Goal: Task Accomplishment & Management: Manage account settings

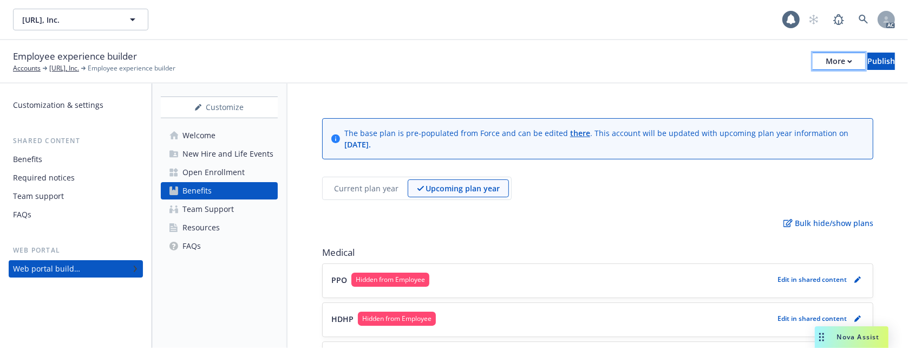
click at [826, 57] on div "More" at bounding box center [839, 61] width 27 height 16
click at [195, 129] on div "Welcome" at bounding box center [198, 135] width 33 height 17
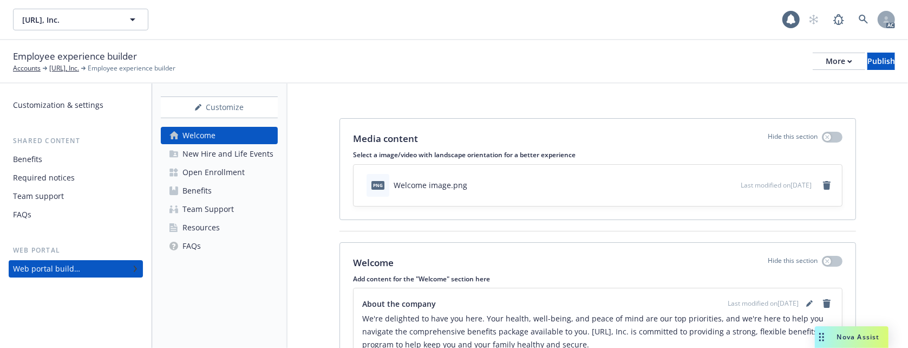
click at [46, 92] on div "Customization & settings Shared content Benefits Required notices Team support …" at bounding box center [76, 215] width 152 height 264
click at [53, 104] on div "Customization & settings" at bounding box center [58, 104] width 90 height 17
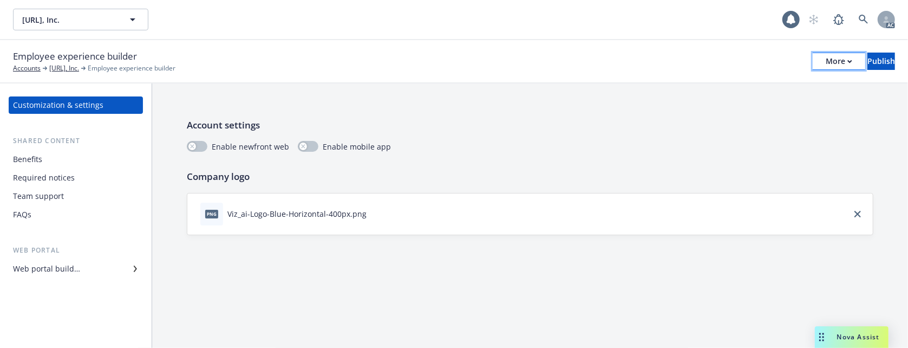
click at [813, 57] on button "More" at bounding box center [839, 61] width 53 height 17
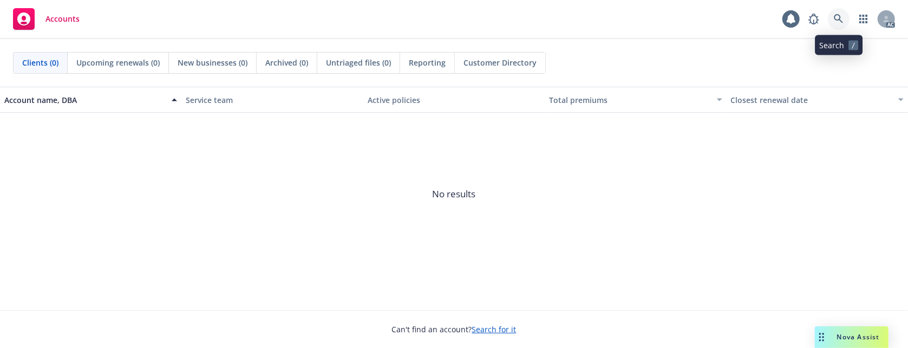
click at [834, 14] on icon at bounding box center [839, 19] width 10 height 10
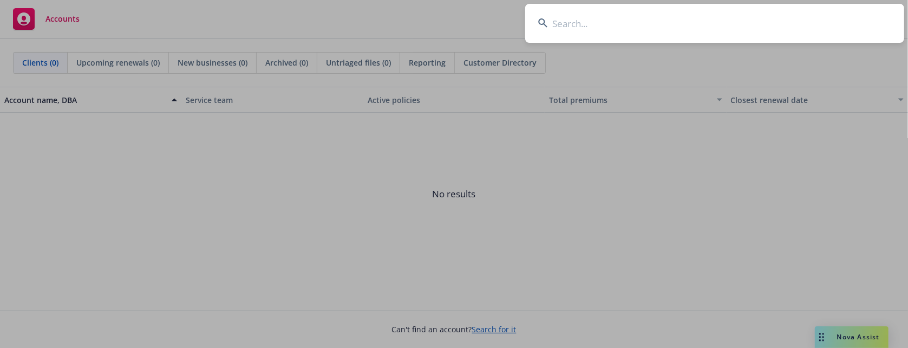
click at [604, 20] on input at bounding box center [714, 23] width 379 height 39
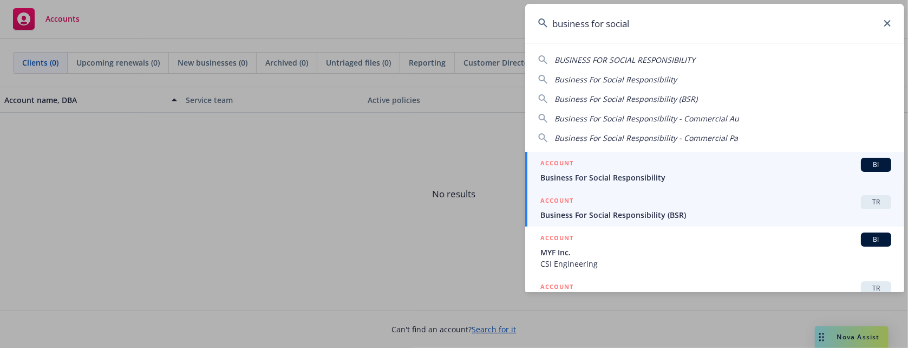
type input "business for social"
click at [631, 200] on div "ACCOUNT TR" at bounding box center [715, 202] width 351 height 14
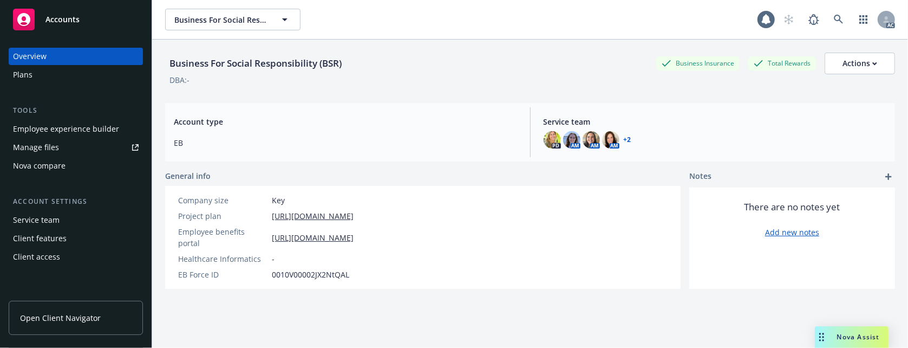
click at [88, 128] on div "Employee experience builder" at bounding box center [66, 128] width 106 height 17
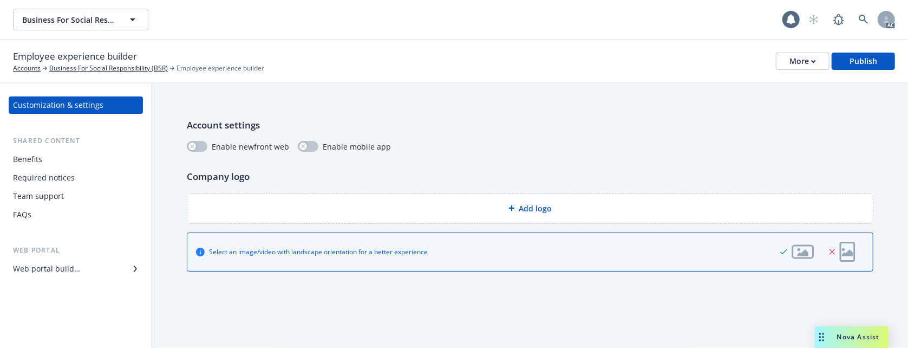
click at [63, 269] on div "Web portal builder" at bounding box center [46, 268] width 67 height 17
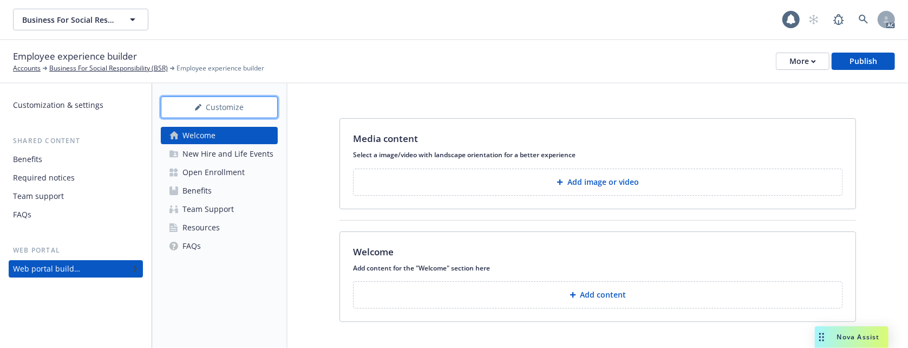
click at [239, 107] on div "Customize" at bounding box center [219, 107] width 81 height 21
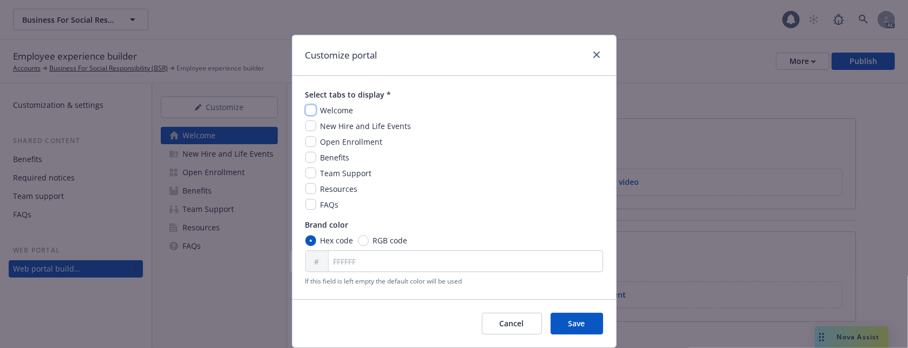
click at [305, 111] on input "checkbox" at bounding box center [310, 109] width 11 height 11
checkbox input "true"
click at [306, 128] on input "checkbox" at bounding box center [310, 125] width 11 height 11
checkbox input "true"
click at [305, 135] on div "Welcome New Hire and Life Events Open Enrollment Benefits Team Support Resource…" at bounding box center [454, 157] width 298 height 106
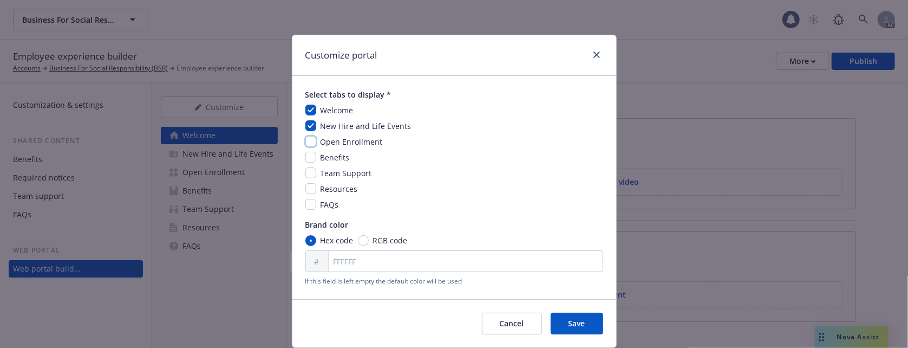
click at [310, 143] on input "checkbox" at bounding box center [310, 141] width 11 height 11
checkbox input "true"
click at [308, 155] on input "checkbox" at bounding box center [310, 157] width 11 height 11
checkbox input "true"
click at [308, 169] on input "checkbox" at bounding box center [310, 172] width 11 height 11
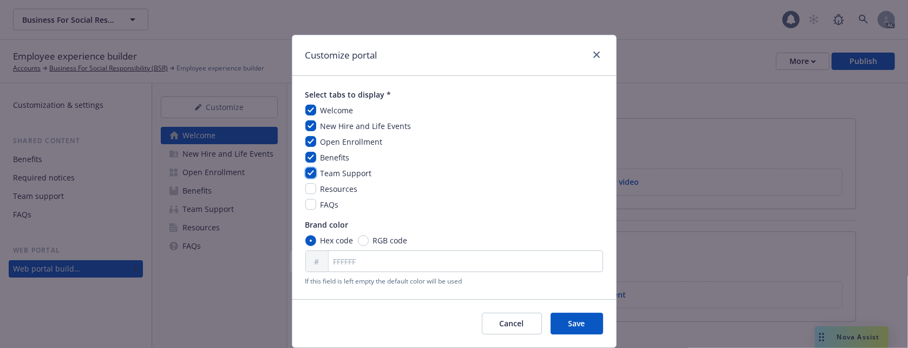
checkbox input "true"
click at [306, 191] on input "checkbox" at bounding box center [310, 188] width 11 height 11
checkbox input "true"
click at [305, 205] on input "checkbox" at bounding box center [310, 204] width 11 height 11
checkbox input "true"
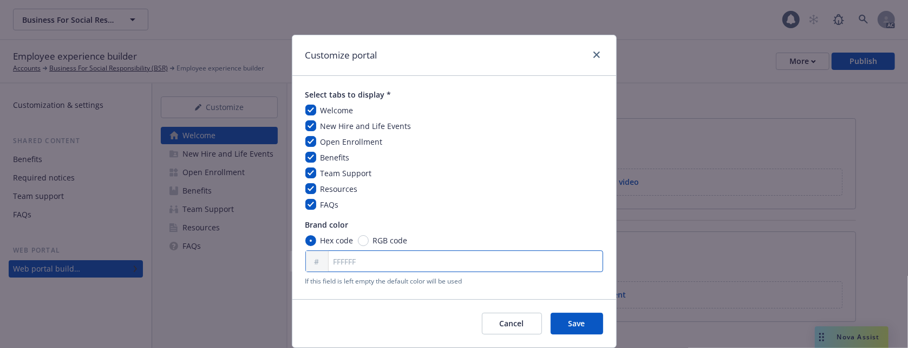
click at [343, 264] on input "FFFFFF" at bounding box center [454, 261] width 298 height 22
click at [592, 326] on button "Save" at bounding box center [577, 323] width 53 height 22
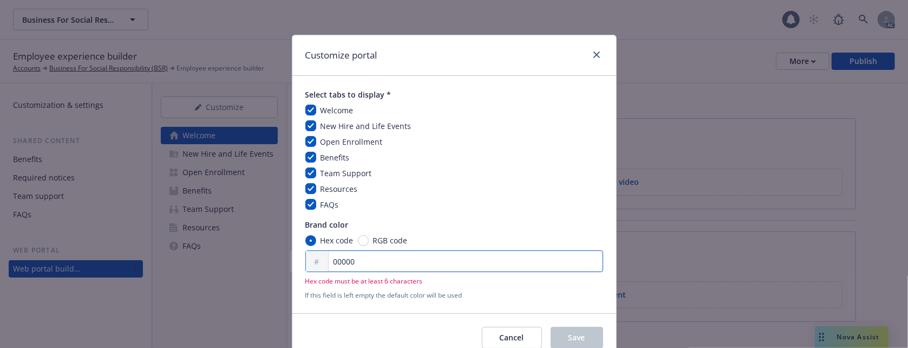
click at [370, 261] on input "00000" at bounding box center [454, 261] width 298 height 22
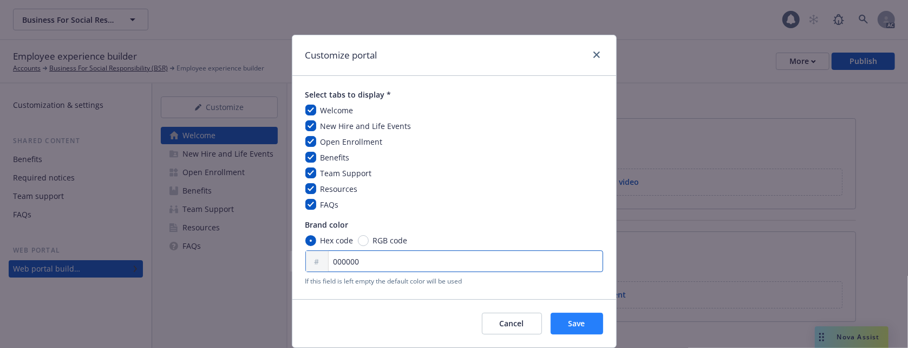
type input "000000"
click at [578, 323] on span "Save" at bounding box center [576, 323] width 17 height 10
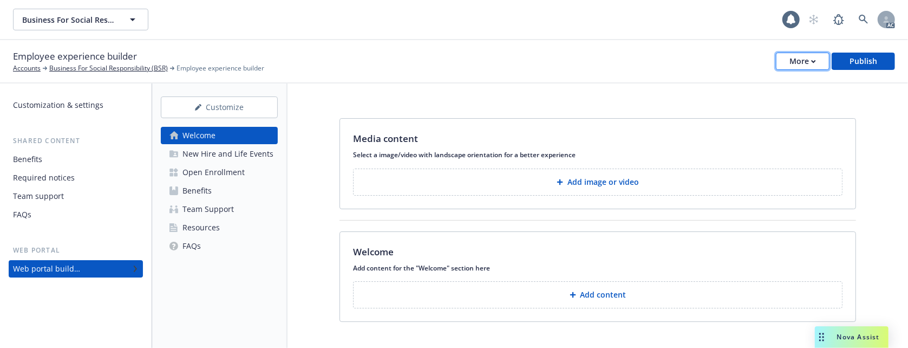
click at [793, 57] on div "More" at bounding box center [802, 61] width 27 height 16
click at [516, 178] on button "Add image or video" at bounding box center [597, 181] width 489 height 27
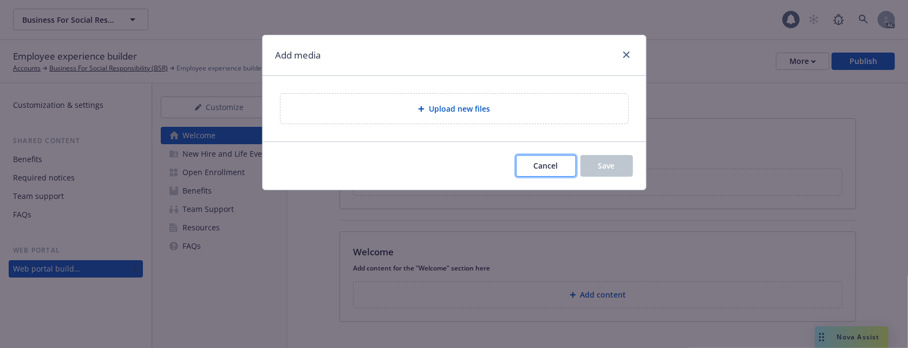
click at [543, 161] on button "Cancel" at bounding box center [546, 166] width 60 height 22
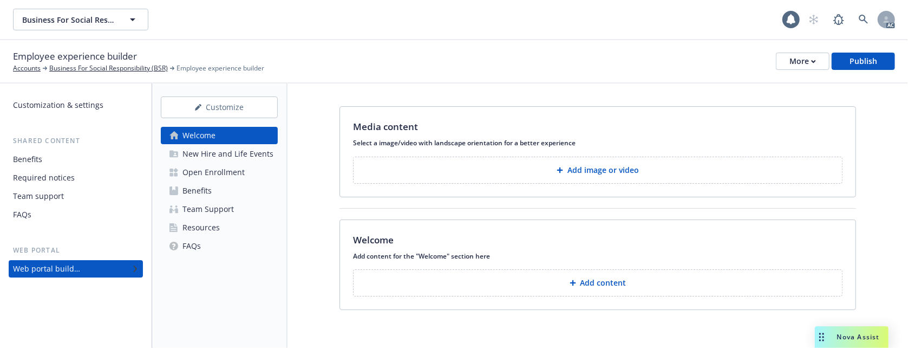
scroll to position [16, 0]
click at [84, 102] on div "Customization & settings" at bounding box center [58, 104] width 90 height 17
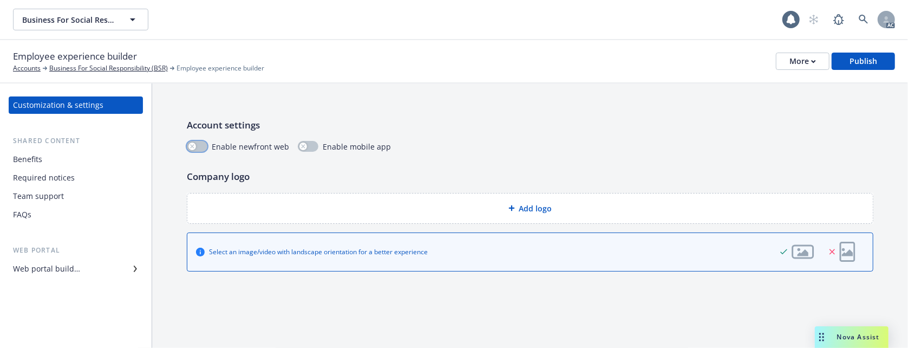
click at [195, 146] on div "button" at bounding box center [192, 146] width 8 height 8
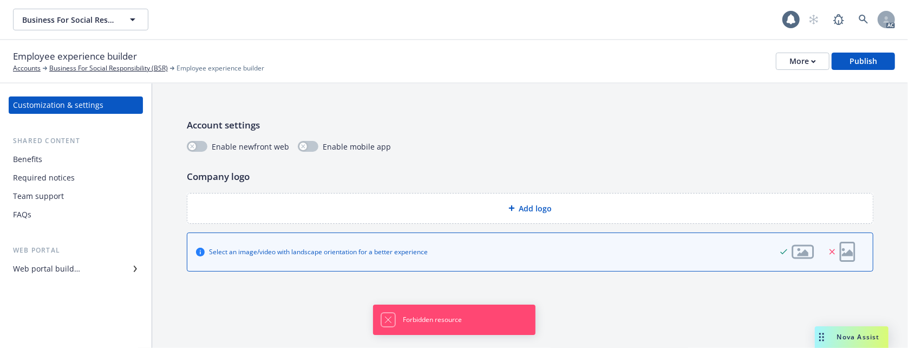
click at [387, 317] on icon "Dismiss notification" at bounding box center [388, 319] width 9 height 9
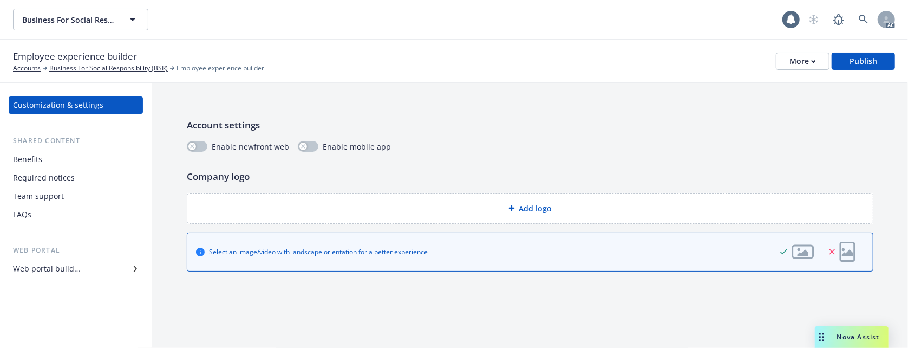
click at [63, 267] on div "Web portal builder" at bounding box center [46, 268] width 67 height 17
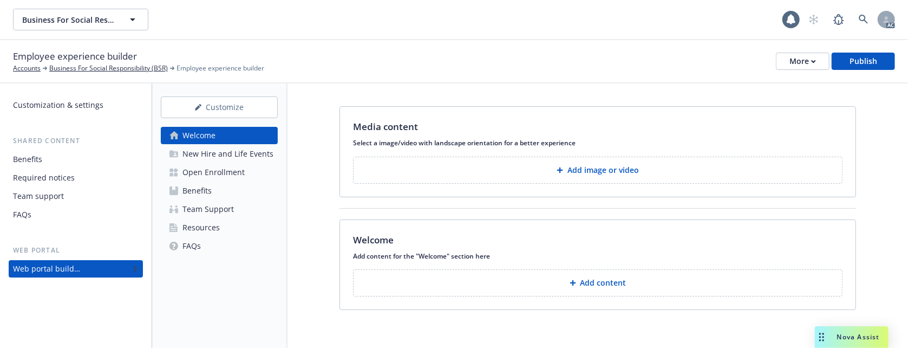
scroll to position [16, 0]
click at [620, 284] on button "Add content" at bounding box center [597, 281] width 489 height 27
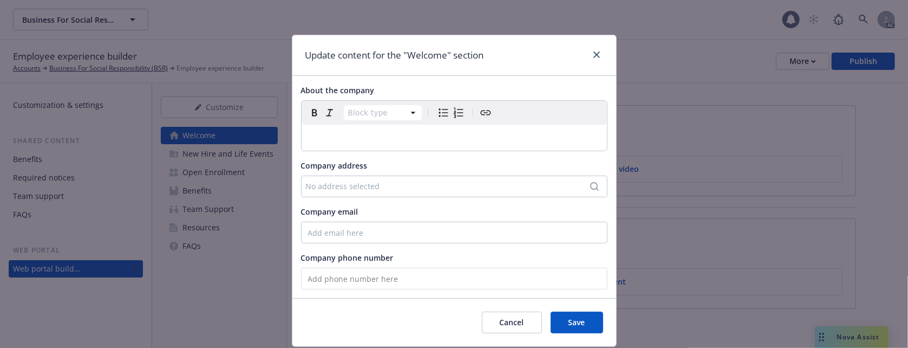
click at [316, 141] on p "editable markdown" at bounding box center [454, 137] width 292 height 13
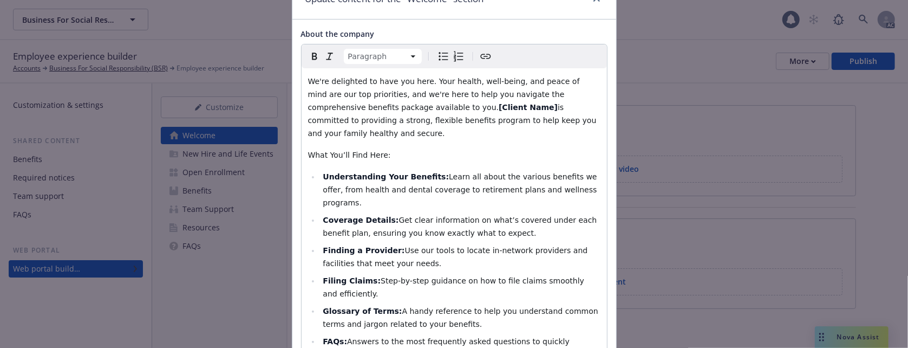
scroll to position [0, 0]
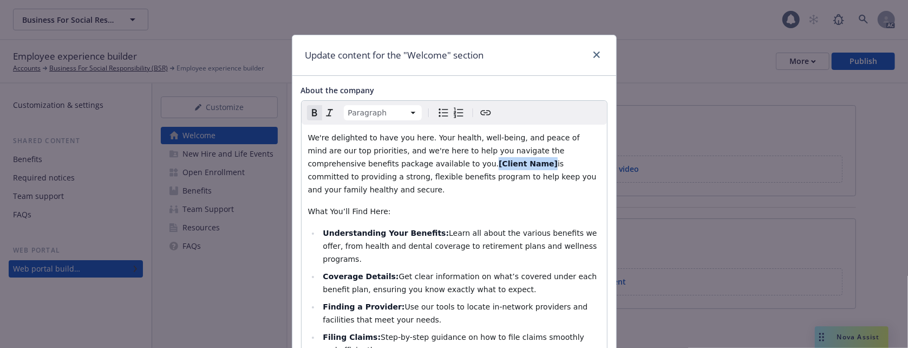
drag, startPoint x: 408, startPoint y: 165, endPoint x: 360, endPoint y: 159, distance: 48.0
click at [499, 159] on strong "[Client Name]" at bounding box center [528, 163] width 59 height 9
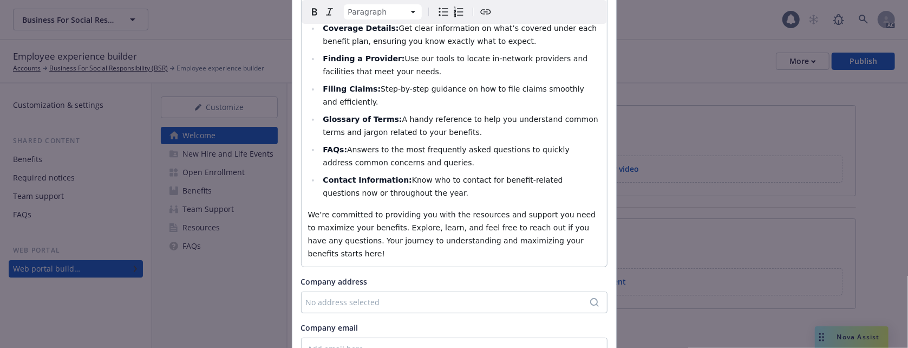
scroll to position [360, 0]
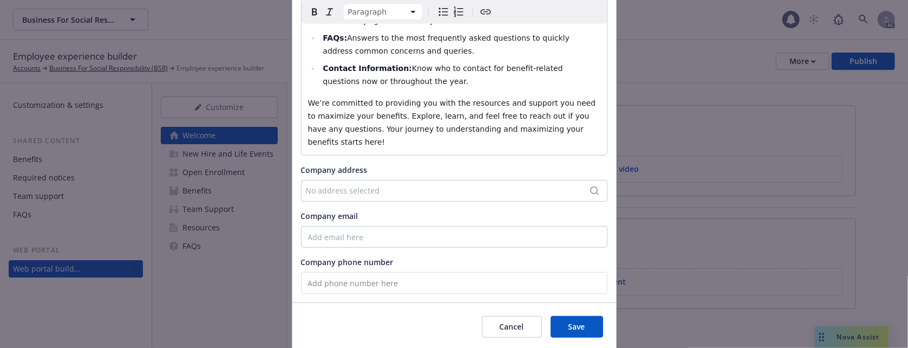
click at [401, 185] on div "No address selected" at bounding box center [449, 190] width 286 height 11
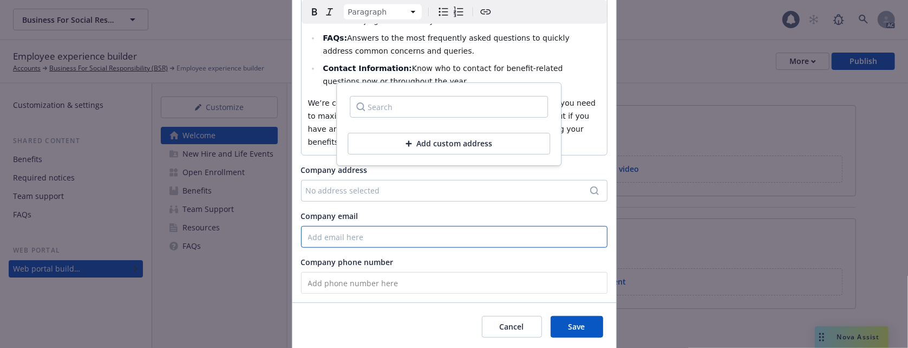
click at [414, 226] on input "Company email" at bounding box center [454, 237] width 306 height 22
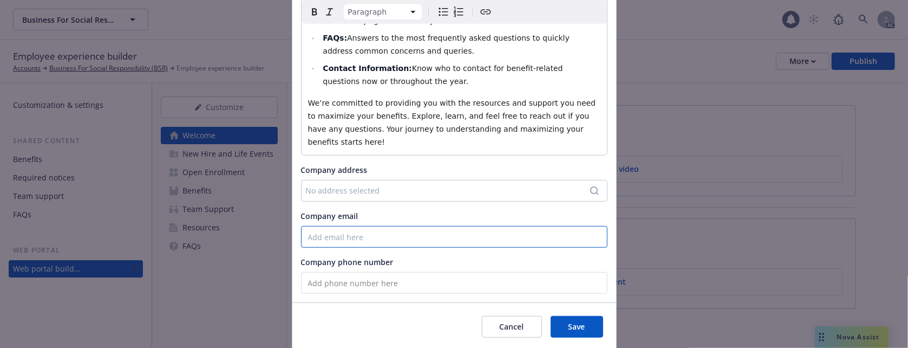
click at [353, 226] on input "Company email" at bounding box center [454, 237] width 306 height 22
paste input "bsrbenefits@answers.newfront.com"
type input "bsrbenefits@answers.newfront.com"
click at [345, 272] on input "tel" at bounding box center [454, 283] width 306 height 22
paste input "(866) 967-0254"
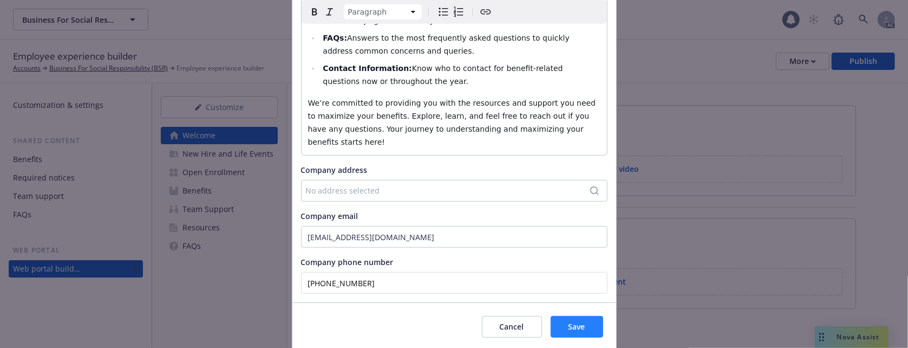
type input "(866) 967-0254"
click at [583, 316] on button "Save" at bounding box center [577, 327] width 53 height 22
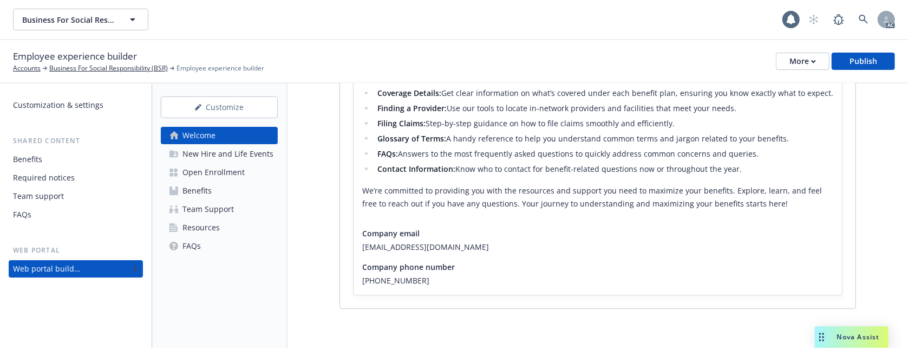
scroll to position [0, 0]
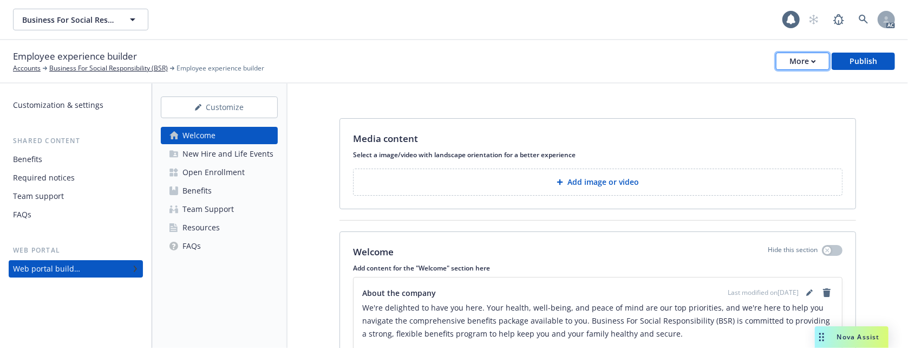
click at [776, 59] on button "More" at bounding box center [803, 61] width 54 height 17
click at [450, 178] on button "Add image or video" at bounding box center [597, 181] width 489 height 27
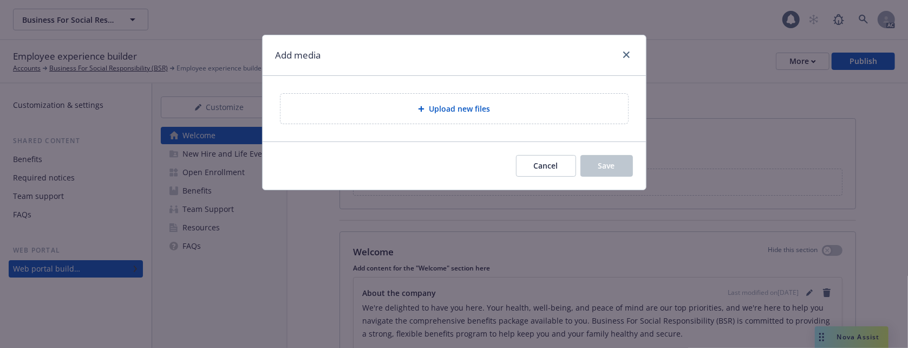
click at [454, 120] on div "Upload new files" at bounding box center [454, 109] width 348 height 30
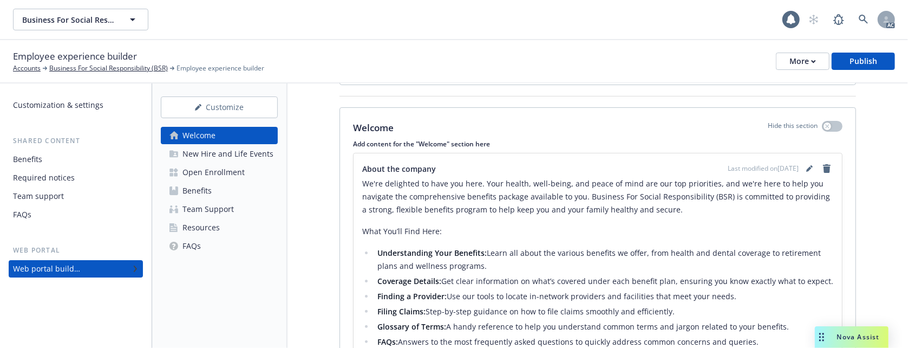
scroll to position [327, 0]
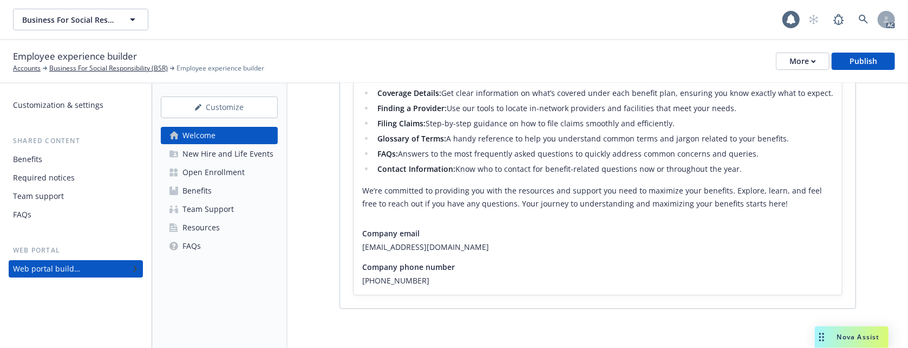
drag, startPoint x: 237, startPoint y: 152, endPoint x: 400, endPoint y: 154, distance: 162.4
click at [237, 152] on div "New Hire and Life Events" at bounding box center [227, 153] width 91 height 17
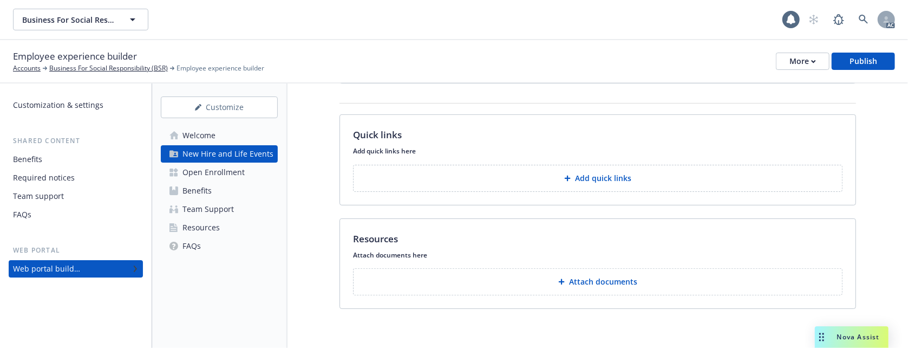
scroll to position [17, 0]
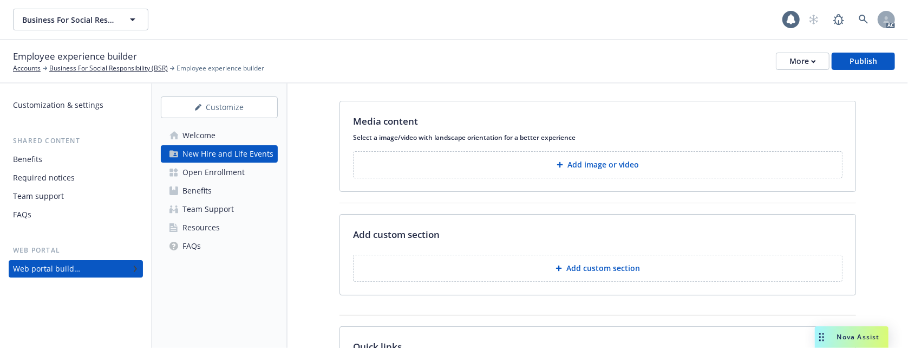
click at [535, 262] on button "Add custom section" at bounding box center [597, 267] width 489 height 27
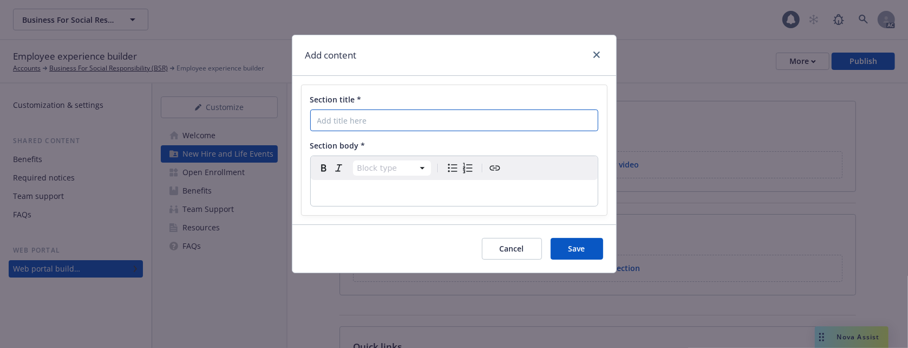
click at [341, 122] on input "Section title *" at bounding box center [454, 120] width 288 height 22
paste input "Employee & Dependent Eligibility"
type input "Employee & Dependent Eligibility"
click at [389, 187] on p "editable markdown" at bounding box center [454, 192] width 274 height 13
select select
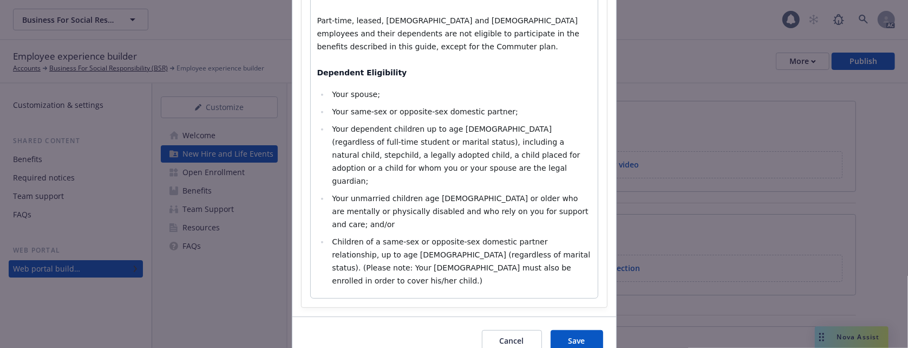
scroll to position [295, 0]
click at [574, 334] on span "Save" at bounding box center [576, 339] width 17 height 10
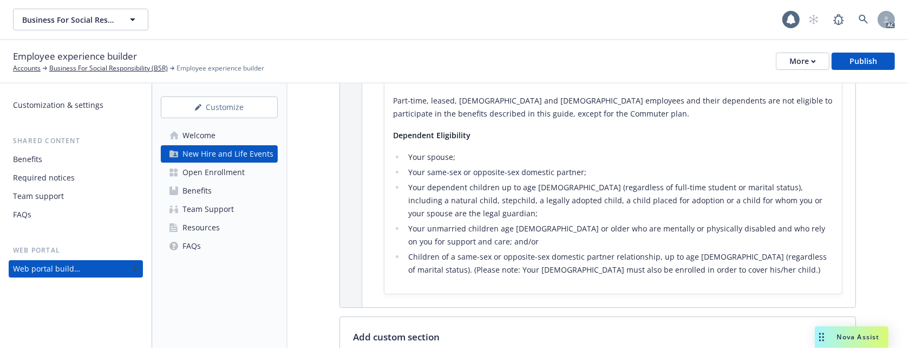
scroll to position [505, 0]
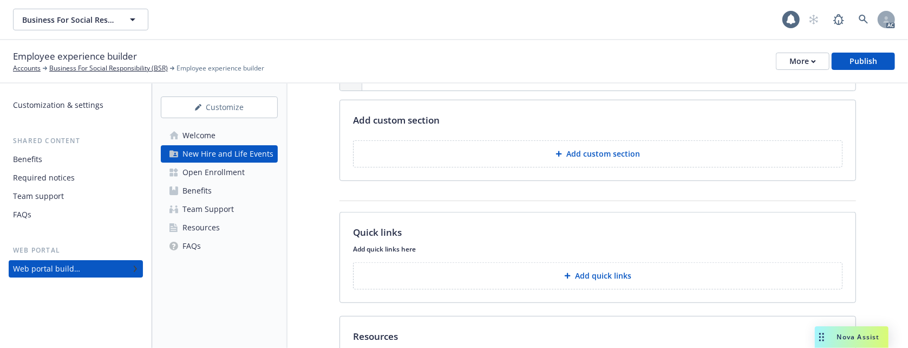
click at [590, 148] on p "Add custom section" at bounding box center [603, 153] width 74 height 11
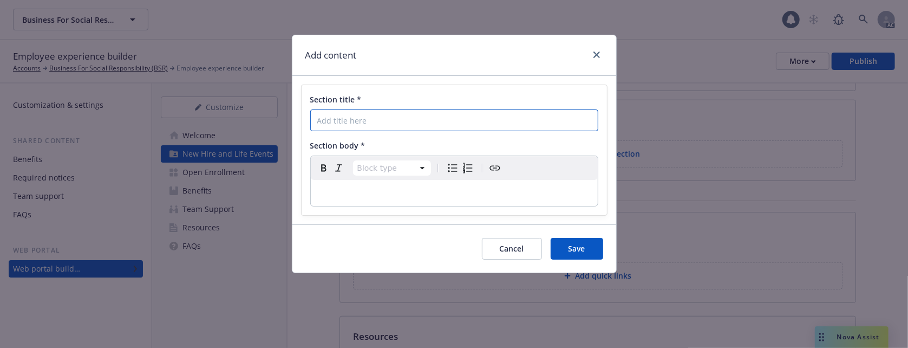
click at [417, 122] on input "Section title *" at bounding box center [454, 120] width 288 height 22
paste input "When Can I Enroll"
type input "When Can I Enroll"
click at [354, 195] on p "editable markdown" at bounding box center [454, 192] width 274 height 13
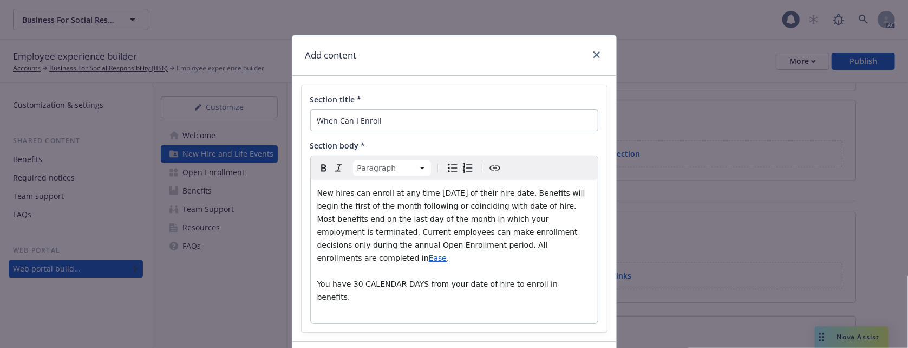
click at [311, 189] on div "New hires can enroll at any time within 30 days of their hire date. Benefits wi…" at bounding box center [454, 251] width 287 height 143
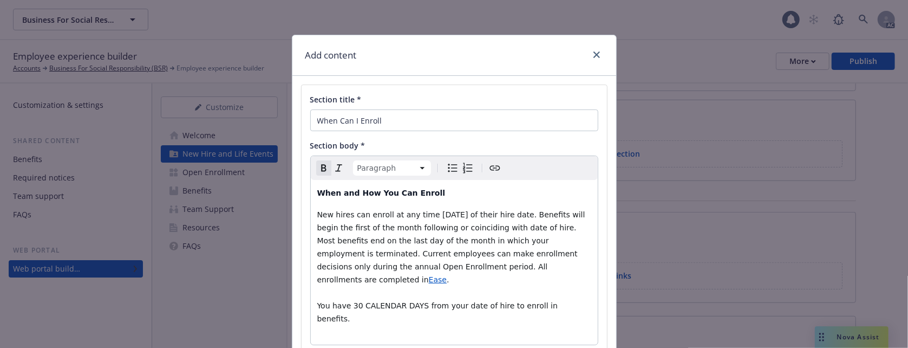
scroll to position [72, 0]
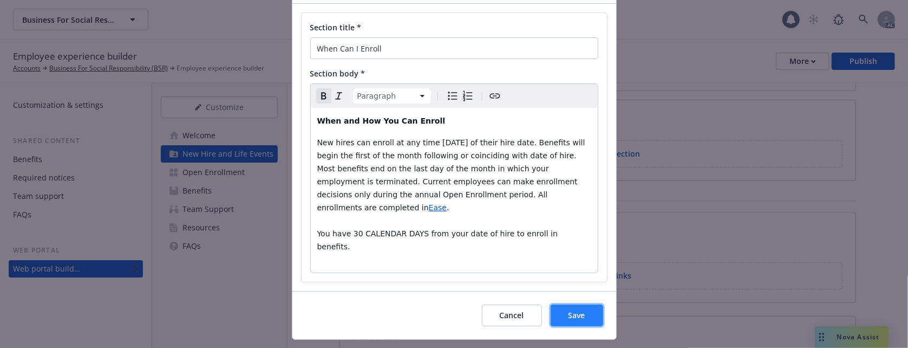
click at [574, 304] on button "Save" at bounding box center [577, 315] width 53 height 22
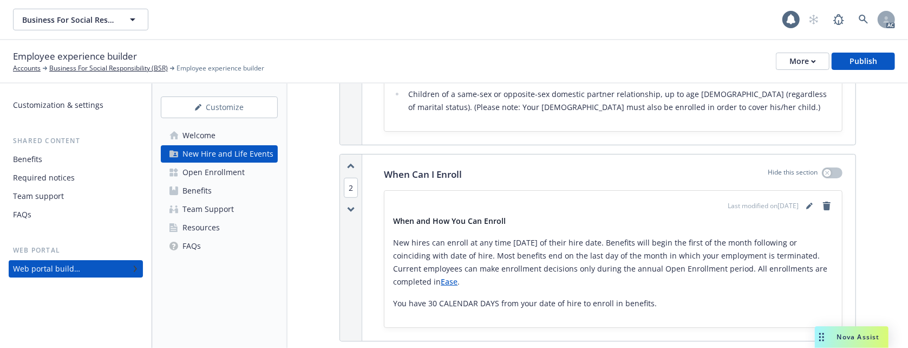
scroll to position [576, 0]
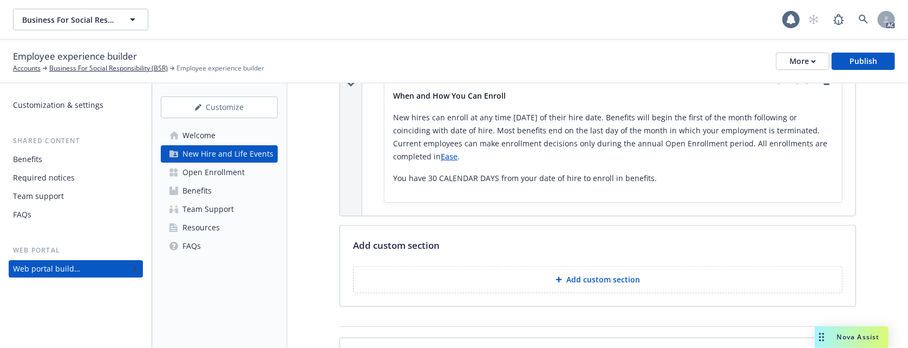
click at [590, 274] on p "Add custom section" at bounding box center [603, 279] width 74 height 11
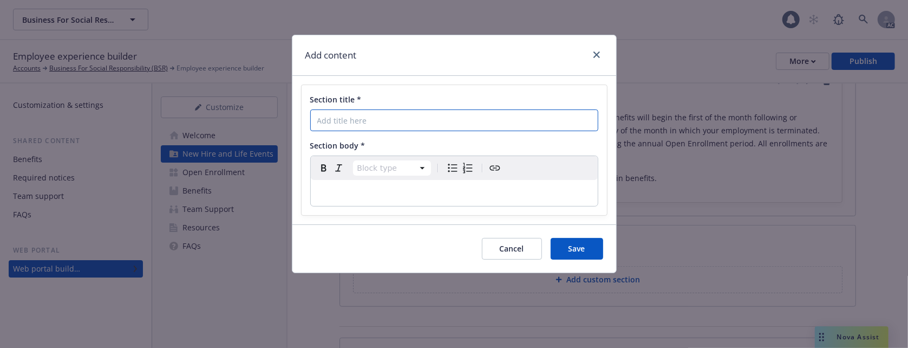
click at [385, 118] on input "Section title *" at bounding box center [454, 120] width 288 height 22
paste input "Life Events & Changing your Benefits"
type input "Life Events & Changing your Benefits"
click at [334, 193] on p "editable markdown" at bounding box center [454, 192] width 274 height 13
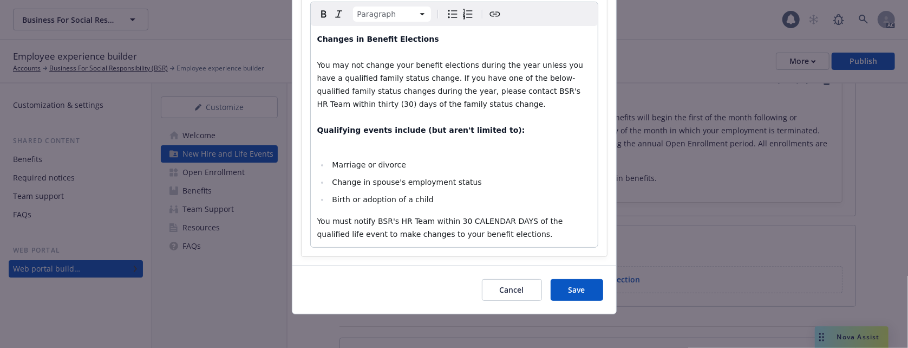
scroll to position [156, 0]
click at [393, 146] on p "Changes in Benefit Elections You may not change your benefit elections during t…" at bounding box center [454, 89] width 274 height 117
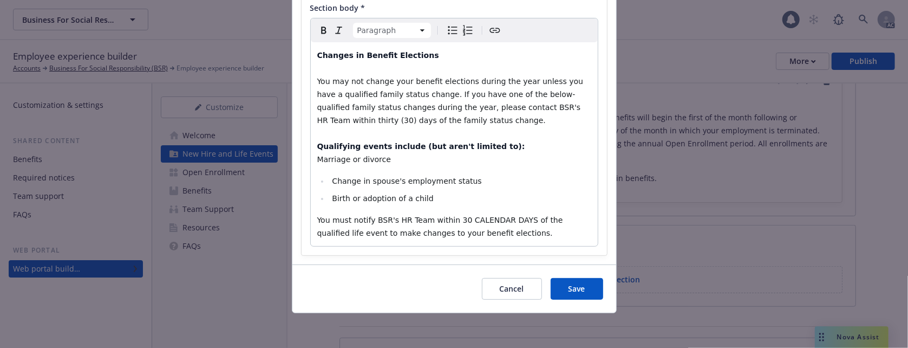
click at [440, 31] on div "Paragraph Paragraph Heading 1 Heading 2 Heading 3 Heading 4 Heading 5 Heading 6" at bounding box center [454, 30] width 287 height 24
click at [446, 29] on icon "Bulleted list" at bounding box center [452, 30] width 13 height 13
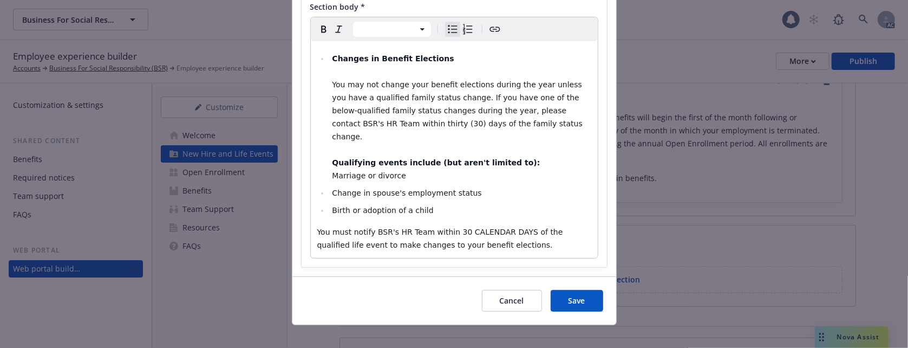
select select "paragraph"
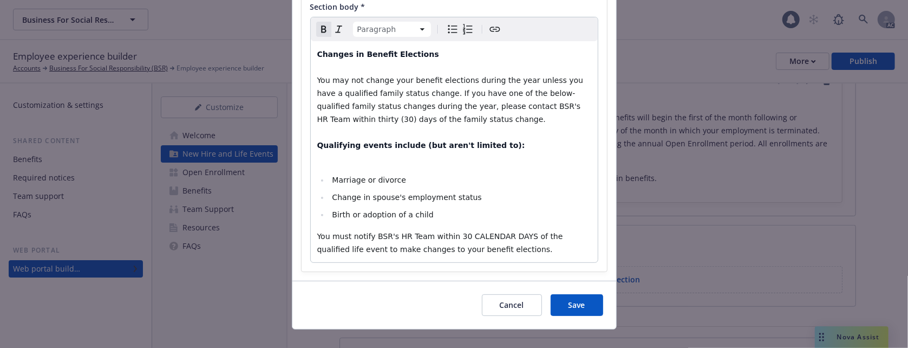
click at [524, 150] on p "Changes in Benefit Elections You may not change your benefit elections during t…" at bounding box center [454, 106] width 274 height 117
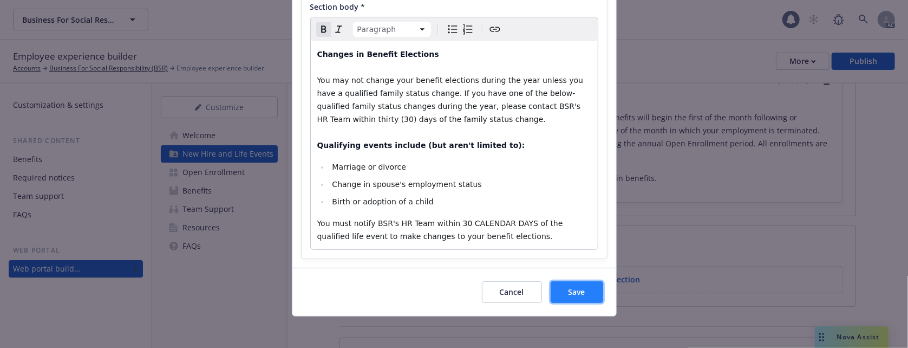
click at [581, 293] on button "Save" at bounding box center [577, 292] width 53 height 22
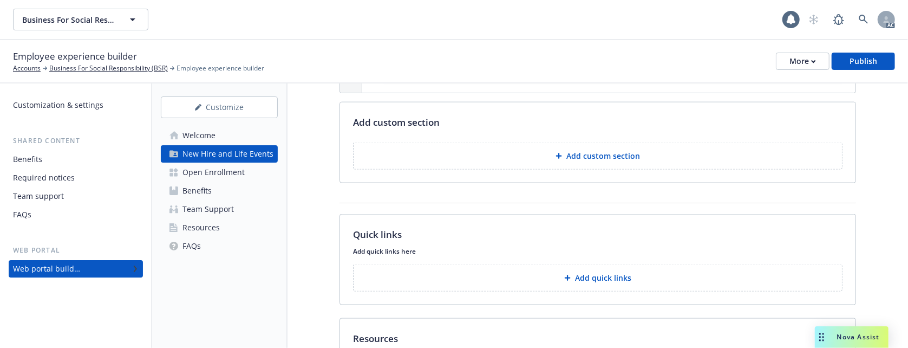
scroll to position [846, 0]
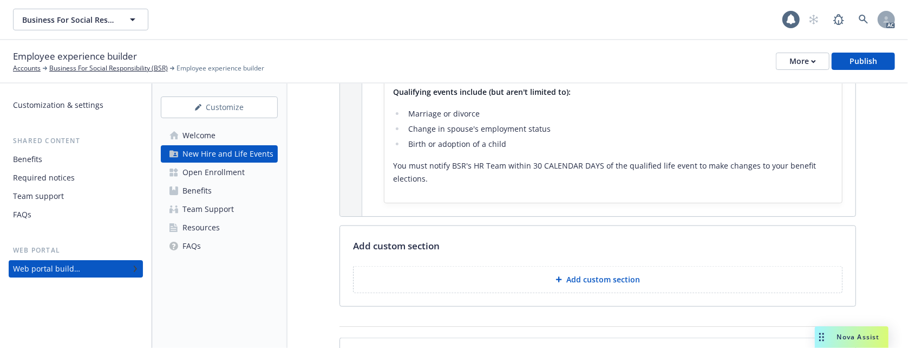
click at [598, 274] on p "Add custom section" at bounding box center [603, 279] width 74 height 11
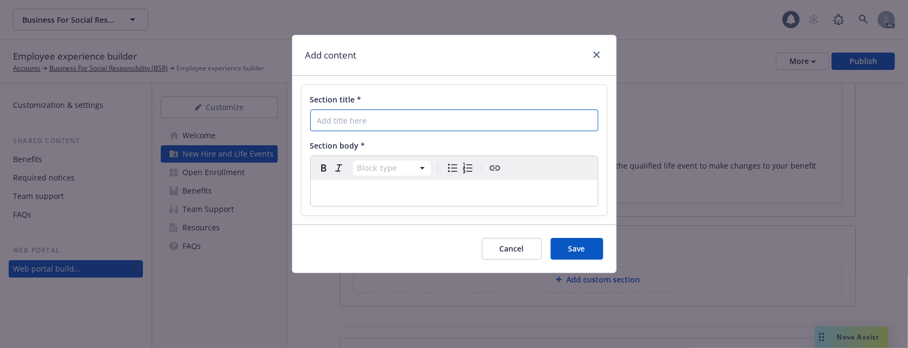
click at [395, 120] on input "Section title *" at bounding box center [454, 120] width 288 height 22
paste input "How to Enroll"
type input "How to Enroll"
click at [397, 192] on p "editable markdown" at bounding box center [454, 192] width 274 height 13
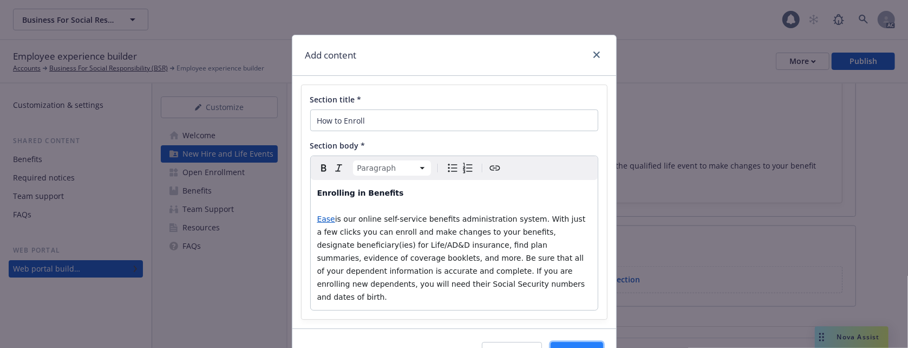
click at [568, 347] on span "Save" at bounding box center [576, 352] width 17 height 10
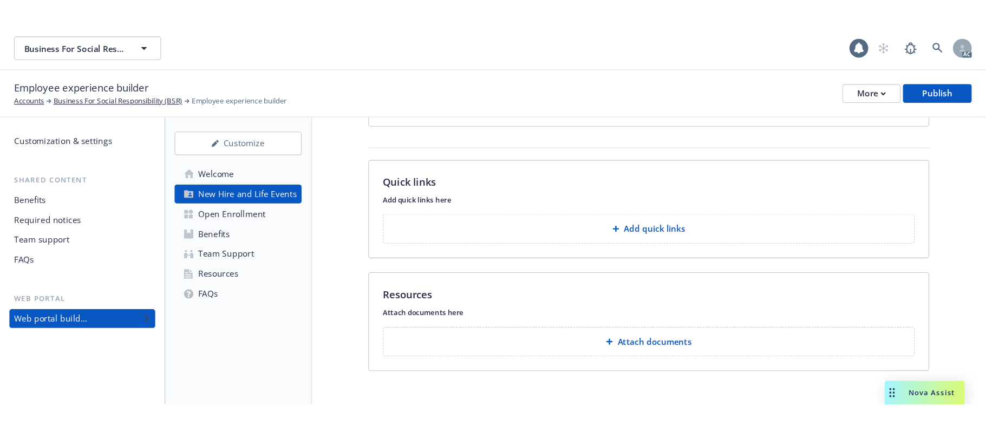
scroll to position [1238, 0]
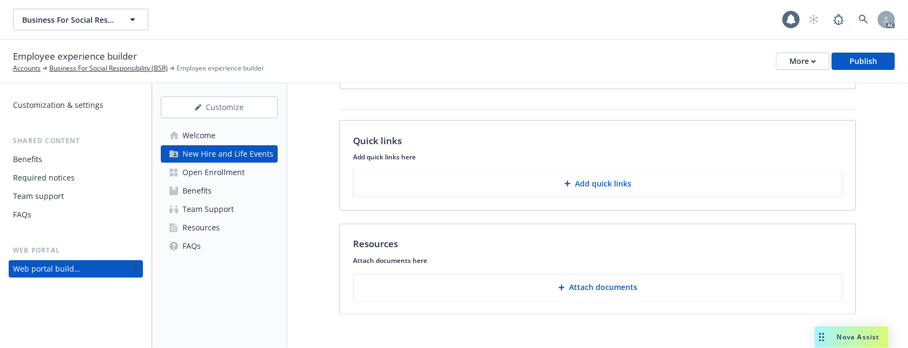
click at [600, 283] on p "Attach documents" at bounding box center [603, 287] width 68 height 11
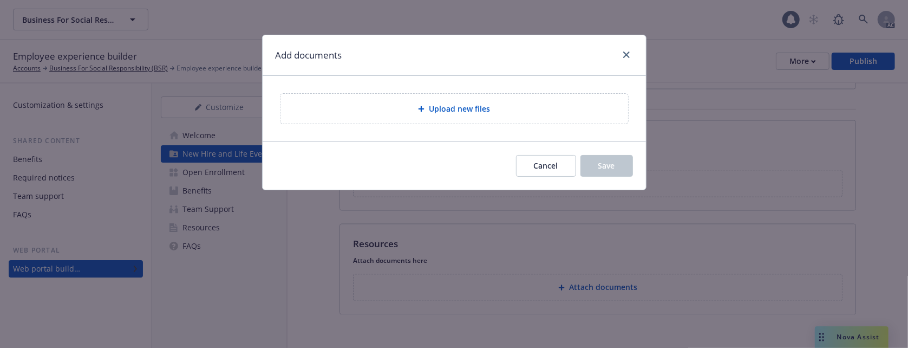
click at [456, 113] on span "Upload new files" at bounding box center [459, 108] width 61 height 11
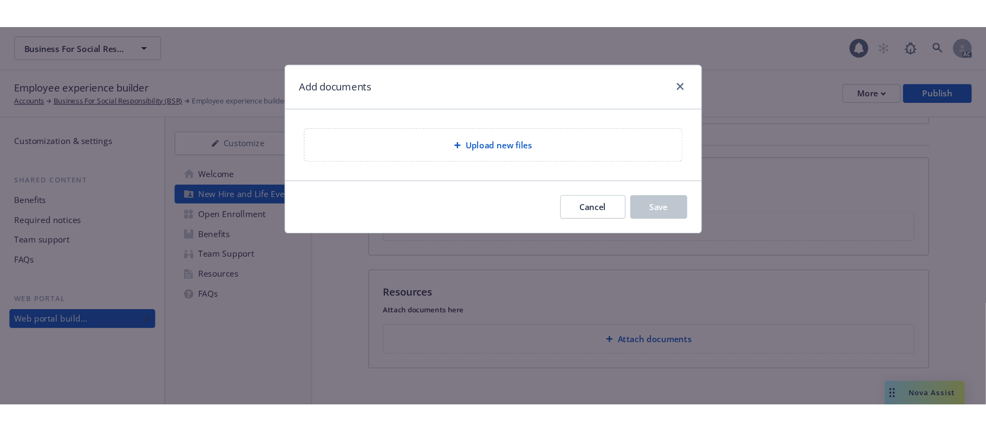
scroll to position [1088, 0]
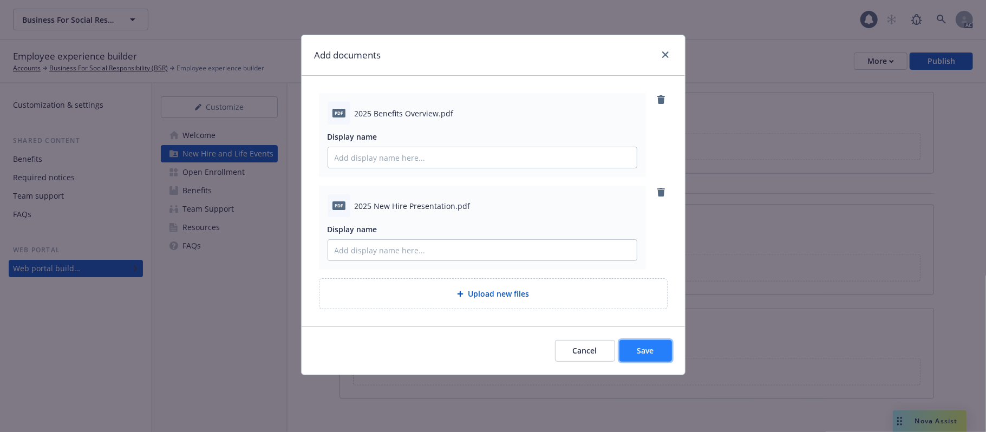
click at [663, 347] on button "Save" at bounding box center [645, 351] width 53 height 22
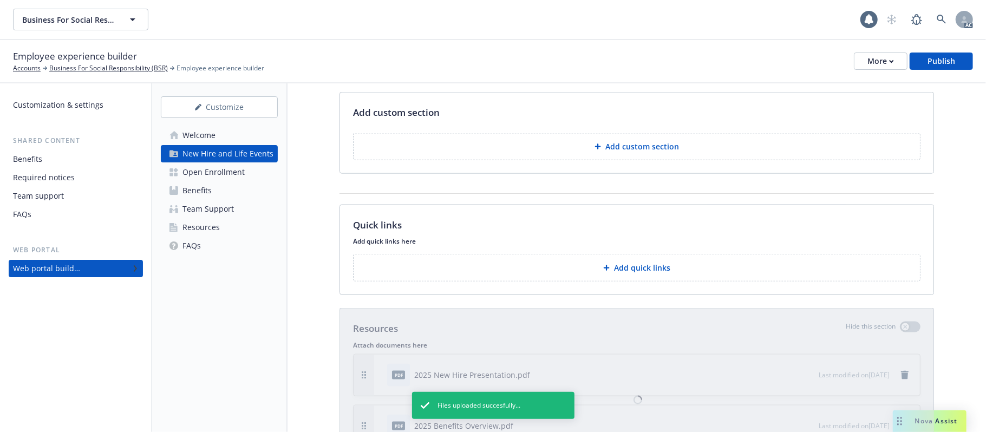
scroll to position [1182, 0]
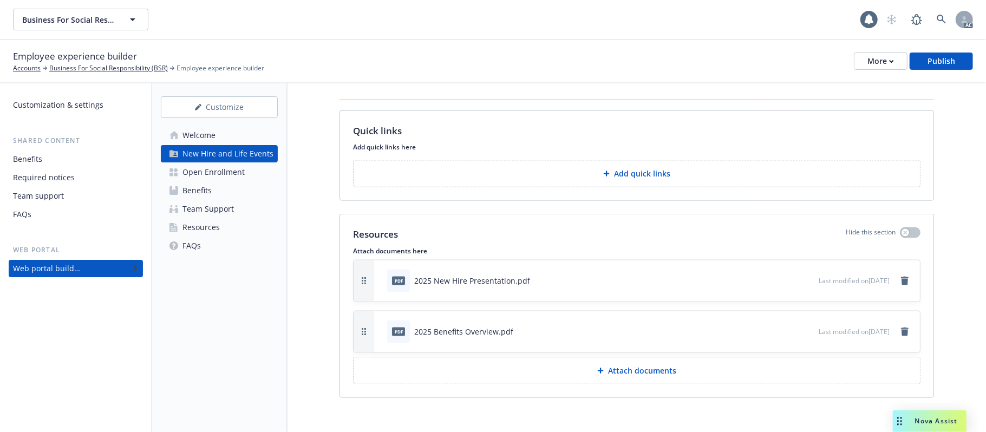
click at [614, 170] on p "Add quick links" at bounding box center [642, 173] width 56 height 11
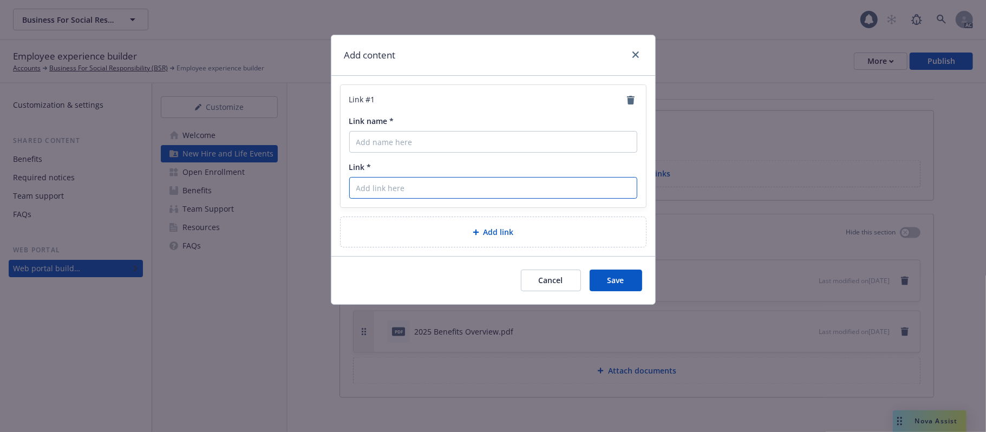
click at [407, 189] on input "Link *" at bounding box center [493, 188] width 288 height 22
paste input "https://businessforsocialresponsibility.ease.com/?QNBqVwm6xPan00aG2eynfLhPr3b23…"
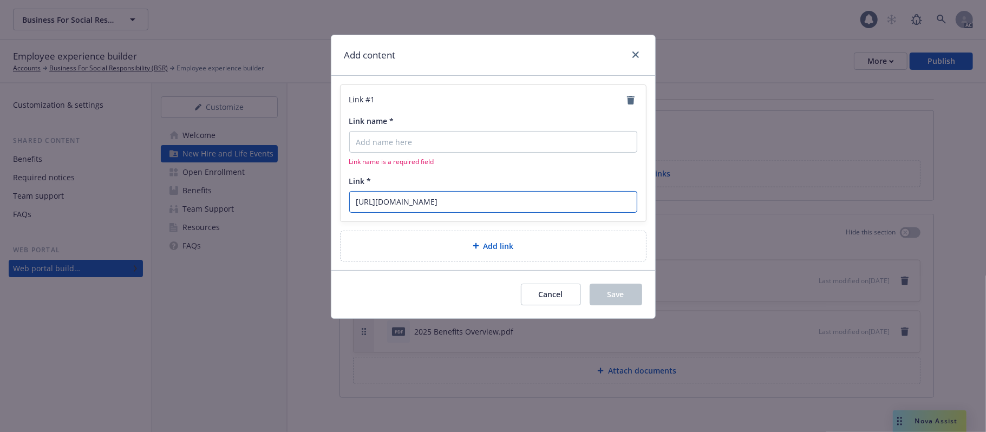
scroll to position [0, 371]
type input "https://businessforsocialresponsibility.ease.com/?QNBqVwm6xPan00aG2eynfLhPr3b23…"
click at [388, 142] on input "Link name *" at bounding box center [493, 142] width 288 height 22
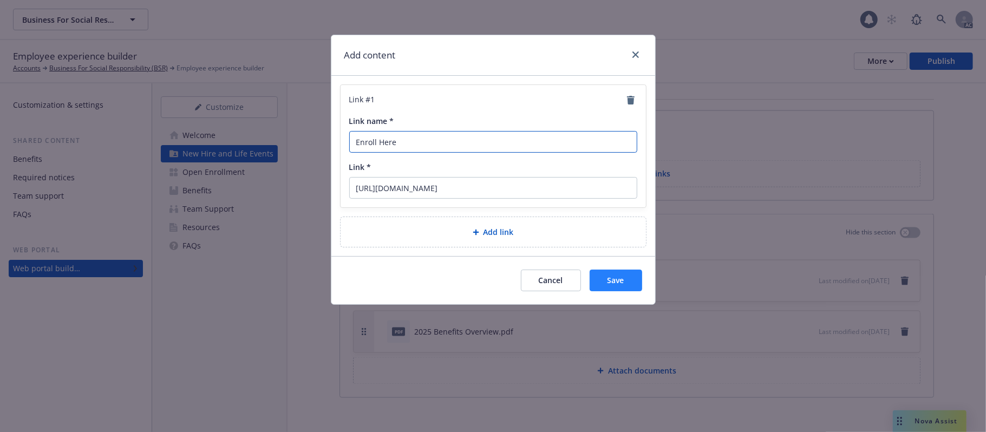
type input "Enroll Here"
click at [602, 278] on button "Save" at bounding box center [616, 281] width 53 height 22
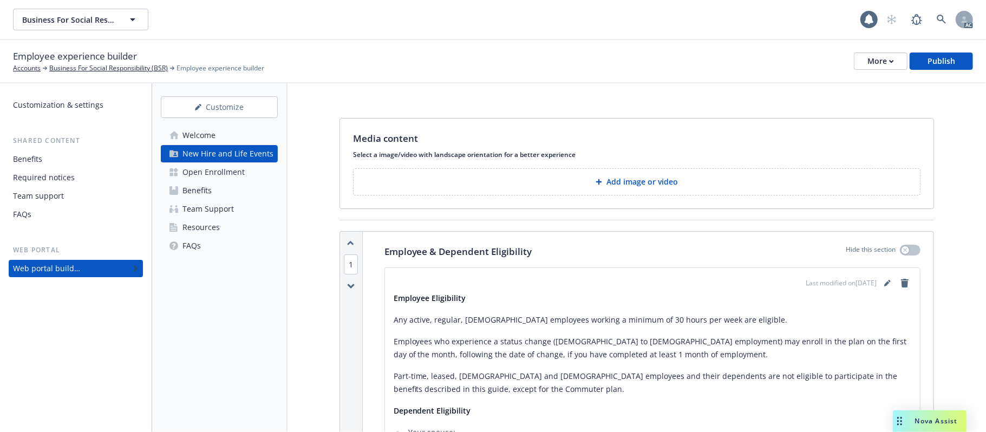
click at [226, 174] on div "Open Enrollment" at bounding box center [213, 172] width 62 height 17
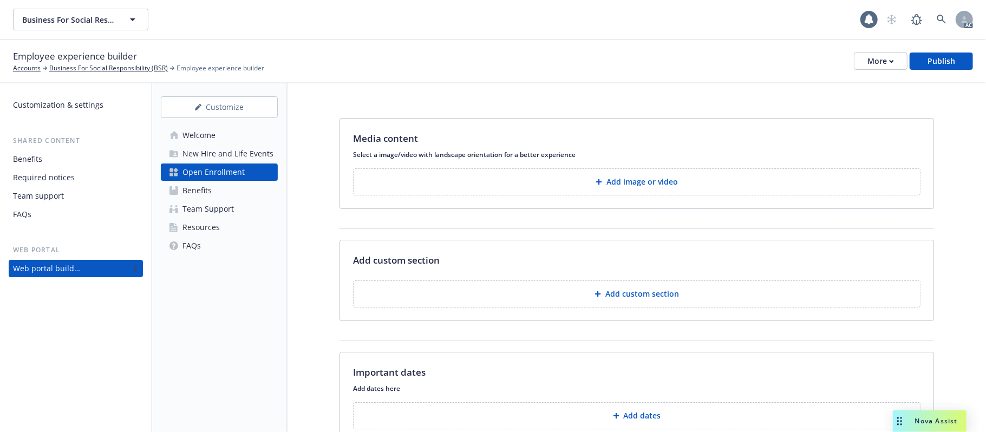
click at [217, 206] on div "Team Support" at bounding box center [207, 208] width 51 height 17
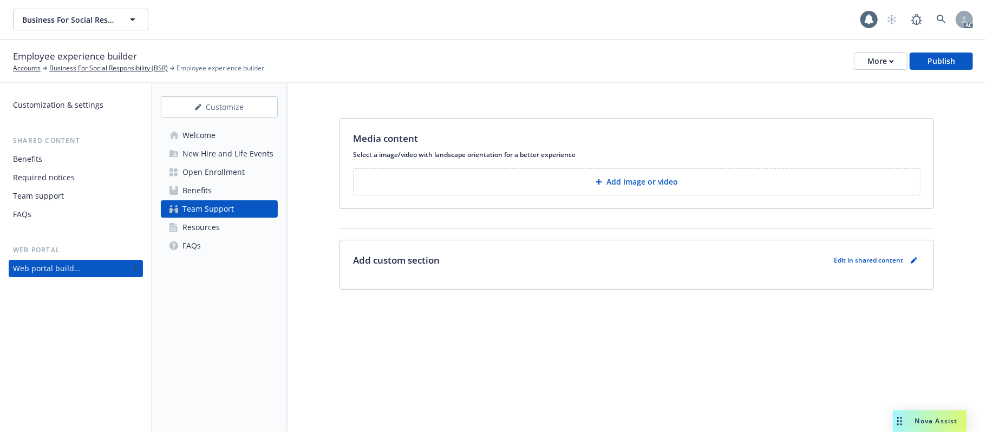
click at [37, 157] on div "Benefits" at bounding box center [27, 159] width 29 height 17
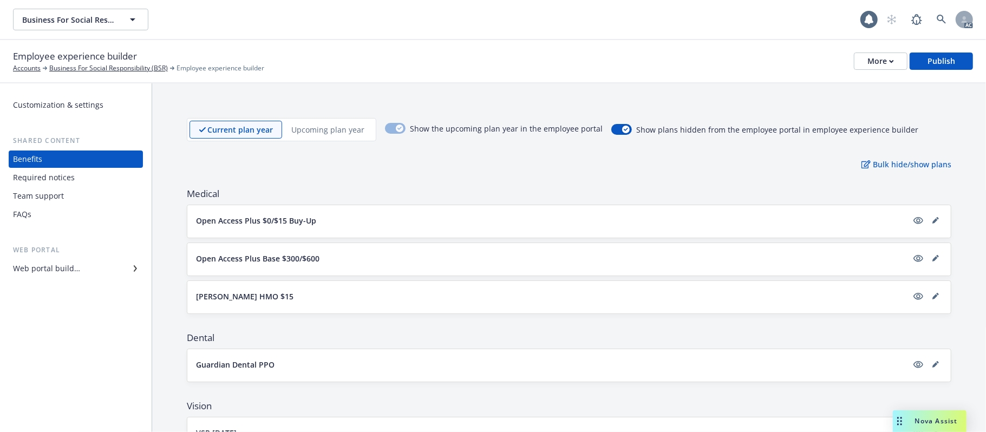
click at [50, 176] on div "Required notices" at bounding box center [44, 177] width 62 height 17
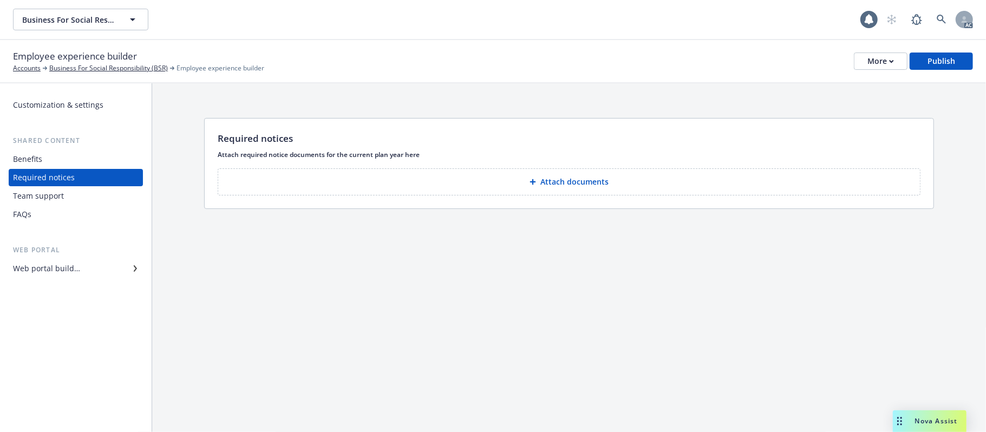
click at [34, 159] on div "Benefits" at bounding box center [27, 159] width 29 height 17
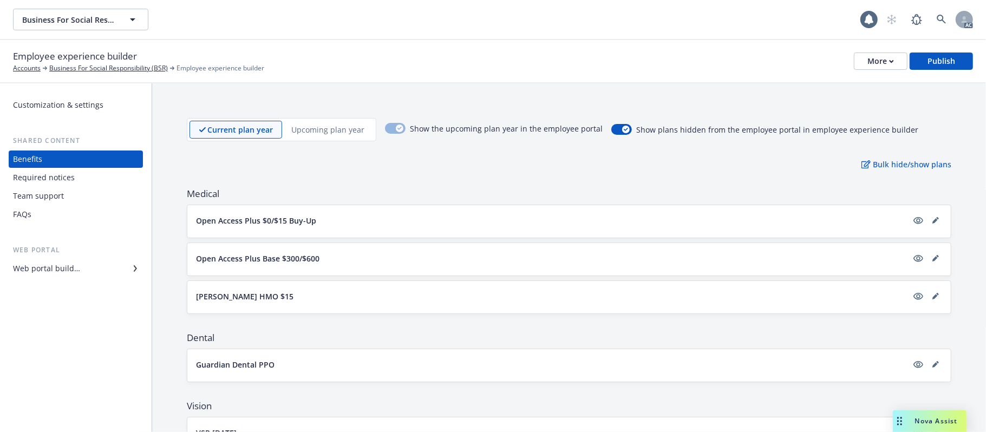
click at [55, 174] on div "Required notices" at bounding box center [44, 177] width 62 height 17
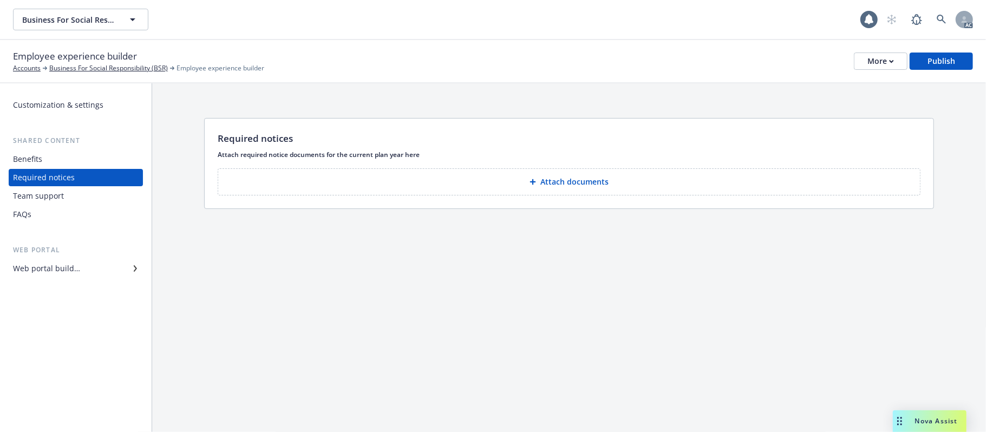
click at [40, 196] on div "Team support" at bounding box center [38, 195] width 51 height 17
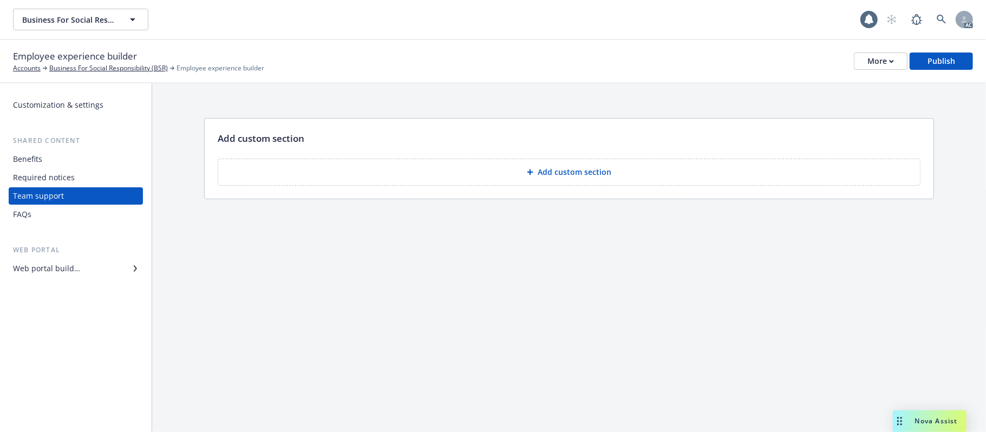
click at [24, 215] on div "FAQs" at bounding box center [22, 214] width 18 height 17
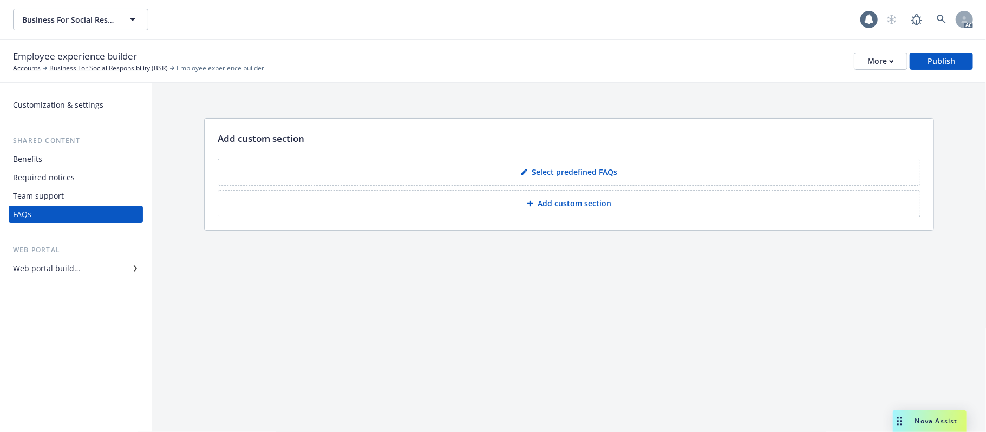
click at [20, 193] on div "Team support" at bounding box center [38, 195] width 51 height 17
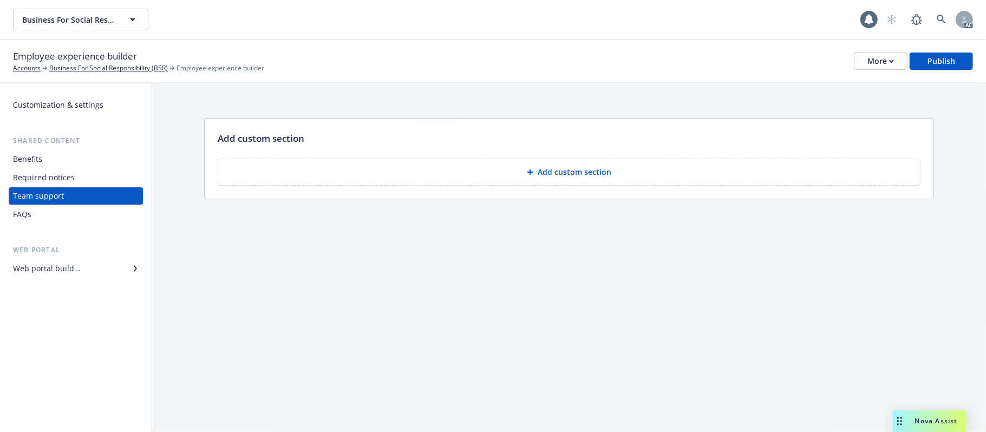
click at [87, 269] on div "Web portal builder" at bounding box center [76, 268] width 126 height 17
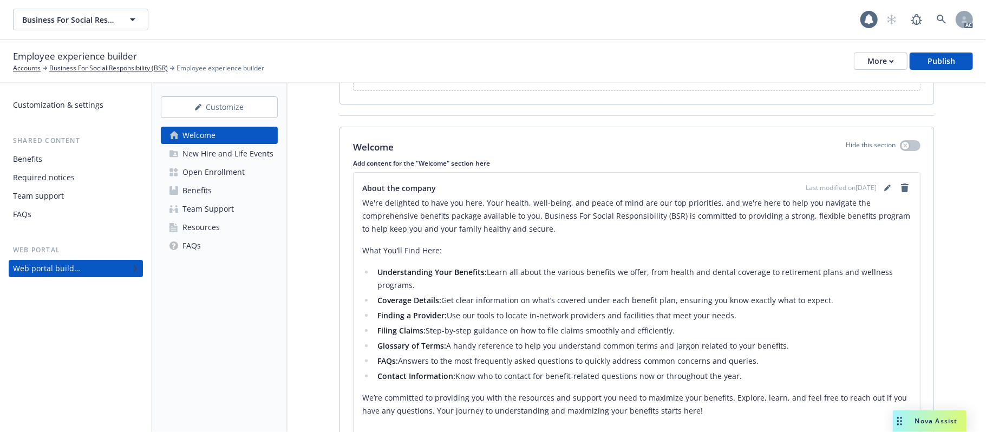
scroll to position [230, 0]
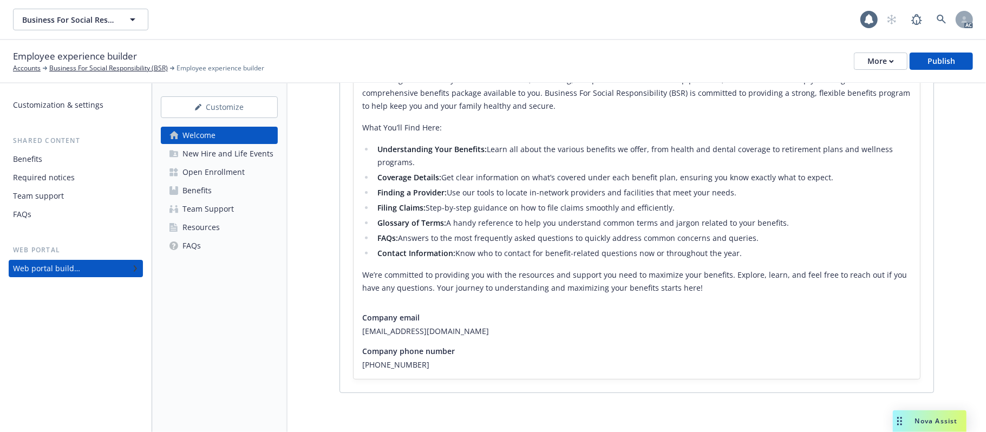
click at [213, 207] on div "Team Support" at bounding box center [207, 208] width 51 height 17
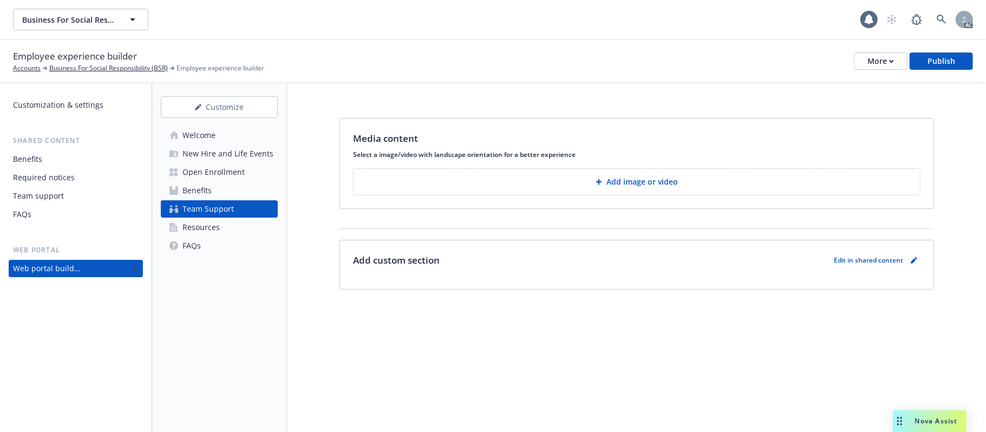
click at [672, 180] on p "Add image or video" at bounding box center [641, 182] width 71 height 11
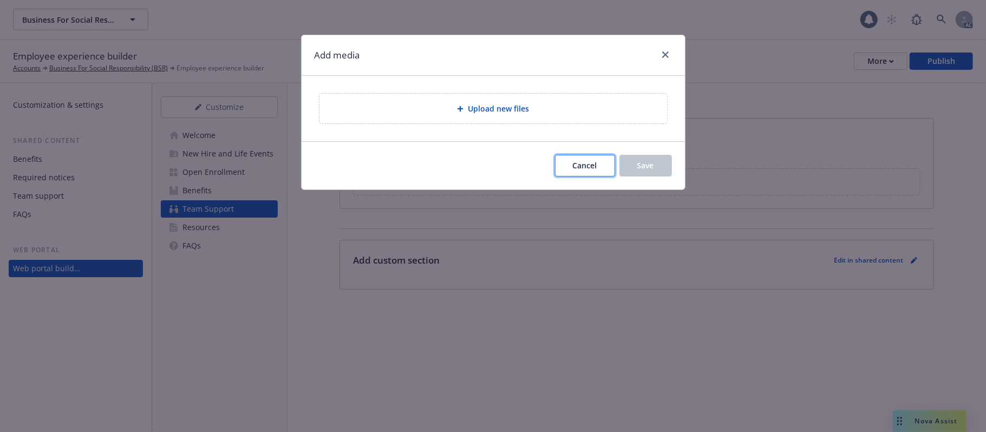
click at [581, 164] on span "Cancel" at bounding box center [585, 165] width 24 height 10
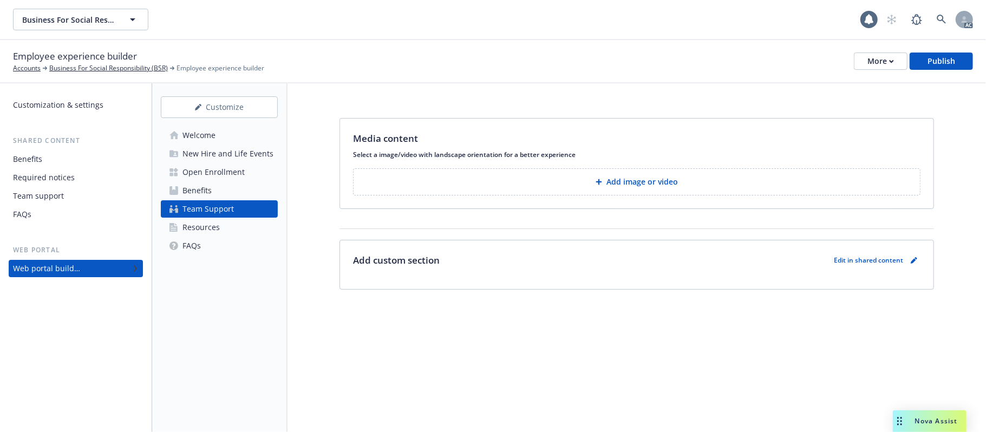
click at [875, 263] on p "Edit in shared content" at bounding box center [868, 260] width 69 height 9
click at [907, 261] on icon "pencil" at bounding box center [913, 260] width 5 height 5
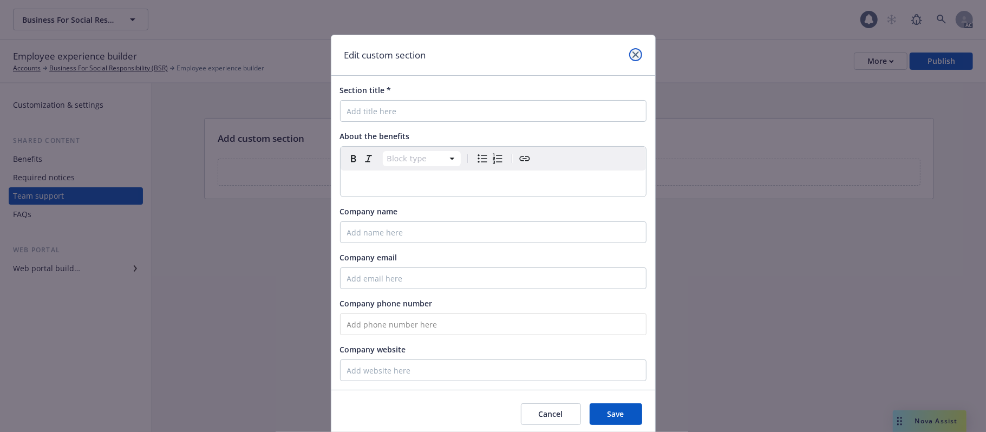
click at [632, 54] on icon "close" at bounding box center [635, 54] width 6 height 6
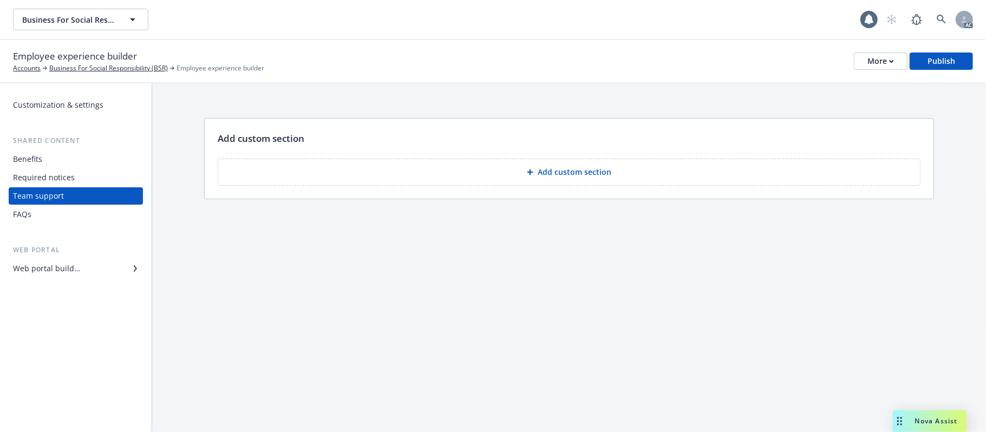
click at [53, 178] on div "Required notices" at bounding box center [44, 177] width 62 height 17
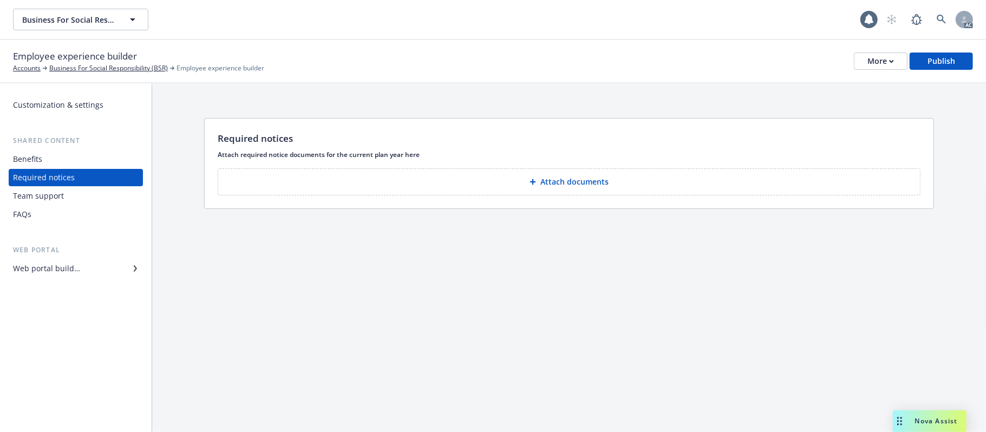
click at [663, 182] on button "Attach documents" at bounding box center [569, 181] width 703 height 27
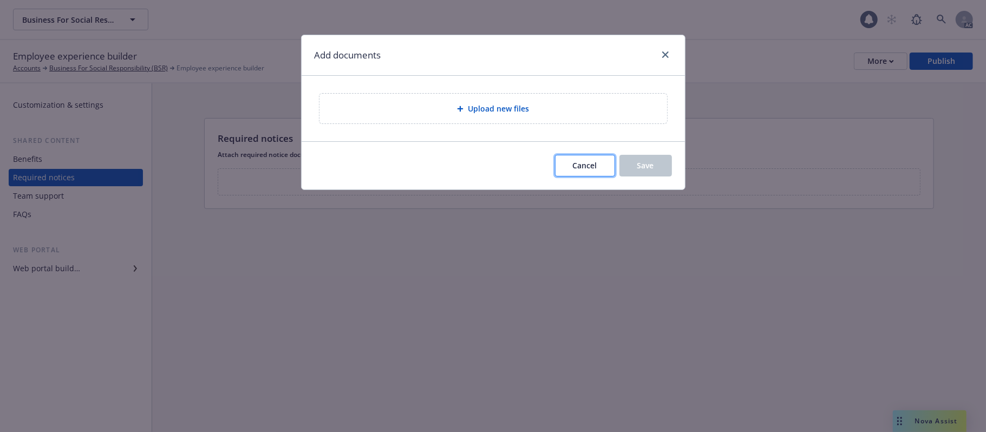
click at [574, 169] on span "Cancel" at bounding box center [585, 165] width 24 height 10
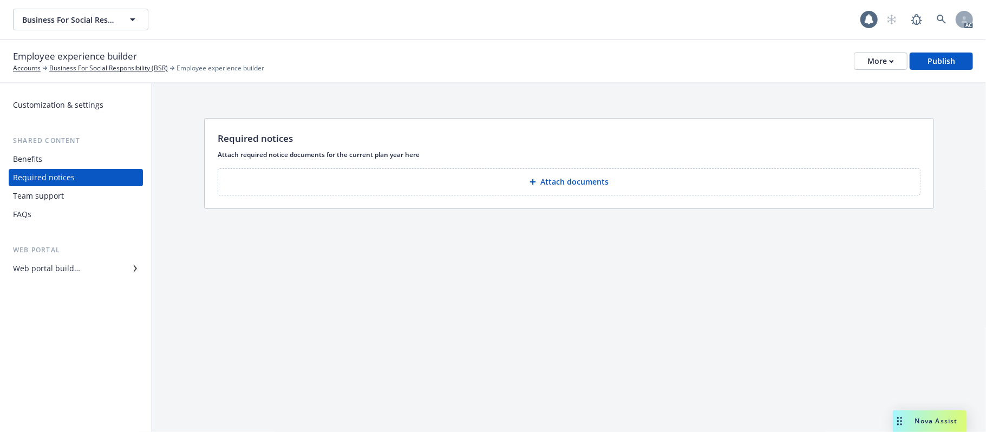
click at [598, 185] on p "Attach documents" at bounding box center [574, 182] width 68 height 11
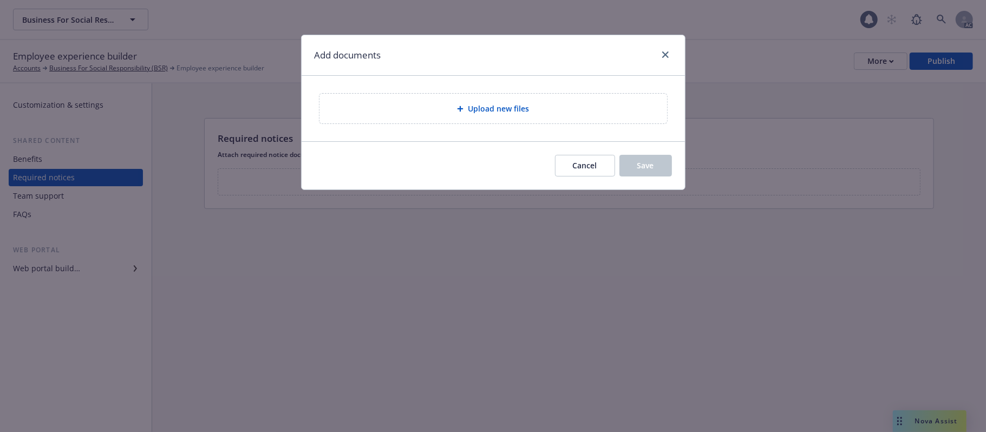
click at [557, 100] on div "Upload new files" at bounding box center [493, 109] width 348 height 30
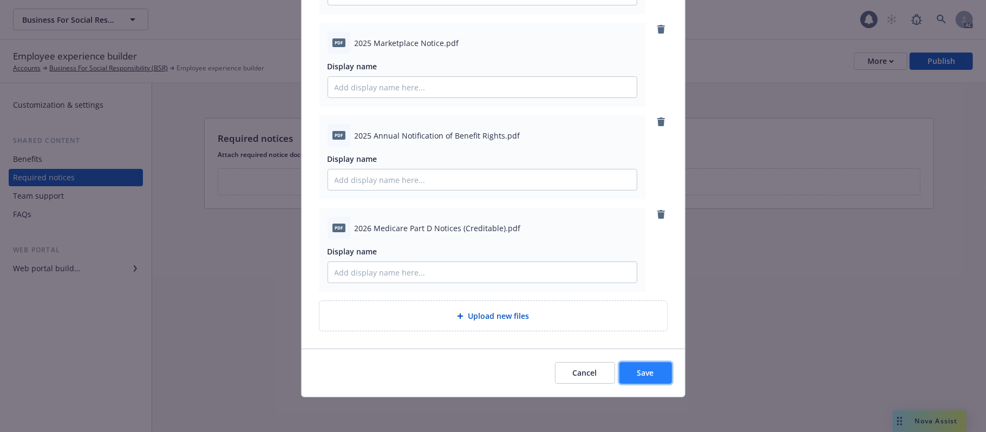
click at [642, 347] on span "Save" at bounding box center [645, 373] width 17 height 10
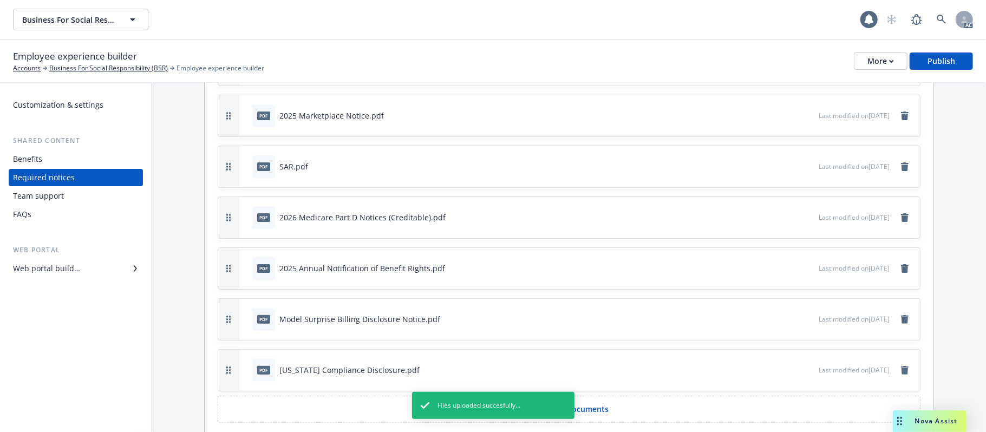
scroll to position [146, 0]
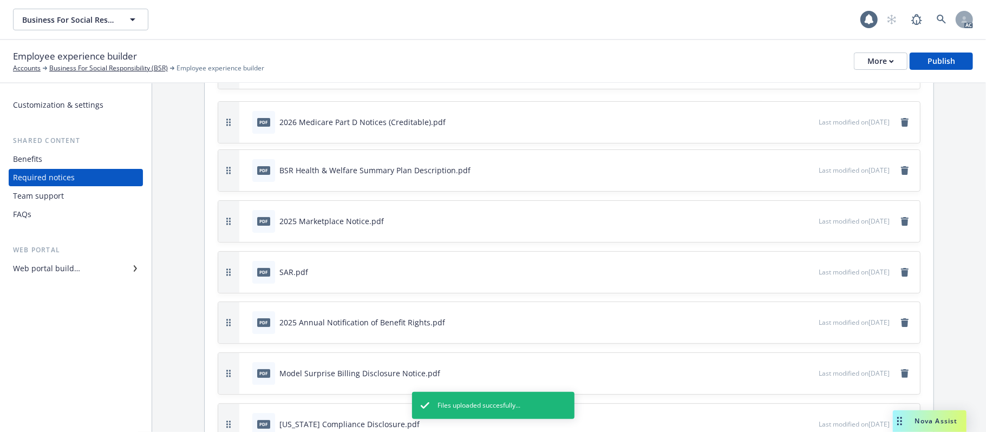
drag, startPoint x: 233, startPoint y: 247, endPoint x: 232, endPoint y: 110, distance: 136.4
click at [232, 110] on button "button" at bounding box center [228, 122] width 21 height 41
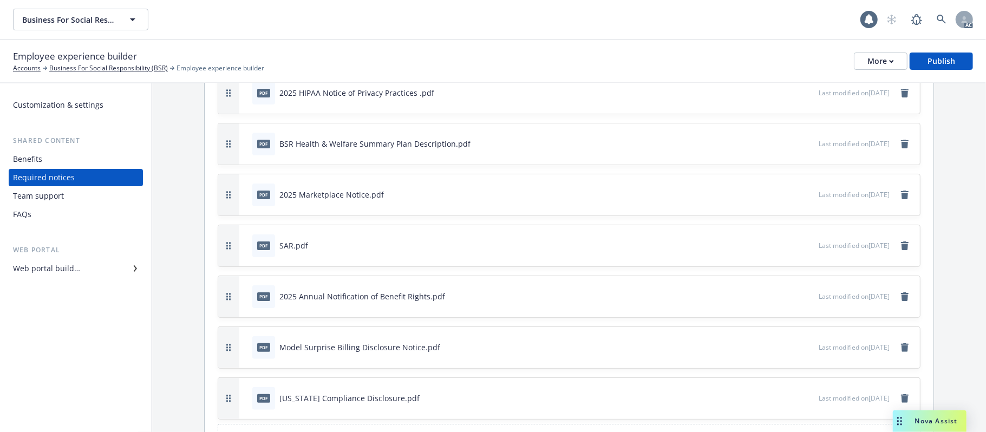
scroll to position [144, 0]
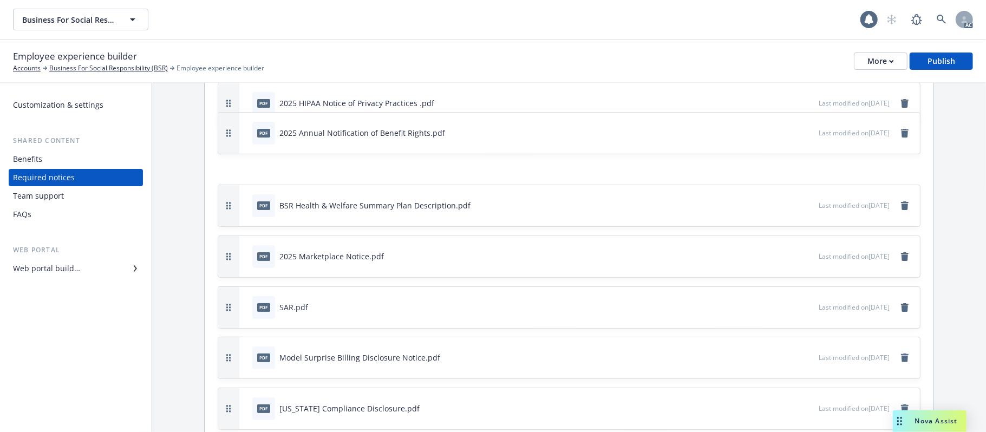
drag, startPoint x: 228, startPoint y: 299, endPoint x: 234, endPoint y: 139, distance: 160.4
click at [234, 139] on button "button" at bounding box center [228, 133] width 21 height 41
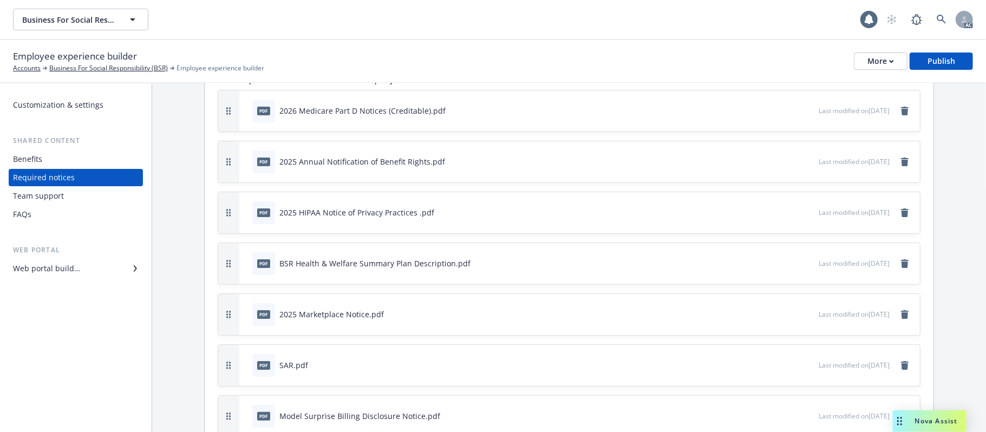
scroll to position [74, 0]
drag, startPoint x: 230, startPoint y: 315, endPoint x: 247, endPoint y: 217, distance: 99.4
click at [247, 217] on div "pdf 2025 Marketplace Notice.pdf Last modified on 09/19/2025" at bounding box center [569, 217] width 702 height 41
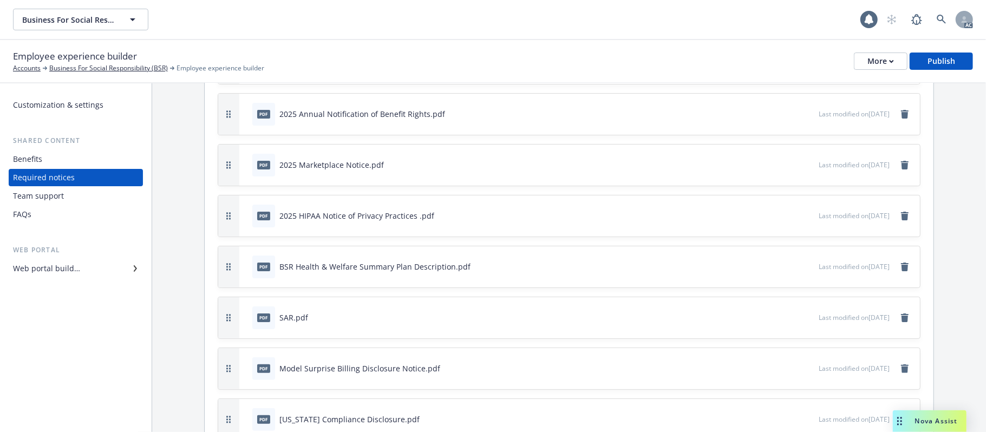
scroll to position [144, 0]
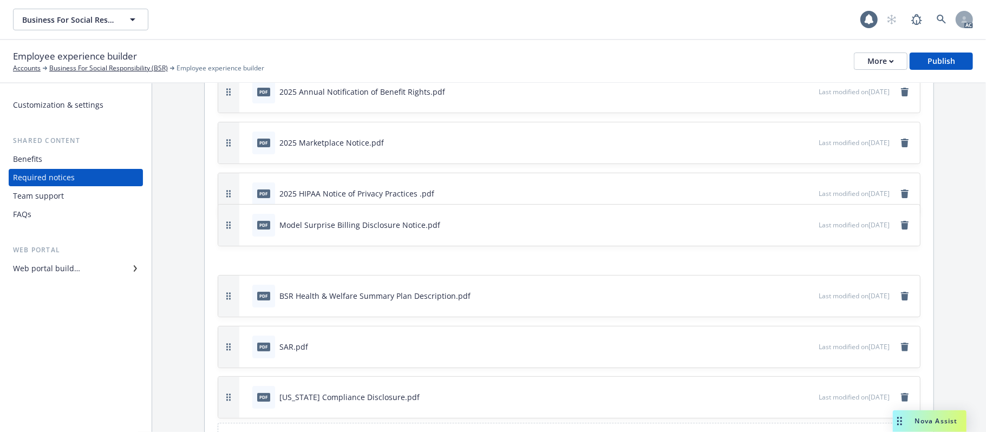
drag, startPoint x: 228, startPoint y: 348, endPoint x: 226, endPoint y: 226, distance: 121.3
click at [226, 226] on button "button" at bounding box center [228, 225] width 21 height 41
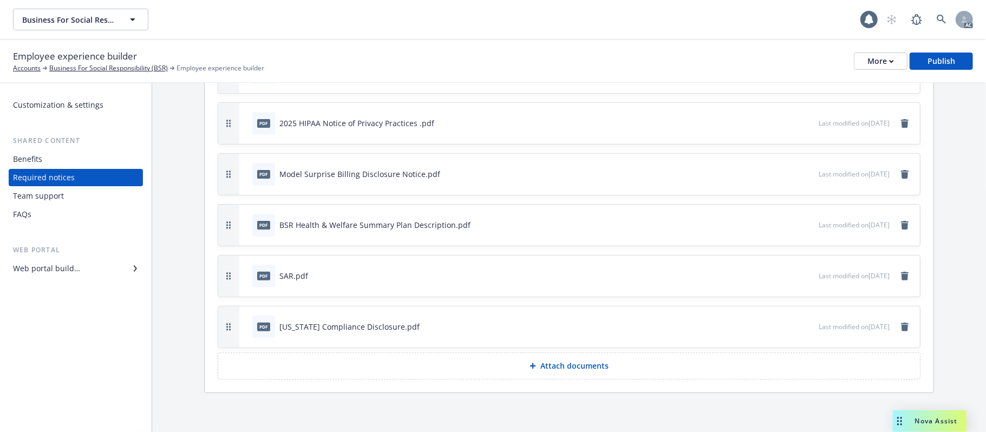
scroll to position [218, 0]
click at [62, 270] on div "Web portal builder" at bounding box center [46, 268] width 67 height 17
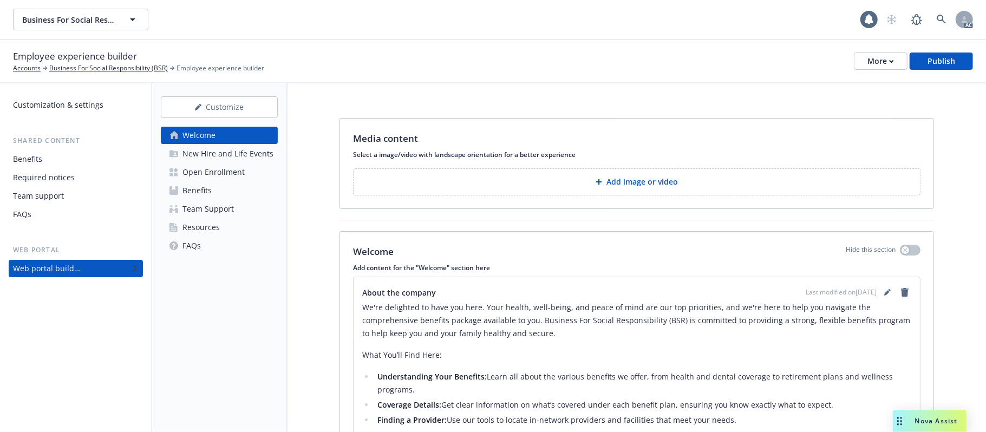
click at [211, 226] on div "Resources" at bounding box center [200, 227] width 37 height 17
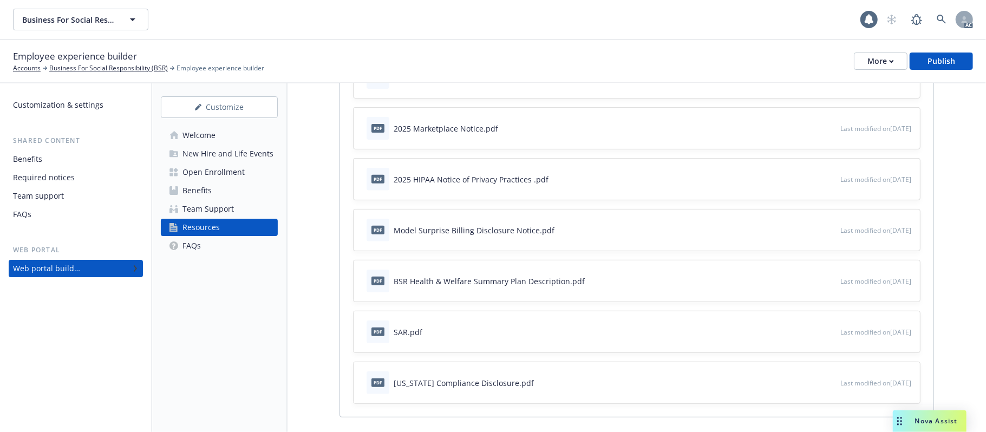
scroll to position [463, 0]
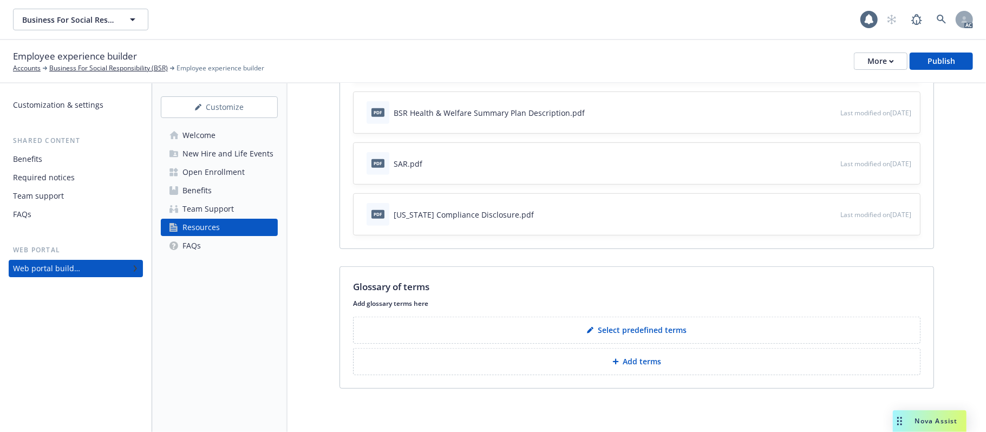
click at [646, 327] on p "Select predefined terms" at bounding box center [642, 330] width 89 height 11
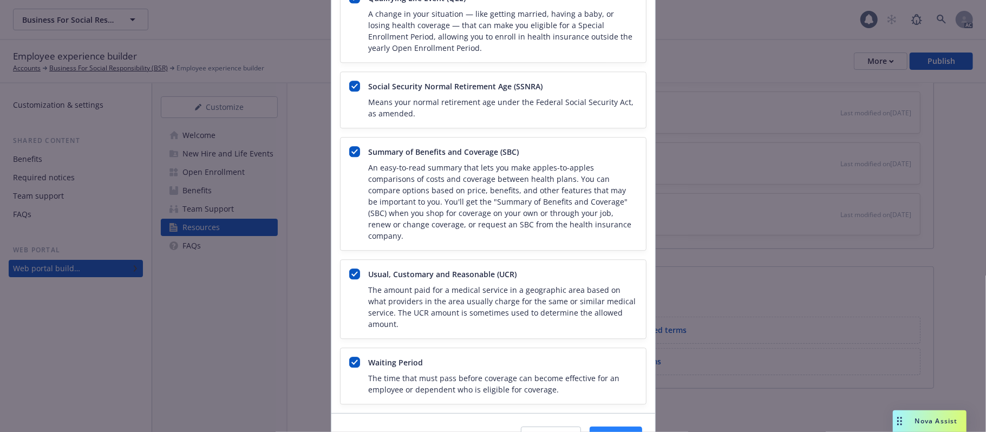
scroll to position [2061, 0]
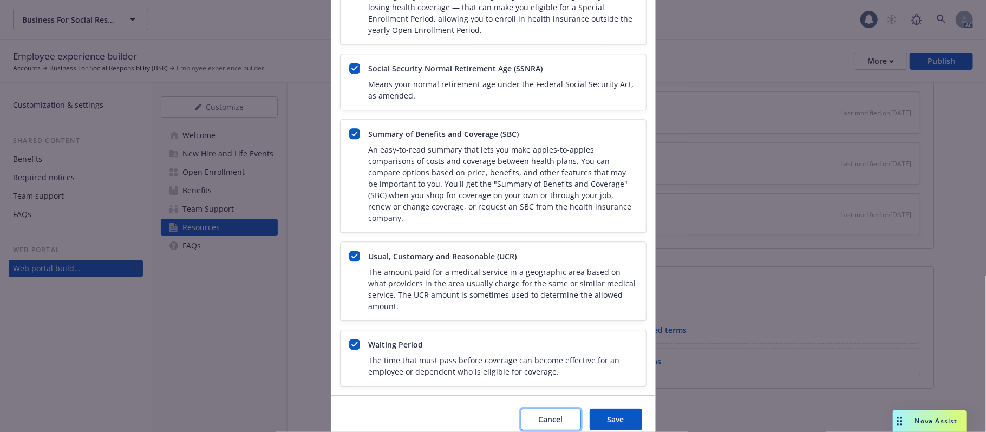
click at [547, 347] on span "Cancel" at bounding box center [551, 419] width 24 height 10
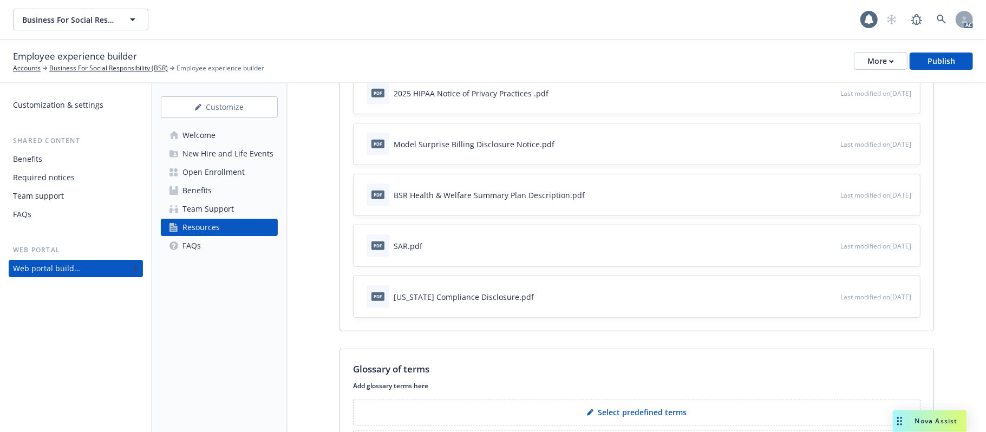
scroll to position [174, 0]
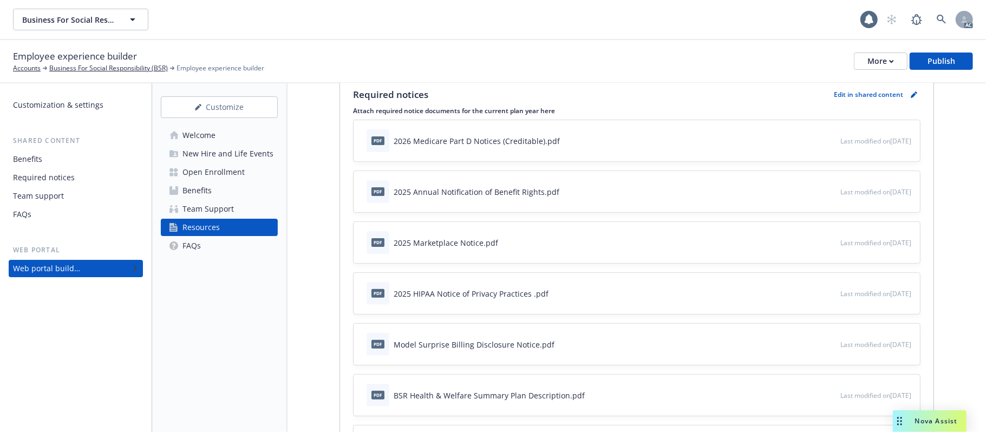
click at [219, 210] on div "Team Support" at bounding box center [207, 208] width 51 height 17
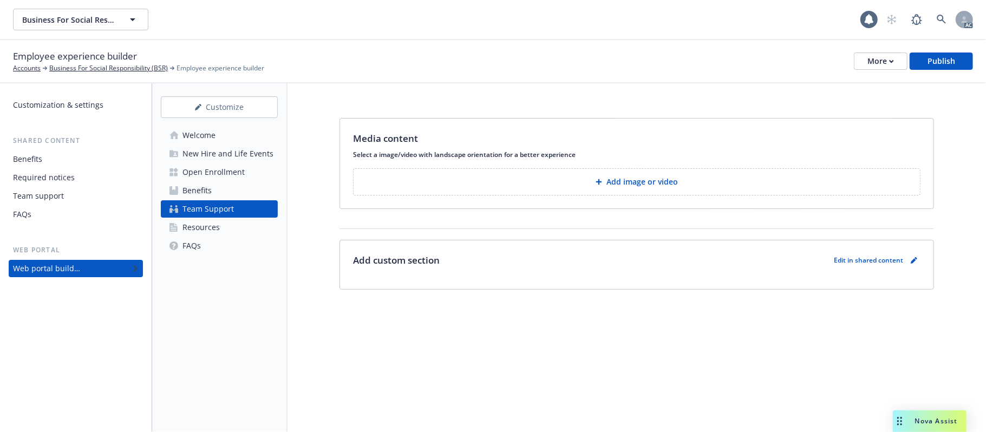
click at [206, 241] on link "FAQs" at bounding box center [219, 245] width 117 height 17
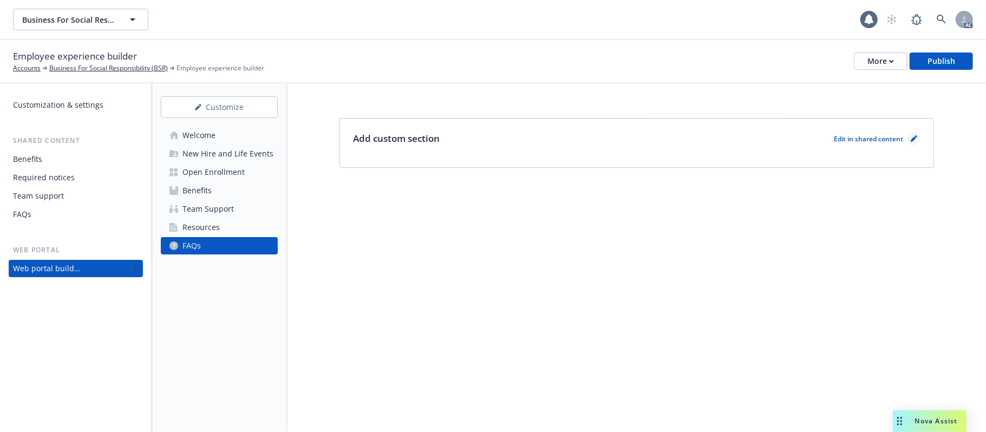
click at [907, 137] on icon "pencil" at bounding box center [914, 138] width 6 height 6
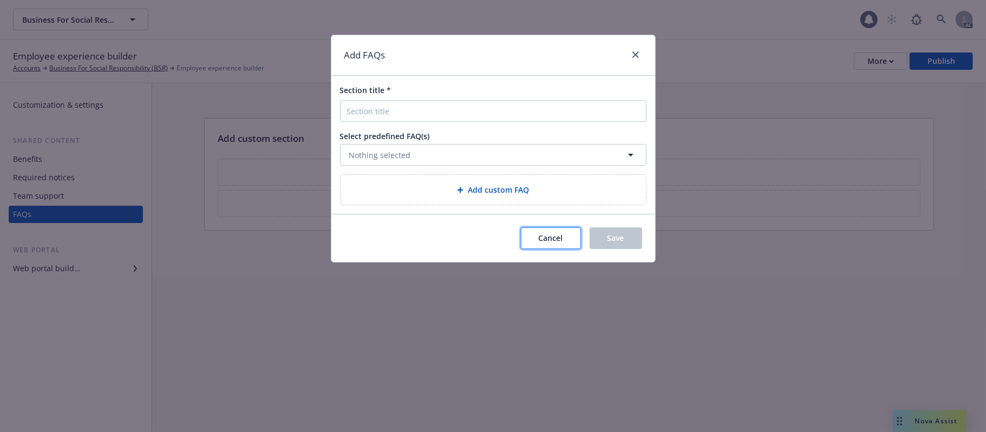
click at [548, 239] on span "Cancel" at bounding box center [551, 238] width 24 height 10
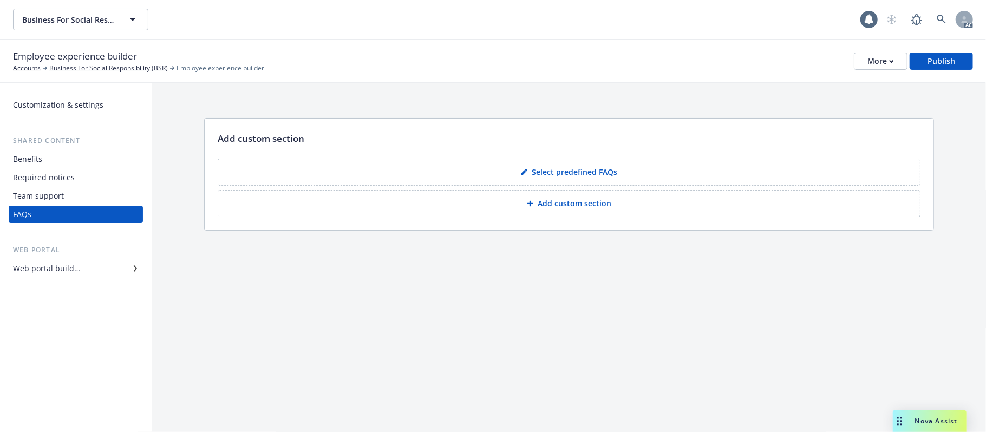
click at [576, 208] on p "Add custom section" at bounding box center [575, 203] width 74 height 11
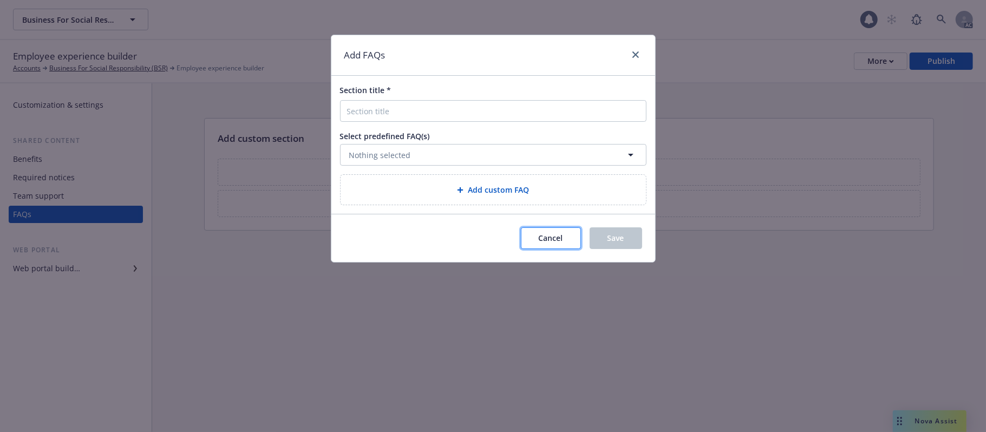
click at [553, 234] on span "Cancel" at bounding box center [551, 238] width 24 height 10
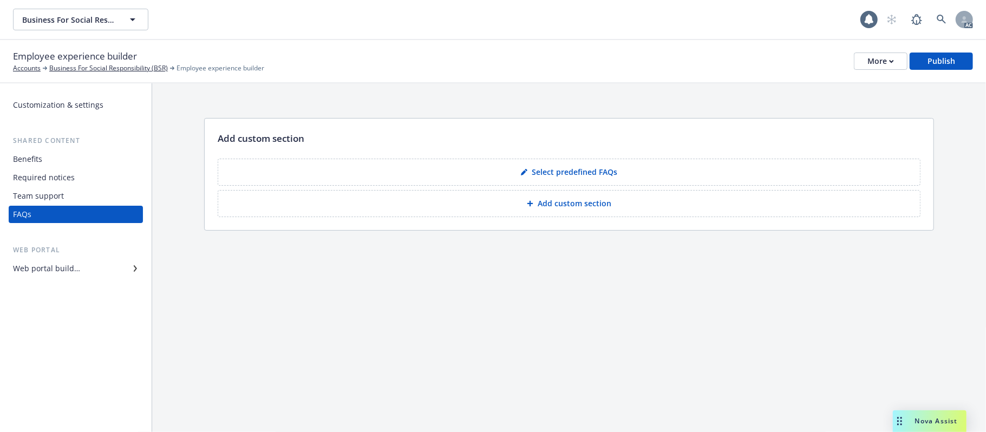
click at [47, 194] on div "Team support" at bounding box center [38, 195] width 51 height 17
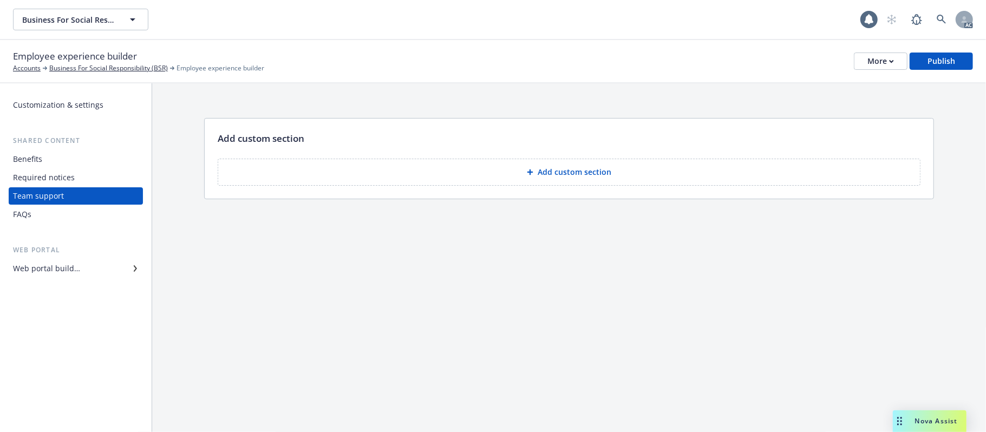
click at [560, 170] on p "Add custom section" at bounding box center [575, 172] width 74 height 11
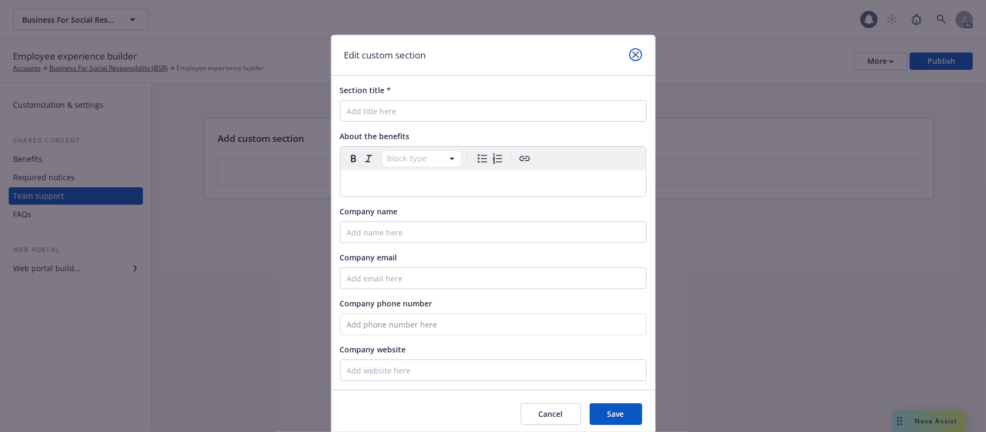
click at [632, 57] on icon "close" at bounding box center [635, 54] width 6 height 6
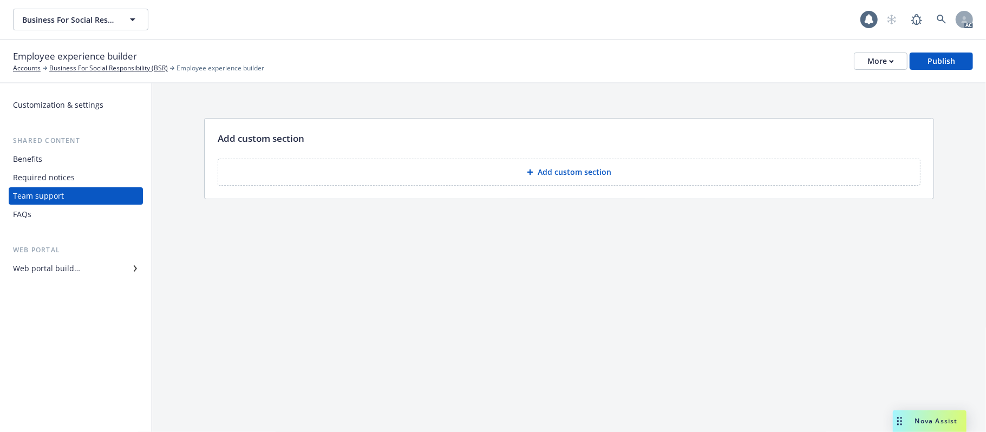
click at [61, 267] on div "Web portal builder" at bounding box center [46, 268] width 67 height 17
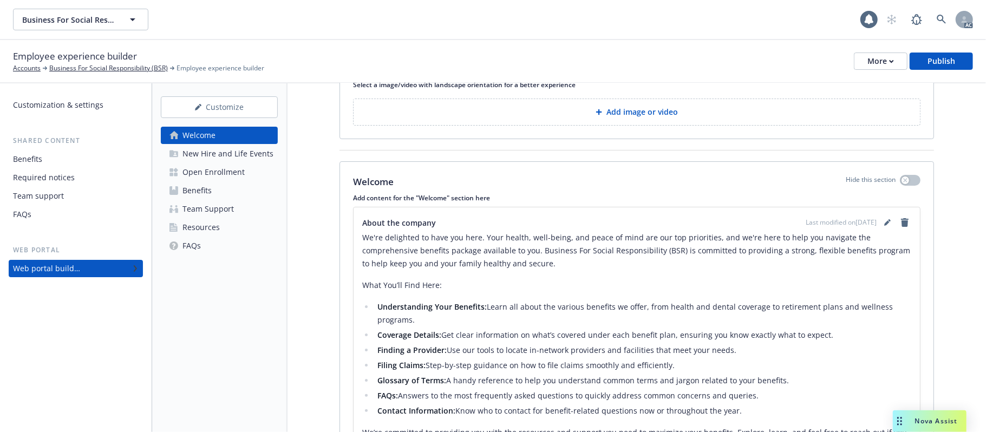
scroll to position [217, 0]
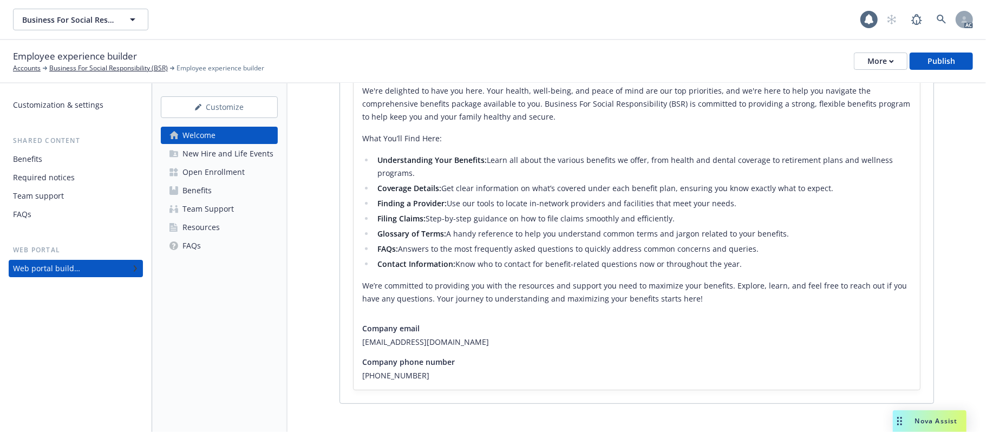
click at [191, 228] on div "Resources" at bounding box center [200, 227] width 37 height 17
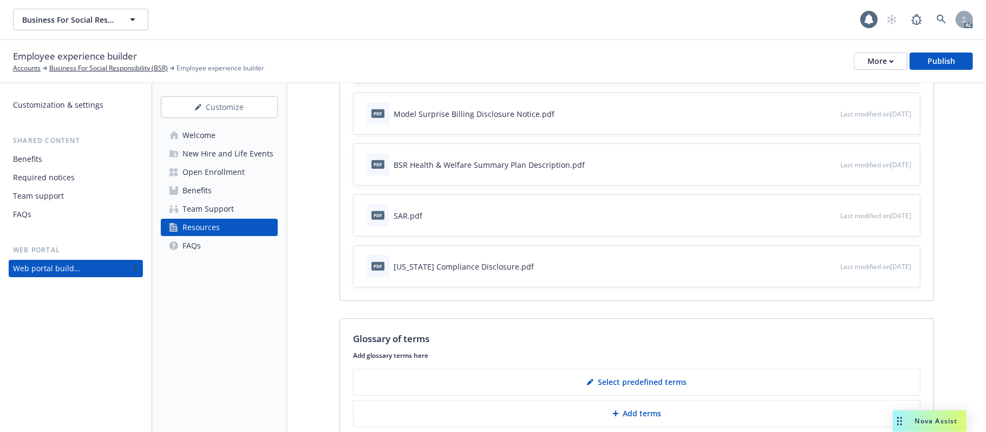
scroll to position [463, 0]
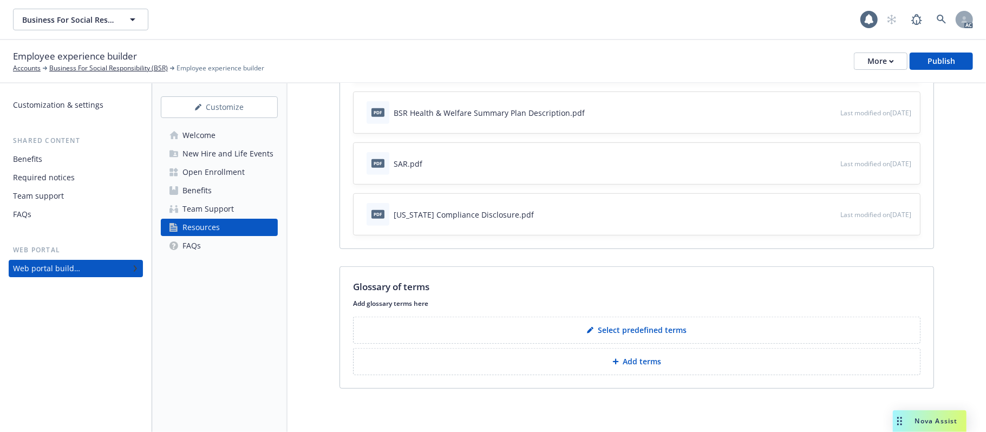
click at [643, 347] on p "Add terms" at bounding box center [642, 361] width 38 height 11
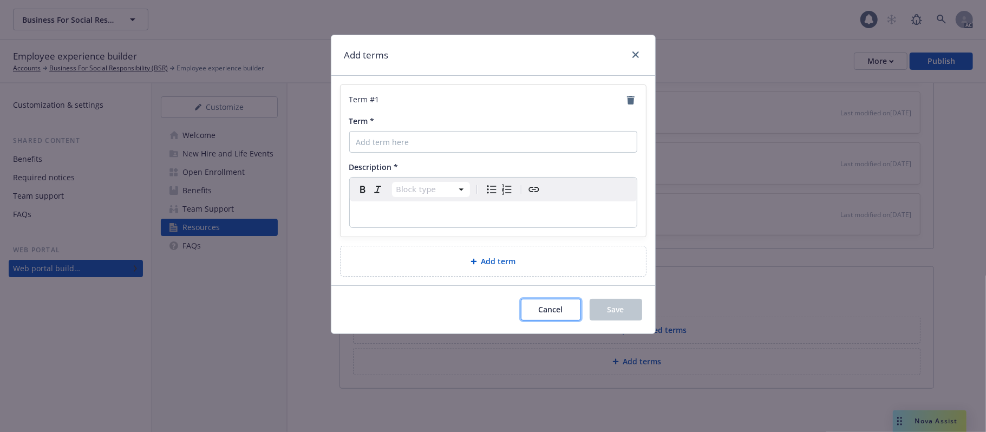
click at [549, 313] on span "Cancel" at bounding box center [551, 309] width 24 height 10
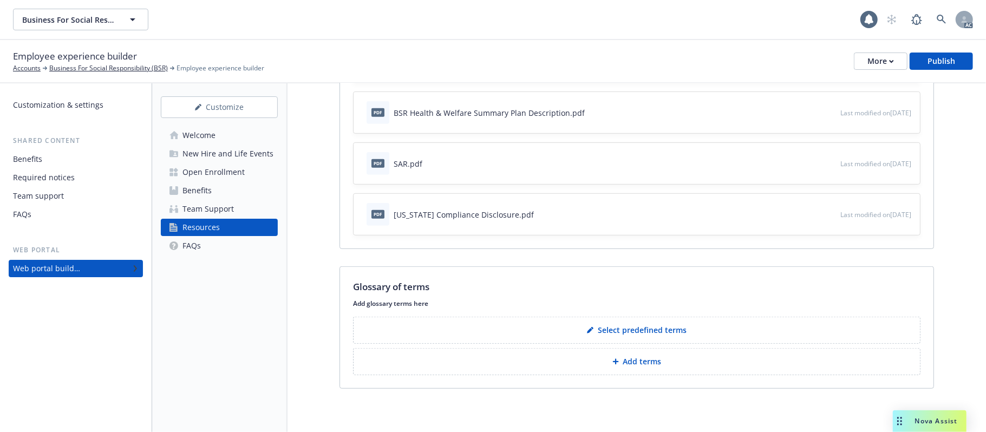
click at [198, 204] on div "Team Support" at bounding box center [207, 208] width 51 height 17
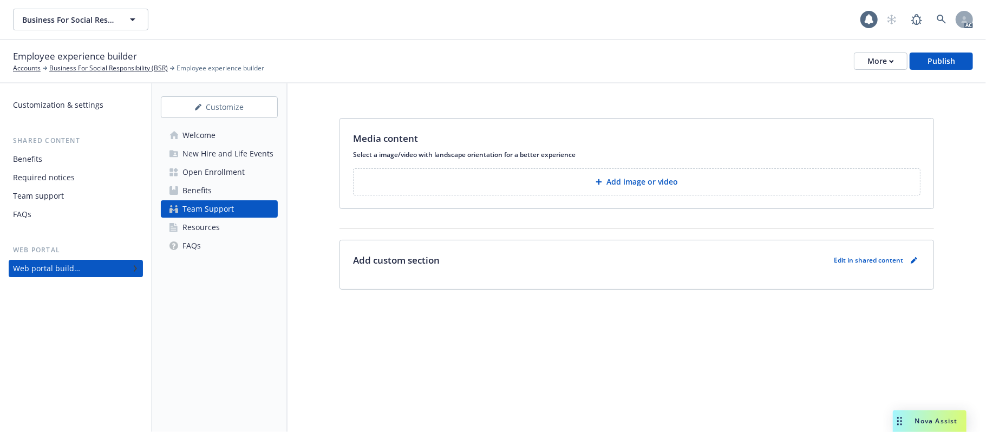
click at [204, 227] on div "Resources" at bounding box center [200, 227] width 37 height 17
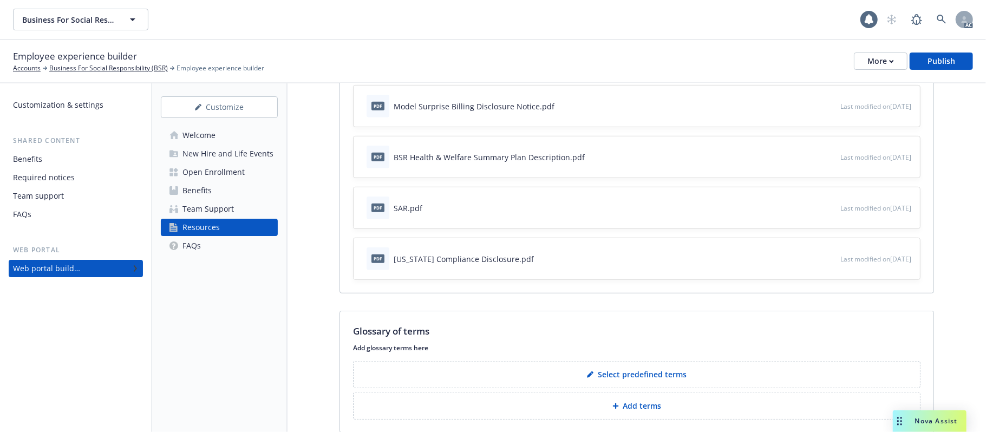
scroll to position [463, 0]
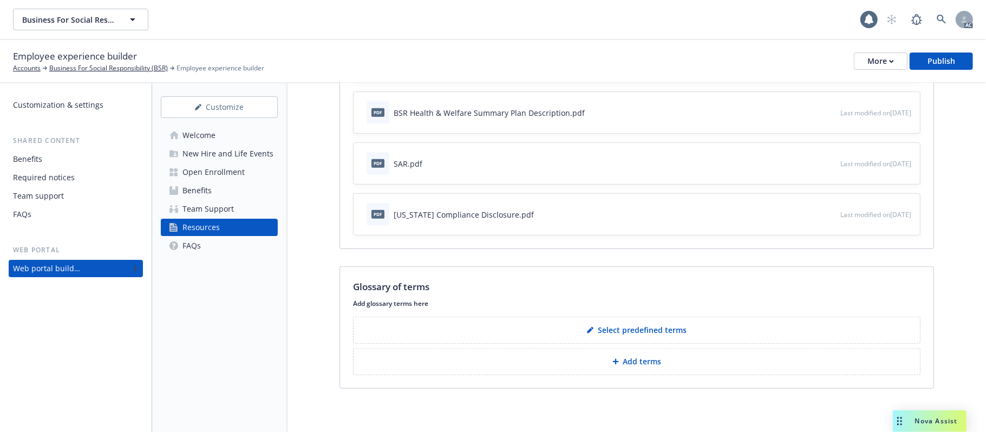
click at [622, 325] on p "Select predefined terms" at bounding box center [642, 330] width 89 height 11
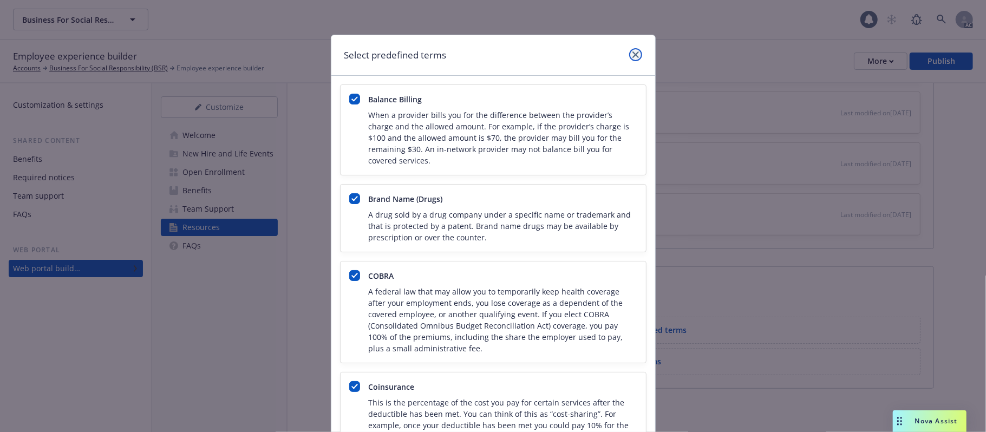
click at [632, 57] on icon "close" at bounding box center [635, 54] width 6 height 6
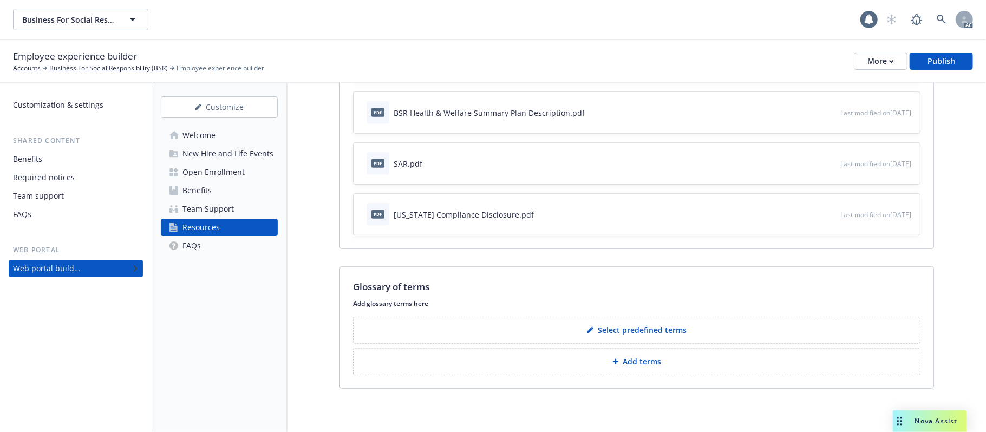
click at [600, 331] on p "Select predefined terms" at bounding box center [642, 330] width 89 height 11
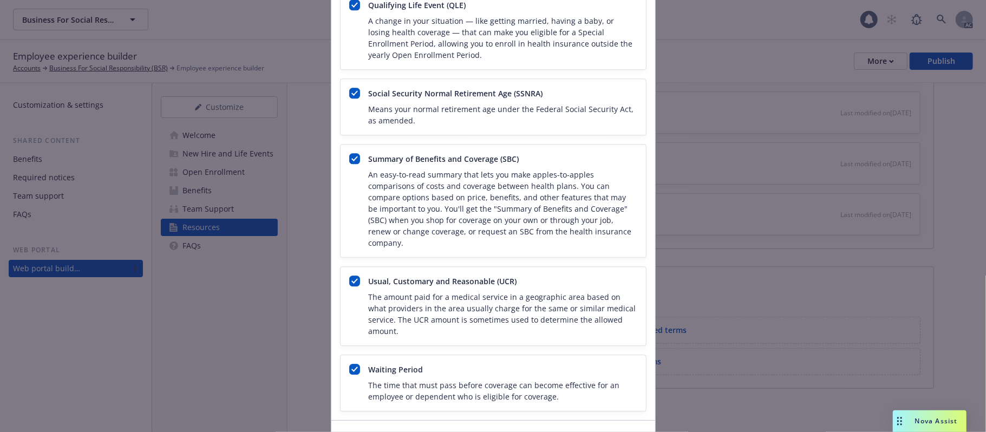
scroll to position [2061, 0]
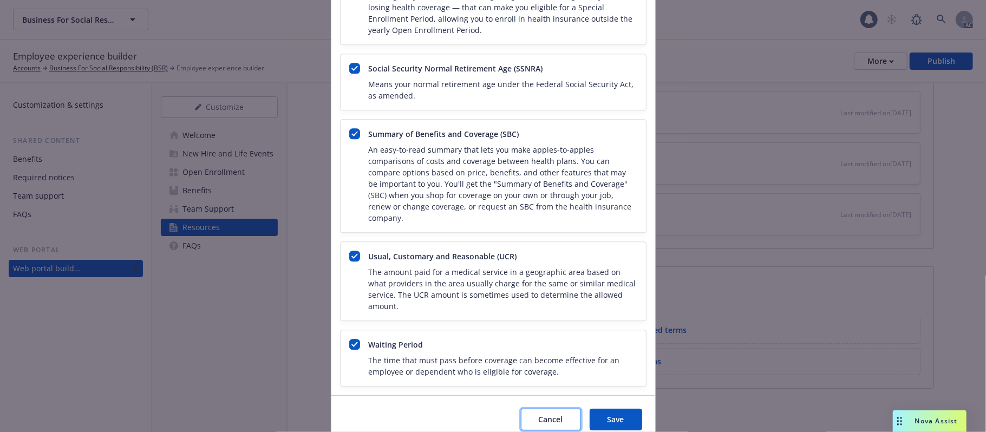
click at [547, 347] on span "Cancel" at bounding box center [551, 419] width 24 height 10
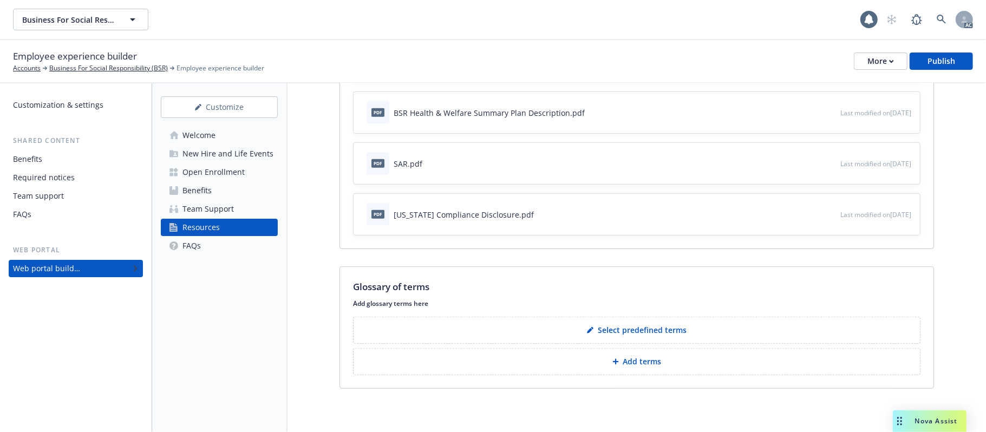
click at [197, 211] on div "Team Support" at bounding box center [207, 208] width 51 height 17
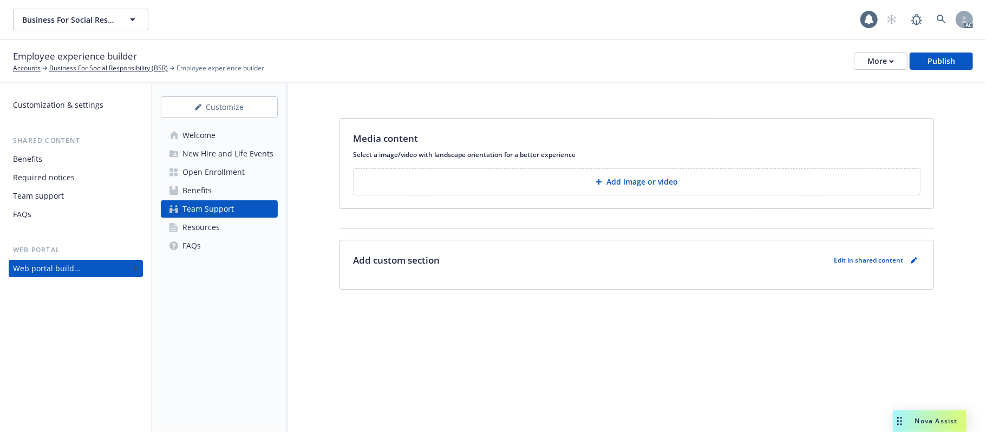
click at [53, 192] on div "Team support" at bounding box center [38, 195] width 51 height 17
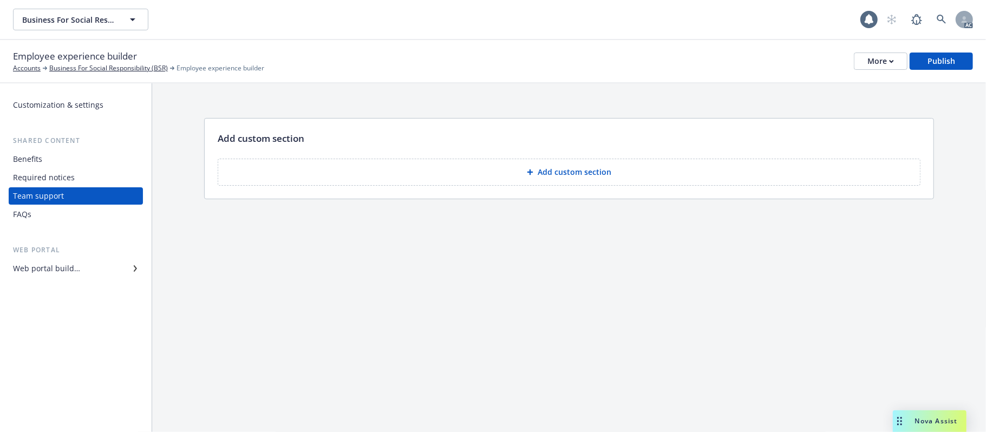
click at [617, 176] on button "Add custom section" at bounding box center [569, 172] width 703 height 27
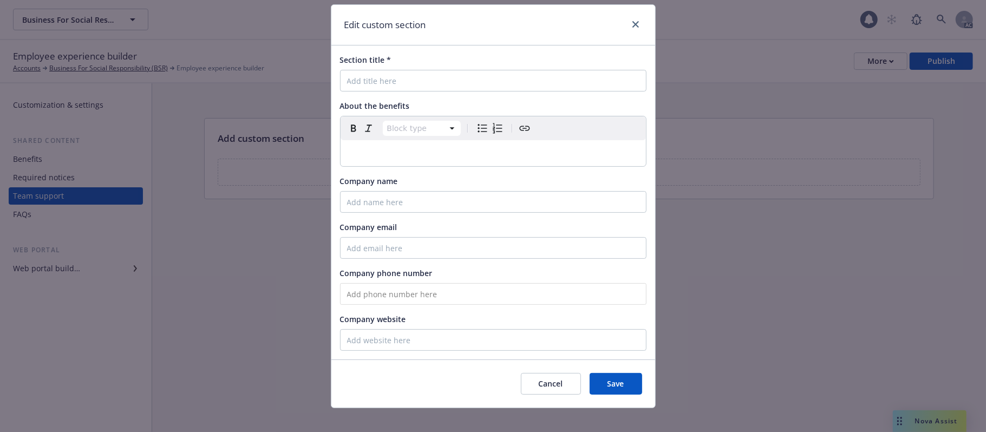
scroll to position [42, 0]
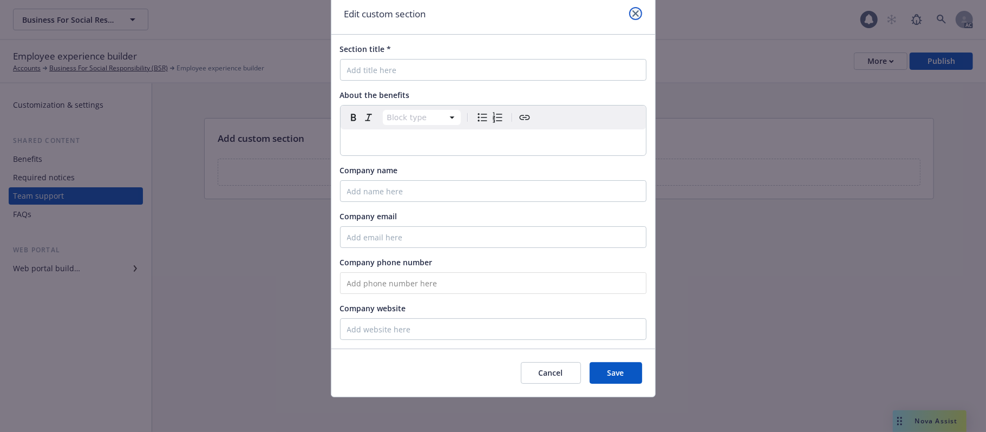
click at [632, 13] on icon "close" at bounding box center [635, 13] width 6 height 6
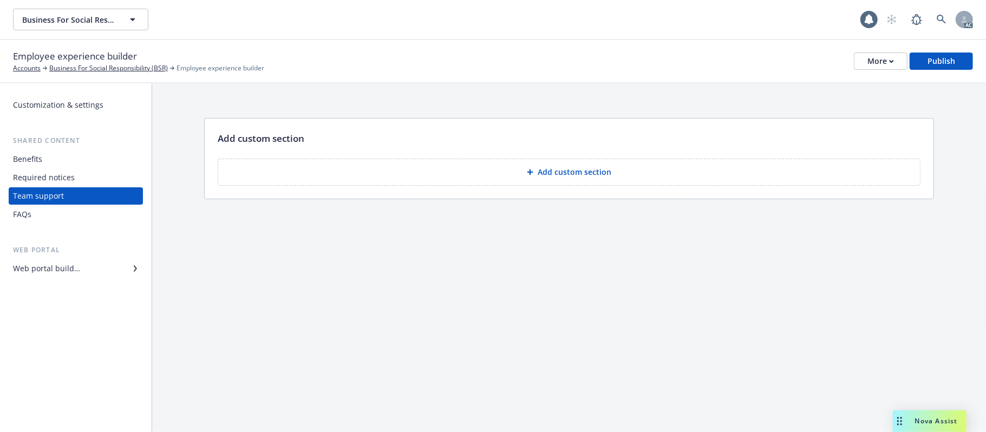
click at [33, 211] on div "FAQs" at bounding box center [76, 214] width 126 height 17
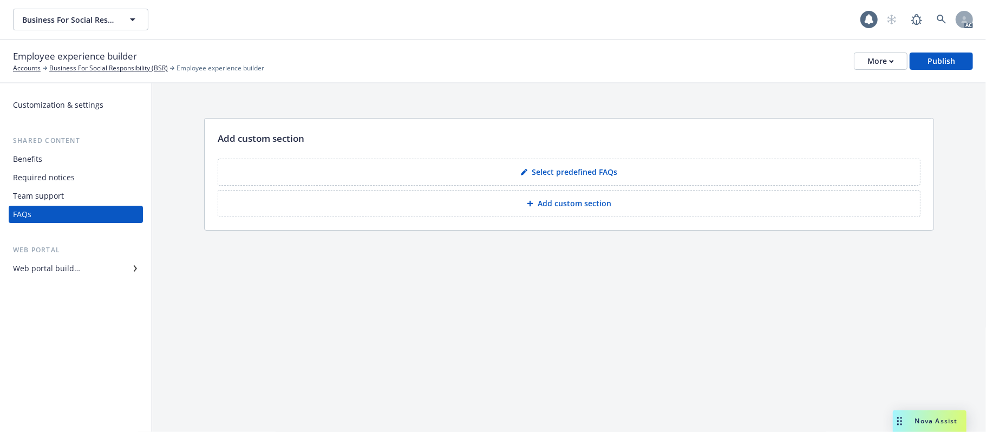
click at [556, 174] on p "Select predefined FAQs" at bounding box center [575, 172] width 86 height 11
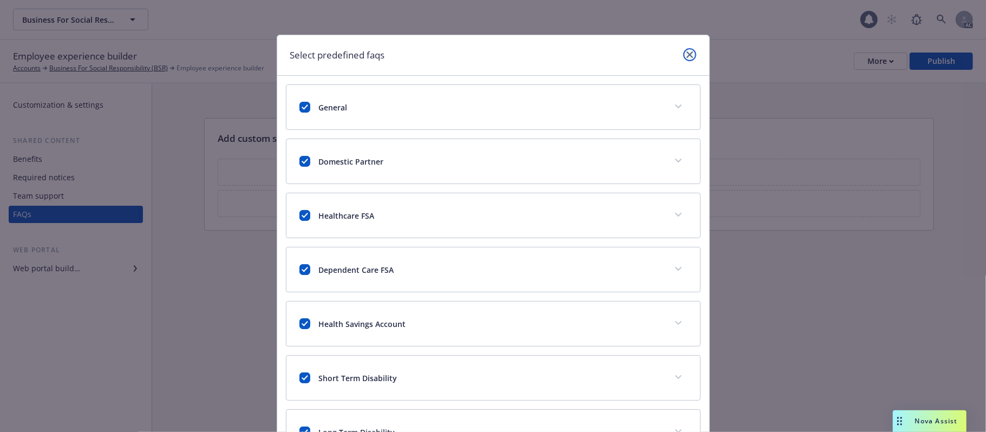
click at [687, 54] on icon "close" at bounding box center [690, 54] width 6 height 6
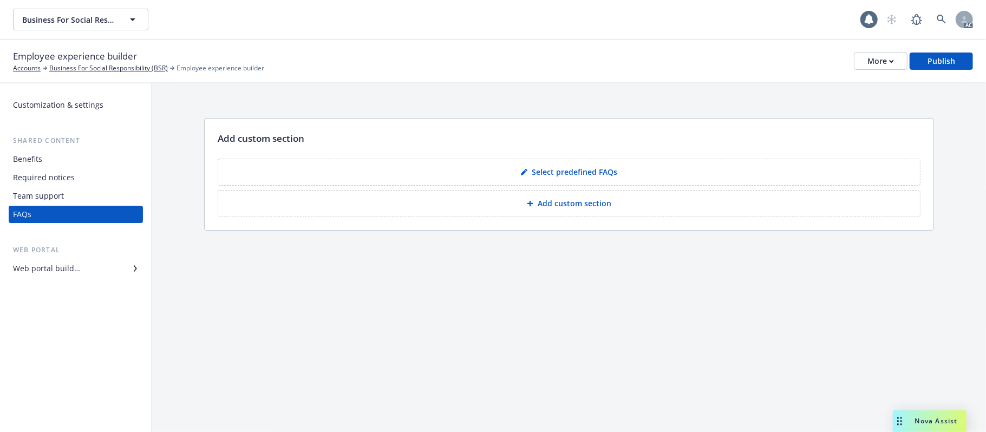
click at [567, 206] on p "Add custom section" at bounding box center [575, 203] width 74 height 11
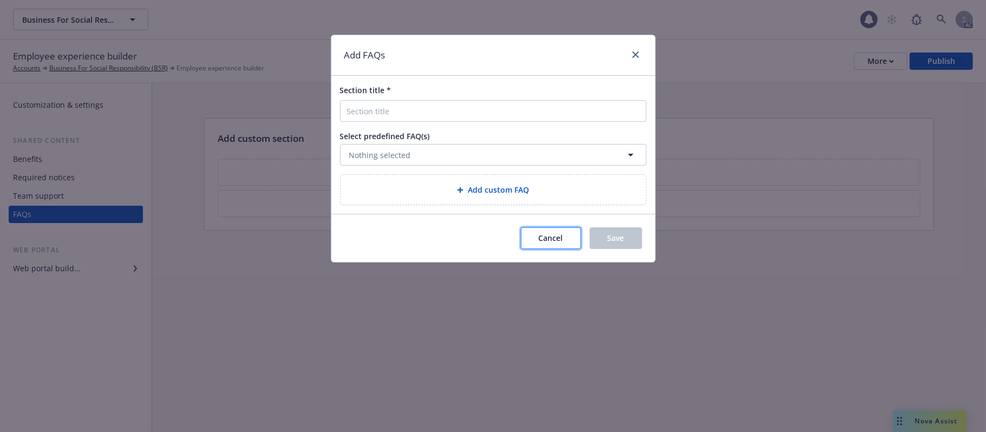
click at [547, 245] on button "Cancel" at bounding box center [551, 238] width 60 height 22
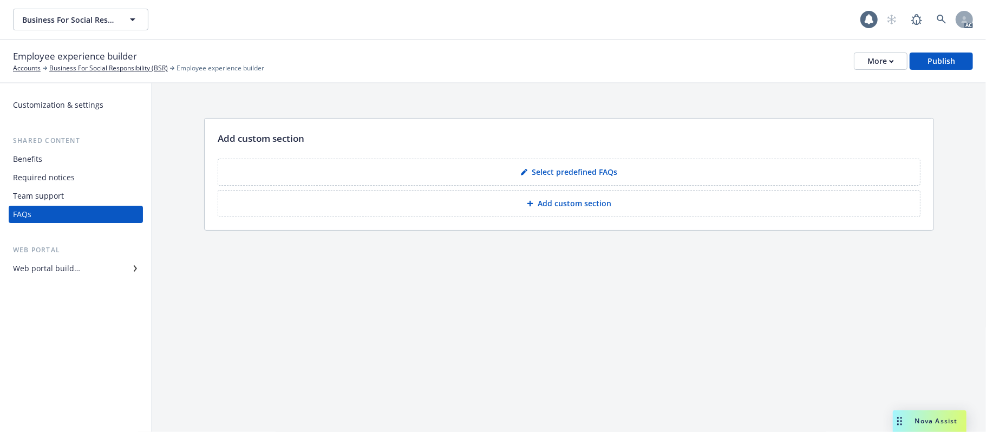
click at [56, 266] on div "Web portal builder" at bounding box center [46, 268] width 67 height 17
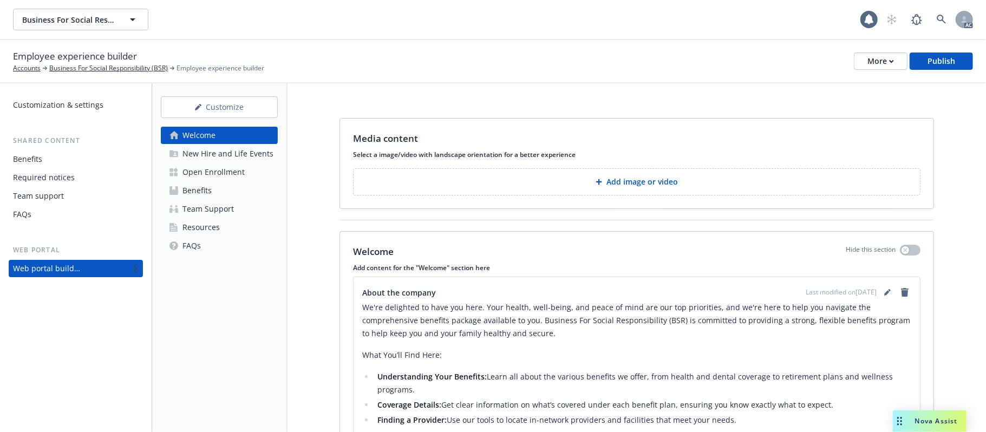
click at [194, 227] on div "Resources" at bounding box center [200, 227] width 37 height 17
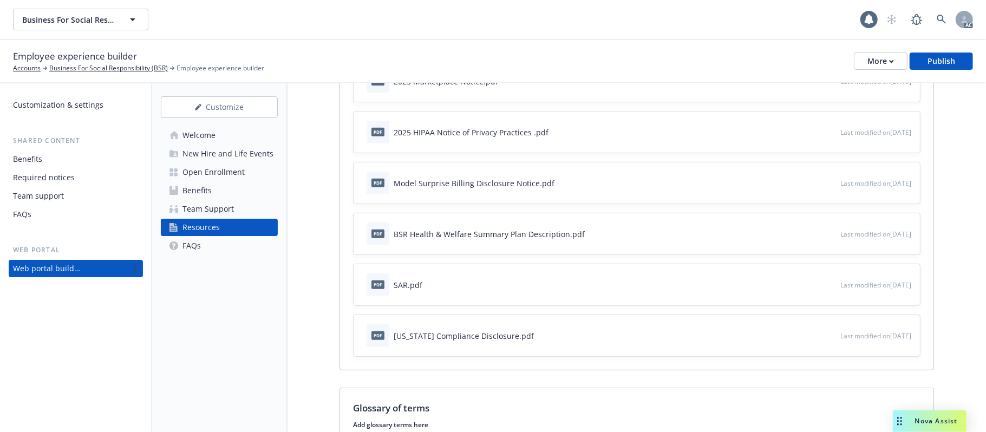
scroll to position [463, 0]
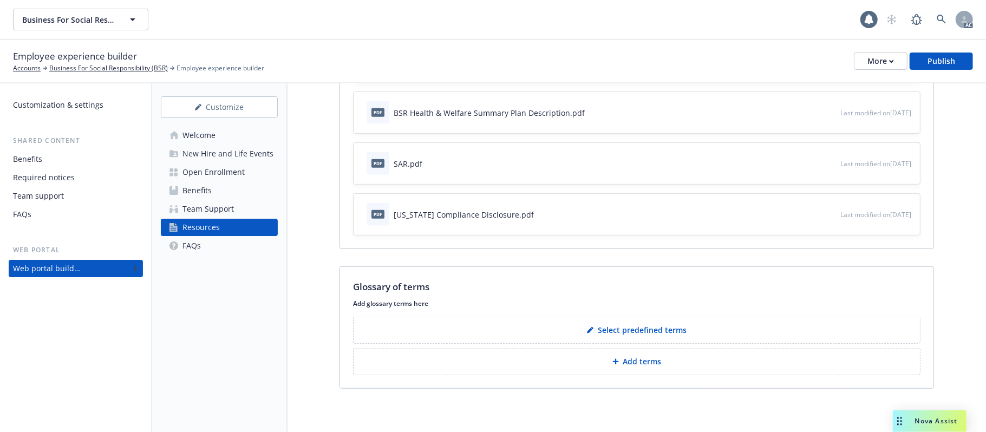
click at [648, 347] on p "Add terms" at bounding box center [642, 361] width 38 height 11
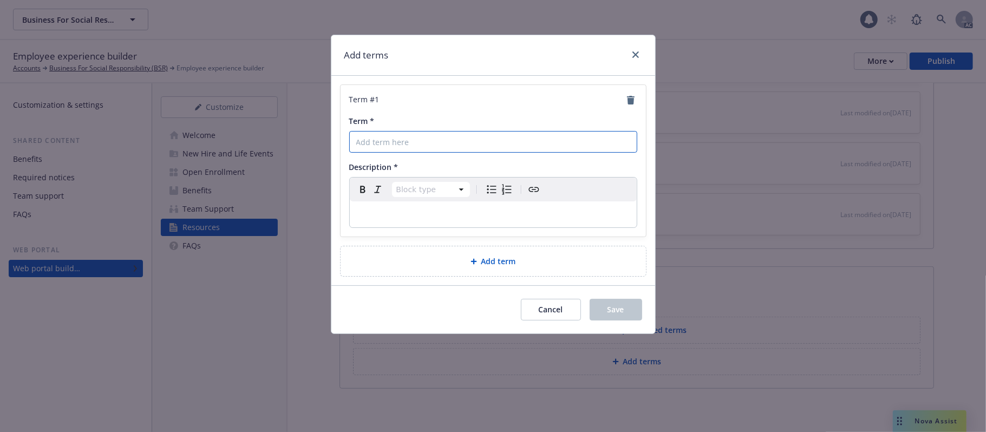
click at [383, 145] on input "Term *" at bounding box center [493, 142] width 288 height 22
paste input "Deductible"
type input "Deductible"
click at [387, 211] on p "editable markdown" at bounding box center [493, 214] width 274 height 13
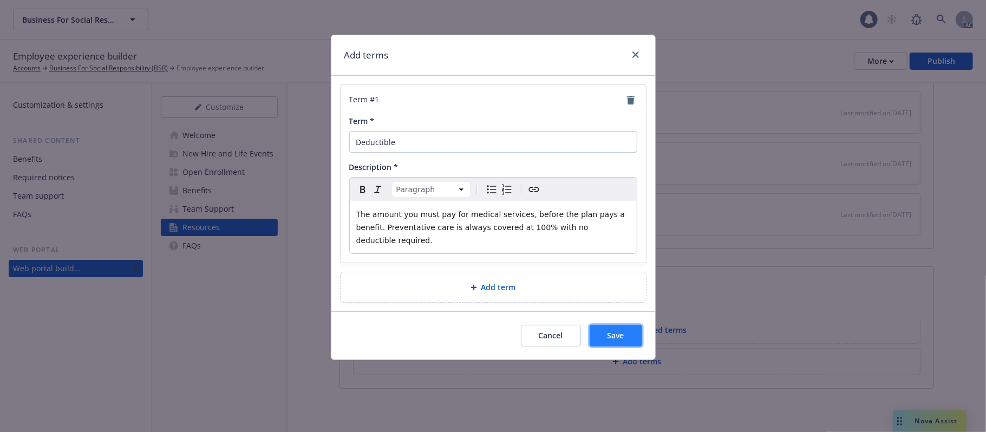
click at [605, 325] on button "Save" at bounding box center [616, 336] width 53 height 22
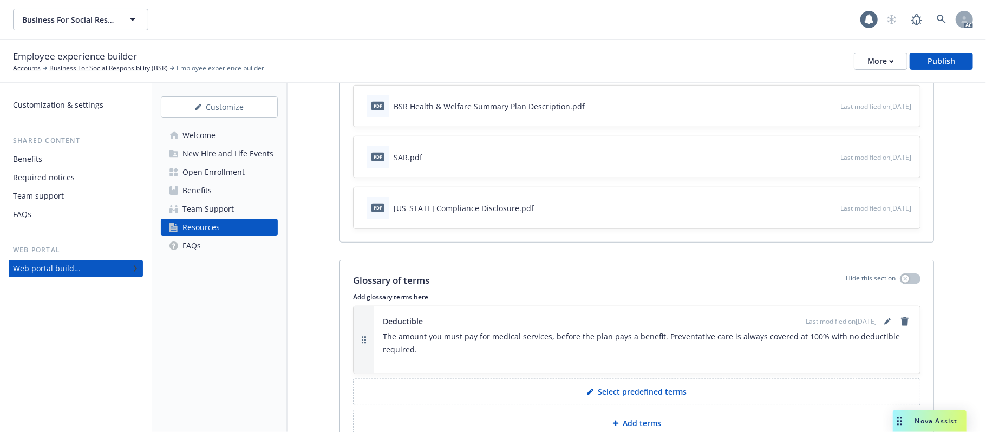
scroll to position [532, 0]
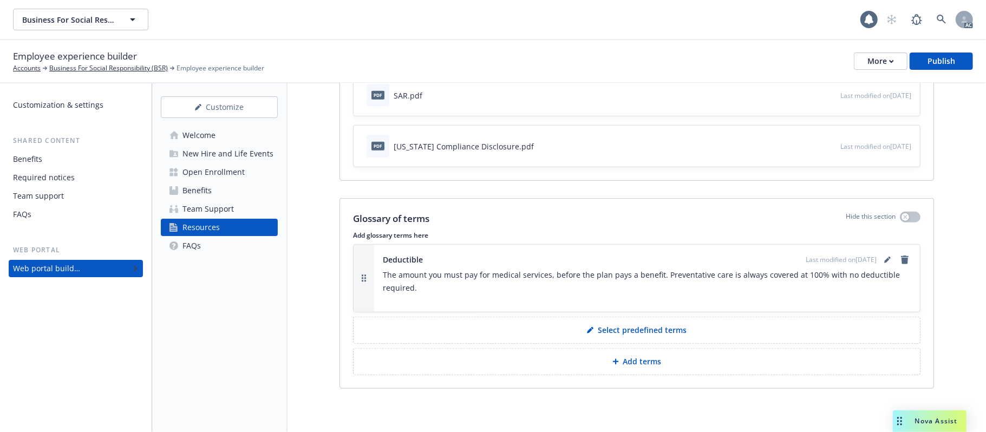
click at [635, 347] on p "Add terms" at bounding box center [642, 361] width 38 height 11
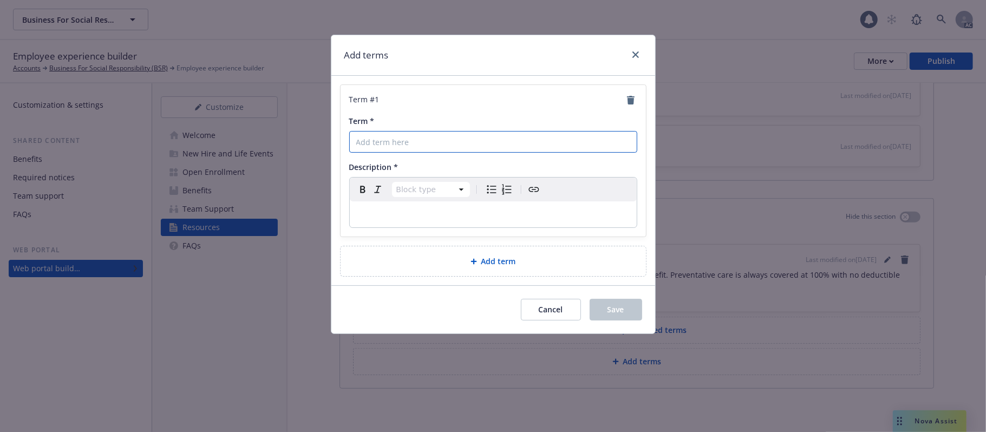
drag, startPoint x: 401, startPoint y: 146, endPoint x: 411, endPoint y: 143, distance: 10.5
click at [401, 146] on input "Term *" at bounding box center [493, 142] width 288 height 22
paste input "Coinsurance"
click at [393, 214] on p "editable markdown" at bounding box center [493, 214] width 274 height 13
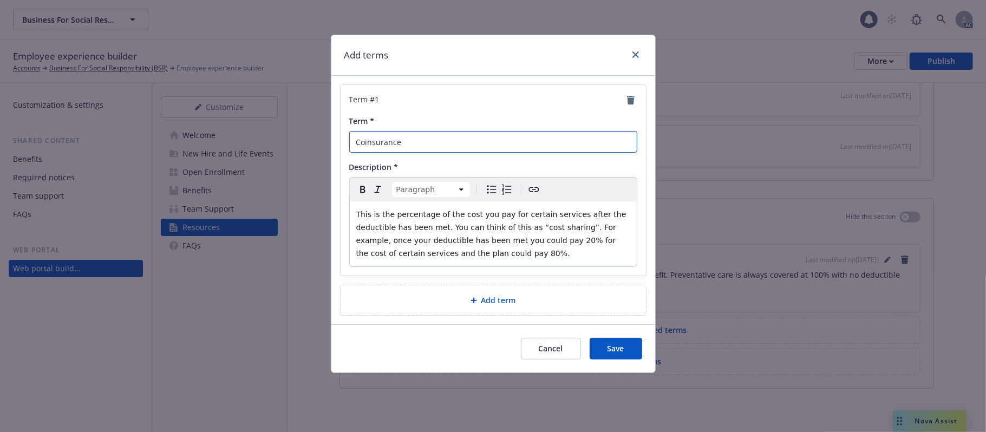
click at [426, 139] on input "Coinsurance" at bounding box center [493, 142] width 288 height 22
type input "Coinsurance"
click at [613, 344] on button "Save" at bounding box center [616, 349] width 53 height 22
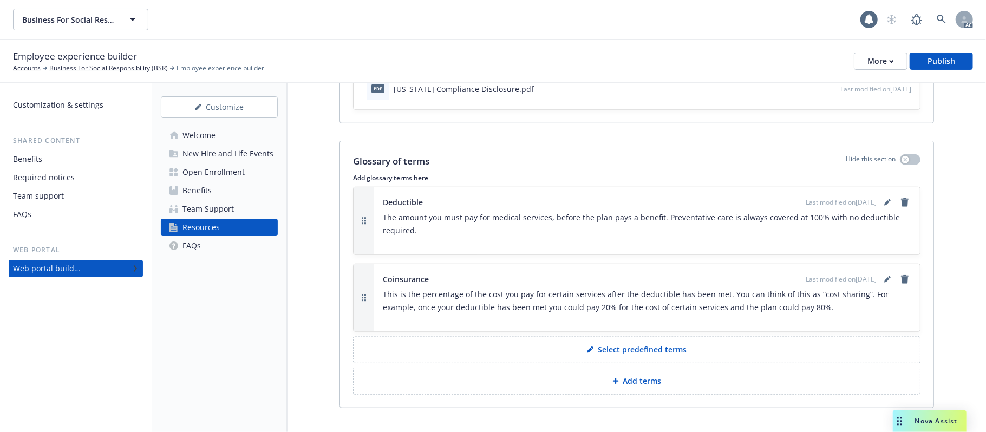
scroll to position [609, 0]
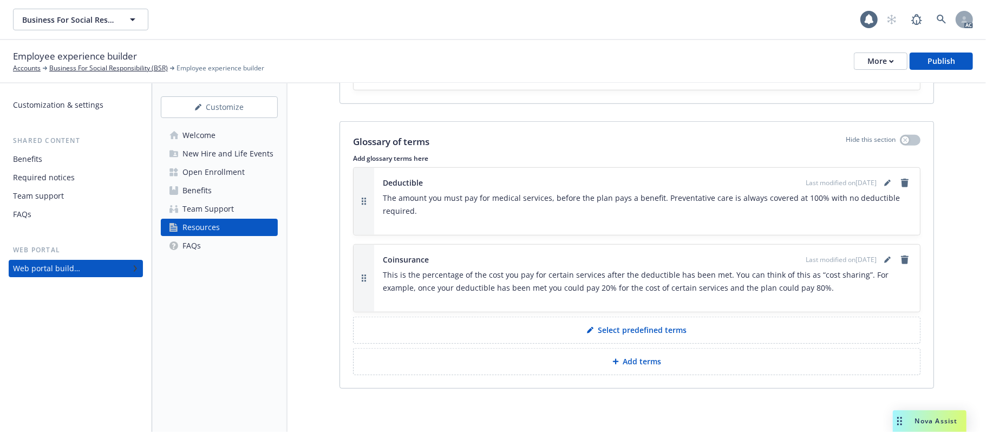
click at [588, 347] on button "Add terms" at bounding box center [636, 361] width 567 height 27
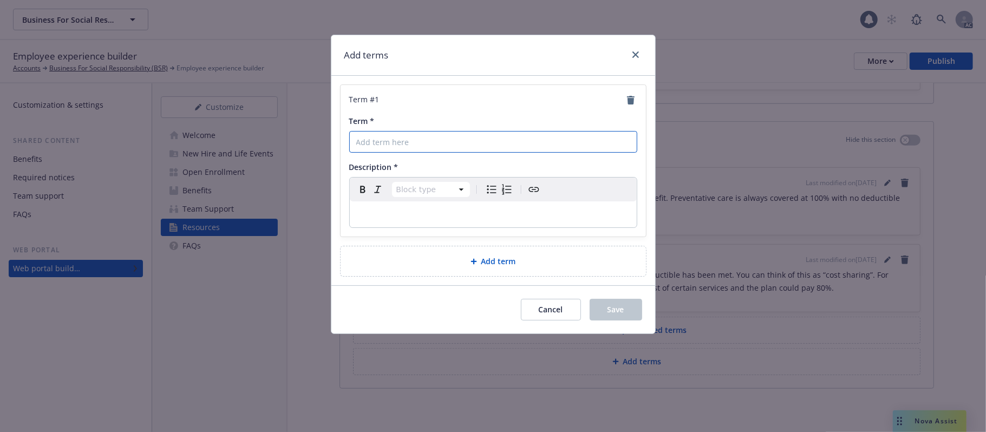
click at [414, 141] on input "Term *" at bounding box center [493, 142] width 288 height 22
paste input "Copay"
type input "Copay"
click at [502, 213] on p "editable markdown" at bounding box center [493, 214] width 274 height 13
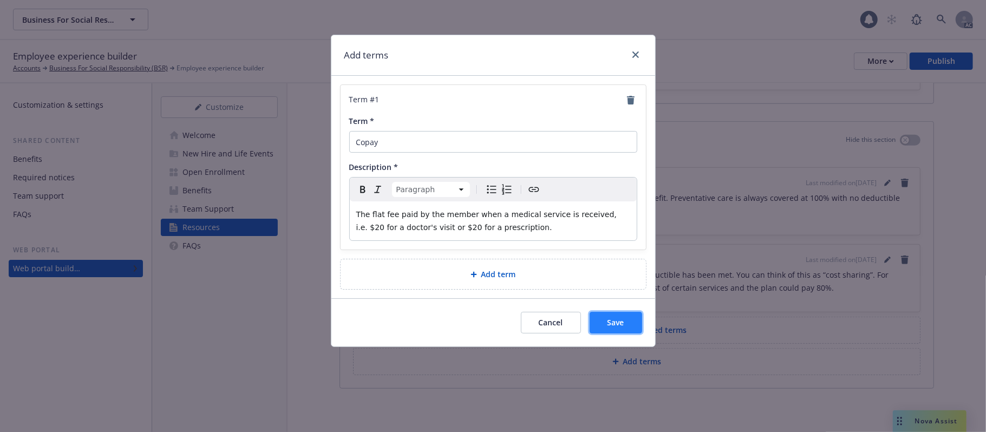
click at [623, 331] on button "Save" at bounding box center [616, 323] width 53 height 22
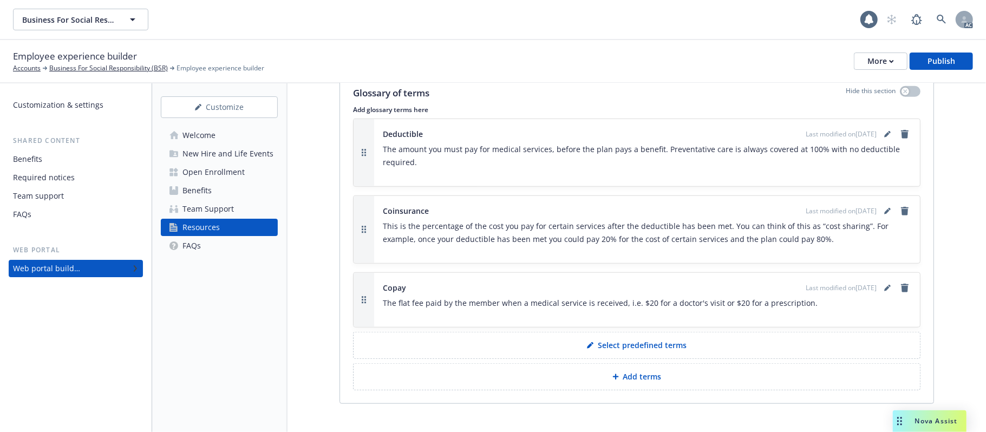
scroll to position [674, 0]
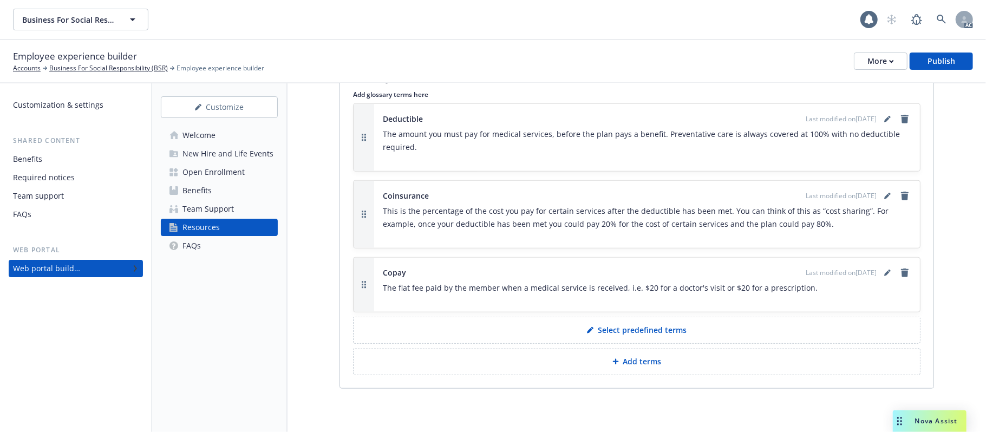
click at [623, 347] on p "Add terms" at bounding box center [642, 361] width 38 height 11
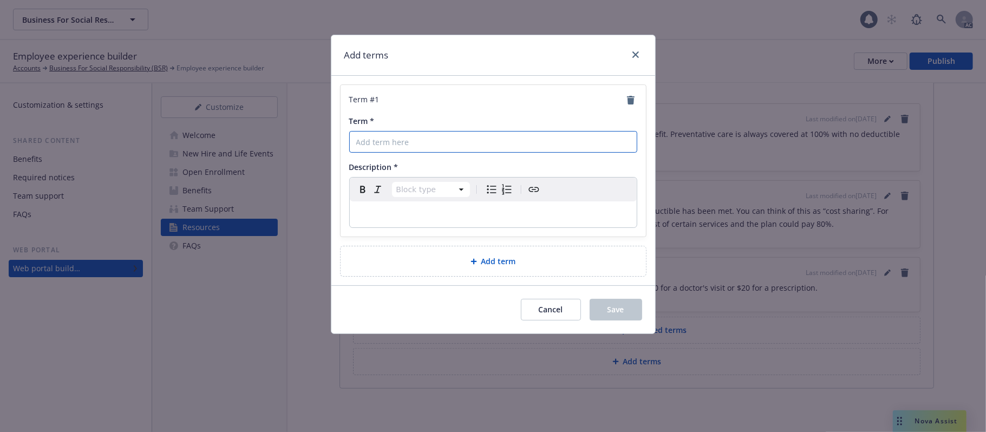
click at [394, 142] on input "Term *" at bounding box center [493, 142] width 288 height 22
paste input "In Network Provider"
type input "In Network Provider"
drag, startPoint x: 379, startPoint y: 212, endPoint x: 385, endPoint y: 212, distance: 6.5
click at [379, 212] on p "editable markdown" at bounding box center [493, 214] width 274 height 13
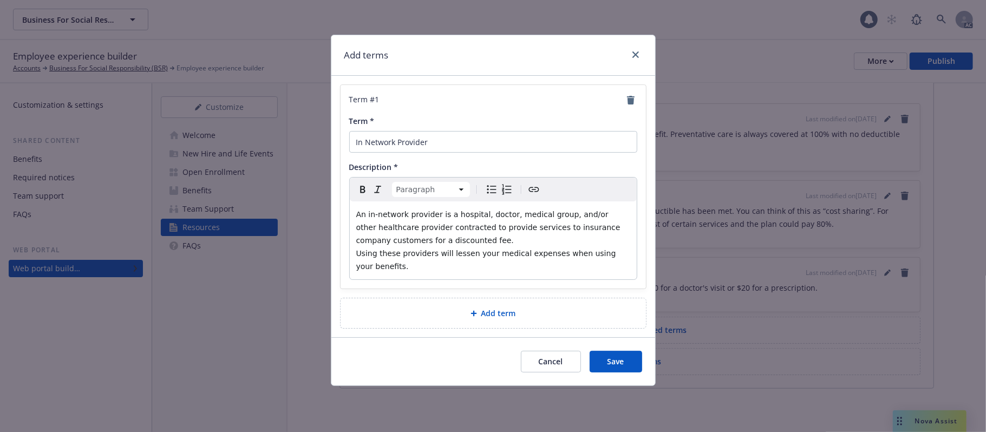
click at [355, 254] on div "An in-network provider is a hospital, doctor, medical group, and/or other healt…" at bounding box center [493, 240] width 287 height 78
click at [599, 347] on button "Save" at bounding box center [616, 362] width 53 height 22
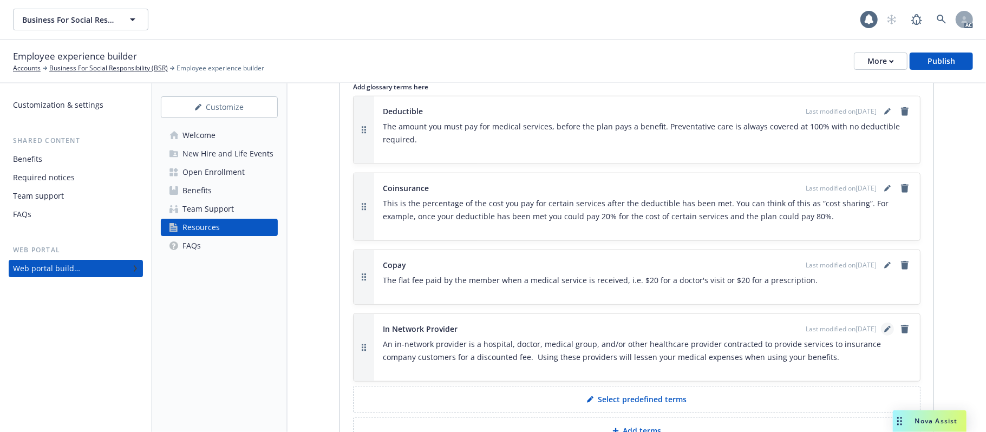
click at [884, 332] on icon "editPencil" at bounding box center [887, 329] width 6 height 6
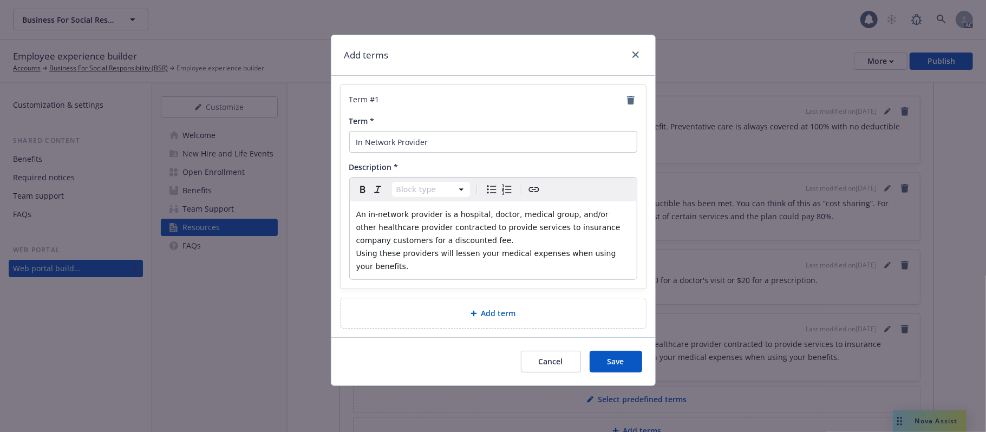
click at [354, 256] on div "An in-network provider is a hospital, doctor, medical group, and/or other healt…" at bounding box center [493, 240] width 287 height 78
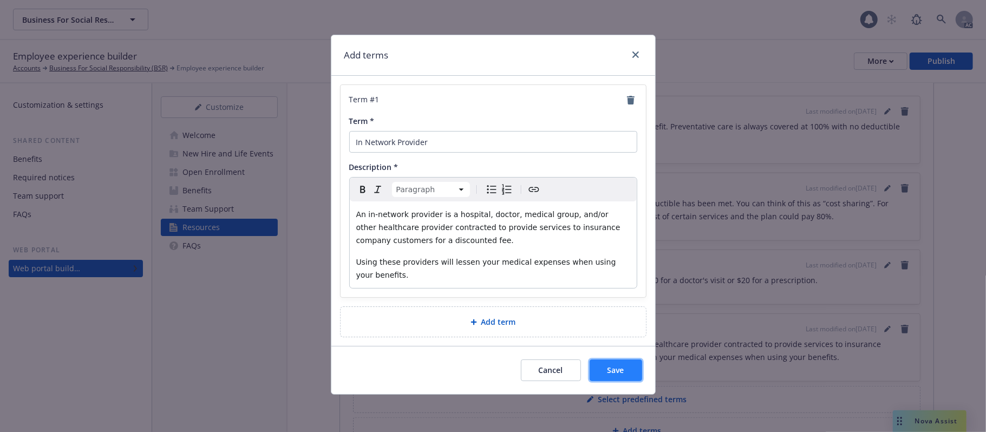
click at [607, 347] on span "Save" at bounding box center [615, 370] width 17 height 10
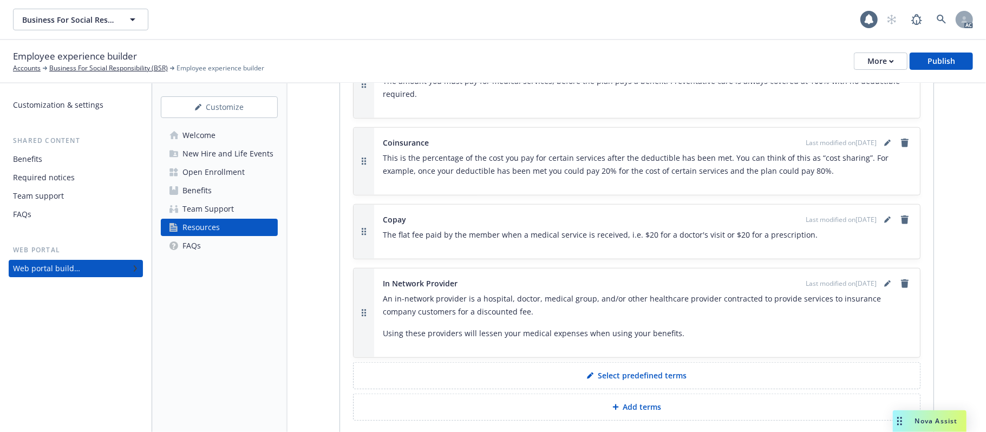
scroll to position [772, 0]
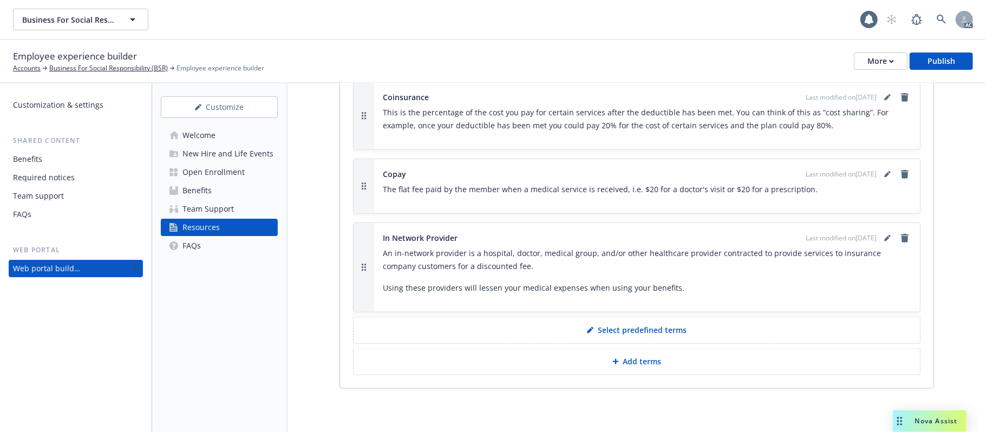
click at [623, 347] on p "Add terms" at bounding box center [642, 361] width 38 height 11
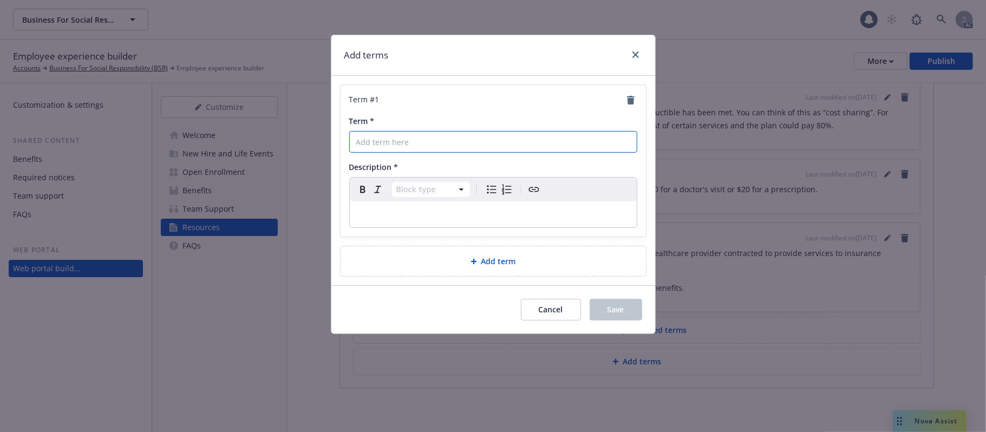
click at [392, 143] on input "Term *" at bounding box center [493, 142] width 288 height 22
paste input "Out of Network Provider"
type input "Out of Network Provider"
click at [453, 215] on p "editable markdown" at bounding box center [493, 214] width 274 height 13
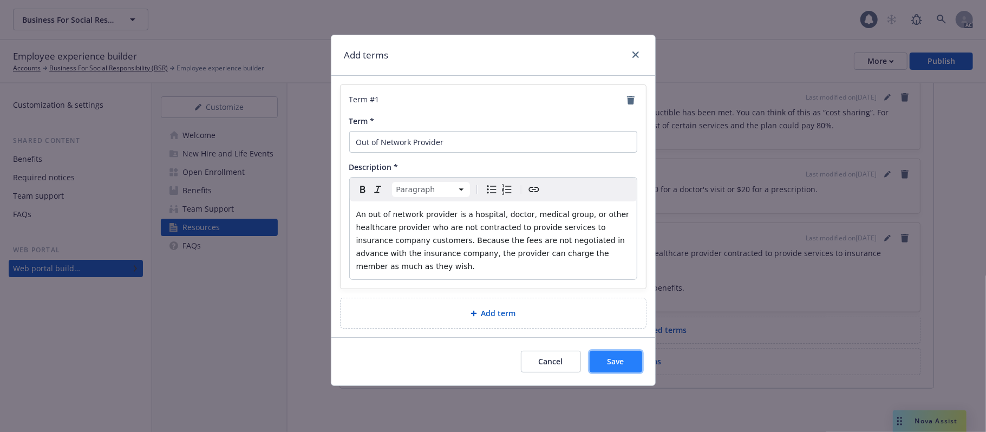
click at [599, 347] on button "Save" at bounding box center [616, 362] width 53 height 22
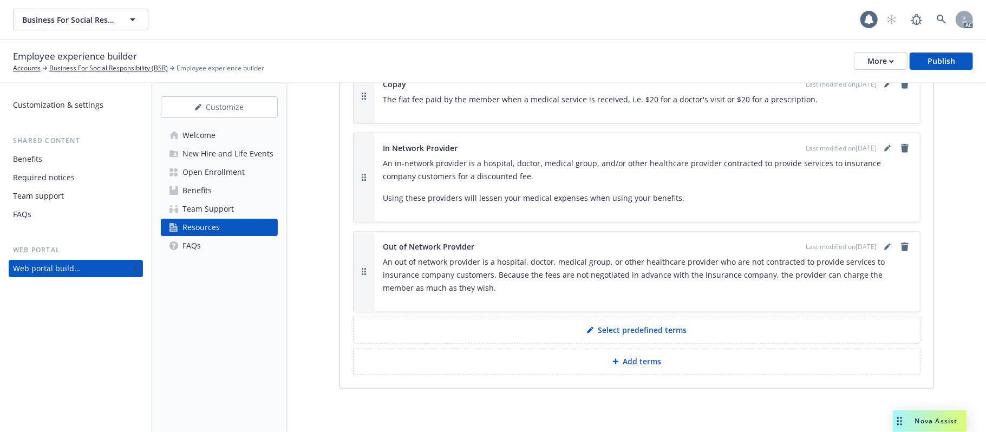
scroll to position [862, 0]
click at [629, 347] on p "Add terms" at bounding box center [642, 361] width 38 height 11
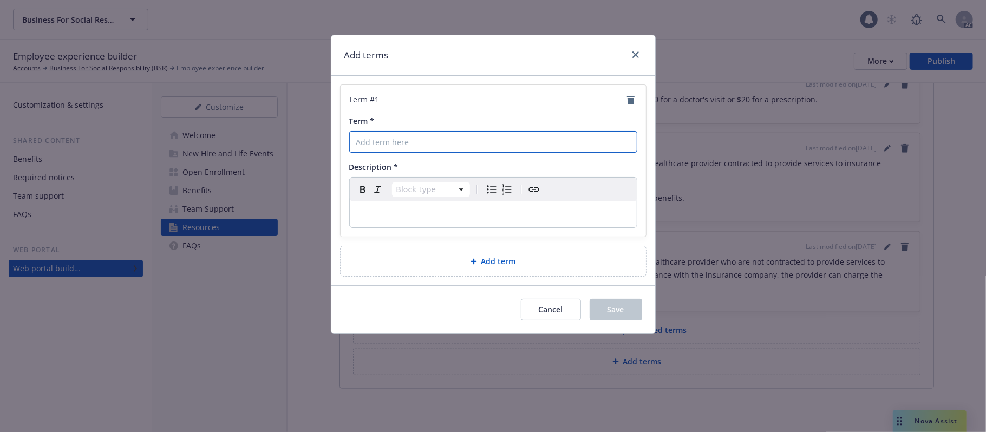
click at [403, 136] on input "Term *" at bounding box center [493, 142] width 288 height 22
paste input "Out of Pocket Maximum"
type input "Out of Pocket Maximum"
click at [480, 218] on p "editable markdown" at bounding box center [493, 214] width 274 height 13
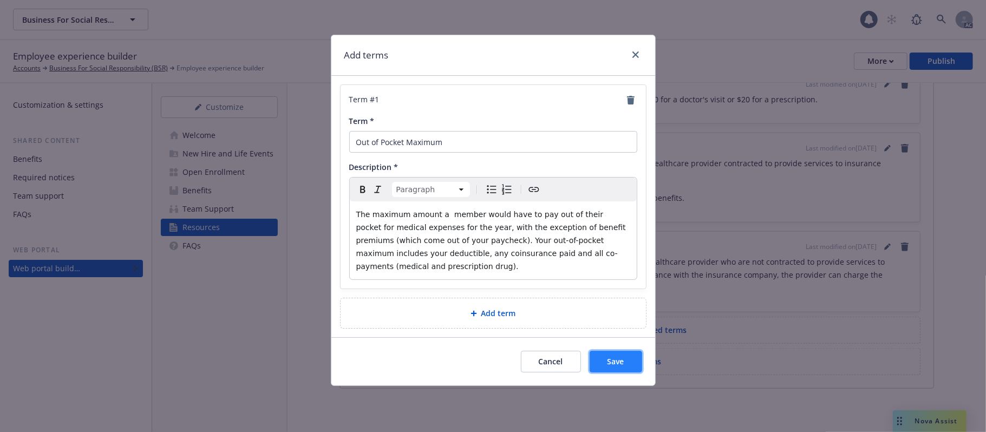
click at [620, 347] on button "Save" at bounding box center [616, 362] width 53 height 22
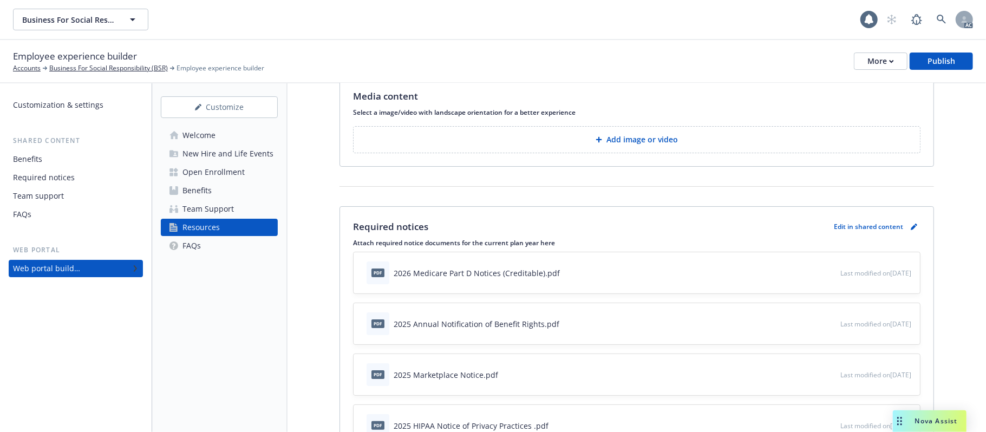
scroll to position [0, 0]
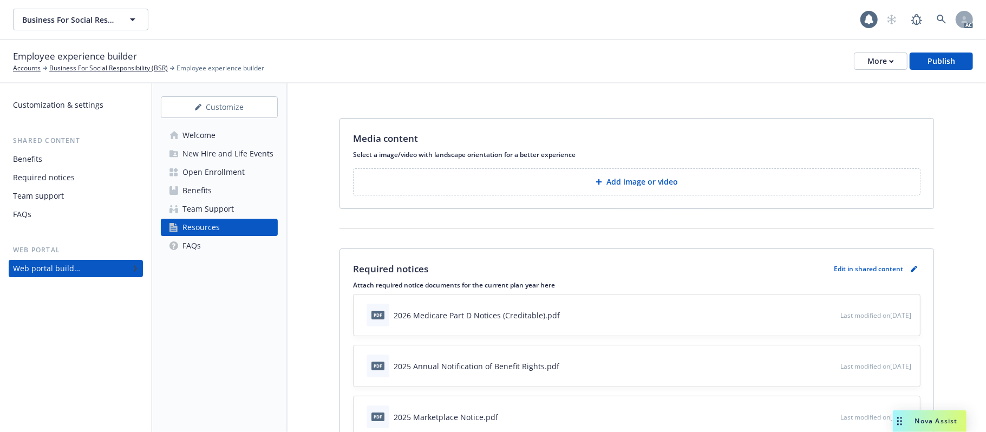
click at [233, 152] on div "New Hire and Life Events" at bounding box center [227, 153] width 91 height 17
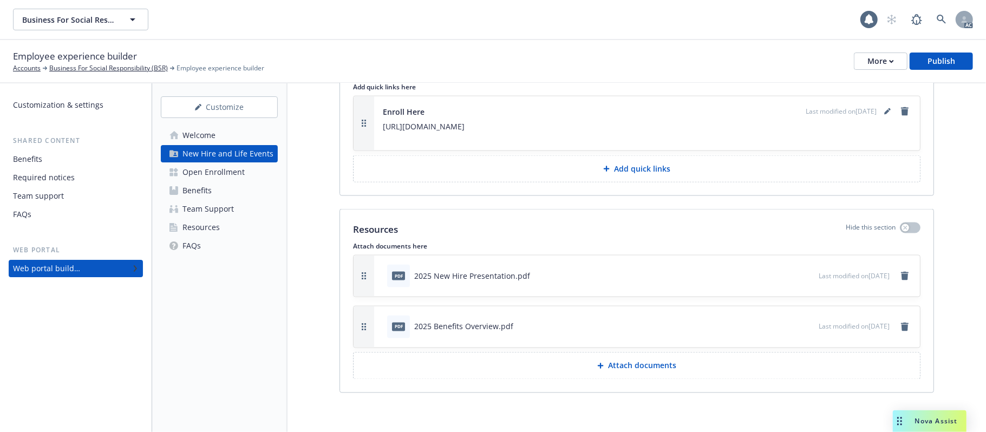
scroll to position [962, 0]
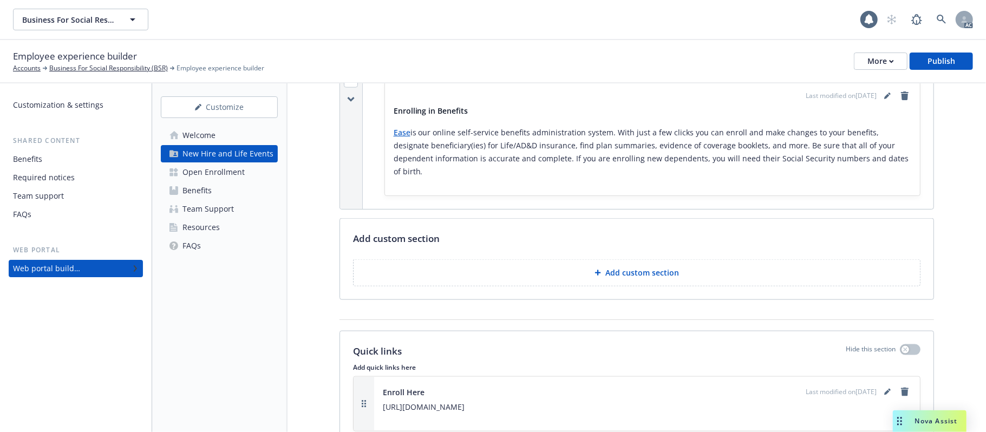
click at [213, 213] on div "Team Support" at bounding box center [207, 208] width 51 height 17
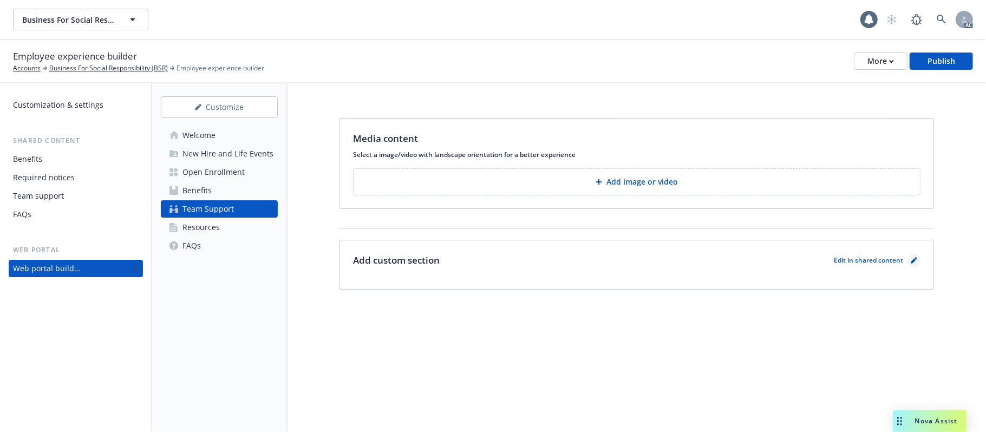
click at [907, 260] on icon "pencil" at bounding box center [914, 260] width 6 height 6
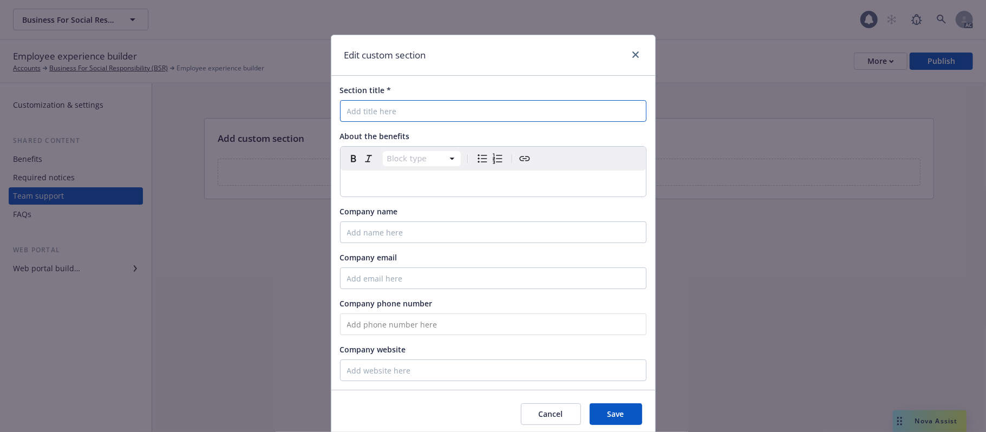
click at [379, 107] on input "Section title *" at bounding box center [493, 111] width 306 height 22
paste input "Newfront Answers"
type input "Newfront Answers"
click at [559, 347] on button "Cancel" at bounding box center [551, 414] width 60 height 22
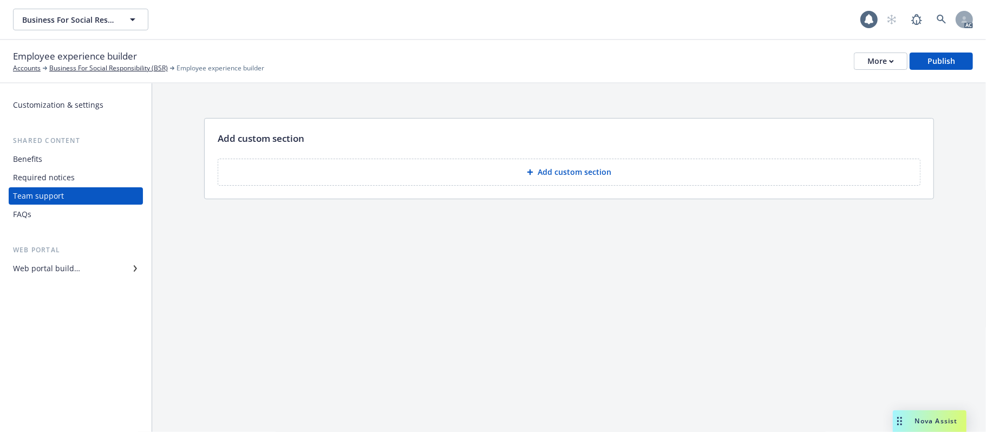
click at [560, 166] on button "Add custom section" at bounding box center [569, 172] width 703 height 27
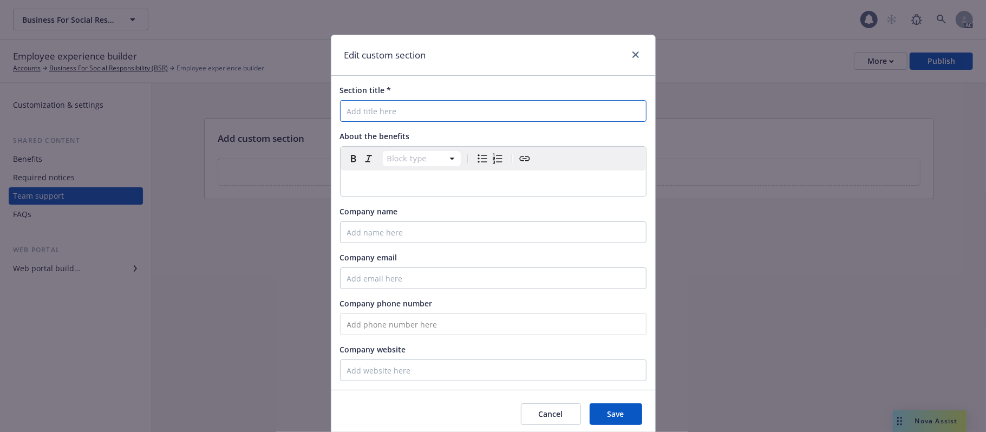
click at [371, 111] on input "Section title *" at bounding box center [493, 111] width 306 height 22
paste input "Newfront Answers"
type input "Newfront Answers"
click at [421, 181] on p "editable markdown" at bounding box center [493, 183] width 292 height 13
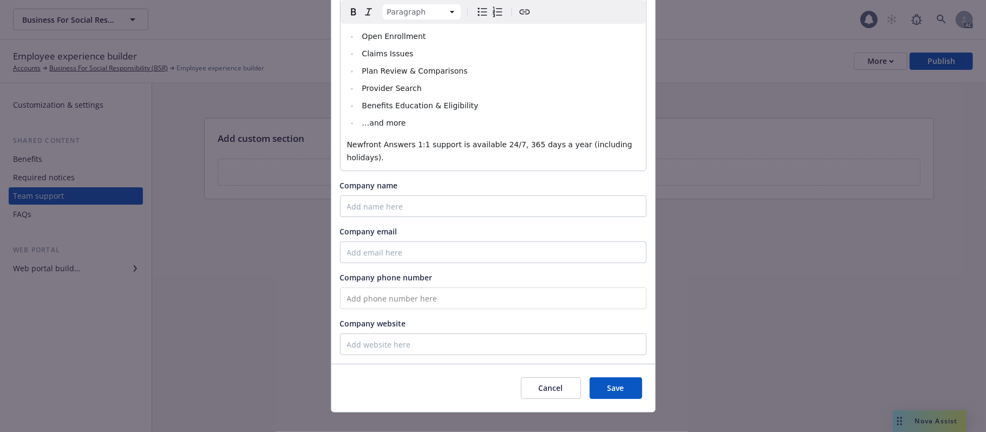
scroll to position [185, 0]
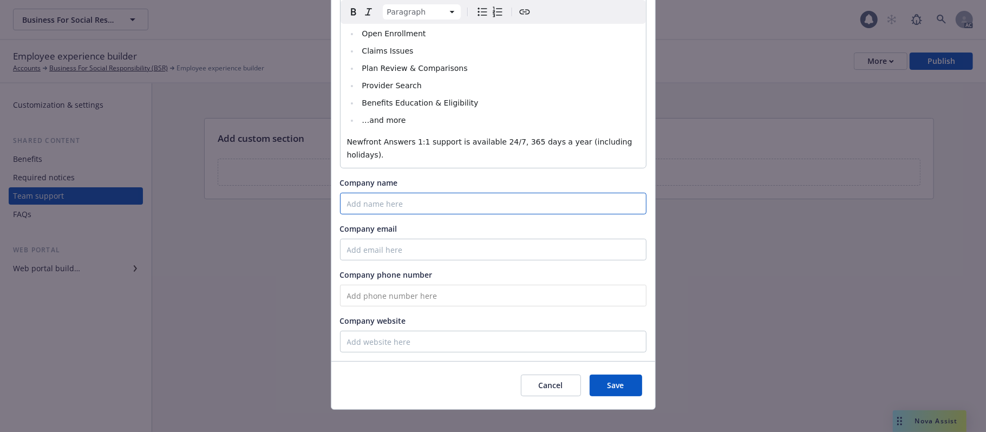
click at [364, 193] on input "Company name" at bounding box center [493, 204] width 306 height 22
type input "Newfront"
click at [375, 239] on input "Company email" at bounding box center [493, 250] width 306 height 22
paste input "bsrbenefits@answers.newfront.com"
type input "bsrbenefits@answers.newfront.com"
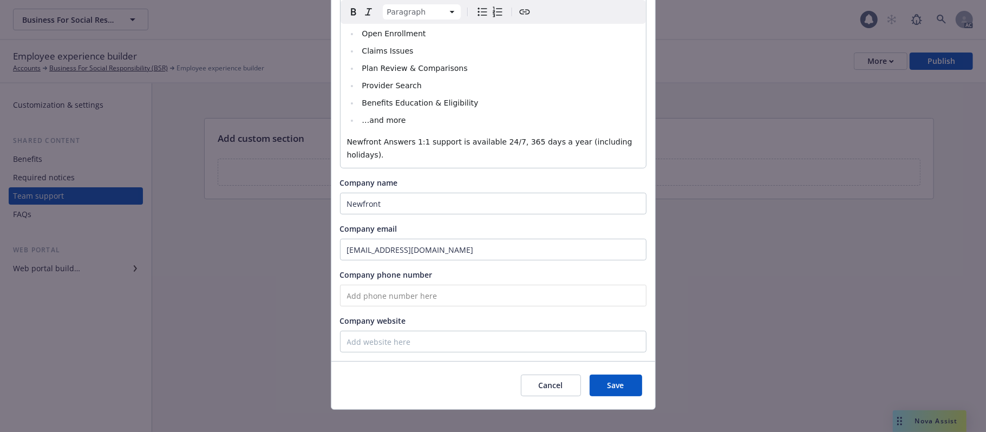
click at [358, 285] on input "tel" at bounding box center [493, 296] width 306 height 22
paste input "(866) 967-0254"
type input "(866) 967-0254"
click at [618, 347] on span "Save" at bounding box center [615, 385] width 17 height 10
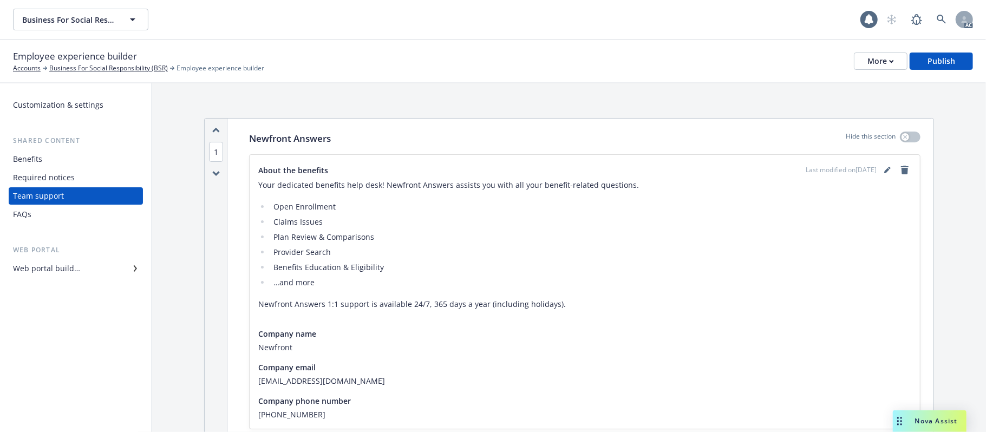
scroll to position [189, 0]
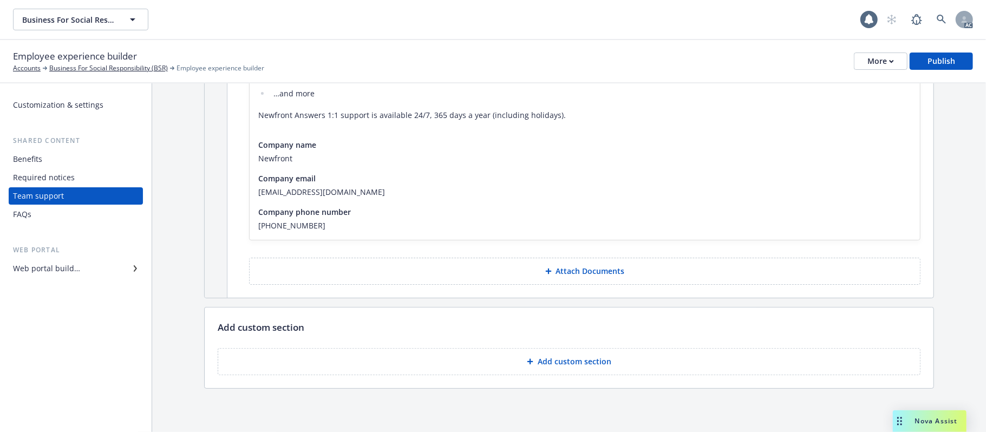
click at [567, 347] on button "Add custom section" at bounding box center [569, 361] width 703 height 27
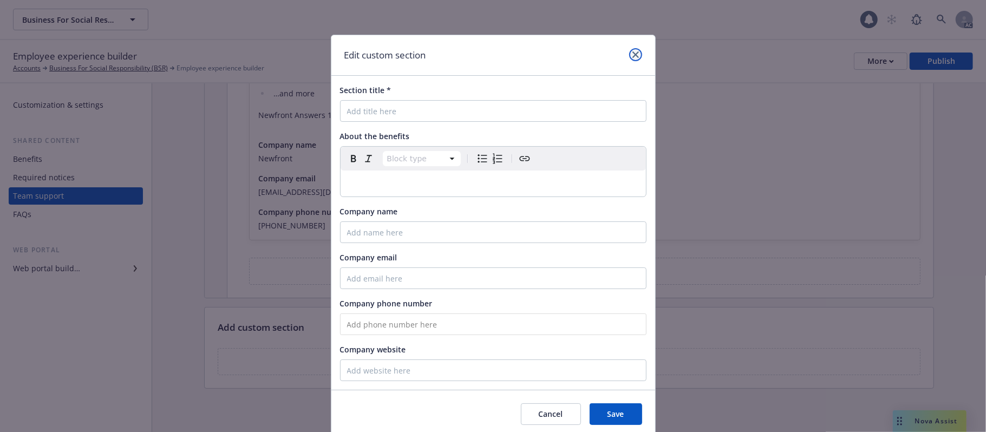
click at [629, 56] on link "close" at bounding box center [635, 54] width 13 height 13
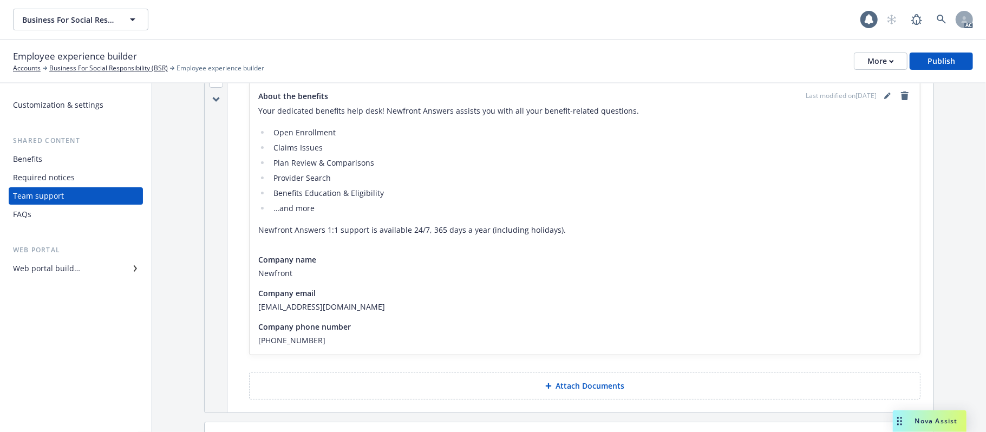
scroll to position [0, 0]
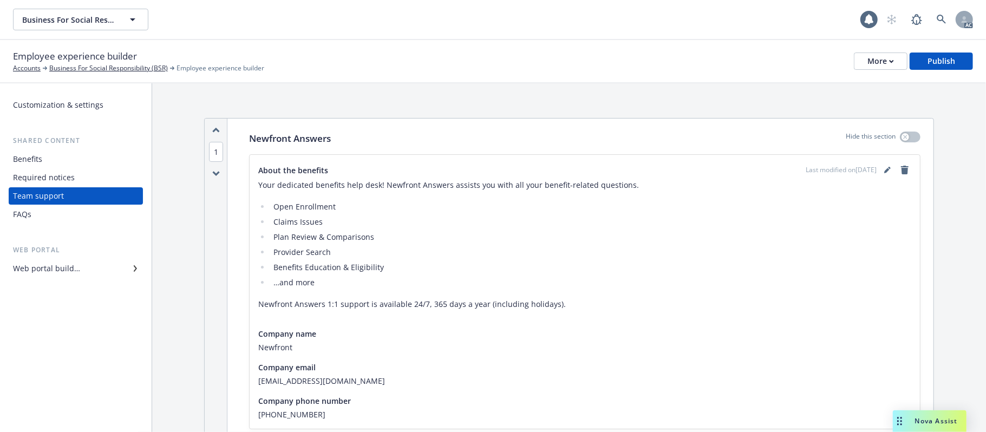
click at [55, 267] on div "Web portal builder" at bounding box center [46, 268] width 67 height 17
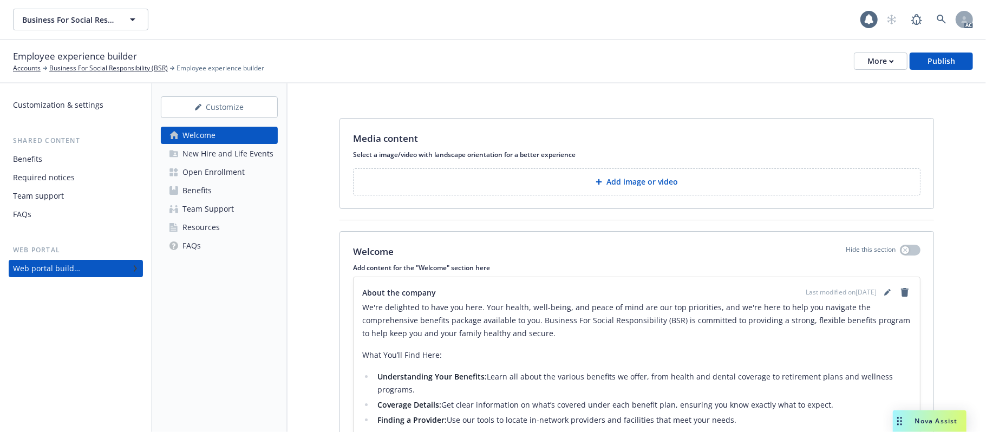
click at [211, 210] on div "Team Support" at bounding box center [207, 208] width 51 height 17
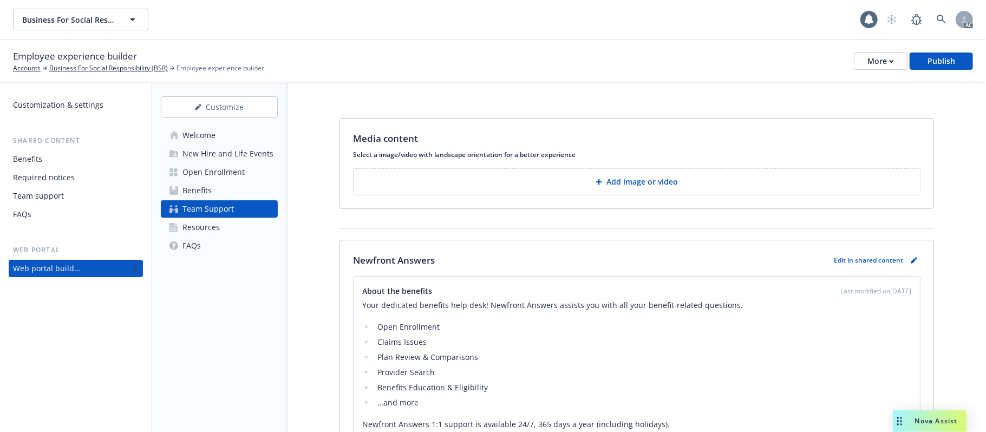
click at [217, 172] on div "Open Enrollment" at bounding box center [213, 172] width 62 height 17
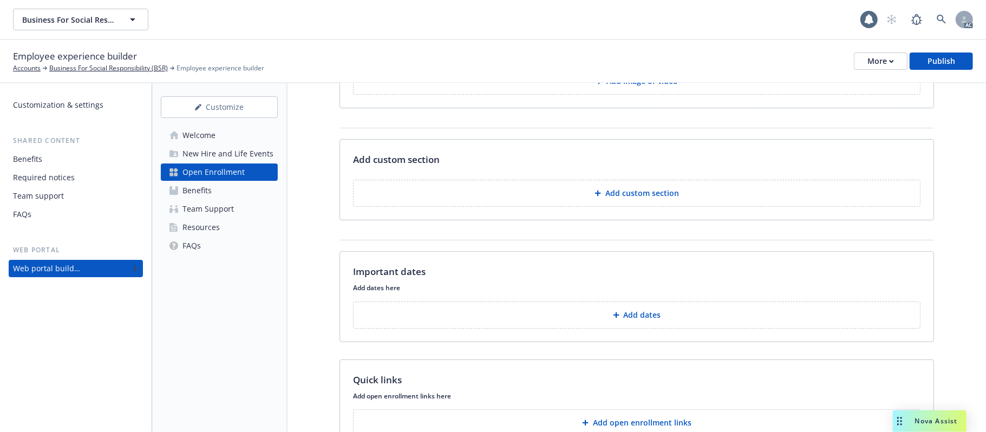
scroll to position [217, 0]
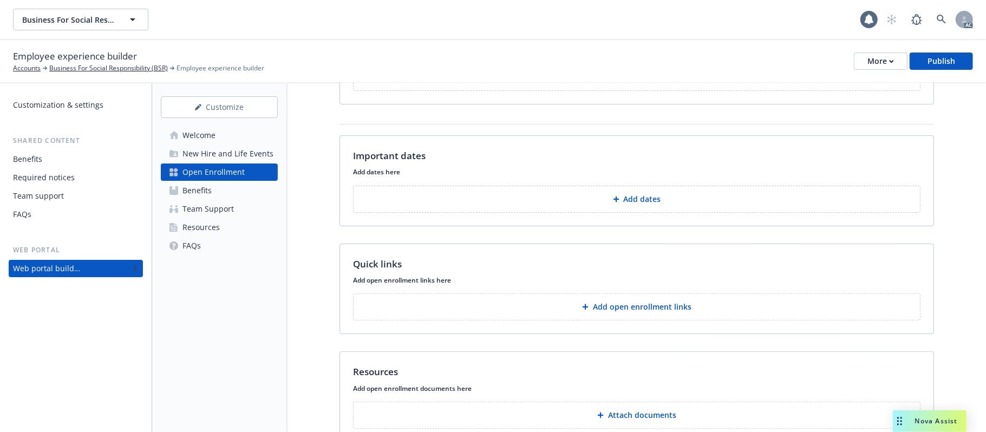
click at [655, 308] on p "Add open enrollment links" at bounding box center [642, 307] width 99 height 11
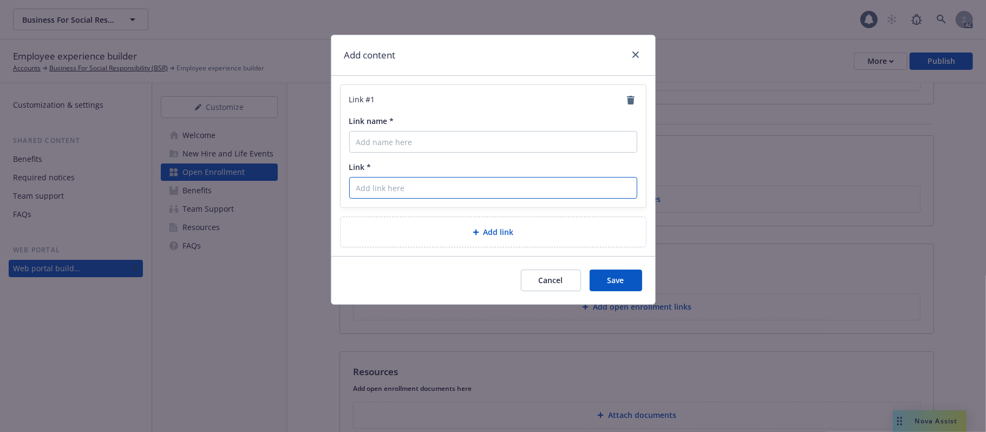
click at [397, 185] on input "Link *" at bounding box center [493, 188] width 288 height 22
paste input "https://businessforsocialresponsibility.ease.com/?QNBqVwm6xPan00aG2eynfLhPr3b23…"
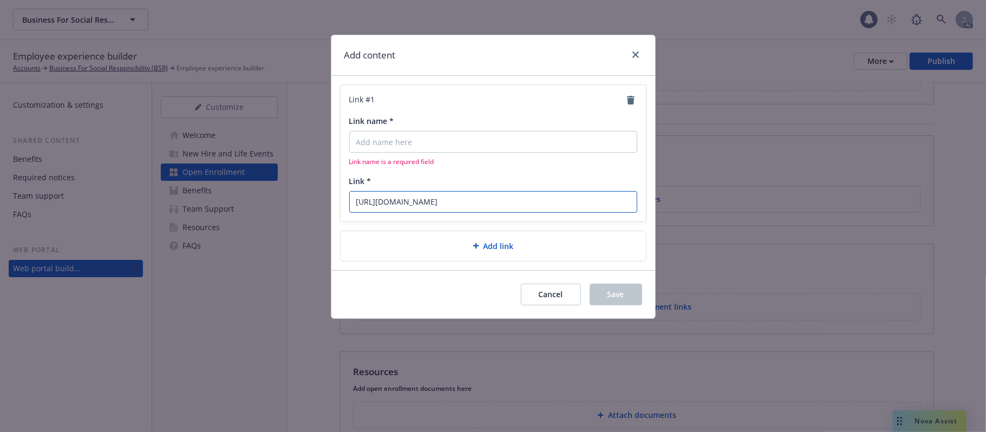
scroll to position [0, 371]
type input "https://businessforsocialresponsibility.ease.com/?QNBqVwm6xPan00aG2eynfLhPr3b23…"
click at [393, 138] on input "Link name *" at bounding box center [493, 142] width 288 height 22
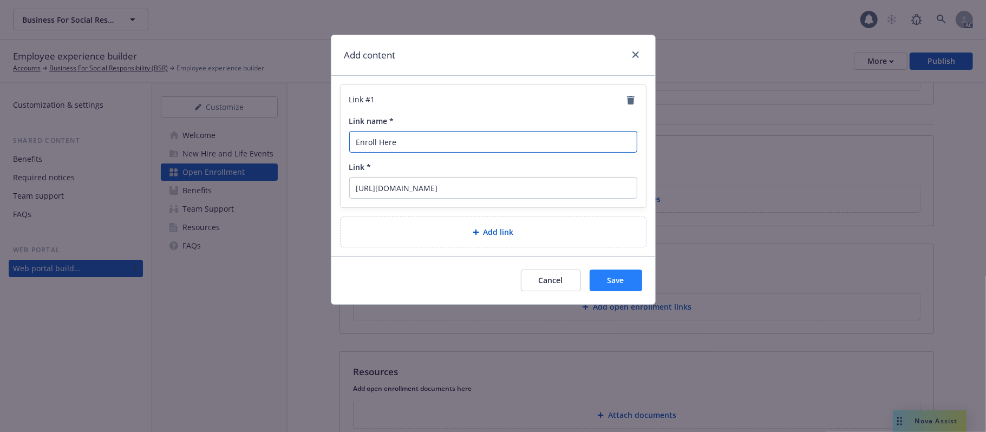
type input "Enroll Here"
click at [630, 280] on button "Save" at bounding box center [616, 281] width 53 height 22
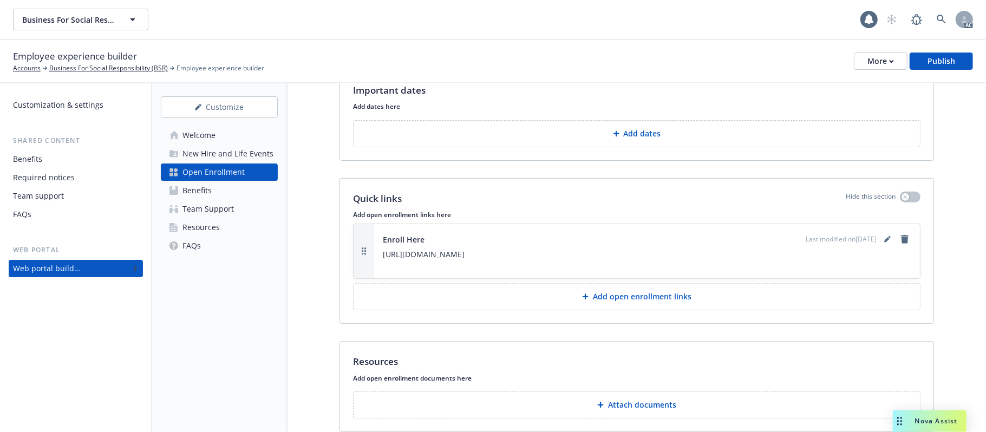
scroll to position [345, 0]
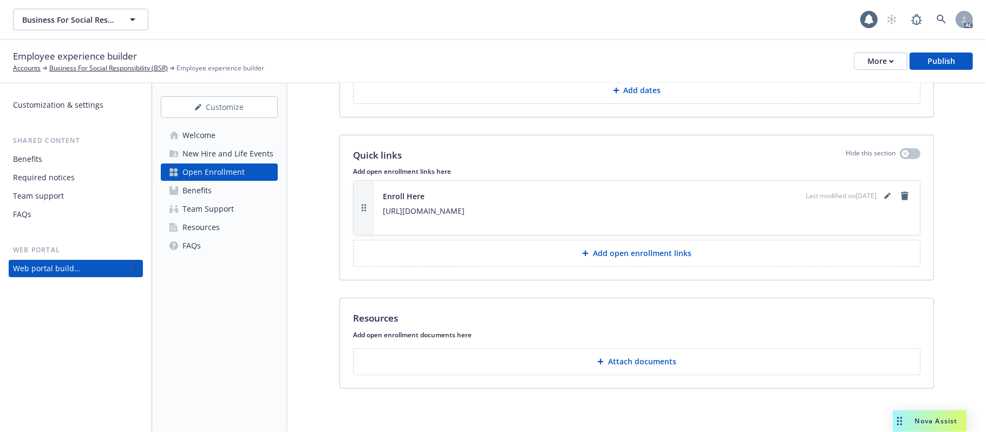
click at [636, 347] on p "Attach documents" at bounding box center [642, 361] width 68 height 11
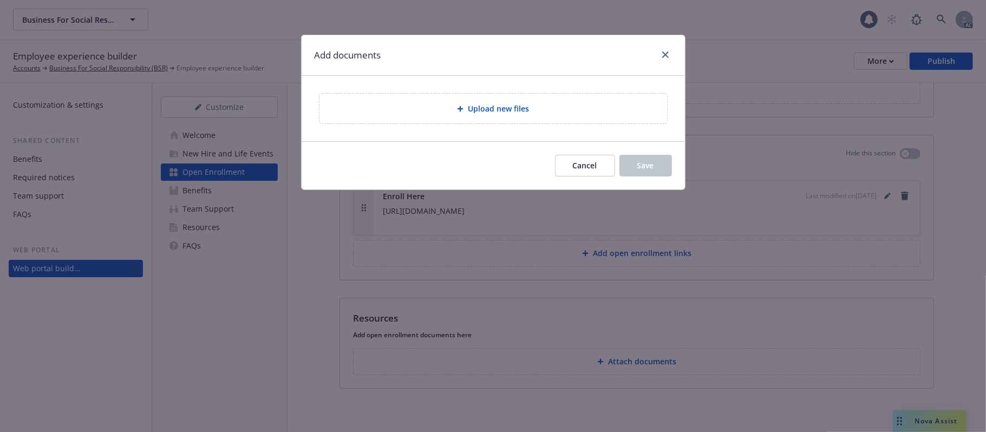
click at [557, 116] on div "Upload new files" at bounding box center [493, 109] width 348 height 30
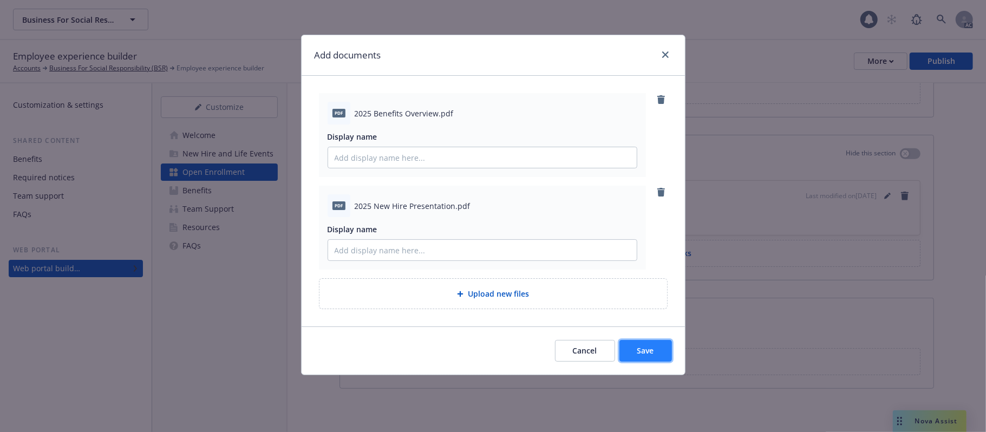
click at [639, 347] on span "Save" at bounding box center [645, 350] width 17 height 10
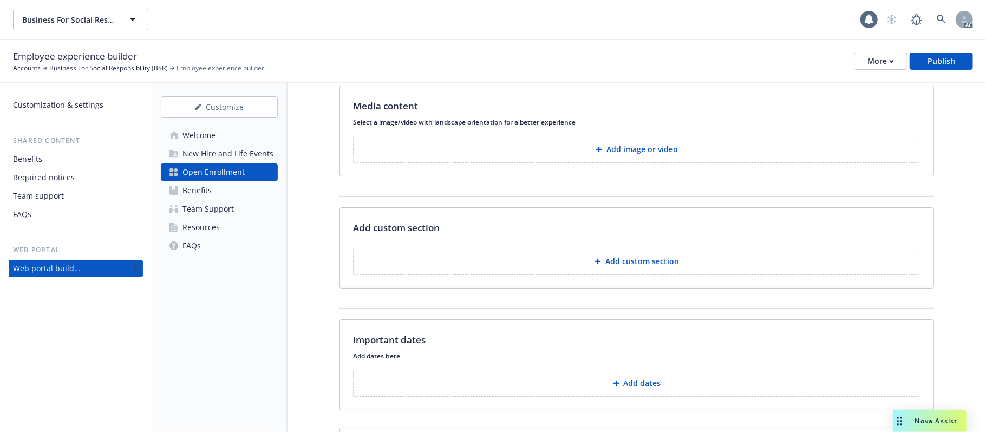
scroll to position [0, 0]
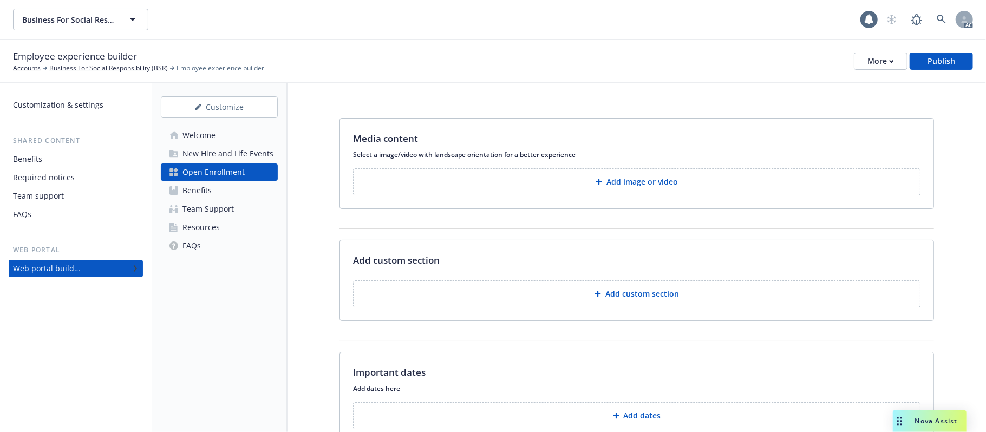
click at [584, 185] on button "Add image or video" at bounding box center [636, 181] width 567 height 27
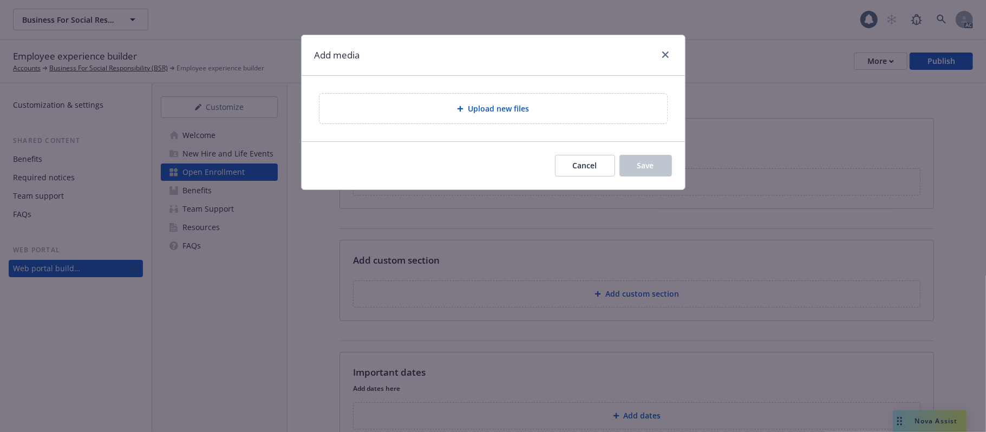
click at [570, 132] on div "Upload new files" at bounding box center [493, 109] width 383 height 66
click at [557, 117] on div "Upload new files" at bounding box center [493, 109] width 348 height 30
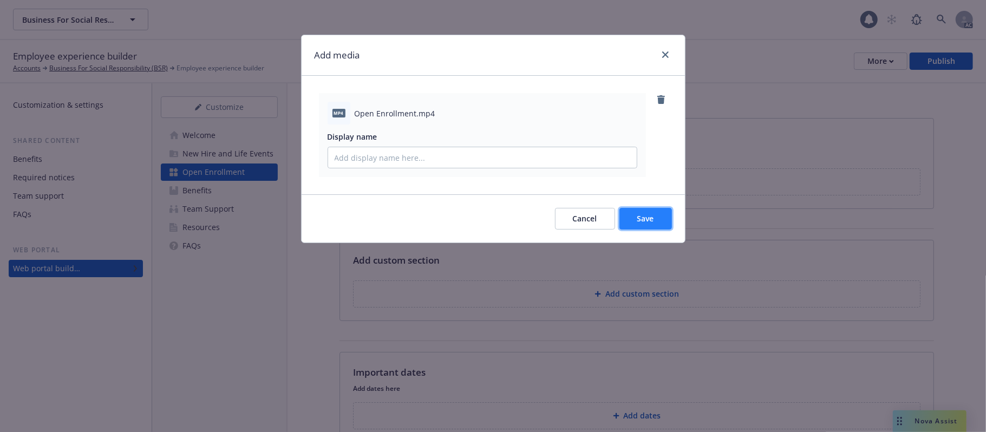
click at [644, 221] on span "Save" at bounding box center [645, 218] width 17 height 10
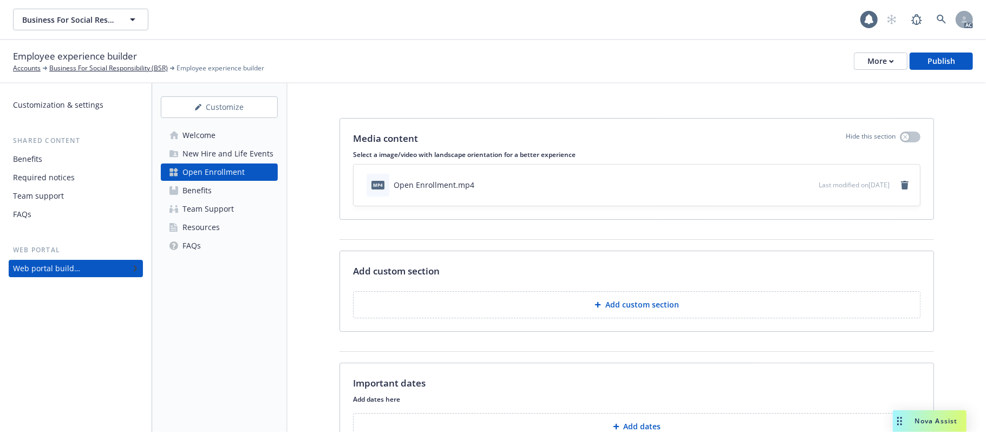
click at [651, 304] on p "Add custom section" at bounding box center [642, 304] width 74 height 11
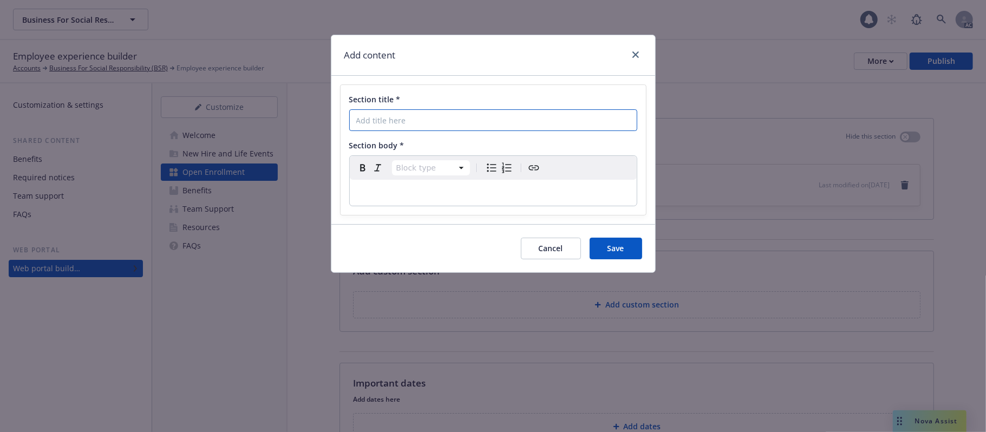
click at [412, 120] on input "Section title *" at bounding box center [493, 120] width 288 height 22
paste input "Who Do I Contact for Benefit-Related Open Enrollment Questions?"
type input "Who Do I Contact for Benefit-Related Open Enrollment Questions?"
click at [388, 193] on p "editable markdown" at bounding box center [493, 192] width 274 height 13
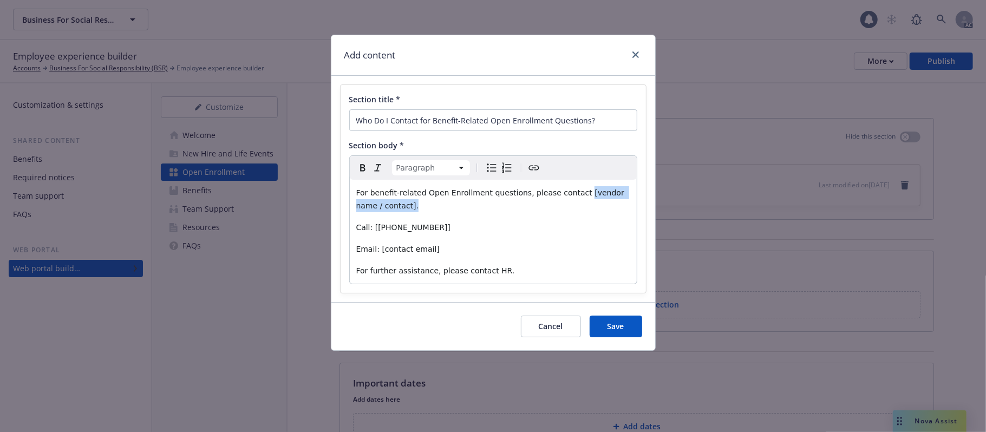
drag, startPoint x: 566, startPoint y: 194, endPoint x: 435, endPoint y: 212, distance: 131.8
click at [435, 212] on p "For benefit-related Open Enrollment questions, please contact [vendor name / co…" at bounding box center [493, 199] width 274 height 26
click at [468, 253] on p "Email: [contact email]" at bounding box center [493, 249] width 274 height 13
drag, startPoint x: 565, startPoint y: 195, endPoint x: 616, endPoint y: 204, distance: 51.1
click at [616, 204] on p "For benefit-related Open Enrollment questions, please contact [vendor name / co…" at bounding box center [493, 199] width 274 height 26
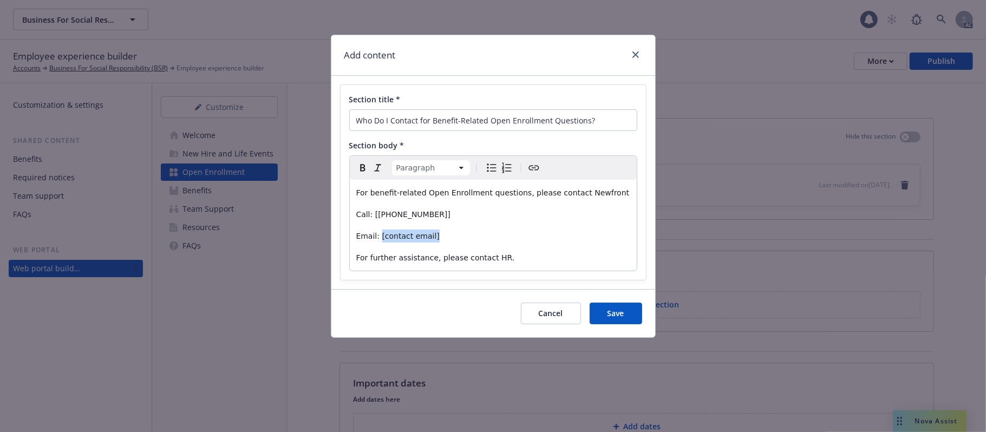
drag, startPoint x: 434, startPoint y: 239, endPoint x: 378, endPoint y: 237, distance: 55.8
click at [378, 237] on p "Email: [contact email]" at bounding box center [493, 236] width 274 height 13
drag, startPoint x: 506, startPoint y: 238, endPoint x: 380, endPoint y: 232, distance: 126.3
click at [380, 232] on p "Email: bsrbenefits@answers.newfront.com" at bounding box center [493, 236] width 274 height 13
drag, startPoint x: 447, startPoint y: 215, endPoint x: 375, endPoint y: 215, distance: 72.0
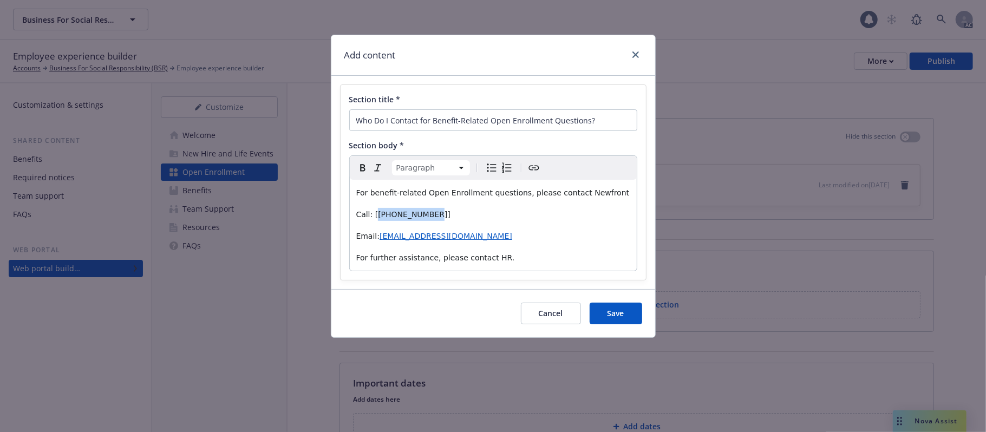
click at [375, 215] on p "Call: [877-123-4567]" at bounding box center [493, 214] width 274 height 13
drag, startPoint x: 375, startPoint y: 213, endPoint x: 501, endPoint y: 152, distance: 140.2
click at [375, 212] on span "Call: [866-967-0254" at bounding box center [402, 214] width 92 height 9
click at [518, 261] on p "For further assistance, please contact HR." at bounding box center [493, 257] width 274 height 13
click at [631, 315] on button "Save" at bounding box center [616, 314] width 53 height 22
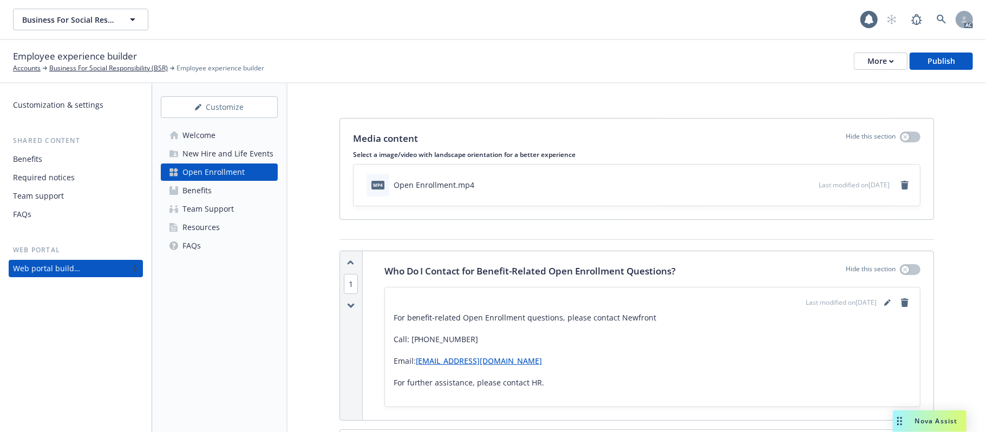
click at [208, 193] on div "Benefits" at bounding box center [196, 190] width 29 height 17
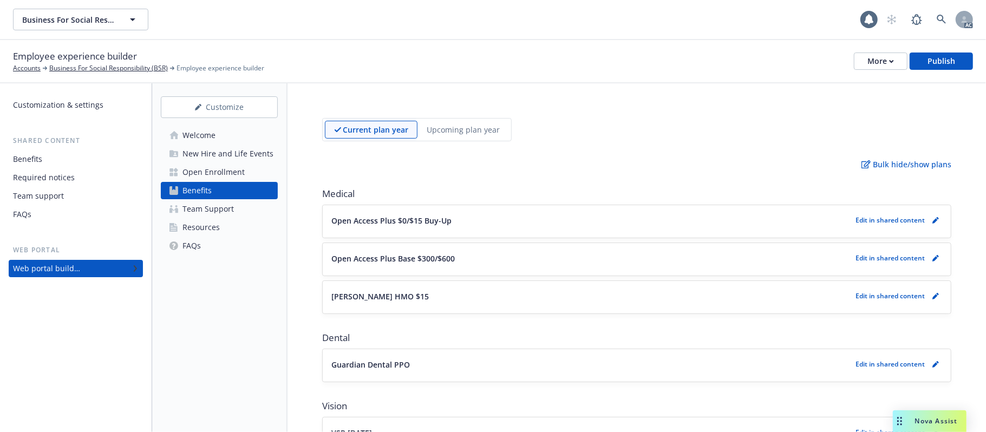
click at [248, 148] on div "New Hire and Life Events" at bounding box center [227, 153] width 91 height 17
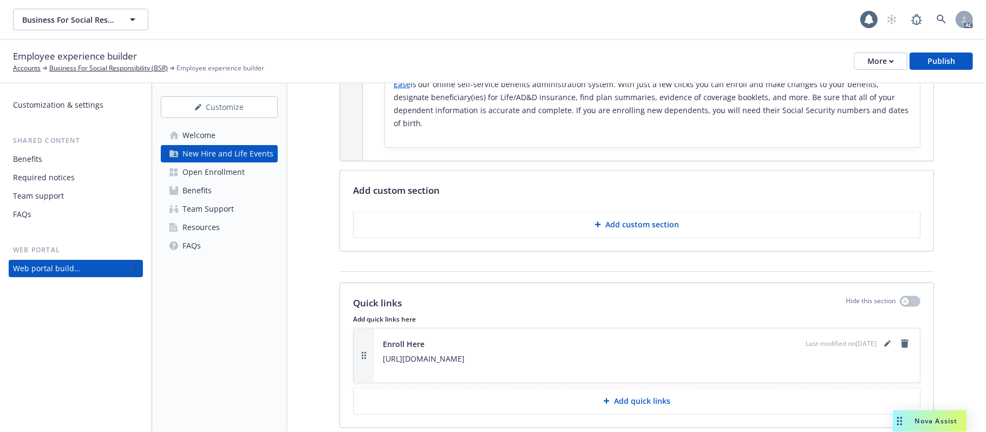
scroll to position [866, 0]
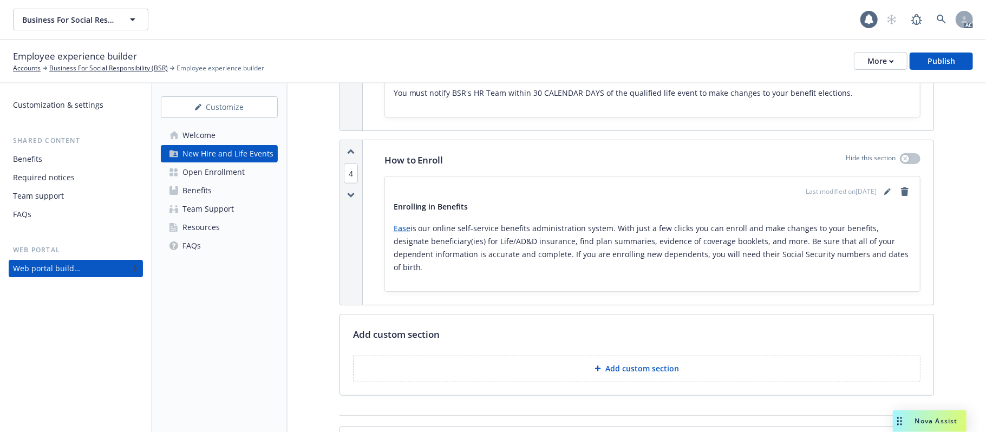
click at [646, 347] on p "Add custom section" at bounding box center [642, 368] width 74 height 11
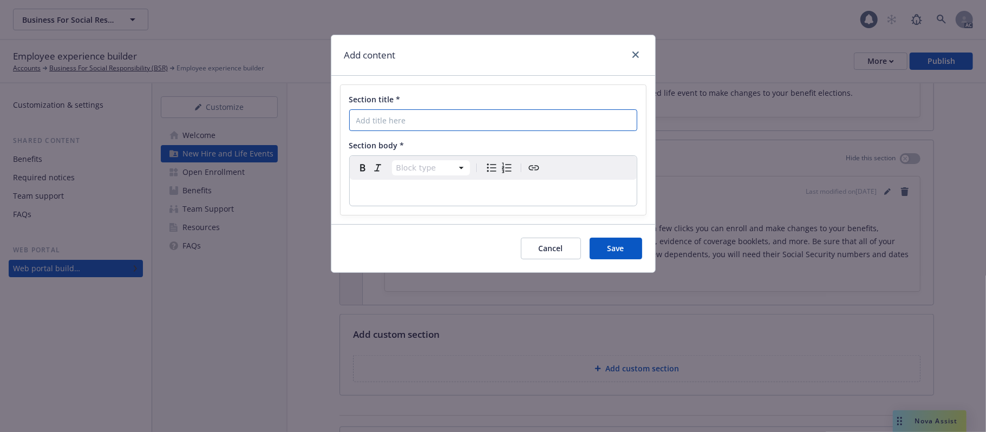
click at [389, 120] on input "Section title *" at bounding box center [493, 120] width 288 height 22
paste input "Who Do I Contact for Benefit-Related Questions?"
type input "Who Do I Contact for Benefit-Related Questions?"
click at [385, 189] on p "editable markdown" at bounding box center [493, 192] width 274 height 13
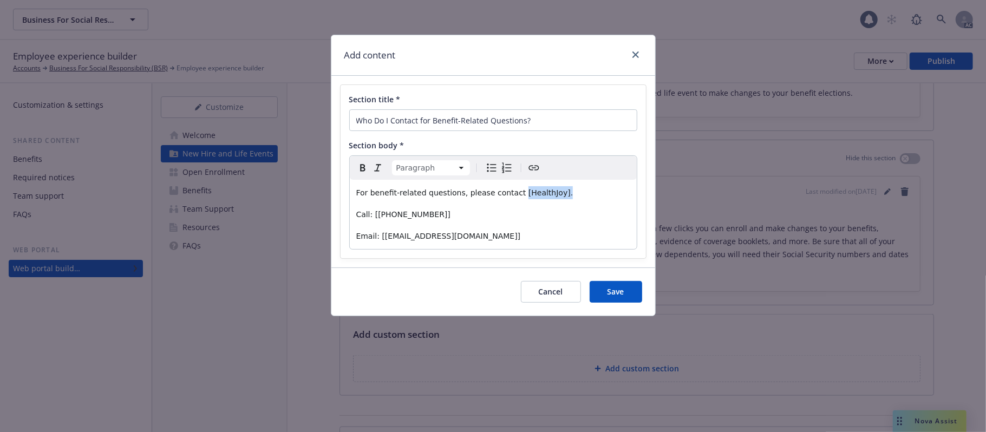
drag, startPoint x: 551, startPoint y: 192, endPoint x: 508, endPoint y: 188, distance: 42.9
click at [508, 188] on p "For benefit-related questions, please contact [HealthJoy]." at bounding box center [493, 192] width 274 height 13
drag, startPoint x: 430, startPoint y: 219, endPoint x: 373, endPoint y: 211, distance: 57.5
click at [373, 211] on p "Call: [877-500-3212]" at bounding box center [493, 214] width 274 height 13
drag, startPoint x: 483, startPoint y: 240, endPoint x: 377, endPoint y: 237, distance: 106.2
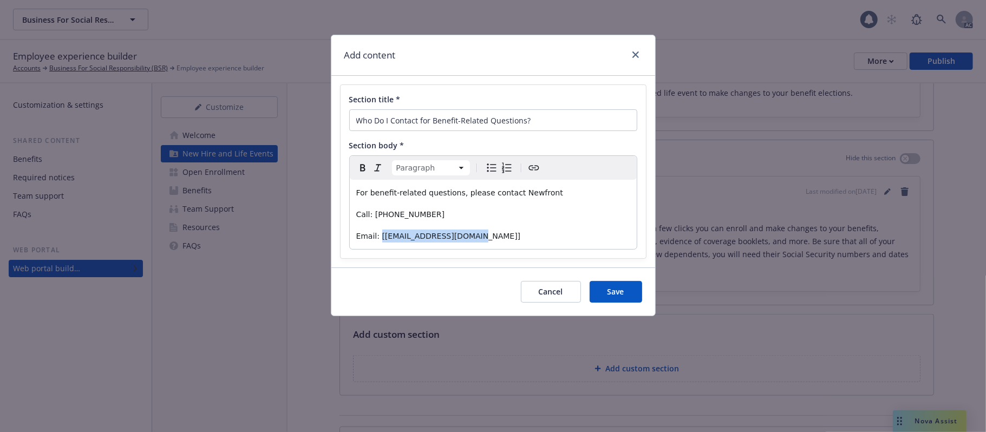
click at [377, 237] on p "Email: [support@healthjoy.com]" at bounding box center [493, 236] width 274 height 13
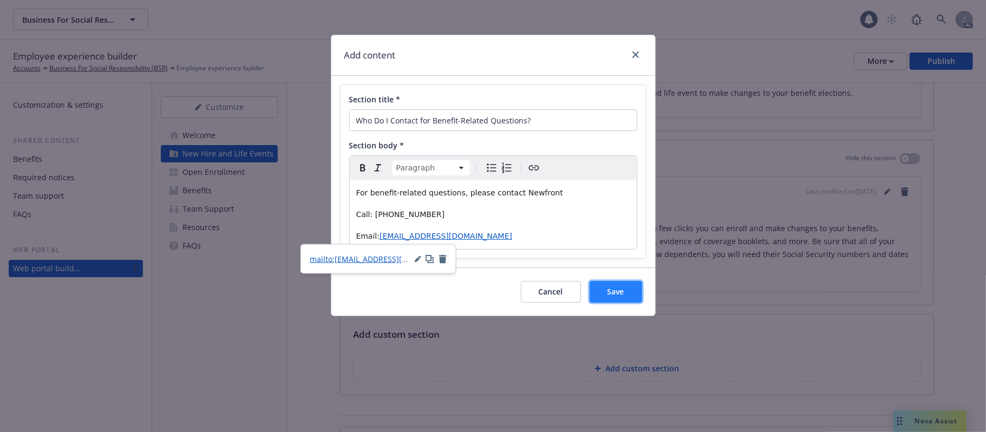
click at [618, 293] on span "Save" at bounding box center [615, 291] width 17 height 10
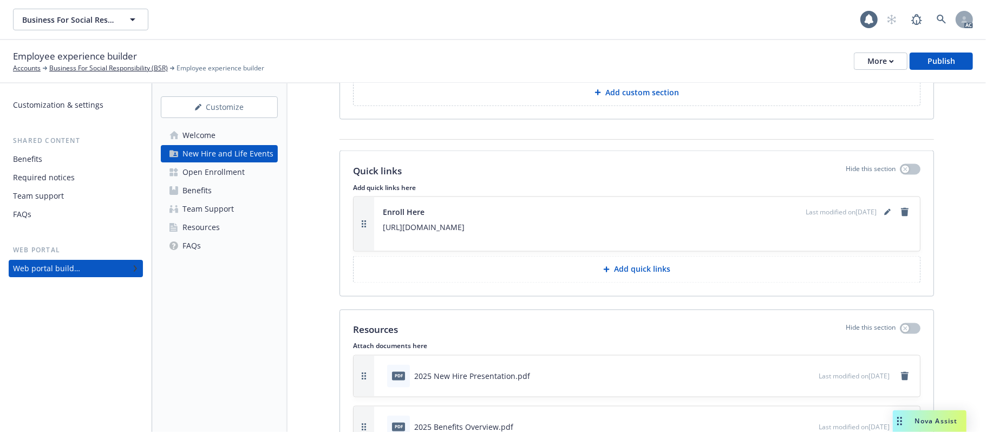
scroll to position [1409, 0]
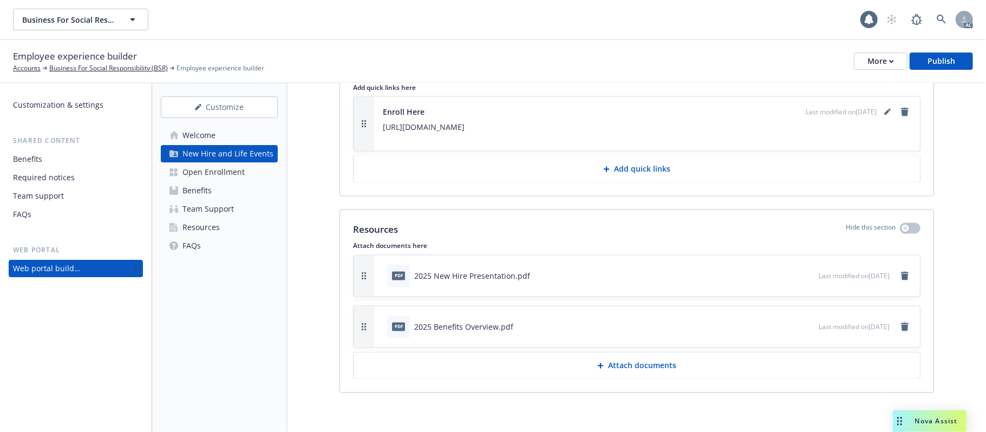
click at [215, 172] on div "Open Enrollment" at bounding box center [213, 172] width 62 height 17
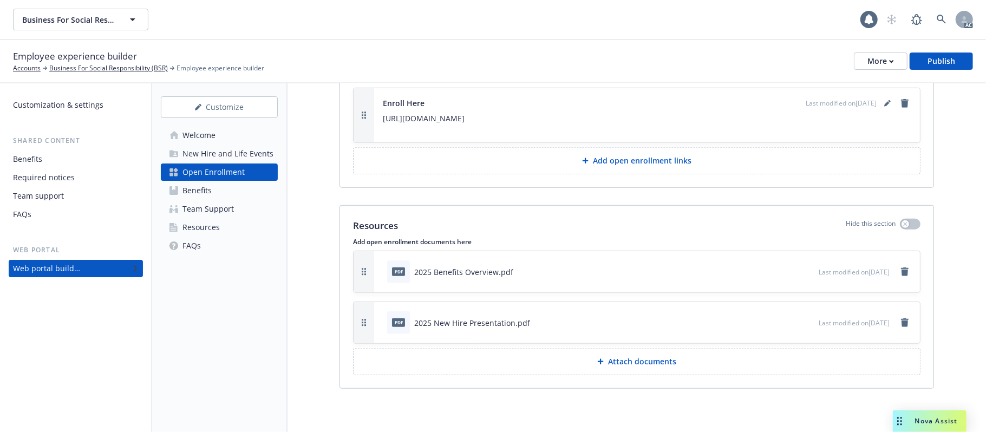
scroll to position [629, 0]
click at [236, 151] on div "New Hire and Life Events" at bounding box center [227, 153] width 91 height 17
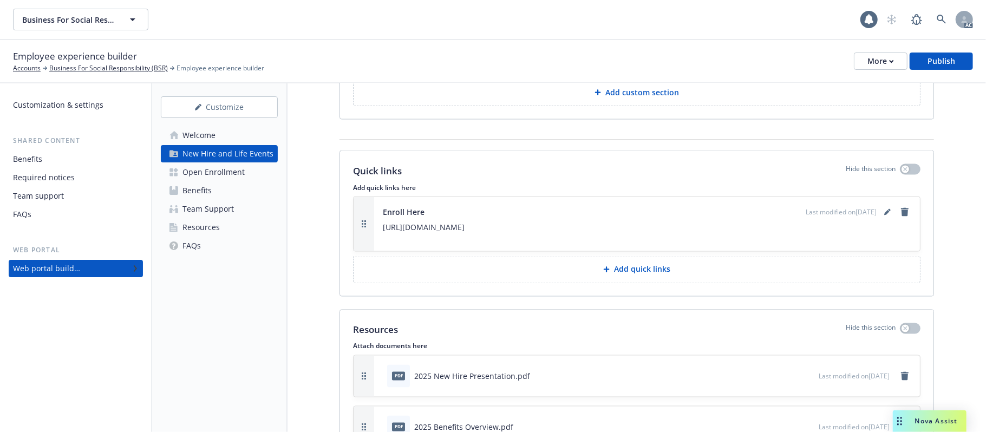
scroll to position [1409, 0]
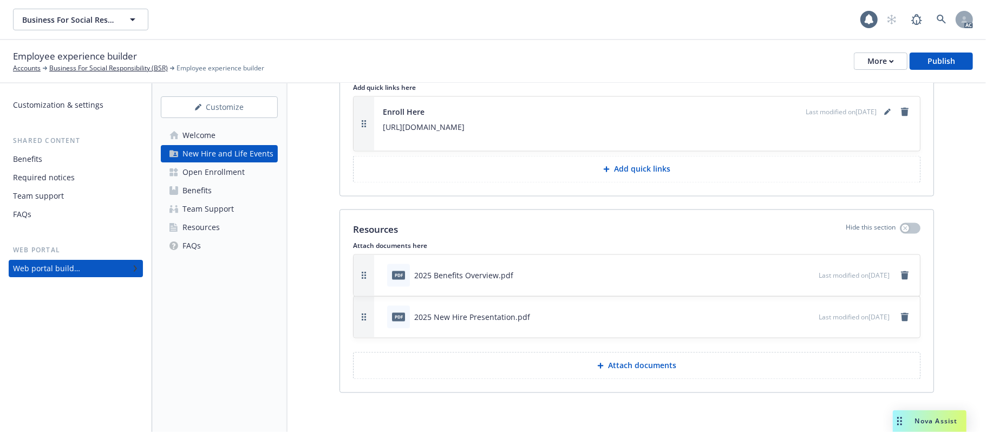
drag, startPoint x: 367, startPoint y: 276, endPoint x: 375, endPoint y: 317, distance: 41.8
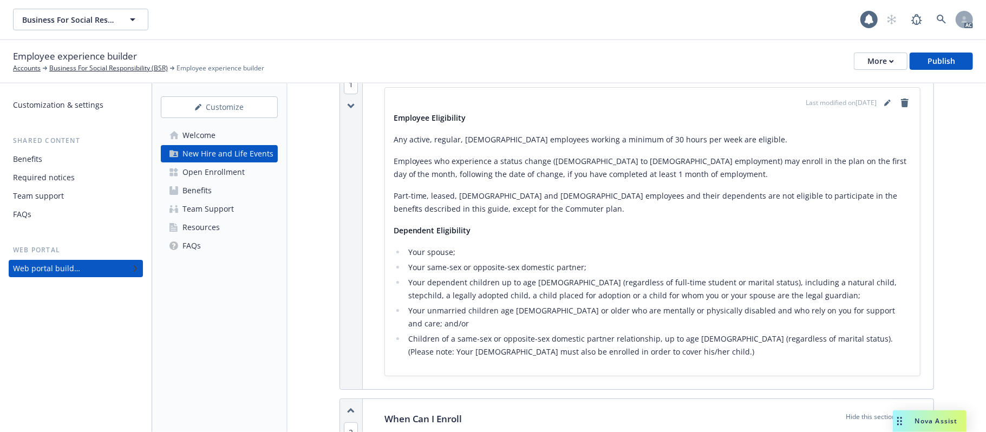
scroll to position [0, 0]
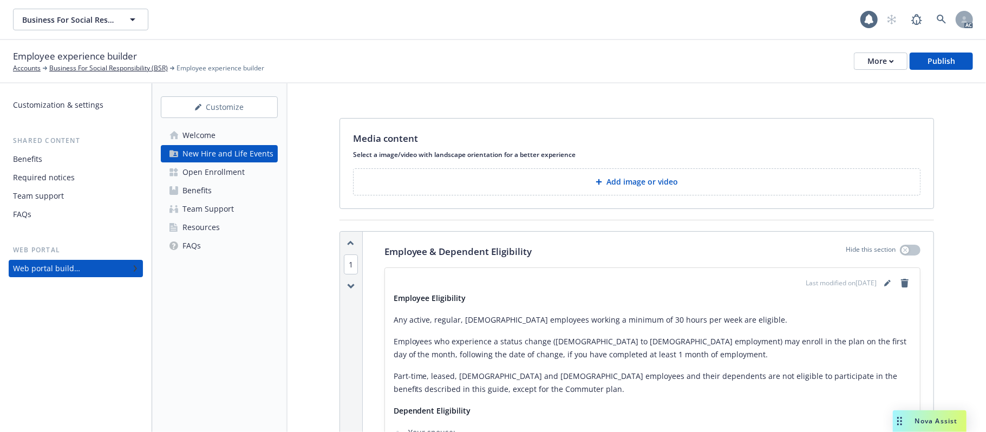
click at [214, 129] on div "Welcome" at bounding box center [198, 135] width 33 height 17
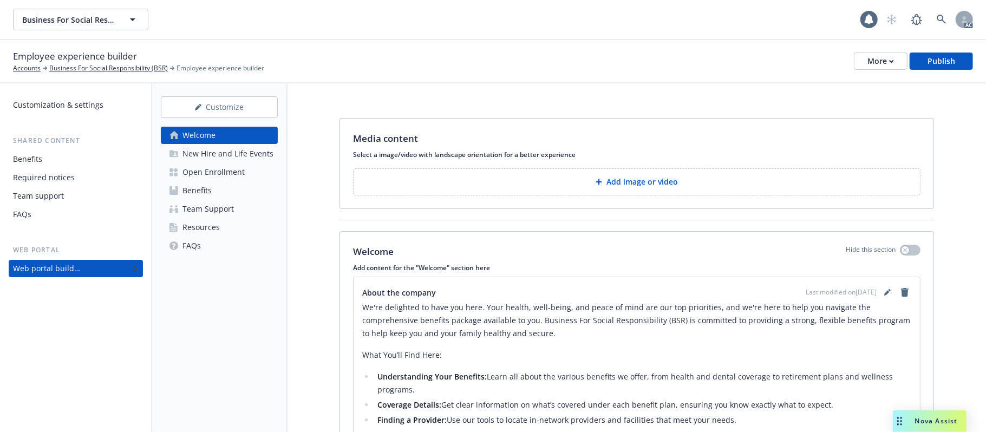
click at [234, 151] on div "New Hire and Life Events" at bounding box center [227, 153] width 91 height 17
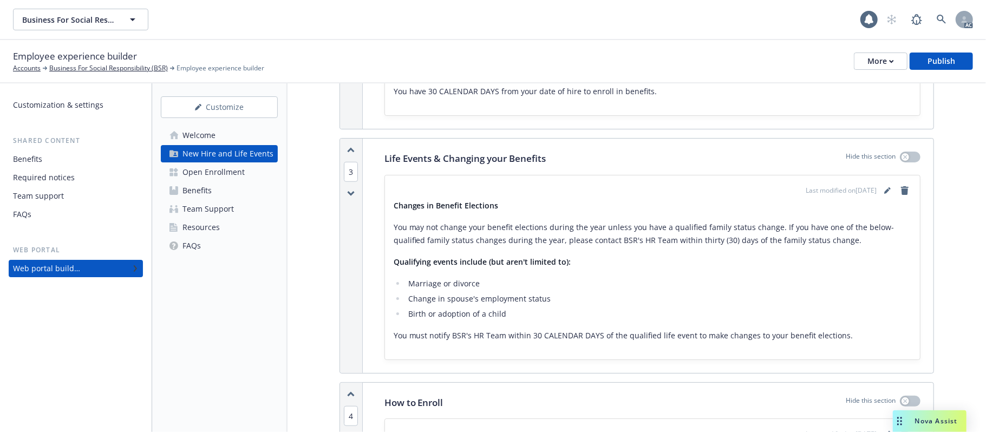
scroll to position [794, 0]
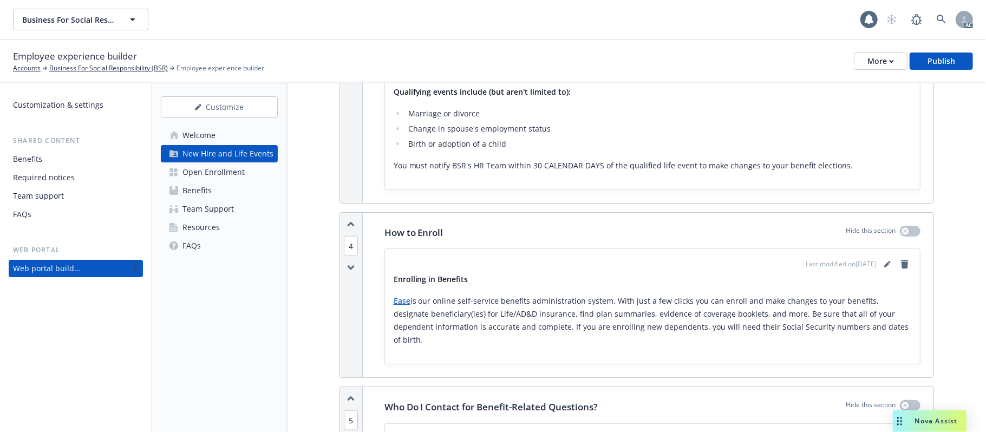
click at [228, 176] on div "Open Enrollment" at bounding box center [213, 172] width 62 height 17
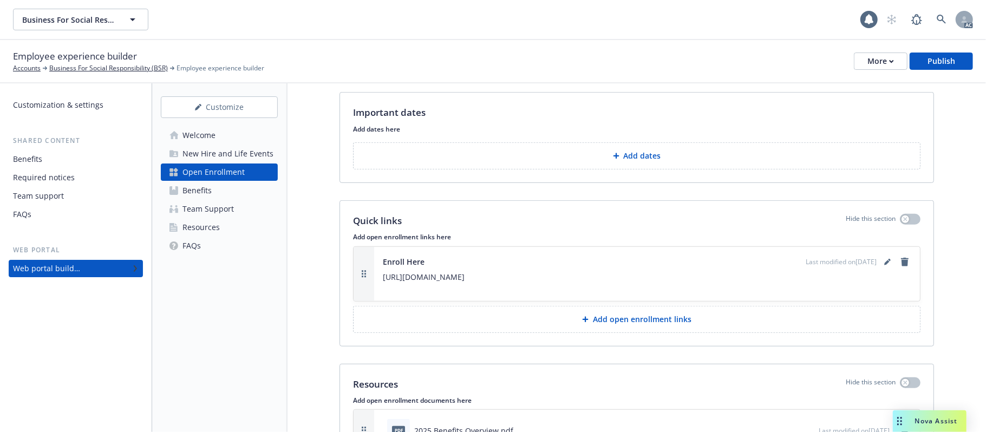
scroll to position [341, 0]
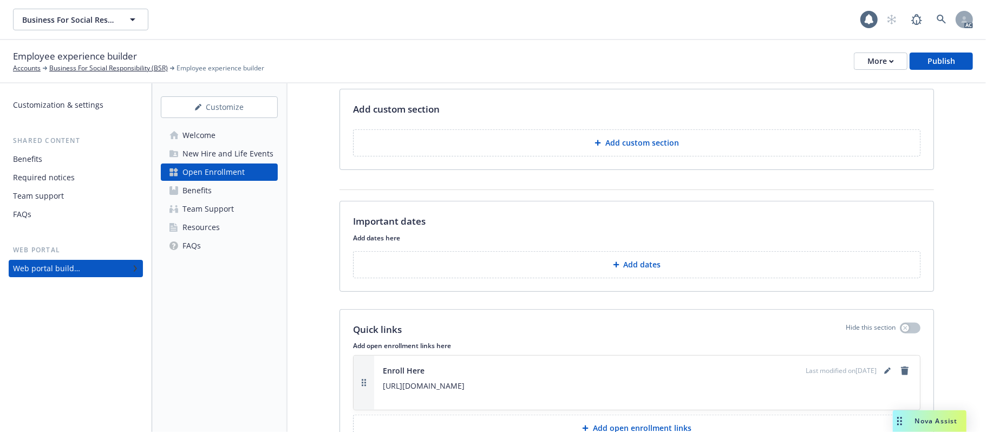
click at [639, 139] on button "Add custom section" at bounding box center [636, 142] width 567 height 27
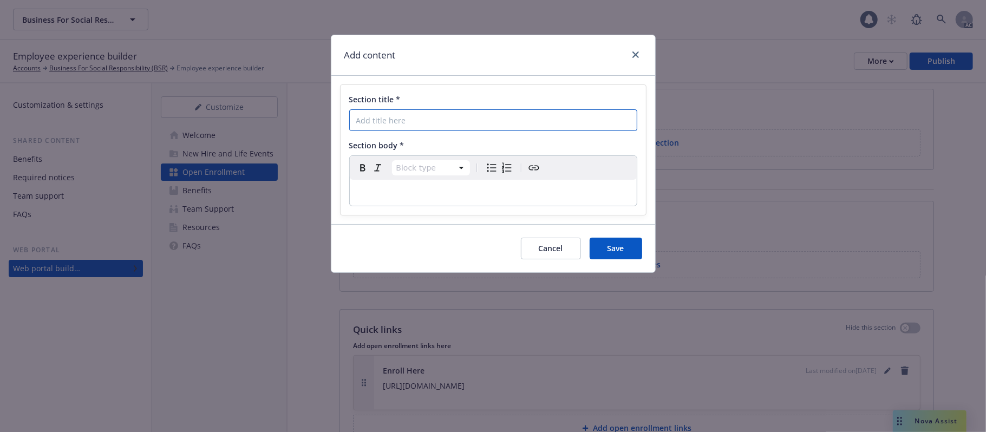
click at [447, 118] on input "Section title *" at bounding box center [493, 120] width 288 height 22
paste input "What Do I Need To Do"
type input "What Do I Need To Do"
click at [420, 185] on div "editable markdown" at bounding box center [493, 193] width 287 height 26
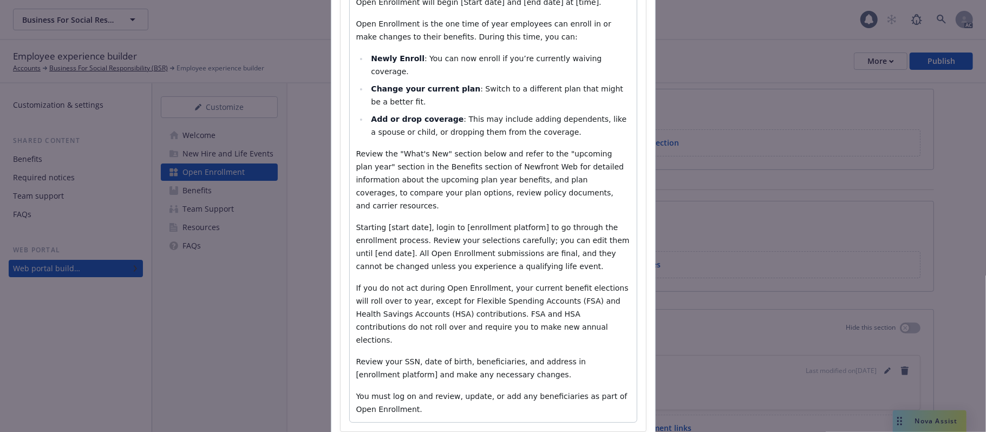
scroll to position [245, 0]
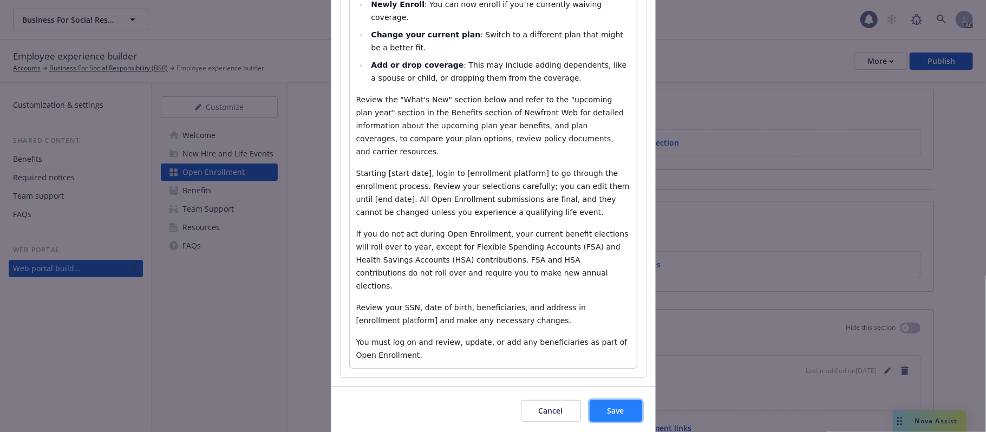
click at [607, 347] on span "Save" at bounding box center [615, 411] width 17 height 10
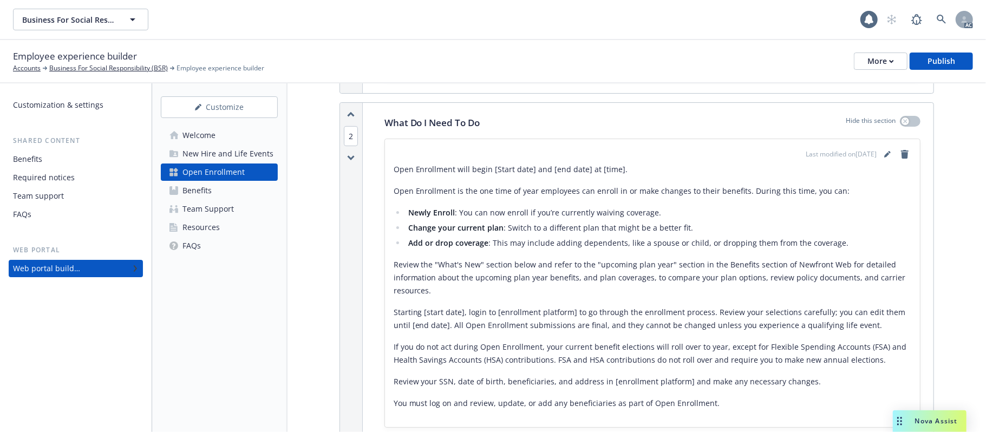
scroll to position [111, 0]
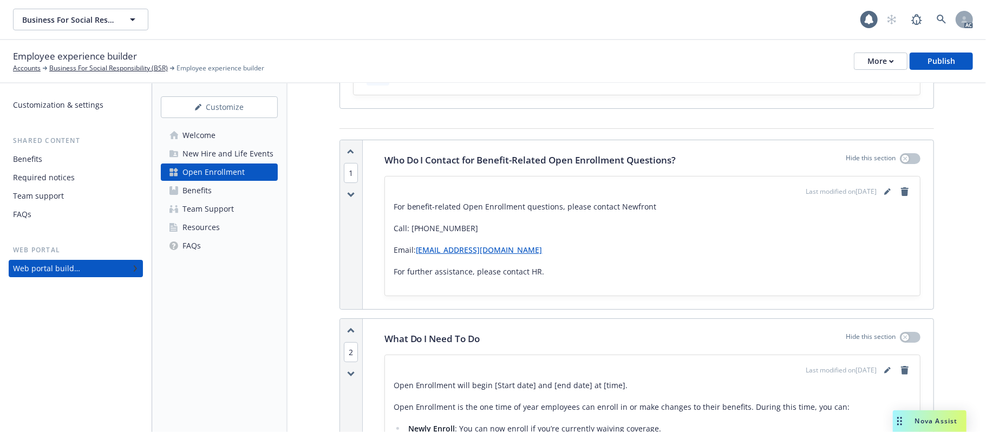
click at [349, 198] on icon "button" at bounding box center [351, 195] width 8 height 6
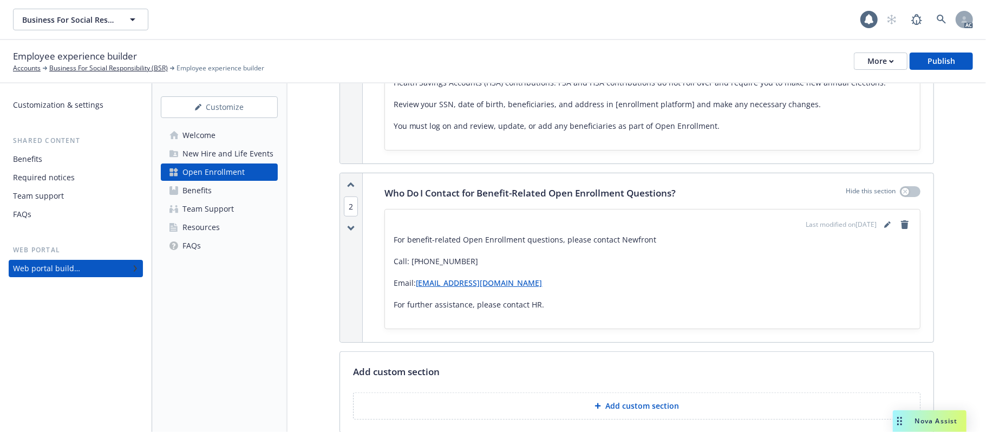
scroll to position [544, 0]
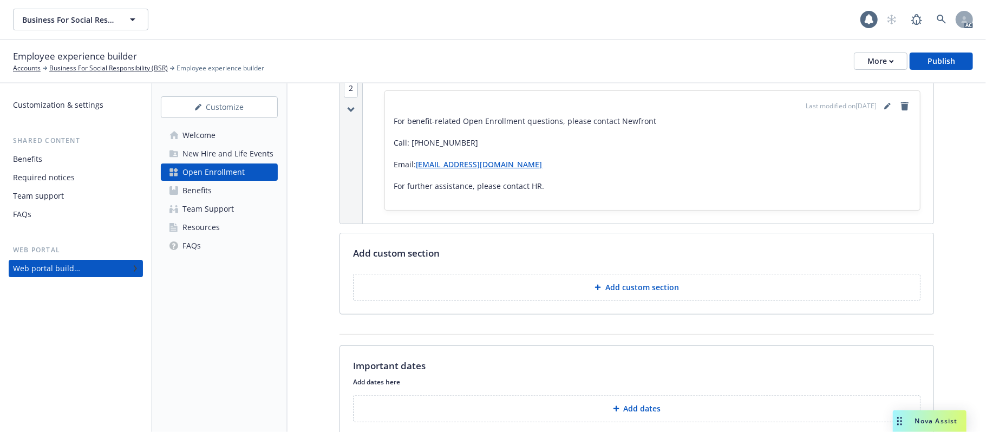
click at [656, 288] on p "Add custom section" at bounding box center [642, 287] width 74 height 11
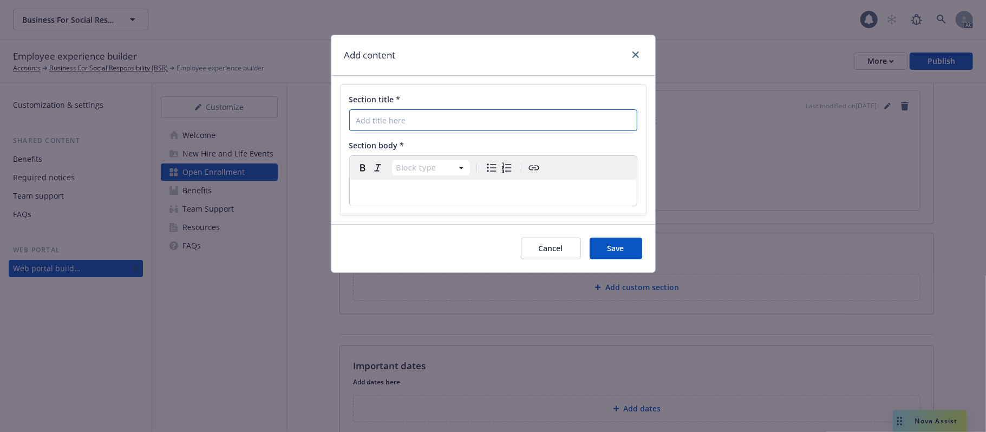
click at [434, 117] on input "Section title *" at bounding box center [493, 120] width 288 height 22
paste input "What's New"
type input "What's New"
click at [406, 193] on p "editable markdown" at bounding box center [493, 192] width 274 height 13
select select
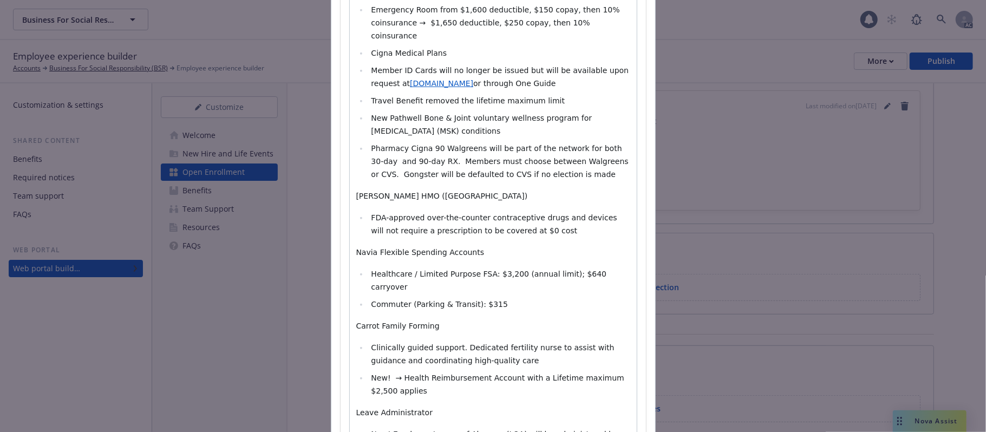
scroll to position [667, 0]
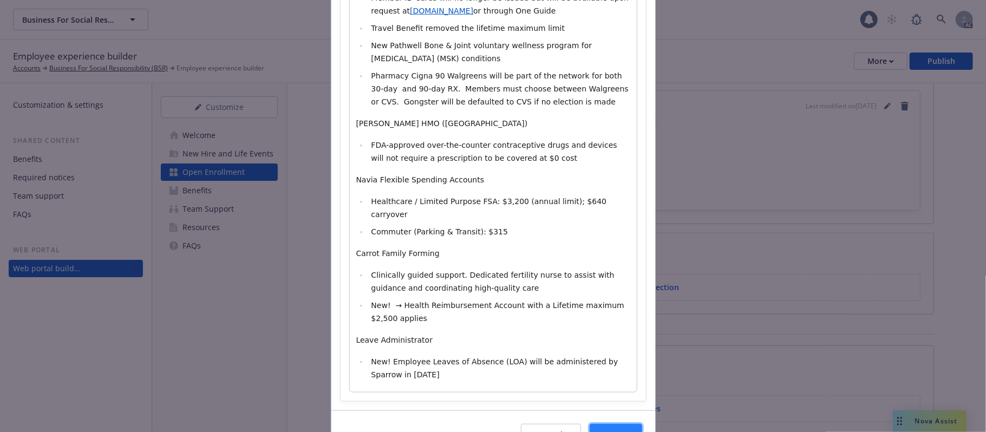
click at [611, 347] on span "Save" at bounding box center [615, 434] width 17 height 10
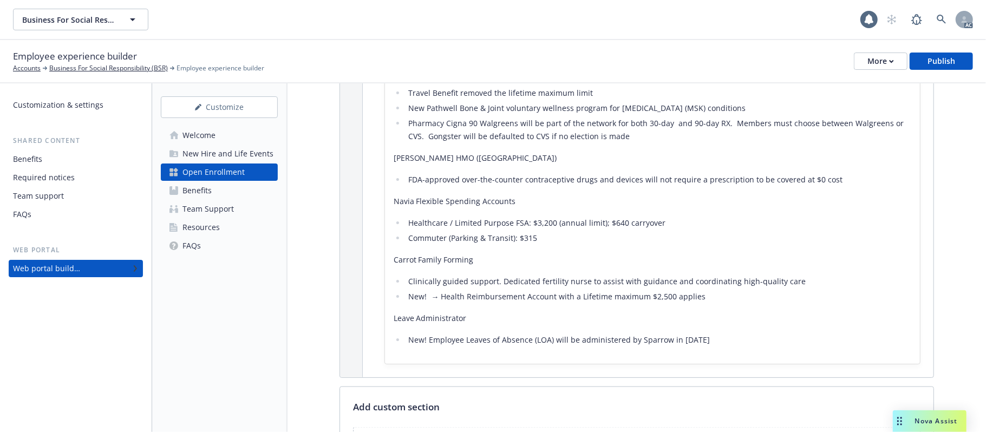
scroll to position [1122, 0]
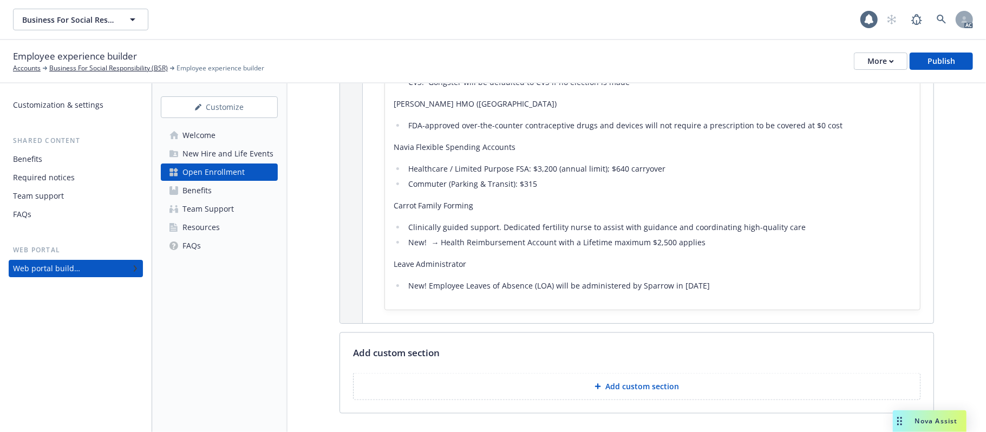
click at [613, 347] on p "Add custom section" at bounding box center [642, 386] width 74 height 11
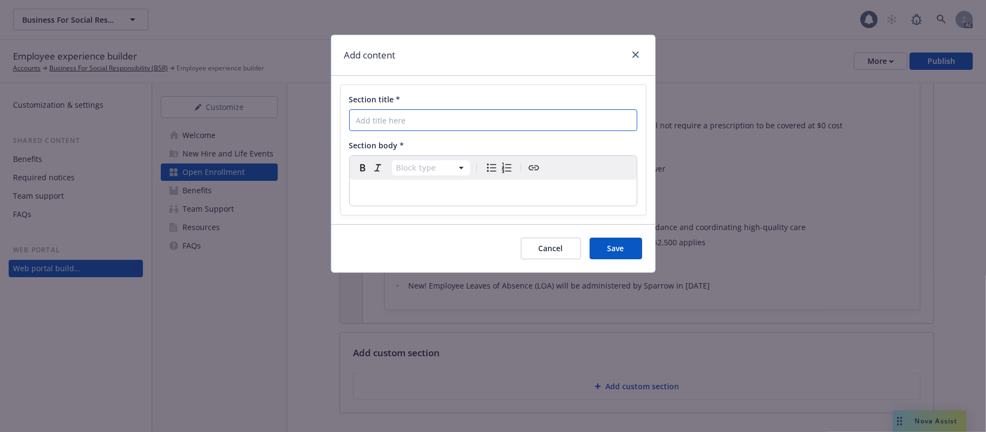
click at [427, 127] on input "Section title *" at bounding box center [493, 120] width 288 height 22
paste input "Decision Support - What Plan is Right For You"
type input "Decision Support - What Plan is Right For You"
click at [417, 189] on p "editable markdown" at bounding box center [493, 192] width 274 height 13
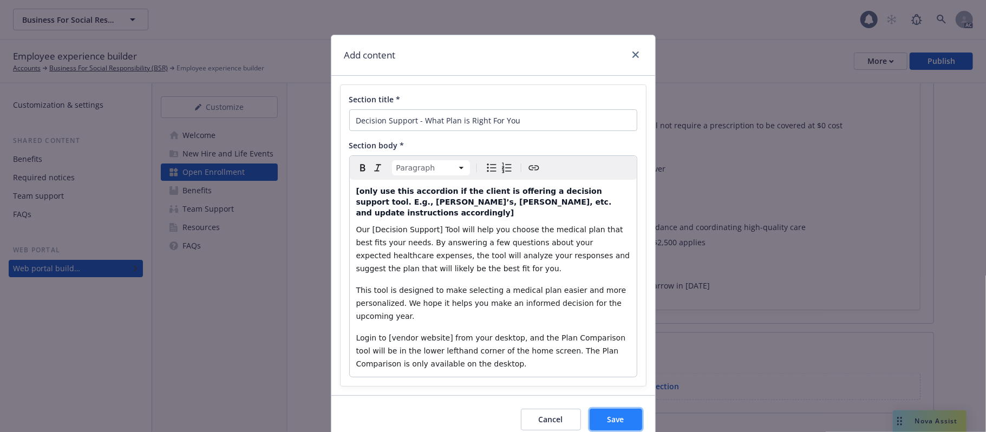
click at [631, 347] on button "Save" at bounding box center [616, 420] width 53 height 22
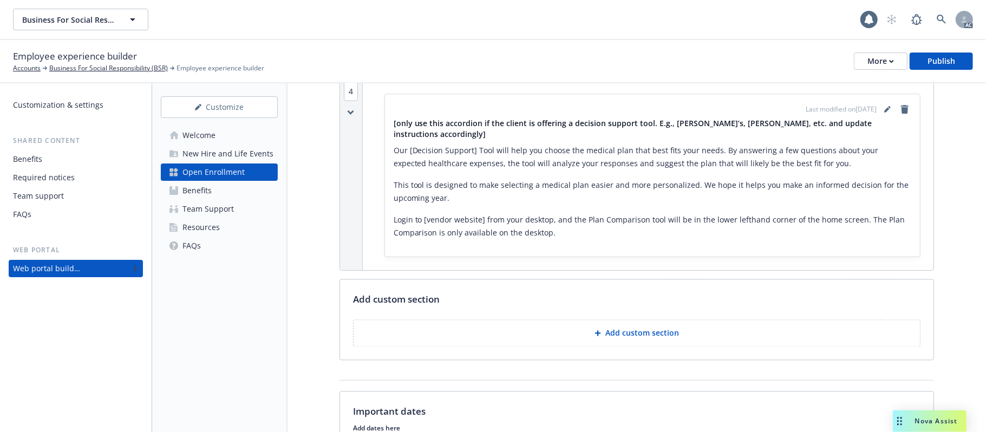
scroll to position [1410, 0]
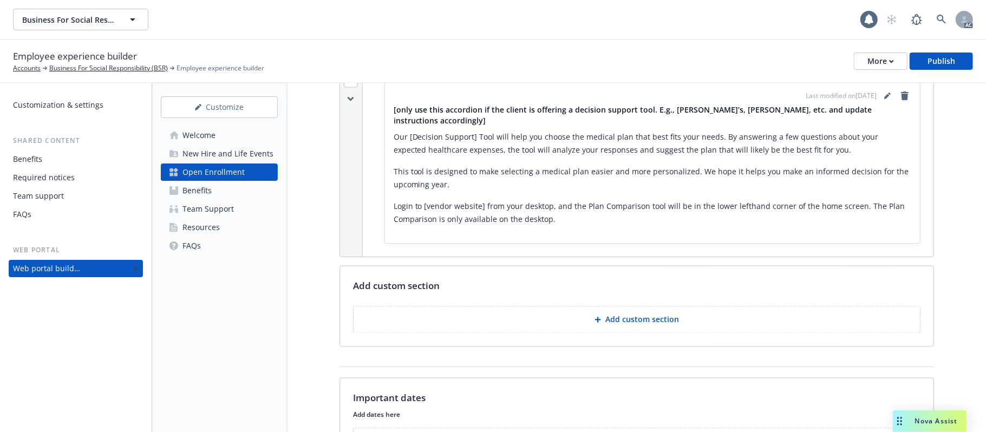
click at [633, 315] on p "Add custom section" at bounding box center [642, 320] width 74 height 11
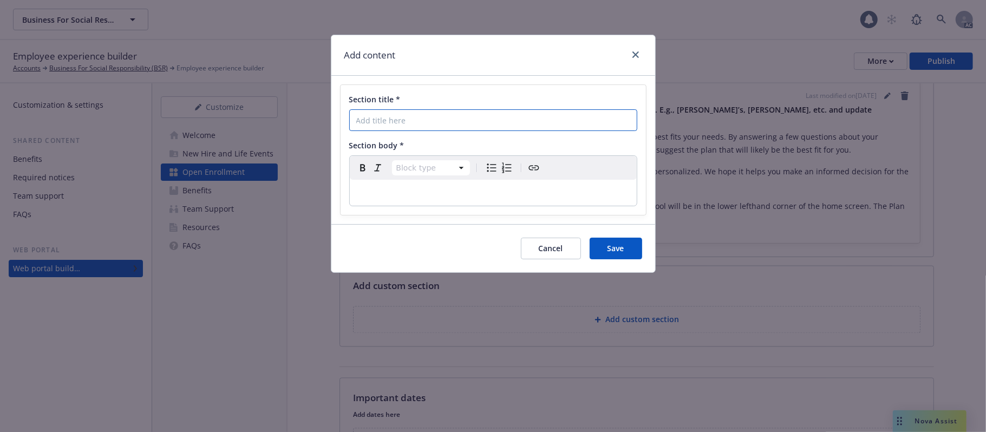
click at [427, 124] on input "Section title *" at bounding box center [493, 120] width 288 height 22
paste input "Ask Benji"
type input "Ask Benji"
click at [457, 197] on p "editable markdown" at bounding box center [493, 192] width 274 height 13
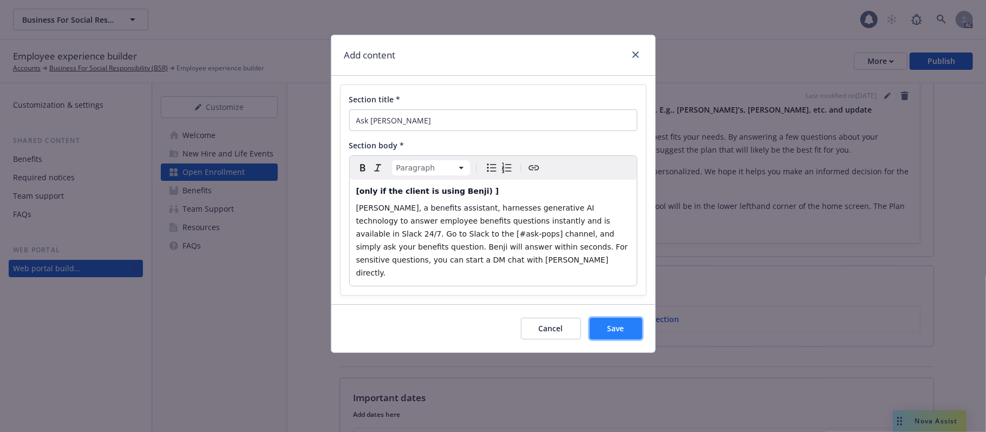
click at [611, 323] on span "Save" at bounding box center [615, 328] width 17 height 10
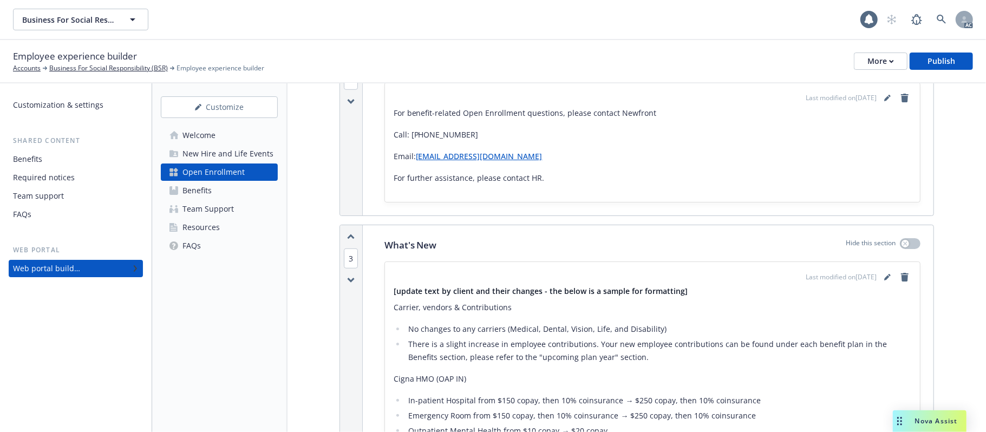
scroll to position [472, 0]
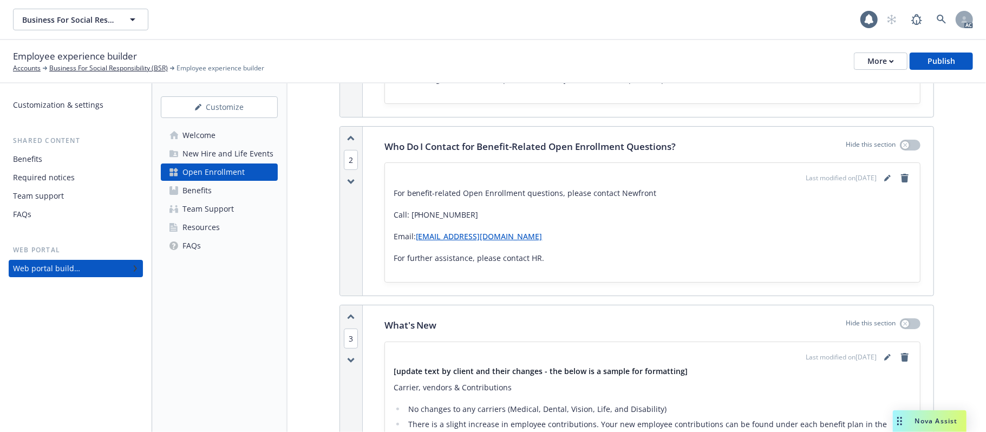
click at [349, 182] on icon "button" at bounding box center [351, 181] width 6 height 3
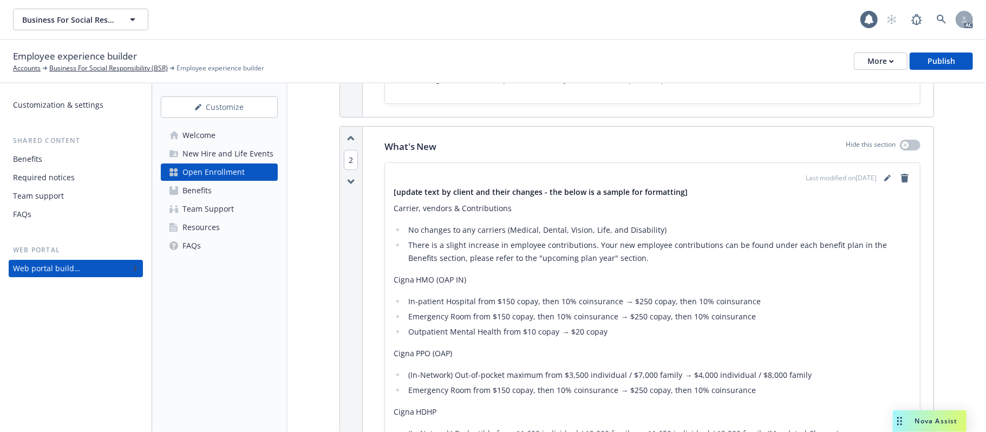
click at [349, 182] on icon "button" at bounding box center [351, 181] width 6 height 3
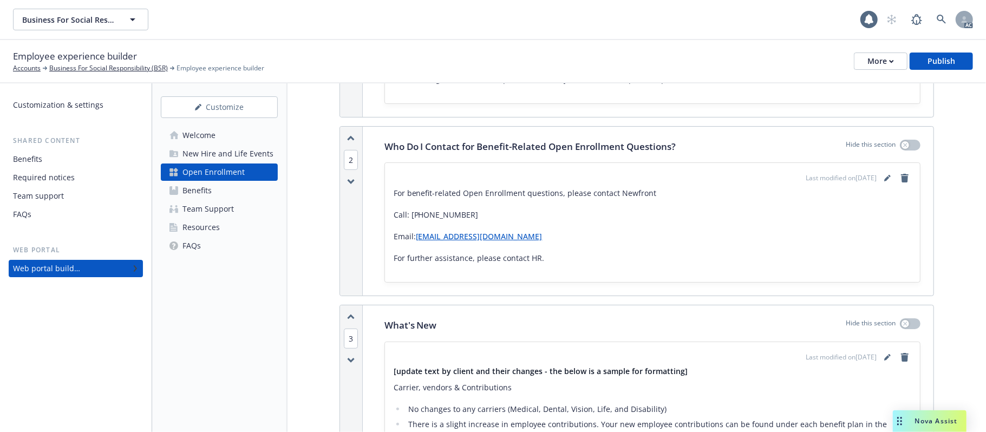
click at [349, 182] on icon "button" at bounding box center [351, 181] width 6 height 3
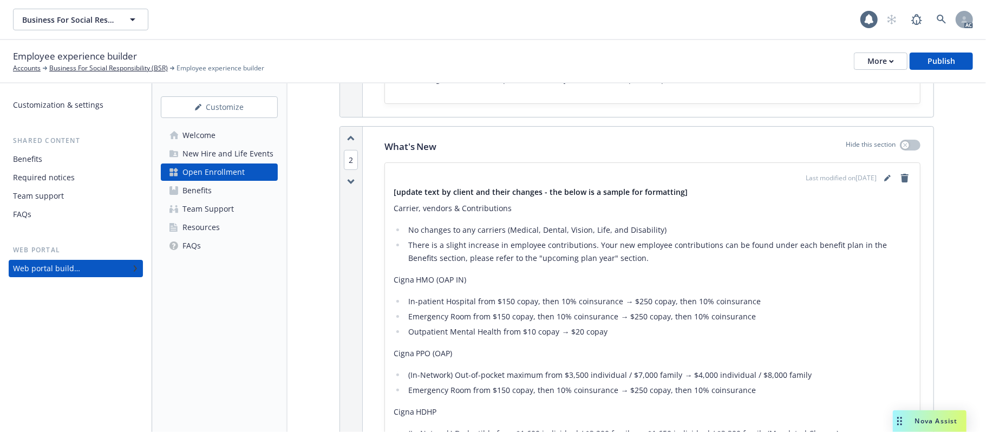
click at [349, 182] on icon "button" at bounding box center [351, 181] width 6 height 3
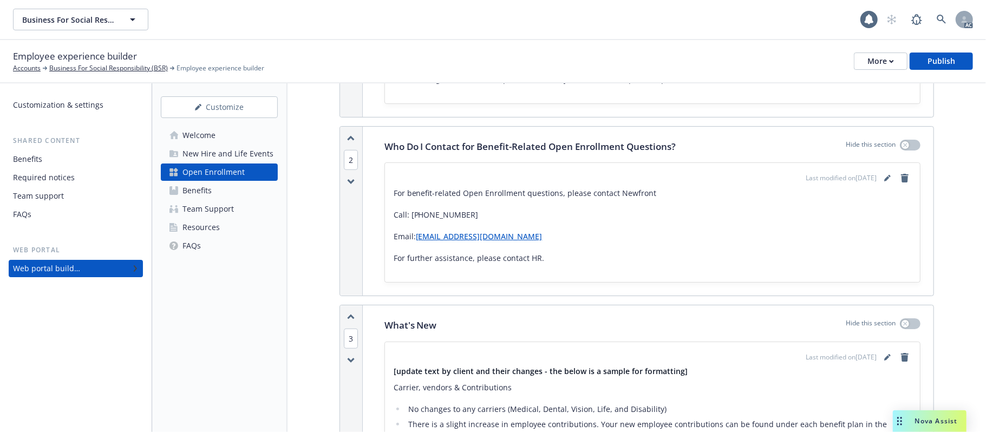
click at [349, 182] on icon "button" at bounding box center [351, 181] width 6 height 3
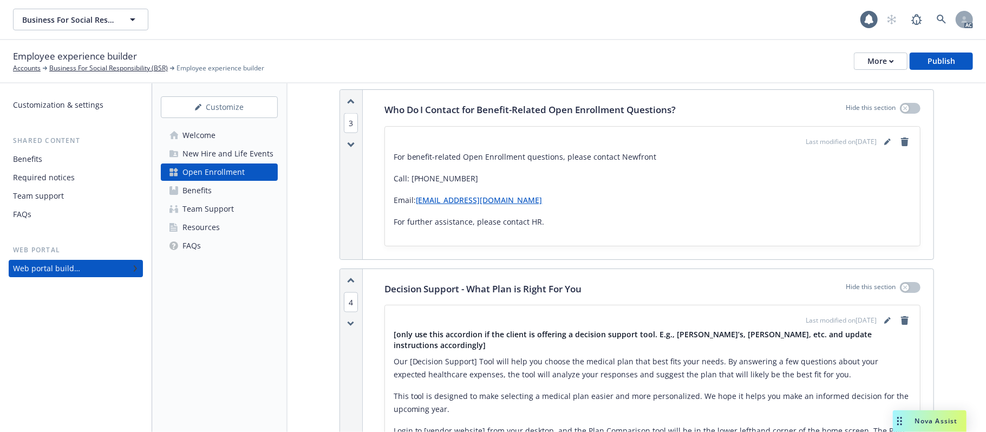
scroll to position [1194, 0]
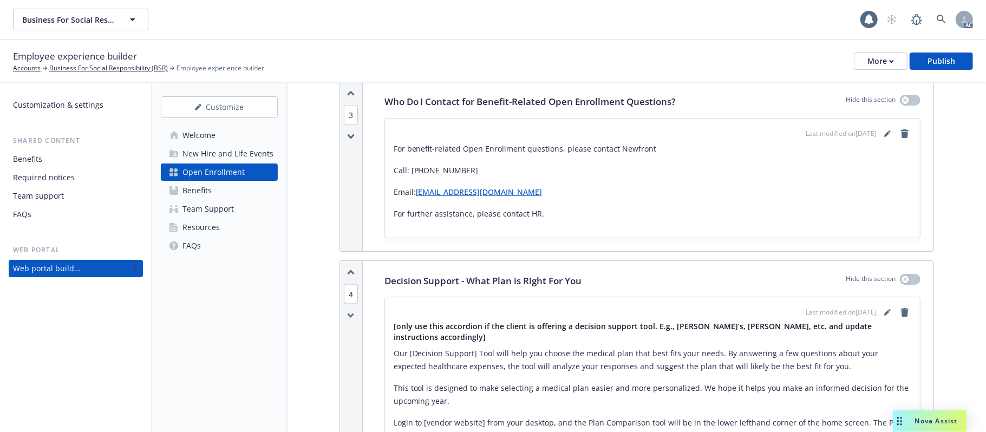
click at [349, 138] on icon "button" at bounding box center [351, 136] width 6 height 3
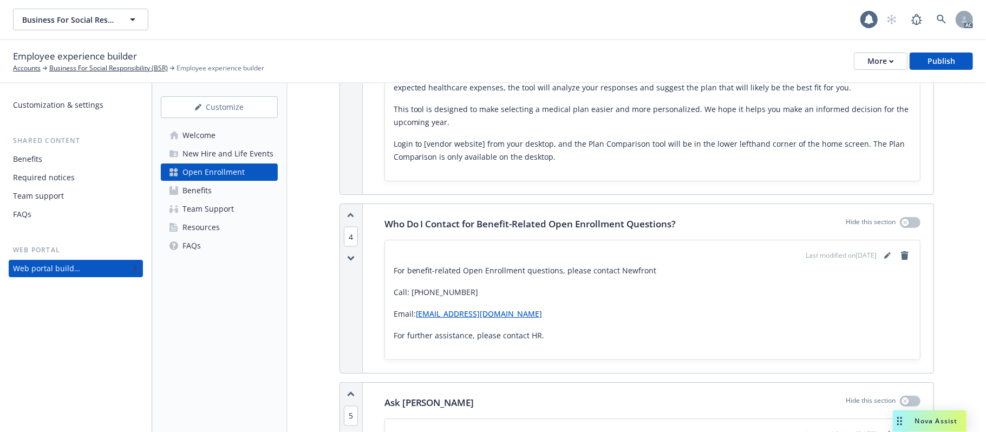
scroll to position [1303, 0]
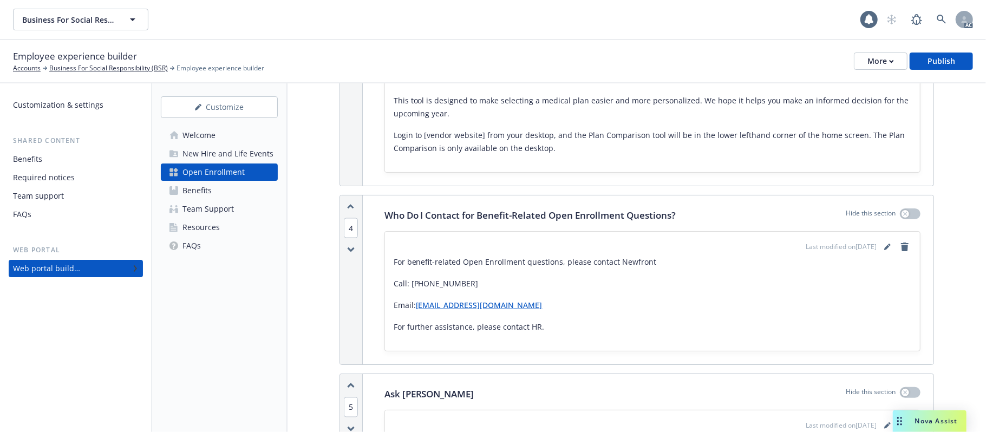
click at [349, 249] on icon "button" at bounding box center [351, 250] width 6 height 3
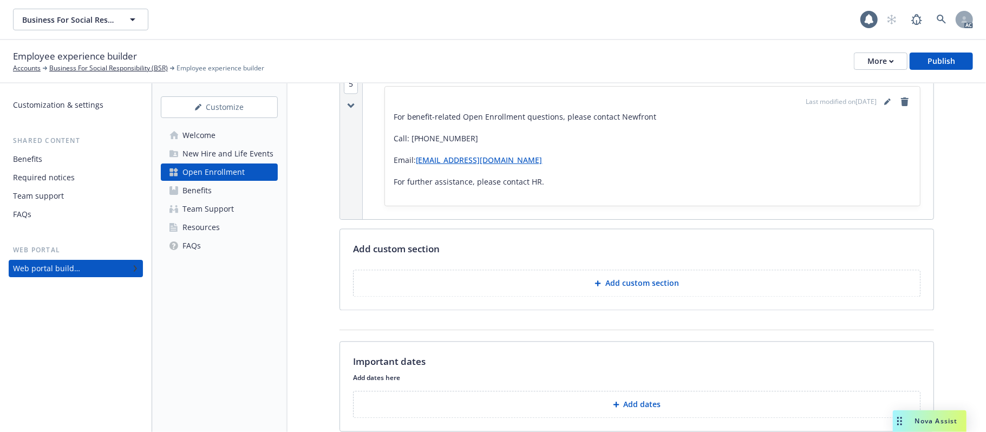
scroll to position [1736, 0]
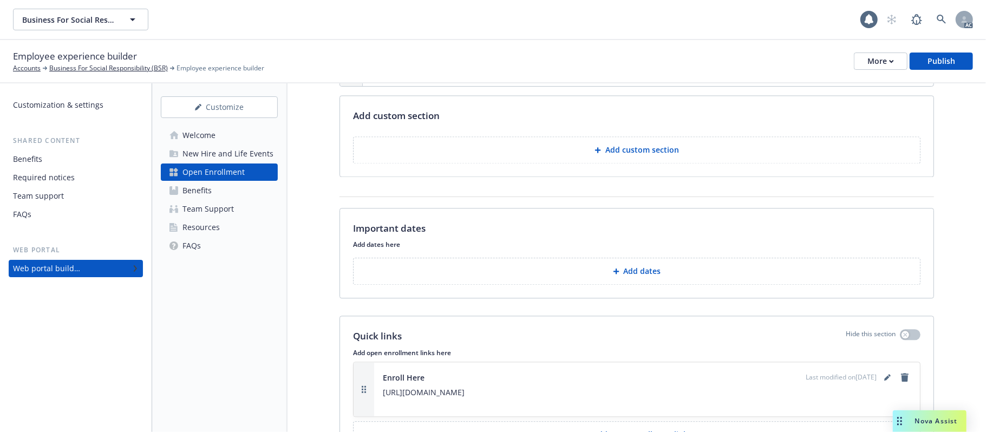
click at [605, 269] on button "Add dates" at bounding box center [636, 271] width 567 height 27
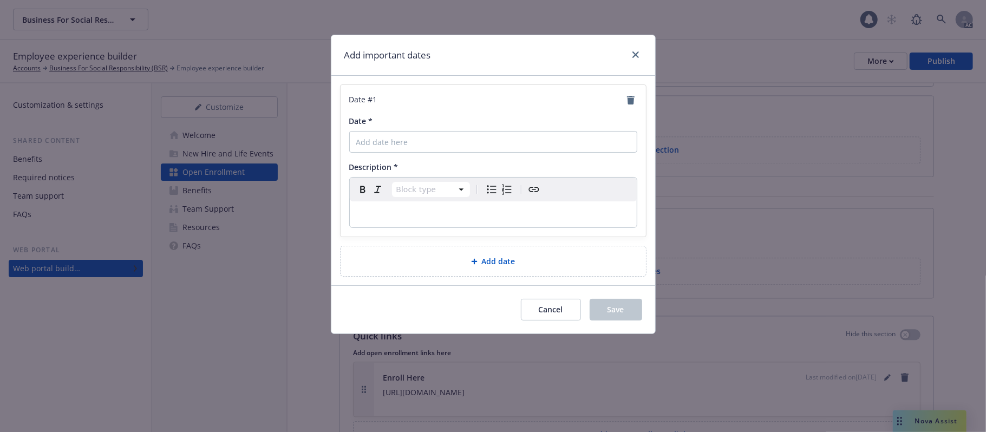
click at [393, 204] on div "editable markdown" at bounding box center [493, 214] width 287 height 26
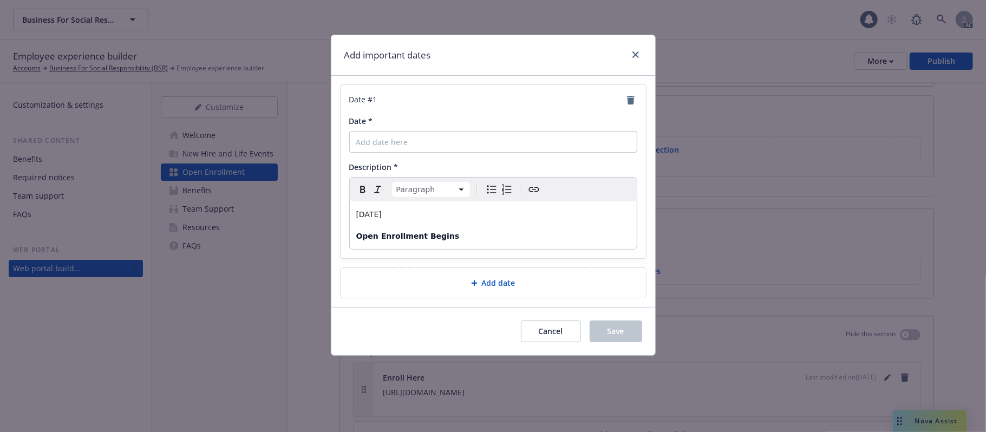
drag, startPoint x: 427, startPoint y: 218, endPoint x: 350, endPoint y: 218, distance: 77.4
click at [350, 218] on div "November 15th Open Enrollment Begins" at bounding box center [493, 225] width 287 height 48
click at [412, 142] on input "Date *" at bounding box center [493, 142] width 288 height 22
paste input "November 15th"
type input "November 15th"
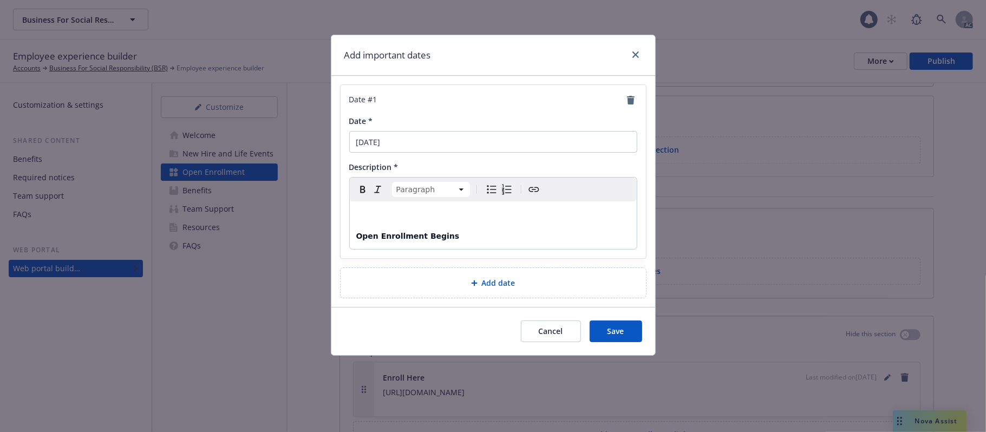
click at [366, 213] on p "editable markdown" at bounding box center [493, 214] width 274 height 13
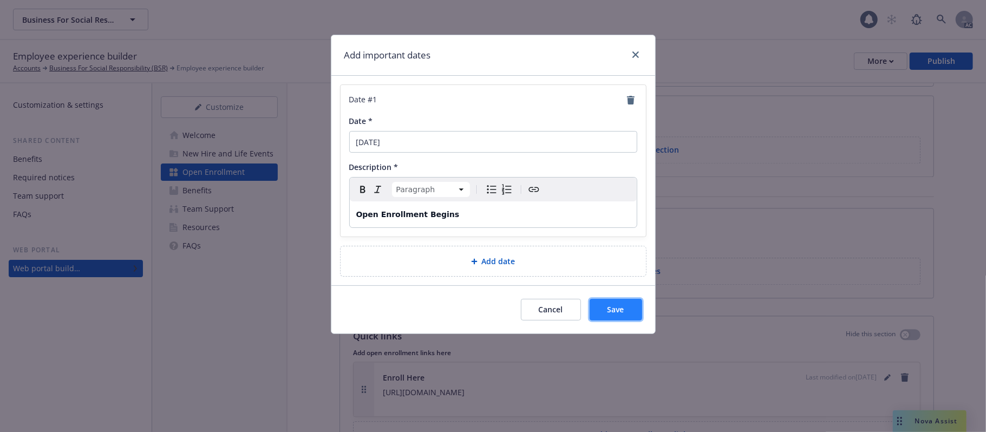
click at [612, 310] on span "Save" at bounding box center [615, 309] width 17 height 10
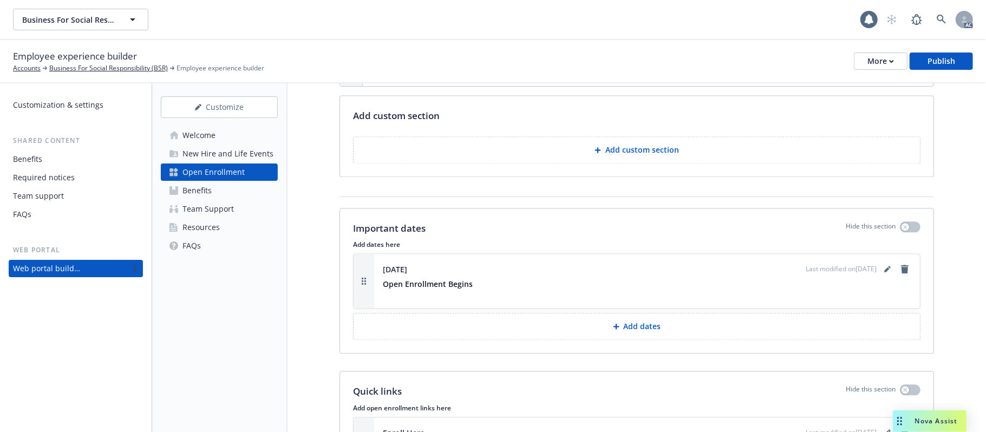
click at [553, 317] on button "Add dates" at bounding box center [636, 326] width 567 height 27
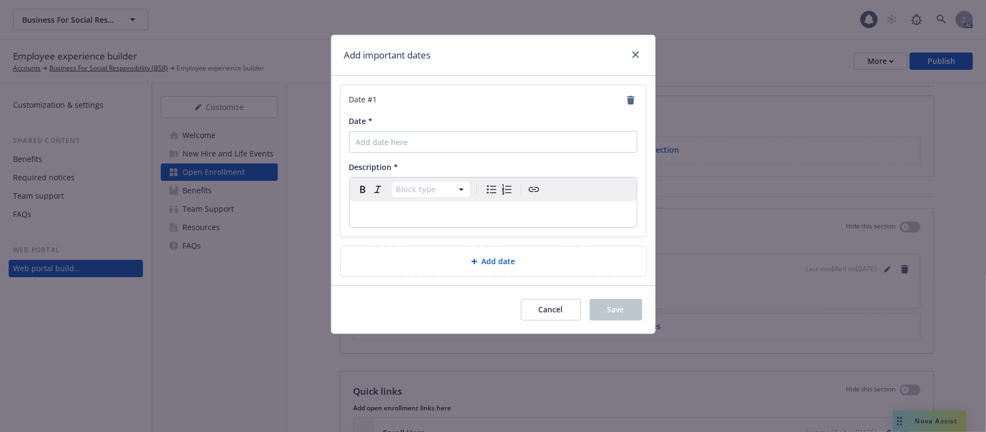
click at [382, 210] on p "editable markdown" at bounding box center [493, 214] width 274 height 13
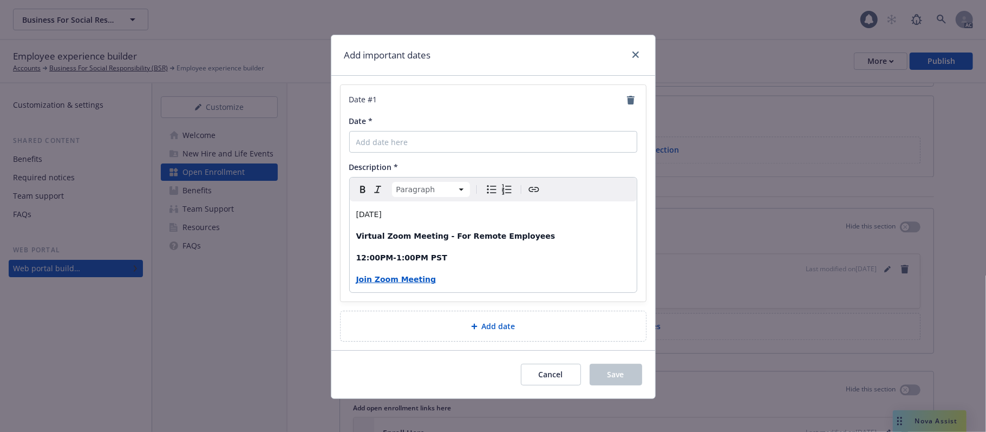
drag, startPoint x: 406, startPoint y: 210, endPoint x: 289, endPoint y: 215, distance: 117.1
click at [289, 215] on div "Add important dates Date # 1 Date * Description * Paragraph Paragraph Heading 1…" at bounding box center [493, 216] width 986 height 432
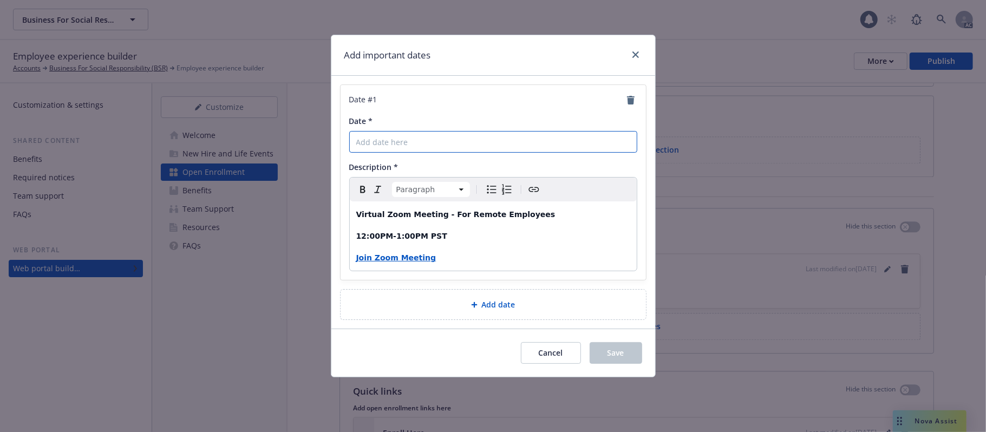
click at [416, 136] on input "Date *" at bounding box center [493, 142] width 288 height 22
paste input "November 16th"
type input "November 16th"
click at [603, 347] on button "Save" at bounding box center [616, 353] width 53 height 22
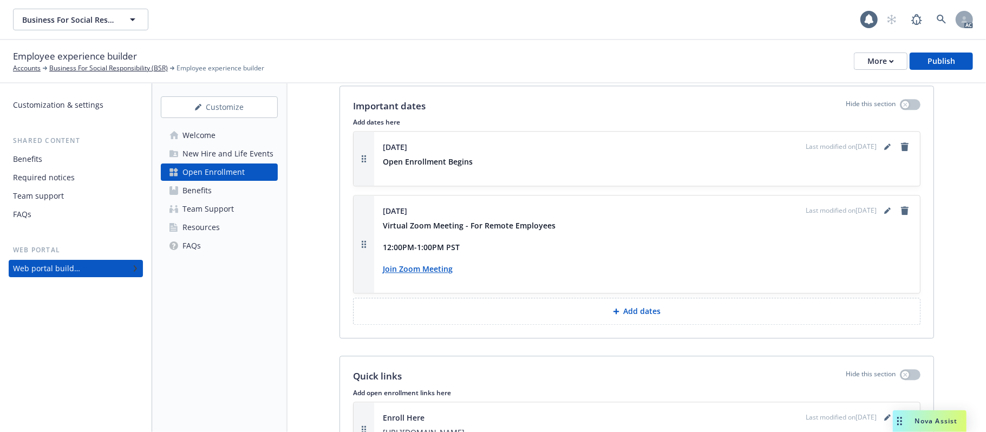
scroll to position [2025, 0]
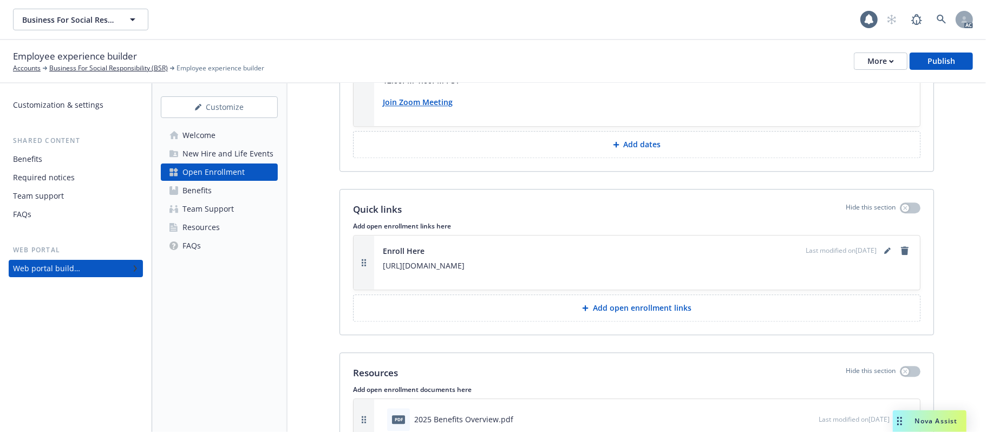
click at [587, 143] on button "Add dates" at bounding box center [636, 144] width 567 height 27
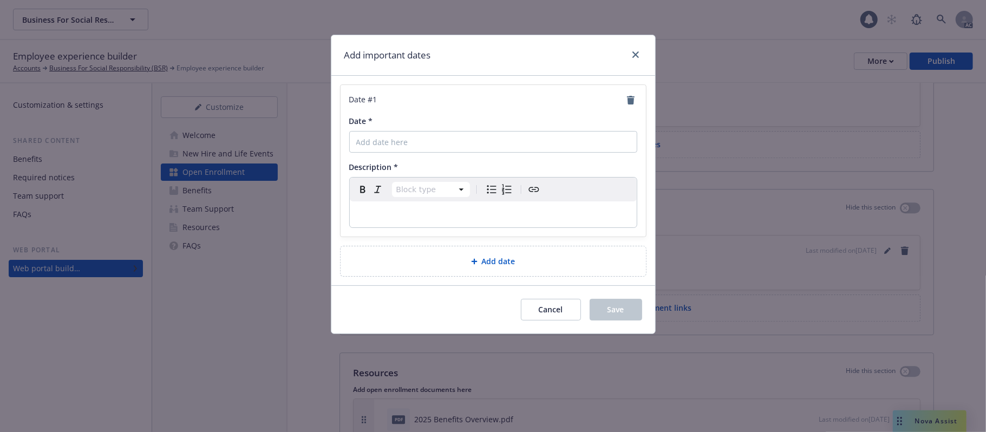
click at [413, 220] on p "editable markdown" at bounding box center [493, 214] width 274 height 13
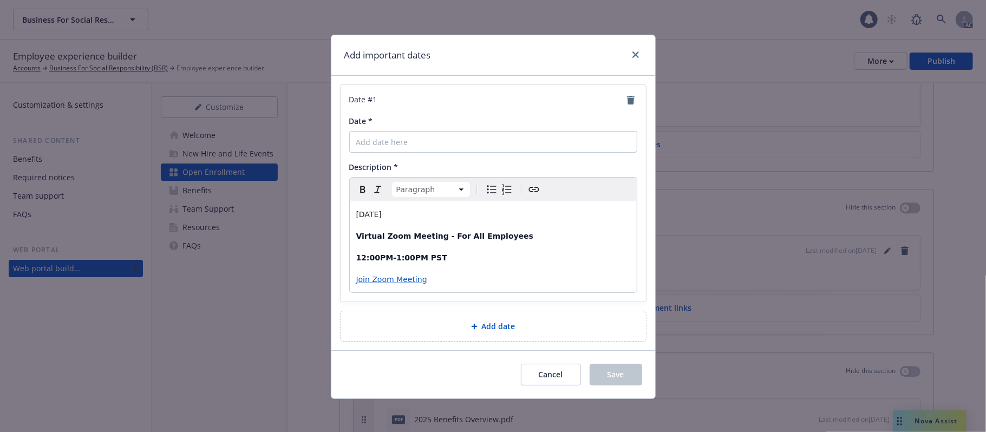
drag, startPoint x: 431, startPoint y: 212, endPoint x: 319, endPoint y: 211, distance: 111.5
click at [319, 211] on div "Add important dates Date # 1 Date * Description * Paragraph Paragraph Heading 1…" at bounding box center [493, 216] width 986 height 432
click at [379, 135] on input "Date *" at bounding box center [493, 142] width 288 height 22
paste input "November 19th"
type input "November 19th"
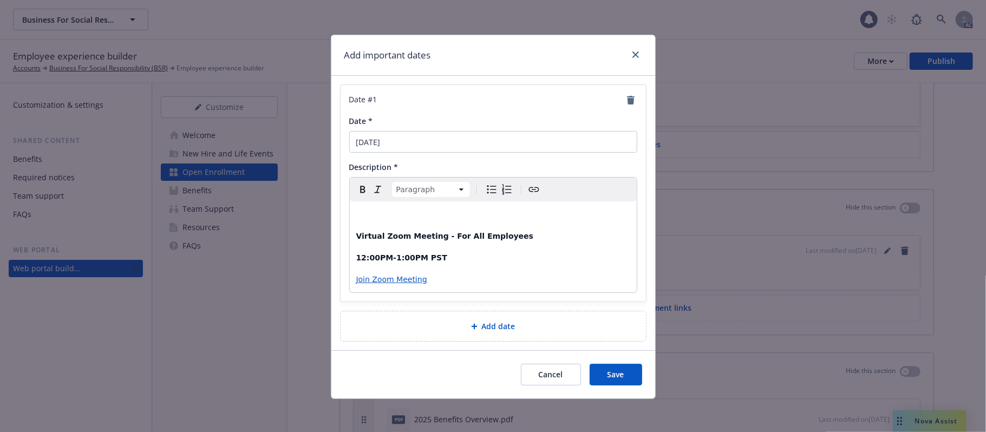
click at [385, 215] on p "editable markdown" at bounding box center [493, 214] width 274 height 13
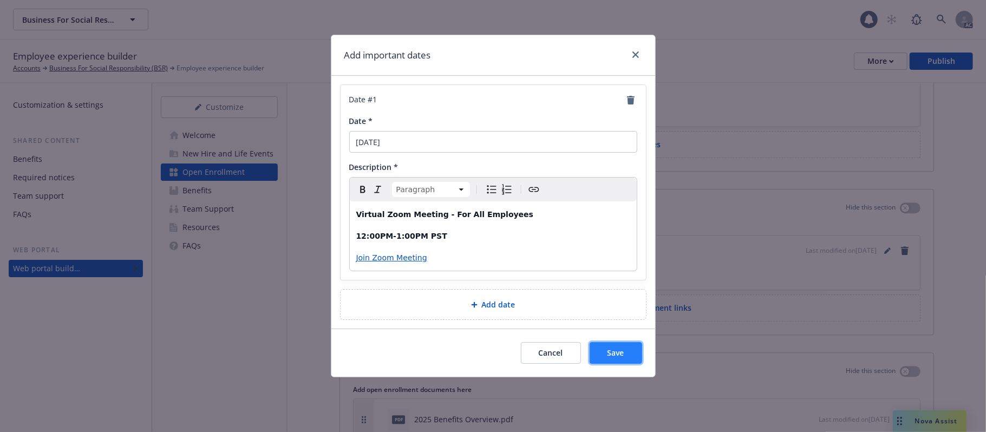
click at [611, 347] on span "Save" at bounding box center [615, 353] width 17 height 10
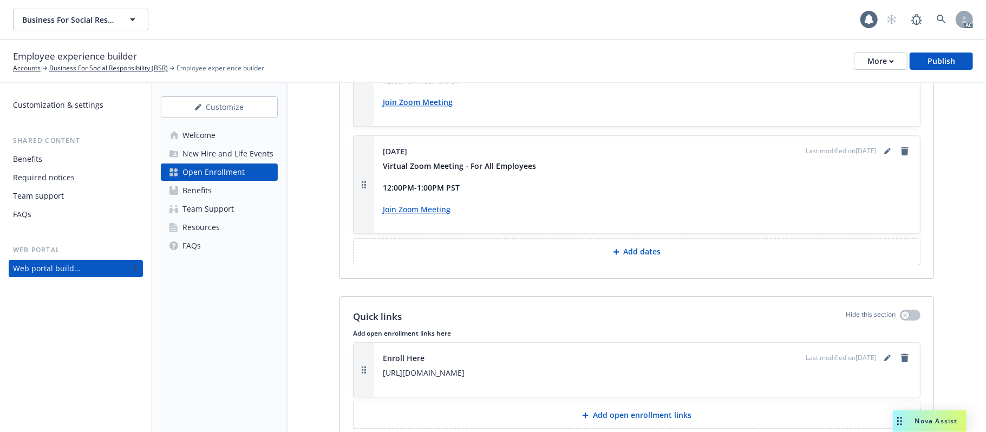
click at [568, 256] on button "Add dates" at bounding box center [636, 251] width 567 height 27
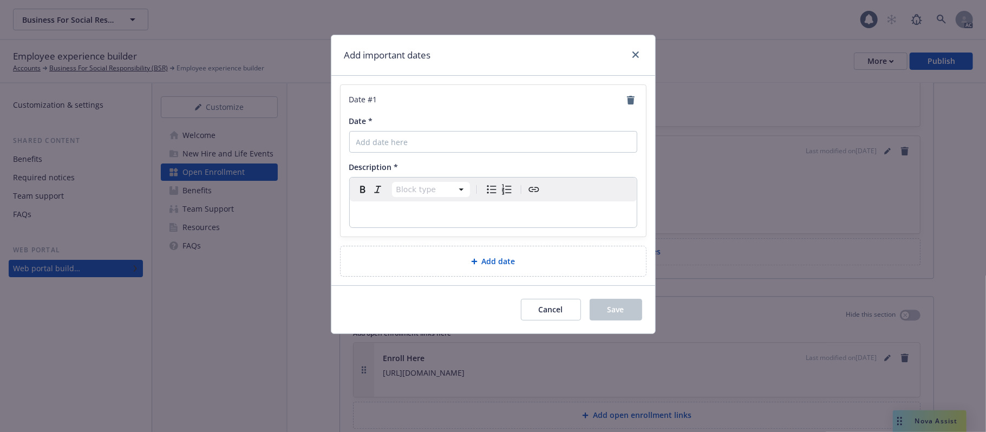
click at [419, 210] on p "editable markdown" at bounding box center [493, 214] width 274 height 13
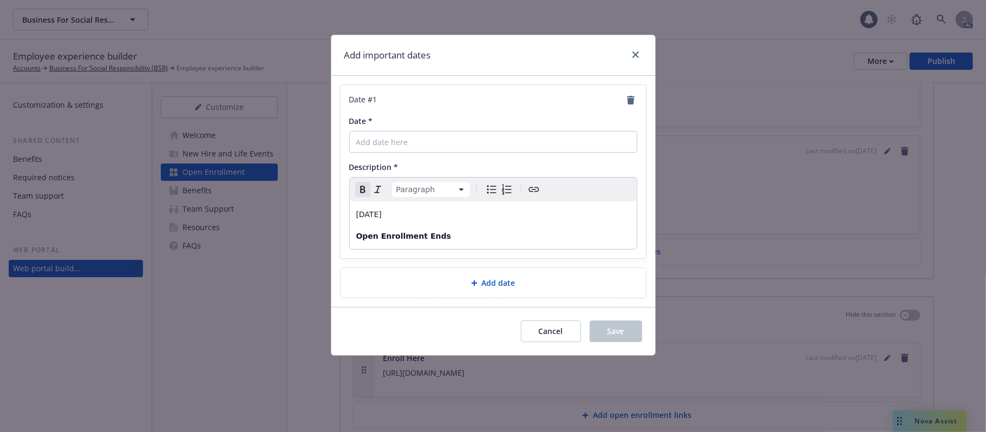
drag, startPoint x: 432, startPoint y: 219, endPoint x: 323, endPoint y: 219, distance: 108.8
click at [323, 219] on div "Add important dates Date # 1 Date * Description * Paragraph Paragraph Heading 1…" at bounding box center [493, 216] width 986 height 432
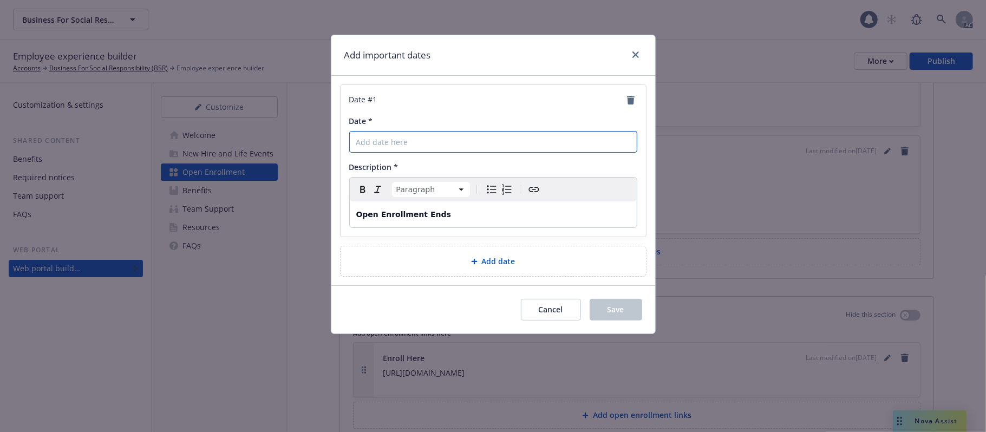
click at [468, 137] on input "Date *" at bounding box center [493, 142] width 288 height 22
paste input "November 24th"
type input "November 24th"
click at [609, 308] on span "Save" at bounding box center [615, 309] width 17 height 10
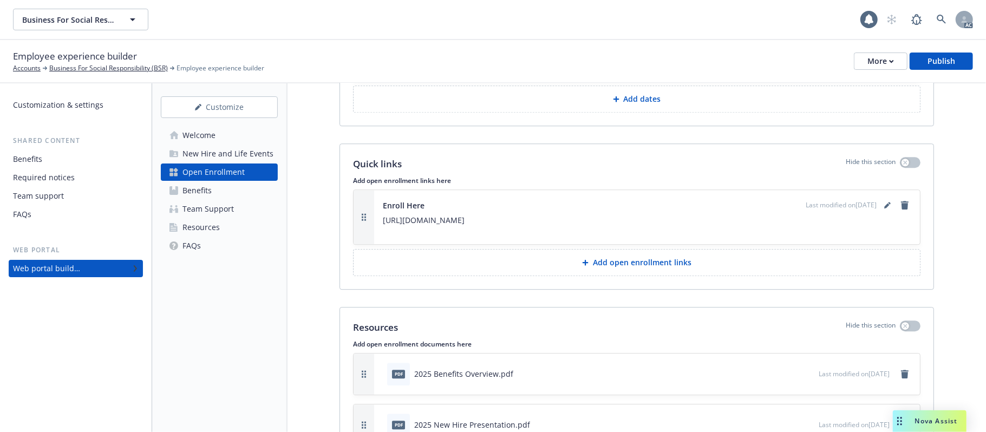
scroll to position [2358, 0]
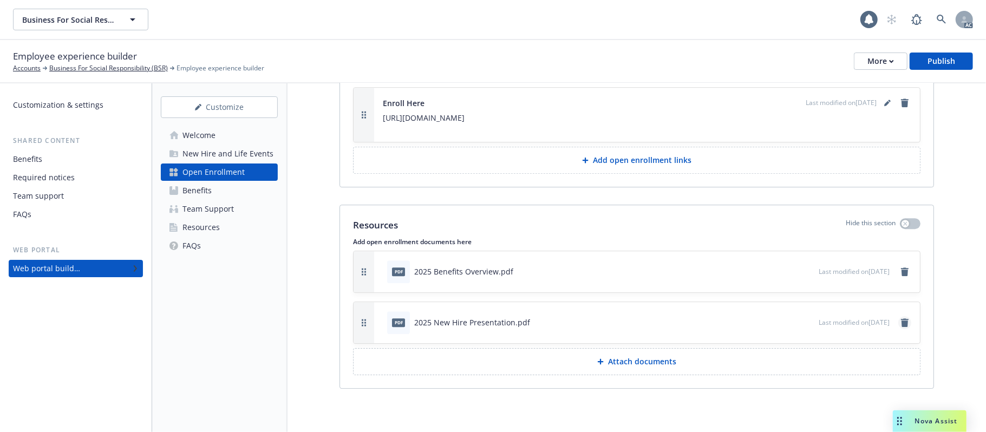
click at [901, 323] on icon "remove" at bounding box center [905, 322] width 8 height 9
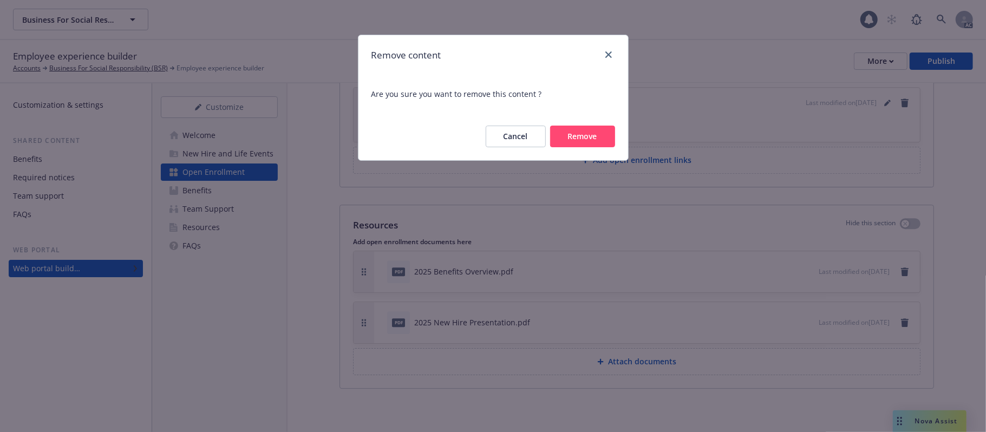
click at [600, 128] on button "Remove" at bounding box center [582, 137] width 65 height 22
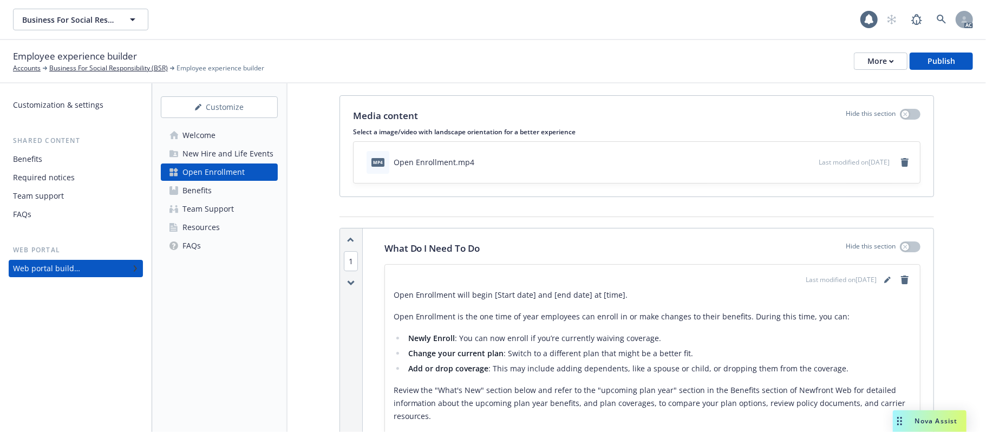
scroll to position [0, 0]
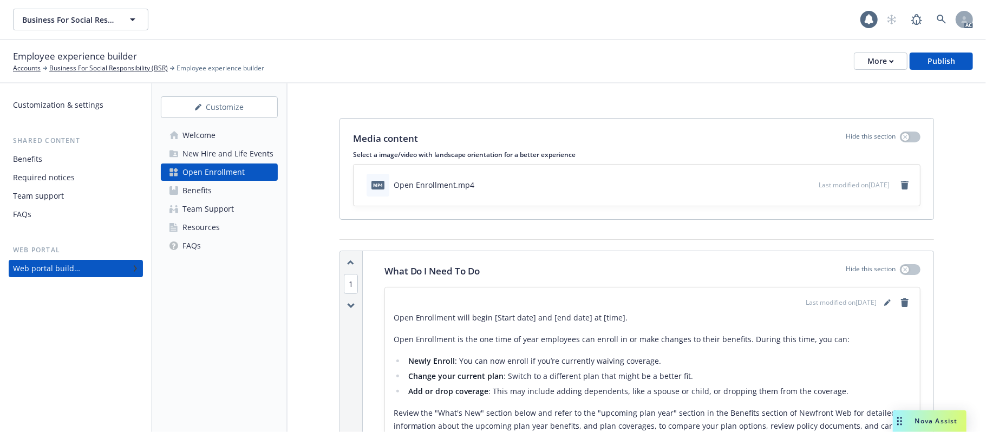
click at [237, 153] on div "New Hire and Life Events" at bounding box center [227, 153] width 91 height 17
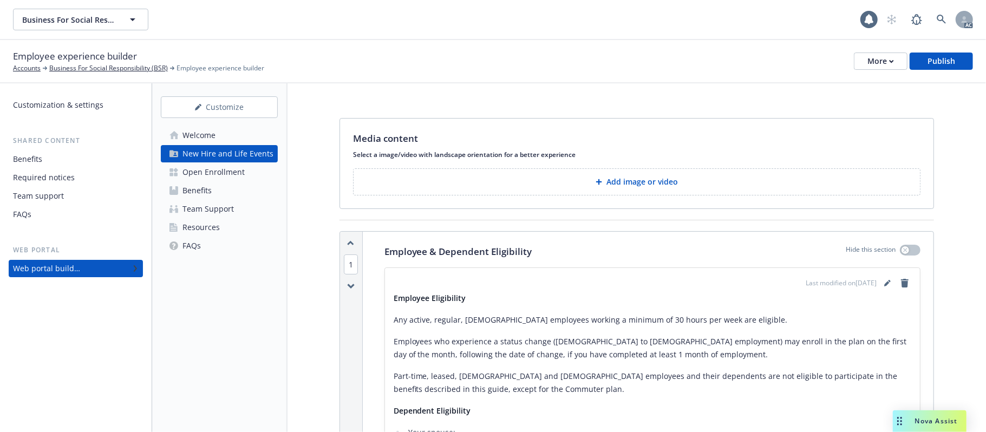
click at [215, 211] on div "Team Support" at bounding box center [207, 208] width 51 height 17
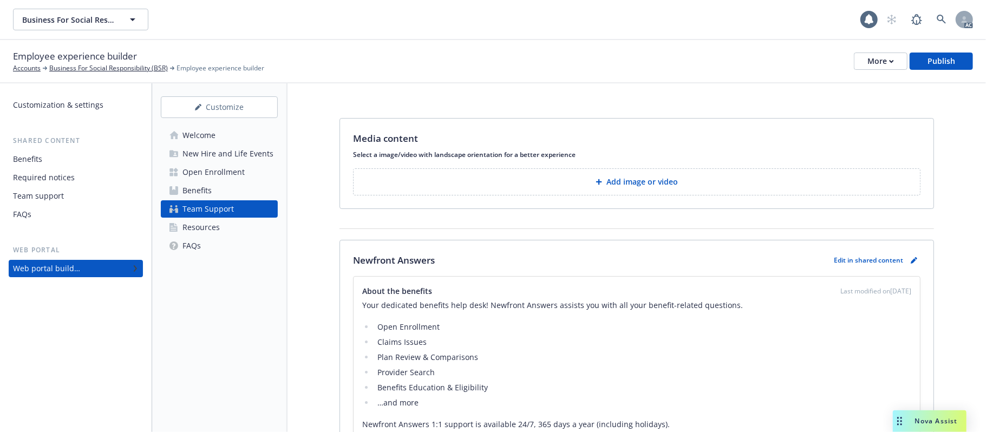
click at [208, 228] on div "Resources" at bounding box center [200, 227] width 37 height 17
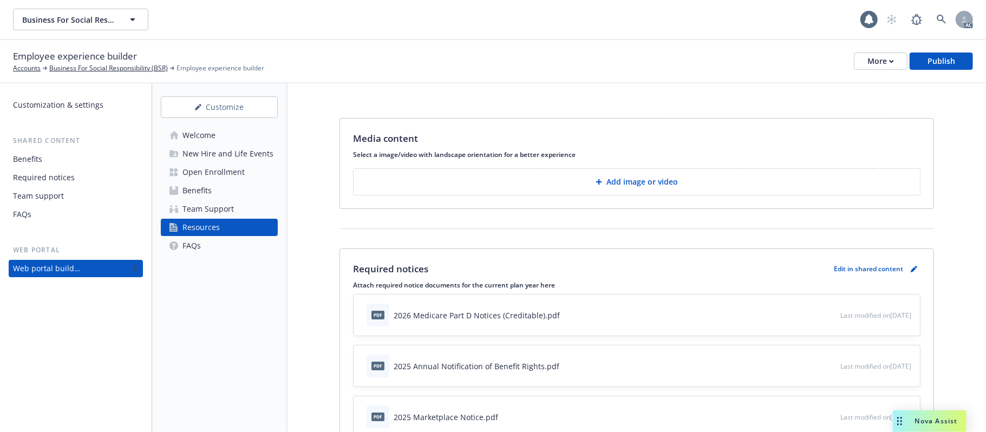
click at [221, 247] on link "FAQs" at bounding box center [219, 245] width 117 height 17
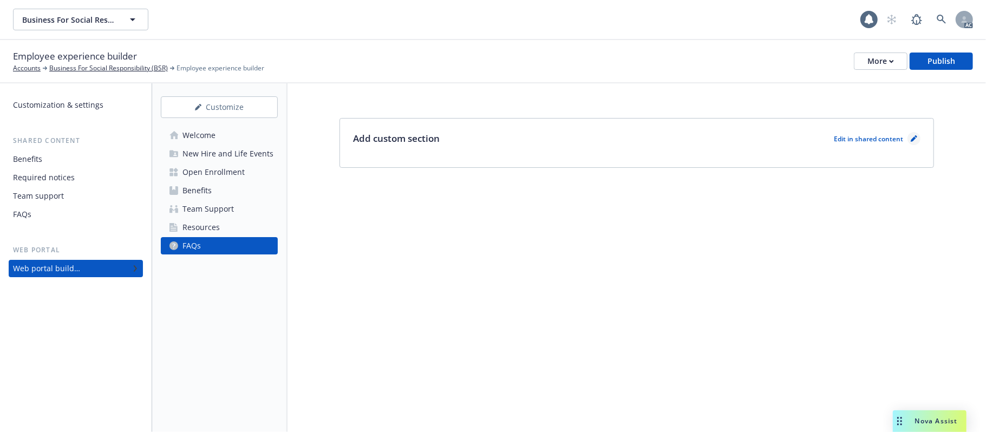
click at [907, 138] on icon "pencil" at bounding box center [914, 138] width 6 height 6
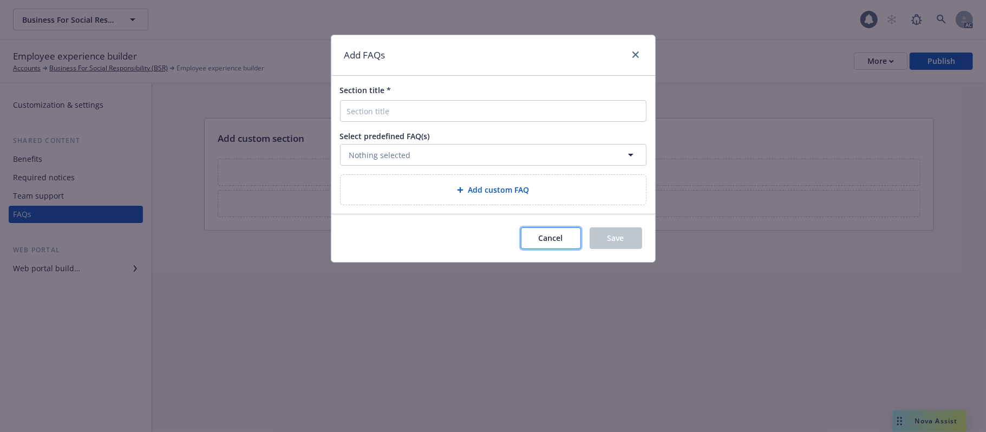
click at [544, 247] on button "Cancel" at bounding box center [551, 238] width 60 height 22
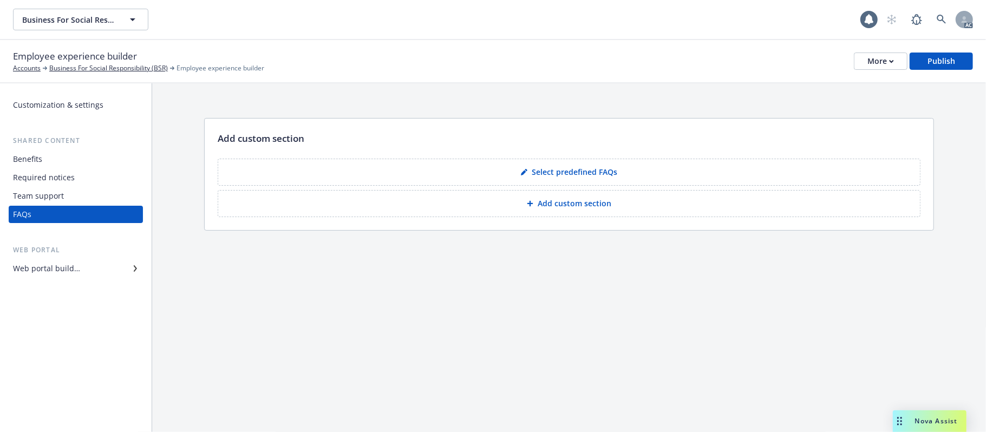
click at [37, 269] on div "Web portal builder" at bounding box center [46, 268] width 67 height 17
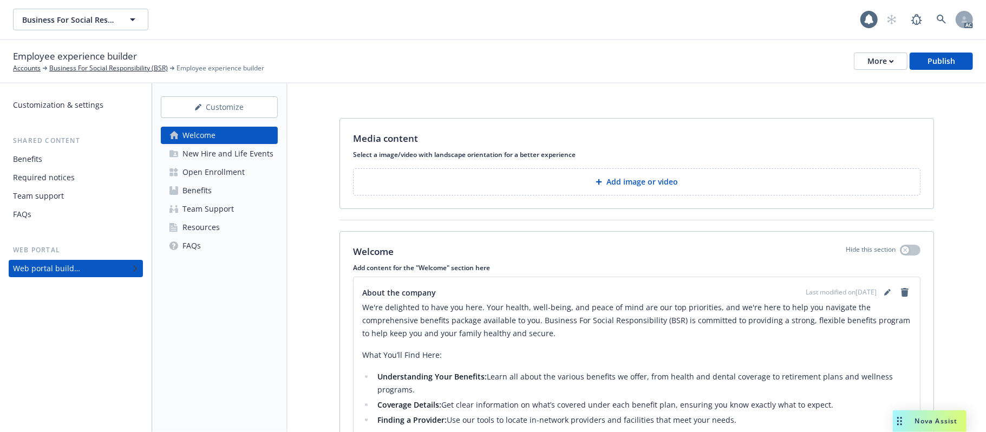
click at [215, 243] on link "FAQs" at bounding box center [219, 245] width 117 height 17
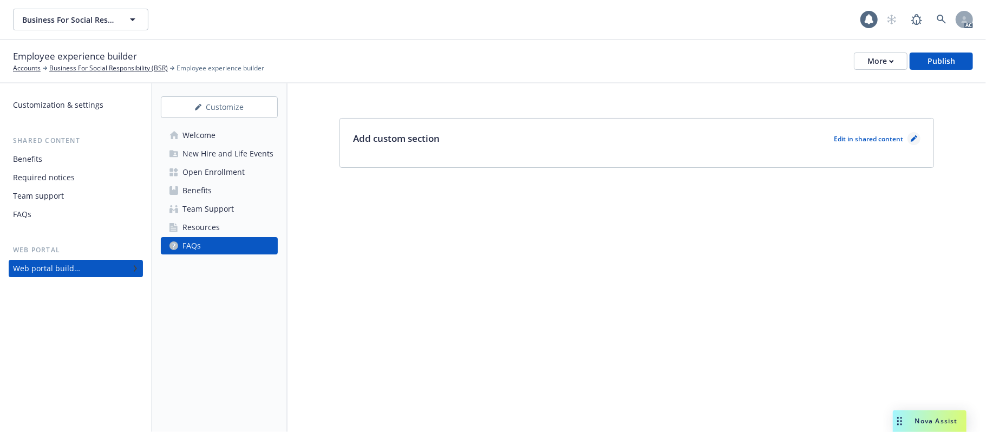
click at [907, 139] on icon "pencil" at bounding box center [914, 138] width 6 height 6
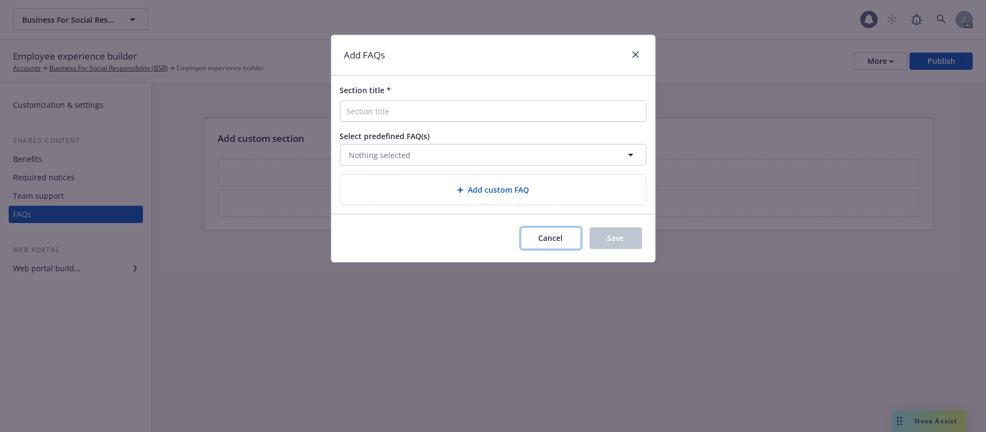
click at [528, 241] on button "Cancel" at bounding box center [551, 238] width 60 height 22
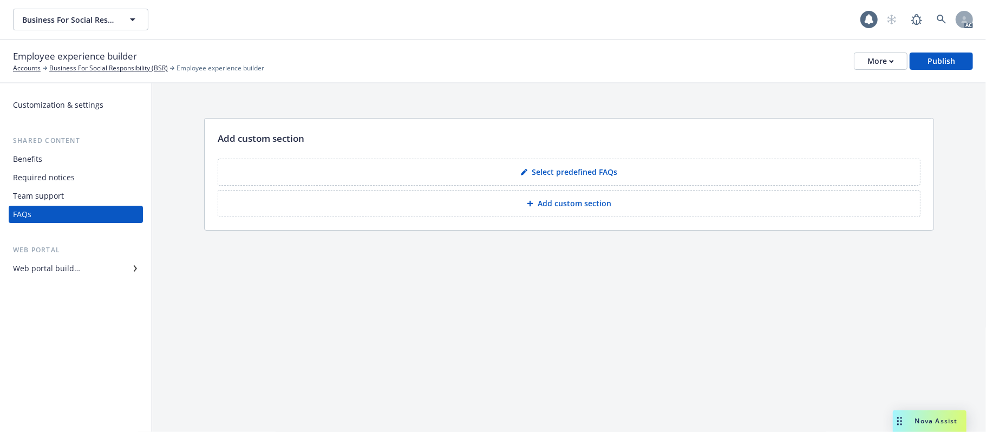
click at [570, 167] on p "Select predefined FAQs" at bounding box center [575, 172] width 86 height 11
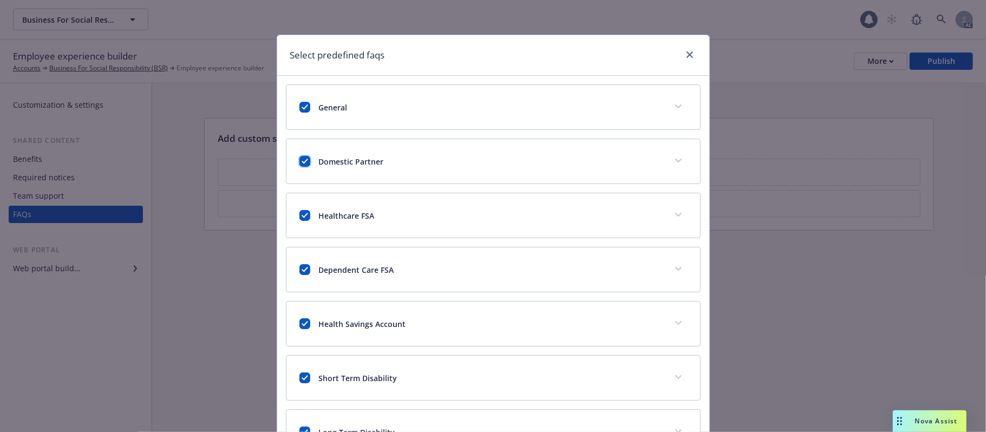
click at [302, 164] on input "checkbox" at bounding box center [304, 161] width 11 height 11
checkbox input "false"
click at [303, 219] on input "checkbox" at bounding box center [304, 215] width 11 height 11
checkbox input "false"
click at [304, 278] on div "Dependent Care FSA" at bounding box center [493, 269] width 414 height 44
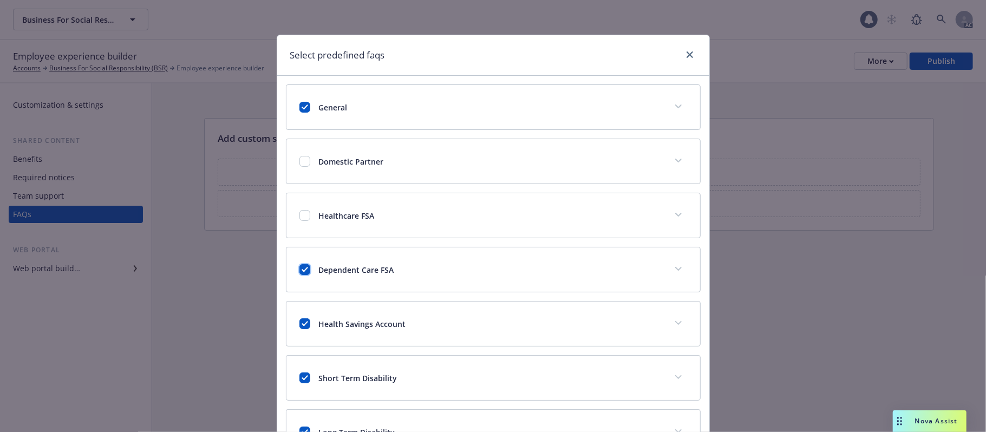
click at [299, 270] on input "checkbox" at bounding box center [304, 269] width 11 height 11
checkbox input "false"
click at [302, 325] on input "checkbox" at bounding box center [304, 323] width 11 height 11
checkbox input "false"
click at [300, 347] on input "checkbox" at bounding box center [304, 377] width 11 height 11
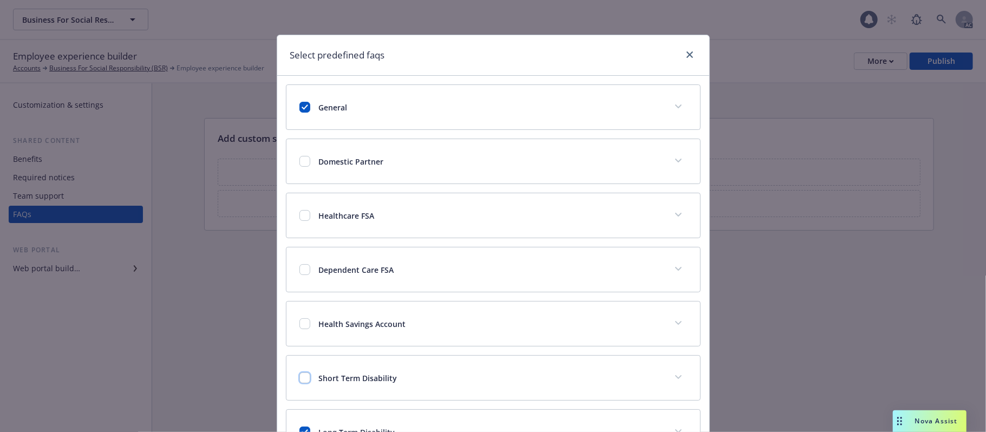
checkbox input "false"
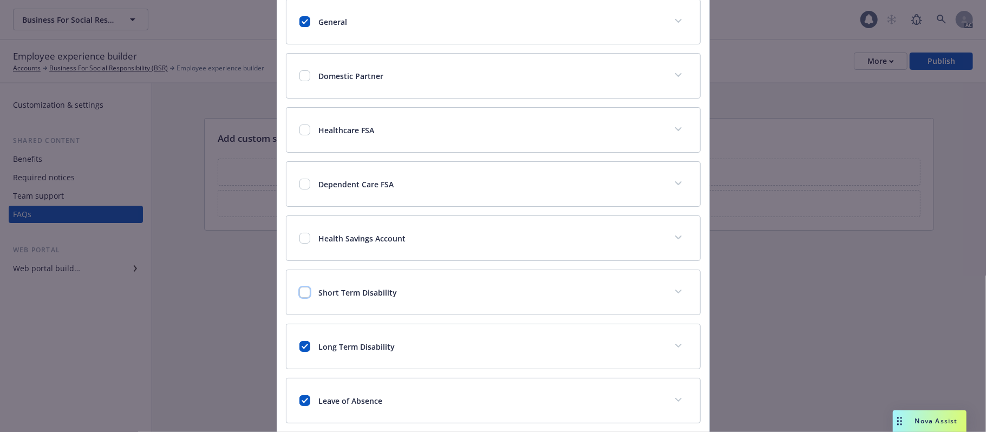
scroll to position [217, 0]
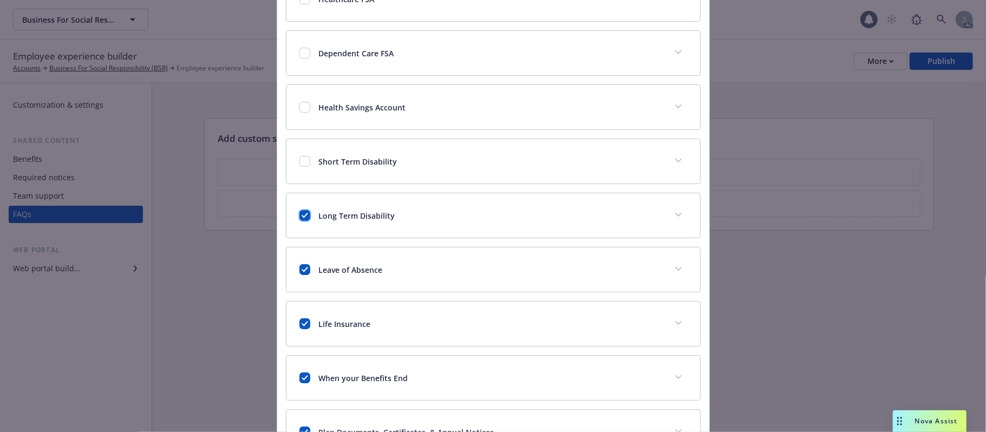
click at [299, 217] on input "checkbox" at bounding box center [304, 215] width 11 height 11
checkbox input "false"
click at [300, 273] on input "checkbox" at bounding box center [304, 269] width 11 height 11
checkbox input "false"
click at [299, 329] on input "checkbox" at bounding box center [304, 323] width 11 height 11
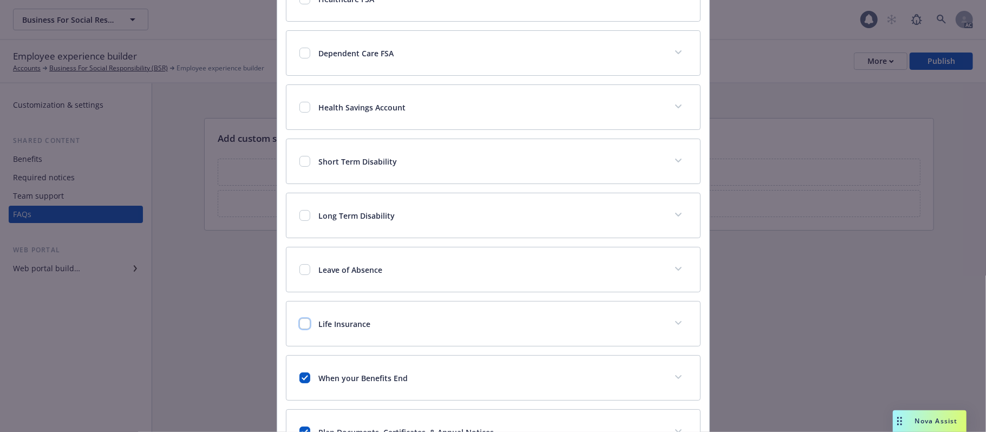
checkbox input "false"
click at [299, 347] on input "checkbox" at bounding box center [304, 377] width 11 height 11
checkbox input "false"
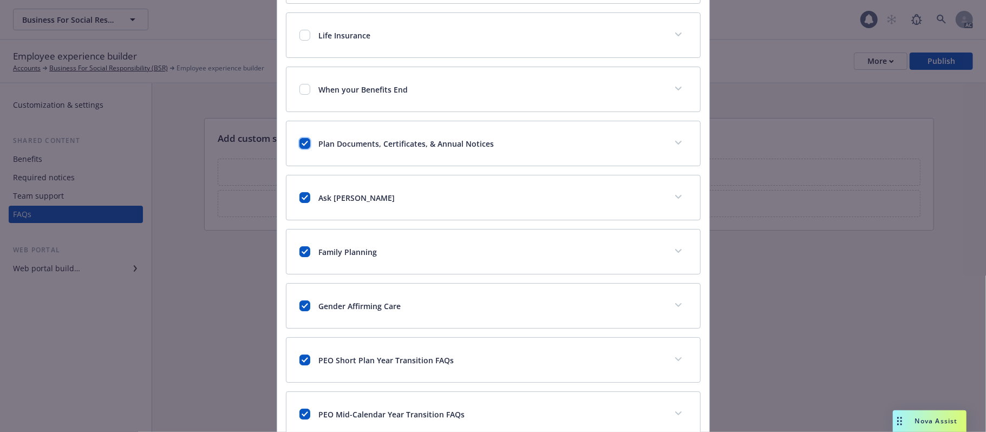
click at [299, 147] on input "checkbox" at bounding box center [304, 143] width 11 height 11
checkbox input "false"
click at [299, 200] on input "checkbox" at bounding box center [304, 197] width 11 height 11
checkbox input "false"
click at [303, 254] on input "checkbox" at bounding box center [304, 251] width 11 height 11
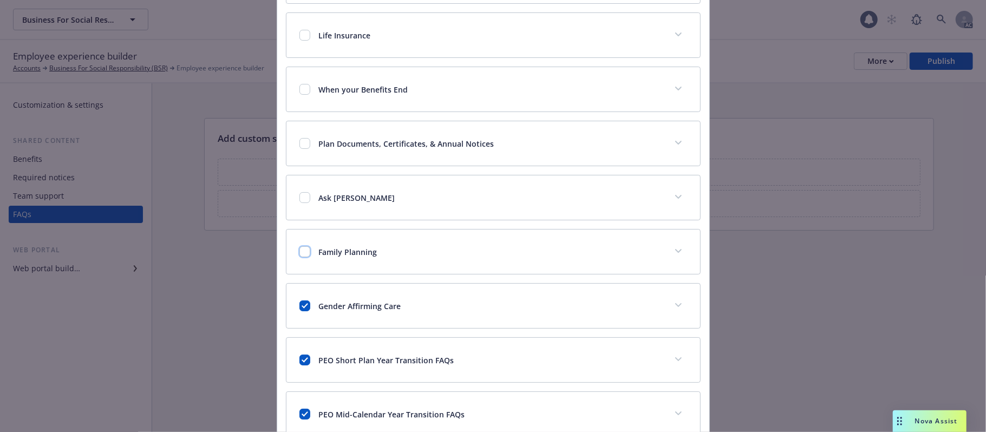
checkbox input "false"
click at [306, 308] on div "Gender Affirming Care" at bounding box center [480, 305] width 362 height 11
click at [304, 311] on input "checkbox" at bounding box center [304, 305] width 11 height 11
checkbox input "false"
click at [300, 347] on input "checkbox" at bounding box center [304, 360] width 11 height 11
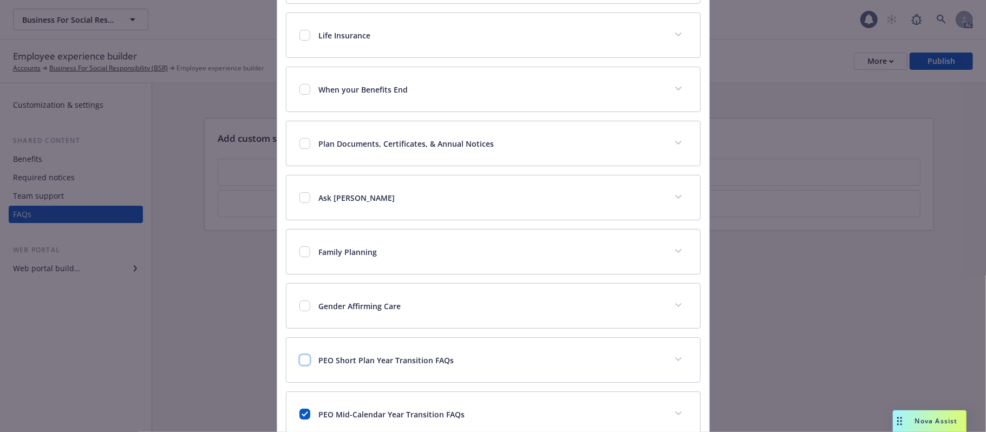
checkbox input "false"
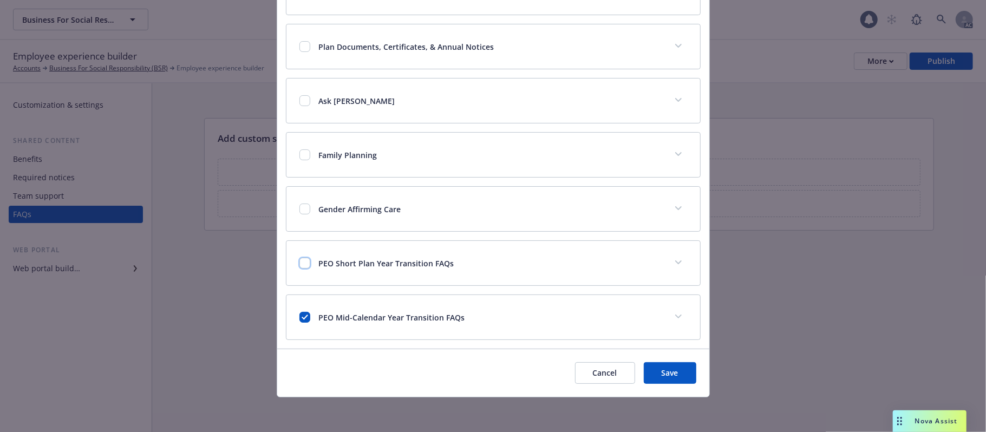
scroll to position [609, 0]
click at [301, 314] on input "checkbox" at bounding box center [304, 317] width 11 height 11
checkbox input "false"
click at [677, 347] on button "Save" at bounding box center [670, 373] width 53 height 22
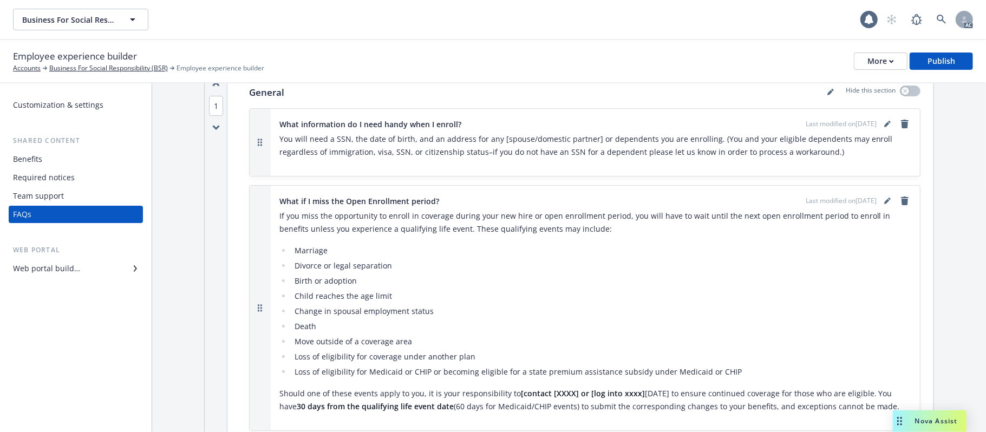
scroll to position [0, 0]
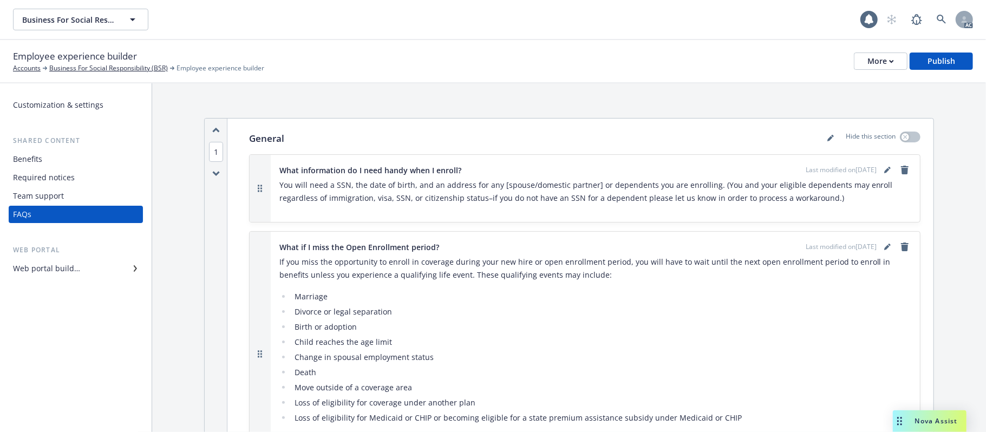
click at [42, 195] on div "Team support" at bounding box center [38, 195] width 51 height 17
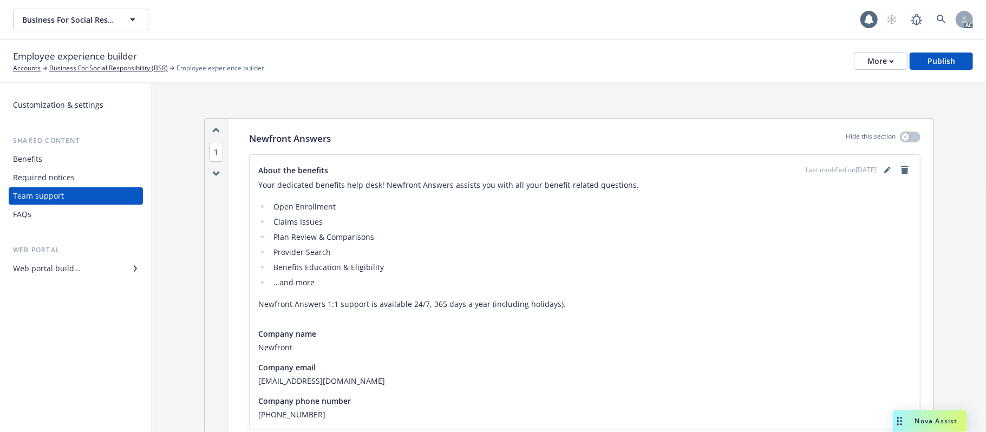
click at [55, 179] on div "Required notices" at bounding box center [44, 177] width 62 height 17
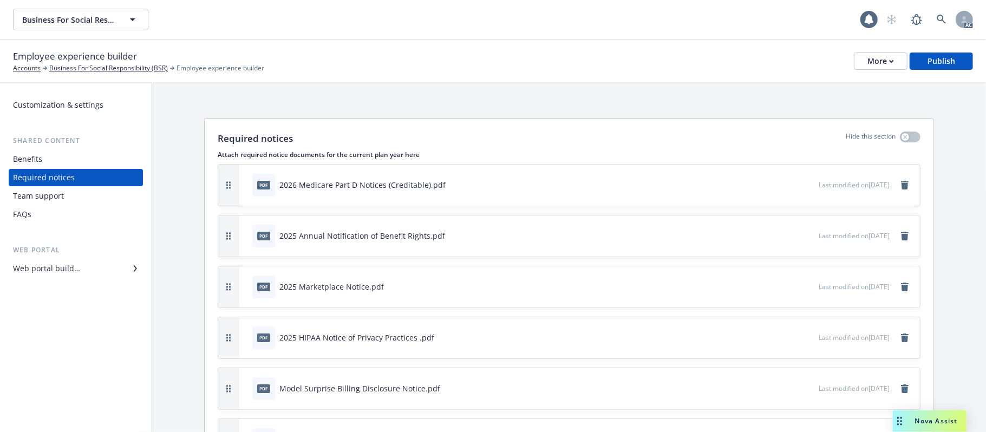
click at [70, 267] on div "Web portal builder" at bounding box center [46, 268] width 67 height 17
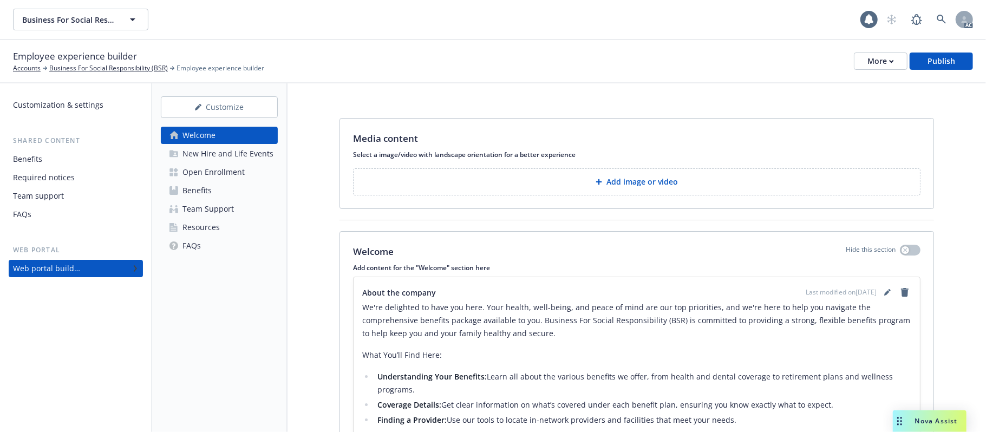
click at [218, 228] on div "Resources" at bounding box center [200, 227] width 37 height 17
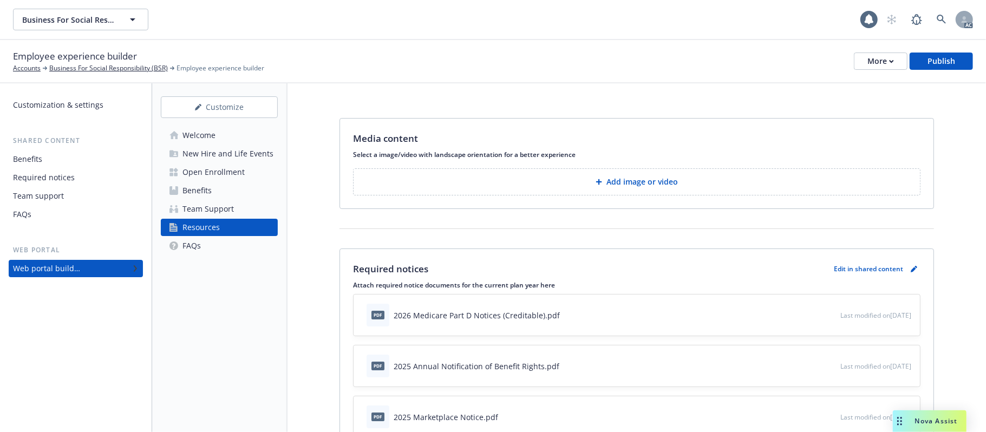
click at [606, 186] on p "Add image or video" at bounding box center [641, 182] width 71 height 11
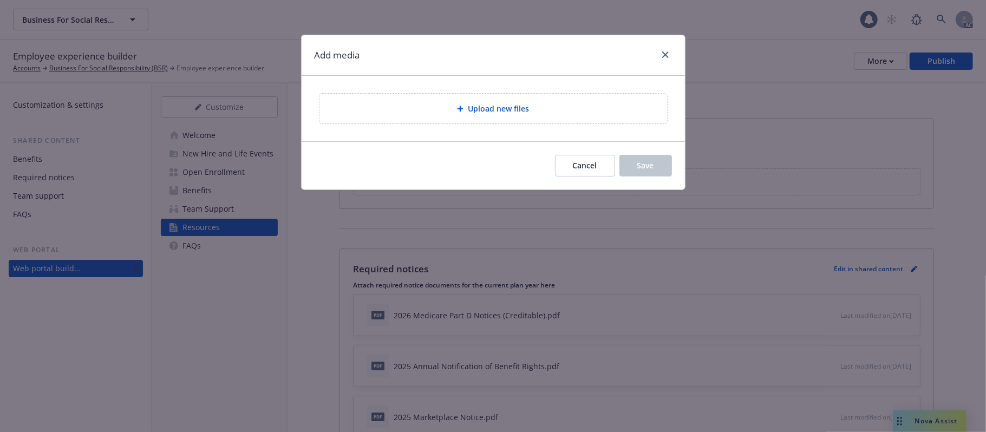
click at [530, 113] on div "Upload new files" at bounding box center [493, 108] width 330 height 12
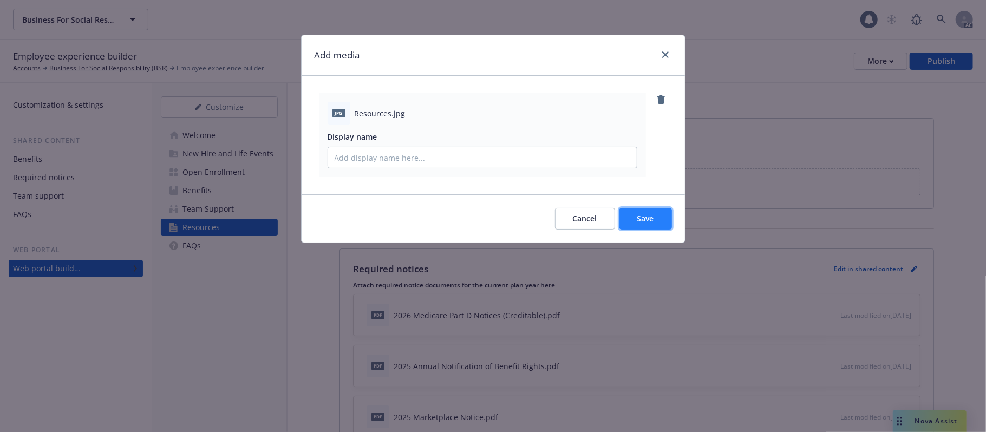
click at [646, 222] on span "Save" at bounding box center [645, 218] width 17 height 10
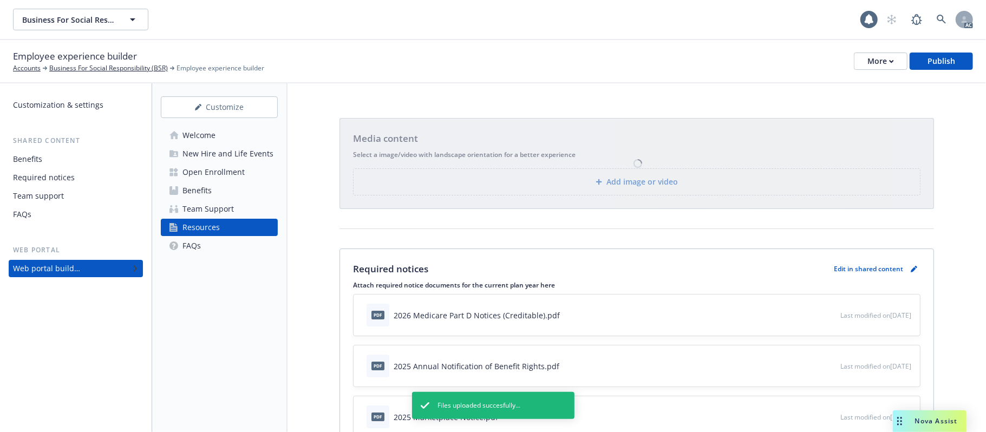
click at [211, 210] on div "Team Support" at bounding box center [207, 208] width 51 height 17
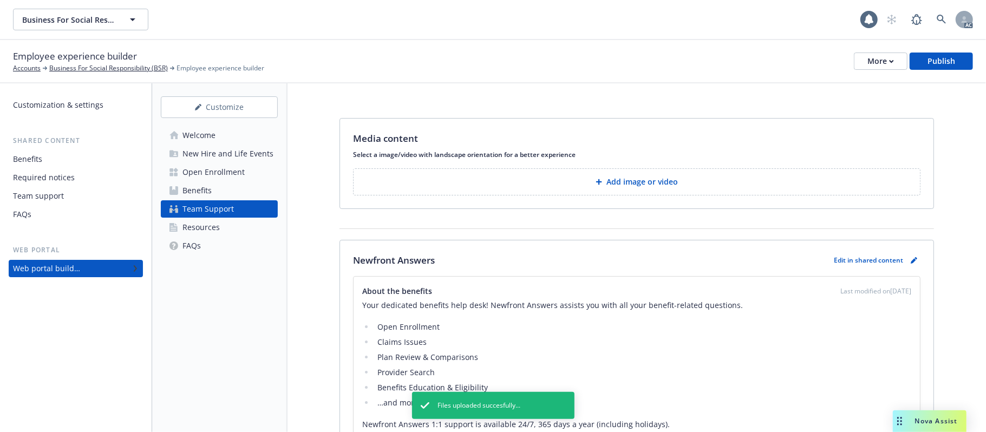
click at [613, 183] on p "Add image or video" at bounding box center [641, 182] width 71 height 11
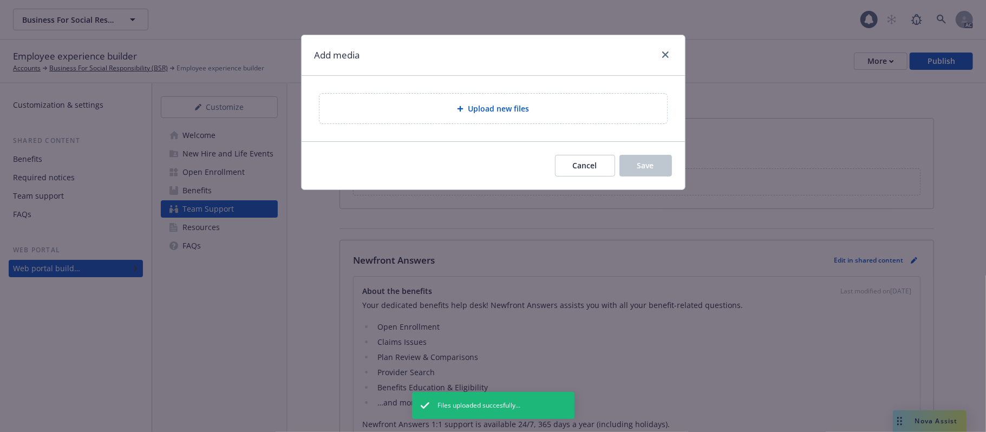
click at [570, 104] on div "Upload new files" at bounding box center [493, 108] width 330 height 12
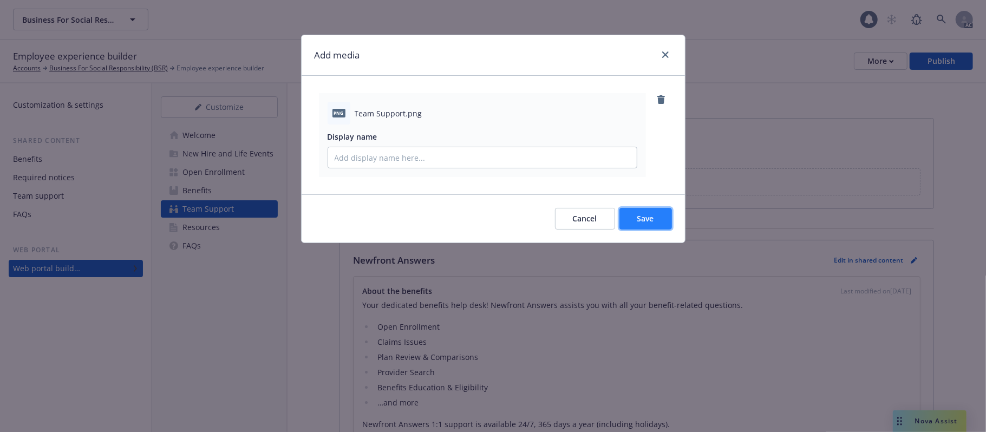
click at [653, 228] on button "Save" at bounding box center [645, 219] width 53 height 22
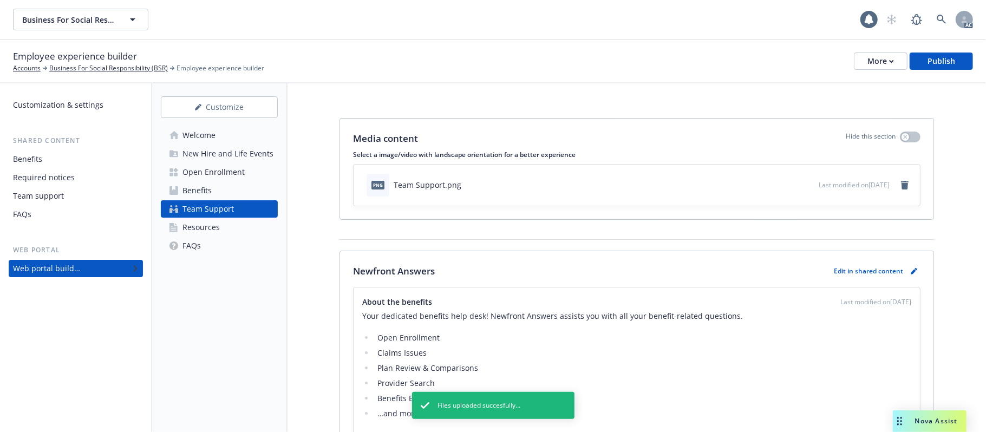
click at [200, 154] on div "New Hire and Life Events" at bounding box center [227, 153] width 91 height 17
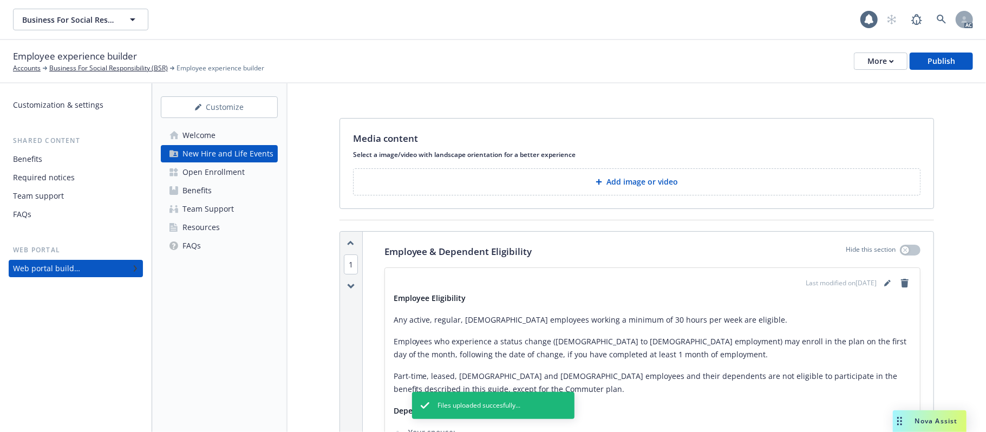
click at [623, 192] on button "Add image or video" at bounding box center [636, 181] width 567 height 27
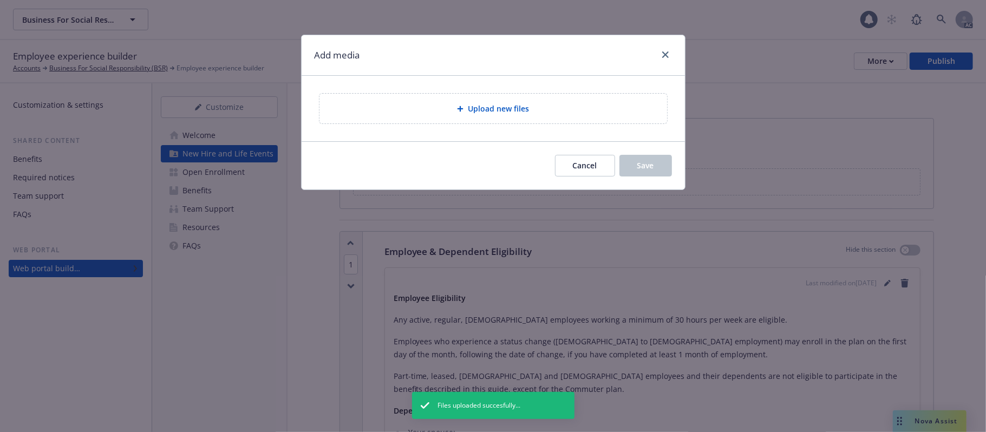
click at [586, 113] on div "Upload new files" at bounding box center [493, 108] width 330 height 12
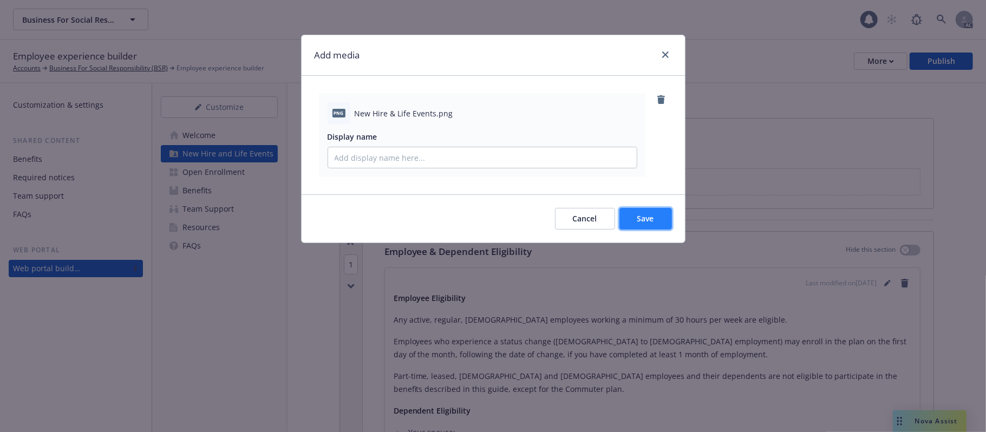
click at [635, 222] on button "Save" at bounding box center [645, 219] width 53 height 22
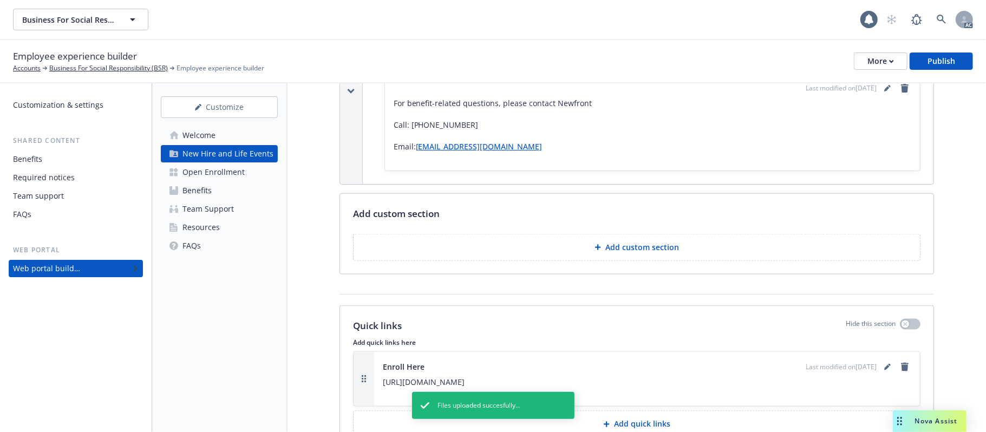
scroll to position [1155, 0]
click at [619, 243] on p "Add custom section" at bounding box center [642, 248] width 74 height 11
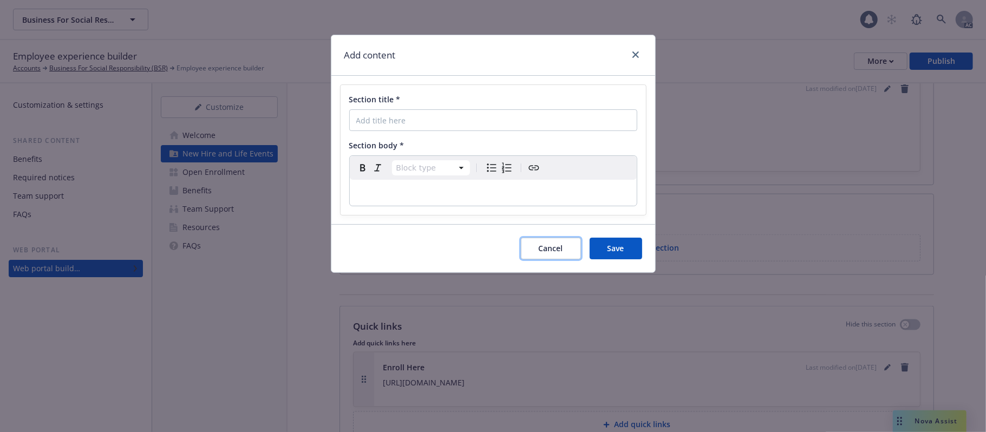
click at [539, 245] on span "Cancel" at bounding box center [551, 248] width 24 height 10
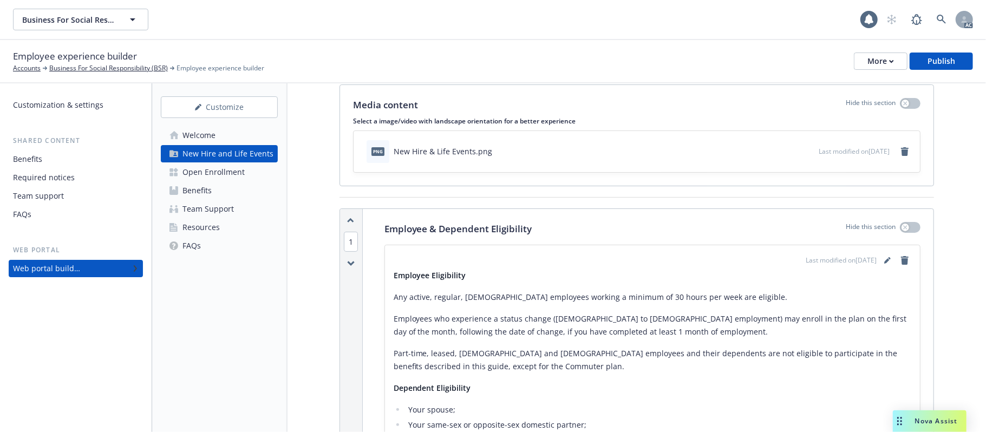
scroll to position [0, 0]
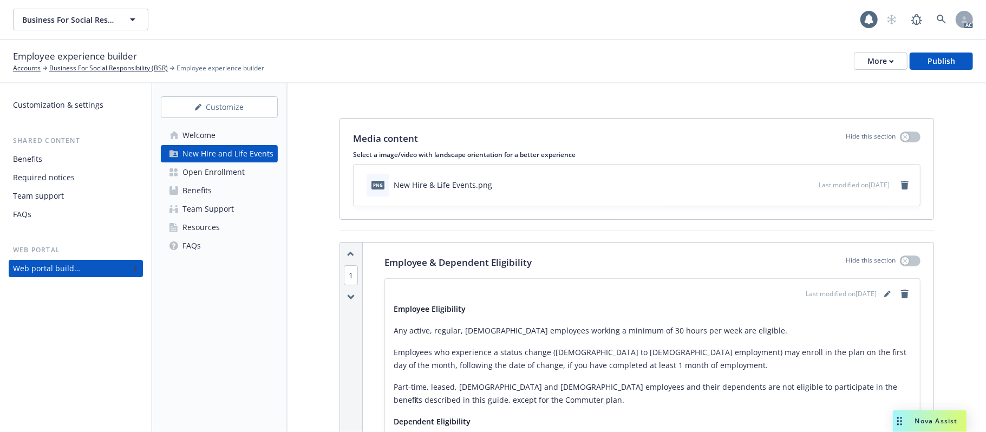
click at [221, 172] on div "Open Enrollment" at bounding box center [213, 172] width 62 height 17
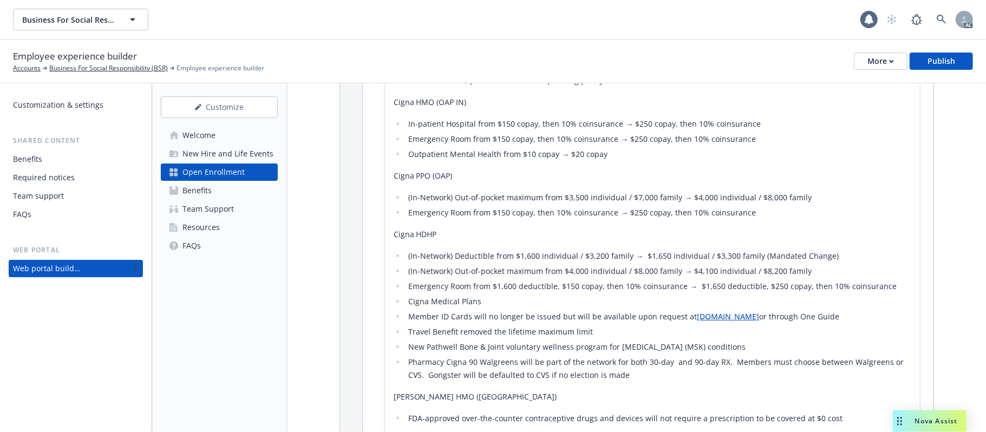
scroll to position [505, 0]
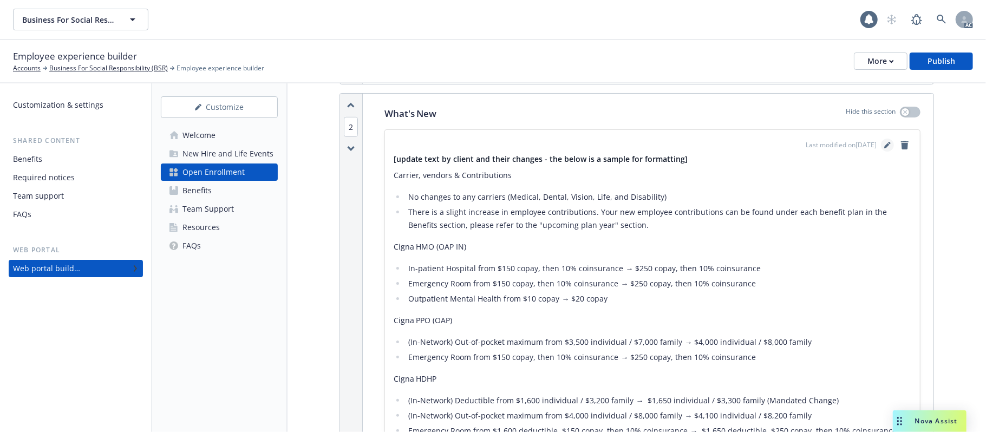
click at [884, 146] on icon "editPencil" at bounding box center [887, 145] width 6 height 6
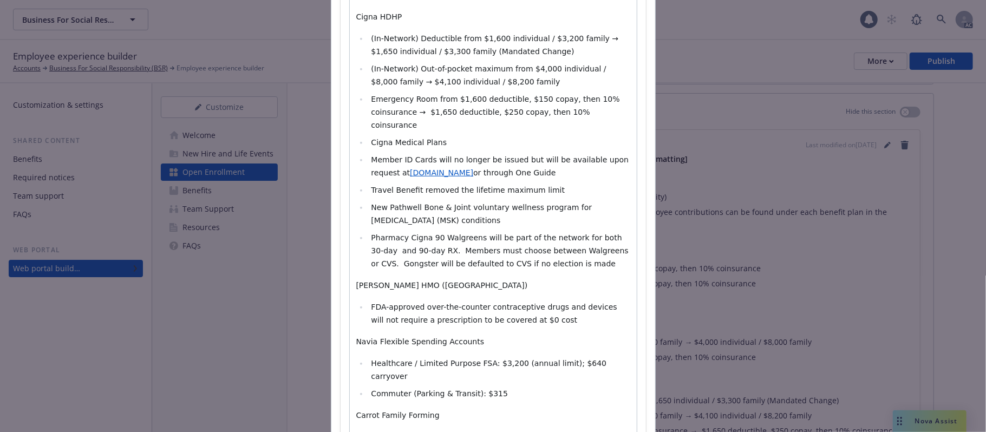
select select
click at [479, 347] on span "Commuter (Parking & Transit): $315" at bounding box center [439, 393] width 137 height 9
click at [492, 347] on span "Healthcare / Limited Purpose FSA: $3,200 (annual limit); $640 carryover ​" at bounding box center [490, 370] width 238 height 22
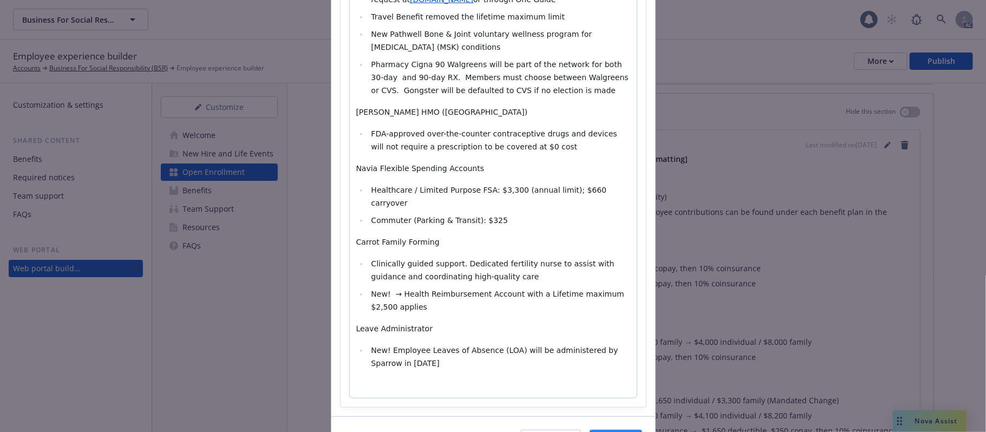
scroll to position [684, 0]
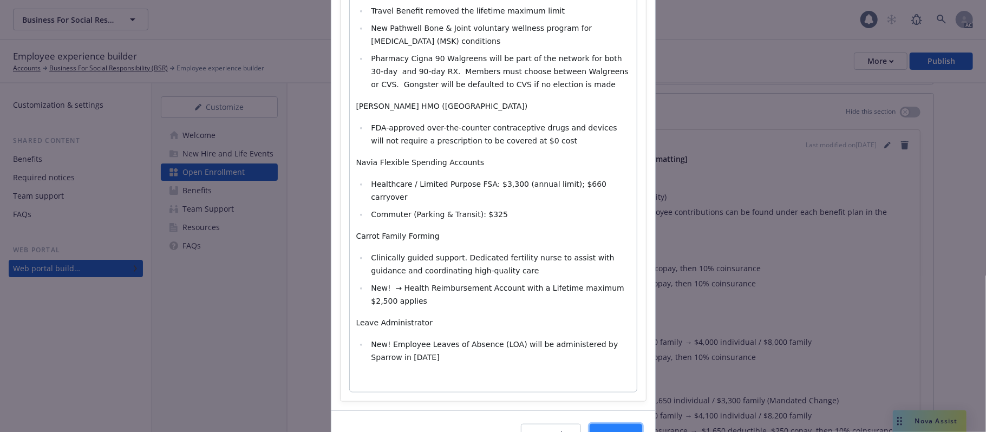
click at [616, 347] on button "Save" at bounding box center [616, 435] width 53 height 22
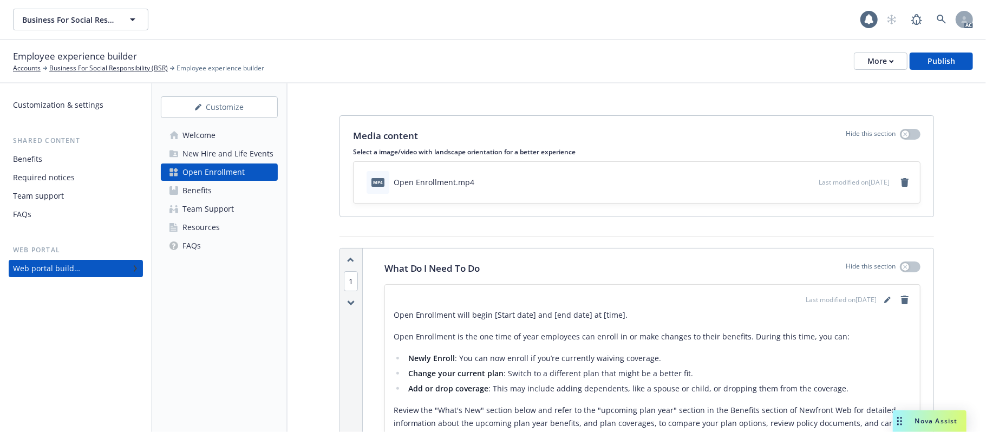
scroll to position [0, 0]
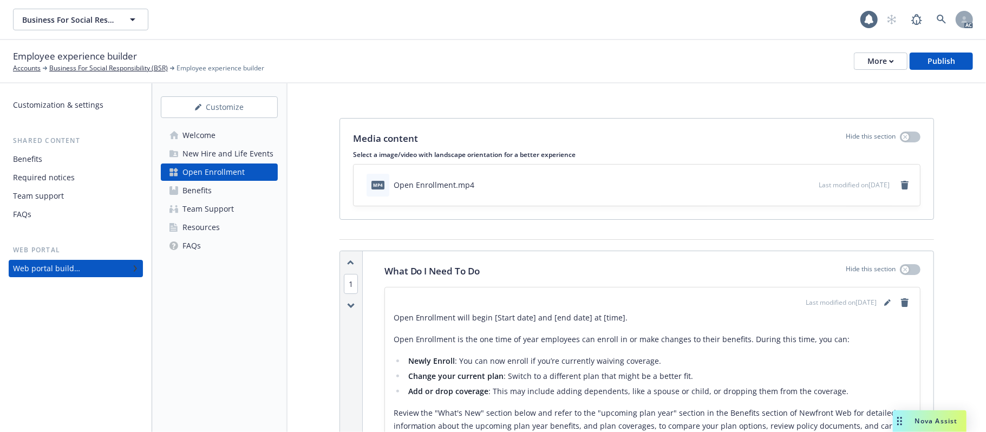
click at [196, 136] on div "Welcome" at bounding box center [198, 135] width 33 height 17
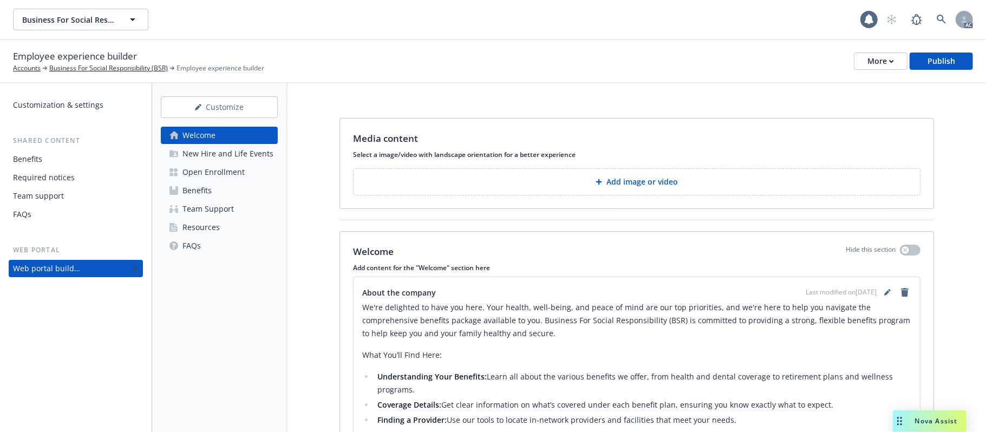
click at [655, 183] on p "Add image or video" at bounding box center [641, 182] width 71 height 11
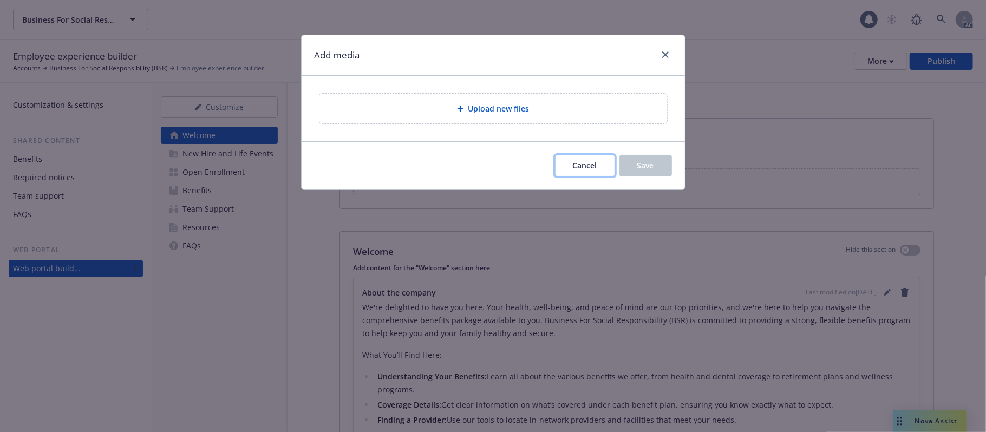
click at [585, 172] on button "Cancel" at bounding box center [585, 166] width 60 height 22
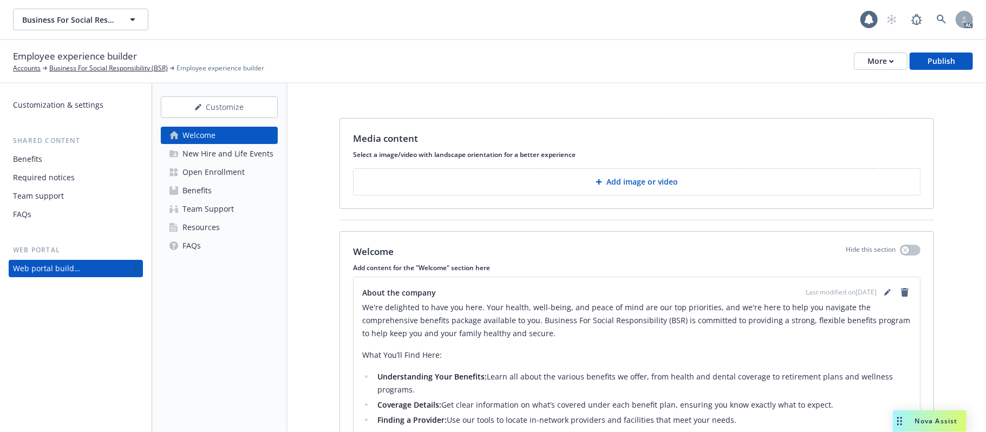
click at [213, 158] on div "New Hire and Life Events" at bounding box center [227, 153] width 91 height 17
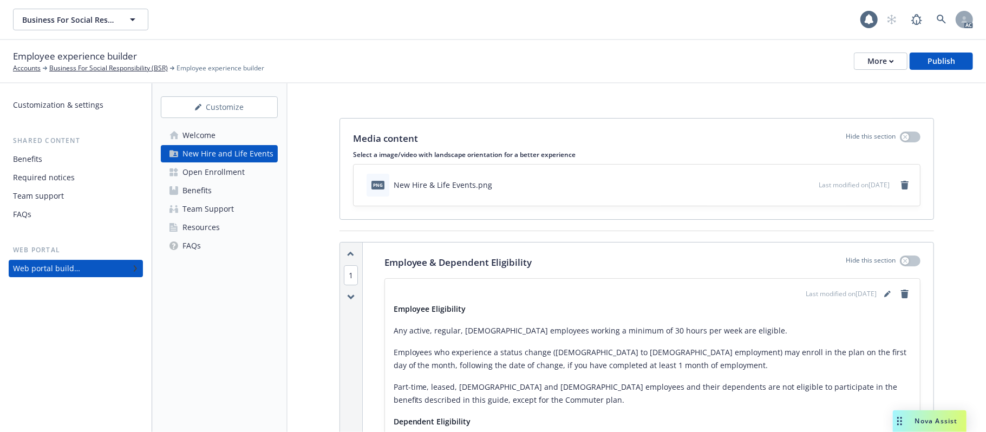
click at [217, 169] on div "Open Enrollment" at bounding box center [213, 172] width 62 height 17
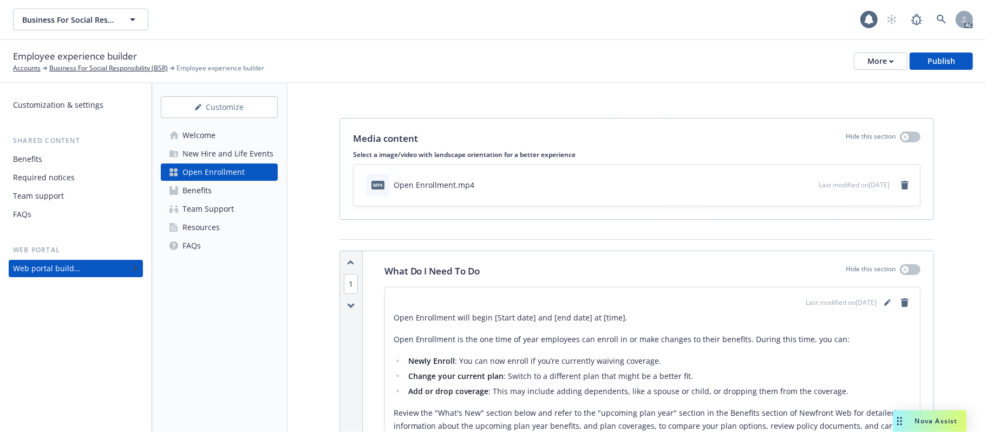
click at [206, 189] on div "Benefits" at bounding box center [196, 190] width 29 height 17
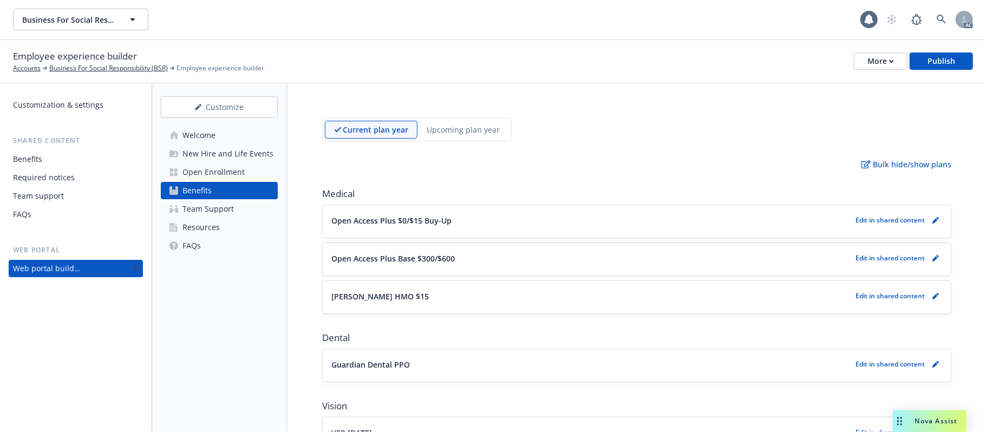
click at [521, 220] on button "Open Access Plus $0/$15 Buy-Up" at bounding box center [591, 220] width 520 height 11
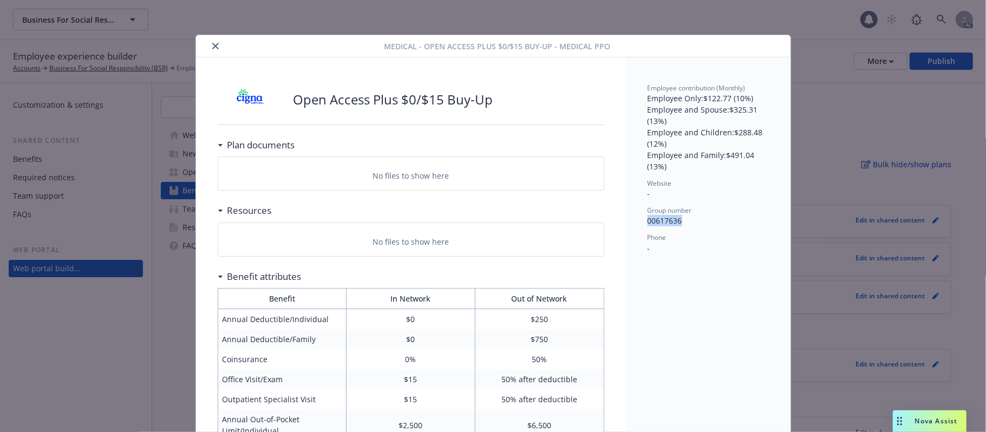
click at [715, 221] on p "00617636" at bounding box center [708, 220] width 121 height 11
click at [212, 47] on icon "close" at bounding box center [215, 46] width 6 height 6
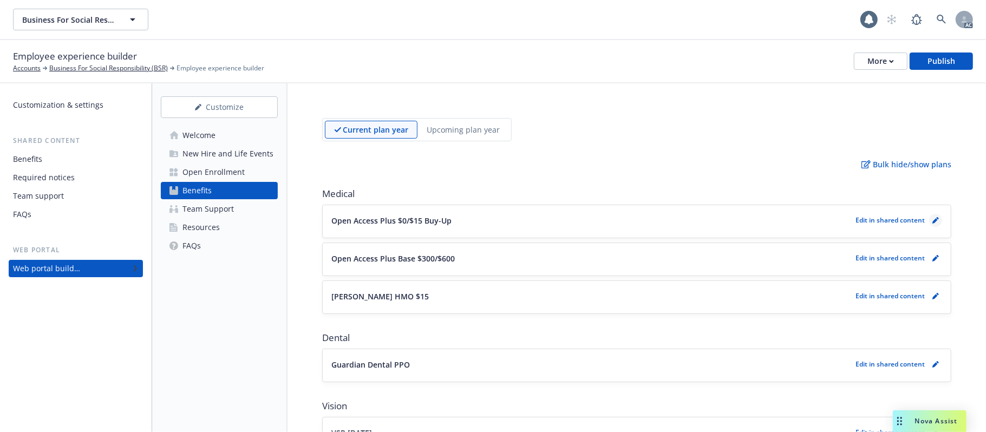
click at [907, 220] on icon "pencil" at bounding box center [934, 220] width 5 height 5
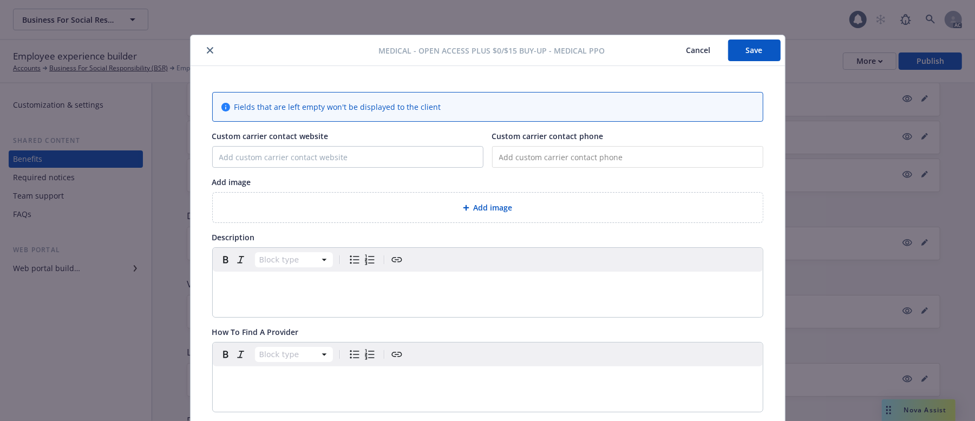
scroll to position [32, 0]
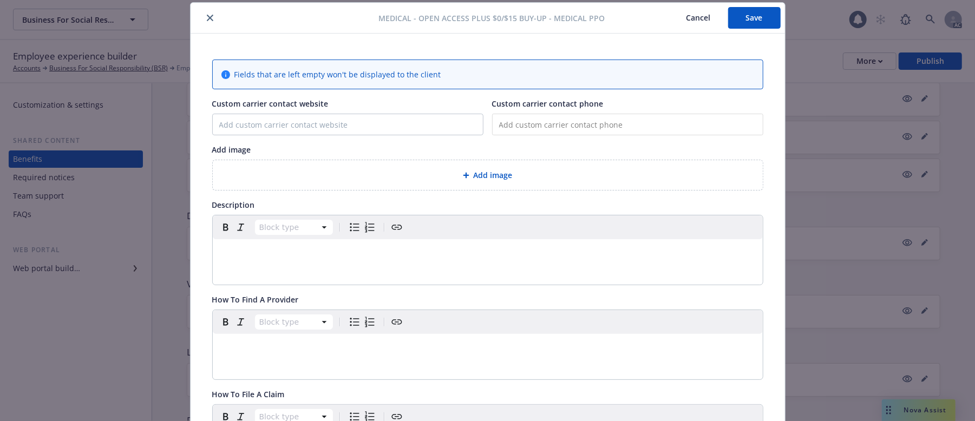
click at [445, 182] on div "Add image" at bounding box center [488, 175] width 550 height 30
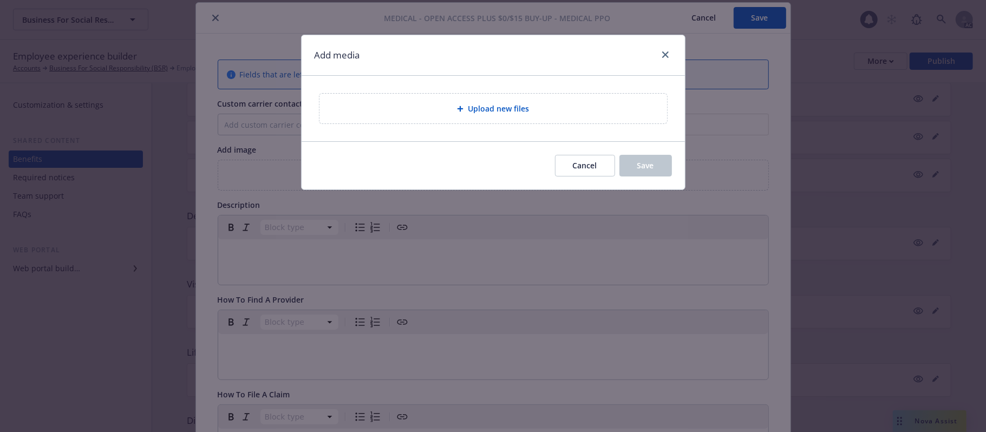
click at [548, 113] on div "Upload new files" at bounding box center [493, 108] width 330 height 12
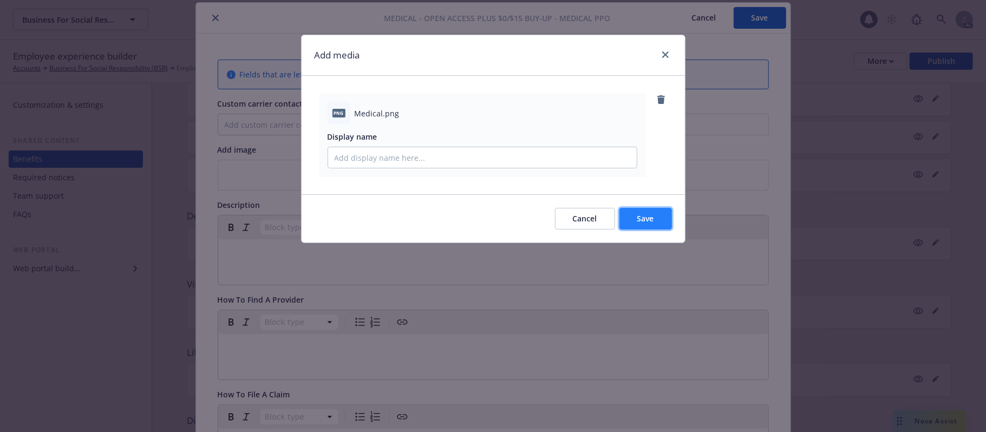
click at [650, 224] on span "Save" at bounding box center [645, 218] width 17 height 10
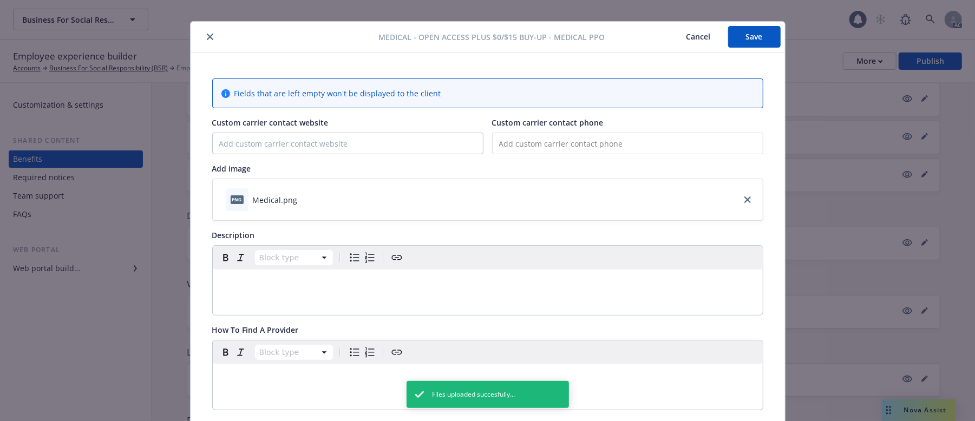
scroll to position [0, 0]
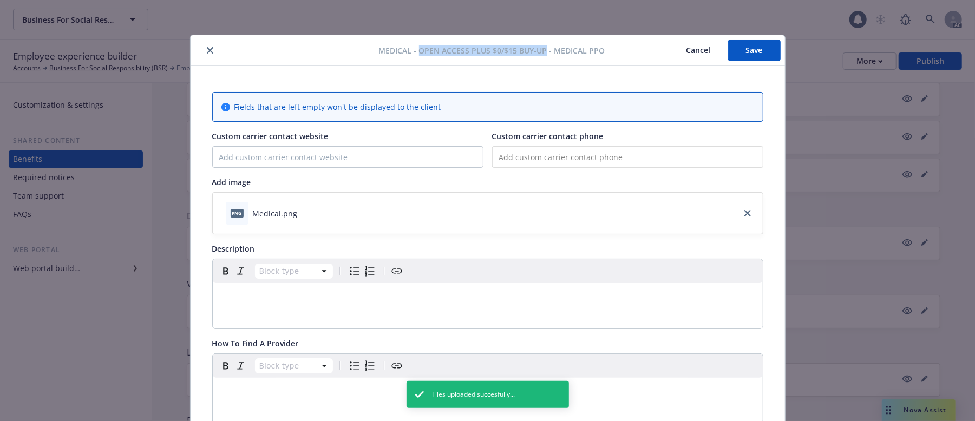
drag, startPoint x: 442, startPoint y: 50, endPoint x: 542, endPoint y: 48, distance: 99.6
click at [542, 48] on span "Medical - Open Access Plus $0/$15 Buy-Up - Medical PPO" at bounding box center [492, 50] width 226 height 11
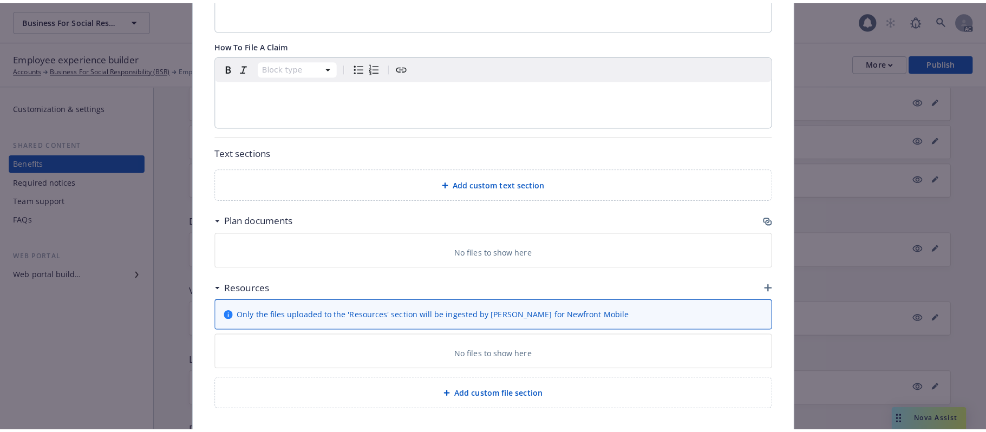
scroll to position [440, 0]
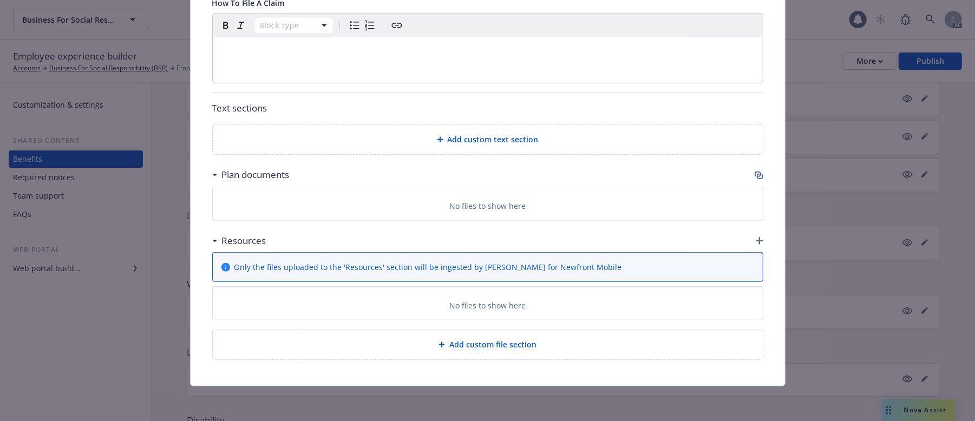
click at [755, 172] on icon "button" at bounding box center [758, 174] width 6 height 5
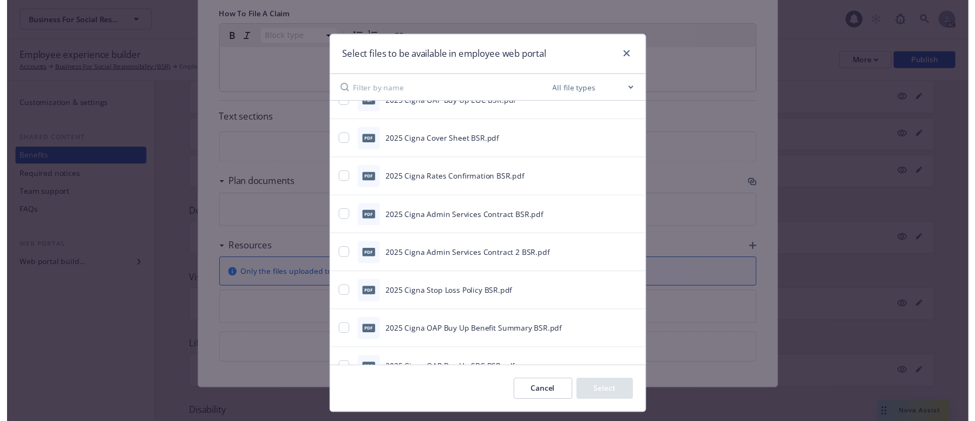
scroll to position [0, 0]
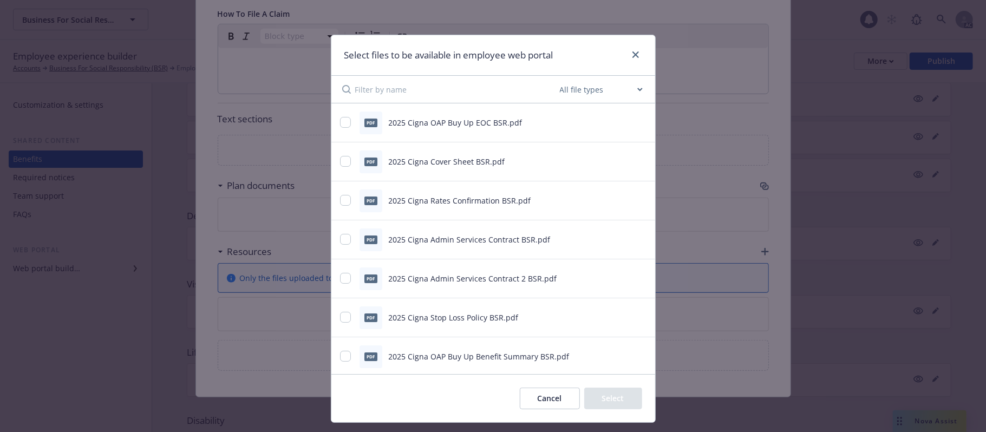
click at [553, 347] on button "Cancel" at bounding box center [550, 399] width 60 height 22
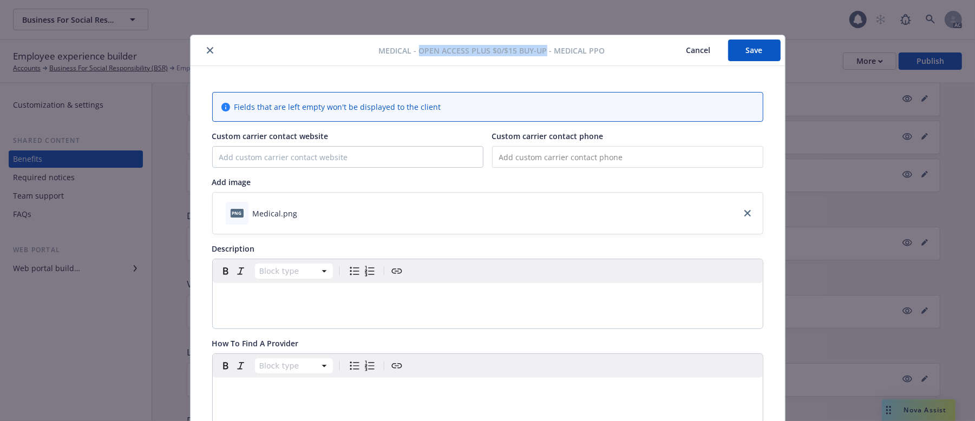
click at [474, 53] on span "Medical - Open Access Plus $0/$15 Buy-Up - Medical PPO" at bounding box center [492, 50] width 226 height 11
click at [687, 45] on button "Cancel" at bounding box center [698, 51] width 59 height 22
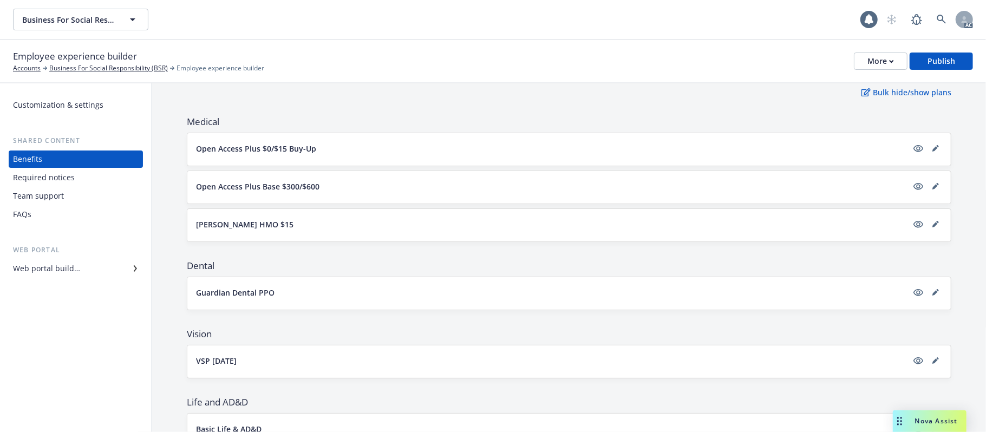
scroll to position [50, 0]
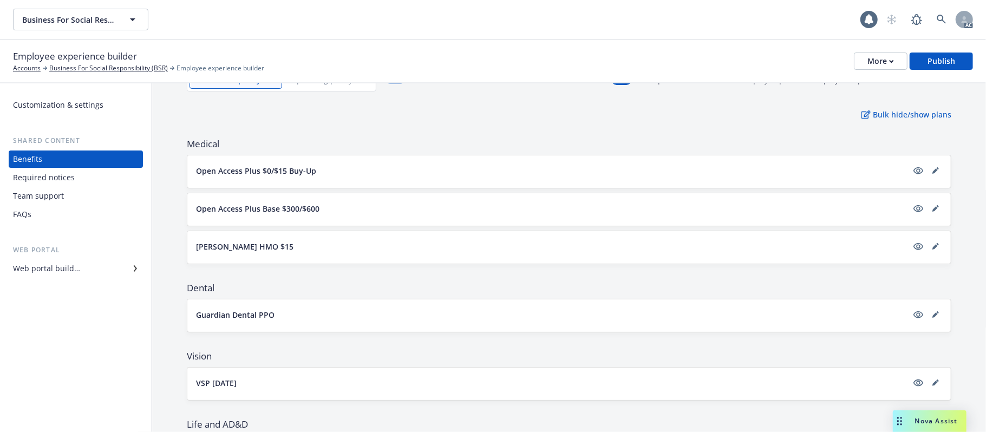
click at [338, 206] on button "Open Access Plus Base $300/$600" at bounding box center [551, 208] width 711 height 11
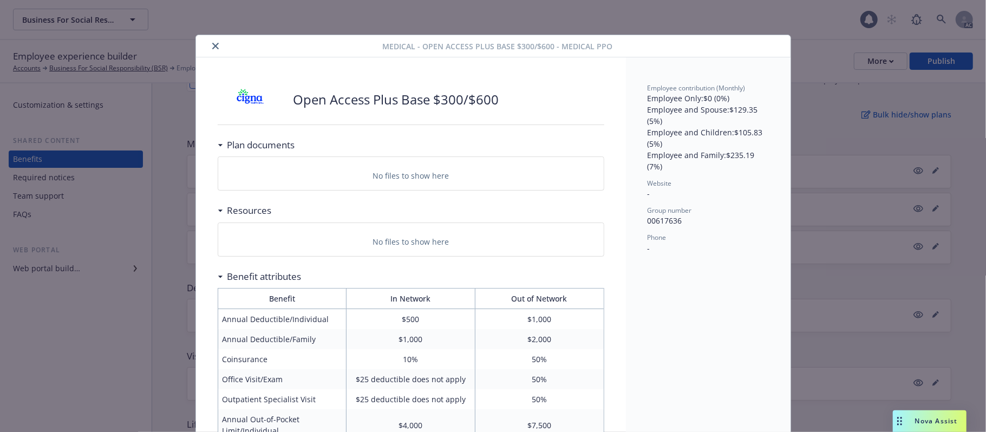
click at [212, 44] on icon "close" at bounding box center [215, 46] width 6 height 6
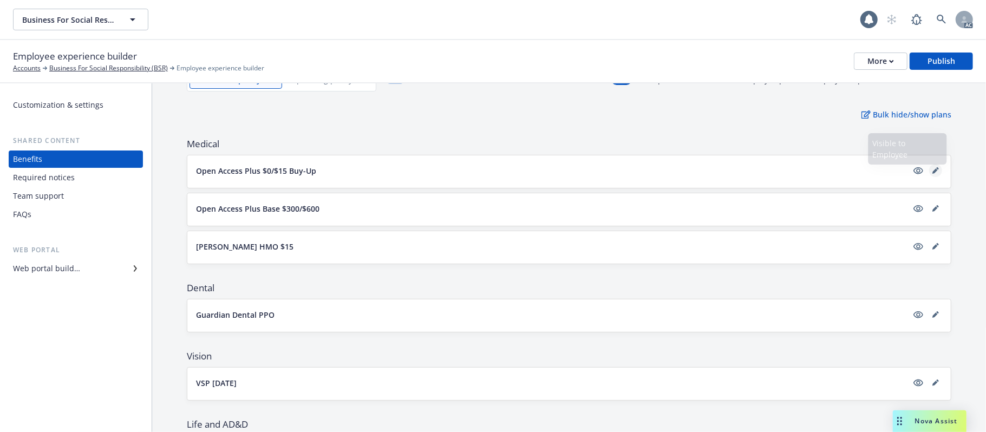
click at [907, 169] on link "editPencil" at bounding box center [935, 170] width 13 height 13
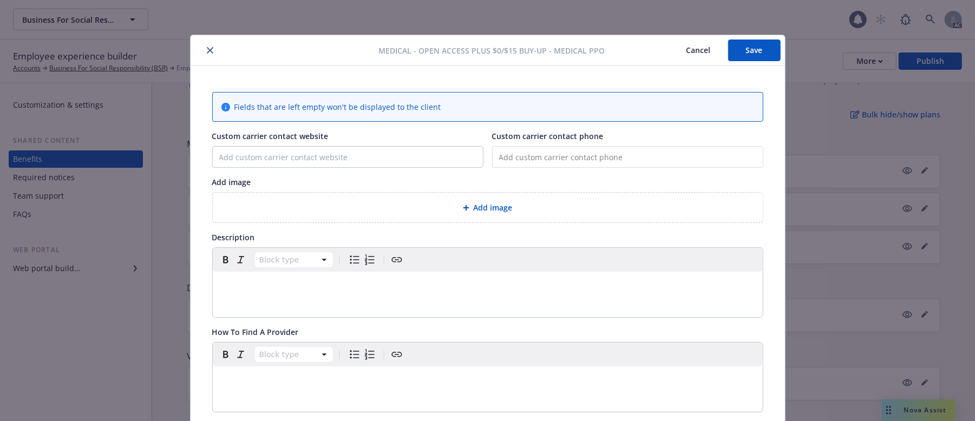
click at [475, 204] on span "Add image" at bounding box center [493, 207] width 39 height 11
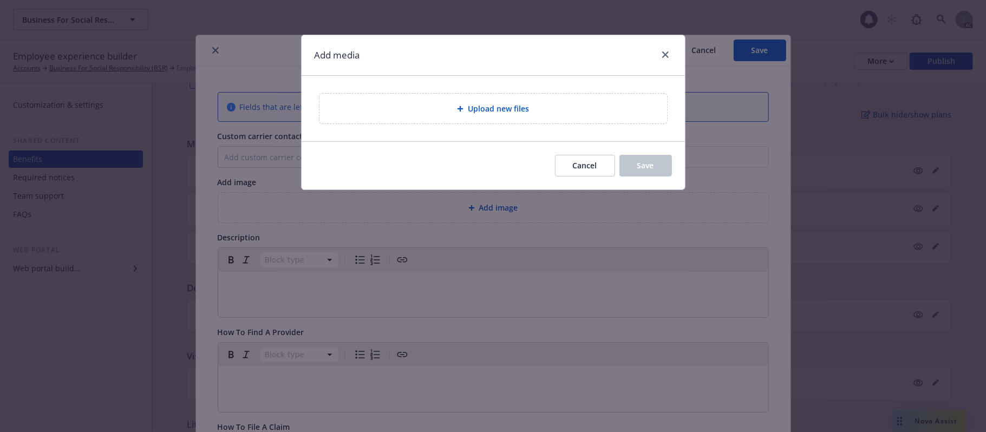
click at [505, 110] on span "Upload new files" at bounding box center [498, 108] width 61 height 11
click at [659, 54] on link "close" at bounding box center [665, 54] width 13 height 13
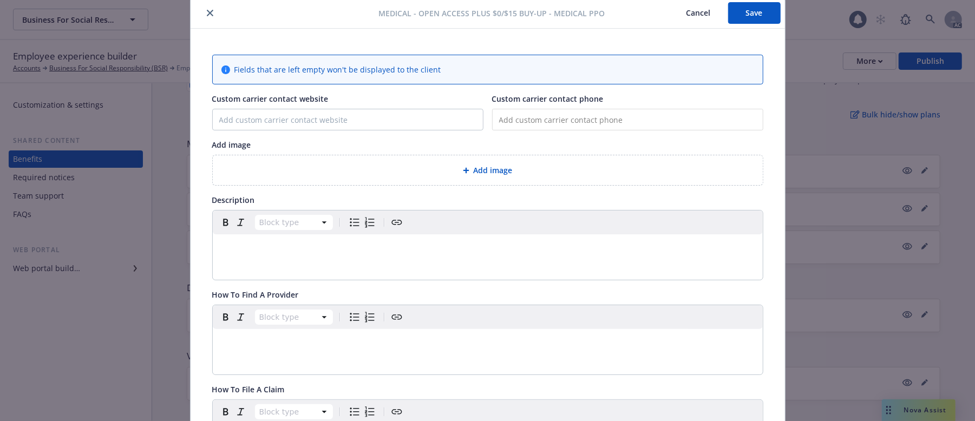
scroll to position [72, 0]
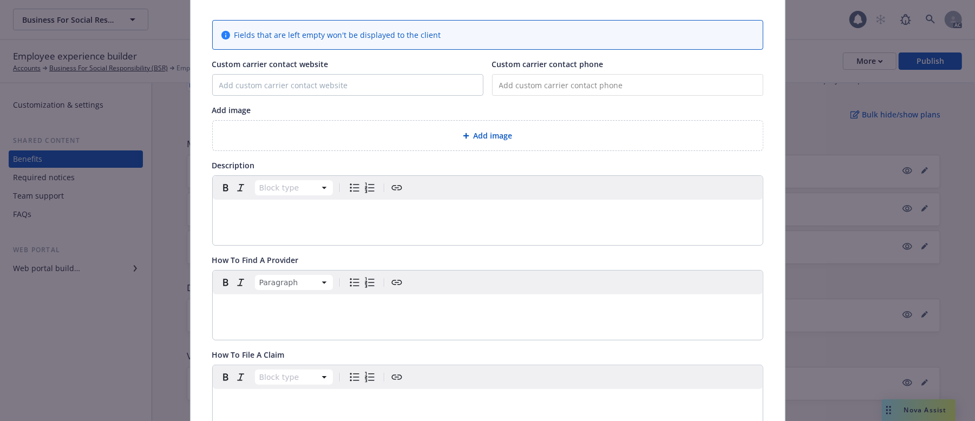
click at [271, 312] on p "editable markdown" at bounding box center [487, 307] width 537 height 13
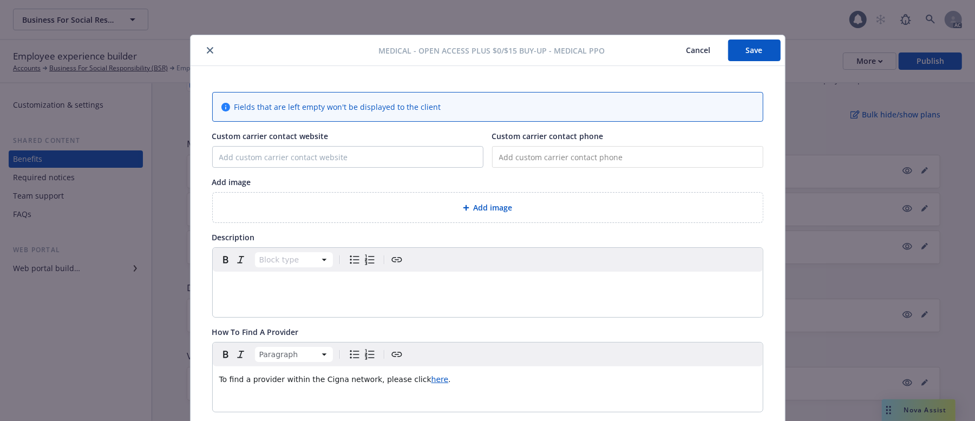
click at [302, 280] on p "editable markdown" at bounding box center [487, 284] width 537 height 13
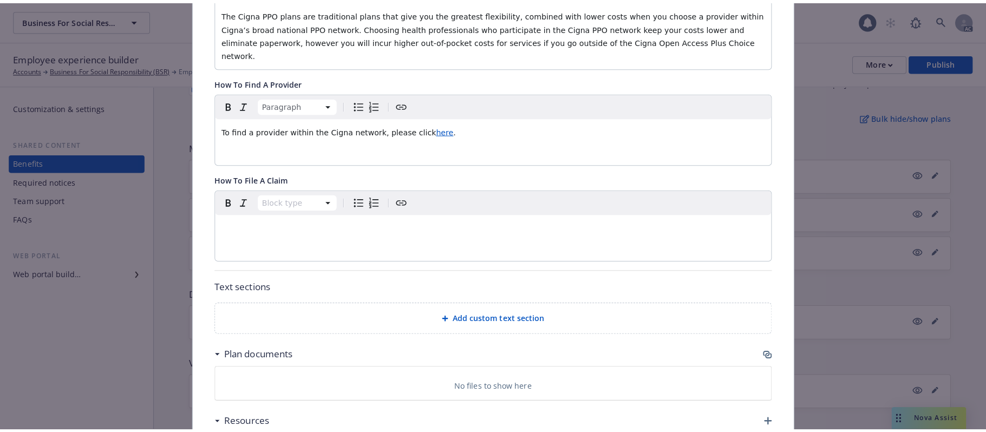
scroll to position [361, 0]
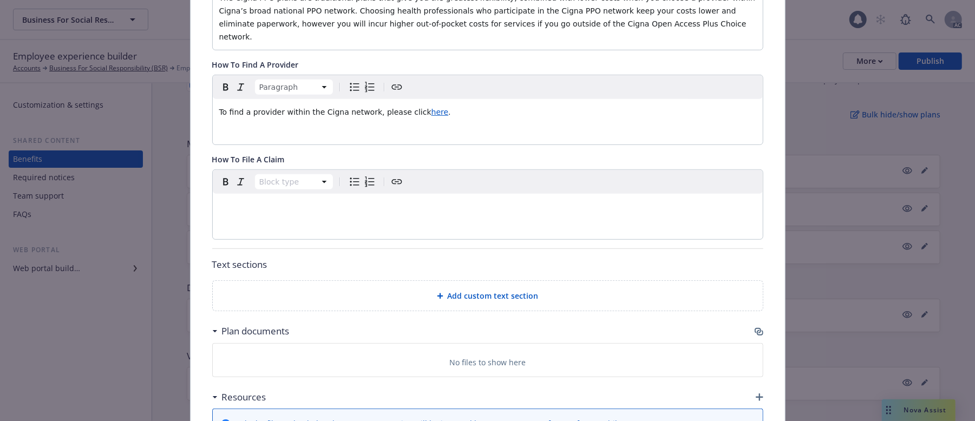
click at [755, 328] on icon "button" at bounding box center [759, 332] width 9 height 9
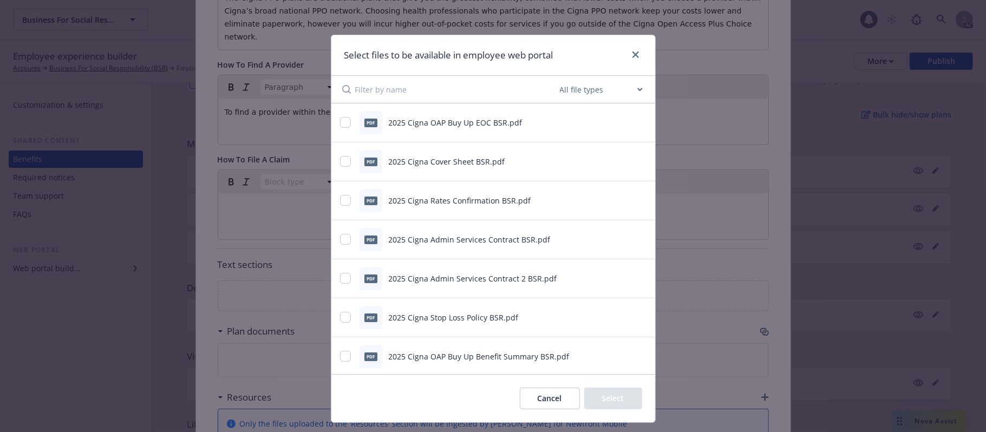
click at [637, 87] on select "All file types Agreements Allocations Annual Service Cycle - Financial snapshot…" at bounding box center [601, 90] width 87 height 22
click at [416, 331] on div "pdf 2025 Cigna Stop Loss Policy BSR.pdf" at bounding box center [493, 317] width 324 height 39
click at [343, 123] on input "checkbox" at bounding box center [345, 122] width 11 height 11
checkbox input "true"
click at [341, 206] on input "checkbox" at bounding box center [345, 200] width 11 height 11
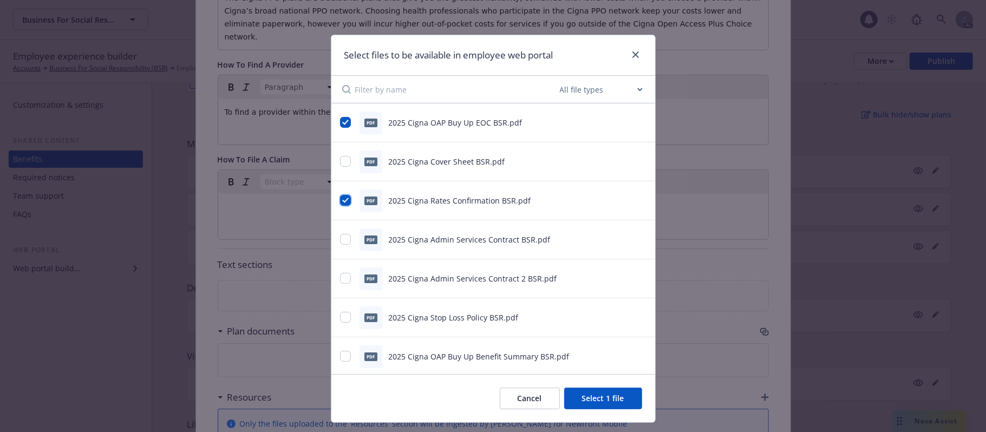
checkbox input "true"
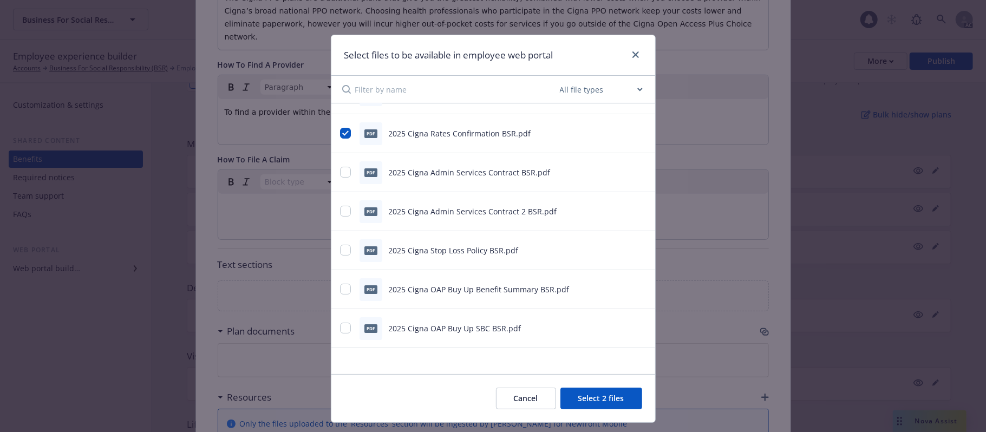
click at [351, 293] on div "pdf 2025 Cigna OAP Buy Up Benefit Summary BSR.pdf" at bounding box center [479, 289] width 279 height 23
click at [340, 286] on input "checkbox" at bounding box center [345, 289] width 11 height 11
checkbox input "true"
click at [340, 330] on input "checkbox" at bounding box center [345, 328] width 11 height 11
checkbox input "true"
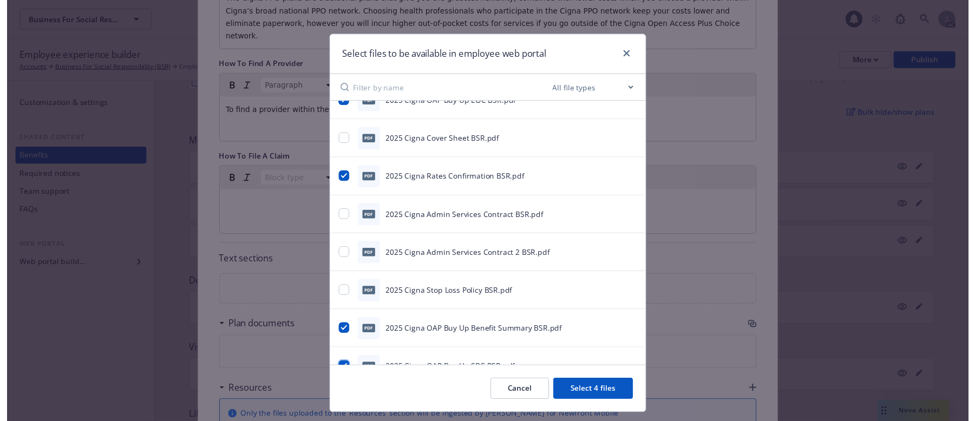
scroll to position [0, 0]
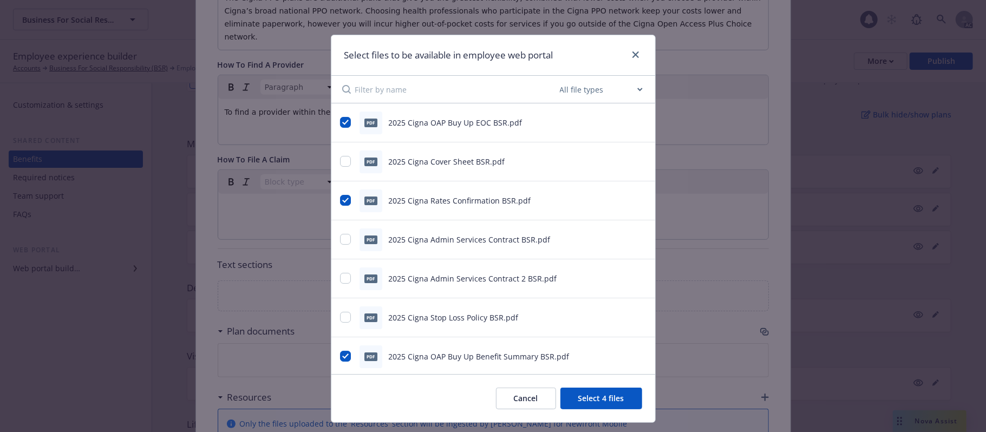
click at [636, 159] on icon "preview file" at bounding box center [641, 161] width 10 height 8
drag, startPoint x: 617, startPoint y: 398, endPoint x: 613, endPoint y: 373, distance: 25.7
click at [617, 347] on button "Select 4 files" at bounding box center [601, 399] width 82 height 22
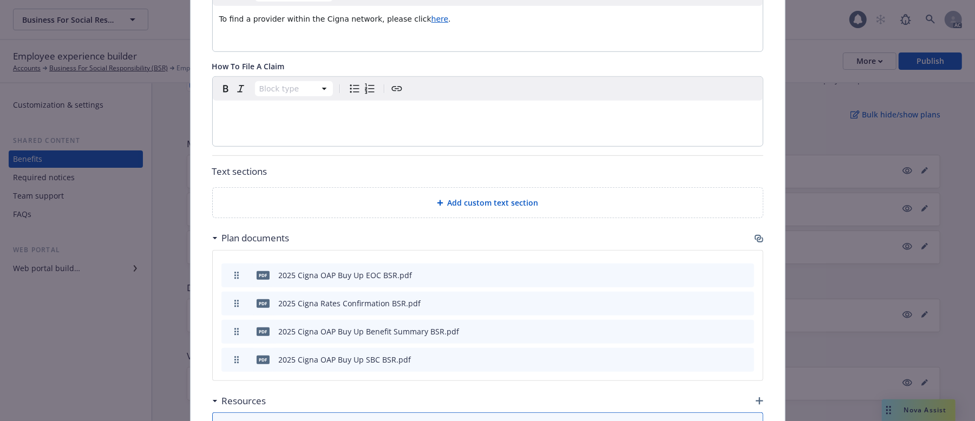
scroll to position [577, 0]
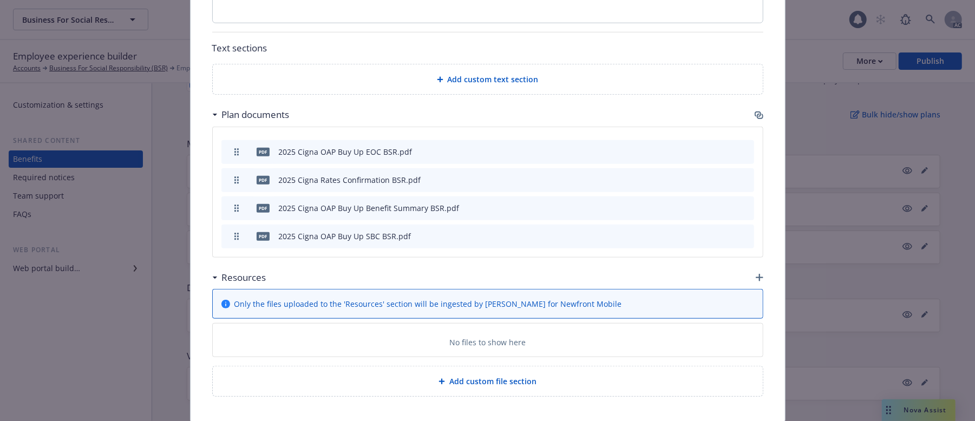
click at [722, 176] on icon "preview file" at bounding box center [727, 180] width 10 height 8
drag, startPoint x: 231, startPoint y: 197, endPoint x: 230, endPoint y: 146, distance: 51.4
drag, startPoint x: 228, startPoint y: 226, endPoint x: 230, endPoint y: 195, distance: 30.4
click at [756, 274] on icon "button" at bounding box center [760, 278] width 8 height 8
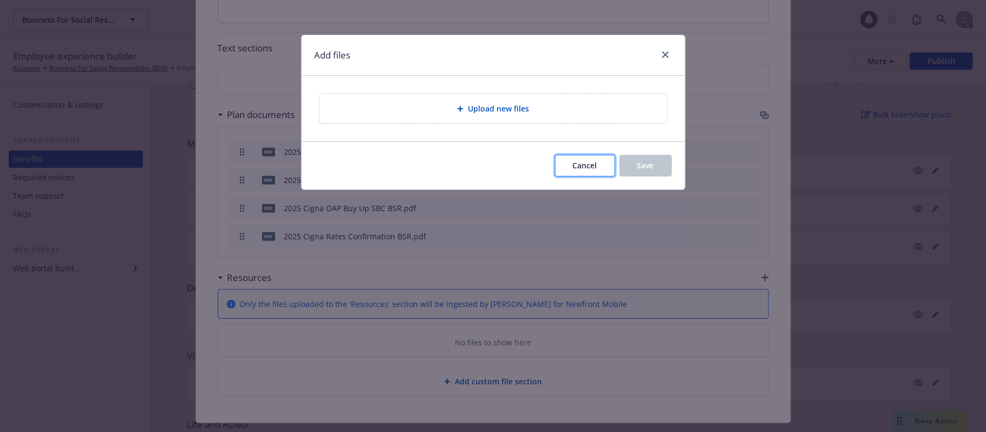
click at [562, 168] on button "Cancel" at bounding box center [585, 166] width 60 height 22
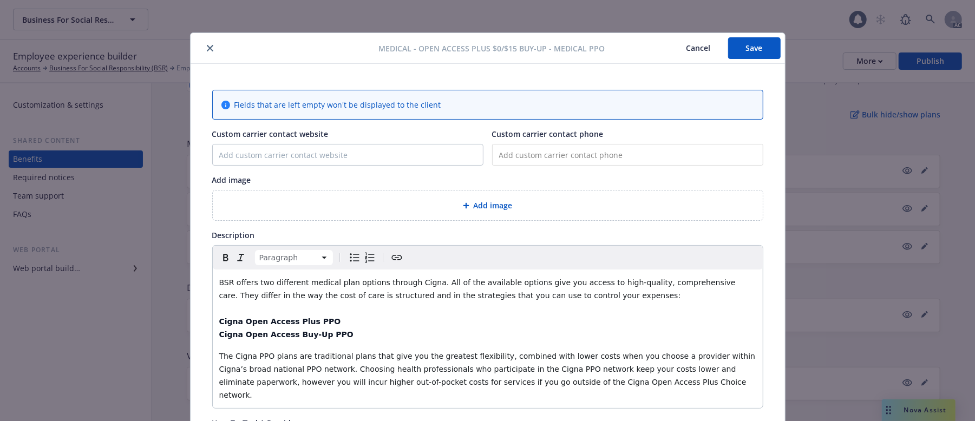
scroll to position [0, 0]
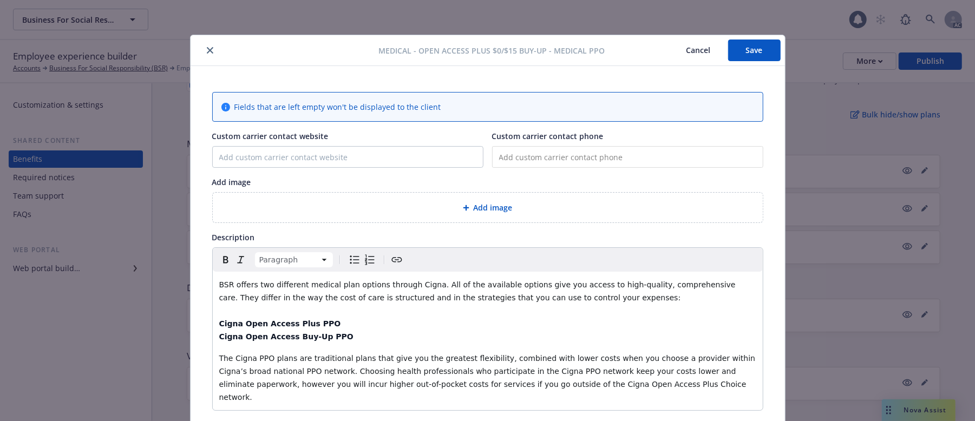
click at [455, 208] on div "Add image" at bounding box center [487, 207] width 533 height 12
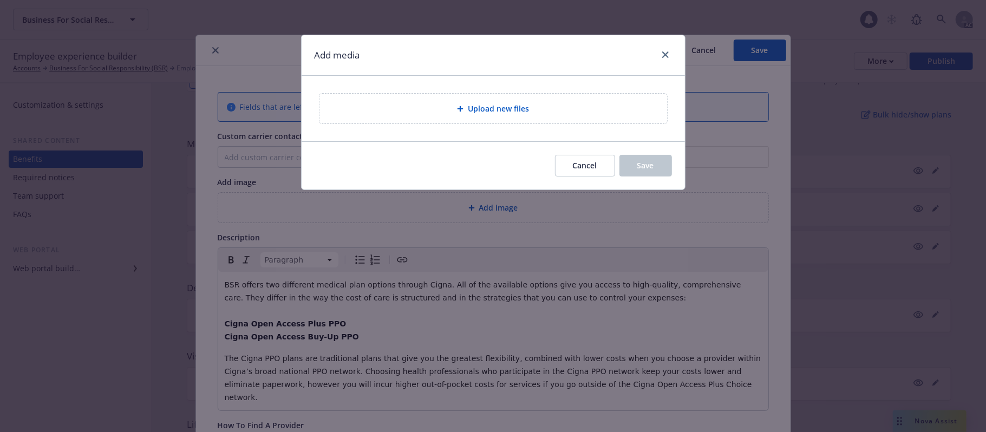
click at [535, 117] on div "Upload new files" at bounding box center [493, 109] width 348 height 30
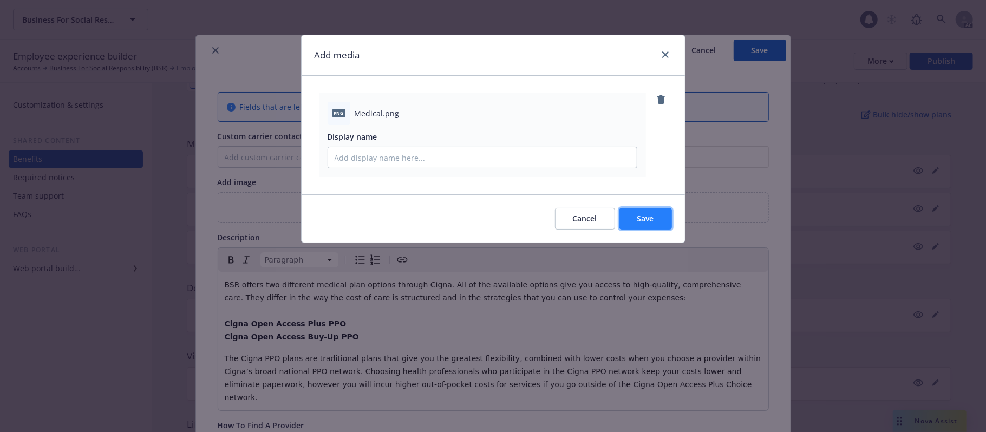
click at [639, 218] on span "Save" at bounding box center [645, 218] width 17 height 10
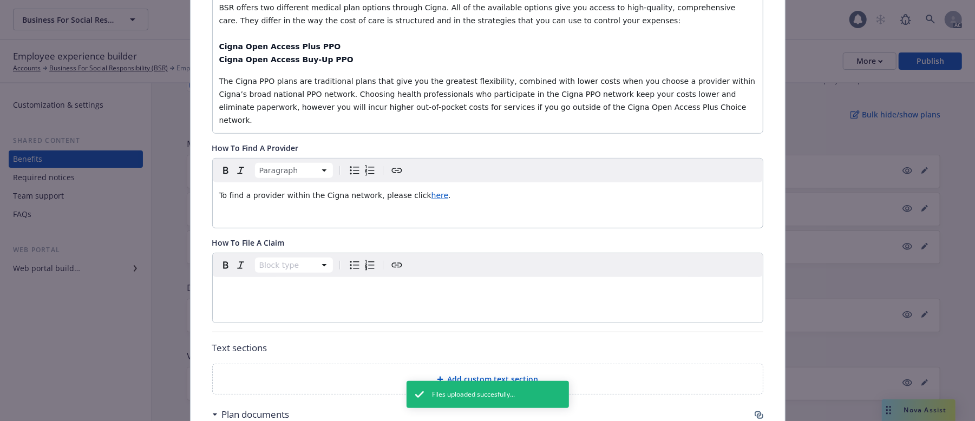
scroll to position [361, 0]
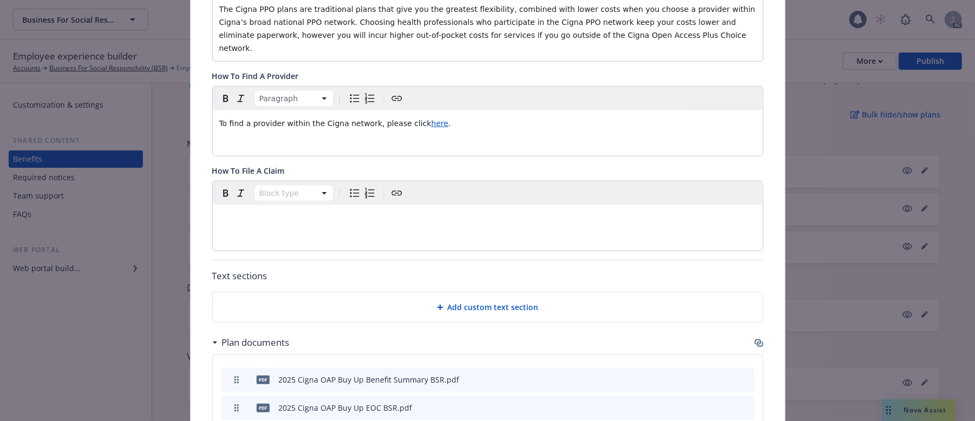
click at [331, 127] on div "Paragraph To find a provider within the Cigna network, please click here ." at bounding box center [488, 121] width 550 height 69
click at [447, 117] on p "To find a provider within the Cigna network, please click here ." at bounding box center [487, 123] width 537 height 13
drag, startPoint x: 434, startPoint y: 113, endPoint x: 0, endPoint y: 103, distance: 434.3
click at [0, 107] on div "Medical - Open Access Plus $0/$15 Buy-Up - Medical PPO Cancel Save Fields that …" at bounding box center [487, 210] width 975 height 421
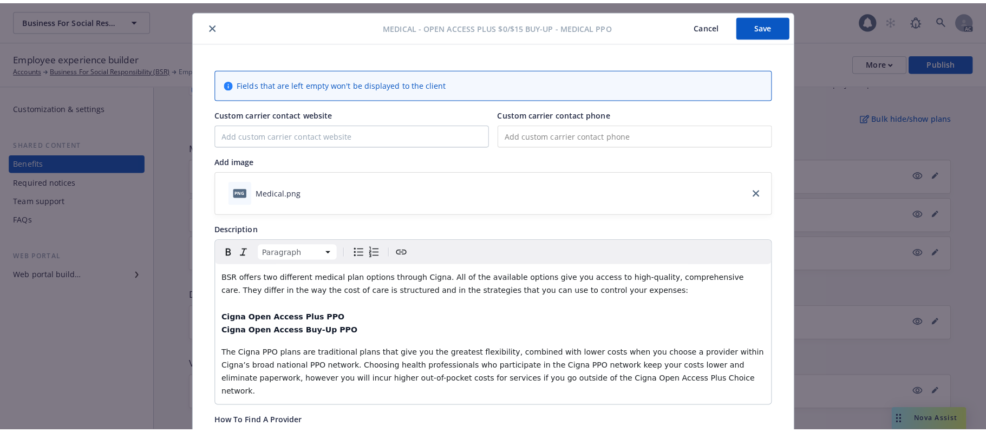
scroll to position [0, 0]
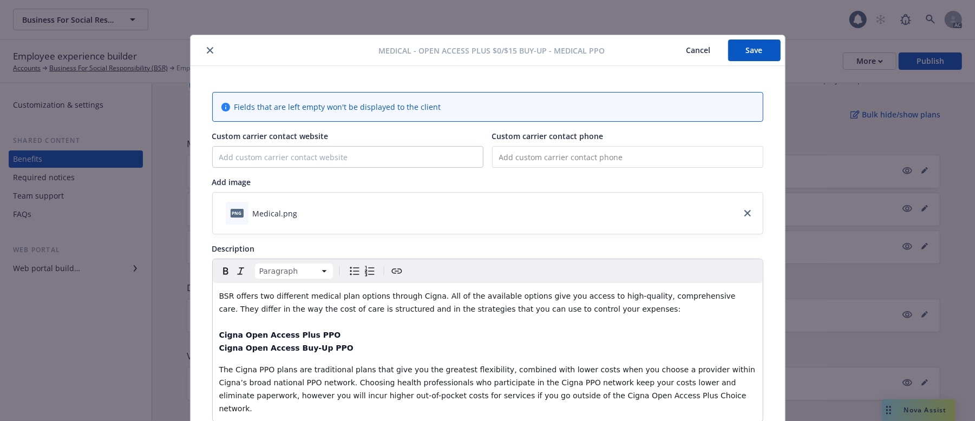
click at [746, 43] on button "Save" at bounding box center [754, 51] width 53 height 22
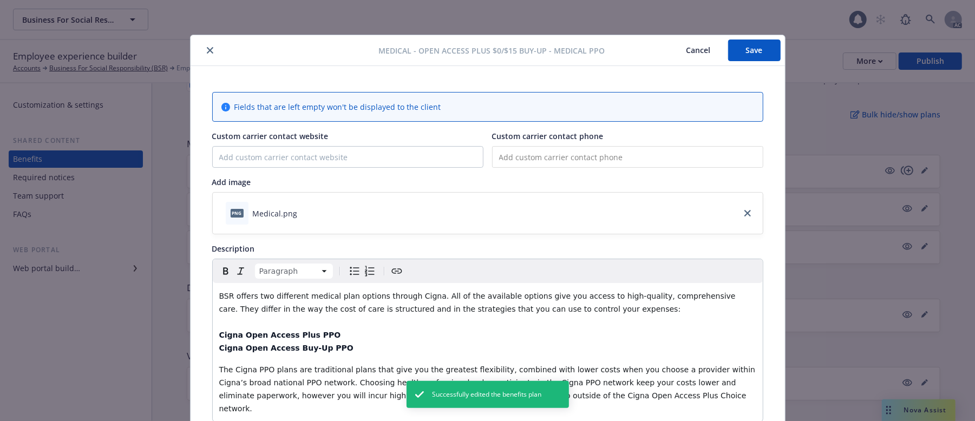
click at [683, 48] on button "Cancel" at bounding box center [698, 51] width 59 height 22
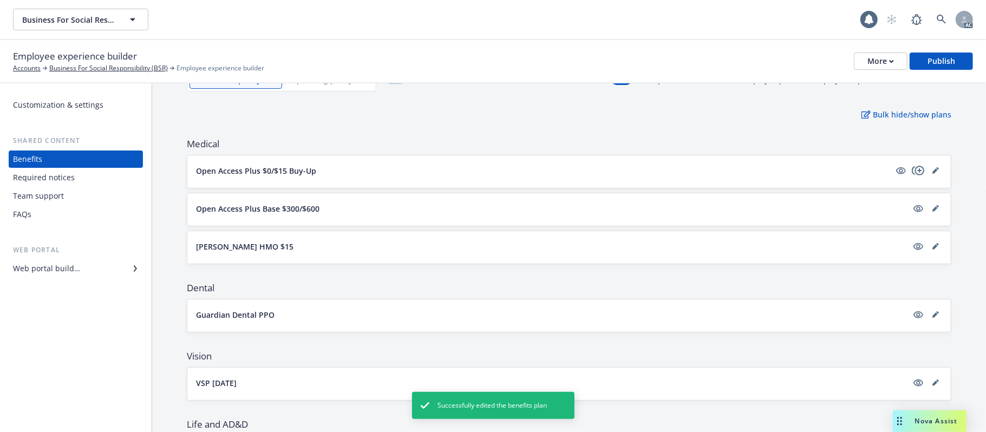
click at [472, 171] on button "Open Access Plus $0/$15 Buy-Up" at bounding box center [543, 170] width 694 height 11
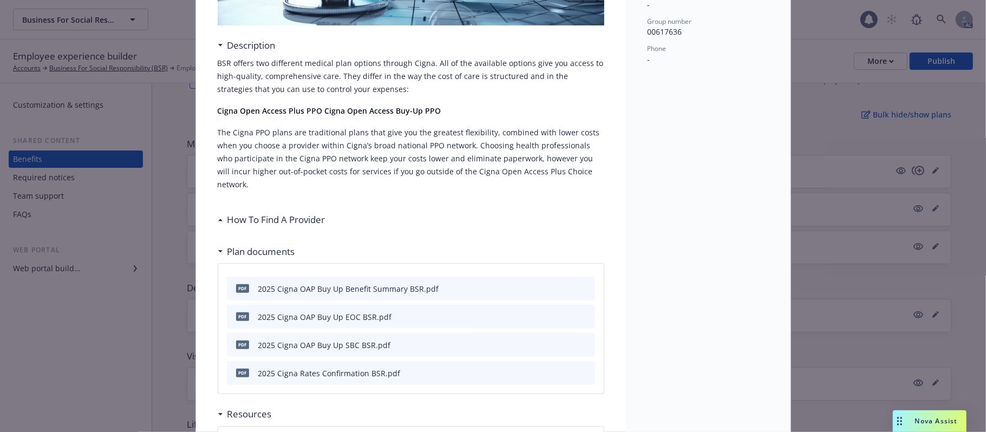
scroll to position [289, 0]
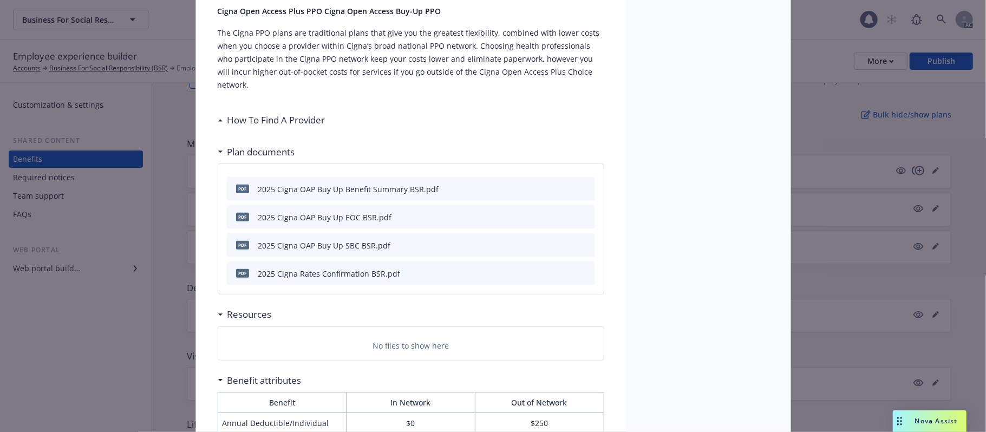
click at [248, 113] on h3 "How To Find A Provider" at bounding box center [276, 120] width 98 height 14
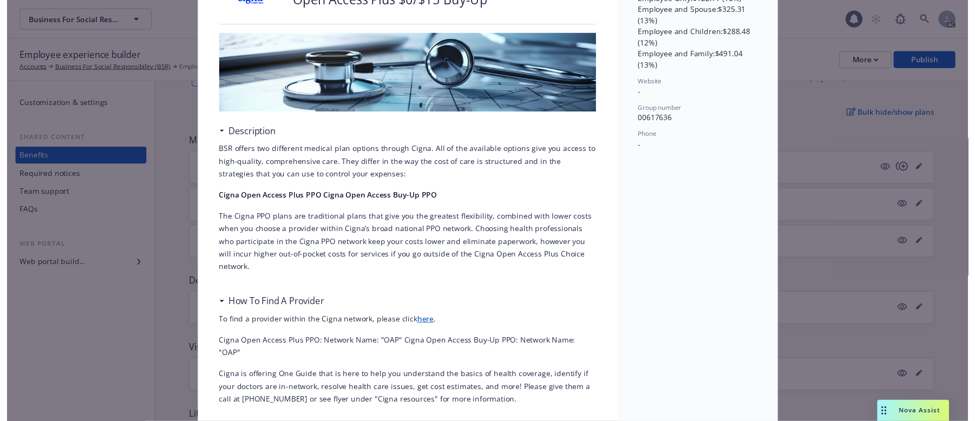
scroll to position [0, 0]
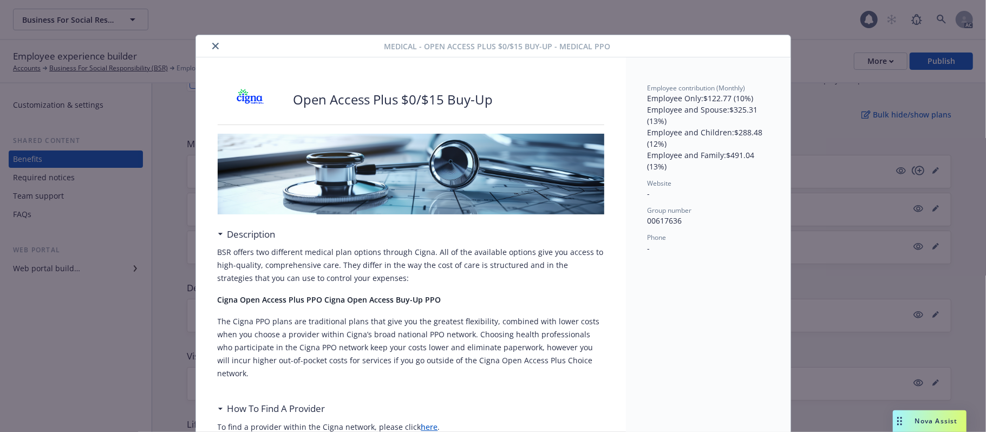
click at [210, 40] on button "close" at bounding box center [215, 46] width 13 height 13
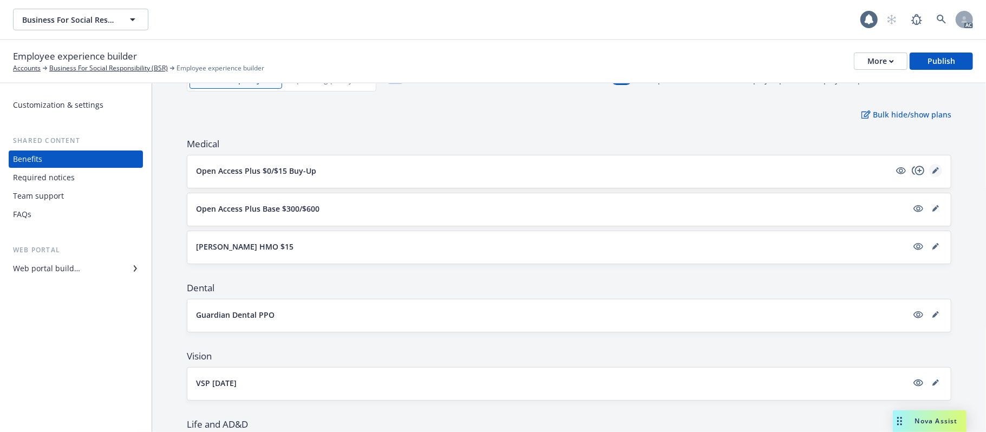
click at [907, 171] on icon "editPencil" at bounding box center [934, 170] width 5 height 5
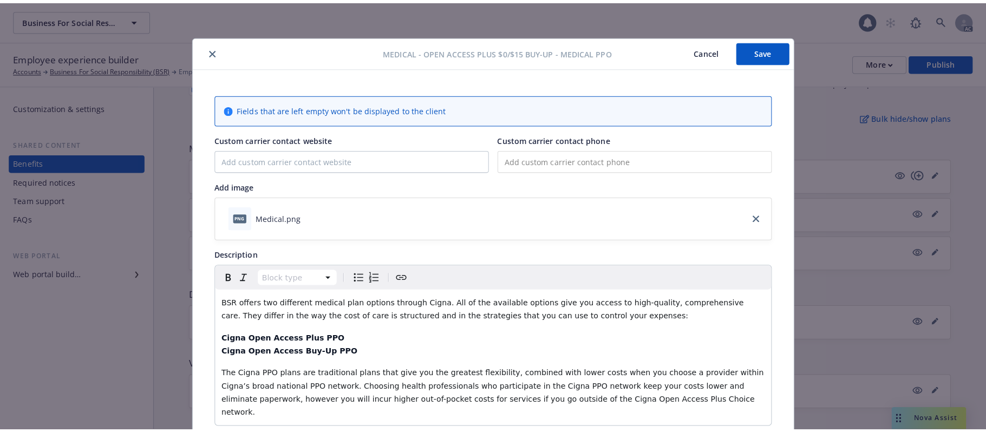
scroll to position [32, 0]
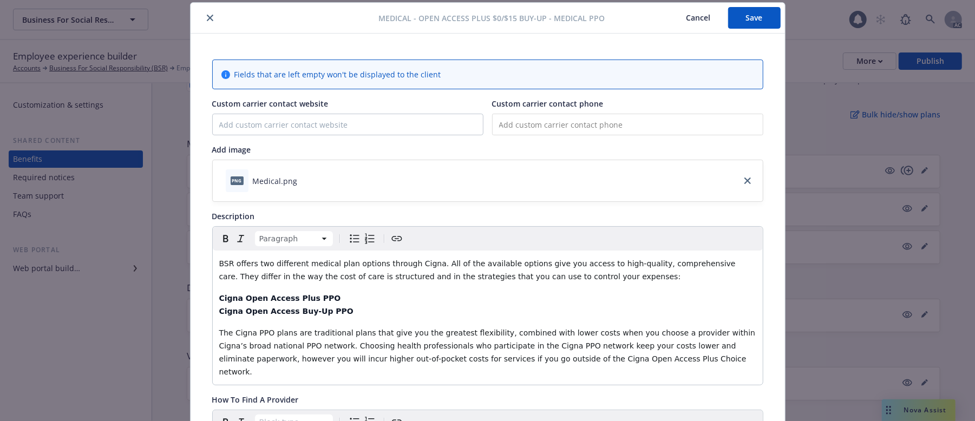
click at [213, 312] on div "BSR offers two different medical plan options through Cigna. All of the availab…" at bounding box center [488, 318] width 550 height 134
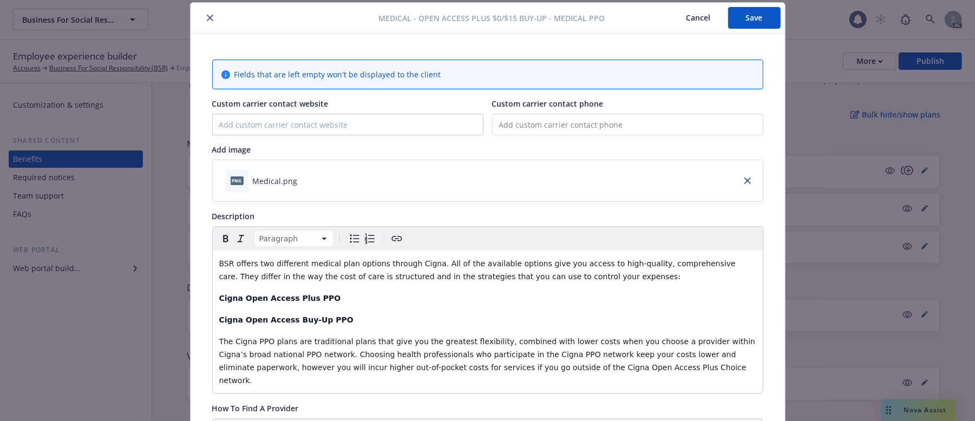
click at [765, 17] on button "Save" at bounding box center [754, 18] width 53 height 22
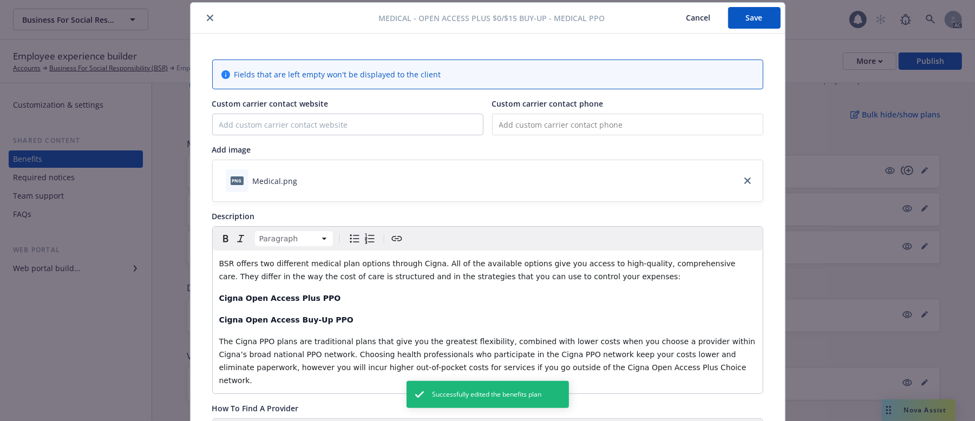
click at [694, 18] on button "Cancel" at bounding box center [698, 18] width 59 height 22
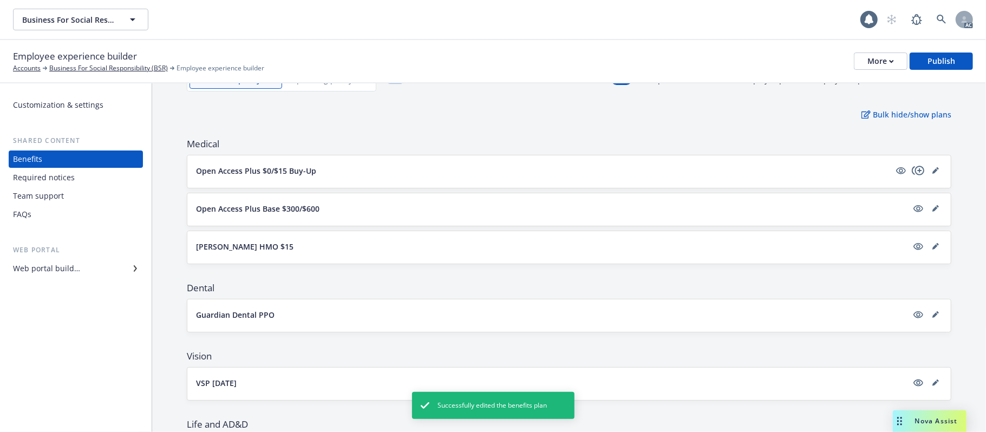
click at [323, 169] on button "Open Access Plus $0/$15 Buy-Up" at bounding box center [543, 170] width 694 height 11
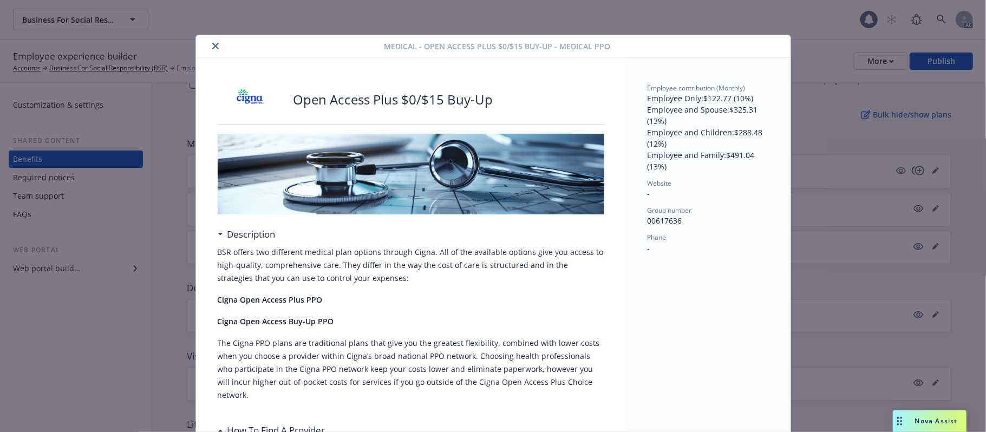
click at [212, 48] on icon "close" at bounding box center [215, 46] width 6 height 6
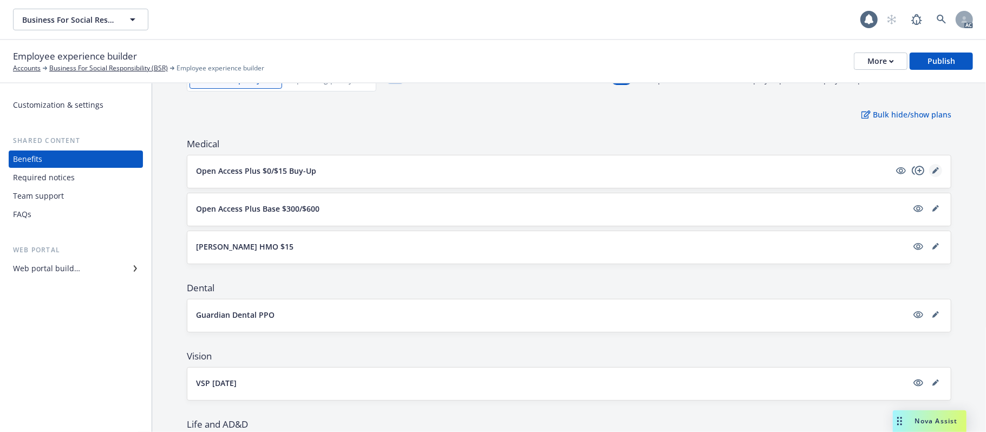
click at [907, 172] on link "editPencil" at bounding box center [935, 170] width 13 height 13
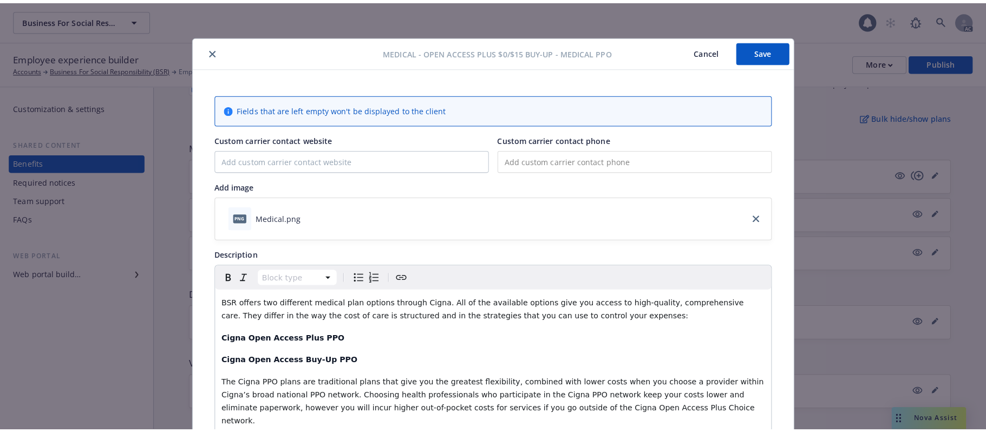
scroll to position [32, 0]
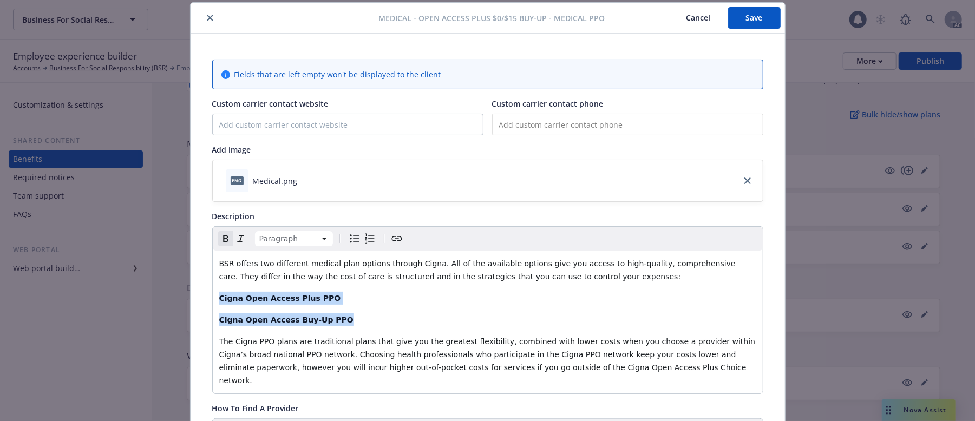
drag, startPoint x: 317, startPoint y: 314, endPoint x: 211, endPoint y: 301, distance: 107.4
click at [213, 301] on div "BSR offers two different medical plan options through Cigna. All of the availab…" at bounding box center [488, 322] width 550 height 143
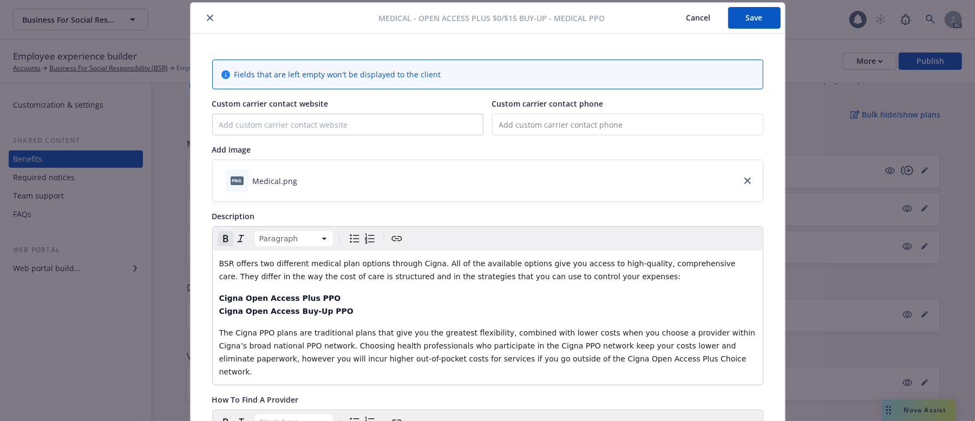
click at [735, 10] on button "Save" at bounding box center [754, 18] width 53 height 22
click at [689, 18] on button "Cancel" at bounding box center [698, 18] width 59 height 22
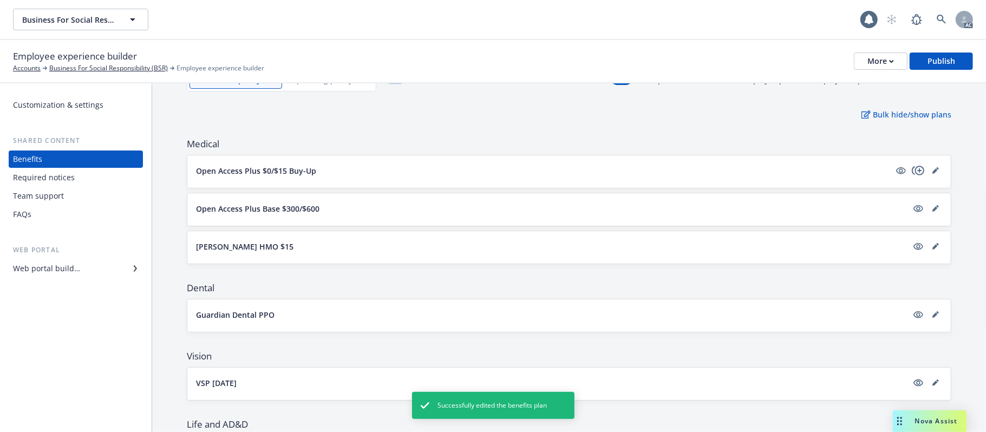
click at [271, 165] on p "Open Access Plus $0/$15 Buy-Up" at bounding box center [256, 170] width 120 height 11
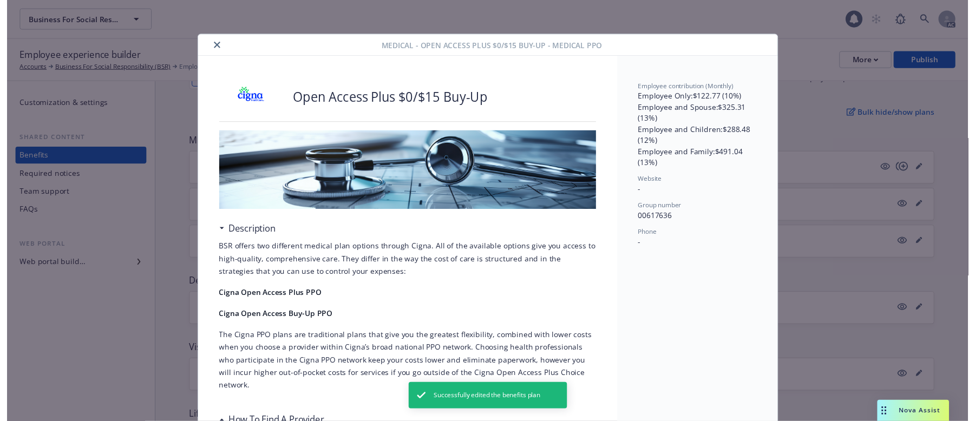
scroll to position [32, 0]
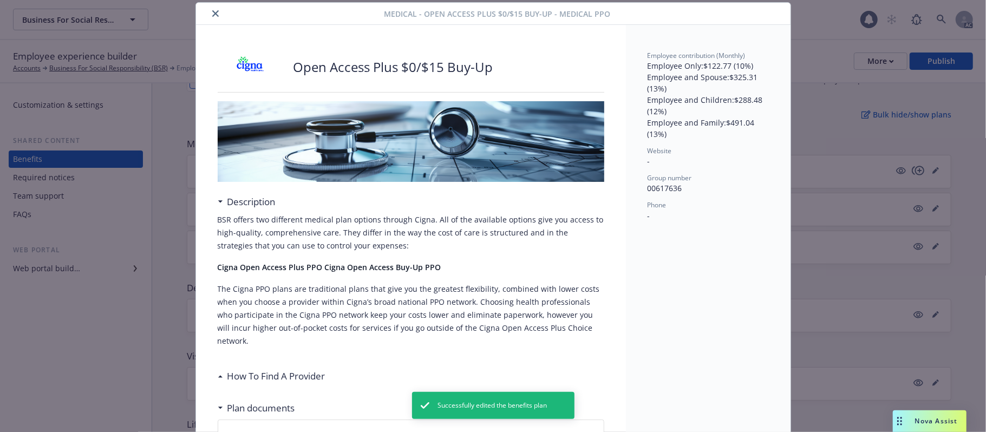
click at [212, 13] on icon "close" at bounding box center [215, 13] width 6 height 6
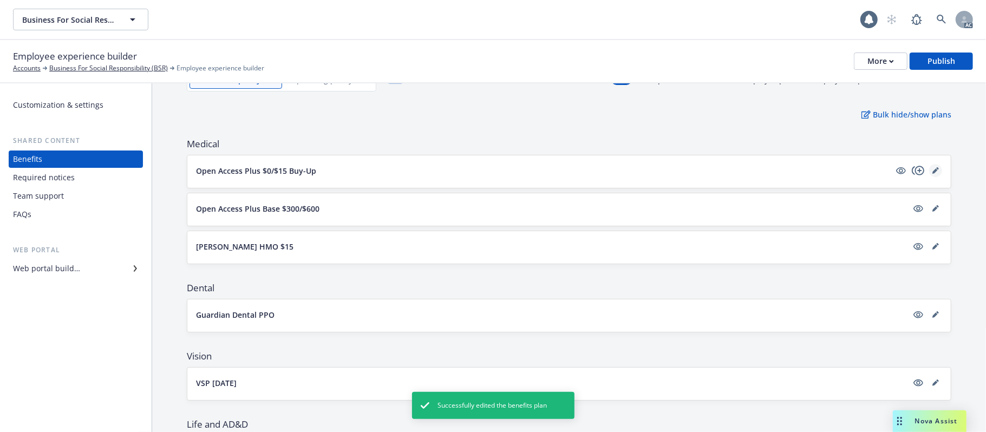
click at [907, 165] on link "editPencil" at bounding box center [935, 170] width 13 height 13
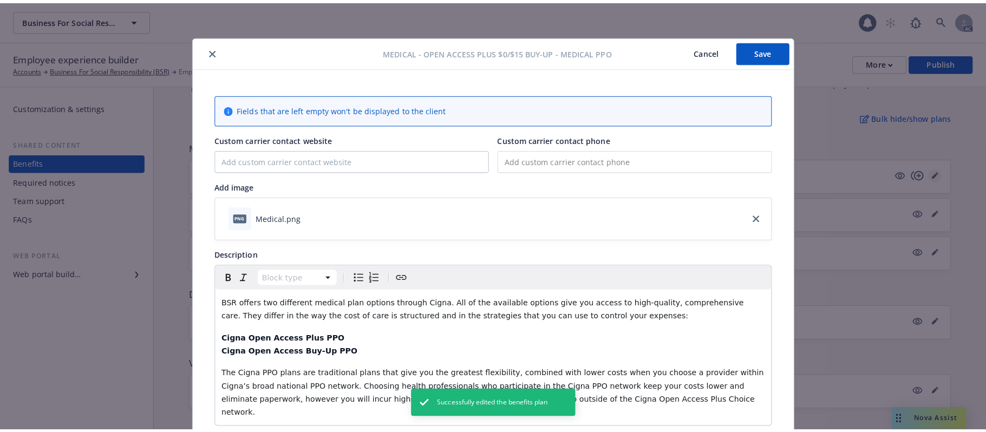
scroll to position [32, 0]
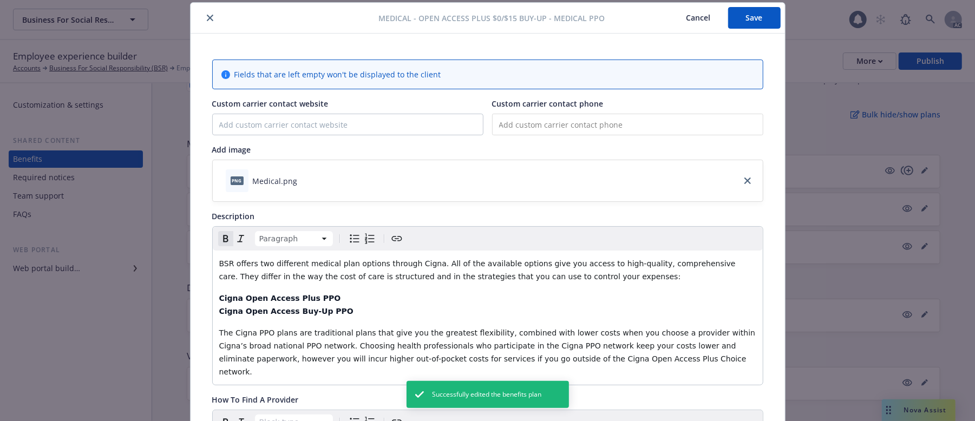
click at [325, 297] on p "Cigna Open Access Plus PPO Cigna Open Access Buy-Up PPO" at bounding box center [487, 305] width 537 height 26
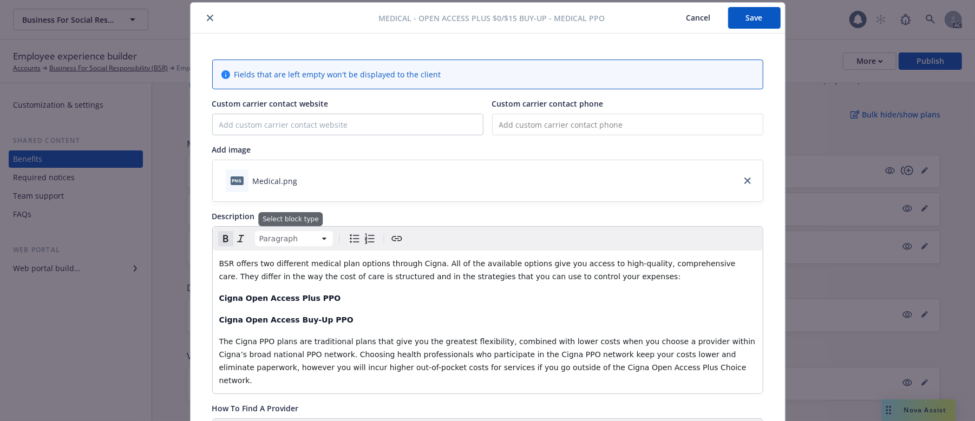
click at [319, 241] on html "Business For Social Responsibility (BSR) Business For Social Responsibility (BS…" at bounding box center [487, 314] width 975 height 629
click at [221, 343] on span "The Cigna PPO plans are traditional plans that give you the greatest flexibilit…" at bounding box center [488, 361] width 539 height 48
click at [218, 330] on div "BSR offers two different medical plan options through Cigna. All of the availab…" at bounding box center [488, 322] width 550 height 143
click at [213, 321] on div "BSR offers two different medical plan options through Cigna. All of the availab…" at bounding box center [488, 322] width 550 height 143
click at [323, 241] on html "Business For Social Responsibility (BSR) Business For Social Responsibility (BS…" at bounding box center [487, 314] width 975 height 629
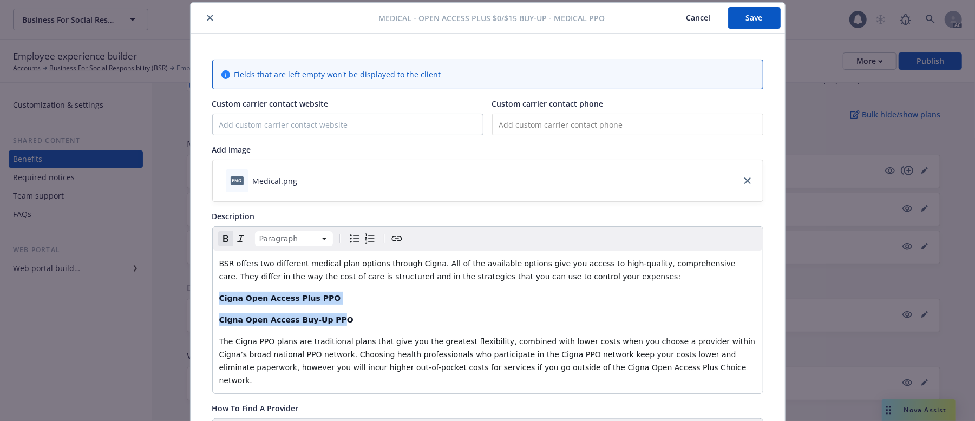
drag, startPoint x: 211, startPoint y: 300, endPoint x: 323, endPoint y: 317, distance: 113.9
click at [323, 317] on div "BSR offers two different medical plan options through Cigna. All of the availab…" at bounding box center [488, 322] width 550 height 143
click at [315, 239] on html "Business For Social Responsibility (BSR) Business For Social Responsibility (BS…" at bounding box center [487, 314] width 975 height 629
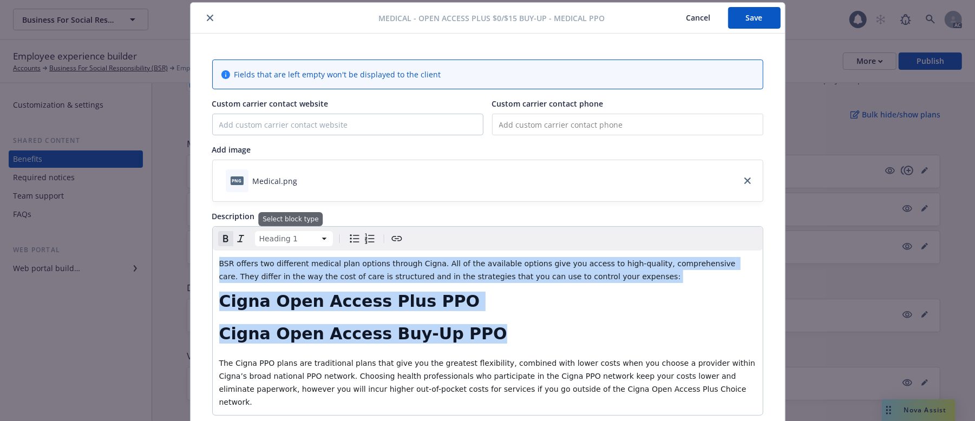
click at [318, 238] on html "Business For Social Responsibility (BSR) Business For Social Responsibility (BS…" at bounding box center [487, 314] width 975 height 629
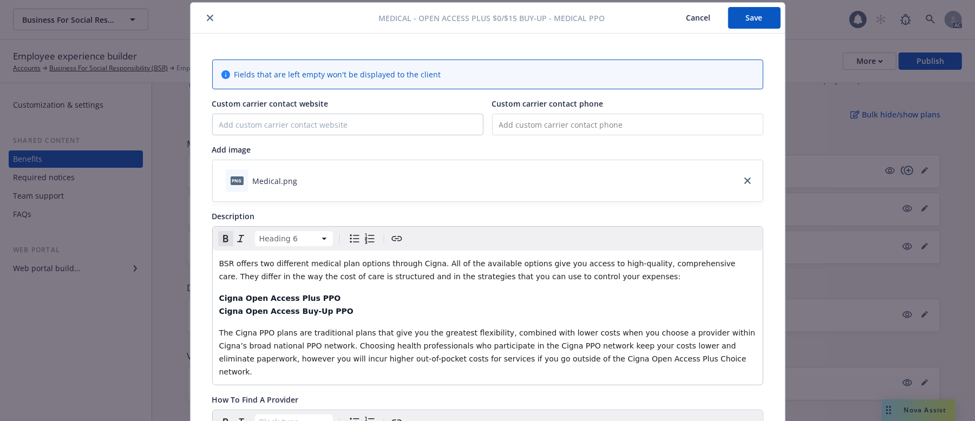
click at [351, 312] on h6 "Cigna Open Access Buy-Up PPO" at bounding box center [487, 311] width 537 height 13
click at [270, 310] on strong "Cigna Open Access Buy-Up PPO" at bounding box center [286, 311] width 134 height 9
click at [756, 20] on button "Save" at bounding box center [754, 18] width 53 height 22
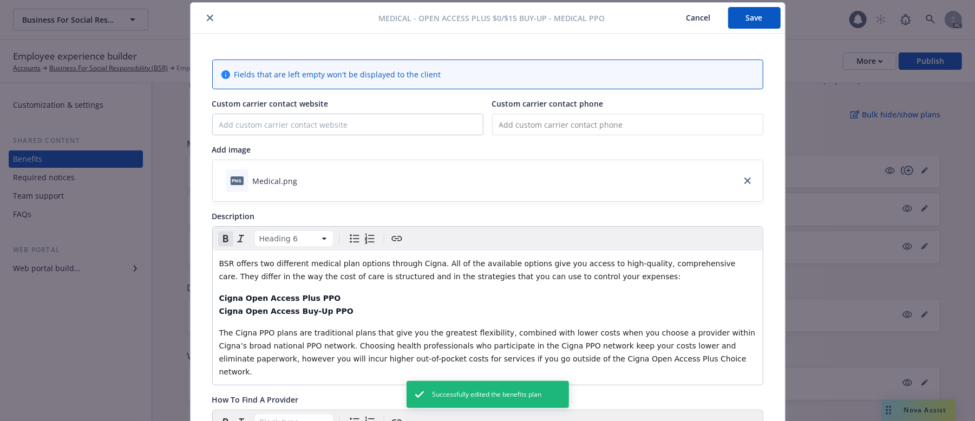
click at [685, 16] on button "Cancel" at bounding box center [698, 18] width 59 height 22
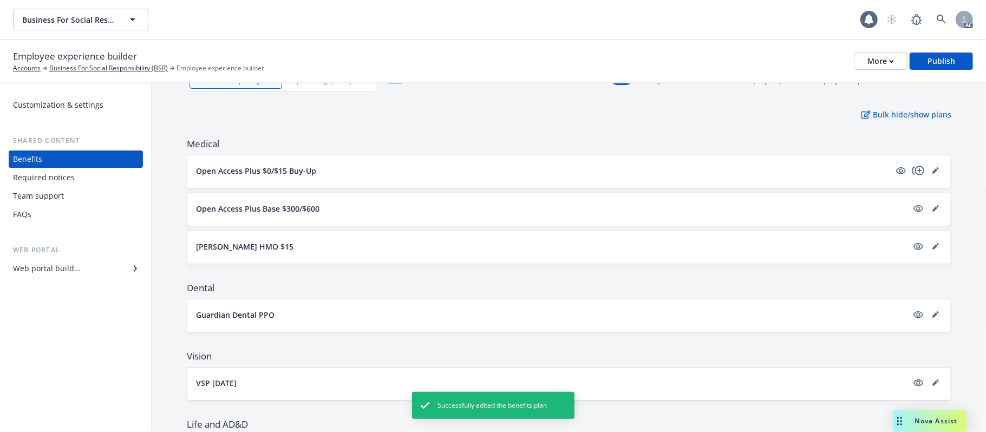
click at [373, 166] on button "Open Access Plus $0/$15 Buy-Up" at bounding box center [543, 170] width 694 height 11
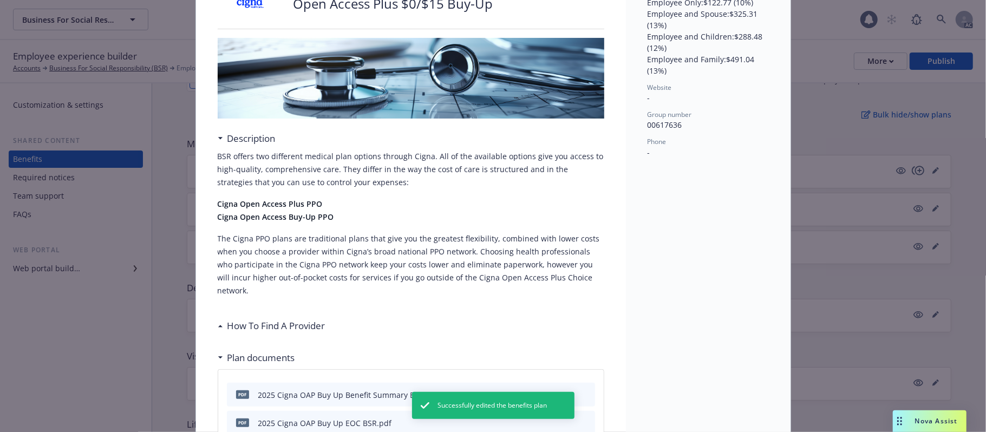
scroll to position [177, 0]
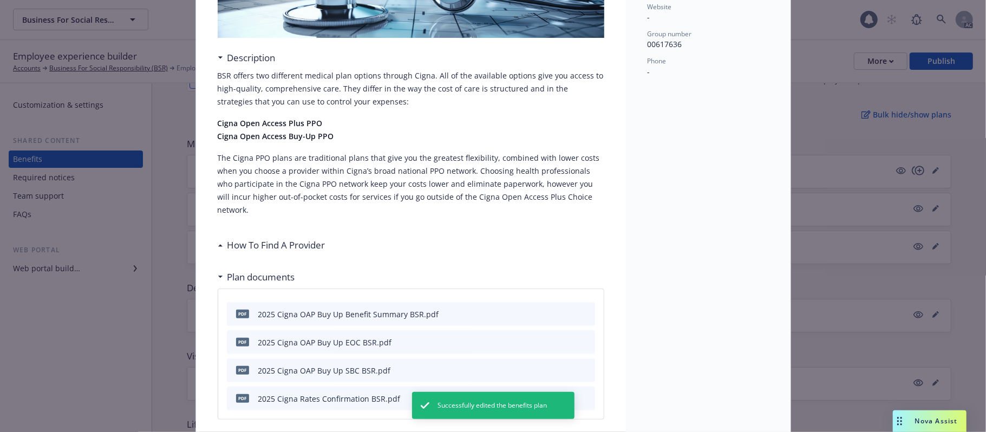
click at [308, 234] on div "How To Find A Provider" at bounding box center [411, 245] width 387 height 23
click at [310, 238] on h3 "How To Find A Provider" at bounding box center [276, 245] width 98 height 14
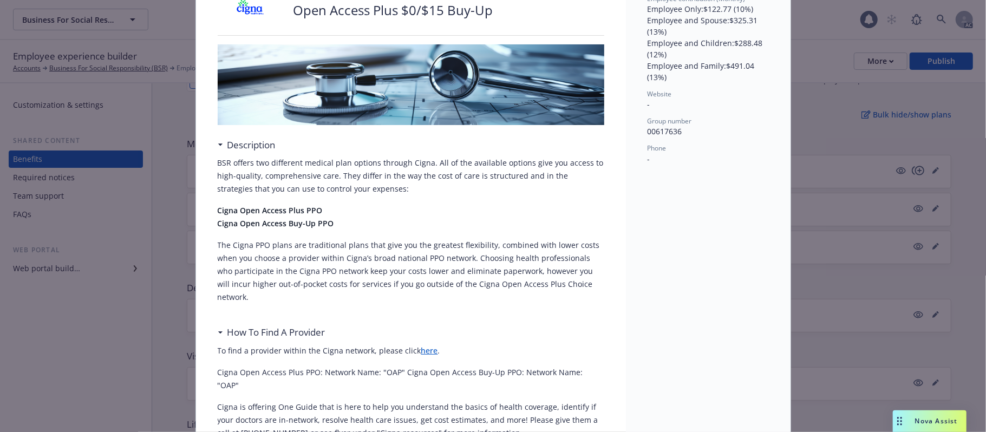
scroll to position [0, 0]
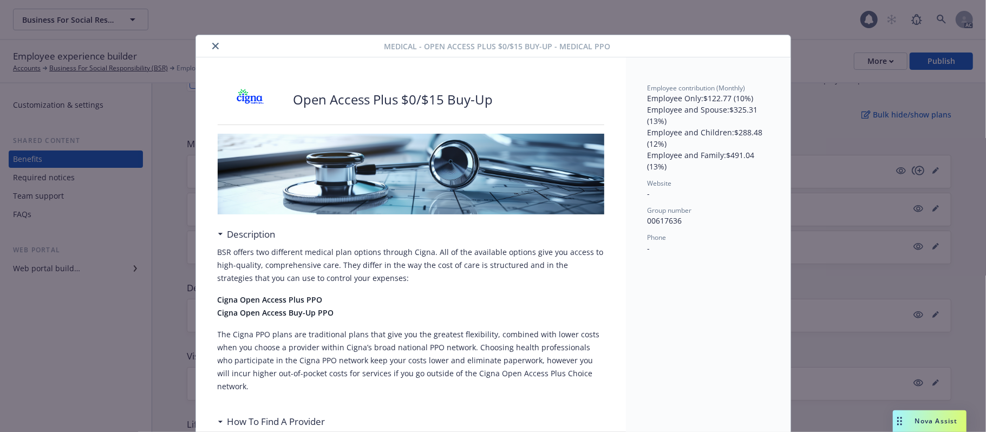
click at [212, 49] on icon "close" at bounding box center [215, 46] width 6 height 6
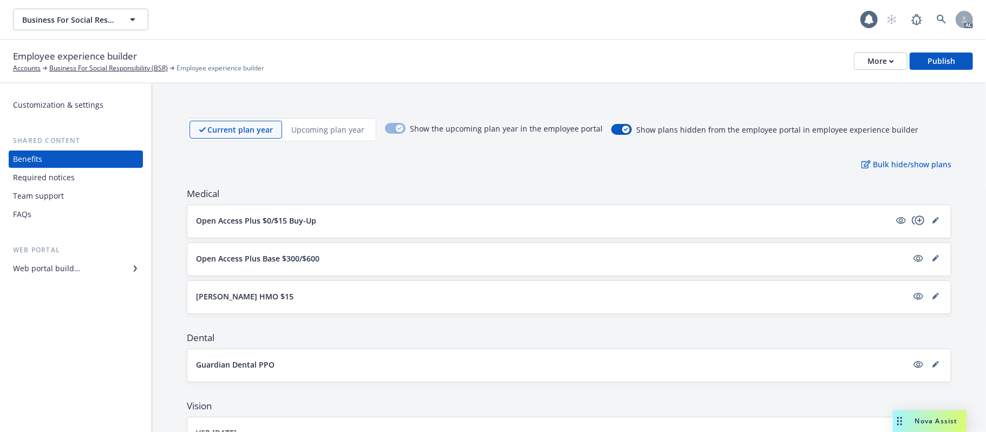
click at [352, 261] on button "Open Access Plus Base $300/$600" at bounding box center [551, 258] width 711 height 11
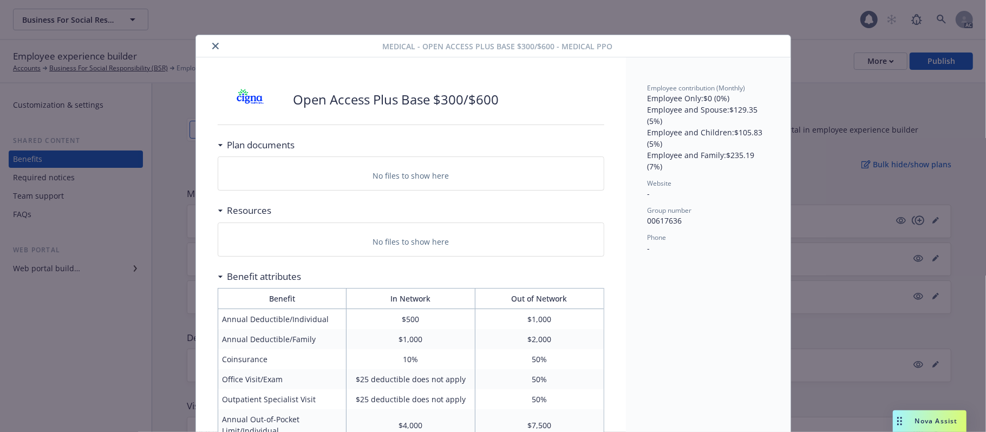
click at [212, 44] on icon "close" at bounding box center [215, 46] width 6 height 6
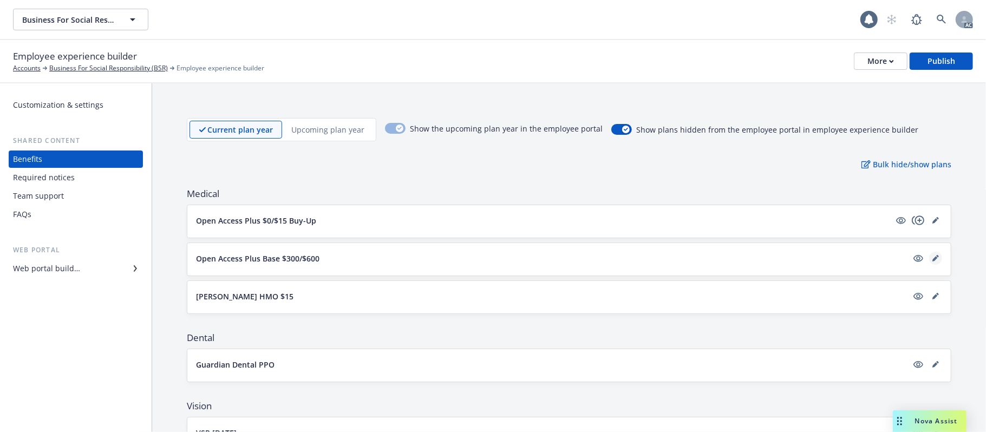
click at [907, 260] on icon "editPencil" at bounding box center [935, 258] width 6 height 6
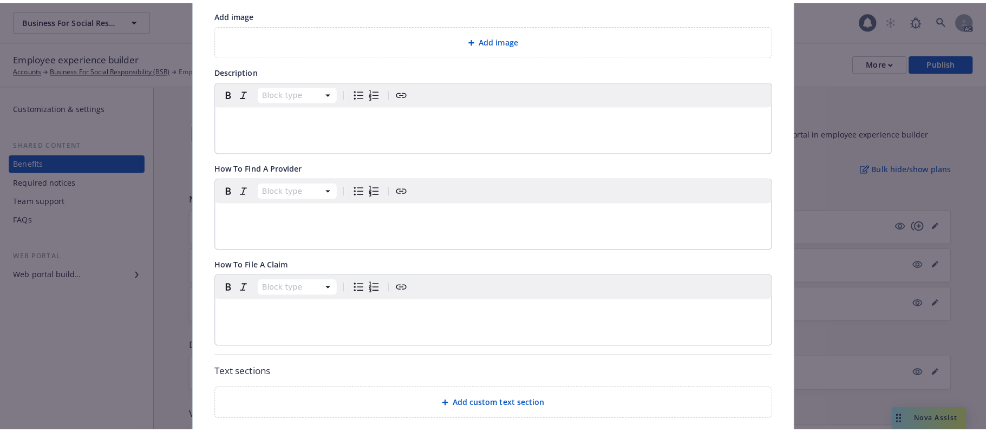
scroll to position [321, 0]
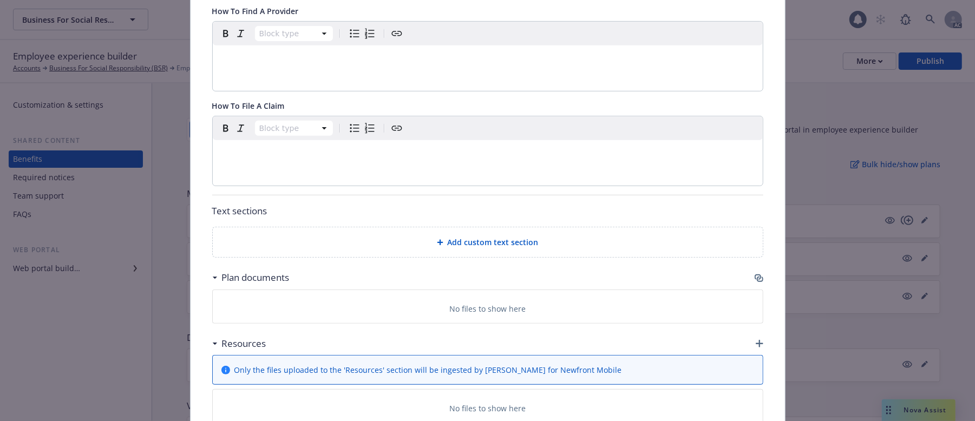
click at [757, 279] on icon "button" at bounding box center [760, 279] width 6 height 5
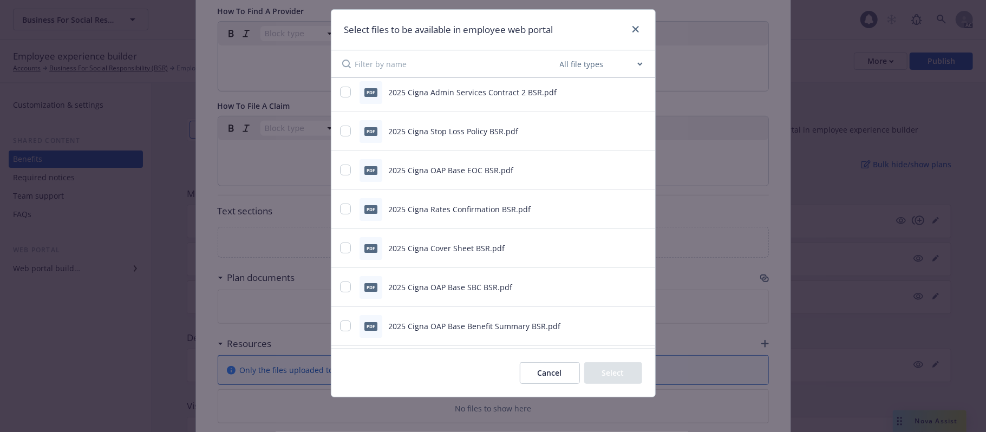
scroll to position [67, 0]
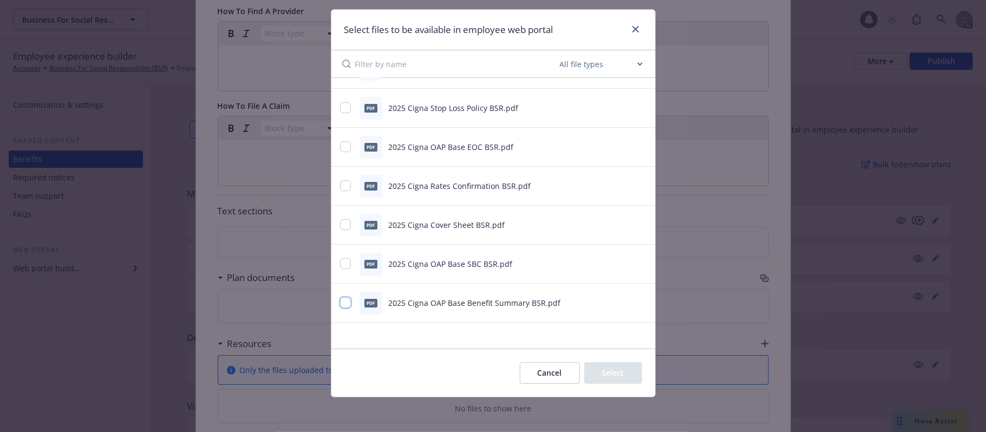
click at [341, 304] on input "checkbox" at bounding box center [345, 302] width 11 height 11
checkbox input "true"
click at [340, 262] on input "checkbox" at bounding box center [345, 263] width 11 height 11
checkbox input "true"
click at [345, 184] on input "checkbox" at bounding box center [345, 185] width 11 height 11
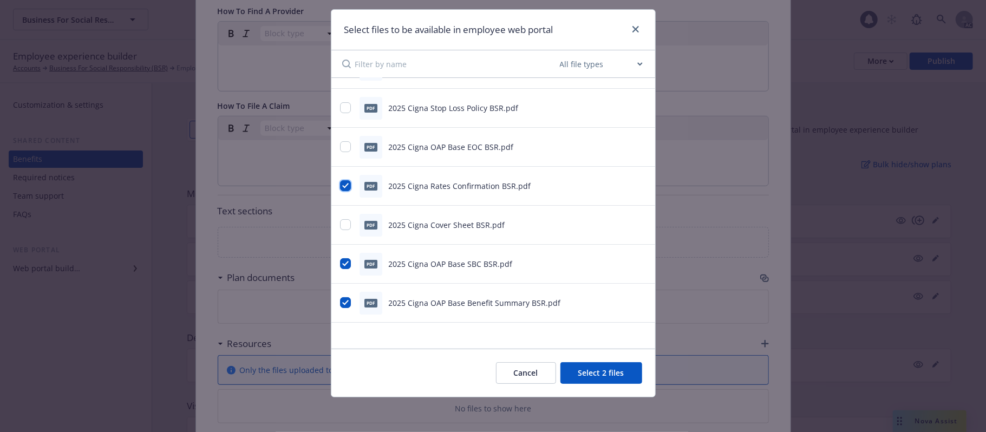
checkbox input "true"
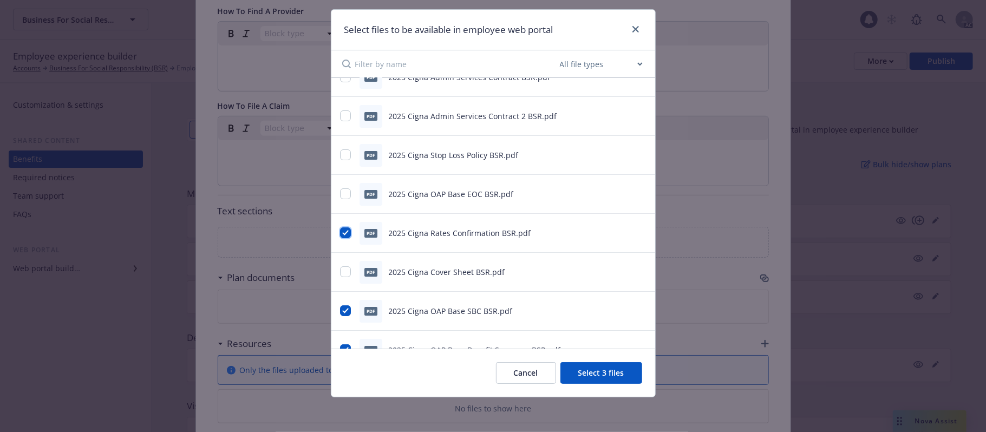
scroll to position [0, 0]
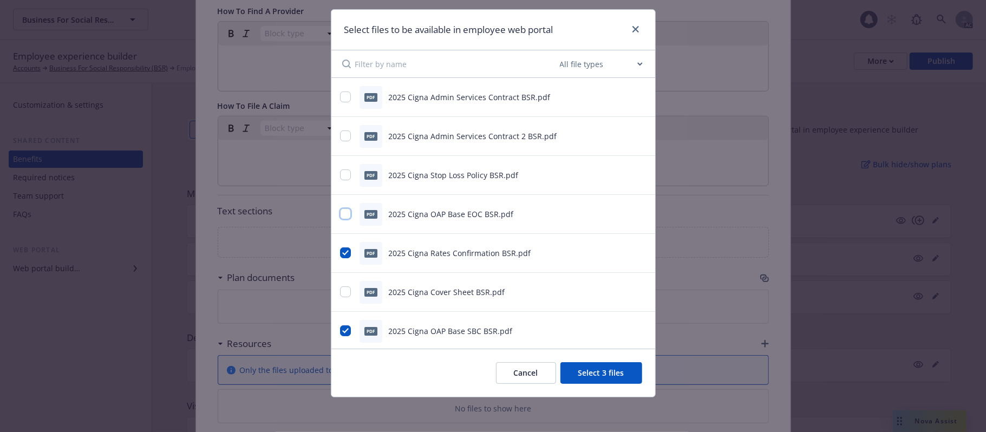
click at [343, 213] on input "checkbox" at bounding box center [345, 213] width 11 height 11
checkbox input "true"
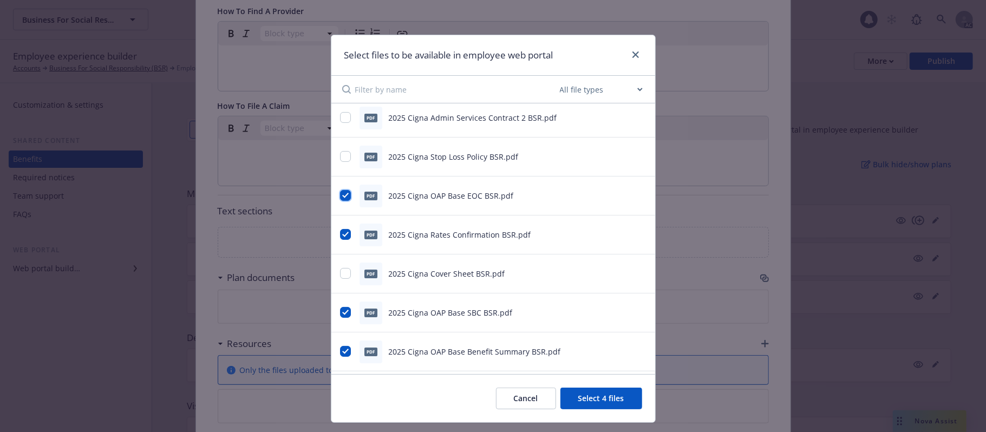
scroll to position [67, 0]
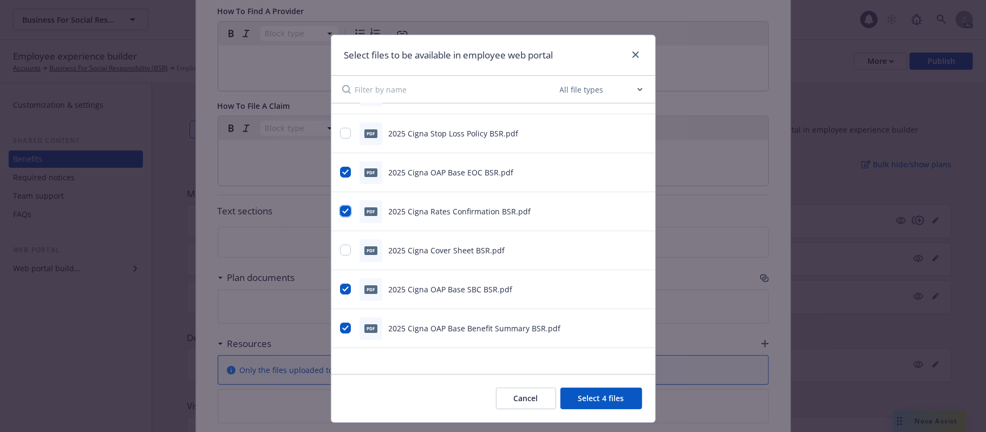
click at [340, 208] on input "checkbox" at bounding box center [345, 211] width 11 height 11
checkbox input "false"
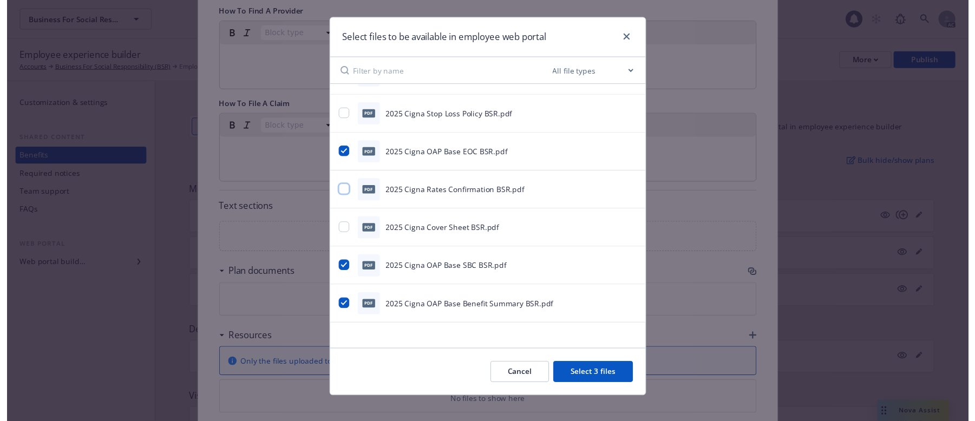
scroll to position [26, 0]
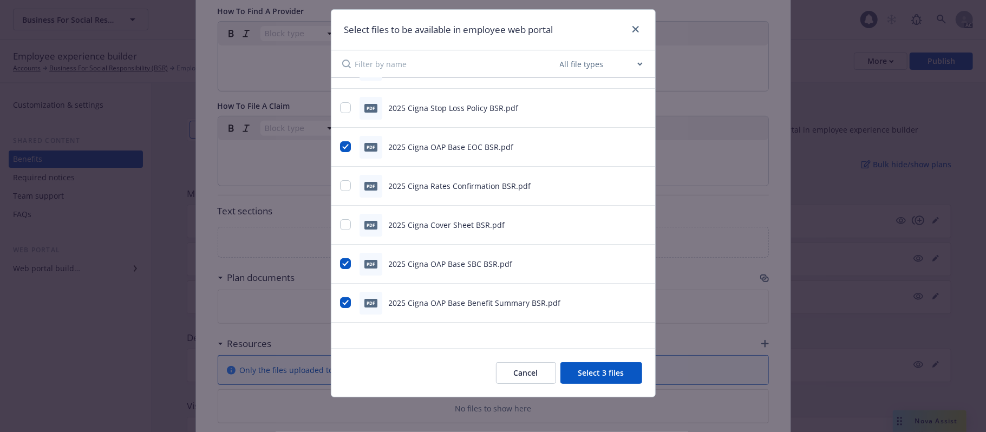
click at [581, 347] on button "Select 3 files" at bounding box center [601, 373] width 82 height 22
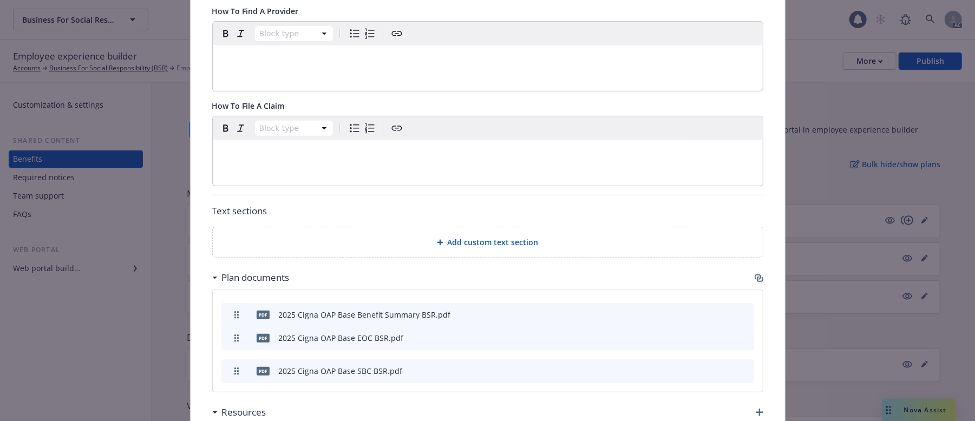
drag, startPoint x: 230, startPoint y: 373, endPoint x: 230, endPoint y: 340, distance: 33.0
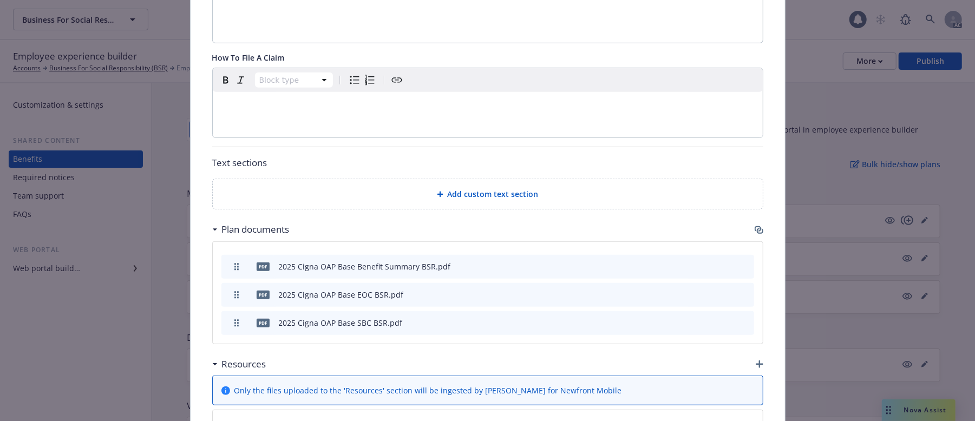
scroll to position [466, 0]
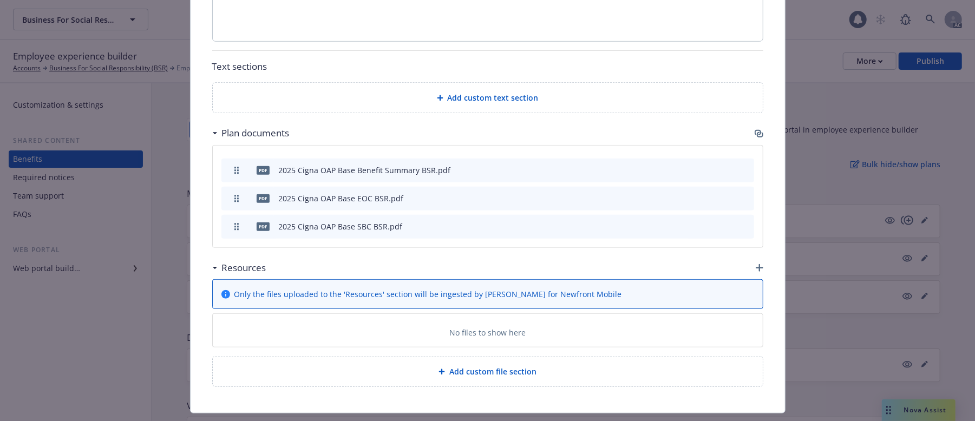
click at [756, 269] on icon "button" at bounding box center [760, 268] width 8 height 8
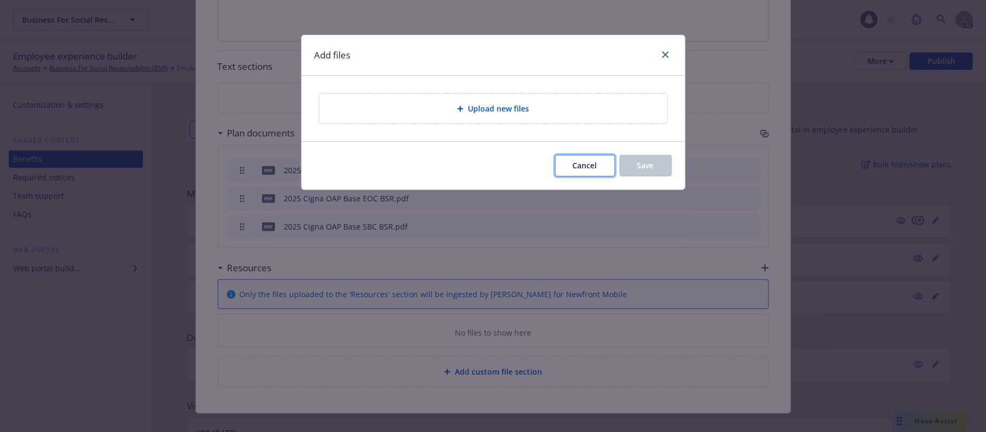
click at [581, 164] on span "Cancel" at bounding box center [585, 165] width 24 height 10
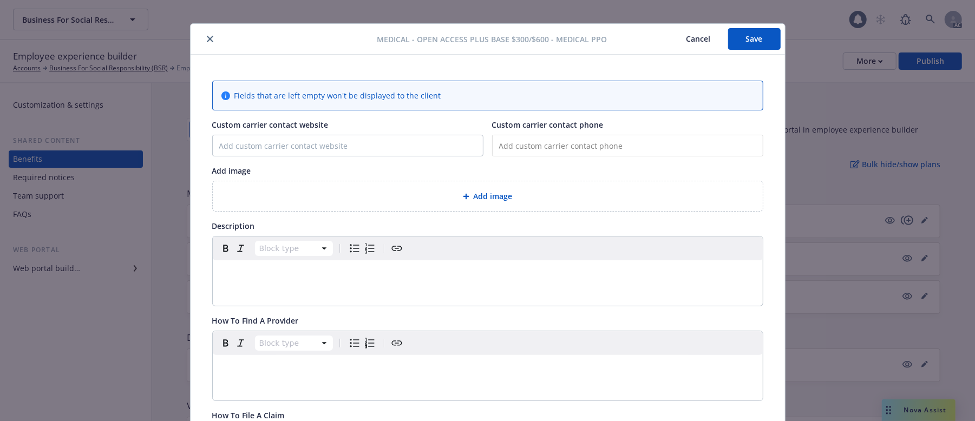
scroll to position [0, 0]
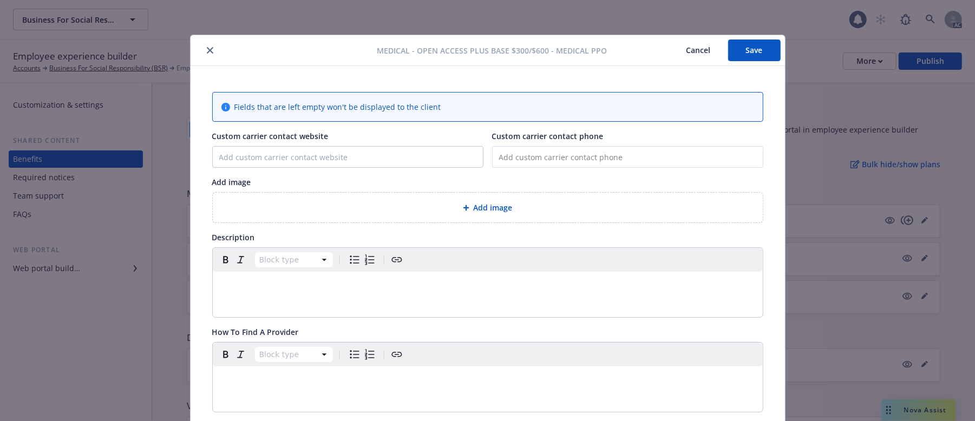
click at [735, 48] on button "Save" at bounding box center [754, 51] width 53 height 22
click at [687, 50] on button "Cancel" at bounding box center [698, 51] width 59 height 22
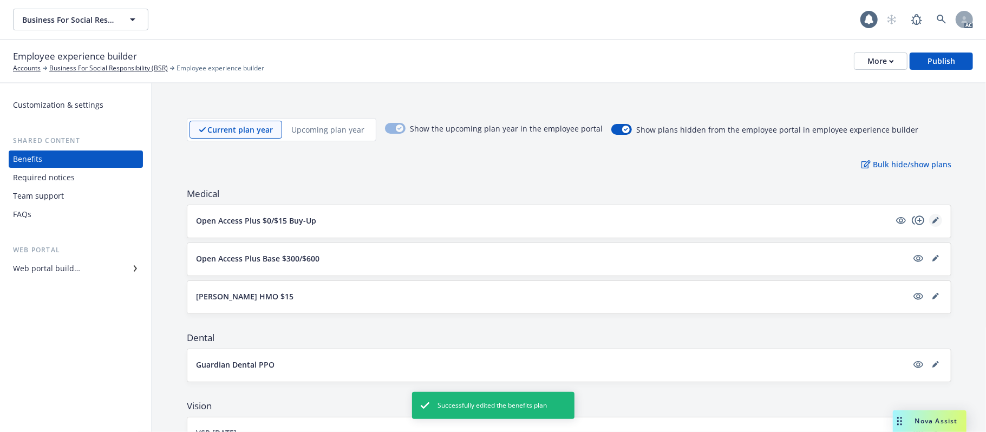
click at [907, 220] on icon "editPencil" at bounding box center [934, 220] width 5 height 5
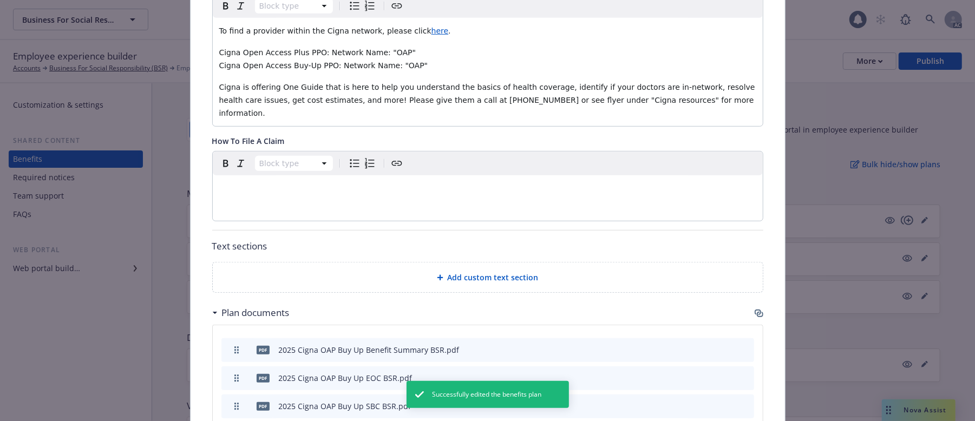
scroll to position [538, 0]
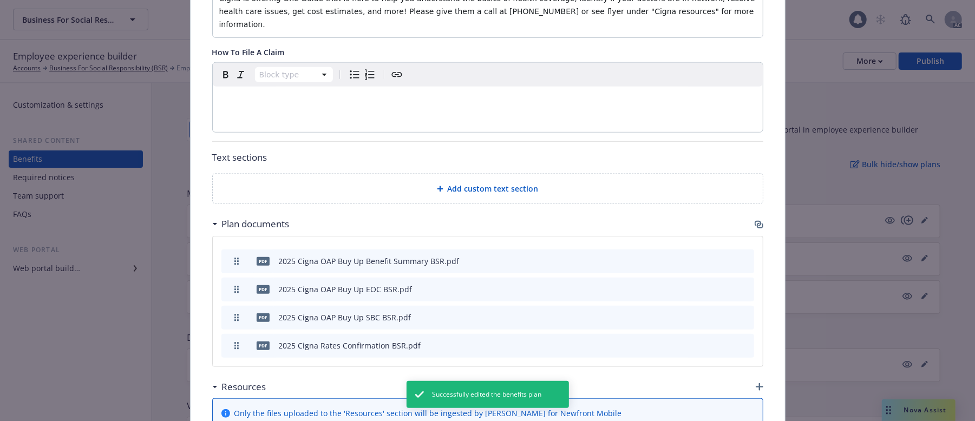
click at [741, 341] on icon "archive file" at bounding box center [745, 345] width 8 height 9
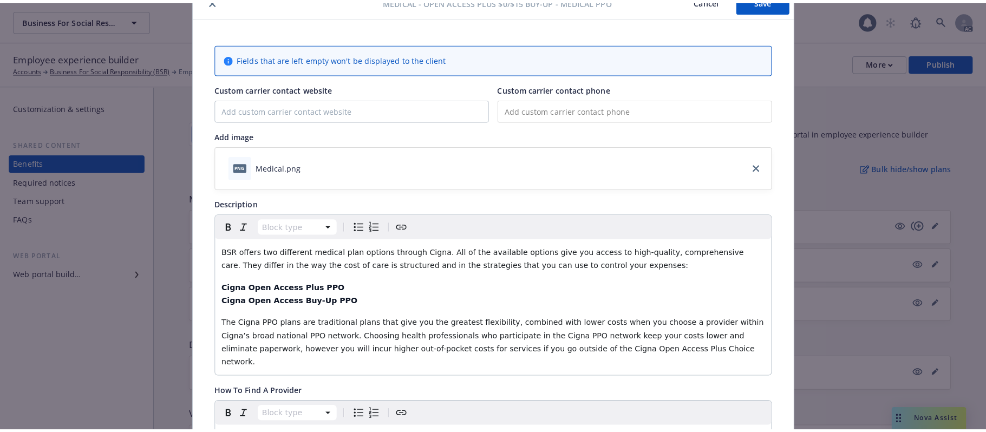
scroll to position [0, 0]
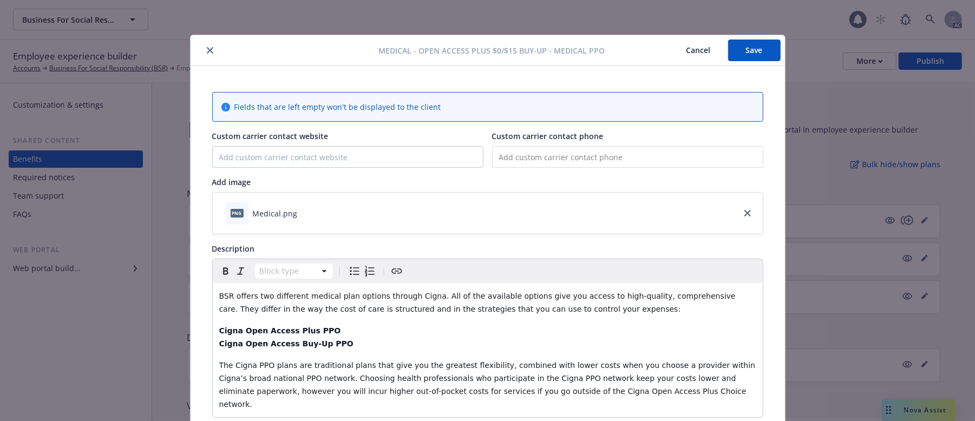
click at [733, 50] on button "Save" at bounding box center [754, 51] width 53 height 22
click at [690, 53] on button "Cancel" at bounding box center [698, 51] width 59 height 22
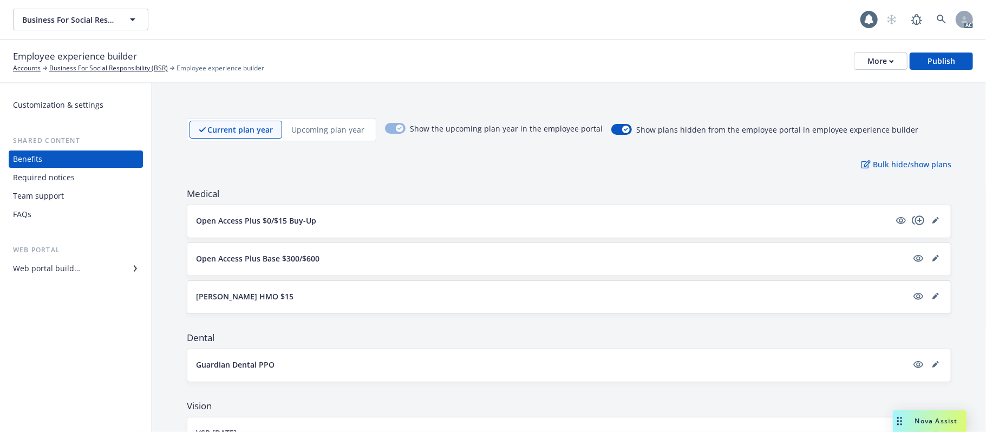
click at [470, 221] on button "Open Access Plus $0/$15 Buy-Up" at bounding box center [543, 220] width 694 height 11
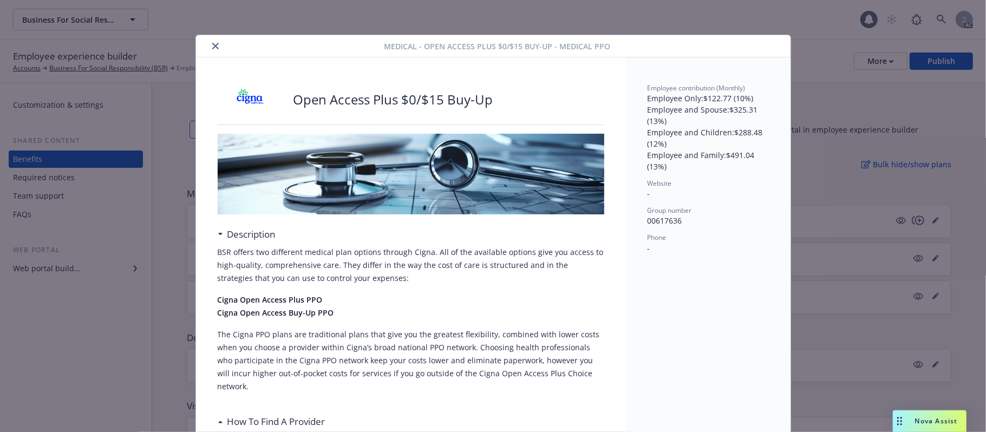
click at [212, 44] on icon "close" at bounding box center [215, 46] width 6 height 6
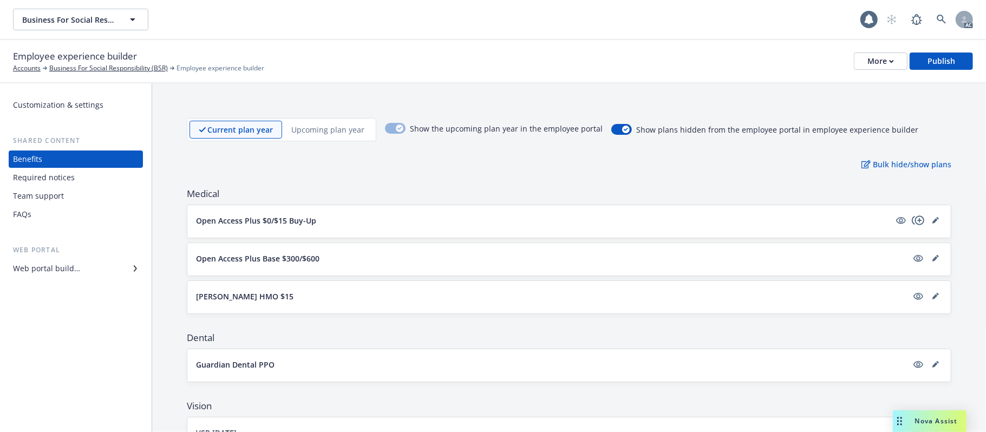
click at [380, 220] on button "Open Access Plus $0/$15 Buy-Up" at bounding box center [543, 220] width 694 height 11
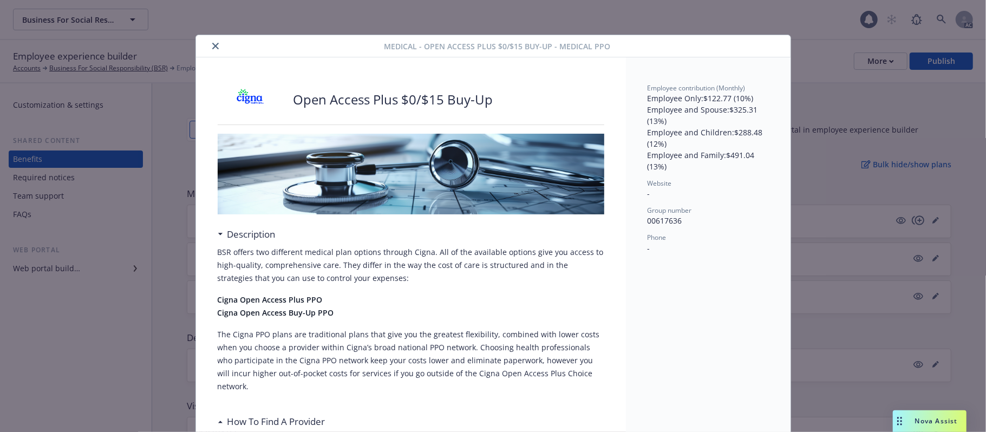
scroll to position [32, 0]
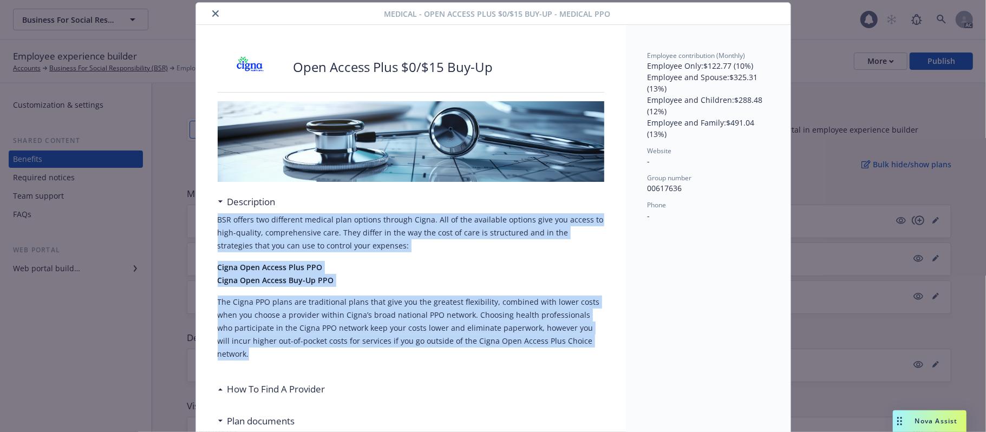
drag, startPoint x: 211, startPoint y: 218, endPoint x: 573, endPoint y: 348, distance: 384.3
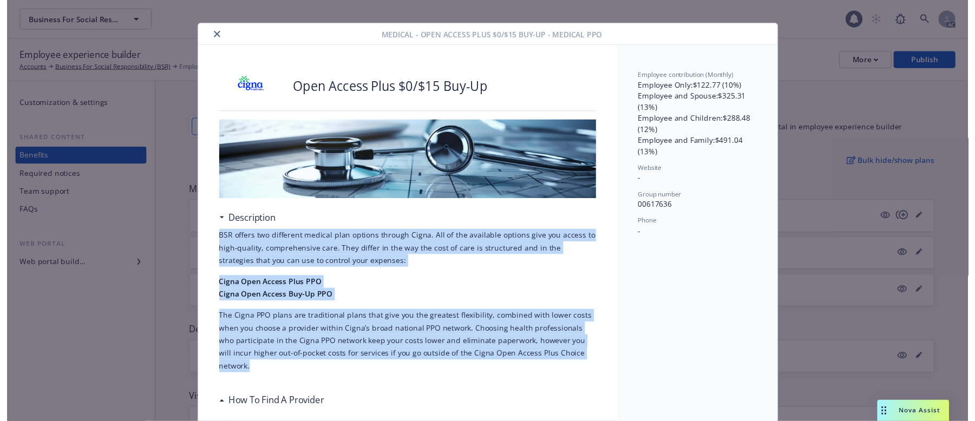
scroll to position [0, 0]
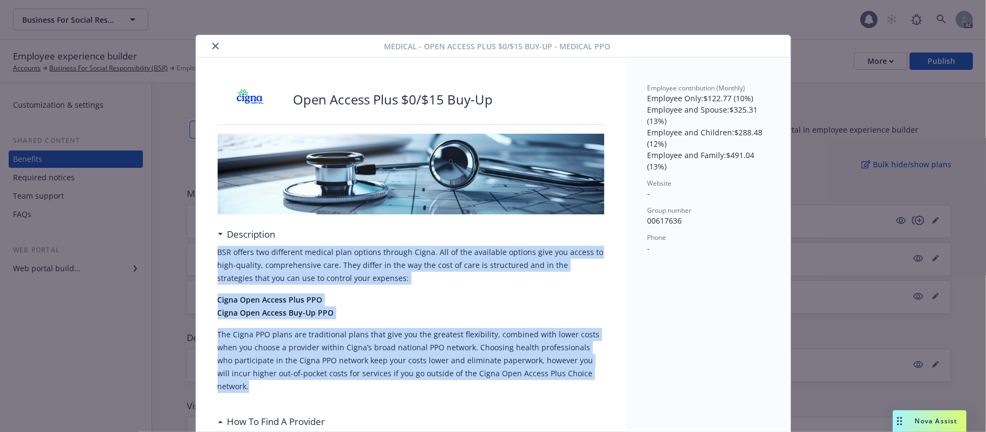
click at [212, 48] on icon "close" at bounding box center [215, 46] width 6 height 6
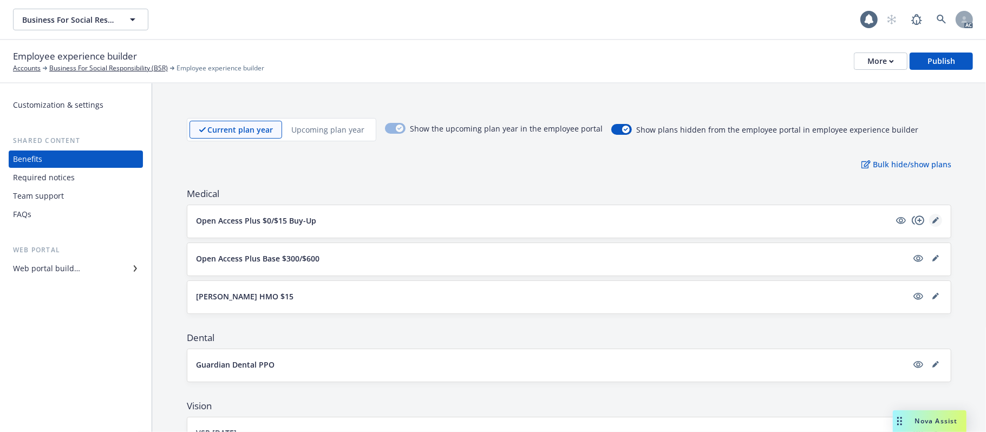
click at [907, 220] on link "editPencil" at bounding box center [935, 220] width 13 height 13
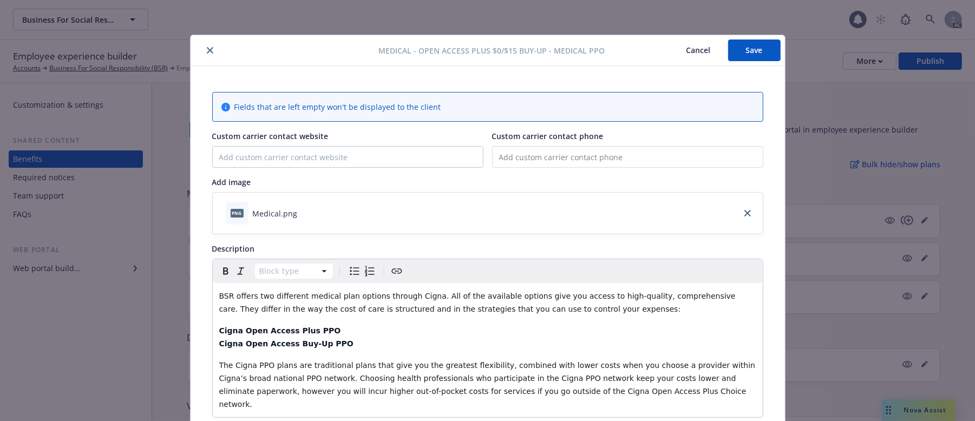
scroll to position [32, 0]
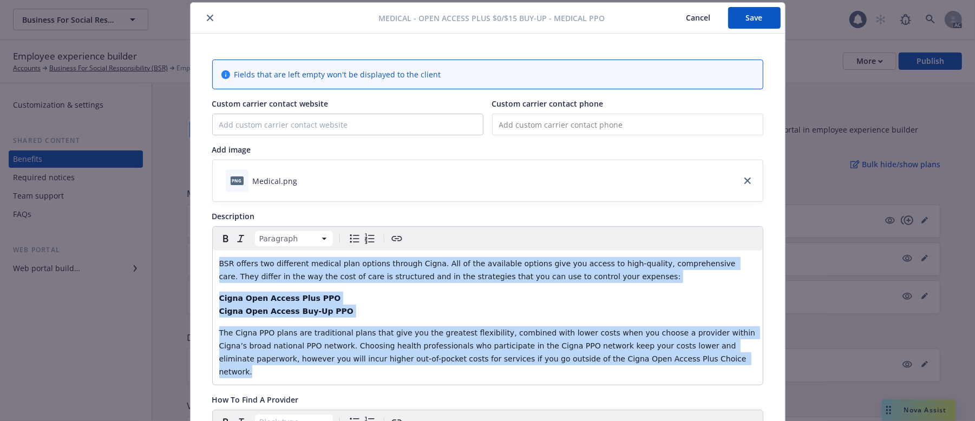
drag, startPoint x: 212, startPoint y: 265, endPoint x: 627, endPoint y: 357, distance: 424.9
click at [627, 347] on div "BSR offers two different medical plan options through Cigna. All of the availab…" at bounding box center [488, 318] width 550 height 134
copy div "BSR offers two different medical plan options through Cigna. All of the availab…"
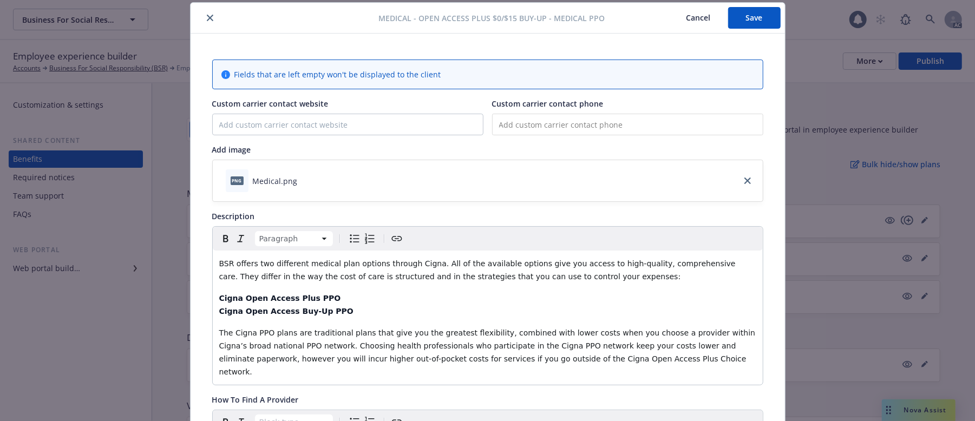
click at [198, 21] on div at bounding box center [287, 17] width 184 height 13
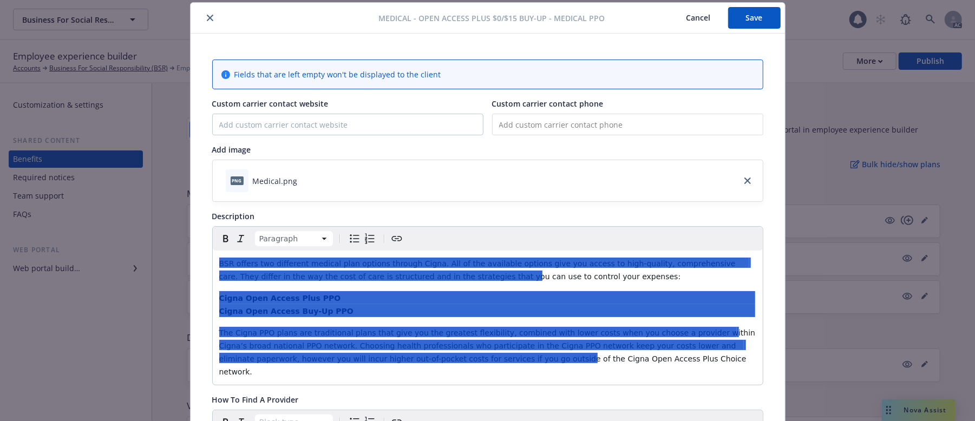
click at [207, 17] on icon "close" at bounding box center [210, 18] width 6 height 6
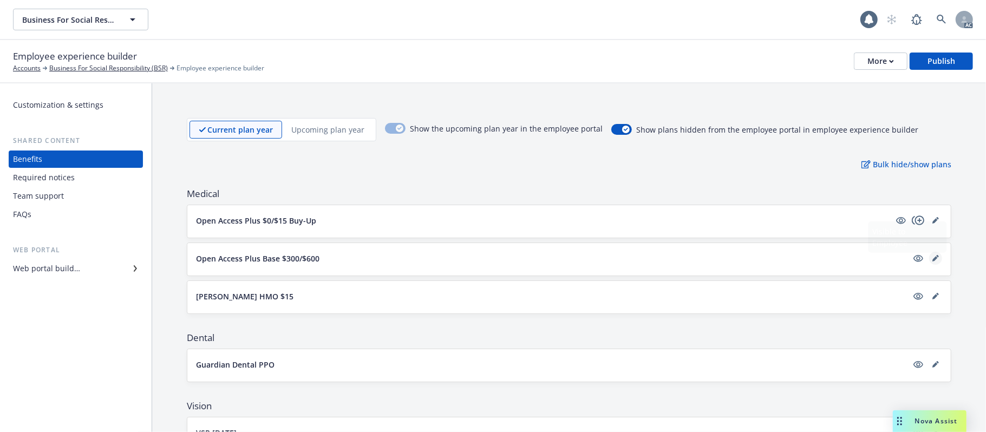
click at [907, 260] on icon "editPencil" at bounding box center [934, 258] width 5 height 5
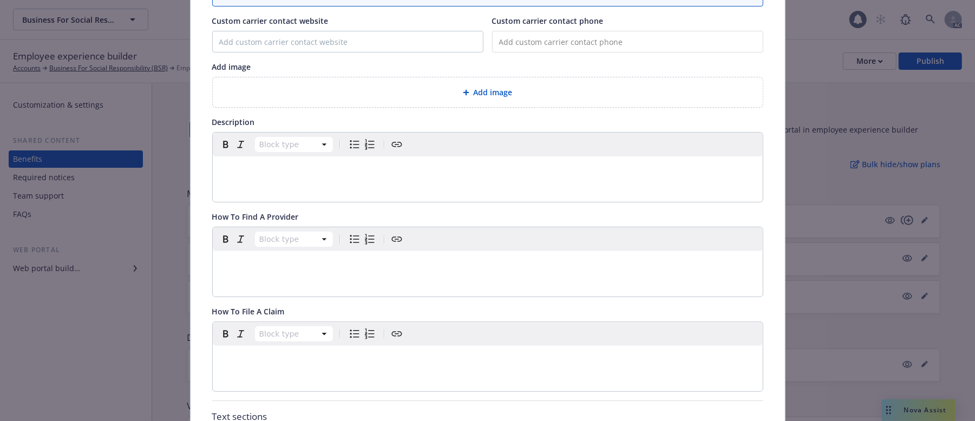
scroll to position [32, 0]
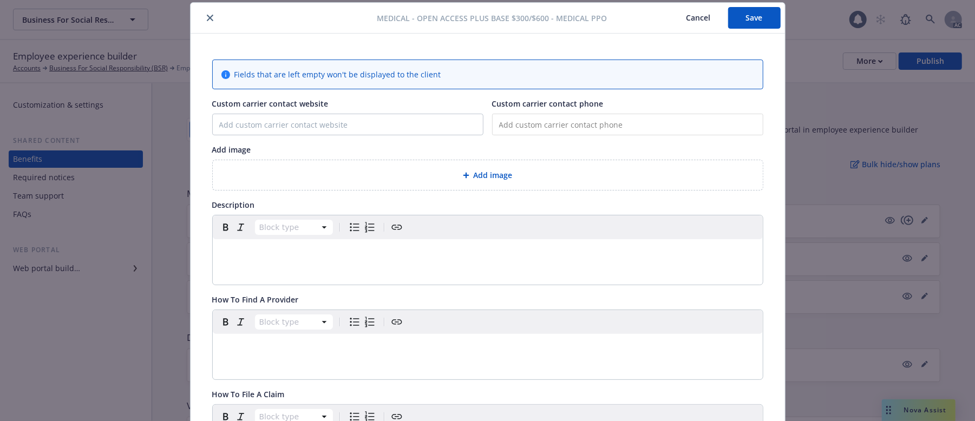
click at [293, 254] on p "editable markdown" at bounding box center [487, 252] width 537 height 13
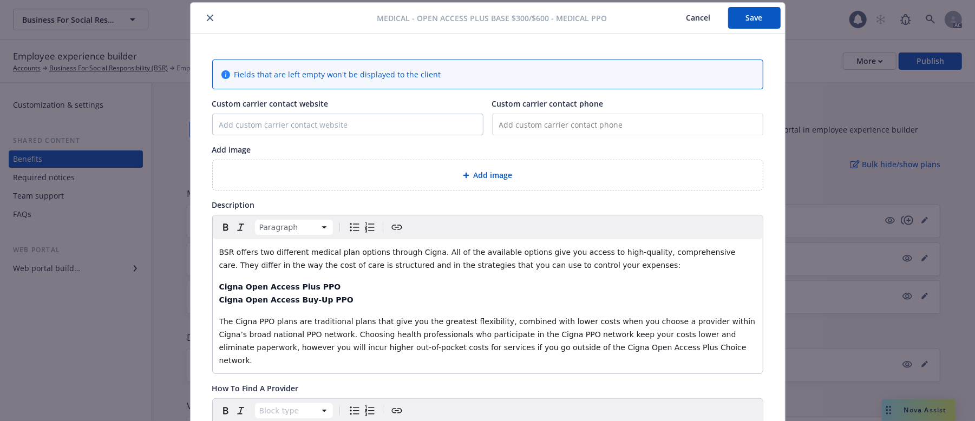
click at [504, 180] on span "Add image" at bounding box center [493, 174] width 39 height 11
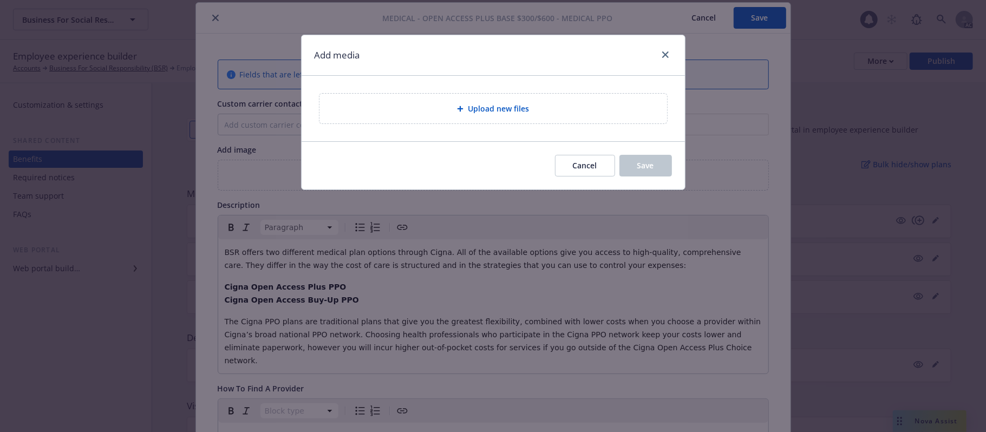
click at [474, 104] on span "Upload new files" at bounding box center [498, 108] width 61 height 11
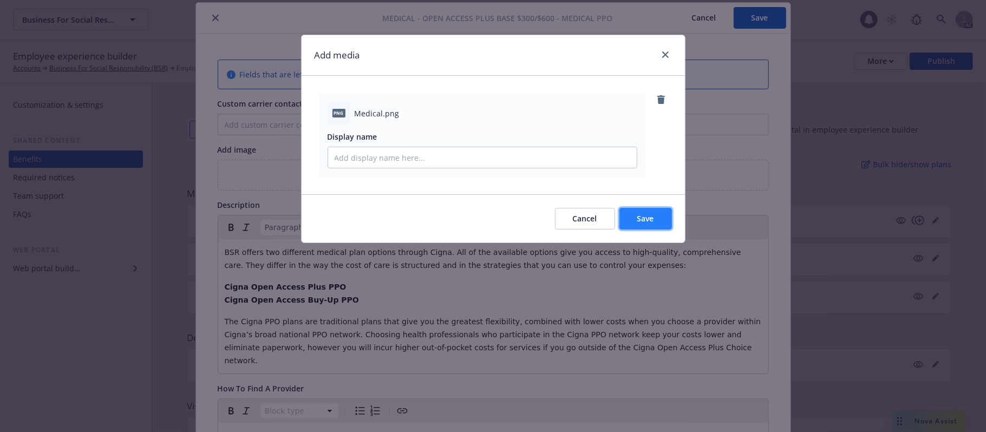
click at [652, 223] on span "Save" at bounding box center [645, 218] width 17 height 10
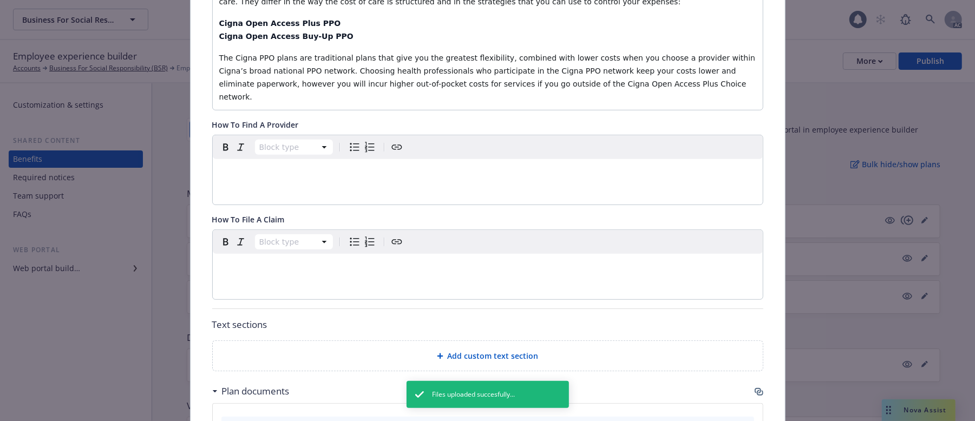
scroll to position [321, 0]
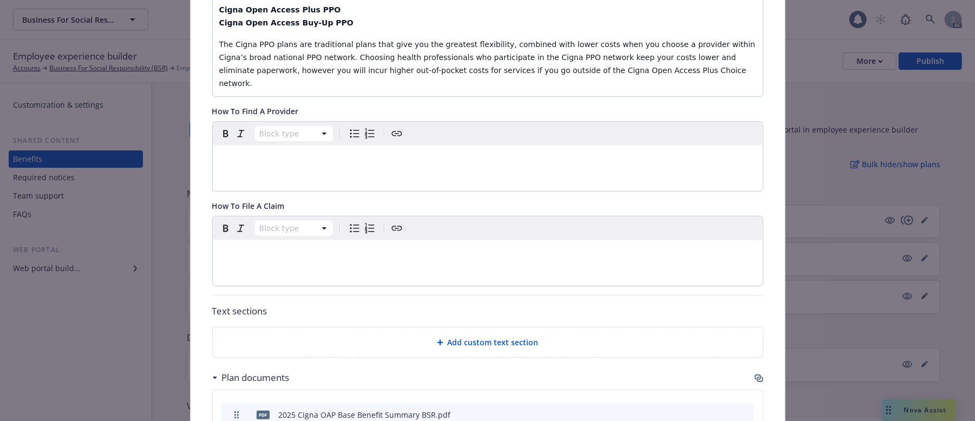
click at [278, 247] on p "editable markdown" at bounding box center [487, 253] width 537 height 13
click at [275, 152] on p "editable markdown" at bounding box center [487, 158] width 537 height 13
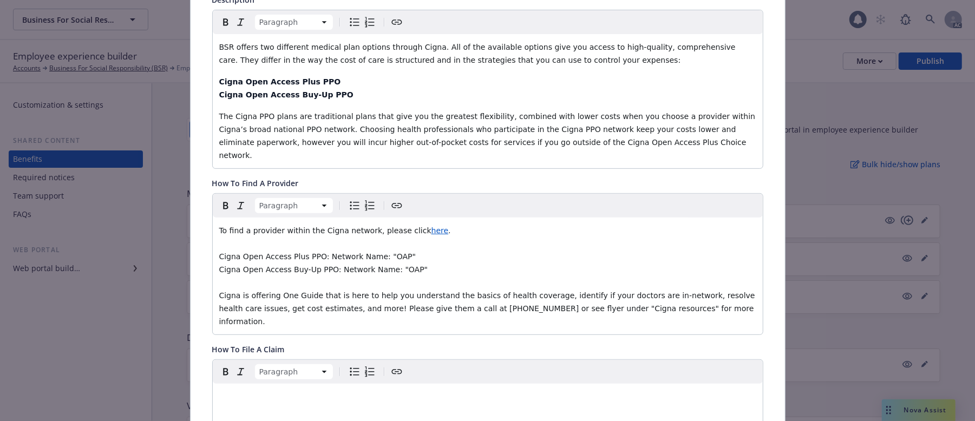
scroll to position [32, 0]
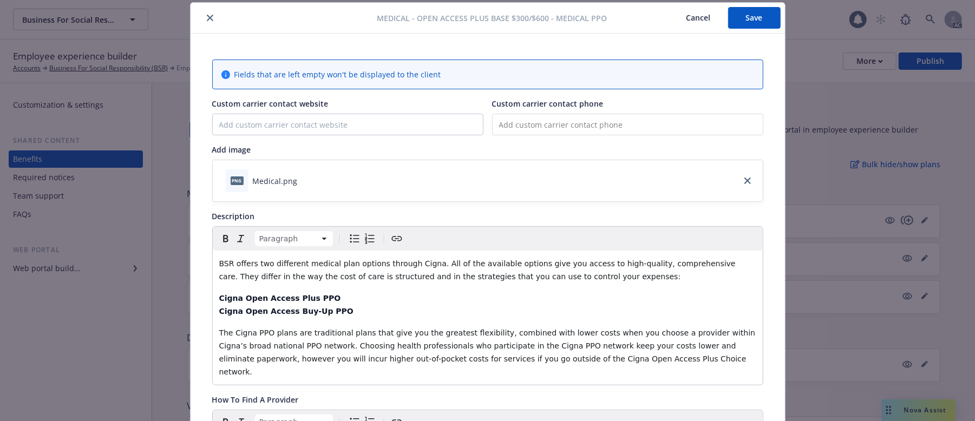
click at [748, 22] on button "Save" at bounding box center [754, 18] width 53 height 22
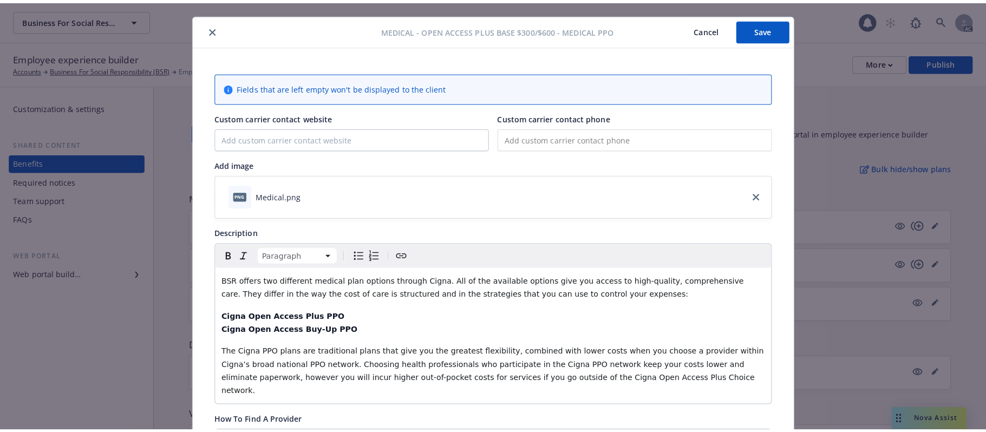
scroll to position [0, 0]
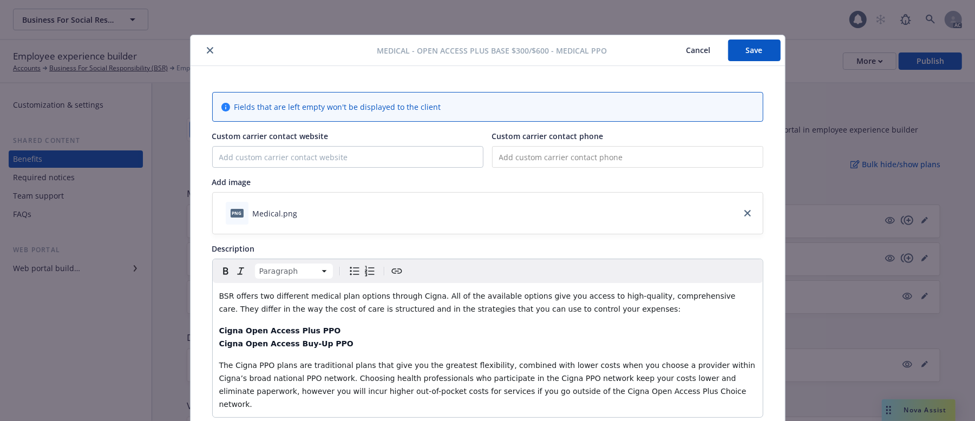
click at [741, 48] on button "Save" at bounding box center [754, 51] width 53 height 22
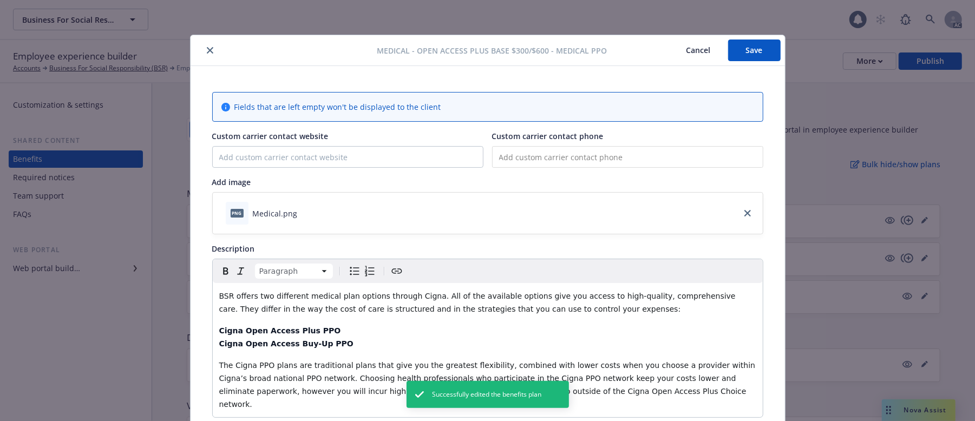
click at [689, 48] on button "Cancel" at bounding box center [698, 51] width 59 height 22
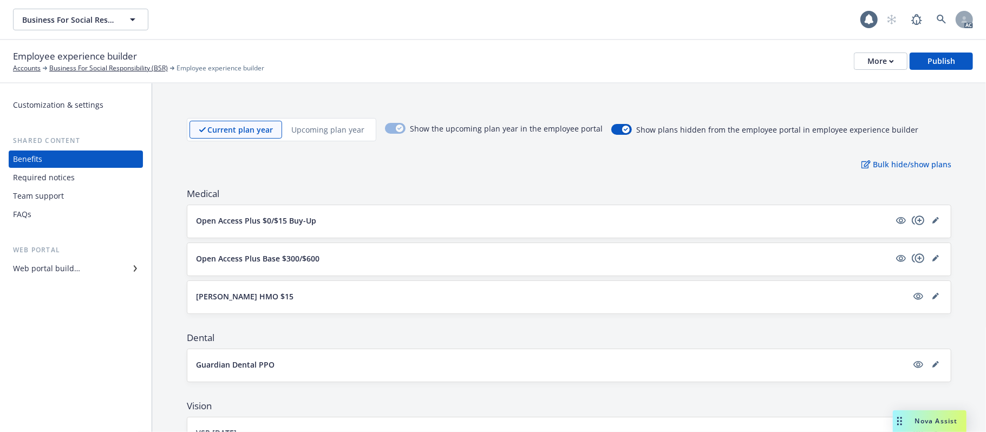
click at [426, 215] on button "Open Access Plus $0/$15 Buy-Up" at bounding box center [543, 220] width 694 height 11
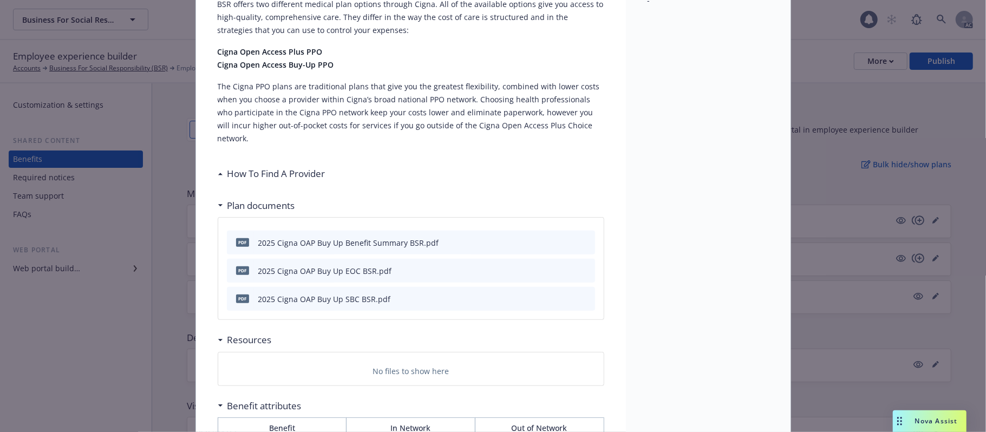
scroll to position [249, 0]
click at [276, 166] on h3 "How To Find A Provider" at bounding box center [276, 173] width 98 height 14
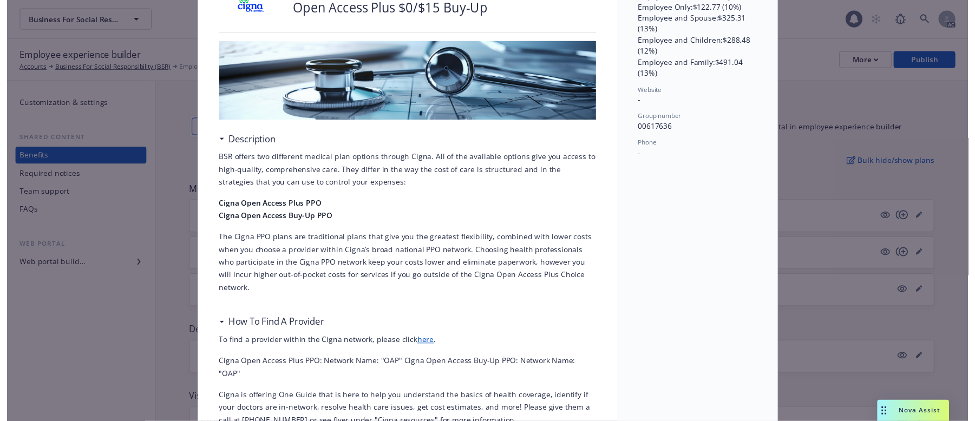
scroll to position [0, 0]
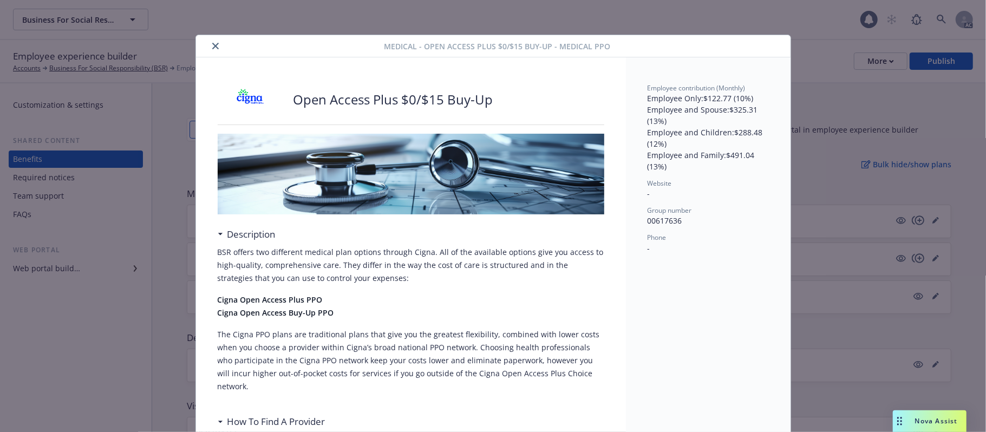
click at [212, 45] on icon "close" at bounding box center [215, 46] width 6 height 6
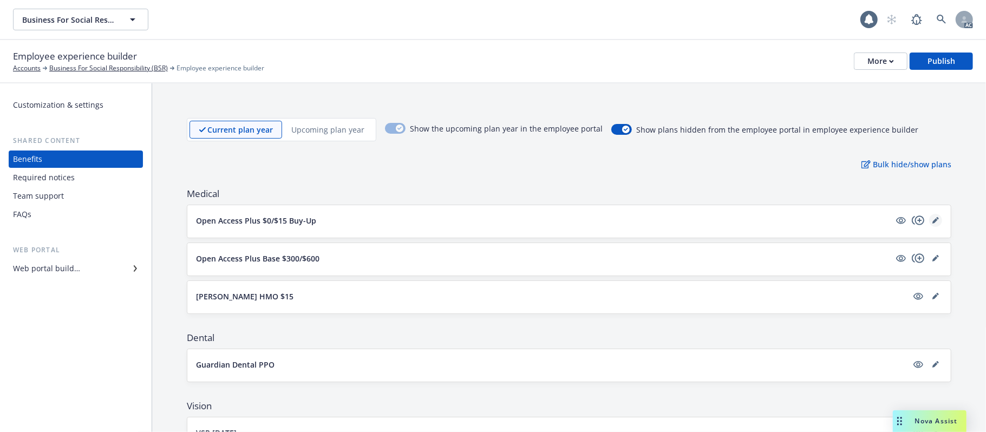
click at [907, 222] on icon "editPencil" at bounding box center [935, 220] width 6 height 6
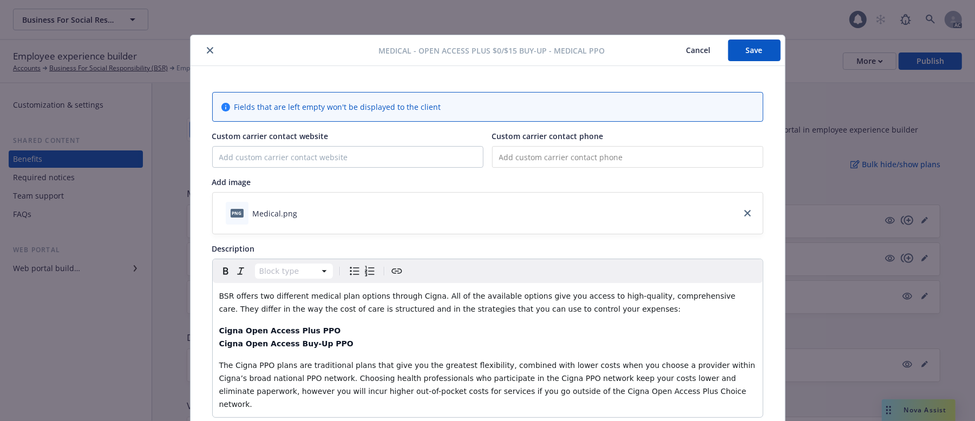
click at [698, 50] on button "Cancel" at bounding box center [698, 51] width 59 height 22
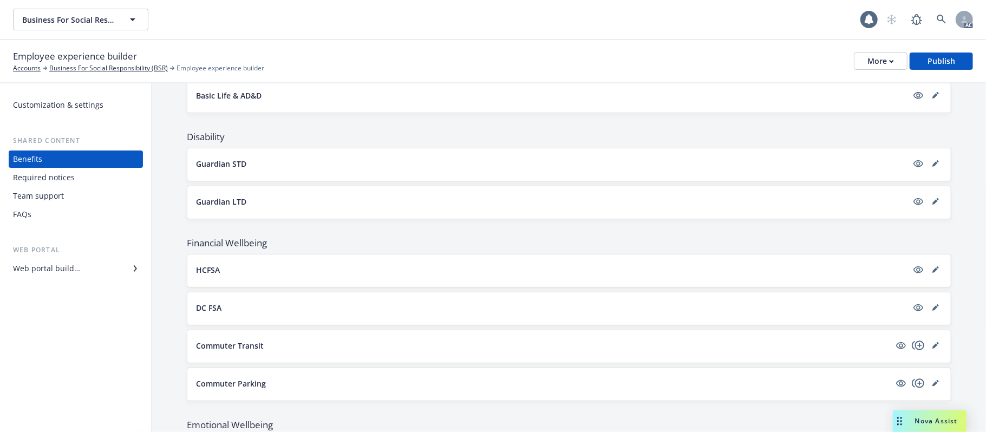
scroll to position [551, 0]
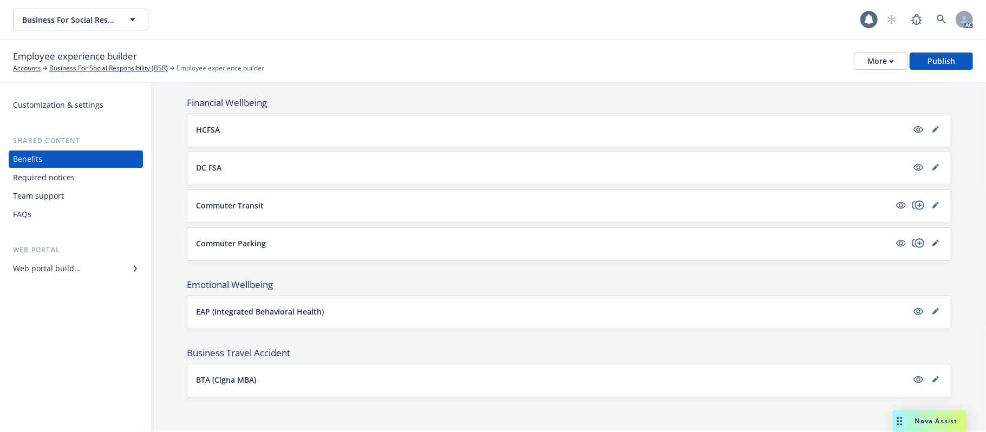
drag, startPoint x: 103, startPoint y: 334, endPoint x: 122, endPoint y: 334, distance: 19.5
click at [104, 334] on div "Customization & settings Shared content Benefits Required notices Team support …" at bounding box center [76, 257] width 152 height 349
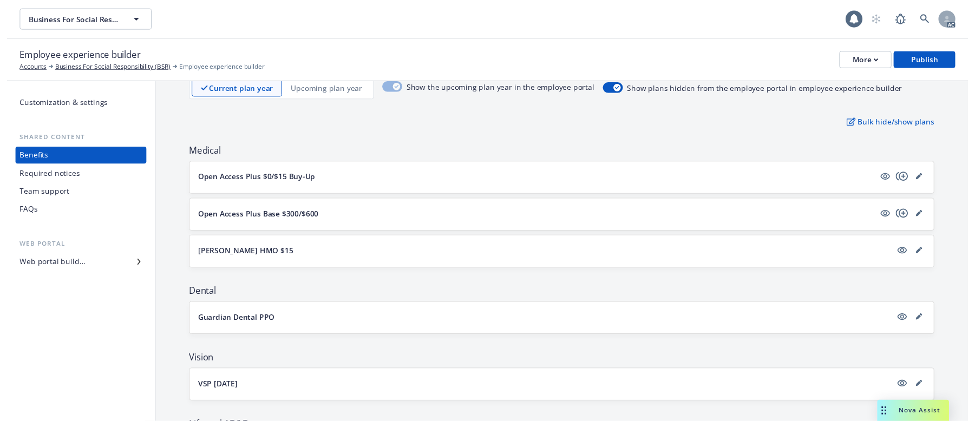
scroll to position [0, 0]
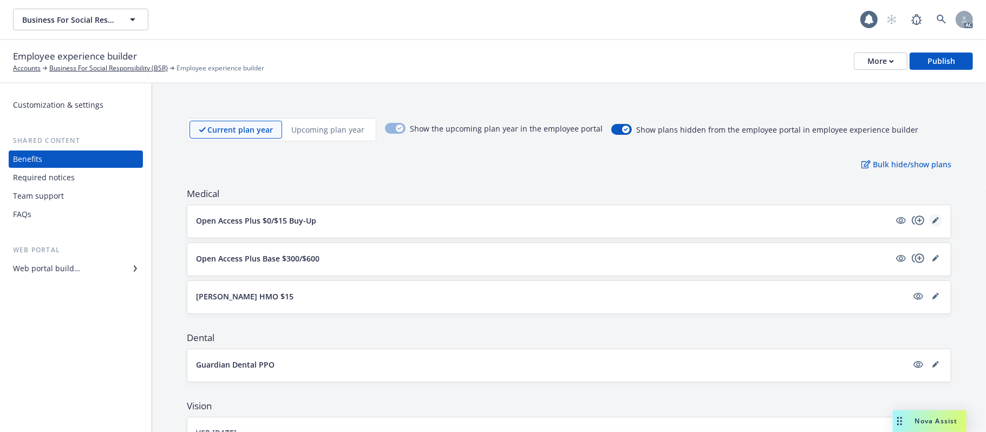
click at [907, 218] on icon "editPencil" at bounding box center [935, 220] width 6 height 6
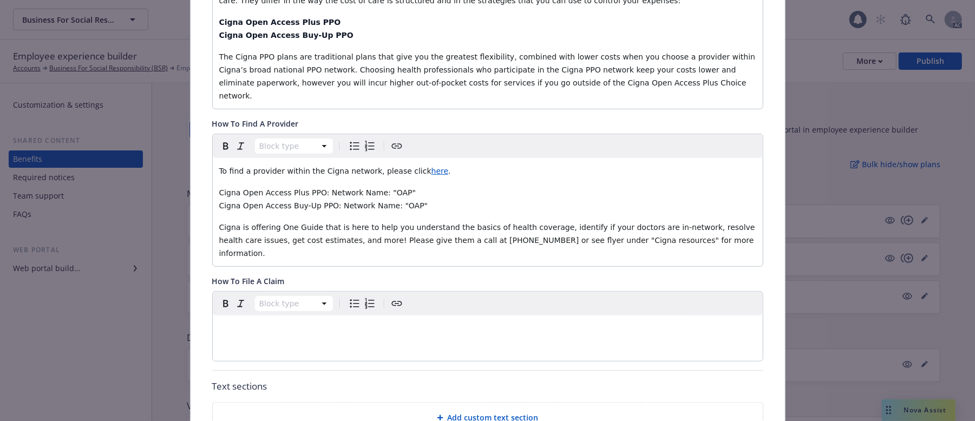
scroll to position [321, 0]
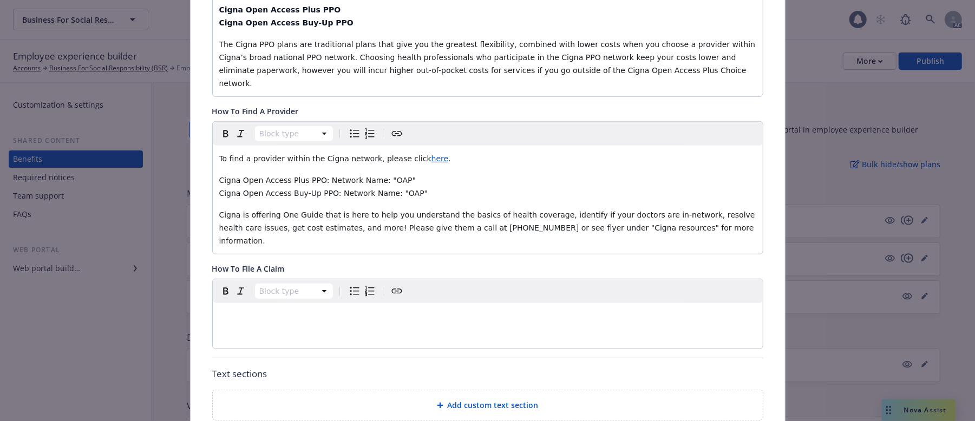
click at [667, 219] on p "Cigna is offering One Guide that is here to help you understand the basics of h…" at bounding box center [487, 227] width 537 height 39
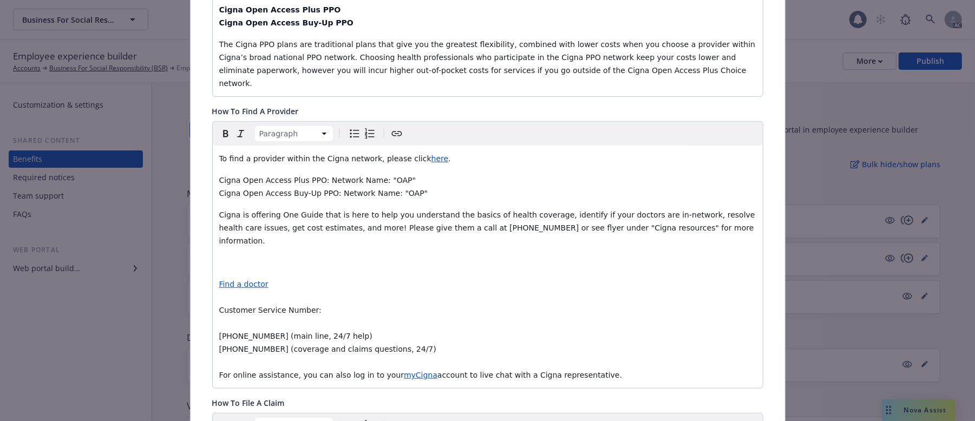
click at [228, 256] on p "editable markdown" at bounding box center [487, 262] width 537 height 13
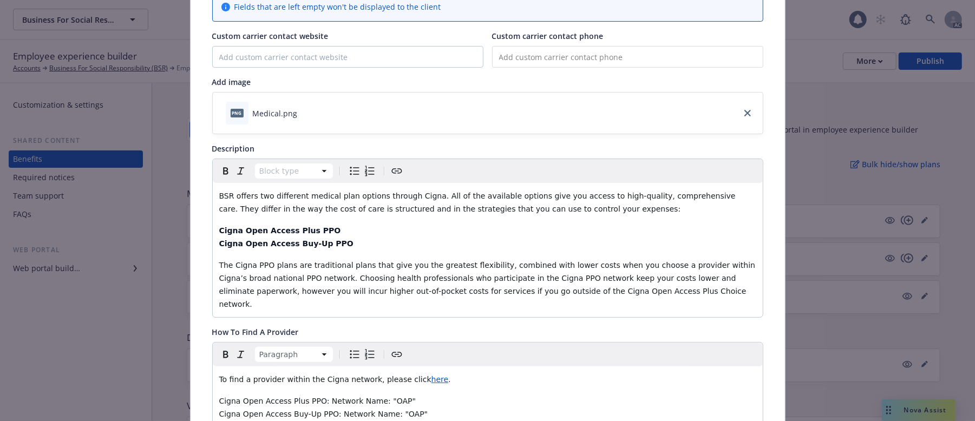
scroll to position [0, 0]
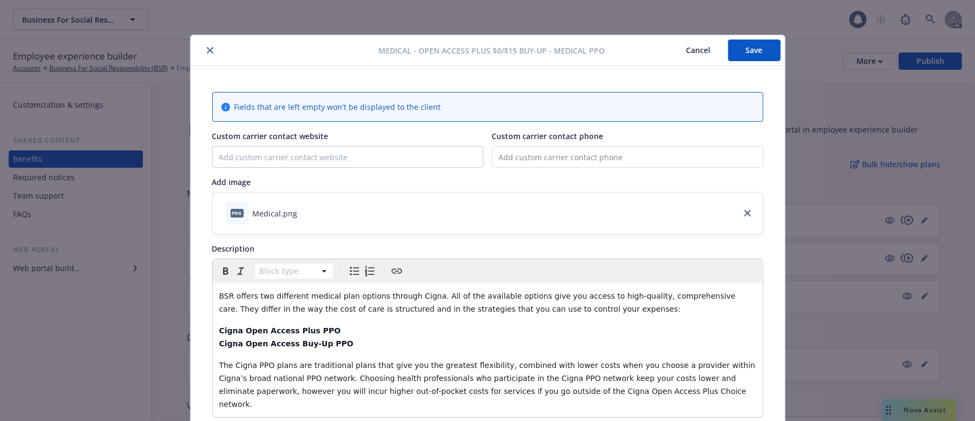
click at [761, 49] on button "Save" at bounding box center [754, 51] width 53 height 22
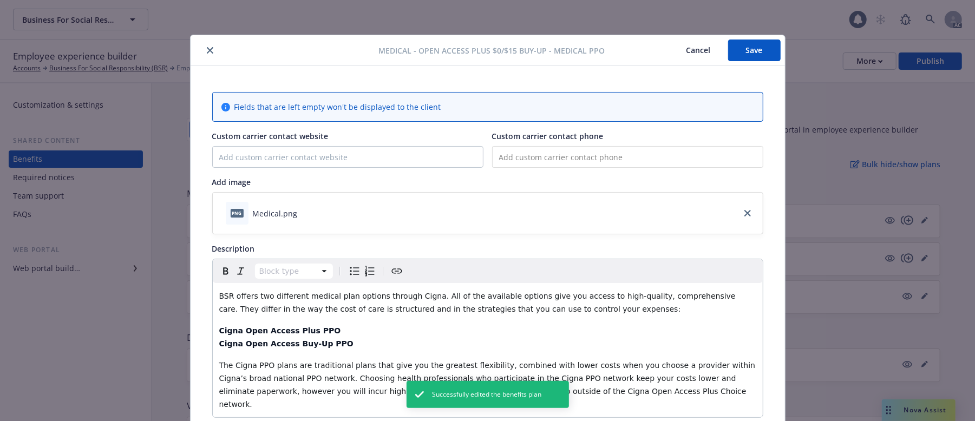
click at [684, 52] on button "Cancel" at bounding box center [698, 51] width 59 height 22
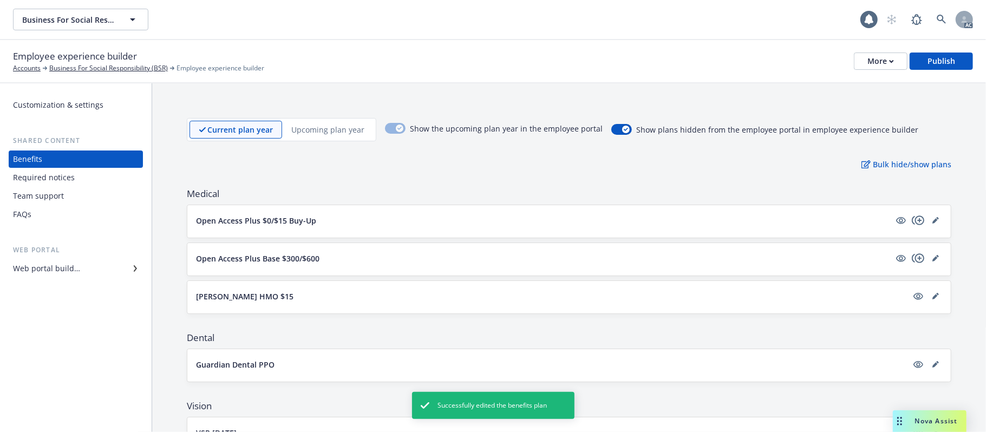
click at [426, 221] on button "Open Access Plus $0/$15 Buy-Up" at bounding box center [543, 220] width 694 height 11
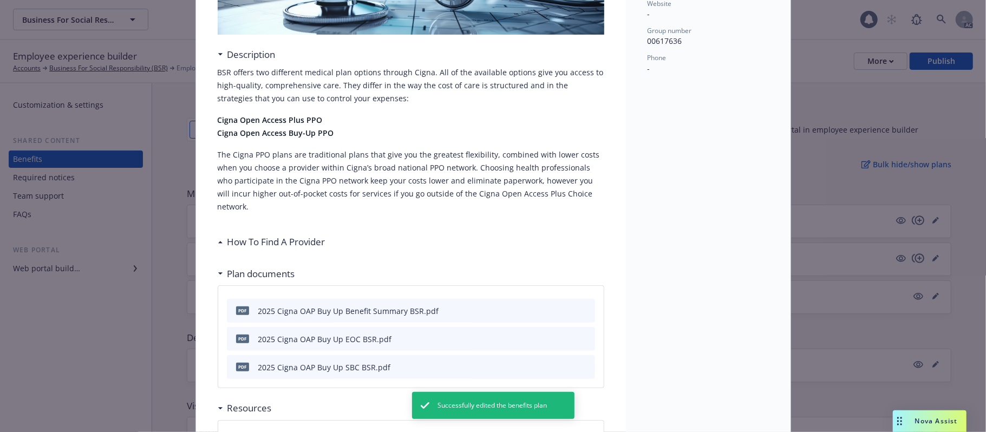
scroll to position [249, 0]
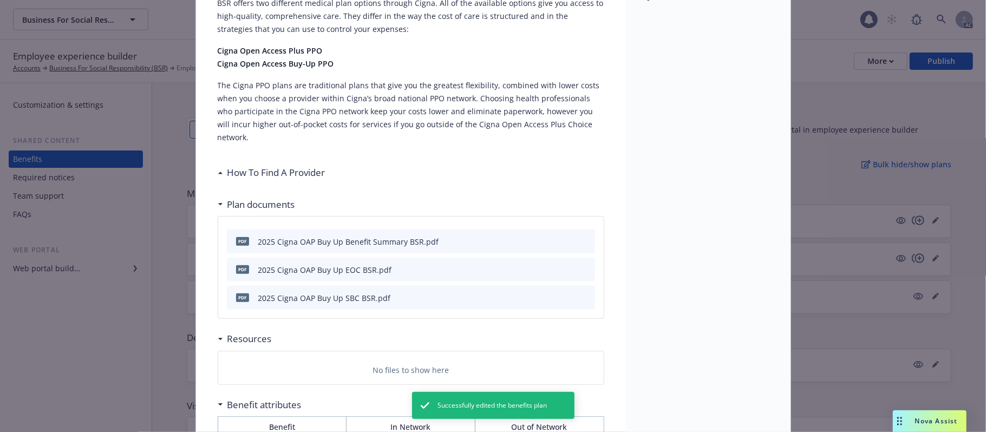
click at [311, 166] on h3 "How To Find A Provider" at bounding box center [276, 173] width 98 height 14
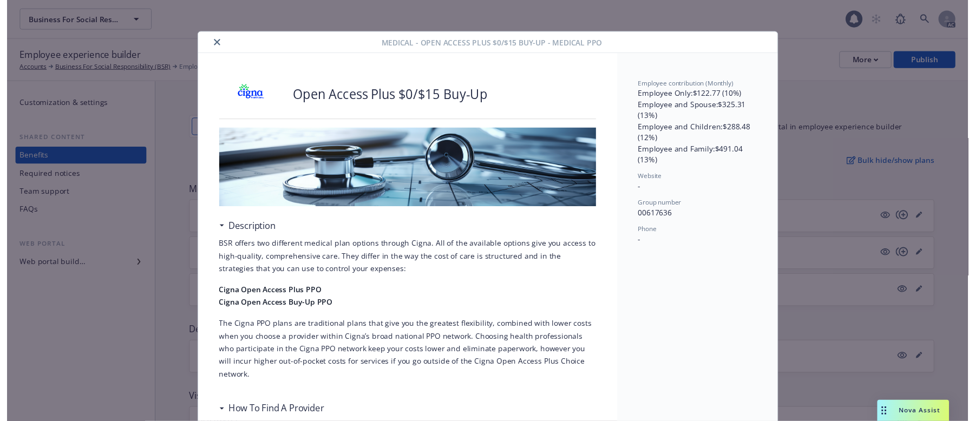
scroll to position [0, 0]
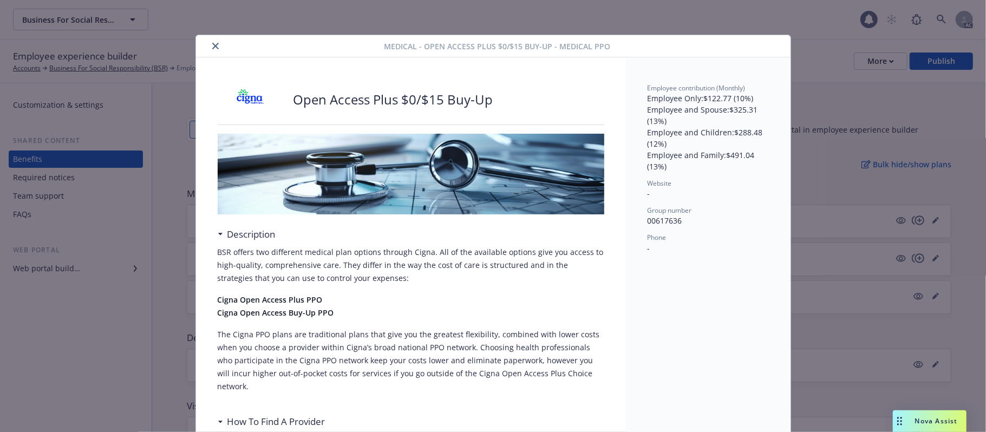
click at [212, 48] on icon "close" at bounding box center [215, 46] width 6 height 6
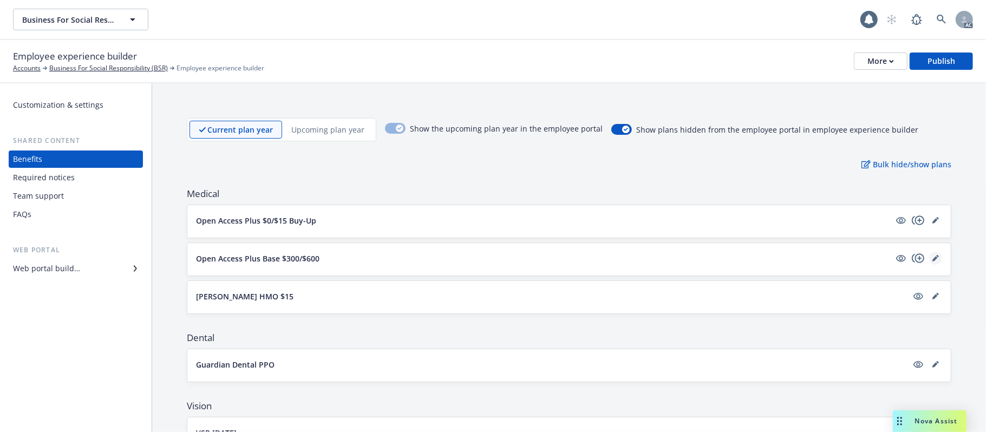
click at [907, 256] on icon "editPencil" at bounding box center [935, 258] width 6 height 6
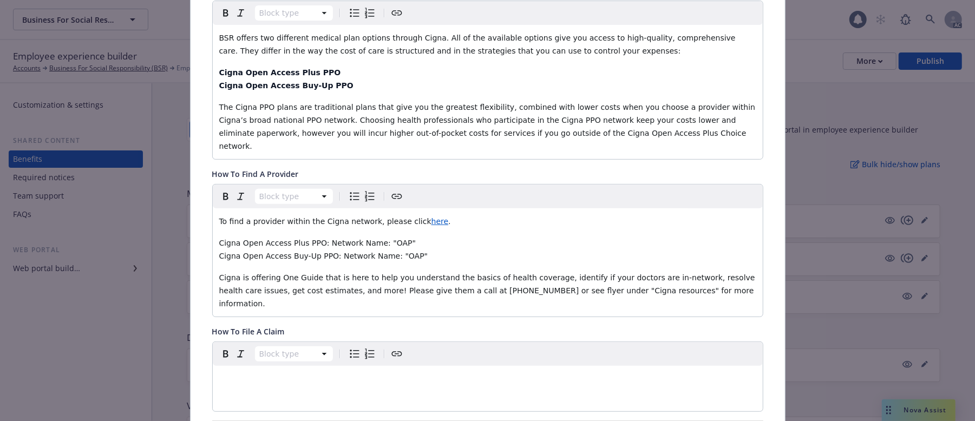
scroll to position [321, 0]
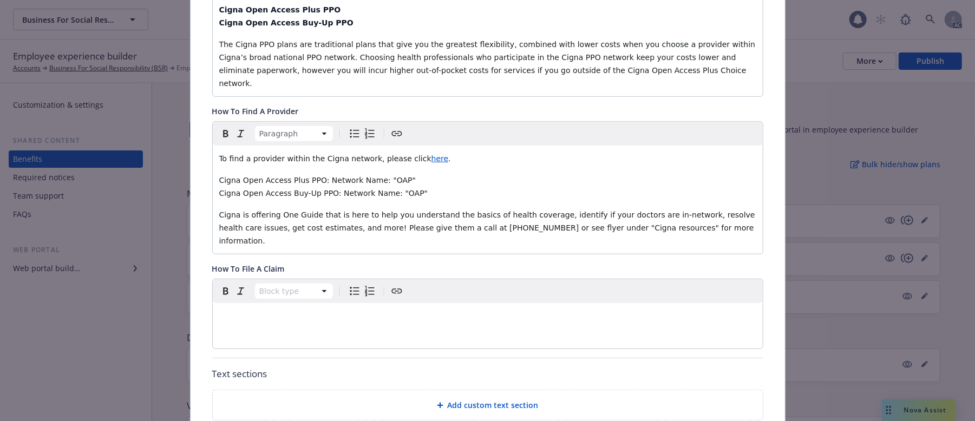
click at [662, 217] on p "Cigna is offering One Guide that is here to help you understand the basics of h…" at bounding box center [487, 227] width 537 height 39
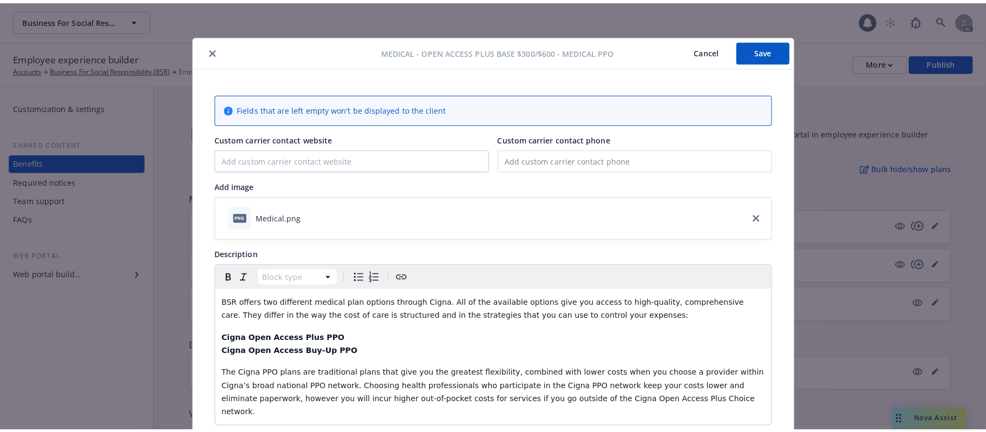
scroll to position [0, 0]
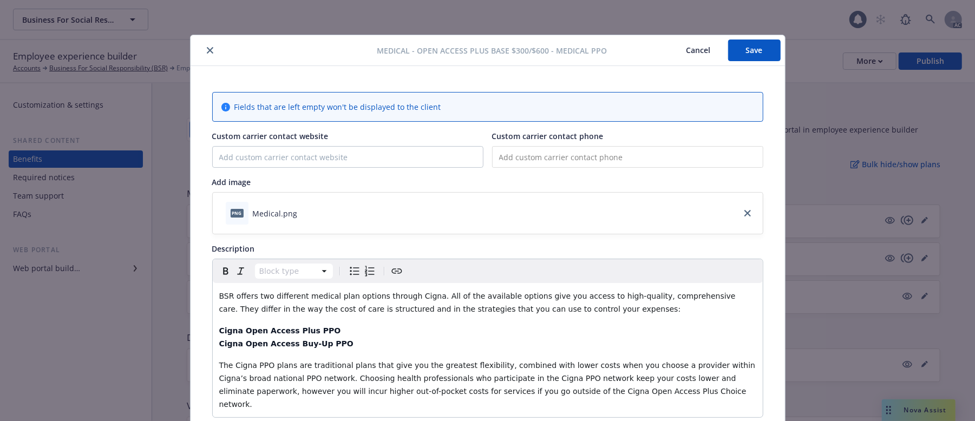
click at [748, 55] on button "Save" at bounding box center [754, 51] width 53 height 22
click at [701, 51] on button "Cancel" at bounding box center [698, 51] width 59 height 22
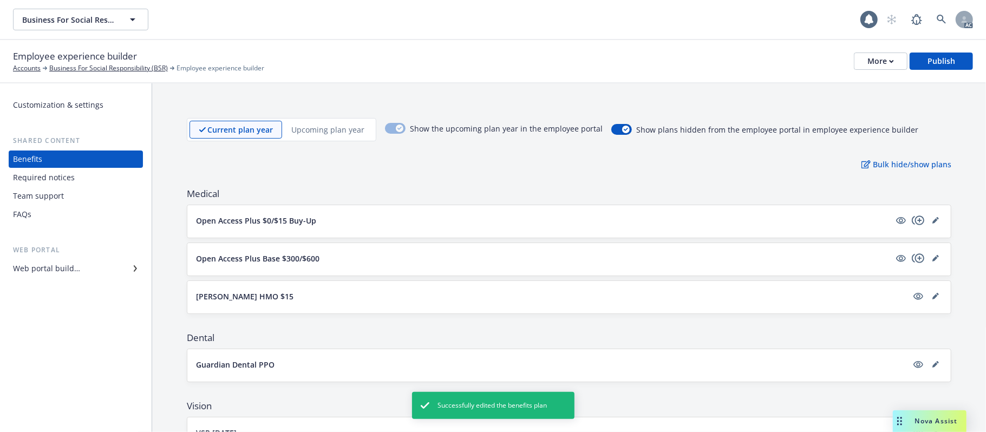
click at [409, 256] on button "Open Access Plus Base $300/$600" at bounding box center [543, 258] width 694 height 11
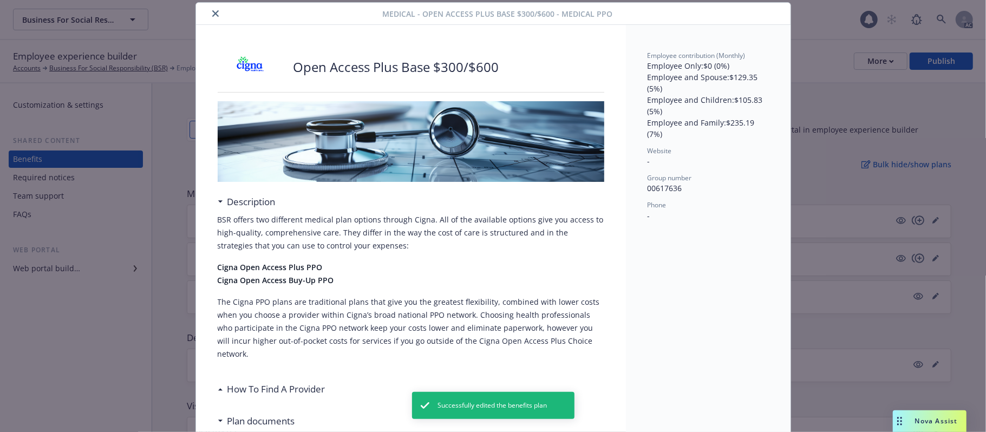
scroll to position [177, 0]
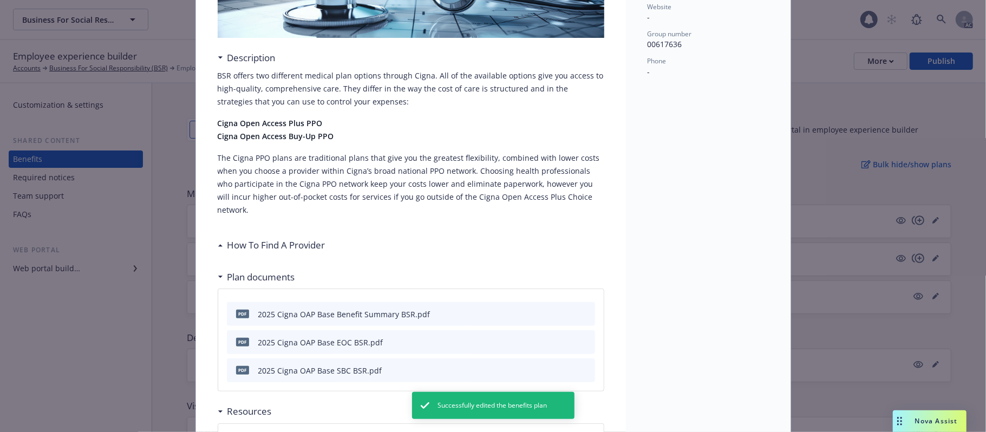
click at [282, 238] on h3 "How To Find A Provider" at bounding box center [276, 245] width 98 height 14
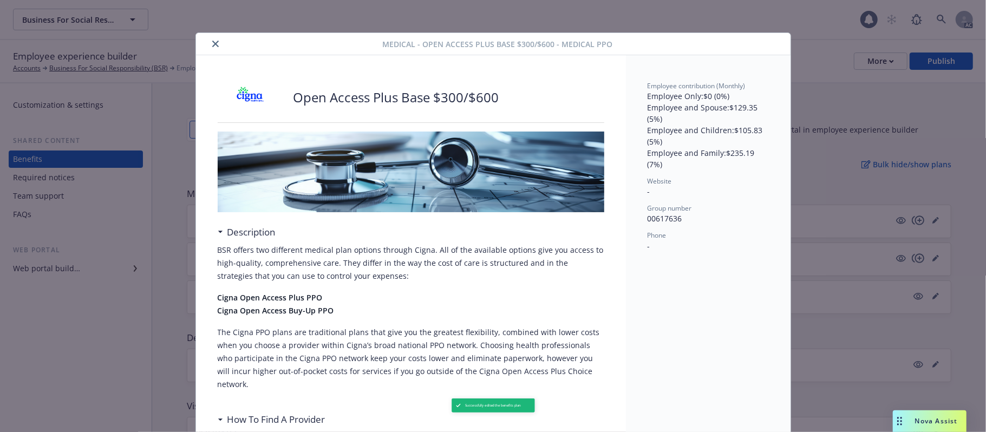
scroll to position [0, 0]
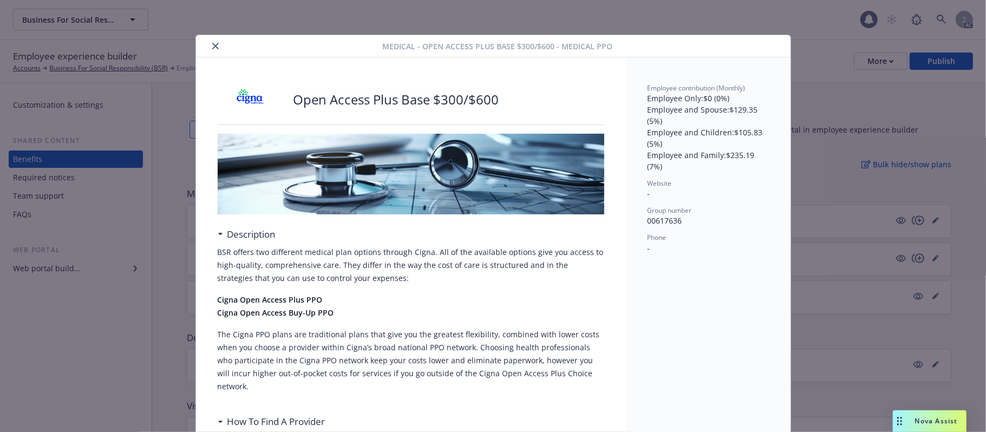
click at [213, 48] on button "close" at bounding box center [215, 46] width 13 height 13
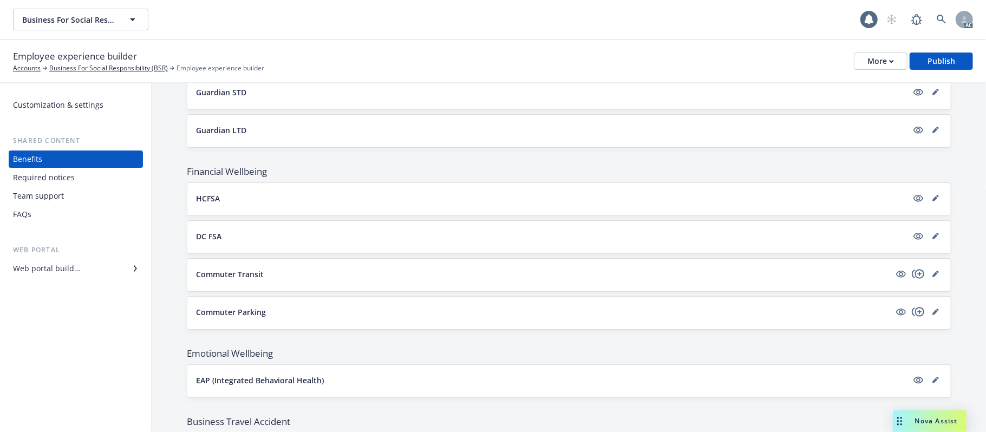
scroll to position [551, 0]
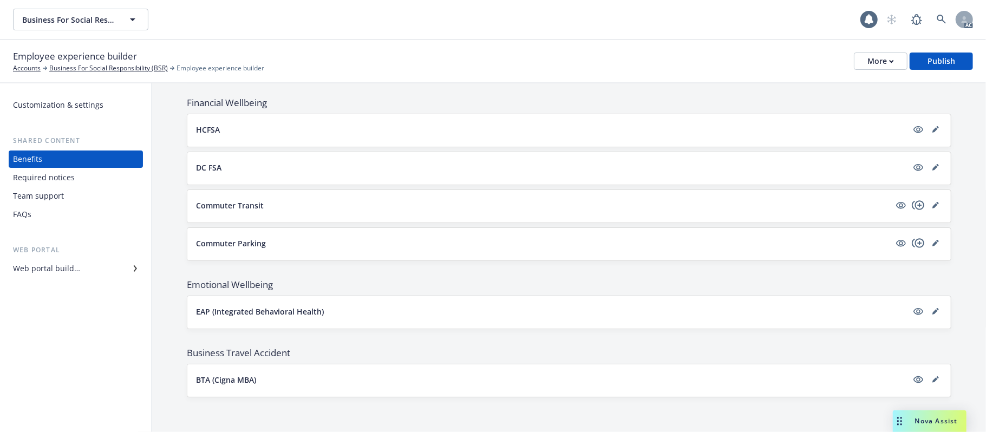
click at [406, 312] on button "EAP (Integrated Behavioral Health)" at bounding box center [551, 311] width 711 height 11
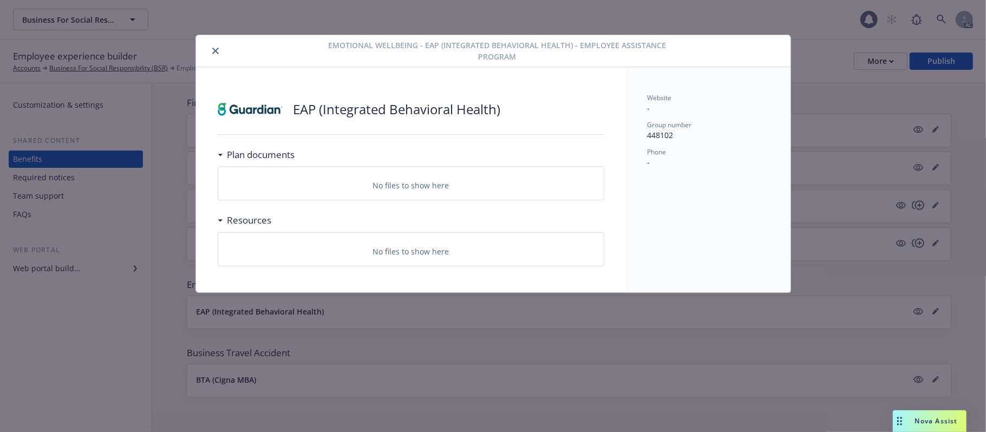
click at [217, 48] on icon "close" at bounding box center [215, 51] width 6 height 6
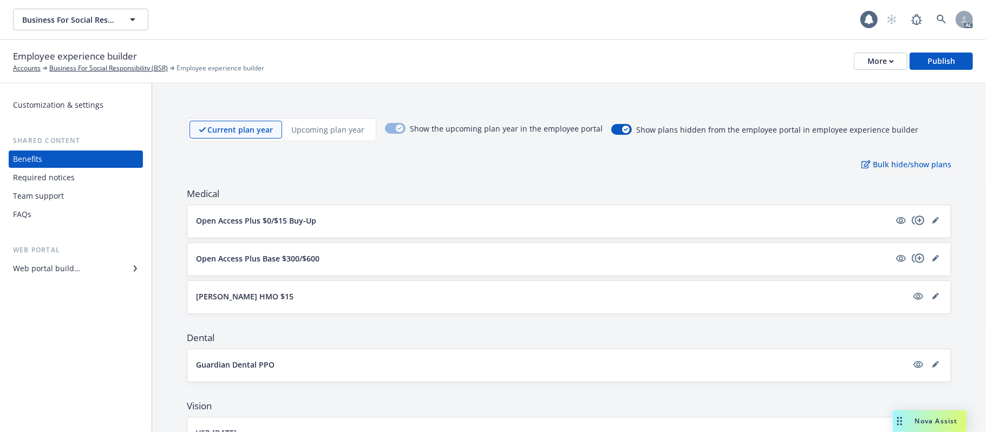
click at [428, 218] on button "Open Access Plus $0/$15 Buy-Up" at bounding box center [543, 220] width 694 height 11
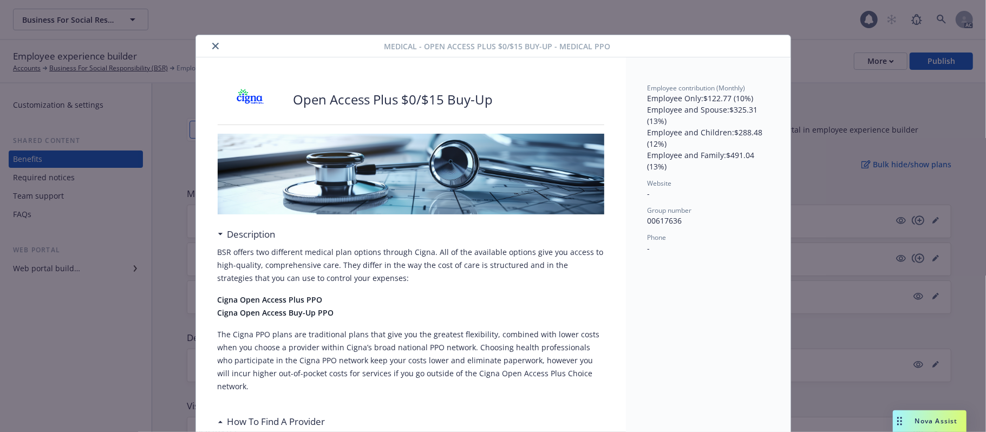
drag, startPoint x: 211, startPoint y: 47, endPoint x: 230, endPoint y: 44, distance: 19.1
click at [212, 47] on icon "close" at bounding box center [215, 46] width 6 height 6
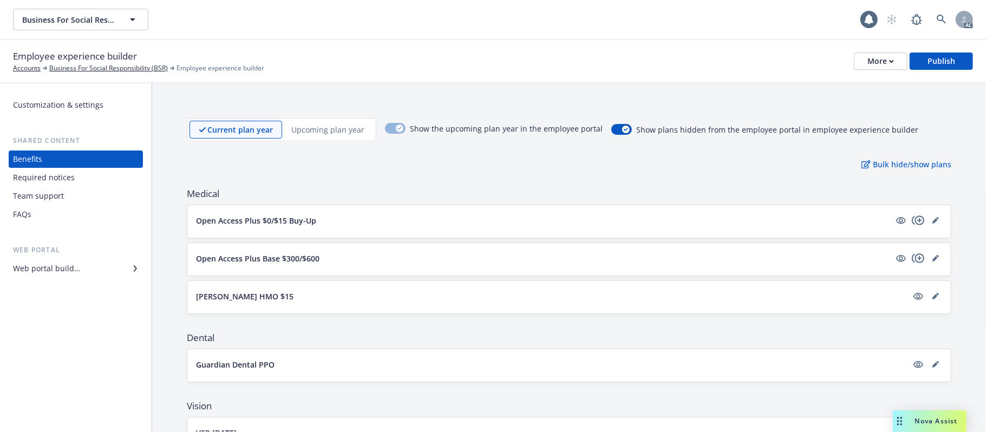
click at [21, 272] on div "Web portal builder" at bounding box center [46, 268] width 67 height 17
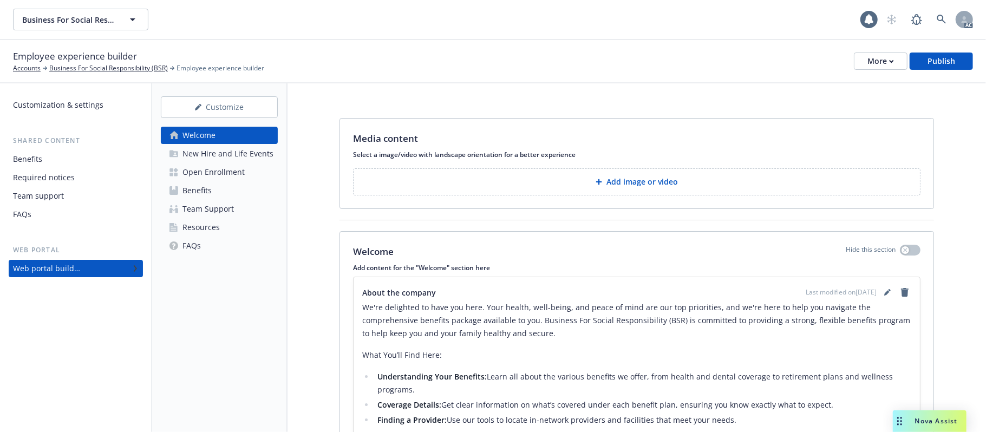
click at [243, 154] on div "New Hire and Life Events" at bounding box center [227, 153] width 91 height 17
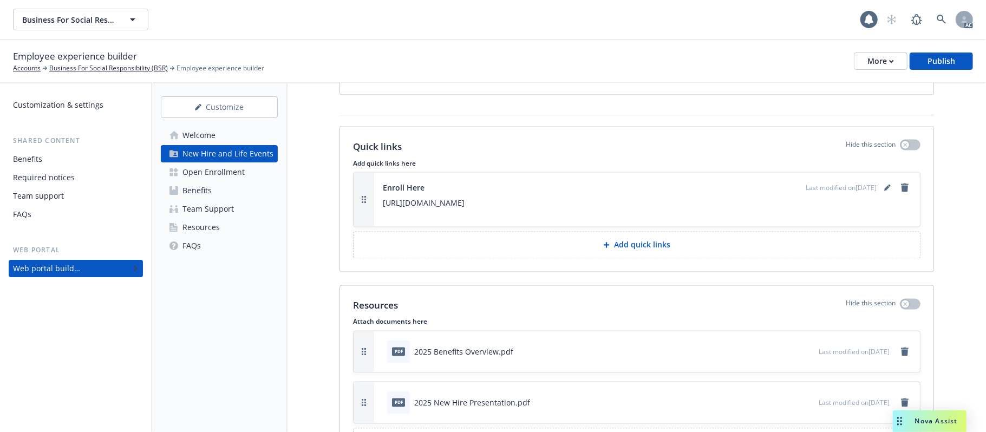
scroll to position [1203, 0]
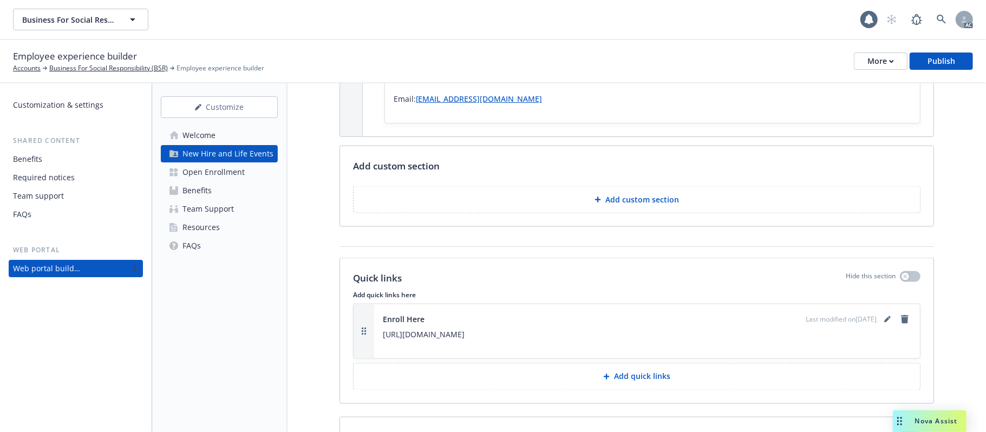
click at [214, 197] on link "Benefits" at bounding box center [219, 190] width 117 height 17
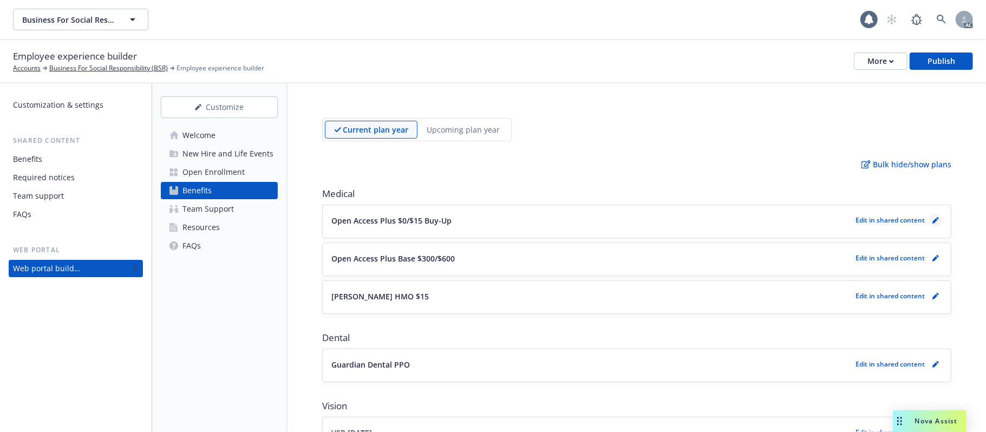
click at [907, 221] on icon "pencil" at bounding box center [935, 220] width 6 height 6
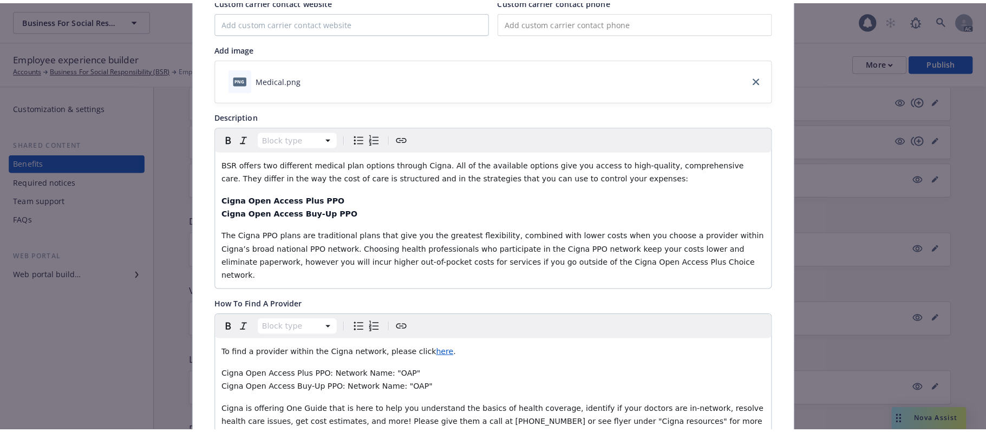
scroll to position [32, 0]
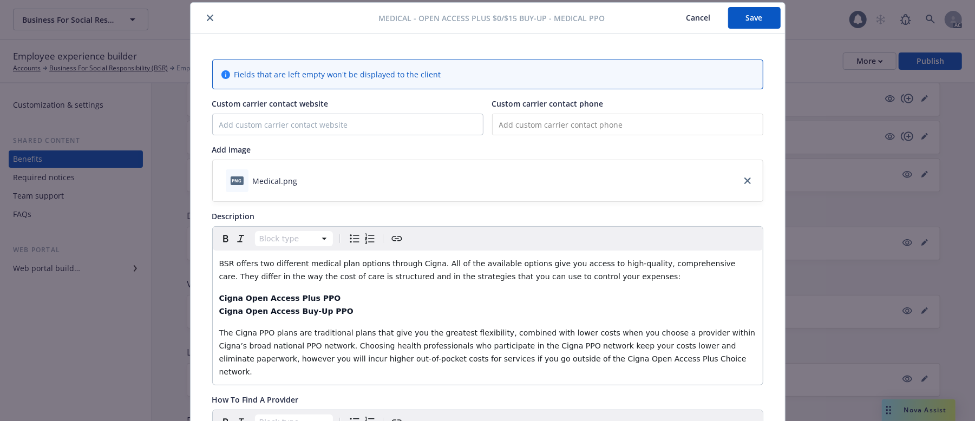
click at [697, 19] on button "Cancel" at bounding box center [698, 18] width 59 height 22
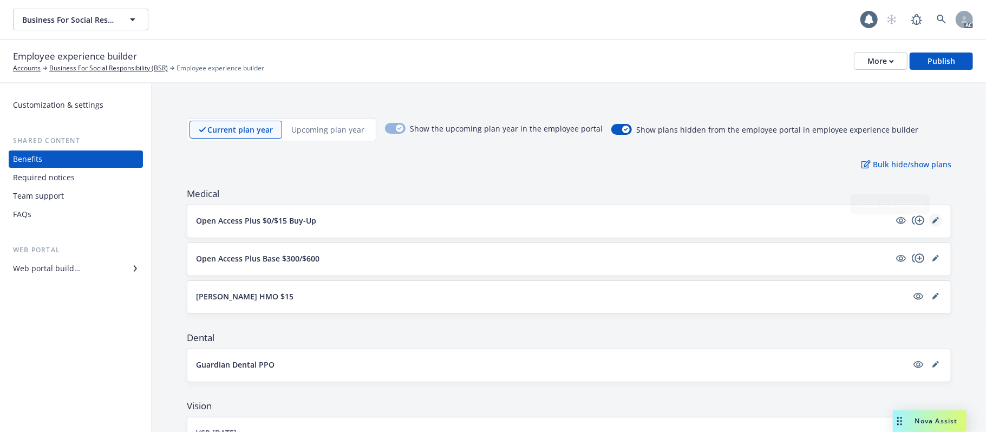
click at [907, 221] on icon "editPencil" at bounding box center [935, 220] width 6 height 6
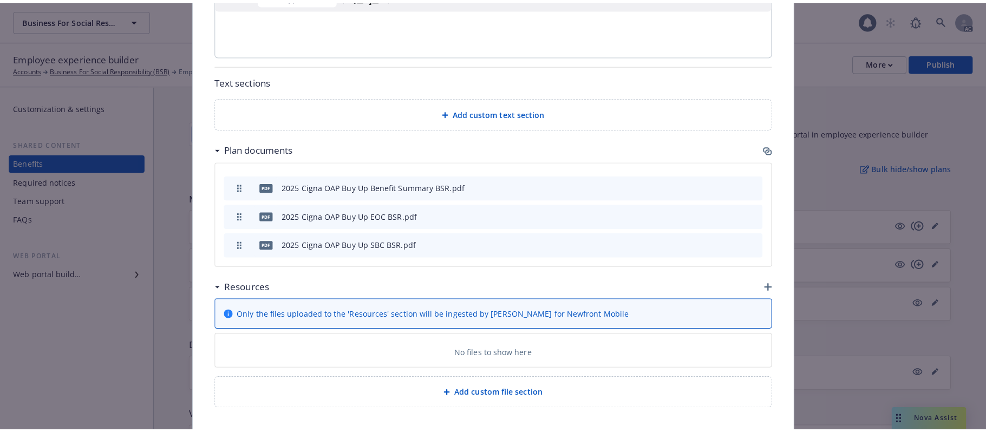
scroll to position [733, 0]
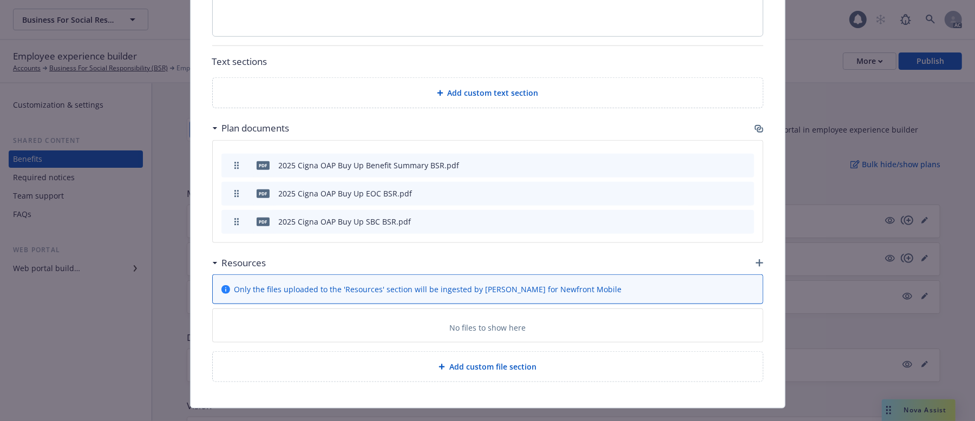
click at [756, 259] on icon "button" at bounding box center [760, 263] width 8 height 8
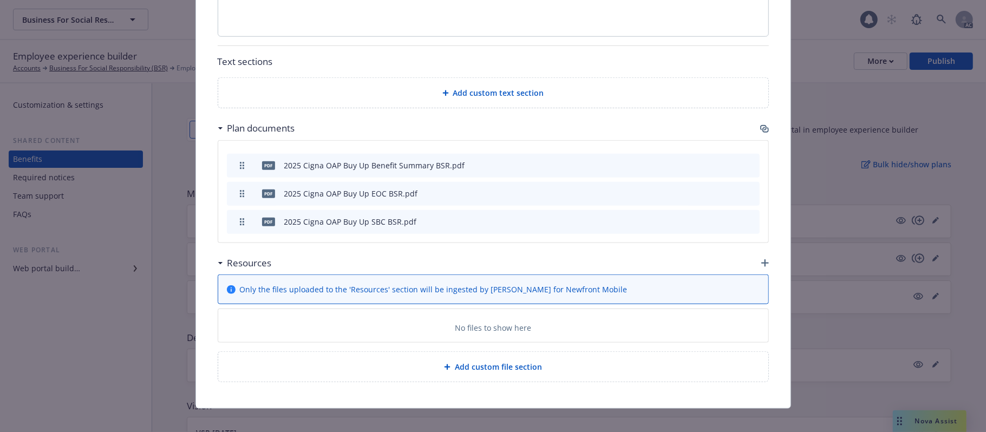
scroll to position [722, 0]
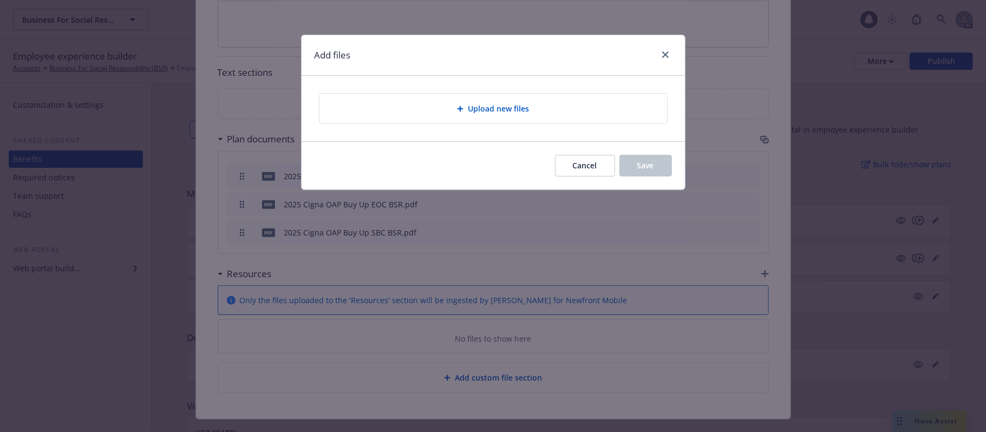
click at [565, 113] on div "Upload new files" at bounding box center [493, 108] width 330 height 12
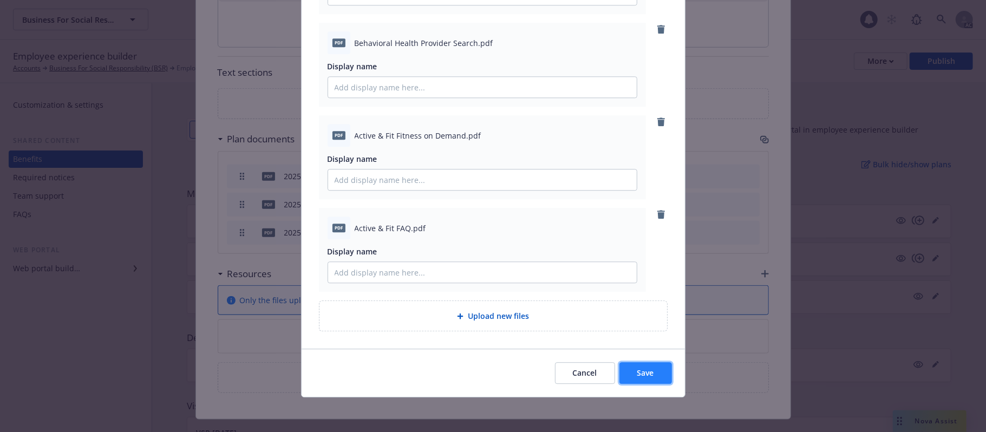
click at [653, 347] on button "Save" at bounding box center [645, 373] width 53 height 22
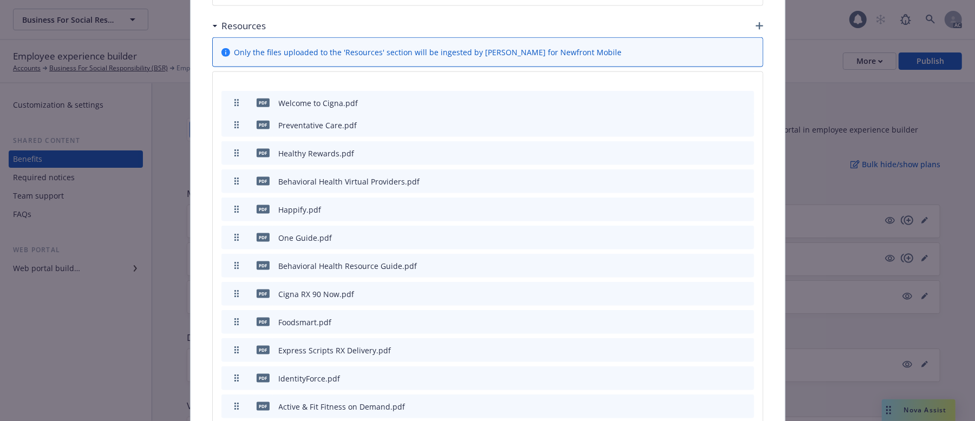
scroll to position [969, 0]
drag, startPoint x: 230, startPoint y: 214, endPoint x: 226, endPoint y: 83, distance: 131.1
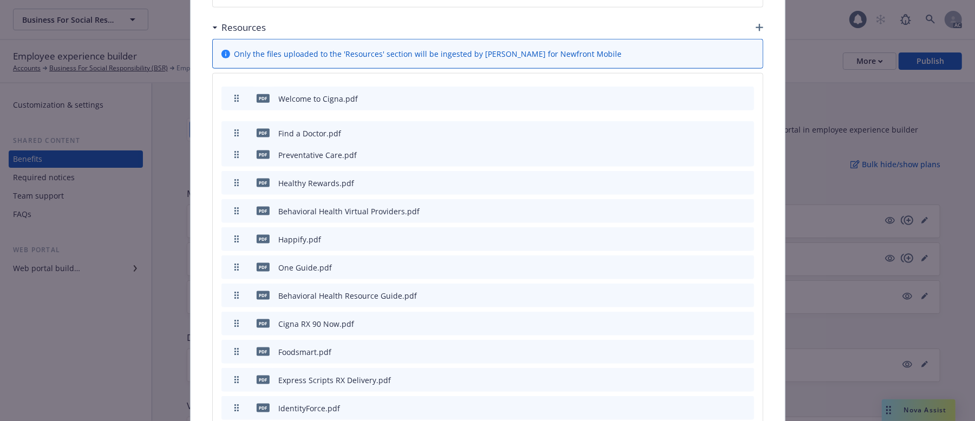
drag, startPoint x: 234, startPoint y: 413, endPoint x: 231, endPoint y: 109, distance: 303.2
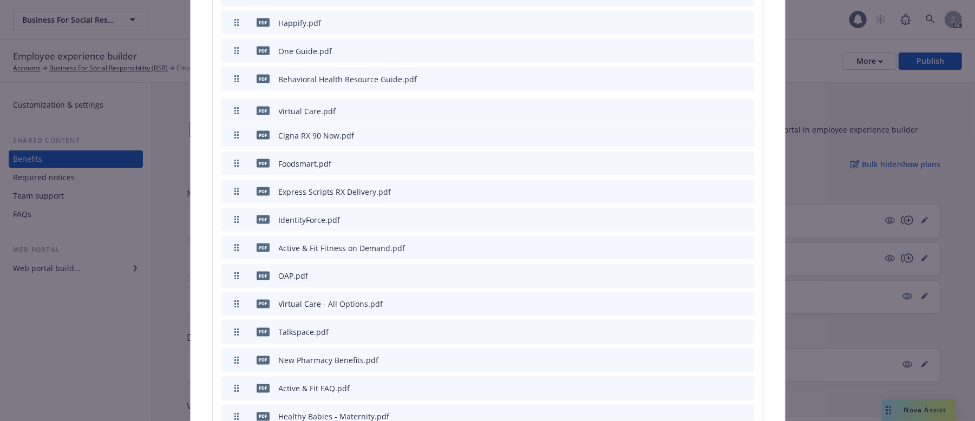
drag, startPoint x: 228, startPoint y: 310, endPoint x: 258, endPoint y: 81, distance: 230.9
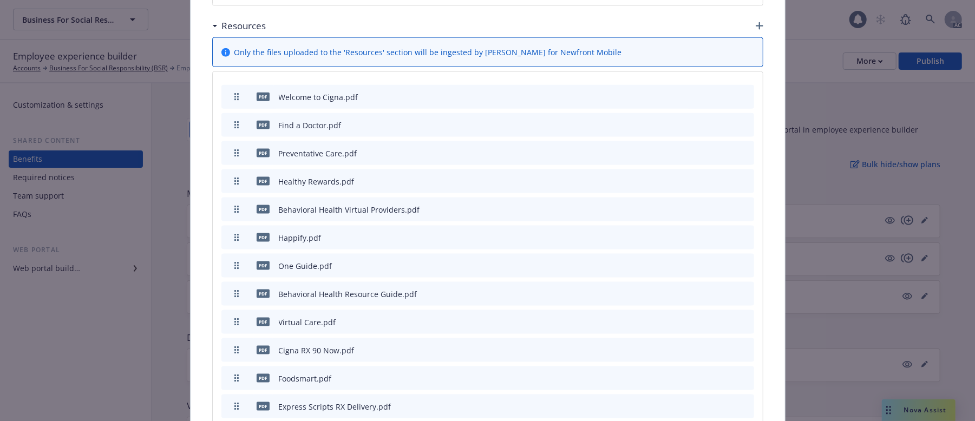
scroll to position [1047, 0]
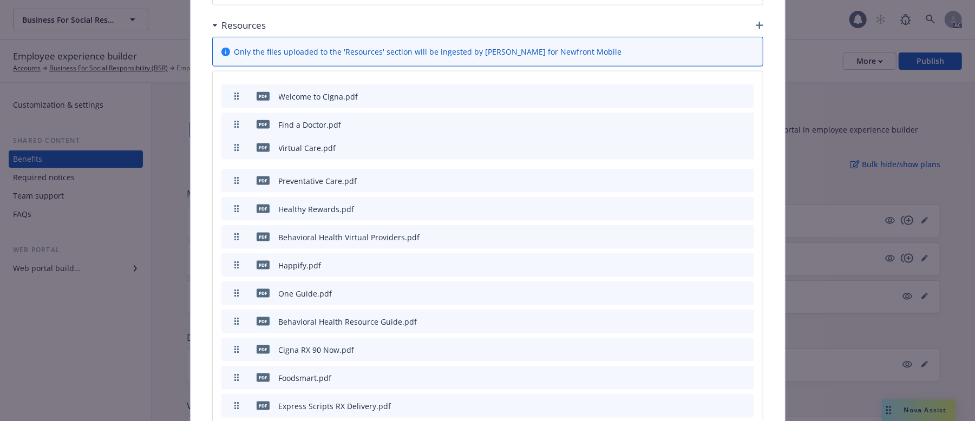
drag, startPoint x: 231, startPoint y: 224, endPoint x: 226, endPoint y: 126, distance: 98.1
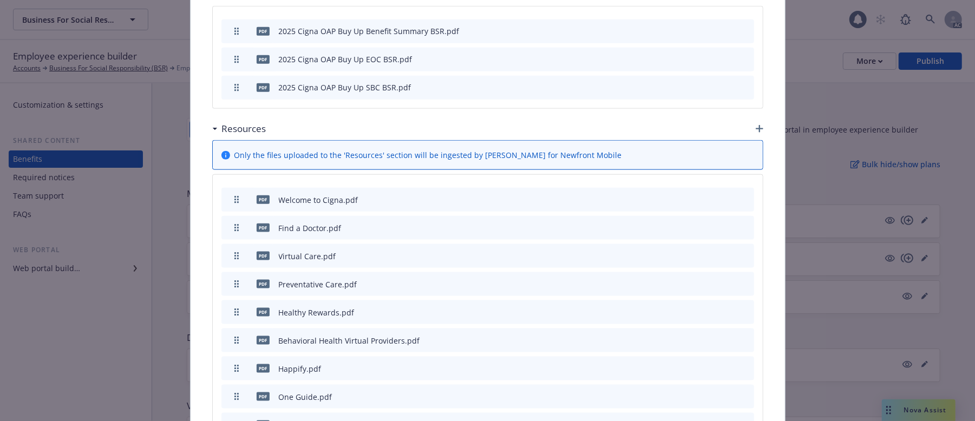
scroll to position [775, 0]
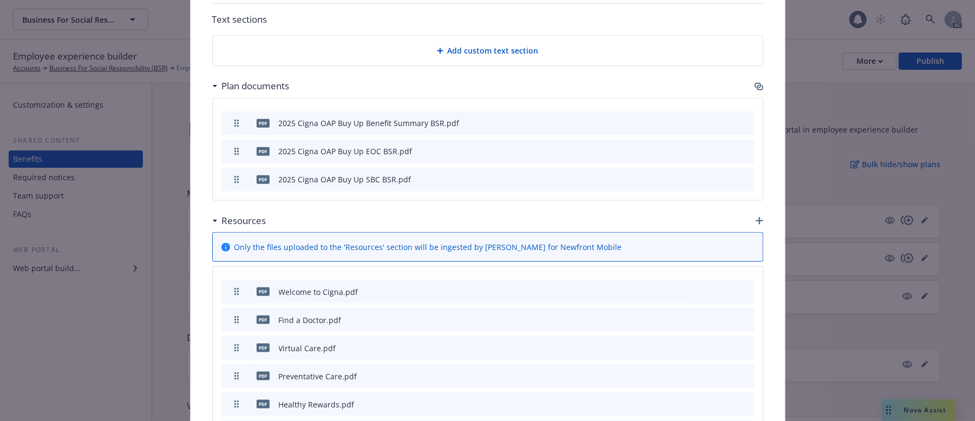
click at [756, 217] on icon "button" at bounding box center [760, 221] width 8 height 8
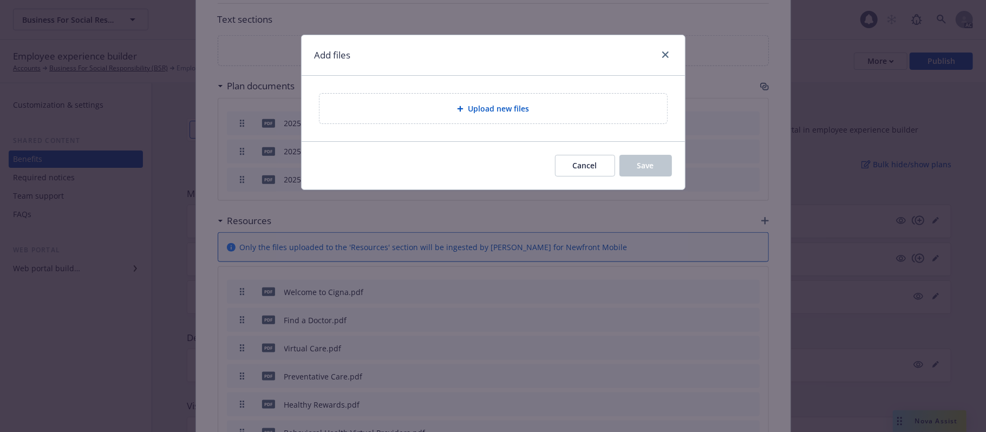
click at [455, 117] on div "Upload new files" at bounding box center [493, 109] width 348 height 30
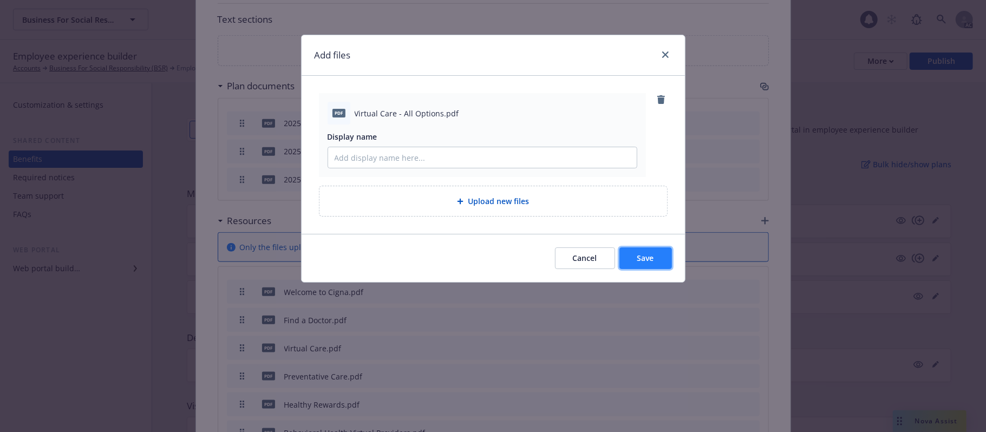
click at [631, 258] on button "Save" at bounding box center [645, 258] width 53 height 22
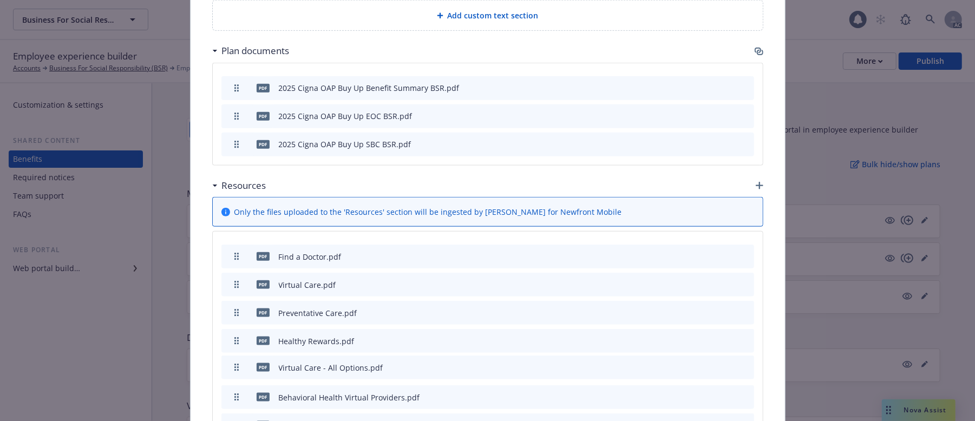
scroll to position [824, 0]
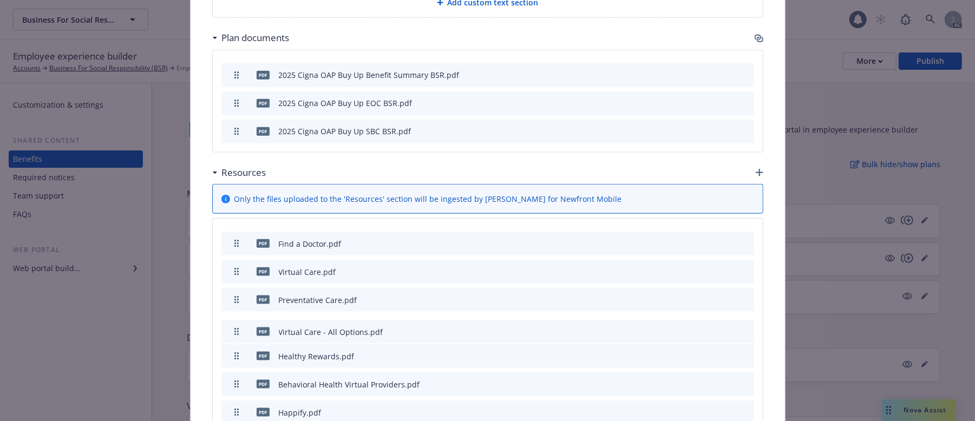
drag, startPoint x: 234, startPoint y: 370, endPoint x: 254, endPoint y: 308, distance: 65.2
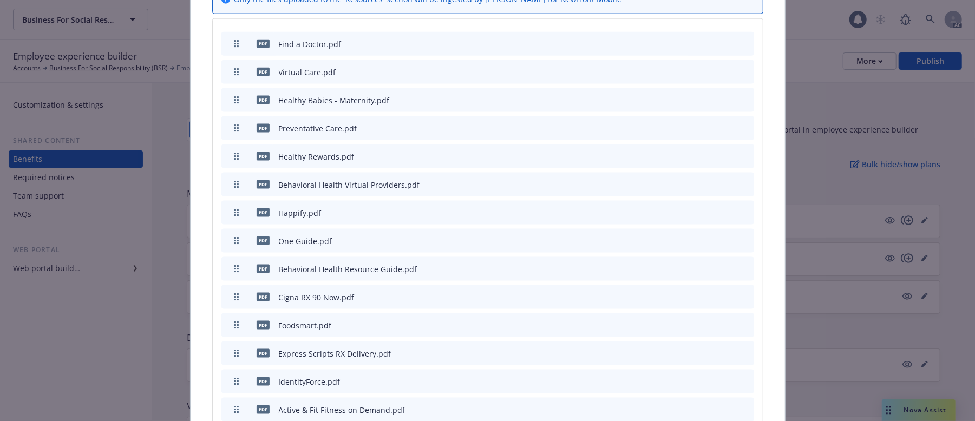
scroll to position [1208, 0]
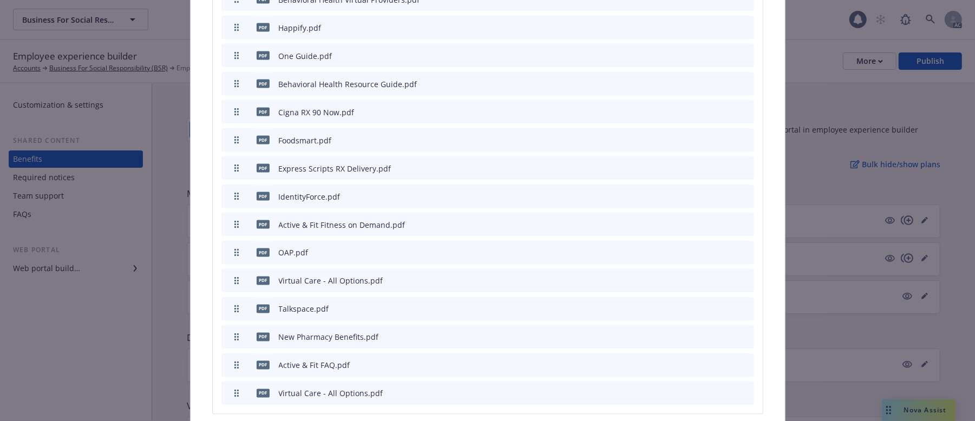
click at [741, 347] on icon "archive file" at bounding box center [745, 393] width 8 height 9
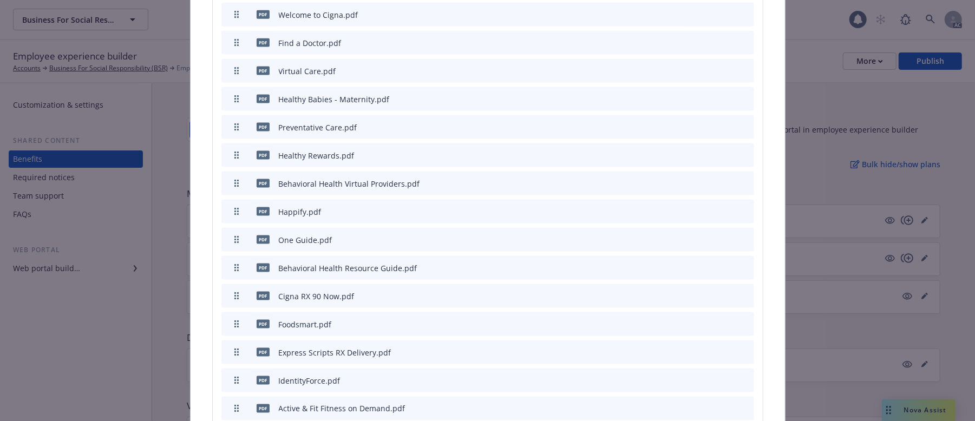
scroll to position [1136, 0]
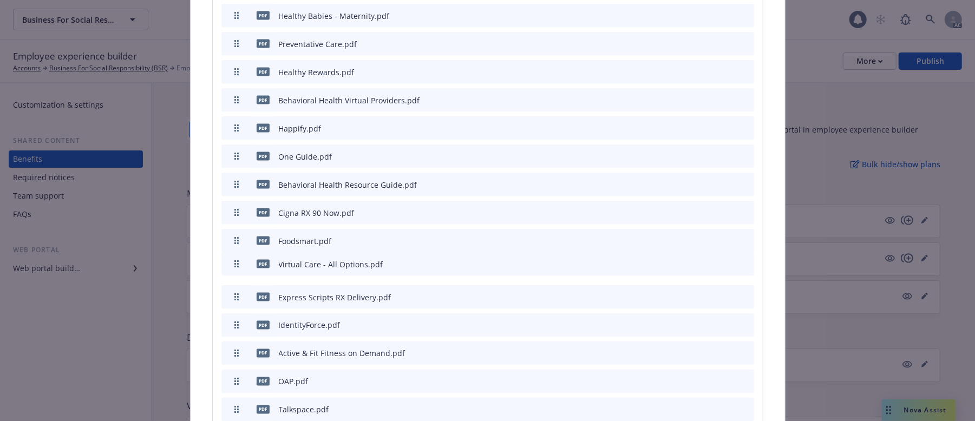
drag, startPoint x: 232, startPoint y: 358, endPoint x: 238, endPoint y: 186, distance: 171.8
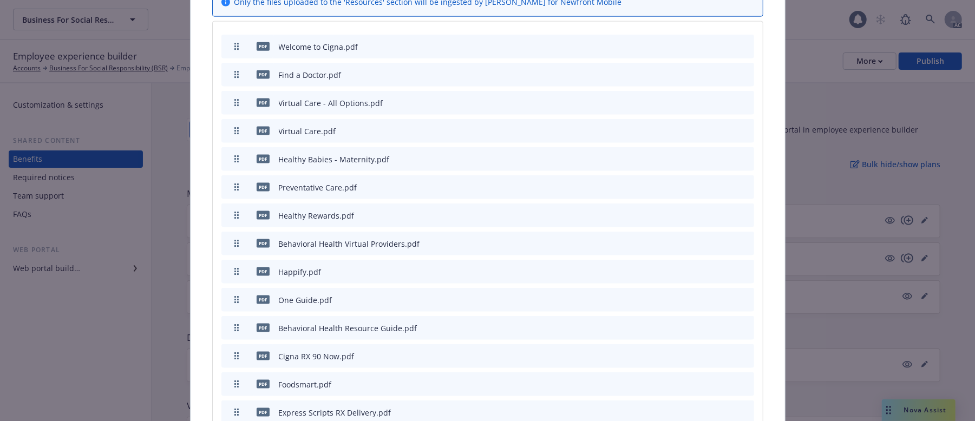
scroll to position [1015, 0]
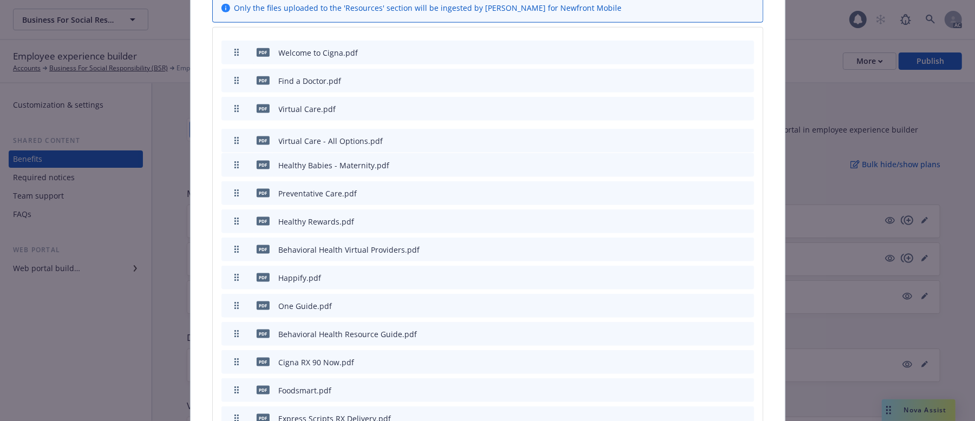
drag, startPoint x: 234, startPoint y: 208, endPoint x: 243, endPoint y: 119, distance: 89.8
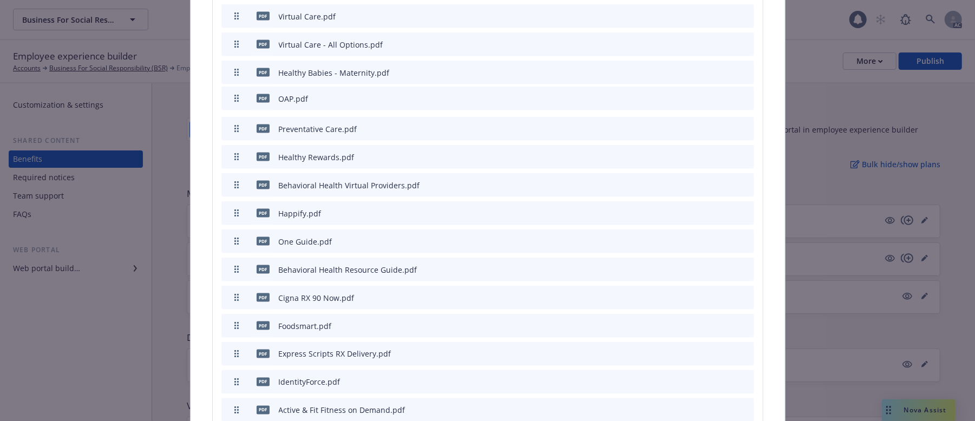
scroll to position [1090, 0]
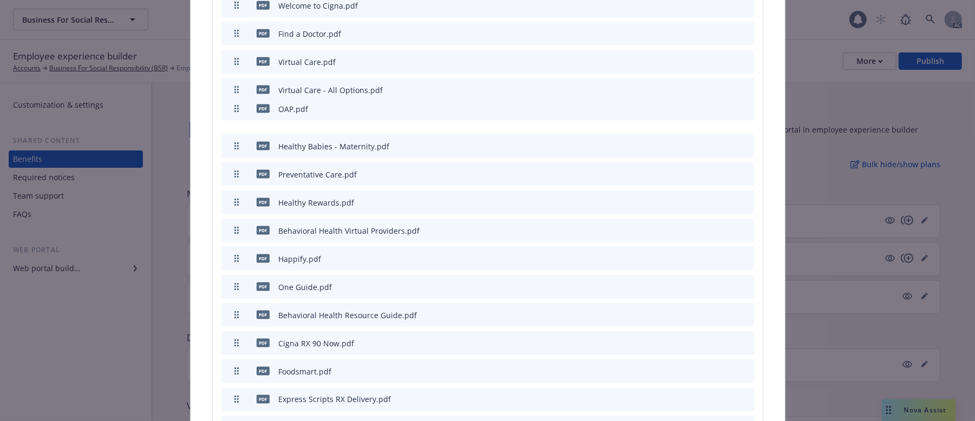
drag, startPoint x: 234, startPoint y: 350, endPoint x: 272, endPoint y: 76, distance: 276.5
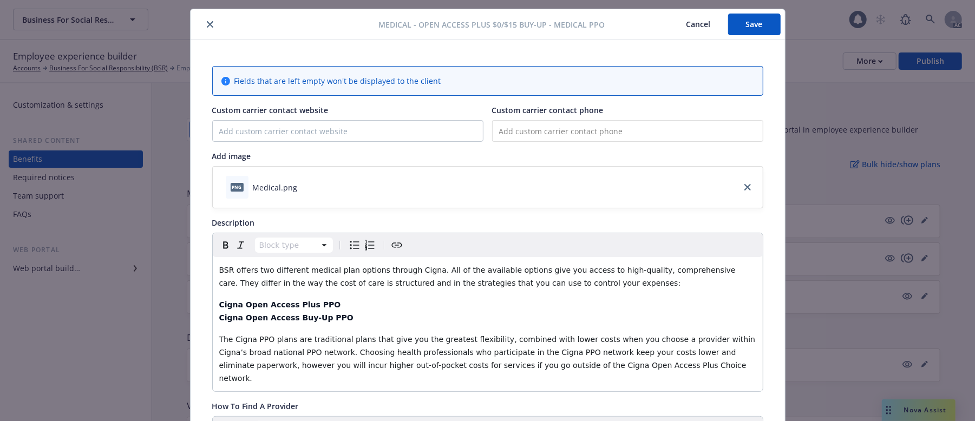
scroll to position [0, 0]
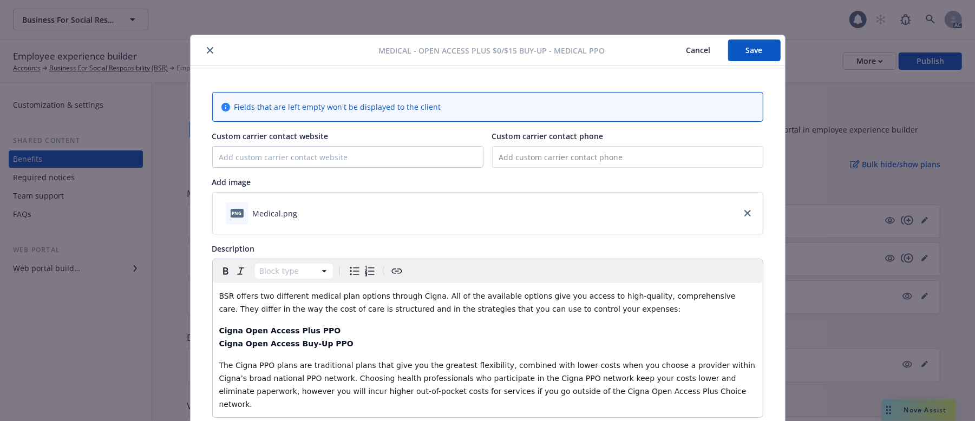
click at [748, 22] on div "Medical - Open Access Plus $0/$15 Buy-Up - Medical PPO Cancel Save Fields that …" at bounding box center [487, 210] width 975 height 421
click at [748, 55] on button "Save" at bounding box center [754, 51] width 53 height 22
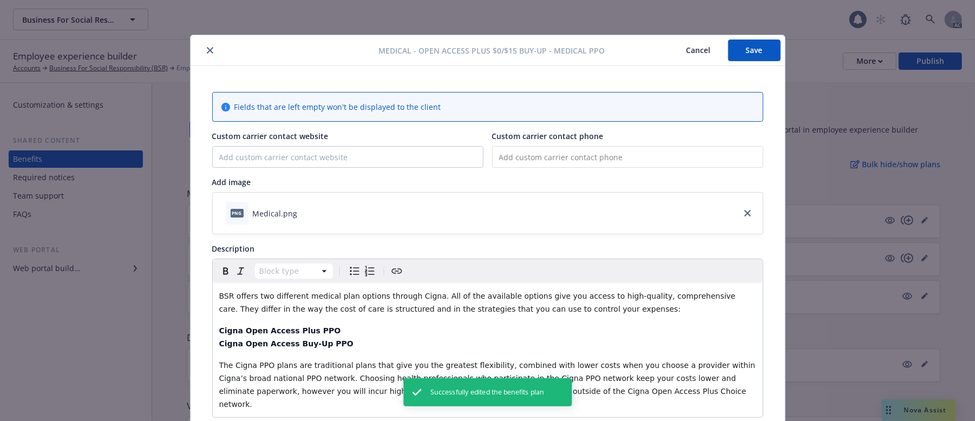
click at [676, 50] on button "Cancel" at bounding box center [698, 51] width 59 height 22
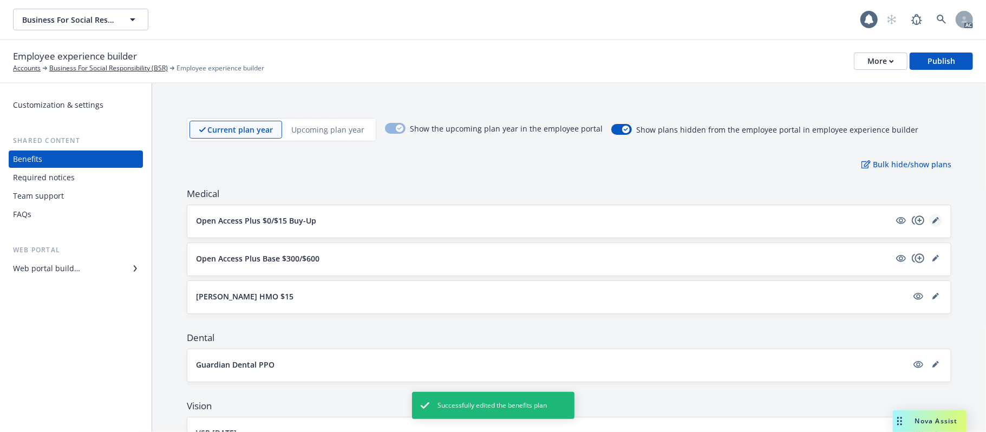
click at [907, 221] on icon "editPencil" at bounding box center [935, 220] width 6 height 6
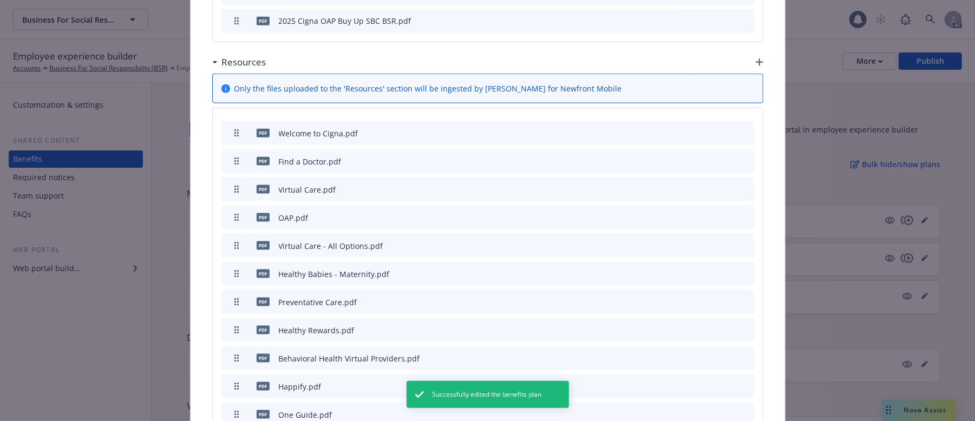
scroll to position [919, 0]
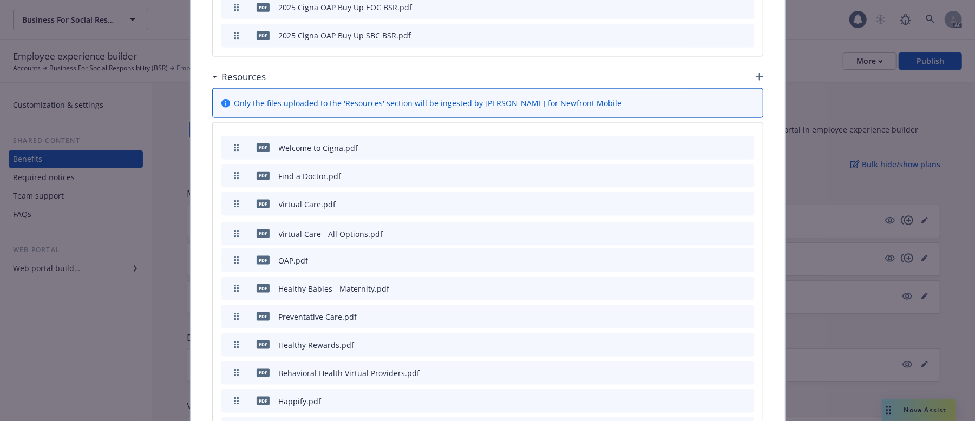
drag, startPoint x: 234, startPoint y: 237, endPoint x: 232, endPoint y: 210, distance: 26.6
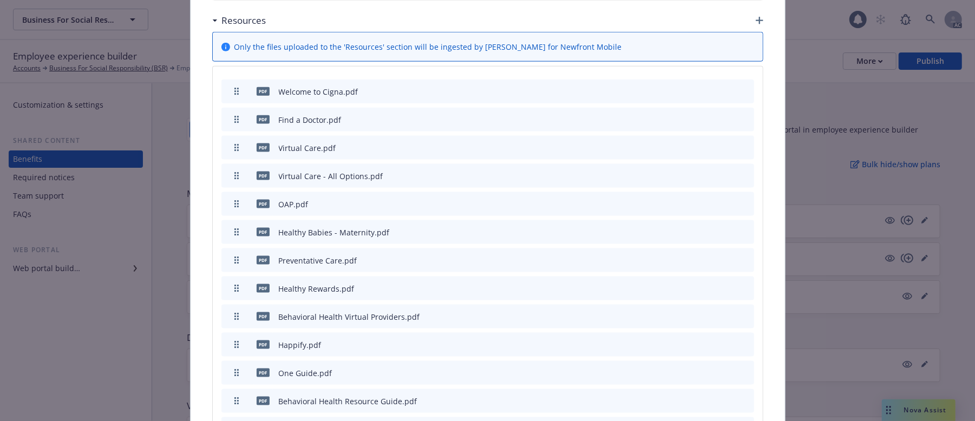
scroll to position [992, 0]
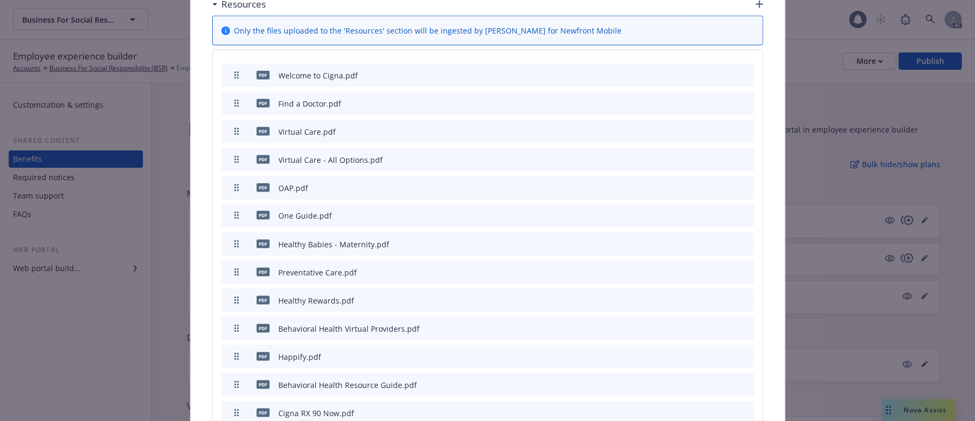
drag, startPoint x: 234, startPoint y: 335, endPoint x: 247, endPoint y: 189, distance: 146.2
drag, startPoint x: 232, startPoint y: 250, endPoint x: 240, endPoint y: 222, distance: 29.3
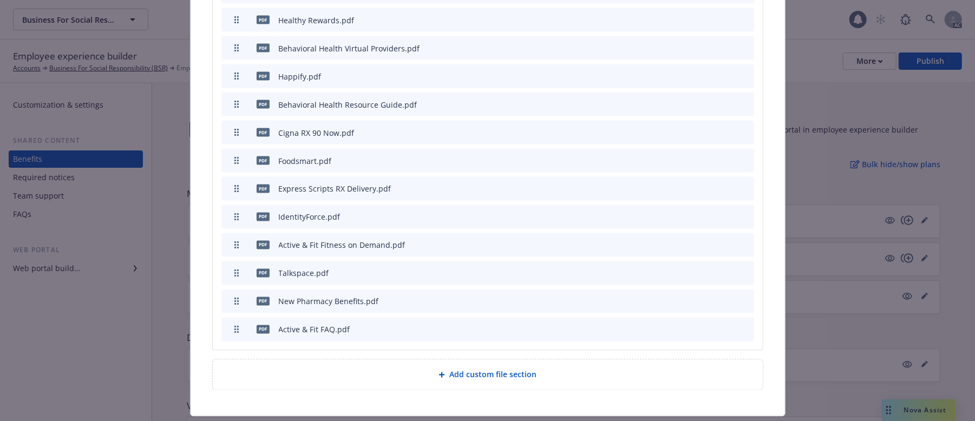
scroll to position [1280, 0]
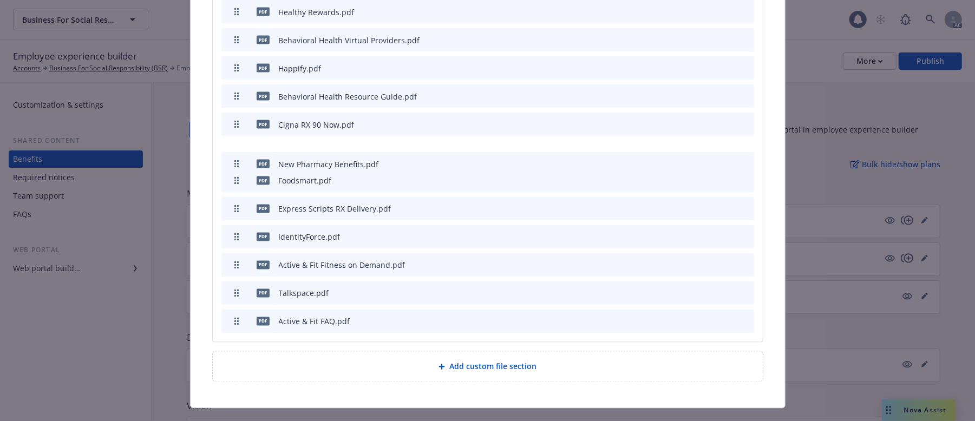
drag, startPoint x: 234, startPoint y: 272, endPoint x: 272, endPoint y: 143, distance: 134.3
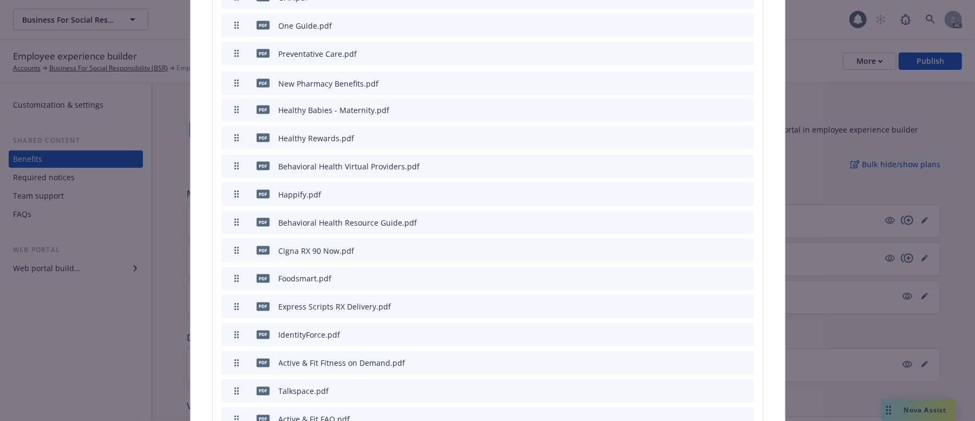
scroll to position [1161, 0]
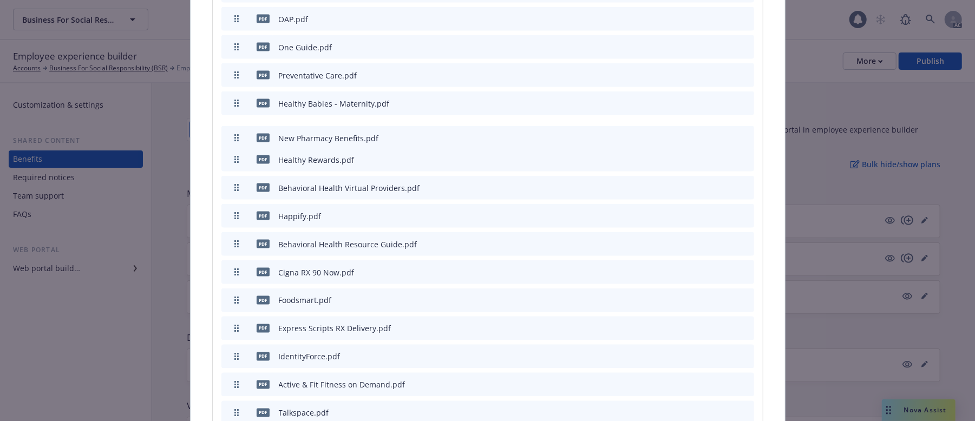
drag, startPoint x: 232, startPoint y: 204, endPoint x: 280, endPoint y: 116, distance: 100.6
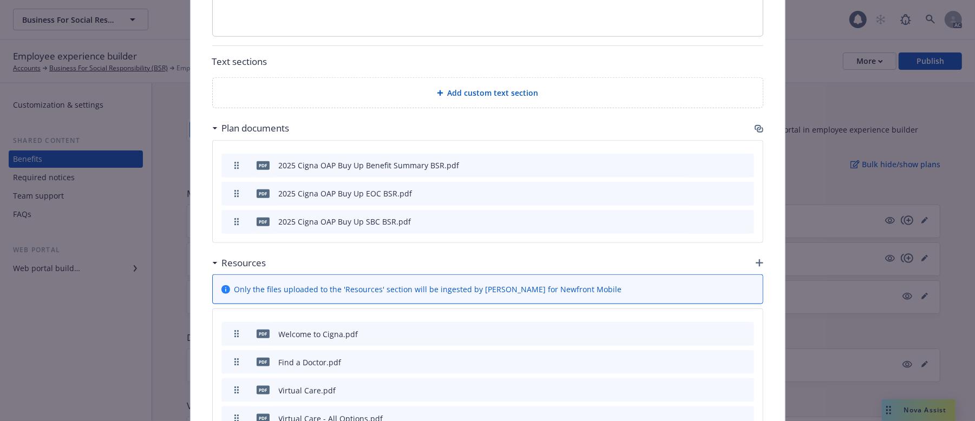
scroll to position [914, 0]
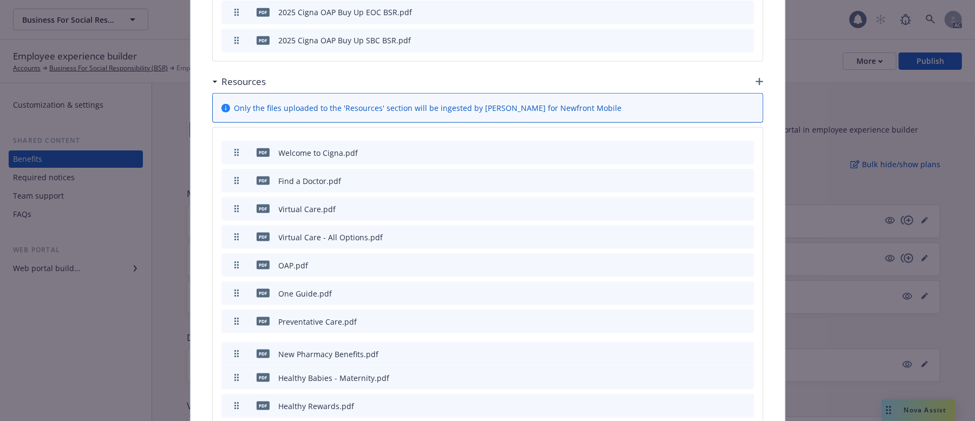
drag, startPoint x: 230, startPoint y: 355, endPoint x: 237, endPoint y: 331, distance: 24.8
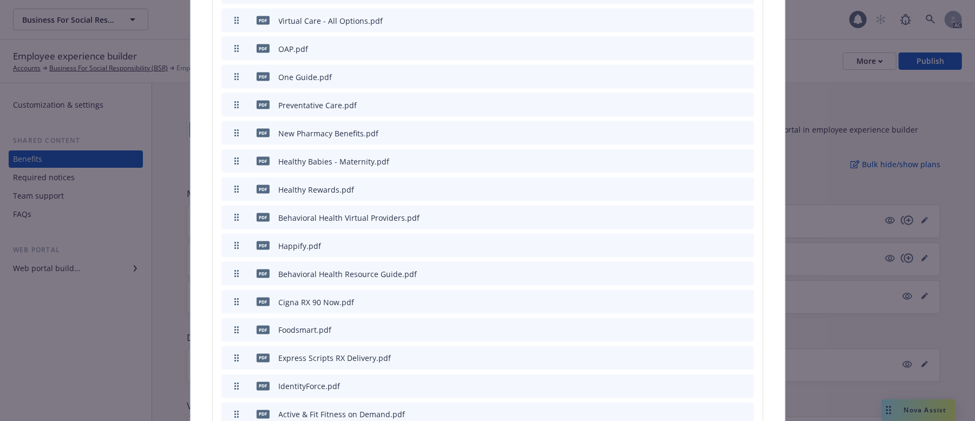
scroll to position [1203, 0]
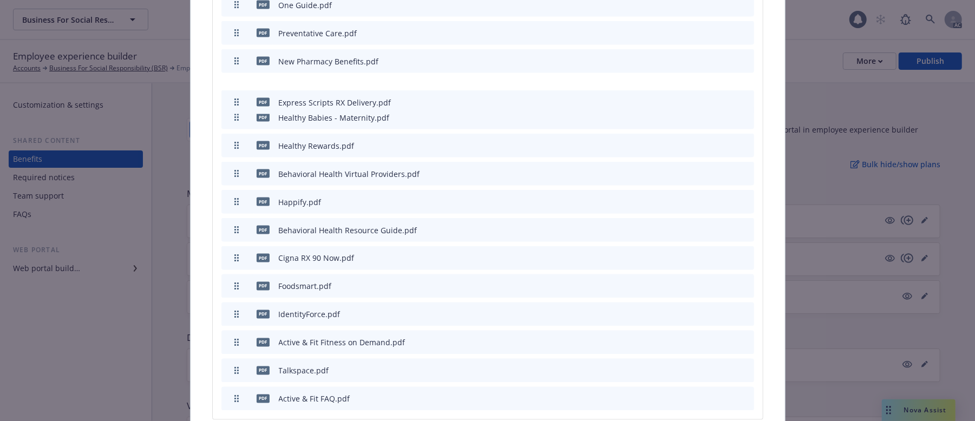
drag, startPoint x: 232, startPoint y: 265, endPoint x: 272, endPoint y: 79, distance: 190.4
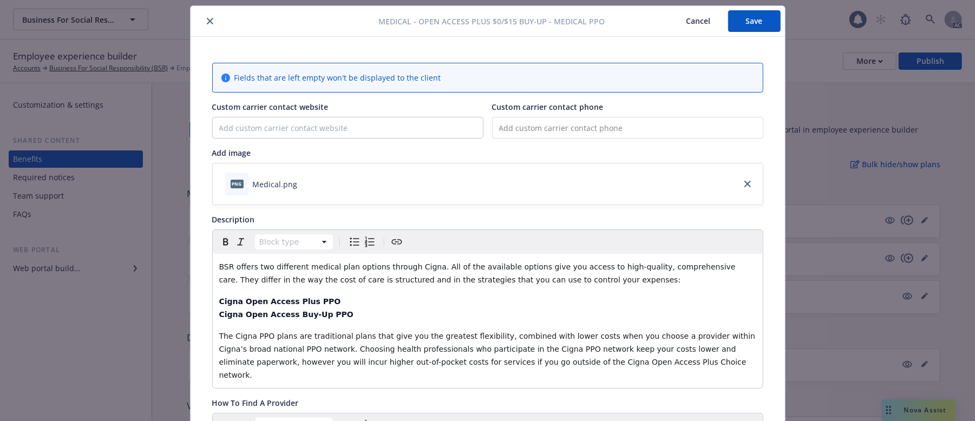
scroll to position [0, 0]
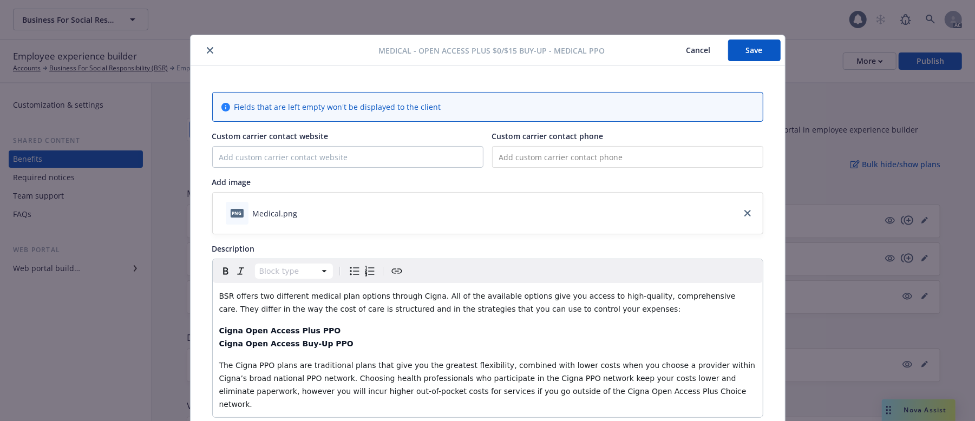
click at [742, 49] on button "Save" at bounding box center [754, 51] width 53 height 22
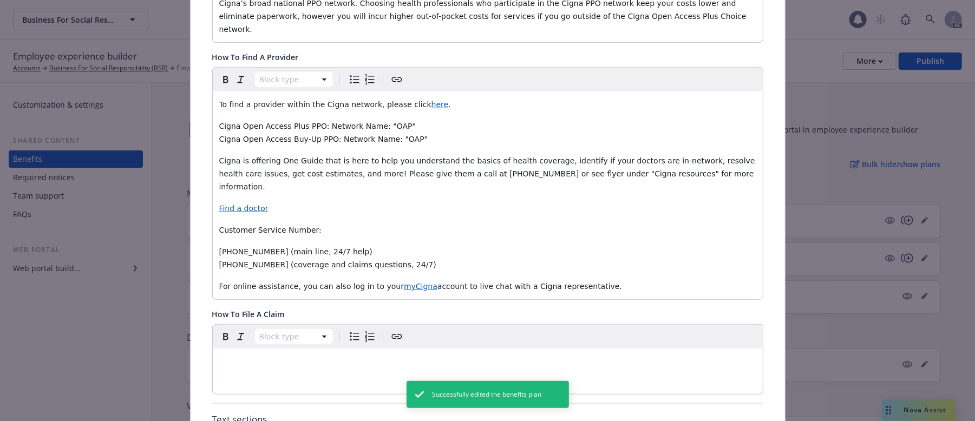
click at [525, 347] on div "Successfully edited the benefits plan" at bounding box center [488, 394] width 162 height 27
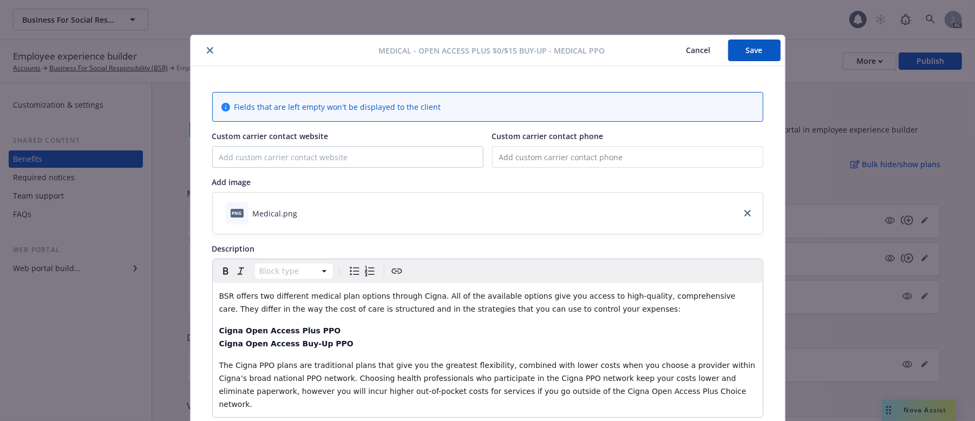
click at [739, 57] on button "Save" at bounding box center [754, 51] width 53 height 22
click at [683, 53] on button "Cancel" at bounding box center [698, 51] width 59 height 22
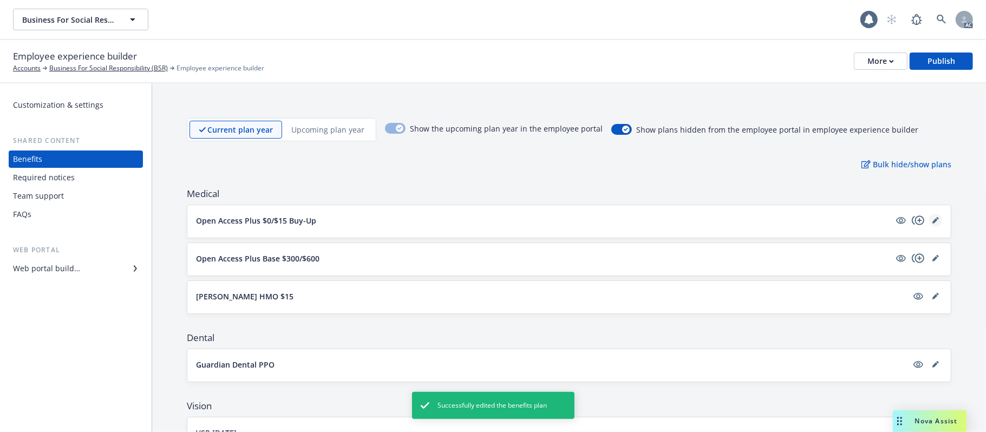
click at [907, 217] on link "editPencil" at bounding box center [935, 220] width 13 height 13
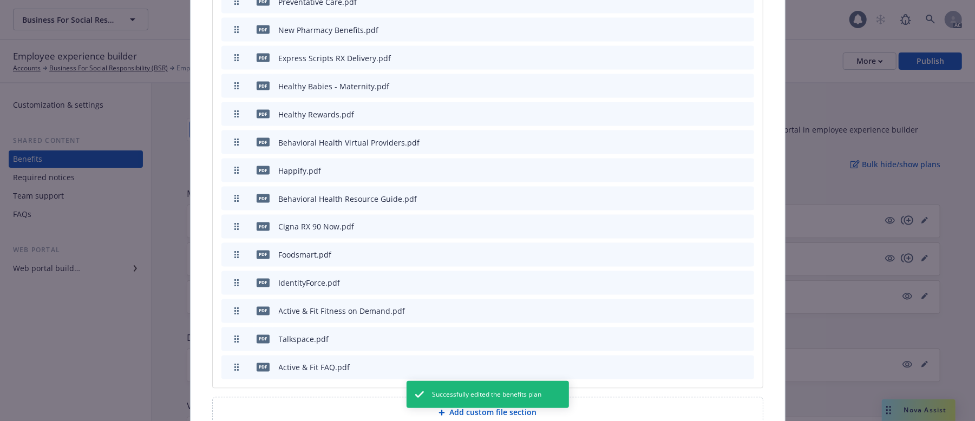
scroll to position [1280, 0]
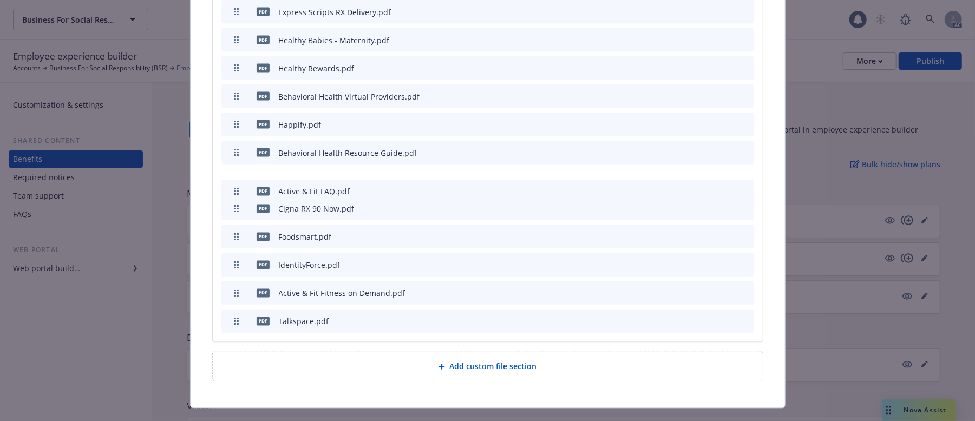
drag, startPoint x: 230, startPoint y: 298, endPoint x: 243, endPoint y: 164, distance: 134.9
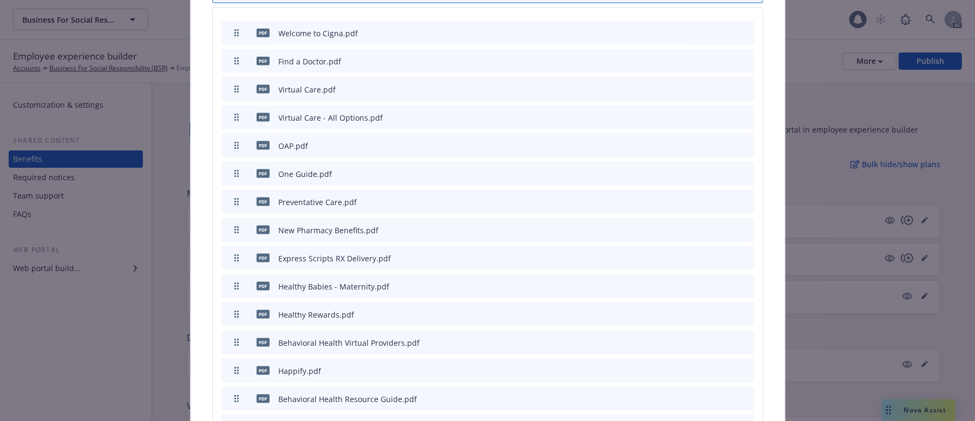
scroll to position [1107, 0]
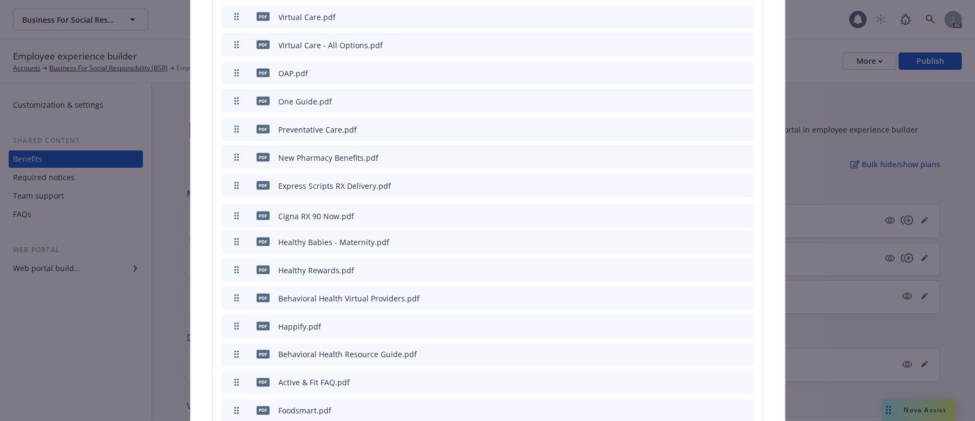
drag, startPoint x: 231, startPoint y: 358, endPoint x: 321, endPoint y: 192, distance: 189.7
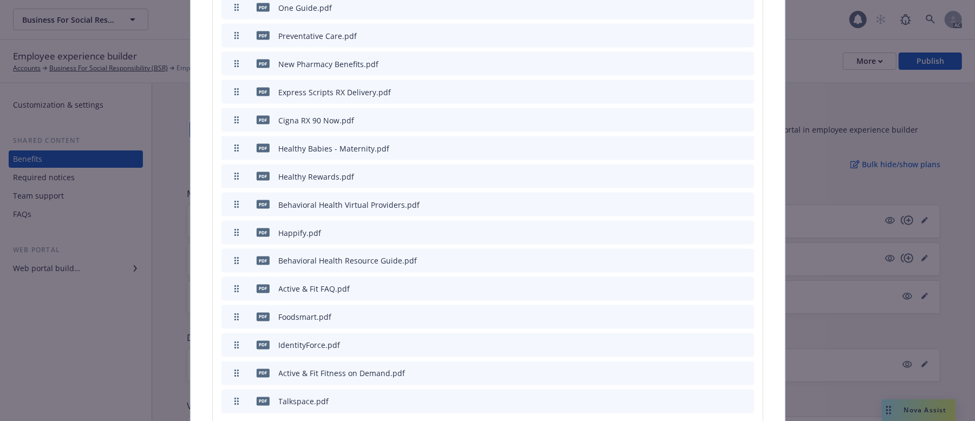
scroll to position [1219, 0]
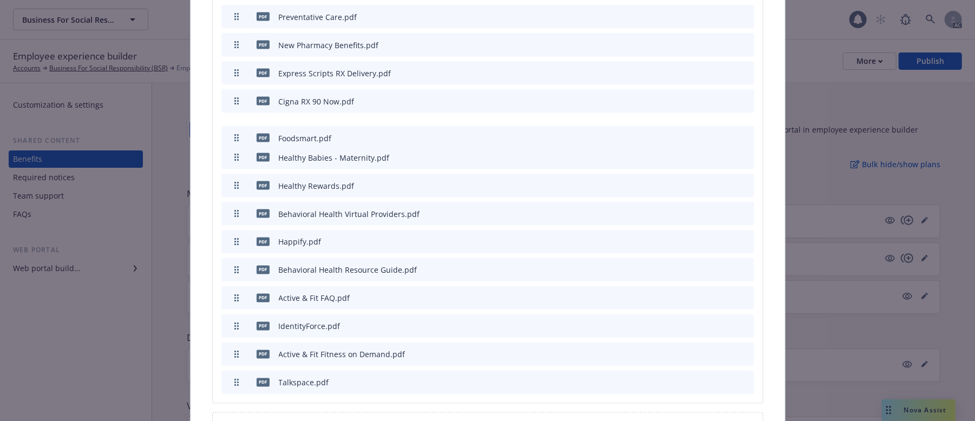
drag, startPoint x: 230, startPoint y: 275, endPoint x: 312, endPoint y: 115, distance: 180.4
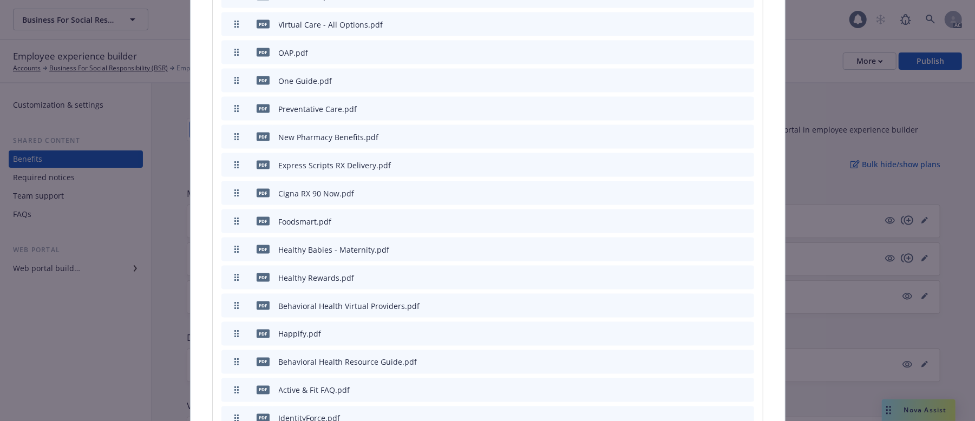
scroll to position [1191, 0]
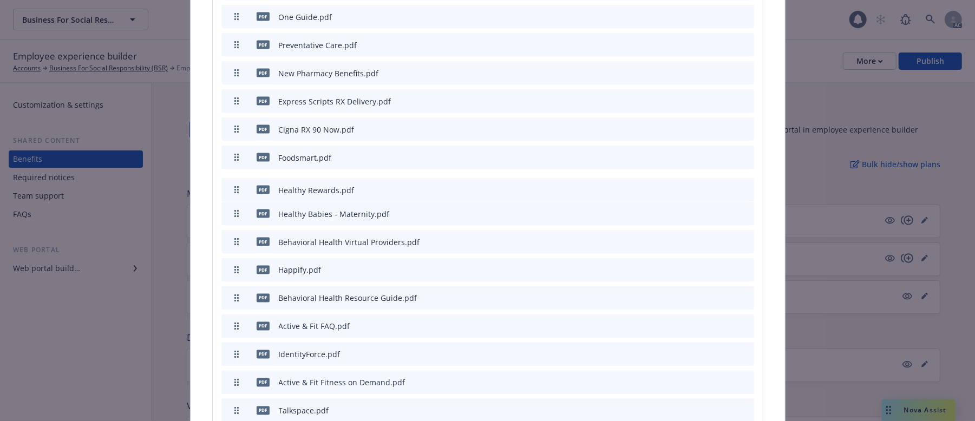
drag, startPoint x: 235, startPoint y: 188, endPoint x: 251, endPoint y: 167, distance: 26.6
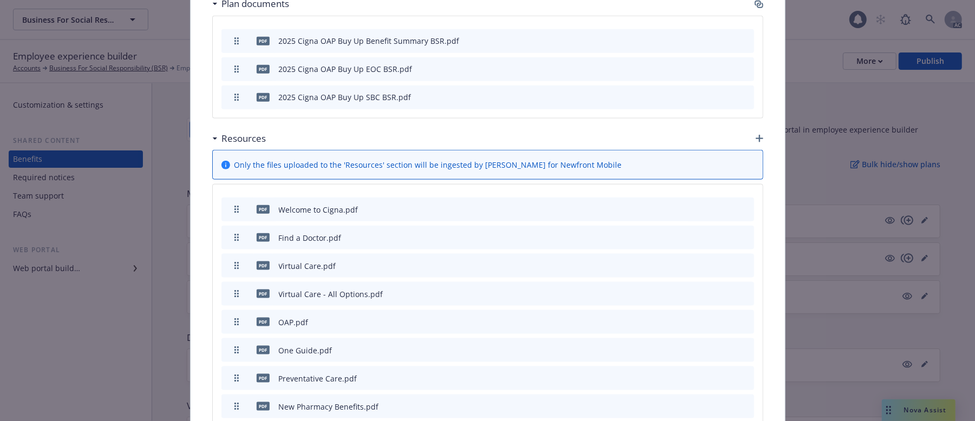
scroll to position [775, 0]
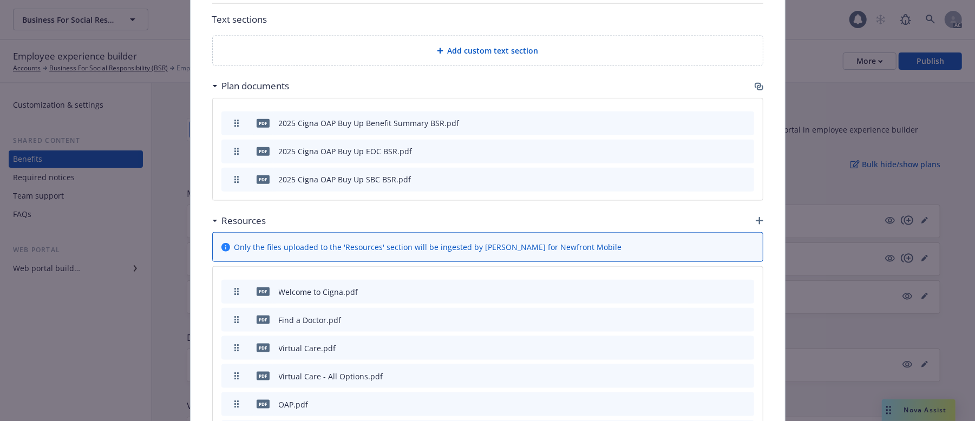
click at [756, 217] on icon "button" at bounding box center [760, 221] width 8 height 8
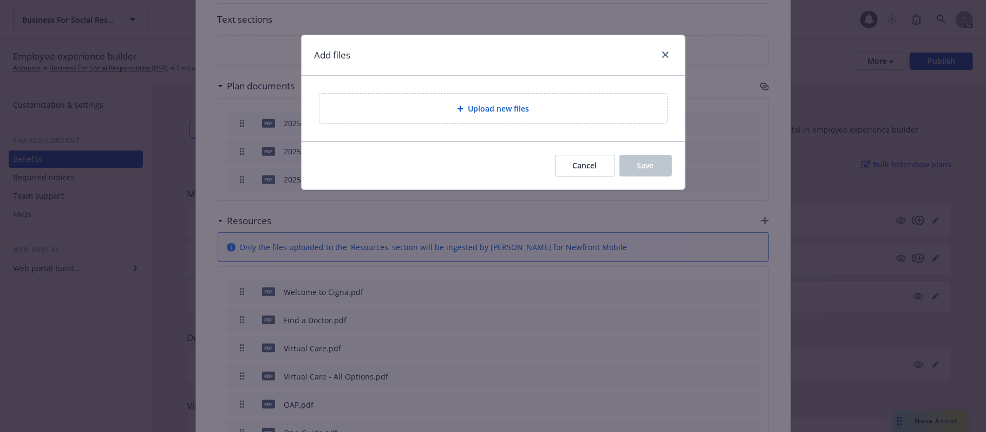
click at [489, 110] on span "Upload new files" at bounding box center [498, 108] width 61 height 11
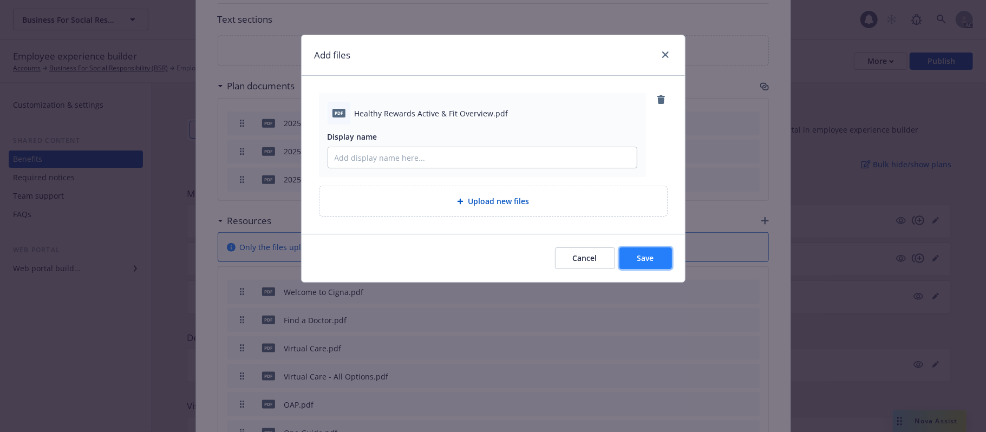
click at [637, 252] on button "Save" at bounding box center [645, 258] width 53 height 22
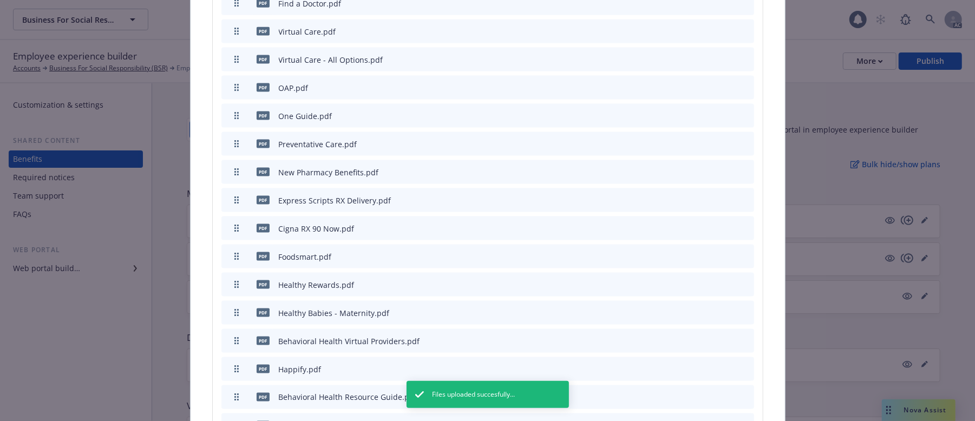
scroll to position [1208, 0]
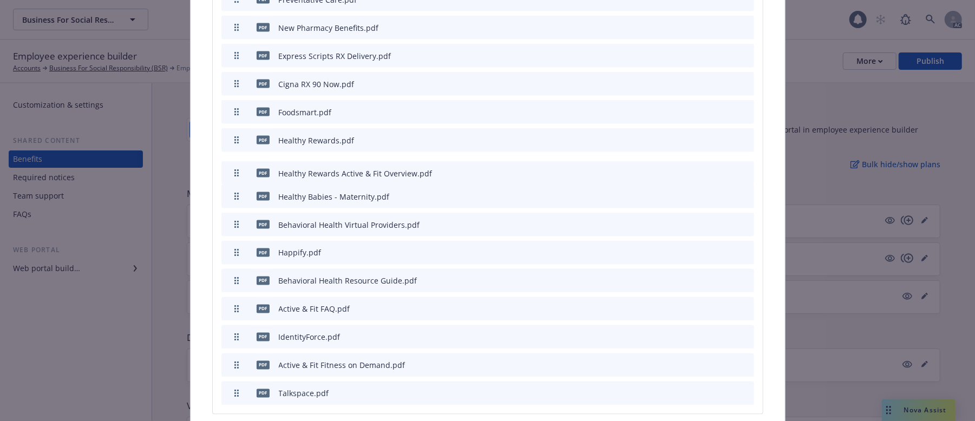
drag, startPoint x: 232, startPoint y: 372, endPoint x: 301, endPoint y: 152, distance: 230.8
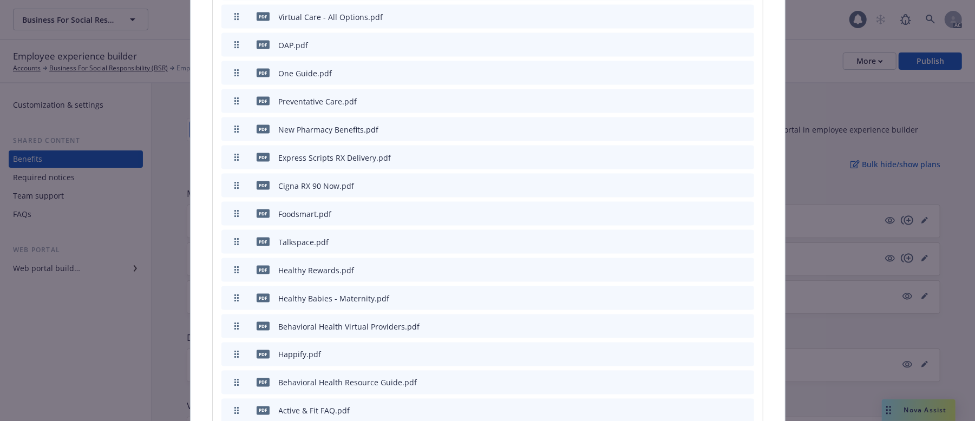
scroll to position [1179, 0]
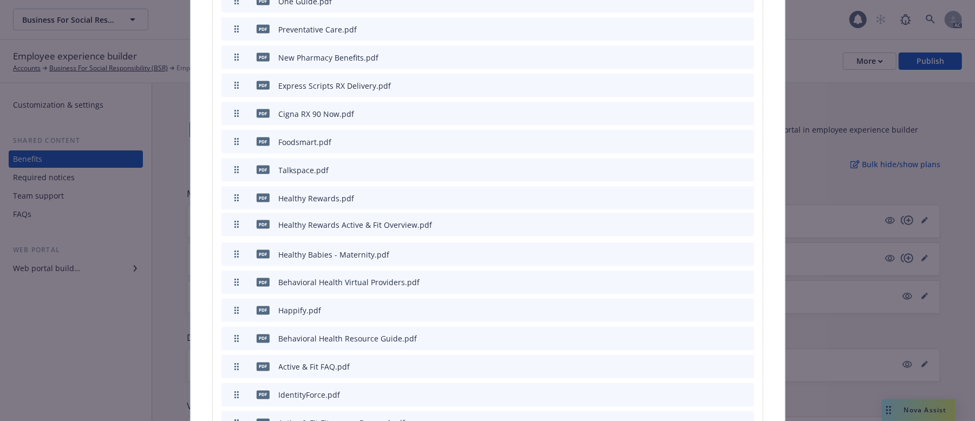
drag, startPoint x: 231, startPoint y: 403, endPoint x: 250, endPoint y: 204, distance: 199.7
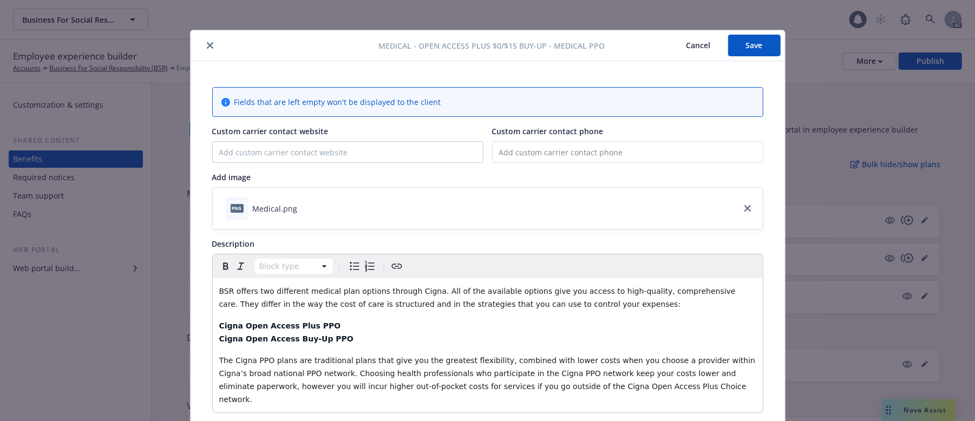
scroll to position [0, 0]
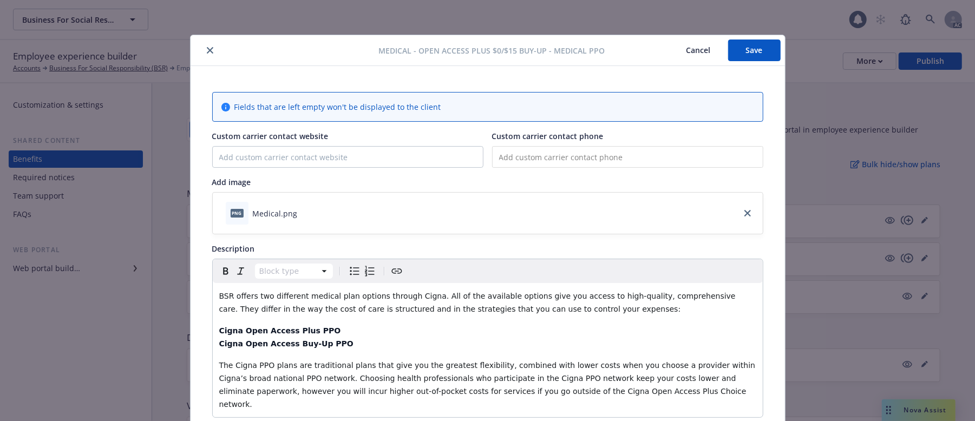
click at [750, 54] on button "Save" at bounding box center [754, 51] width 53 height 22
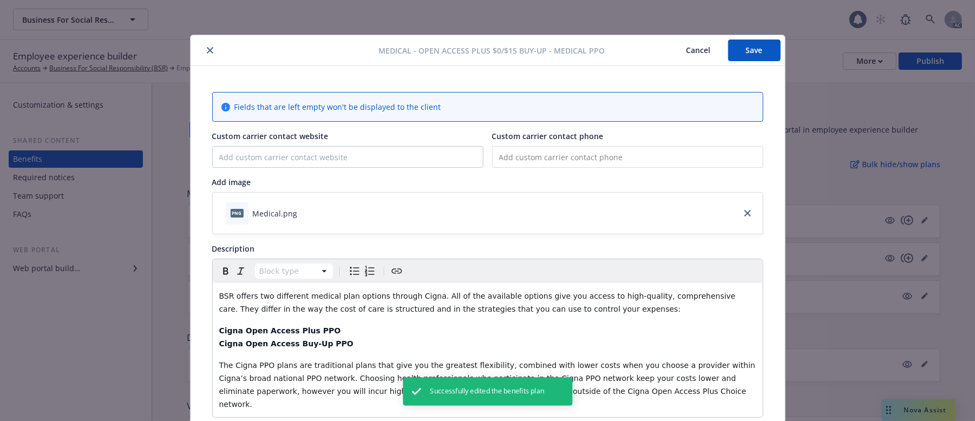
click at [691, 52] on button "Cancel" at bounding box center [698, 51] width 59 height 22
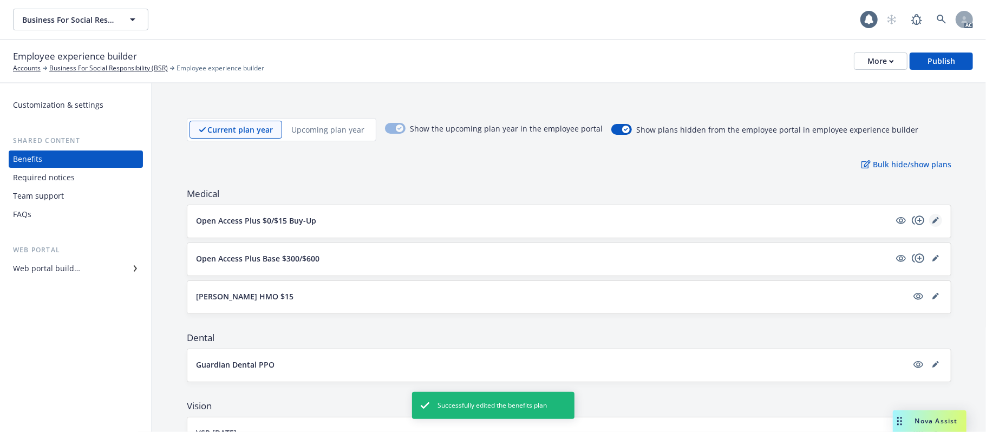
click at [907, 224] on icon "editPencil" at bounding box center [935, 220] width 6 height 6
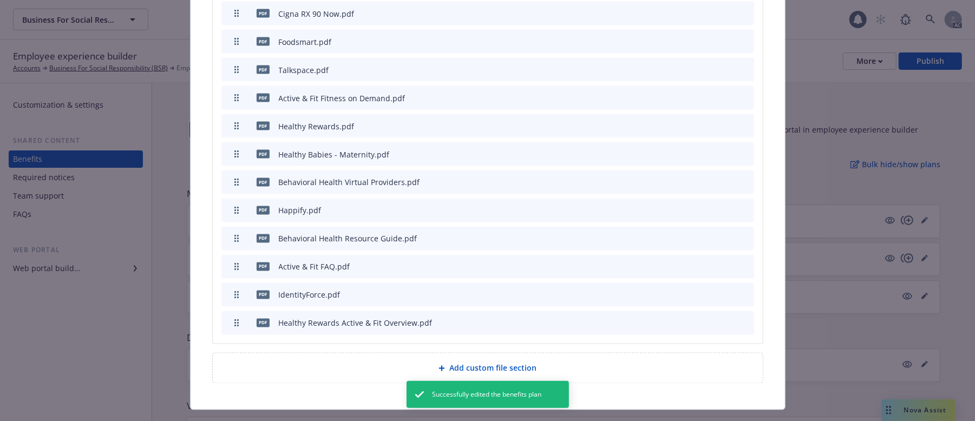
scroll to position [1280, 0]
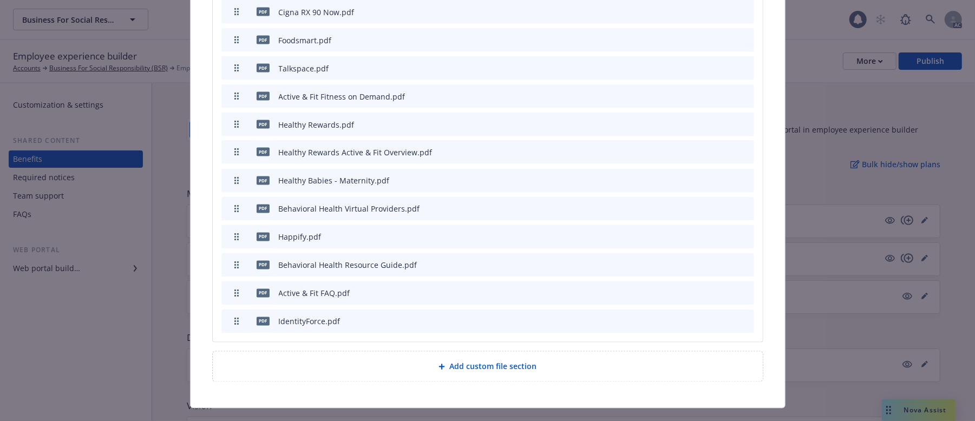
drag, startPoint x: 232, startPoint y: 298, endPoint x: 256, endPoint y: 128, distance: 171.1
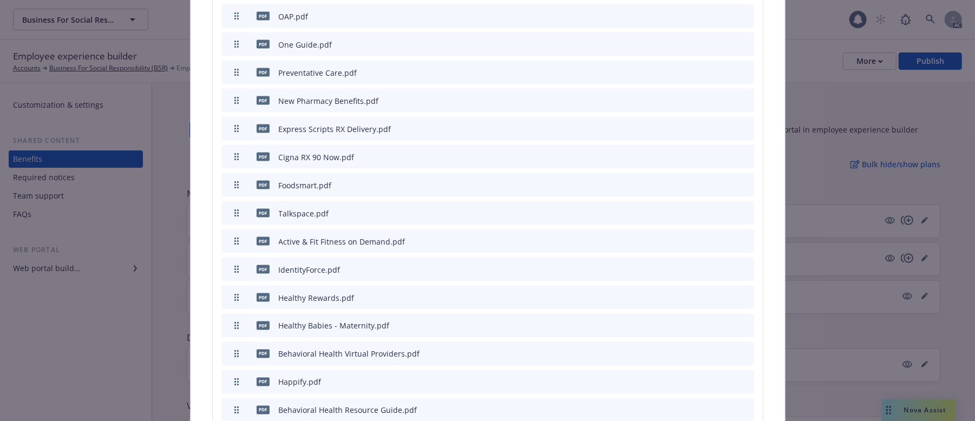
scroll to position [1136, 0]
click at [741, 347] on icon "archive file" at bounding box center [745, 353] width 8 height 9
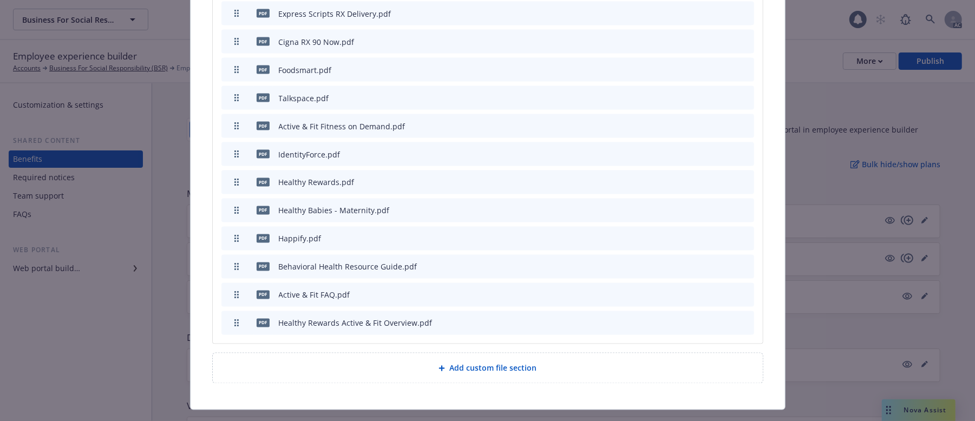
scroll to position [1280, 0]
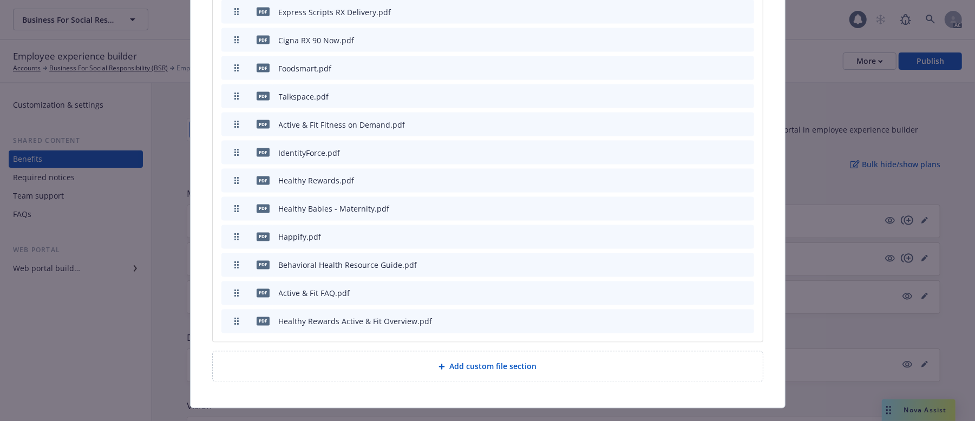
click at [741, 260] on icon "archive file" at bounding box center [745, 264] width 8 height 9
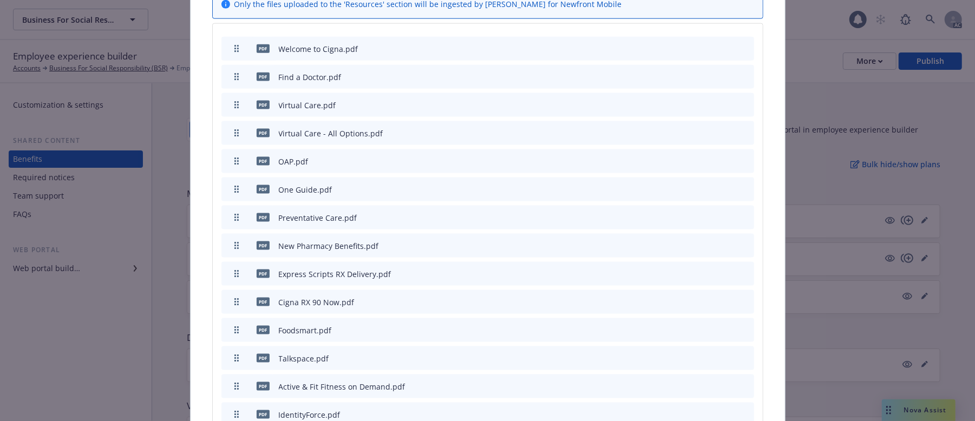
scroll to position [1163, 0]
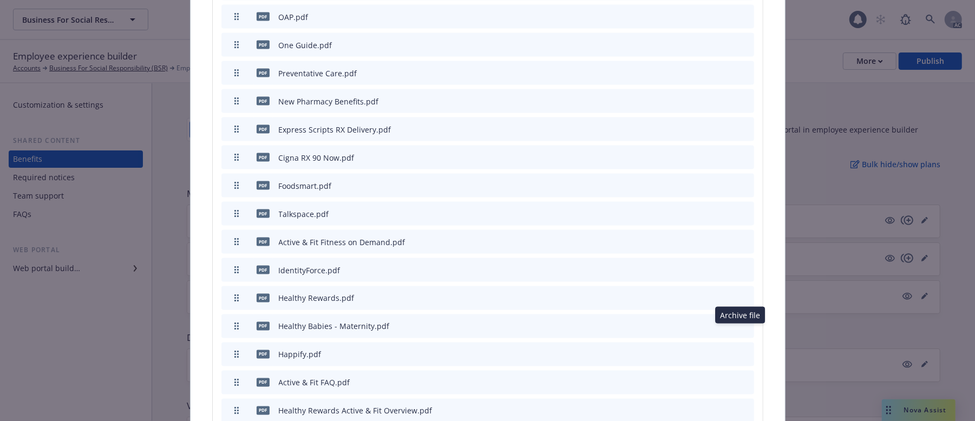
click at [741, 347] on icon "archive file" at bounding box center [745, 354] width 8 height 9
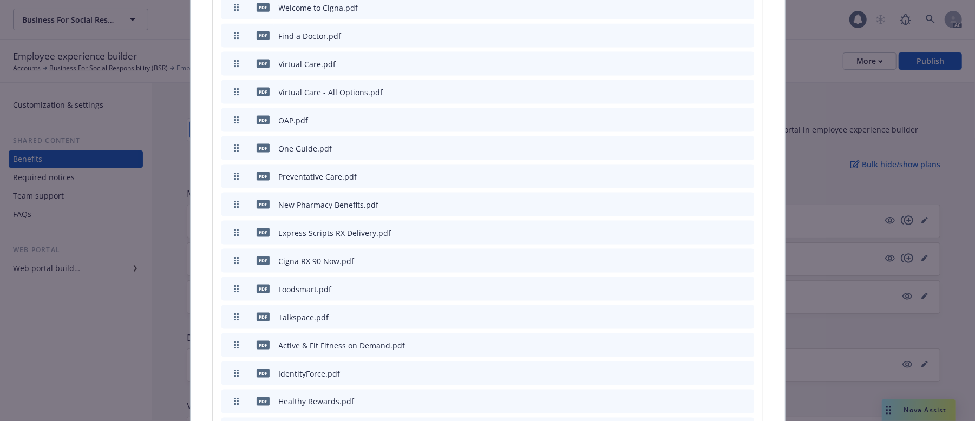
scroll to position [1073, 0]
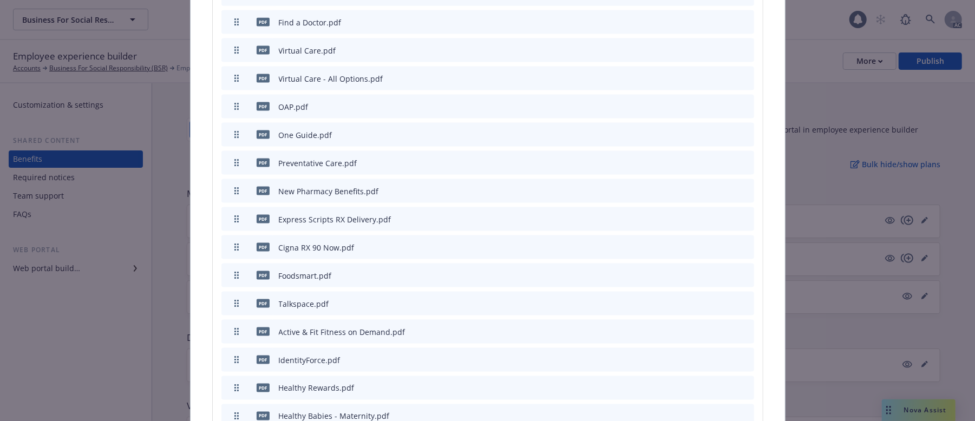
click at [741, 299] on icon "archive file" at bounding box center [745, 303] width 8 height 9
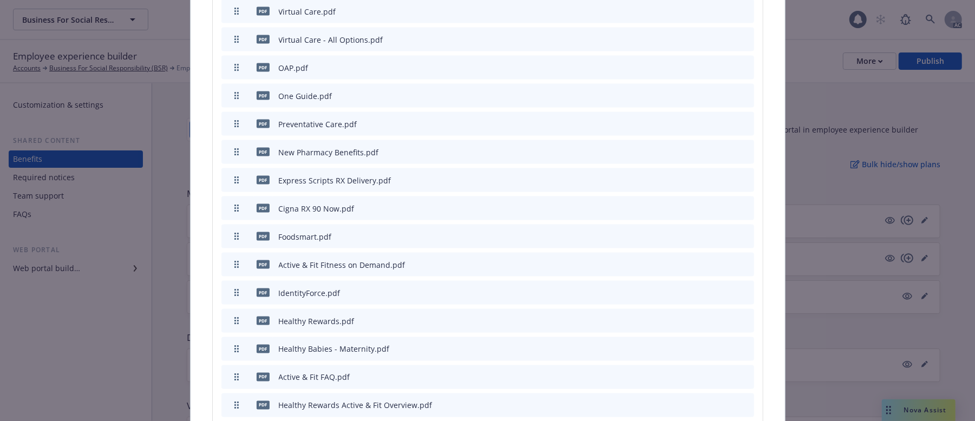
scroll to position [1125, 0]
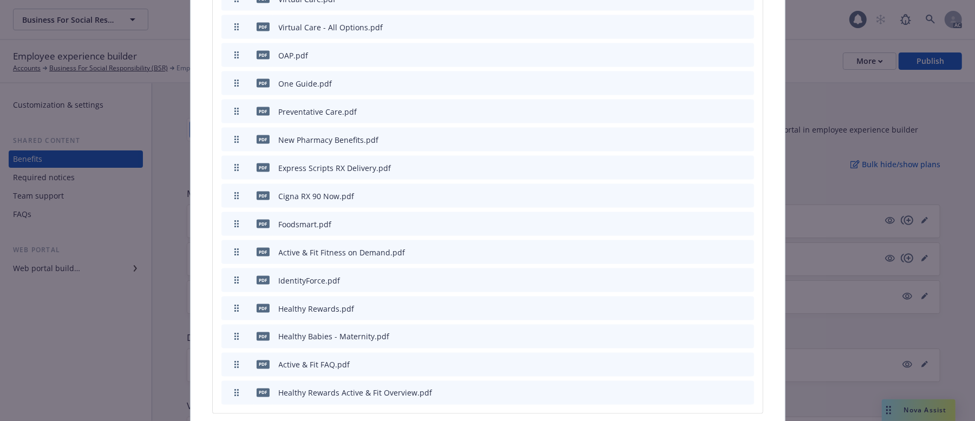
click at [741, 276] on icon "archive file" at bounding box center [745, 280] width 8 height 9
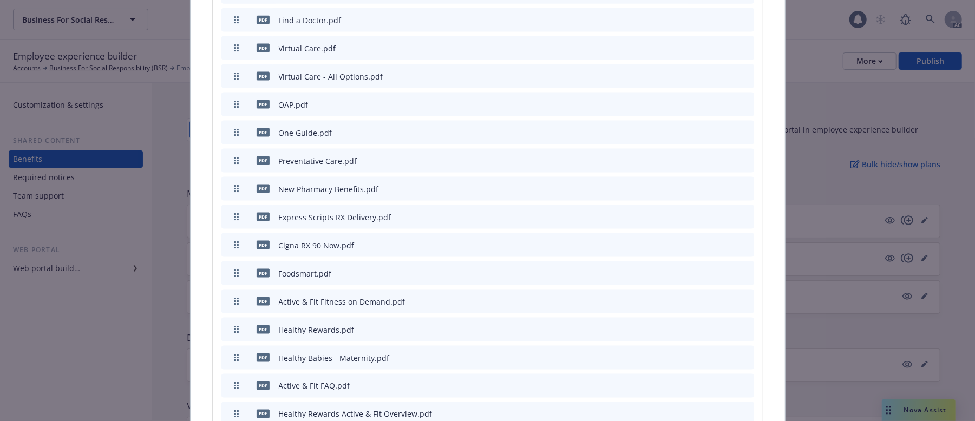
scroll to position [1168, 0]
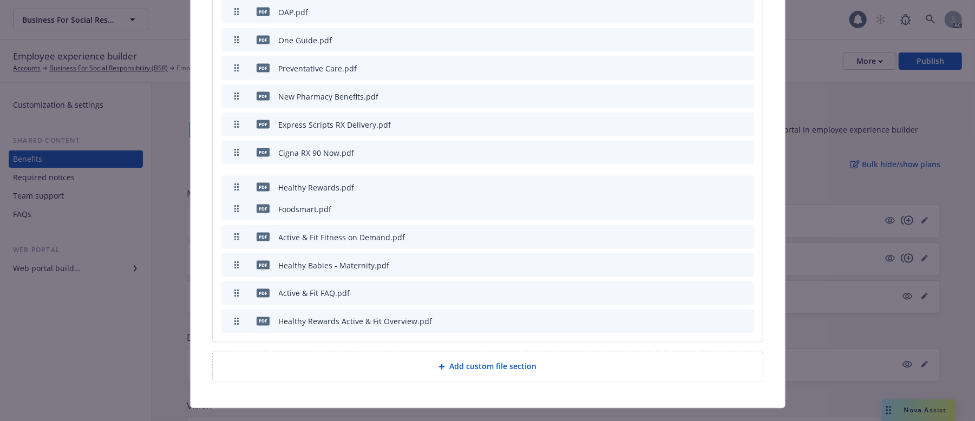
drag, startPoint x: 231, startPoint y: 213, endPoint x: 237, endPoint y: 162, distance: 51.2
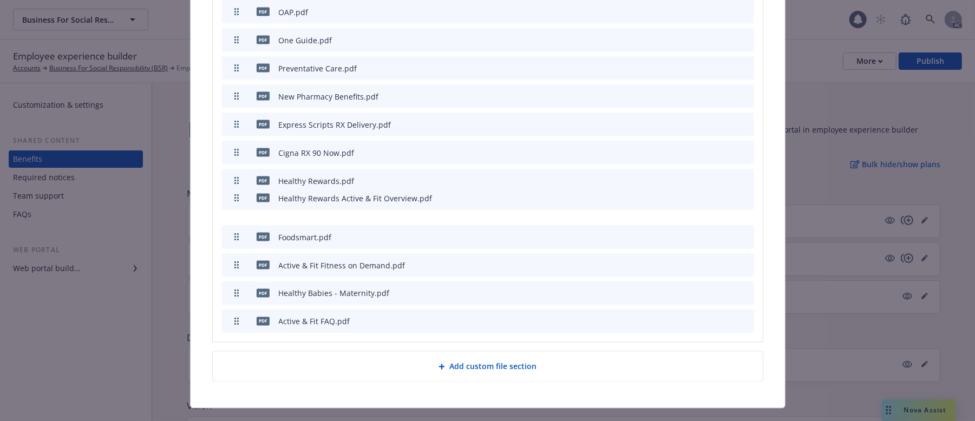
drag, startPoint x: 230, startPoint y: 299, endPoint x: 243, endPoint y: 175, distance: 124.7
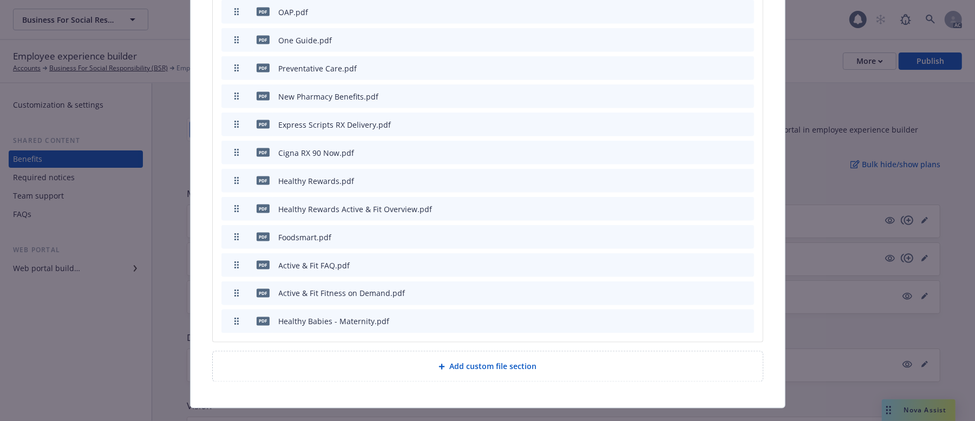
drag, startPoint x: 233, startPoint y: 298, endPoint x: 243, endPoint y: 241, distance: 57.1
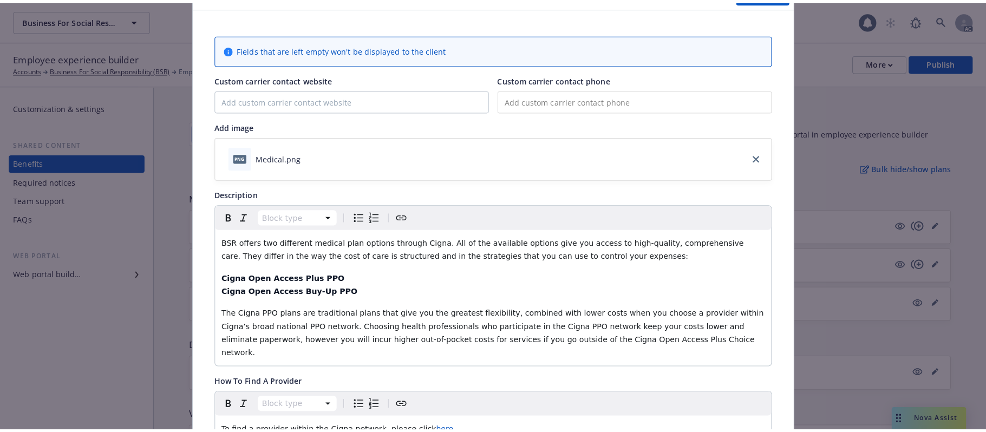
scroll to position [0, 0]
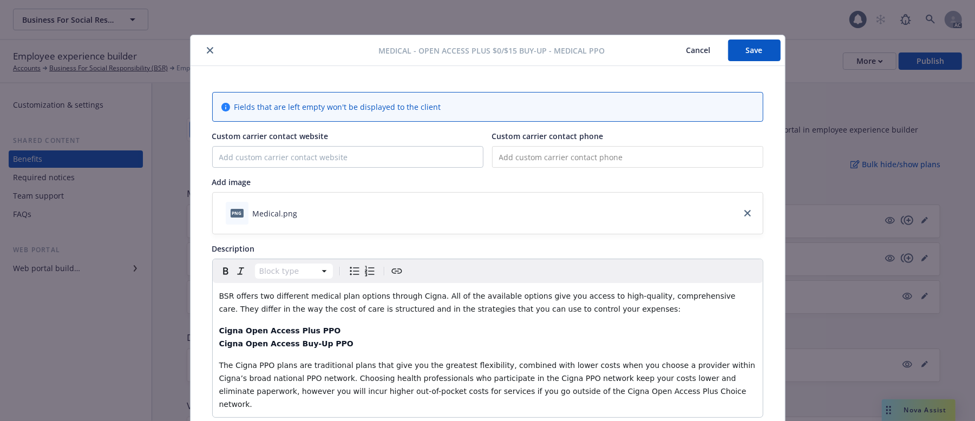
click at [731, 47] on button "Save" at bounding box center [754, 51] width 53 height 22
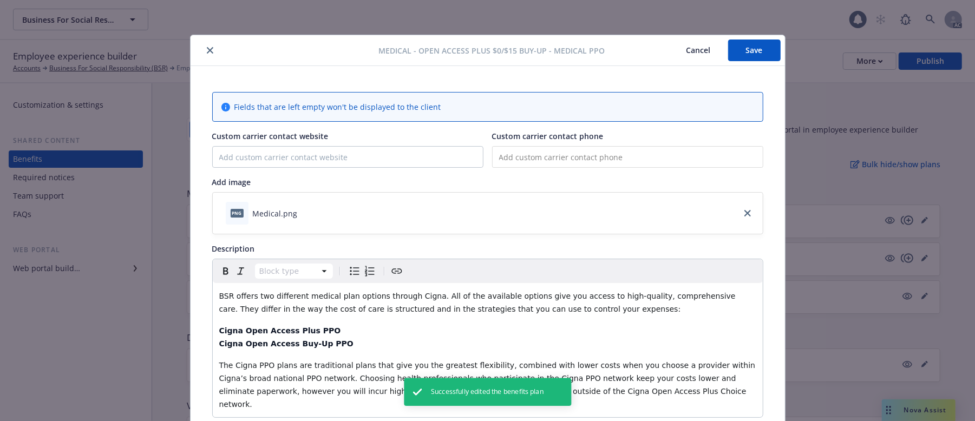
click at [690, 48] on button "Cancel" at bounding box center [698, 51] width 59 height 22
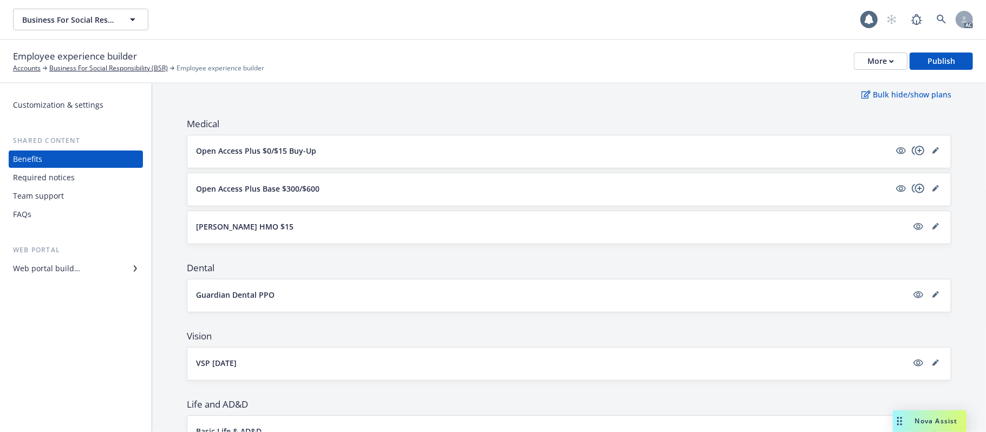
scroll to position [45, 0]
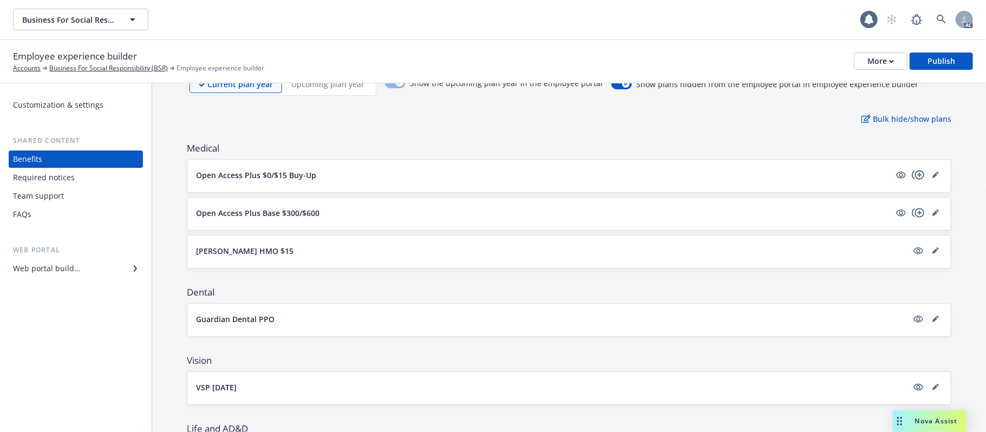
click at [790, 210] on button "Open Access Plus Base $300/$600" at bounding box center [543, 212] width 694 height 11
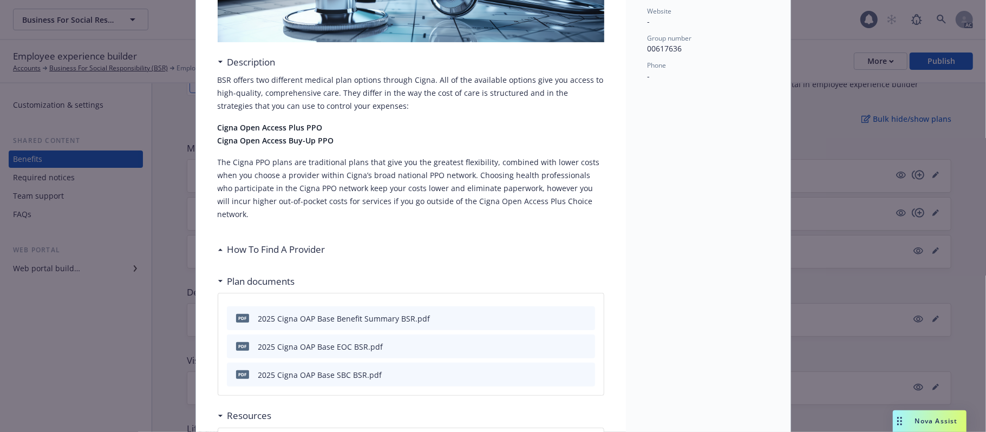
scroll to position [177, 0]
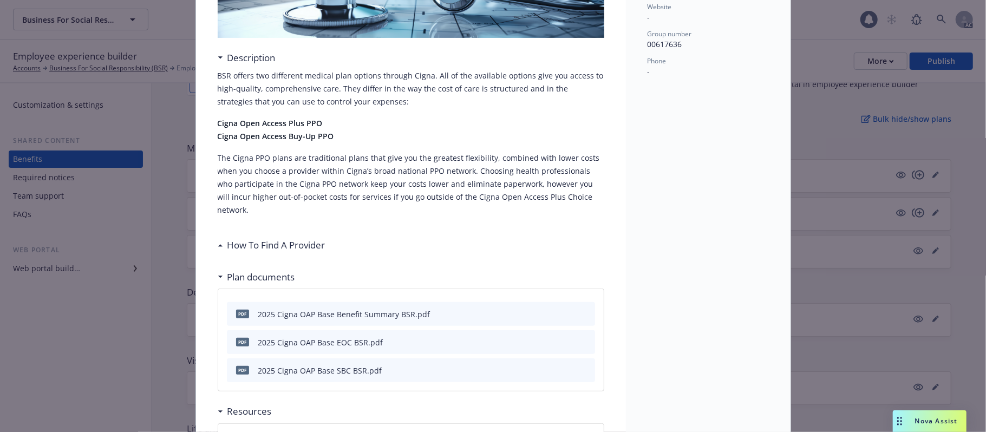
click at [279, 238] on h3 "How To Find A Provider" at bounding box center [276, 245] width 98 height 14
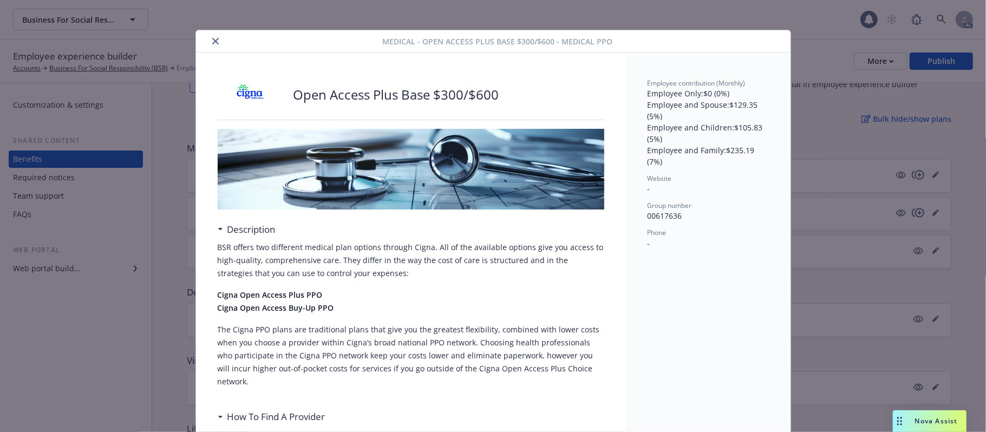
scroll to position [0, 0]
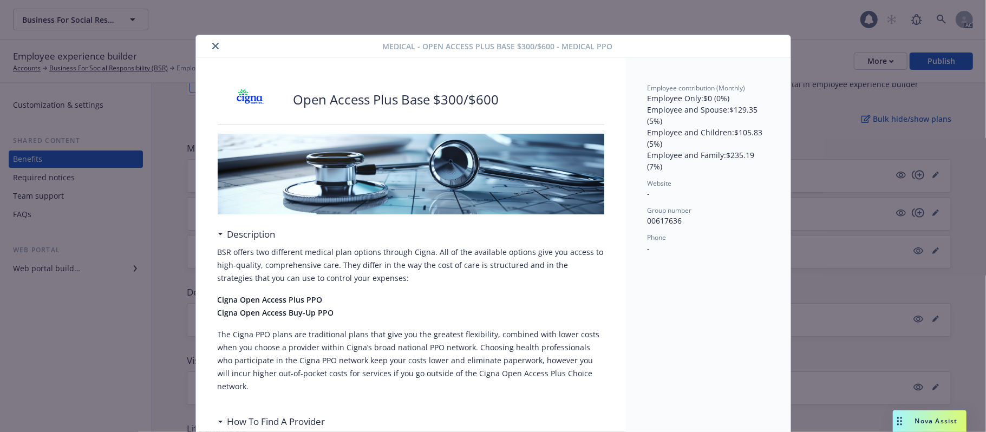
click at [213, 42] on button "close" at bounding box center [215, 46] width 13 height 13
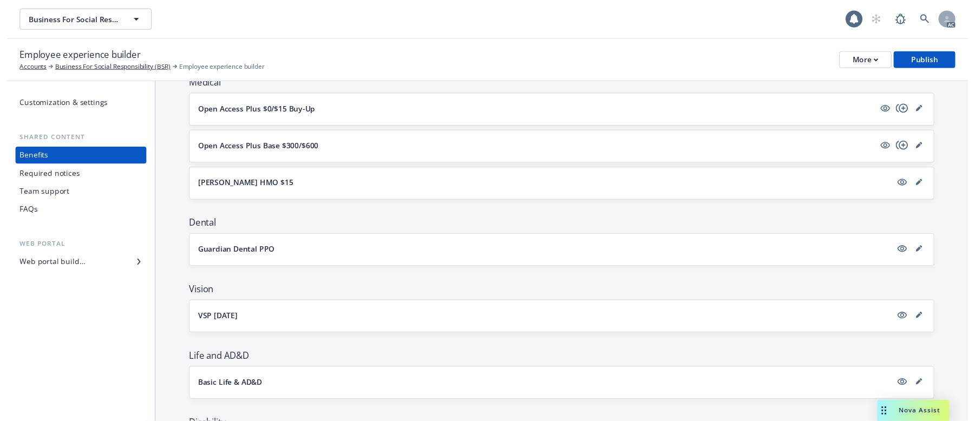
scroll to position [45, 0]
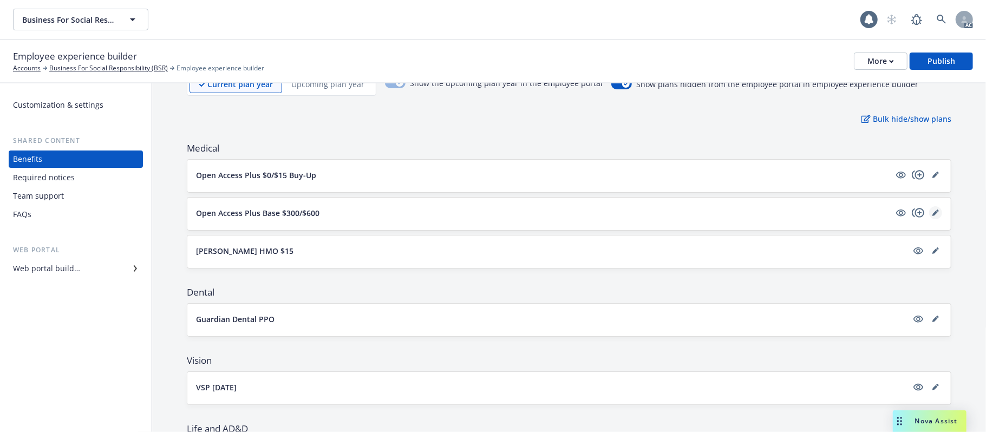
click at [907, 211] on link "editPencil" at bounding box center [935, 212] width 13 height 13
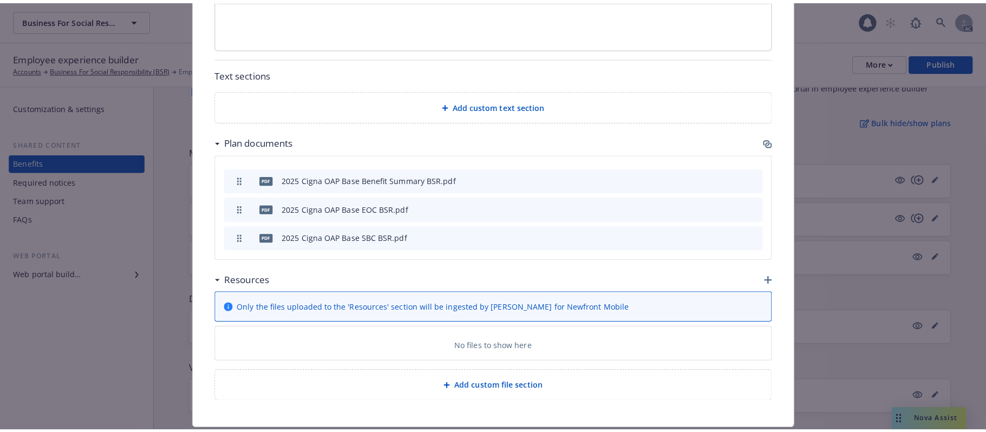
scroll to position [733, 0]
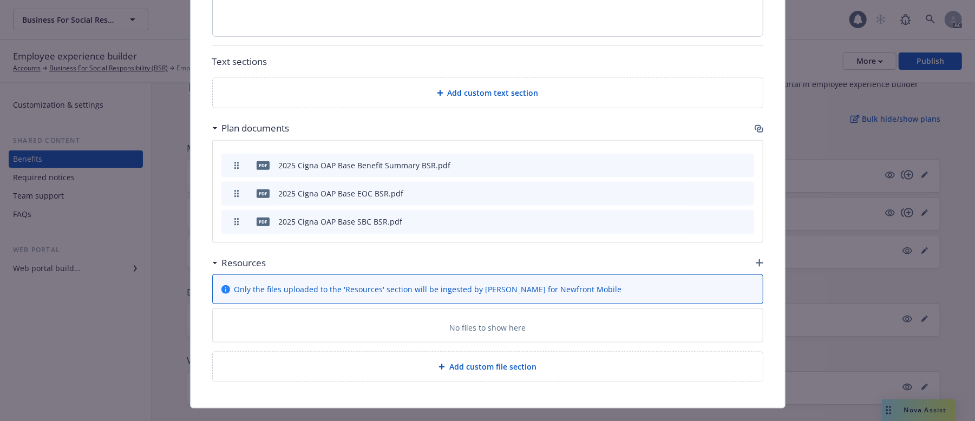
click at [756, 259] on icon "button" at bounding box center [760, 263] width 8 height 8
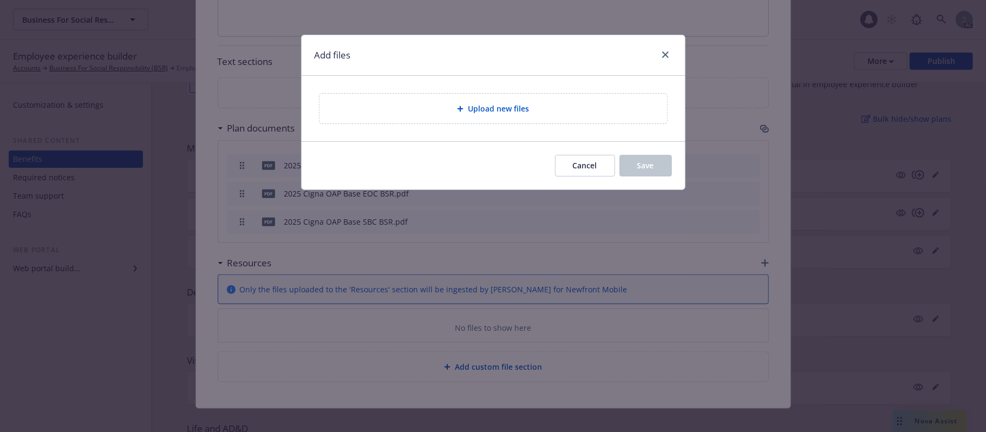
scroll to position [722, 0]
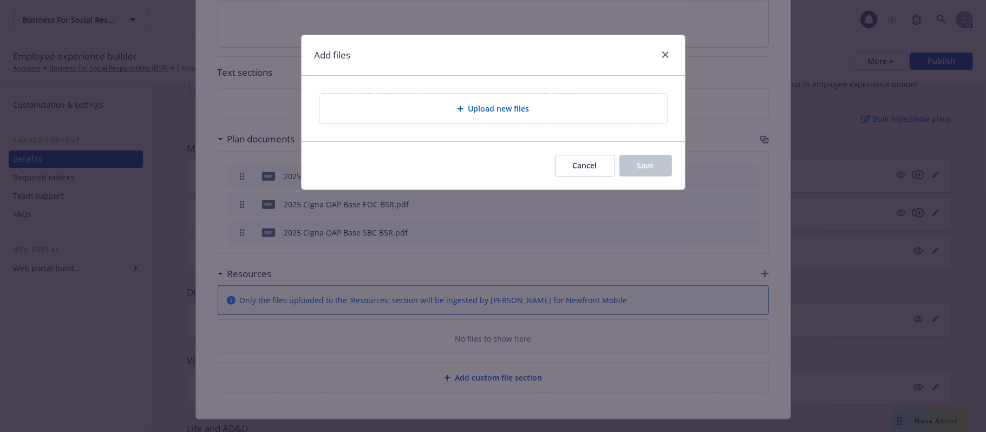
click at [487, 111] on span "Upload new files" at bounding box center [498, 108] width 61 height 11
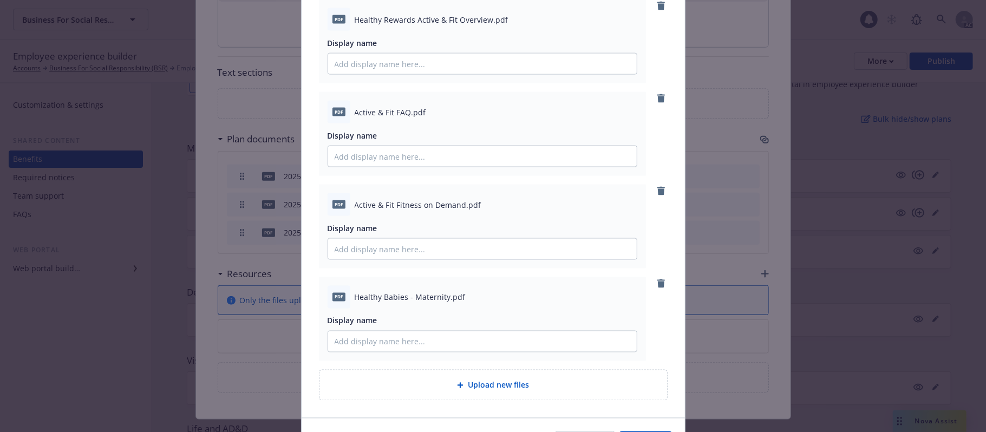
scroll to position [1275, 0]
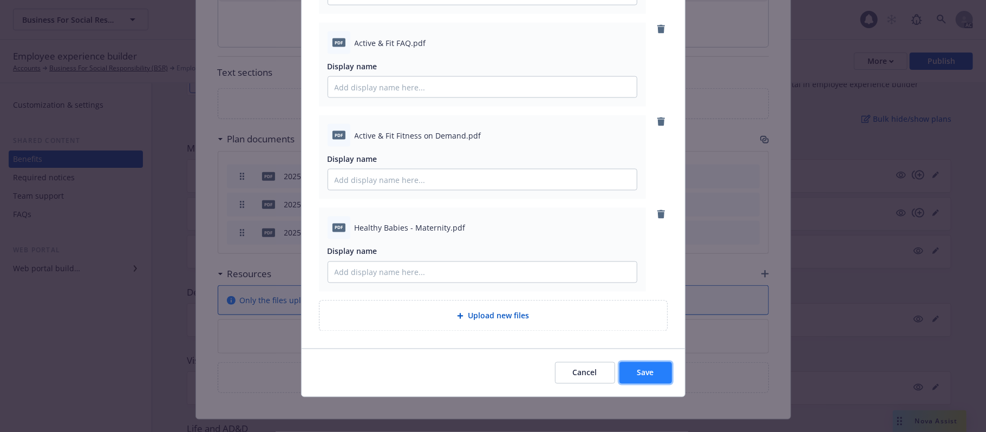
click at [624, 347] on button "Save" at bounding box center [645, 373] width 53 height 22
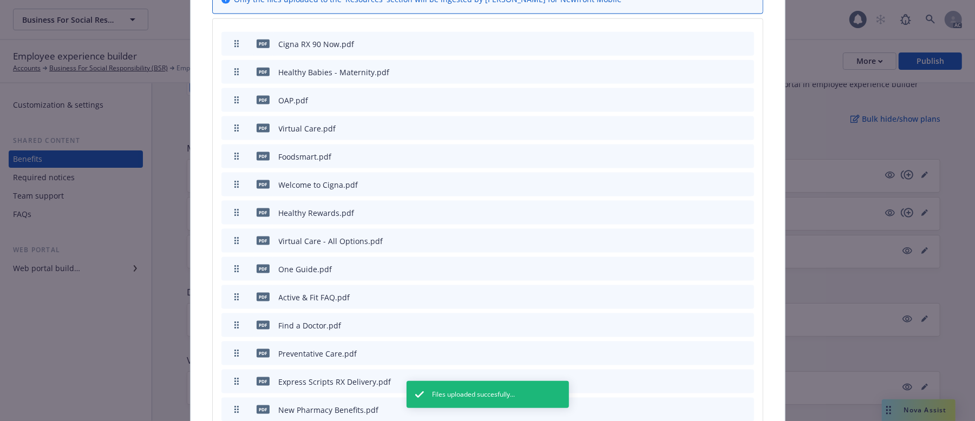
scroll to position [879, 0]
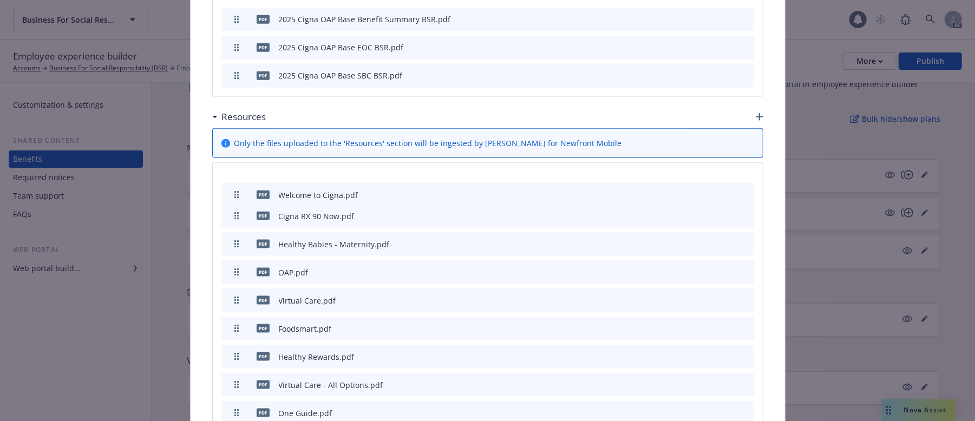
drag, startPoint x: 231, startPoint y: 304, endPoint x: 245, endPoint y: 171, distance: 134.0
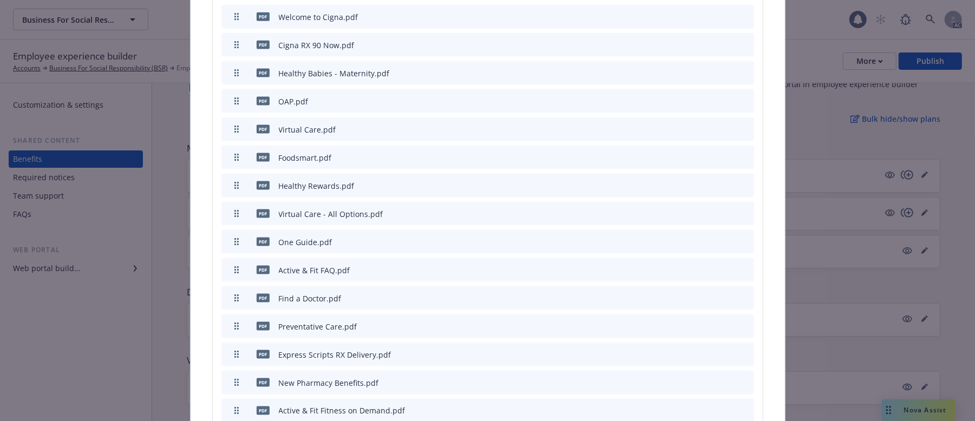
scroll to position [1096, 0]
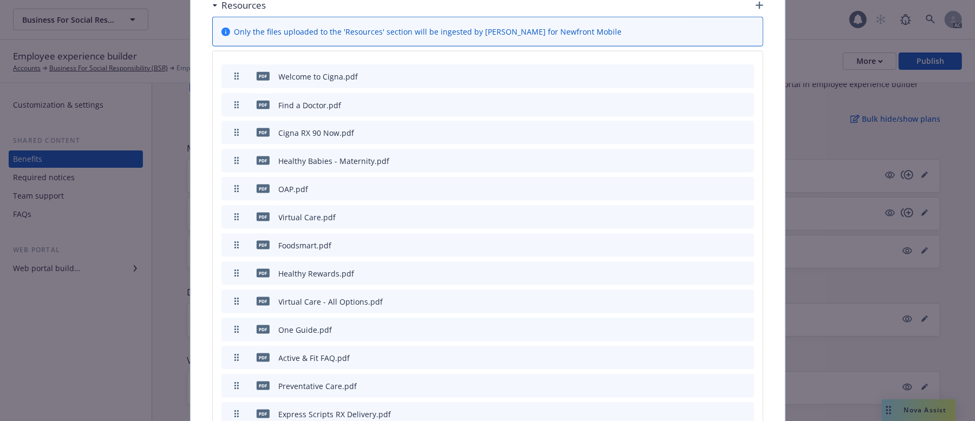
drag, startPoint x: 233, startPoint y: 225, endPoint x: 244, endPoint y: 83, distance: 142.8
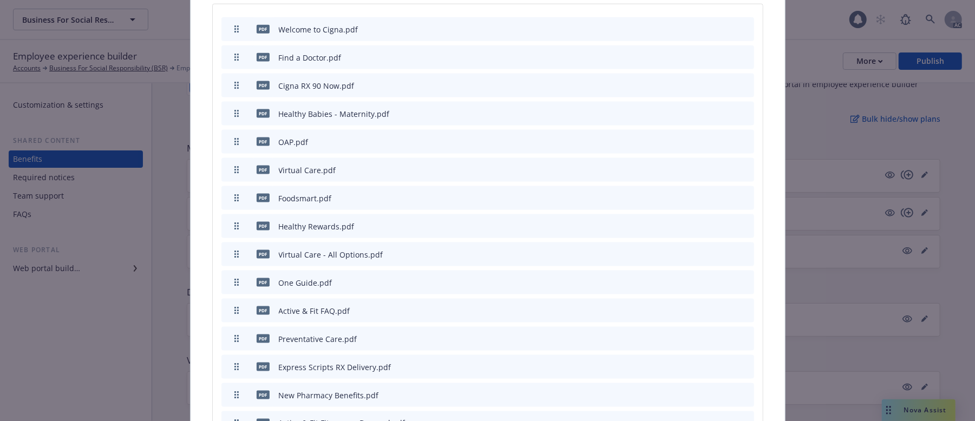
scroll to position [1023, 0]
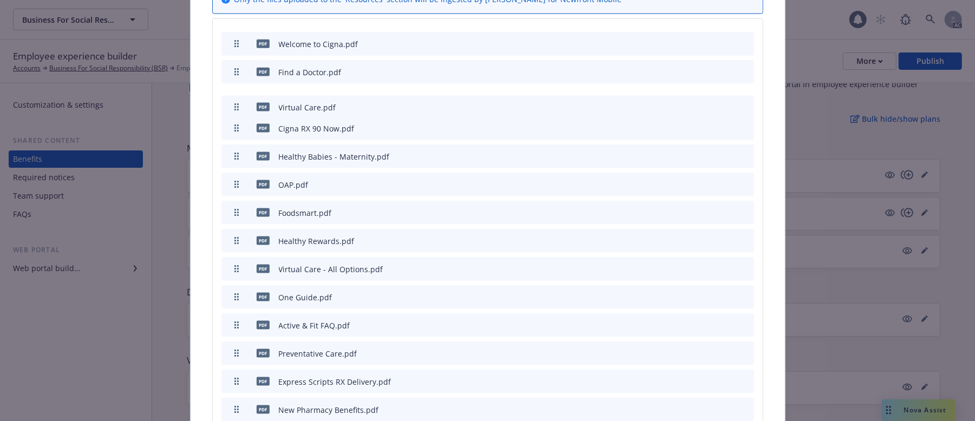
drag, startPoint x: 232, startPoint y: 161, endPoint x: 246, endPoint y: 80, distance: 81.8
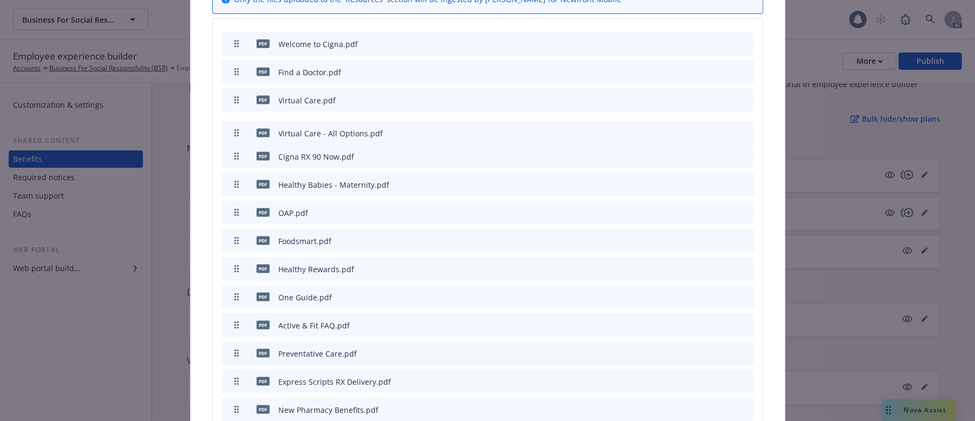
drag, startPoint x: 232, startPoint y: 240, endPoint x: 243, endPoint y: 107, distance: 134.2
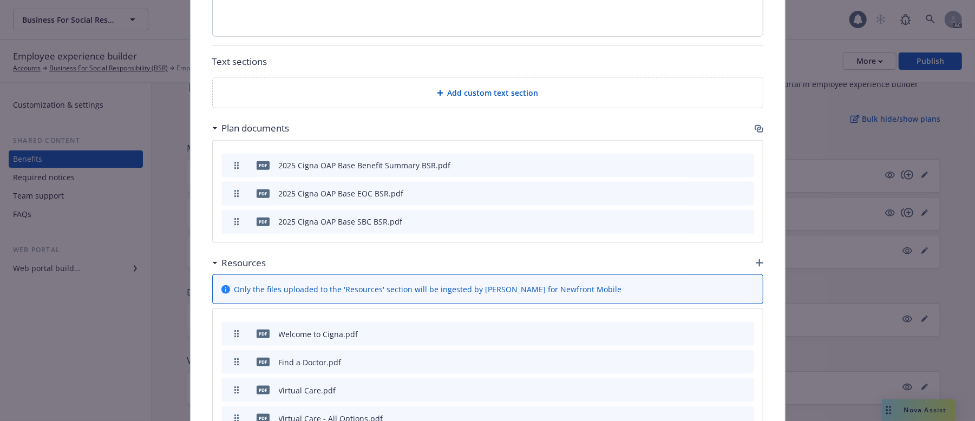
scroll to position [943, 0]
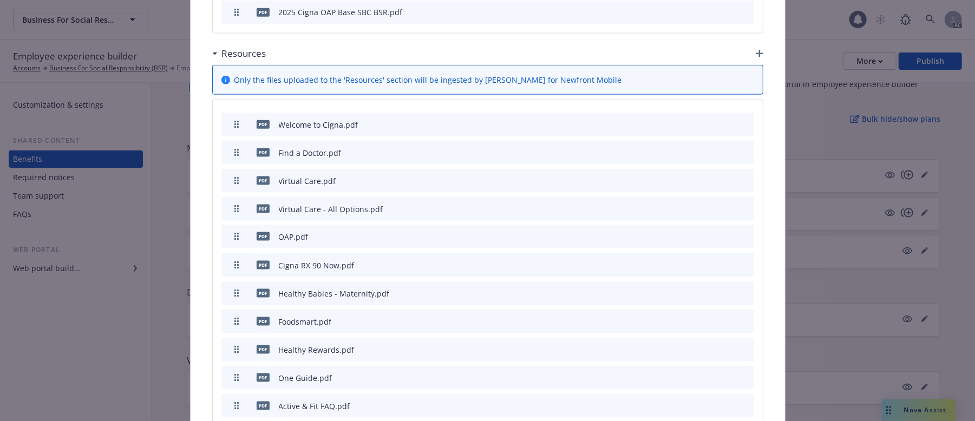
drag, startPoint x: 234, startPoint y: 269, endPoint x: 240, endPoint y: 211, distance: 57.7
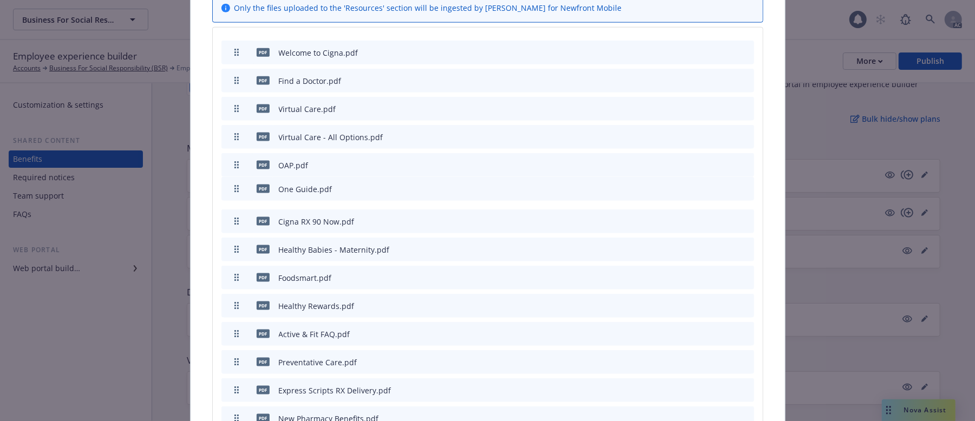
drag, startPoint x: 232, startPoint y: 282, endPoint x: 241, endPoint y: 165, distance: 117.4
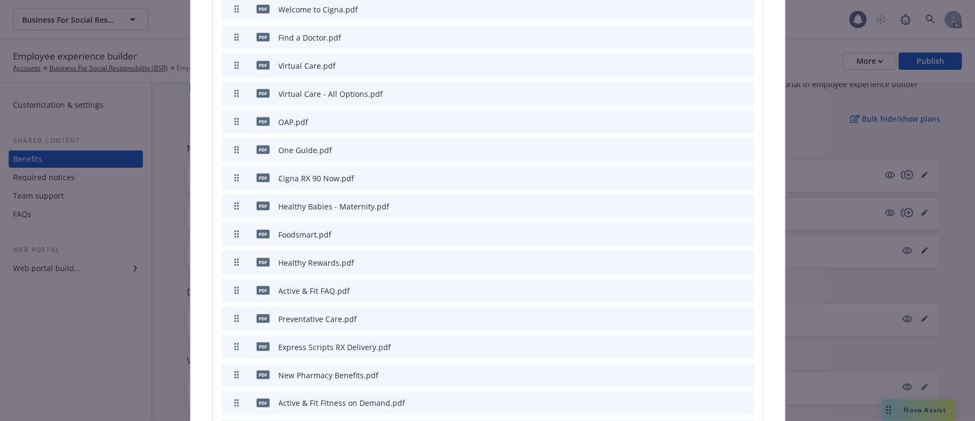
scroll to position [1059, 0]
drag, startPoint x: 234, startPoint y: 295, endPoint x: 246, endPoint y: 154, distance: 140.7
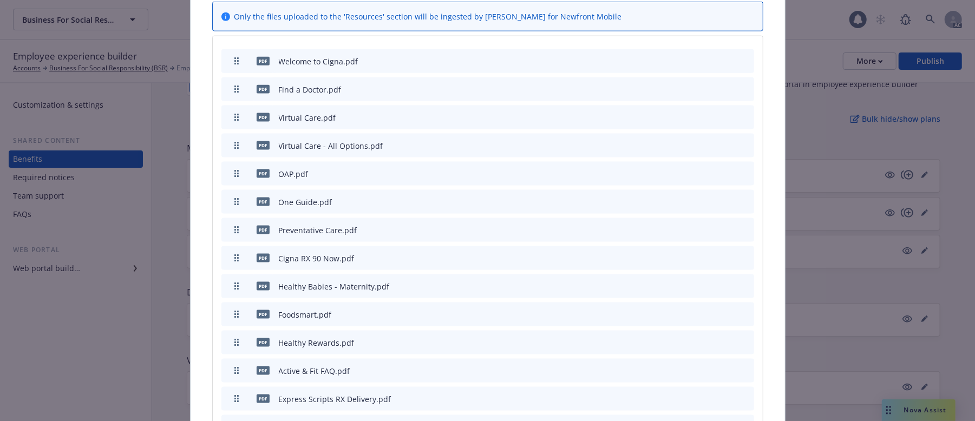
scroll to position [1075, 0]
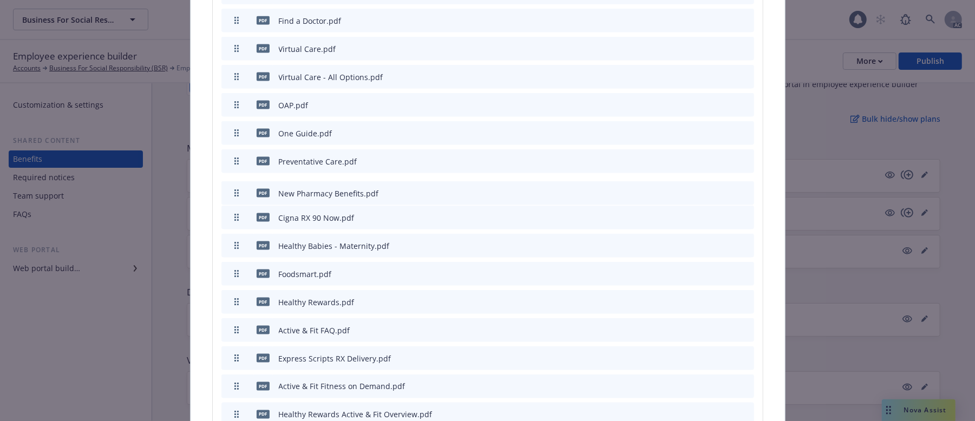
drag, startPoint x: 234, startPoint y: 323, endPoint x: 234, endPoint y: 167, distance: 156.5
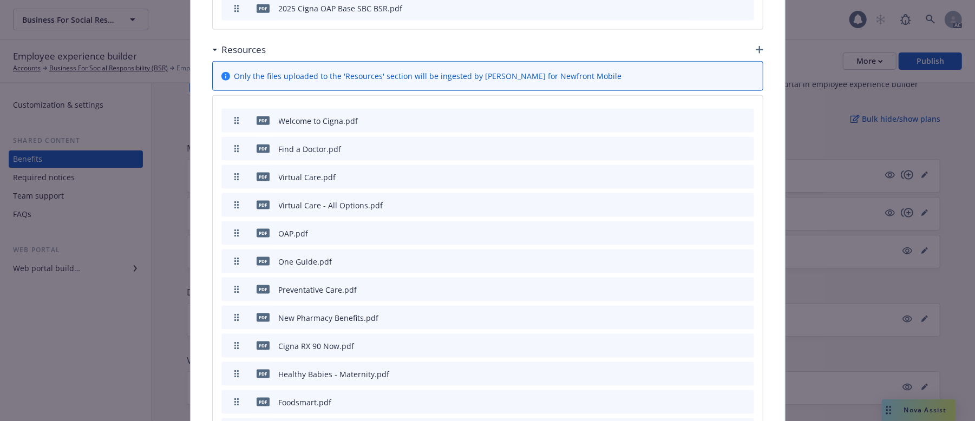
scroll to position [1018, 0]
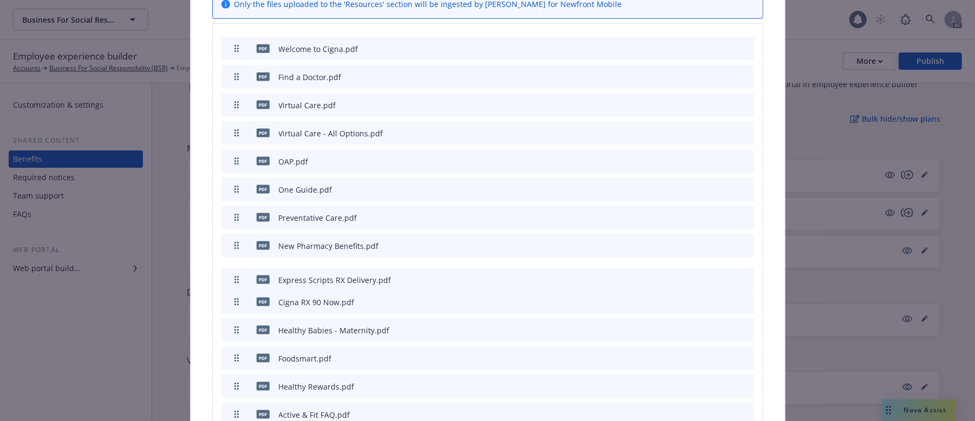
drag, startPoint x: 235, startPoint y: 390, endPoint x: 247, endPoint y: 256, distance: 135.4
drag, startPoint x: 233, startPoint y: 336, endPoint x: 254, endPoint y: 308, distance: 35.1
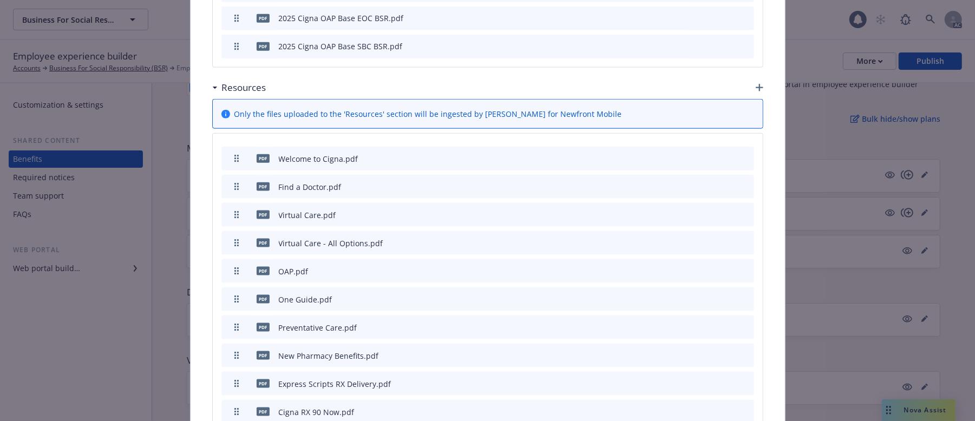
scroll to position [1003, 0]
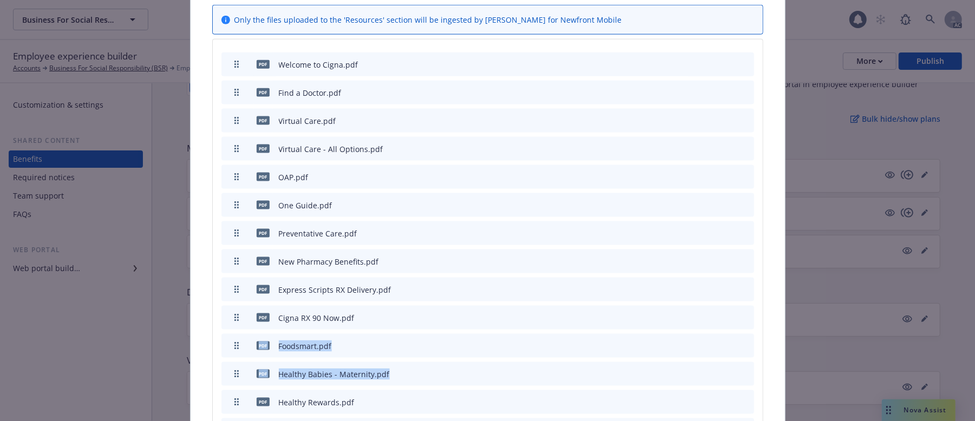
drag, startPoint x: 234, startPoint y: 375, endPoint x: 243, endPoint y: 316, distance: 59.1
click at [243, 316] on div "pdf Welcome to Cigna.pdf pdf Find a Doctor.pdf pdf Virtual Care.pdf pdf Virtual…" at bounding box center [488, 274] width 550 height 468
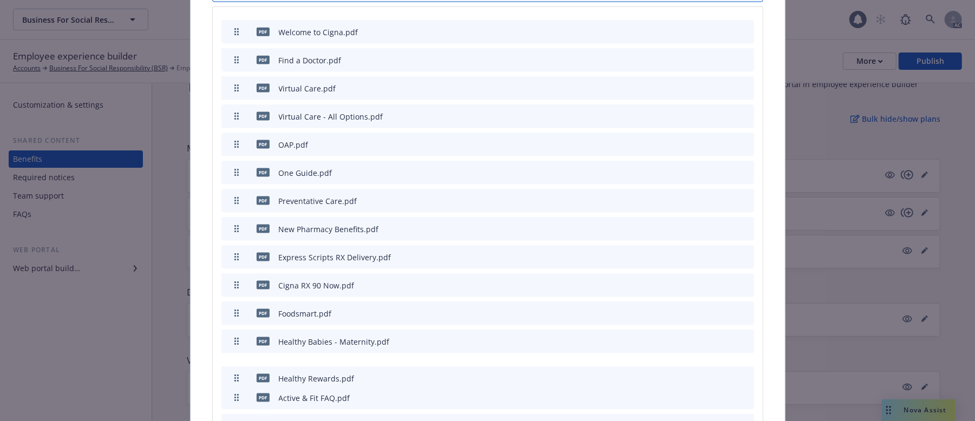
scroll to position [1042, 0]
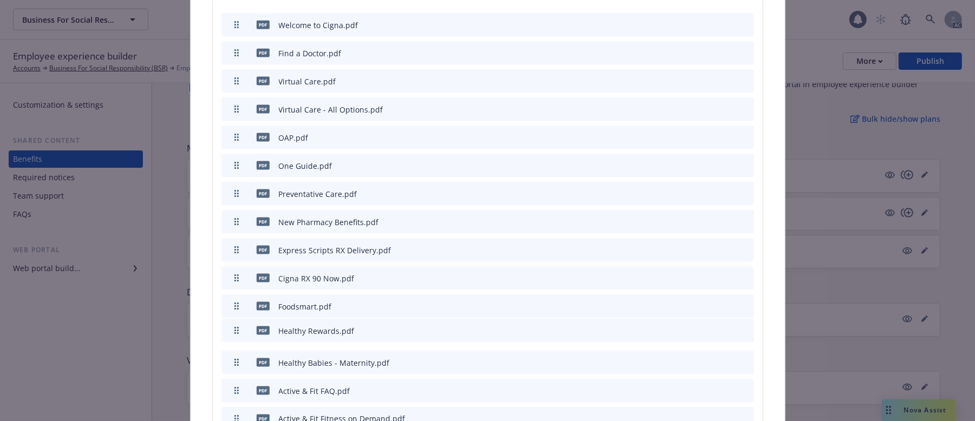
drag, startPoint x: 233, startPoint y: 379, endPoint x: 253, endPoint y: 308, distance: 74.4
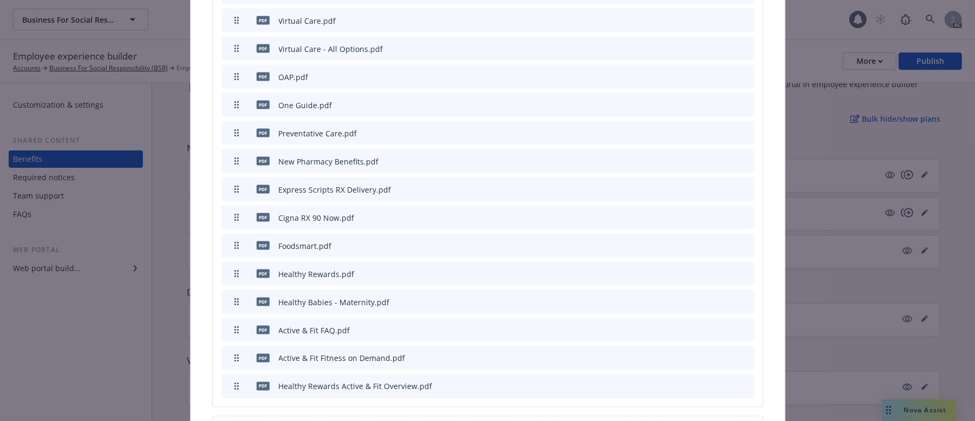
scroll to position [1119, 0]
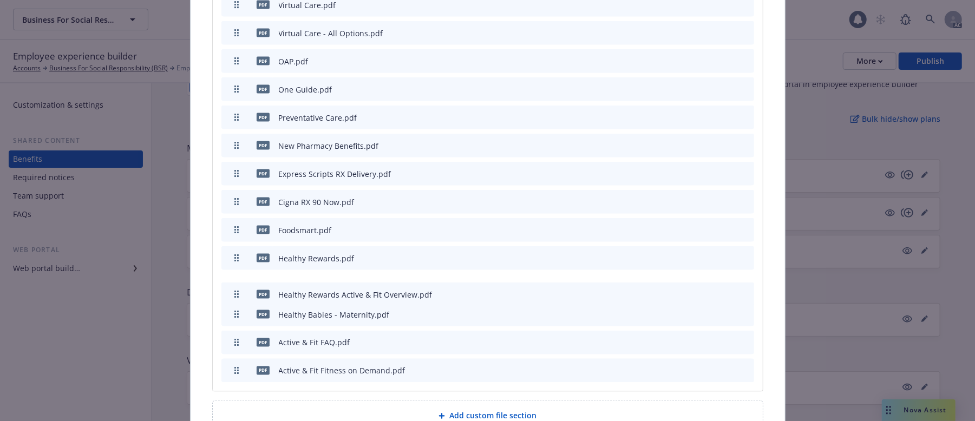
drag, startPoint x: 231, startPoint y: 349, endPoint x: 247, endPoint y: 272, distance: 78.6
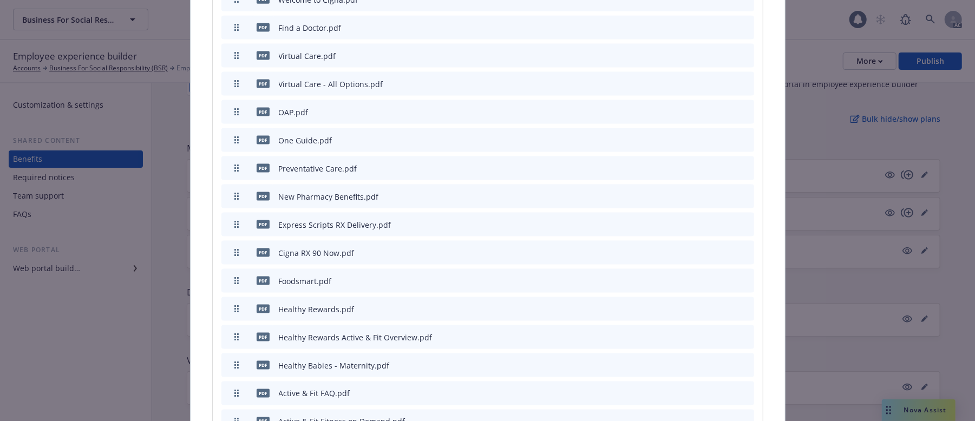
scroll to position [1168, 0]
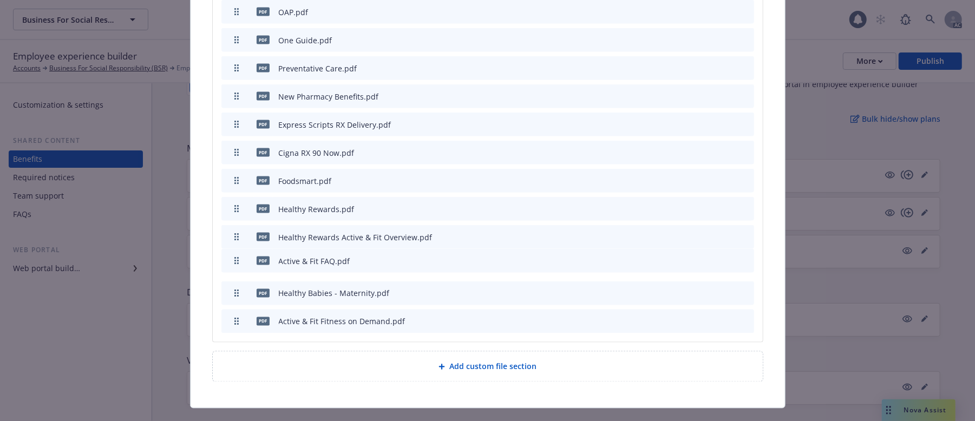
drag, startPoint x: 231, startPoint y: 269, endPoint x: 241, endPoint y: 237, distance: 34.1
drag, startPoint x: 231, startPoint y: 297, endPoint x: 251, endPoint y: 271, distance: 33.6
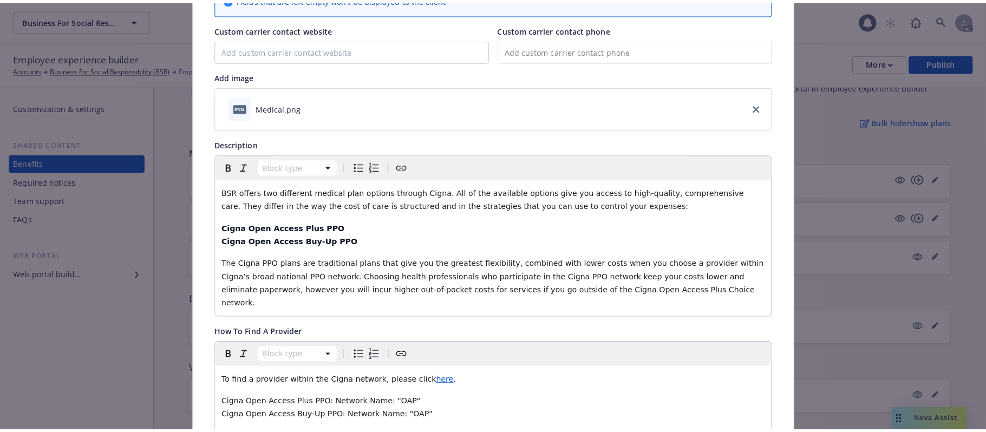
scroll to position [13, 0]
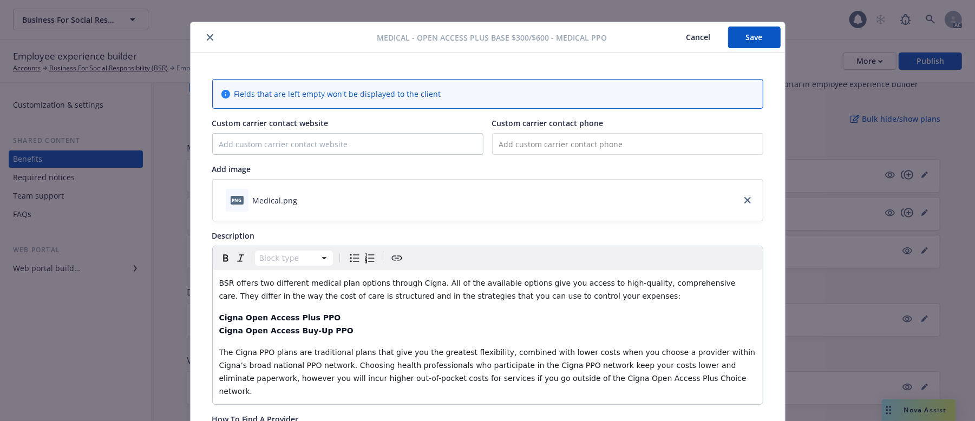
click at [748, 37] on button "Save" at bounding box center [754, 38] width 53 height 22
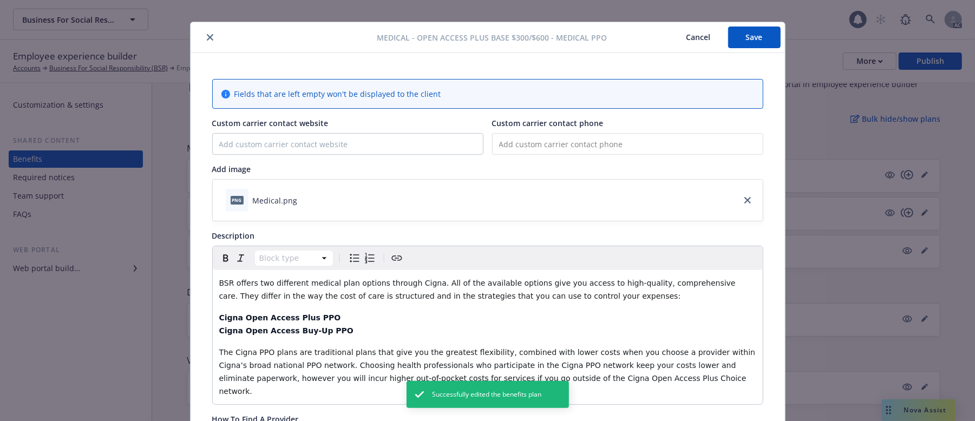
click at [694, 38] on button "Cancel" at bounding box center [698, 38] width 59 height 22
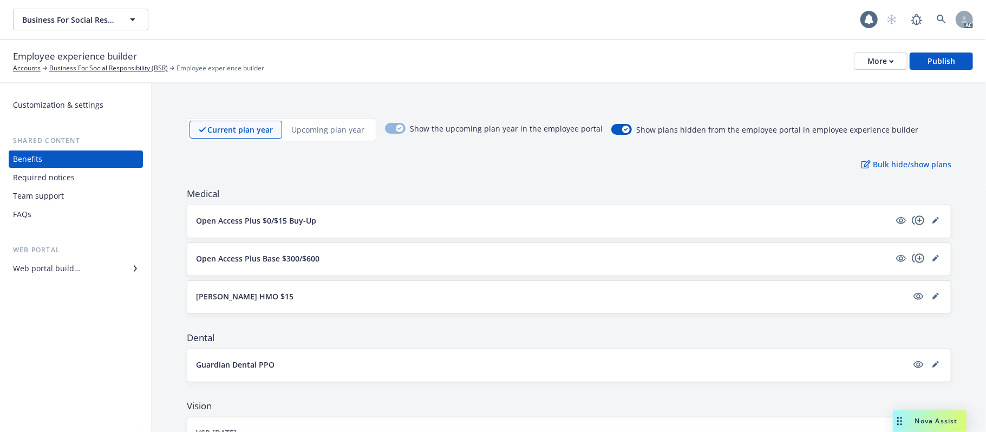
click at [704, 221] on button "Open Access Plus $0/$15 Buy-Up" at bounding box center [543, 220] width 694 height 11
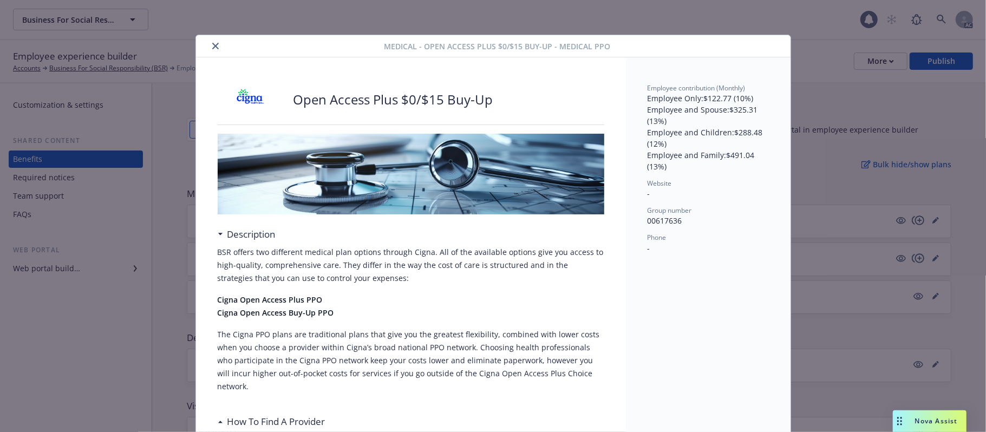
click at [212, 48] on icon "close" at bounding box center [215, 46] width 6 height 6
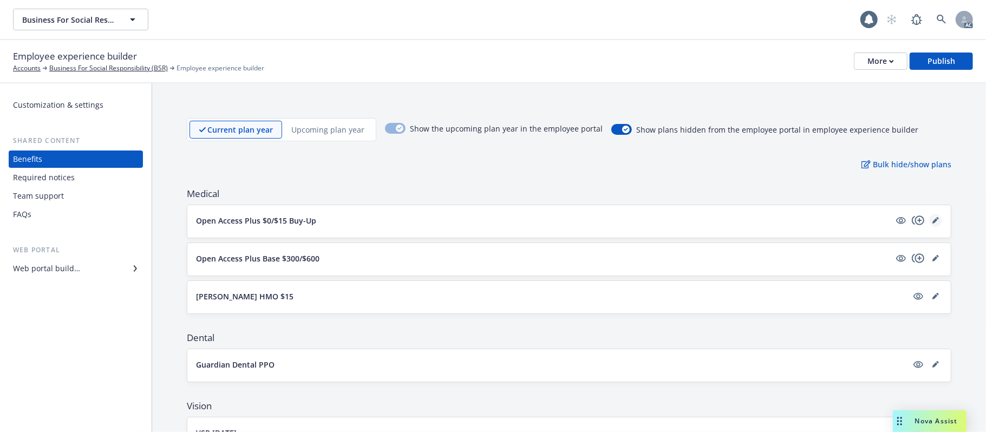
click at [907, 219] on icon "editPencil" at bounding box center [935, 220] width 6 height 6
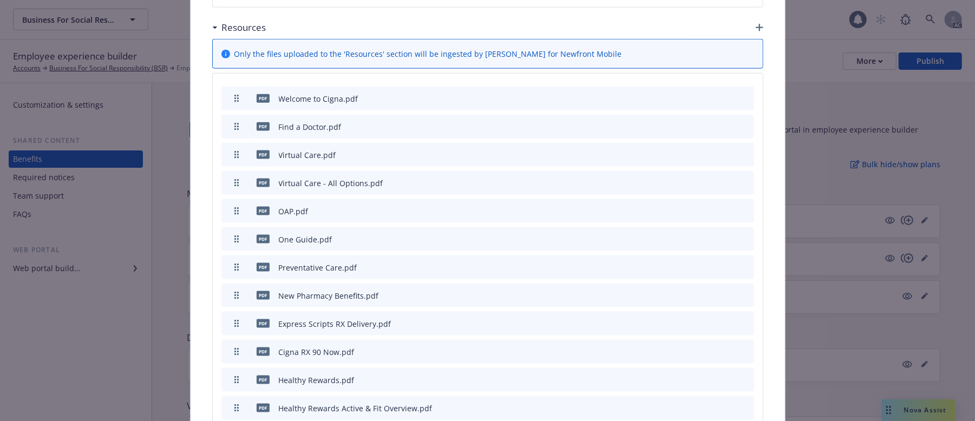
scroll to position [1115, 0]
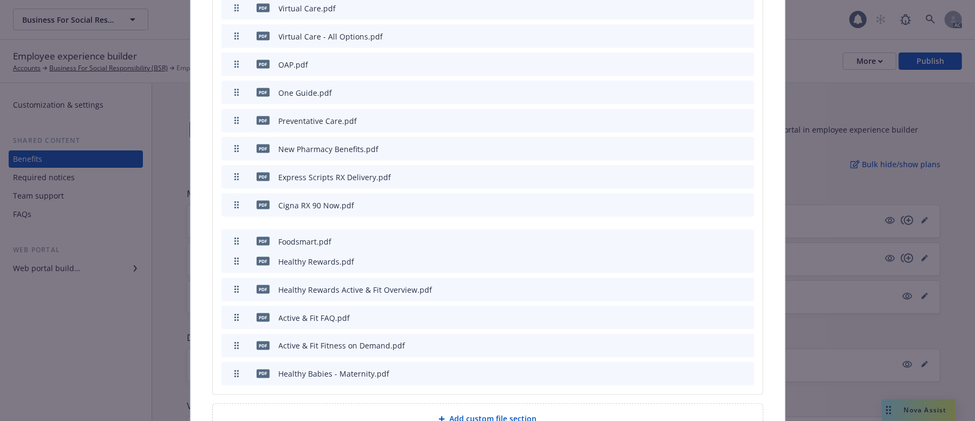
drag, startPoint x: 232, startPoint y: 267, endPoint x: 236, endPoint y: 218, distance: 50.0
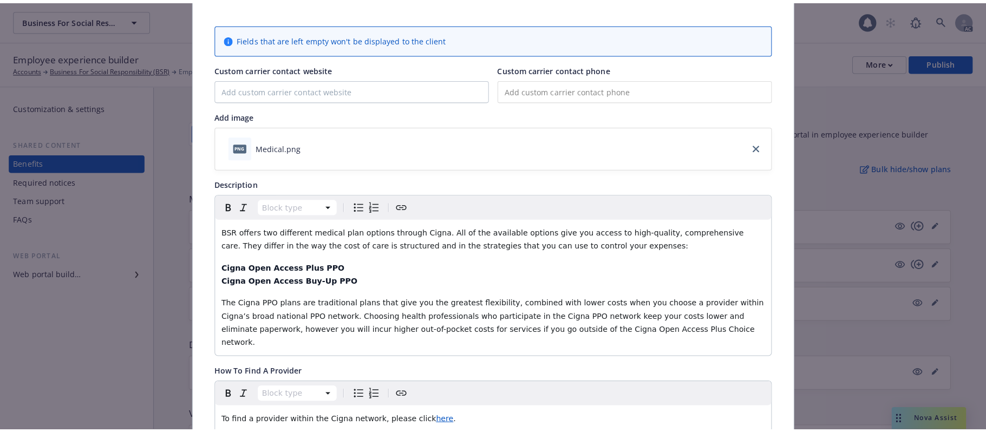
scroll to position [0, 0]
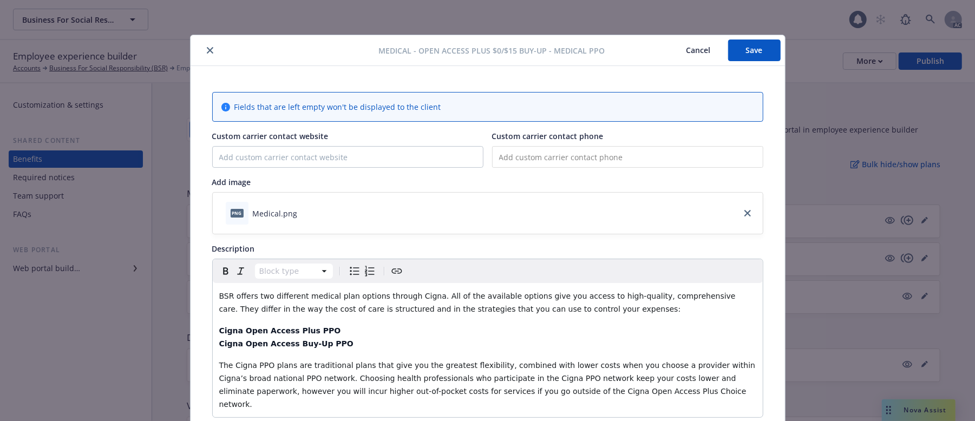
click at [758, 52] on button "Save" at bounding box center [754, 51] width 53 height 22
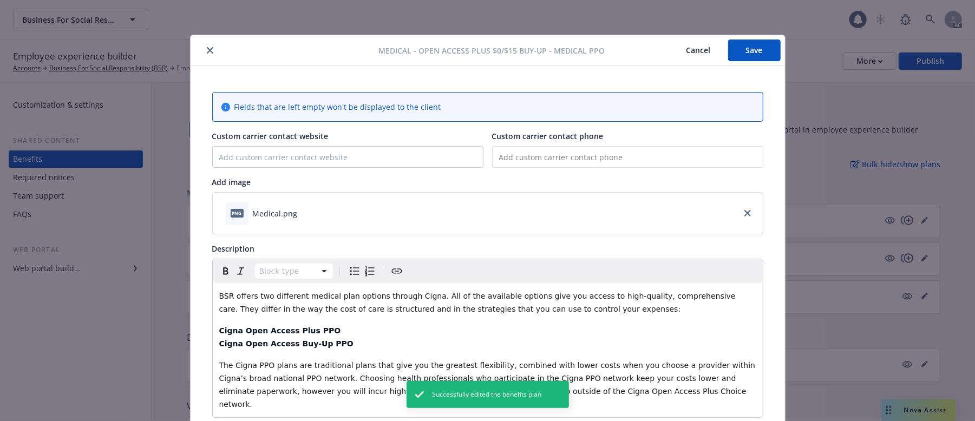
click at [687, 50] on button "Cancel" at bounding box center [698, 51] width 59 height 22
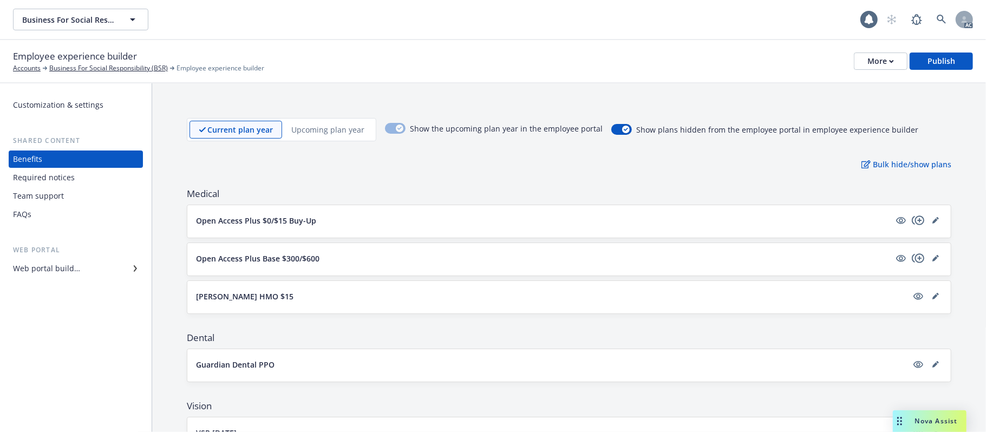
click at [741, 291] on div "Kaiser HMO $15" at bounding box center [569, 296] width 746 height 13
click at [662, 301] on button "Kaiser HMO $15" at bounding box center [551, 296] width 711 height 11
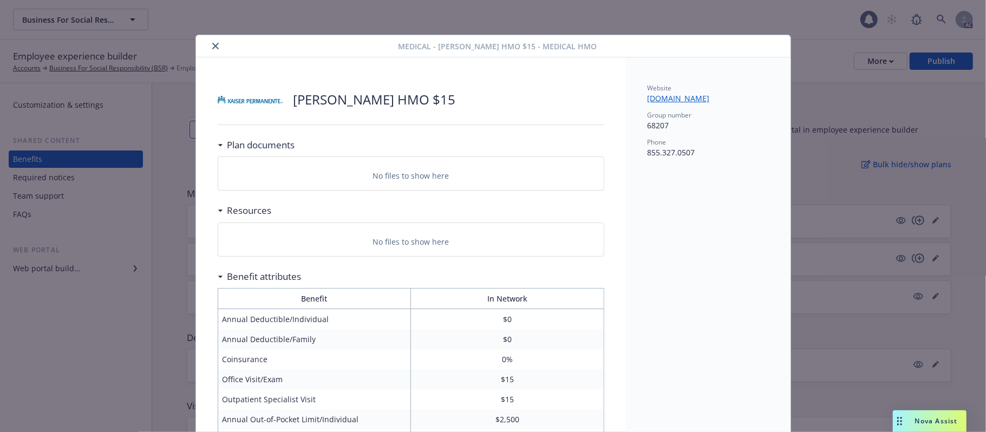
scroll to position [32, 0]
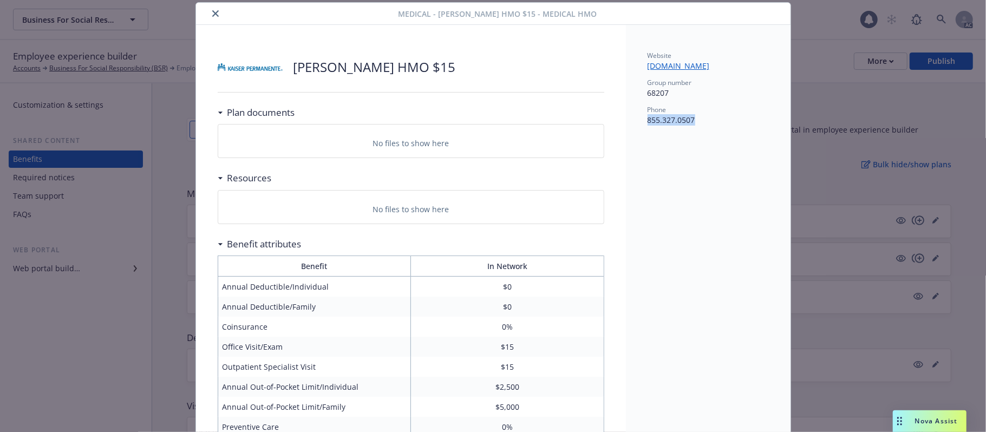
drag, startPoint x: 700, startPoint y: 121, endPoint x: 625, endPoint y: 120, distance: 74.7
click at [626, 120] on div "Website www.kp.org Group number 68207 Phone 855.327.0507" at bounding box center [708, 401] width 165 height 753
copy p "855.327.0507"
click at [212, 14] on icon "close" at bounding box center [215, 13] width 6 height 6
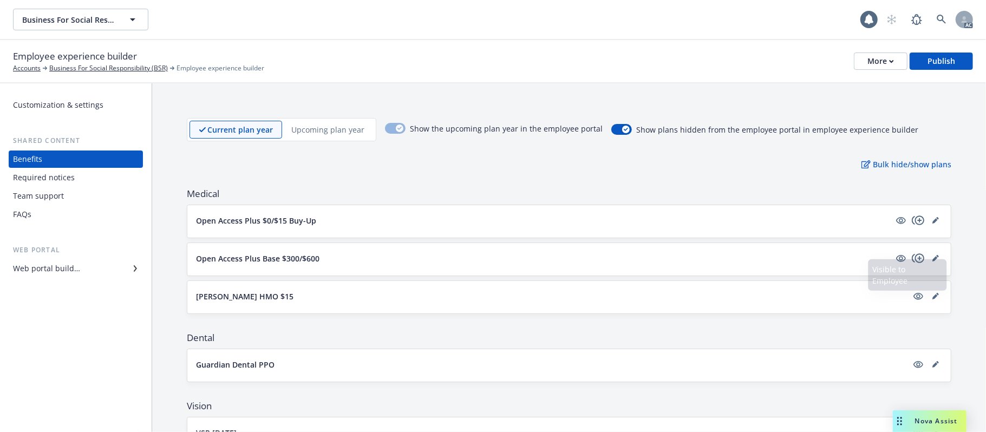
click at [785, 295] on button "Kaiser HMO $15" at bounding box center [551, 296] width 711 height 11
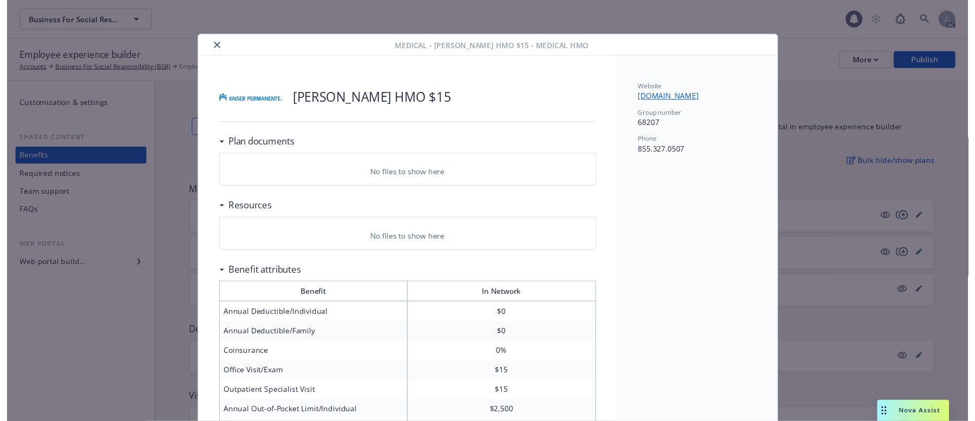
scroll to position [32, 0]
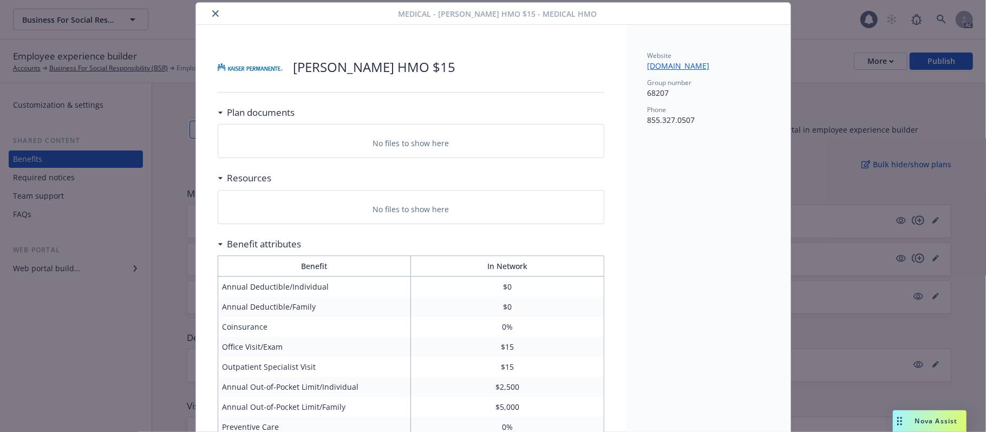
click at [212, 14] on icon "close" at bounding box center [215, 13] width 6 height 6
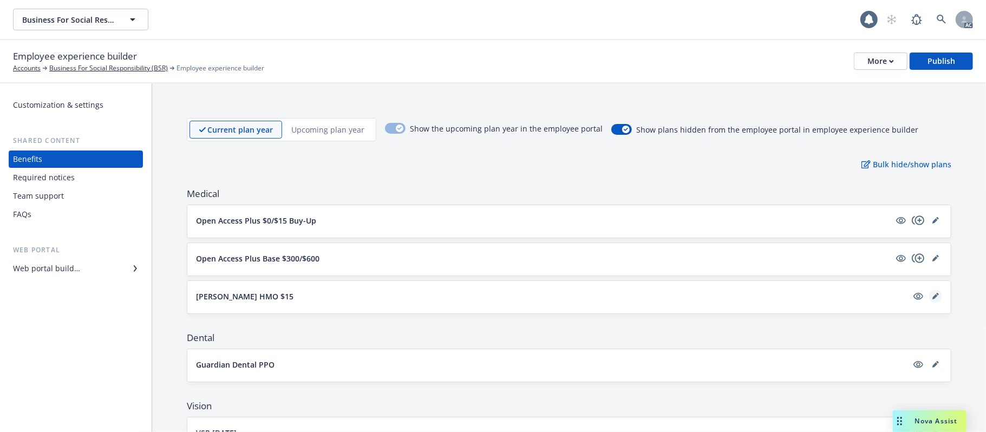
click at [907, 297] on icon "editPencil" at bounding box center [935, 296] width 6 height 6
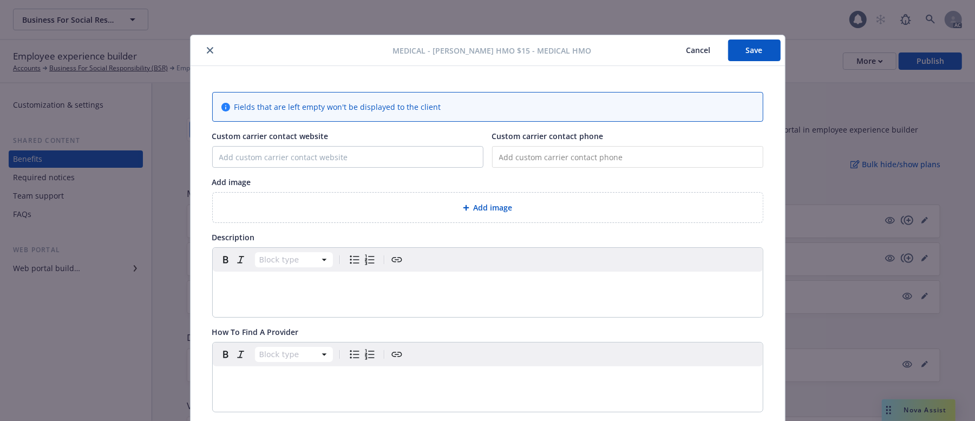
scroll to position [32, 0]
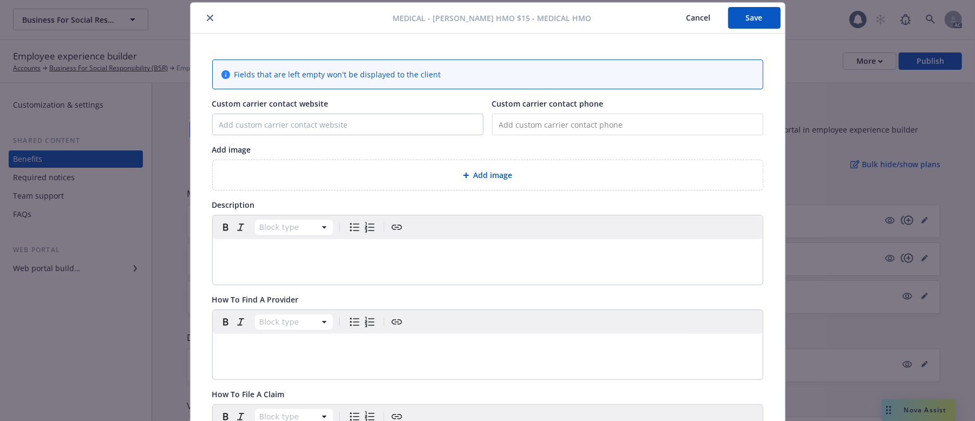
click at [533, 126] on input "tel" at bounding box center [627, 125] width 271 height 22
paste input "(855) 327-0507"
type input "(855) 327-0507"
click at [463, 178] on icon at bounding box center [466, 175] width 6 height 6
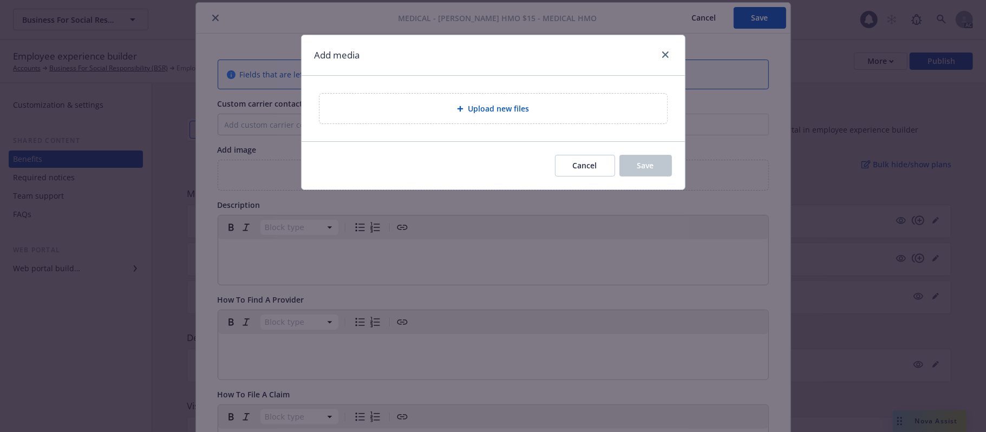
click at [514, 110] on span "Upload new files" at bounding box center [498, 108] width 61 height 11
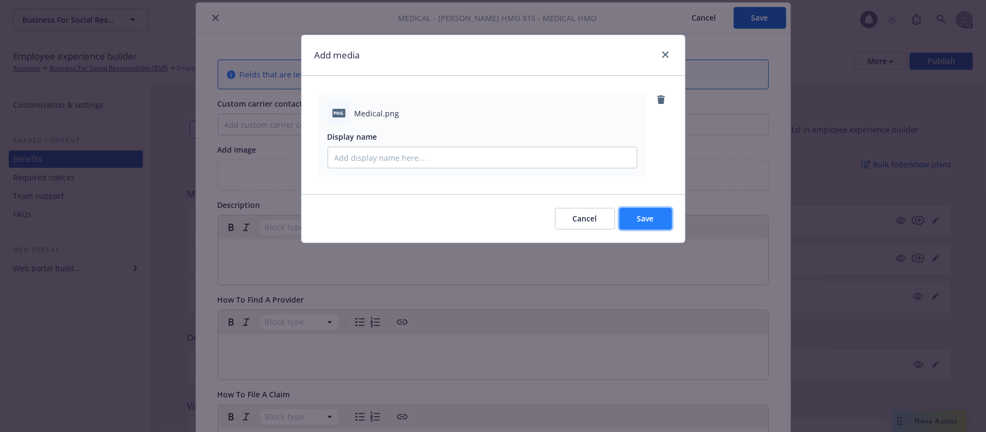
click at [649, 214] on span "Save" at bounding box center [645, 218] width 17 height 10
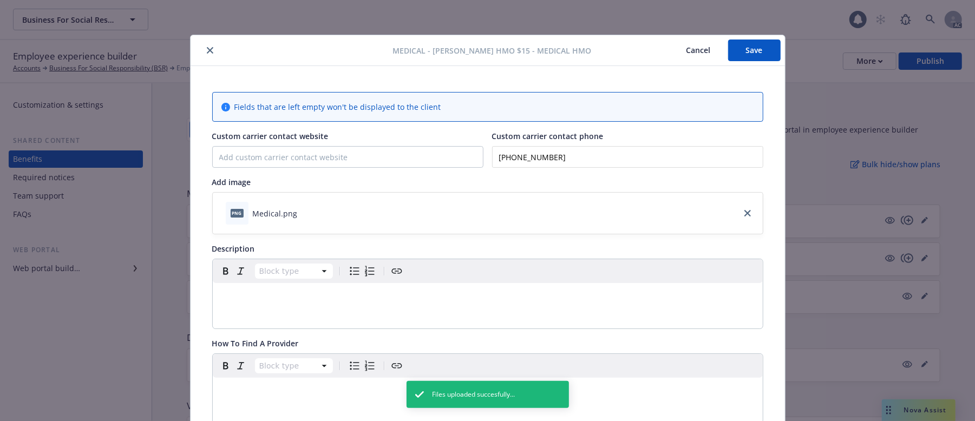
scroll to position [217, 0]
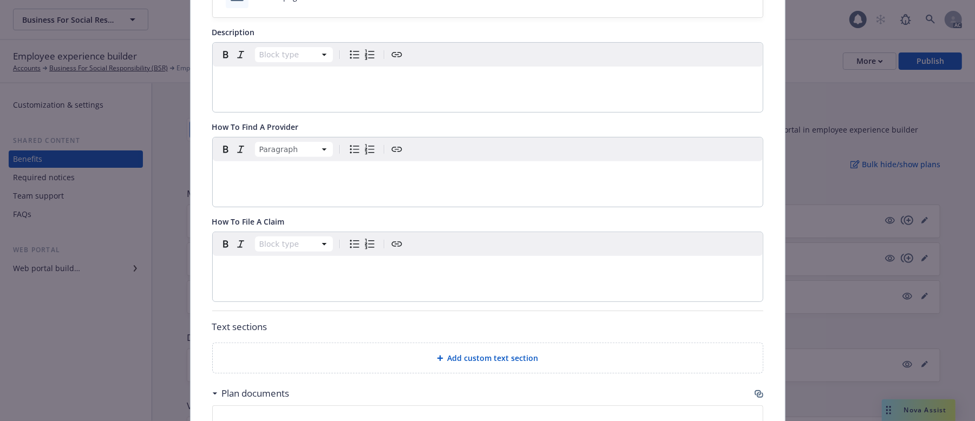
click at [332, 179] on p "editable markdown" at bounding box center [487, 174] width 537 height 13
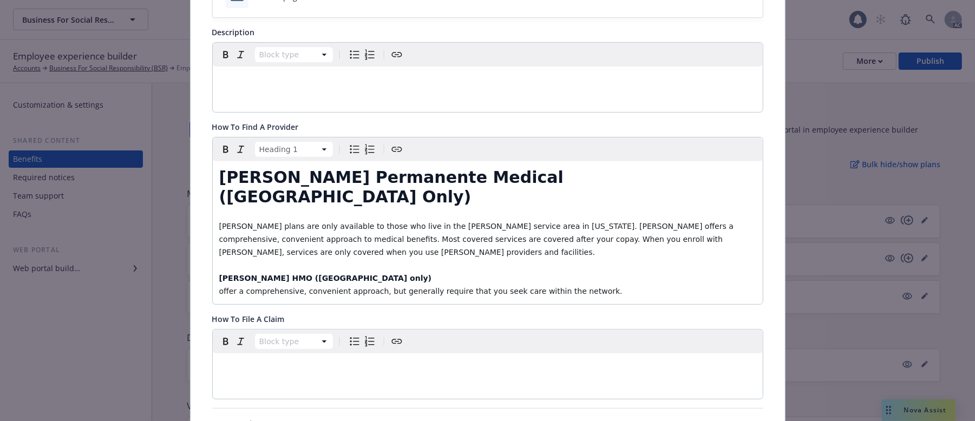
click at [536, 178] on h1 "Kaiser Permanente Medical (CA Only)" at bounding box center [487, 187] width 537 height 39
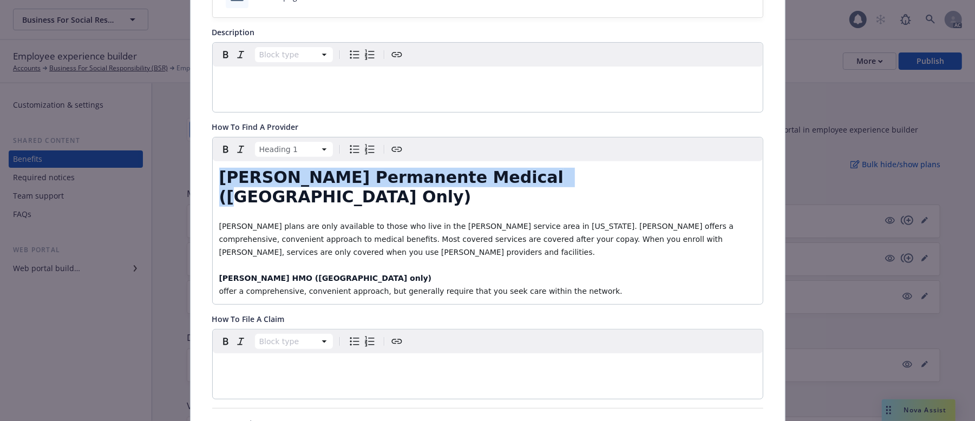
drag, startPoint x: 536, startPoint y: 178, endPoint x: 167, endPoint y: 181, distance: 368.7
click at [167, 181] on div "Medical - Kaiser HMO $15 - Medical HMO Cancel Save Fields that are left empty w…" at bounding box center [487, 210] width 975 height 421
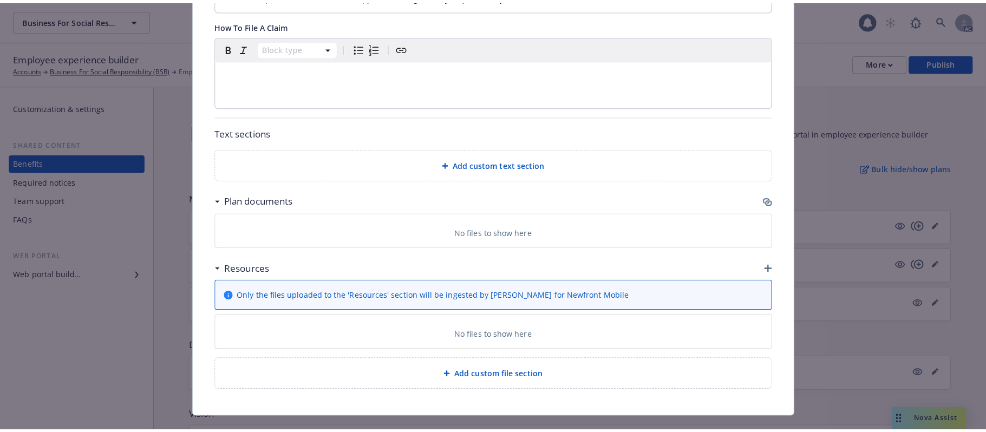
scroll to position [472, 0]
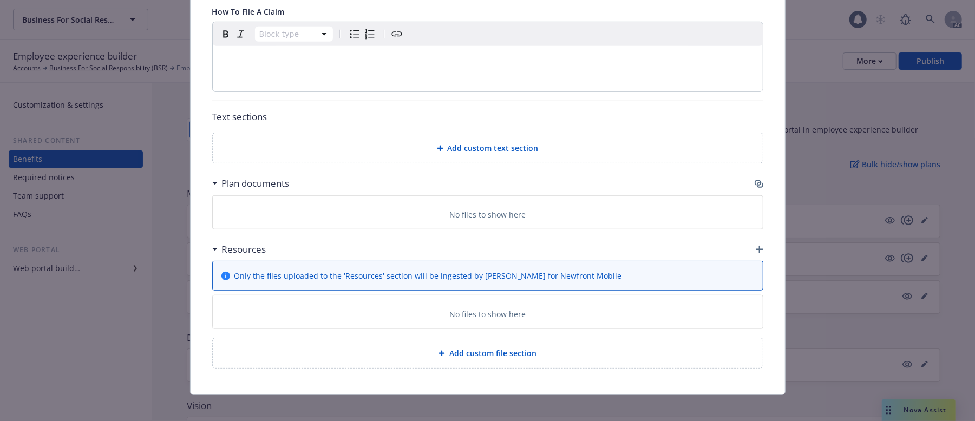
click at [755, 180] on icon "button" at bounding box center [758, 182] width 6 height 5
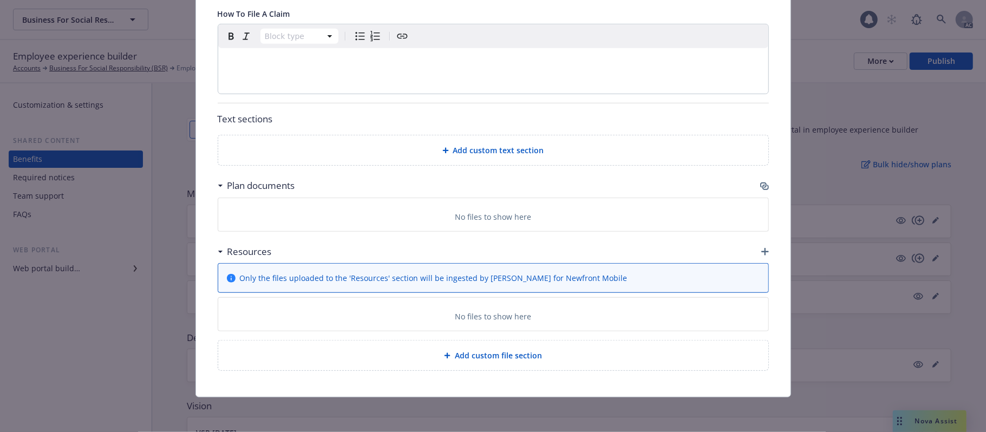
scroll to position [461, 0]
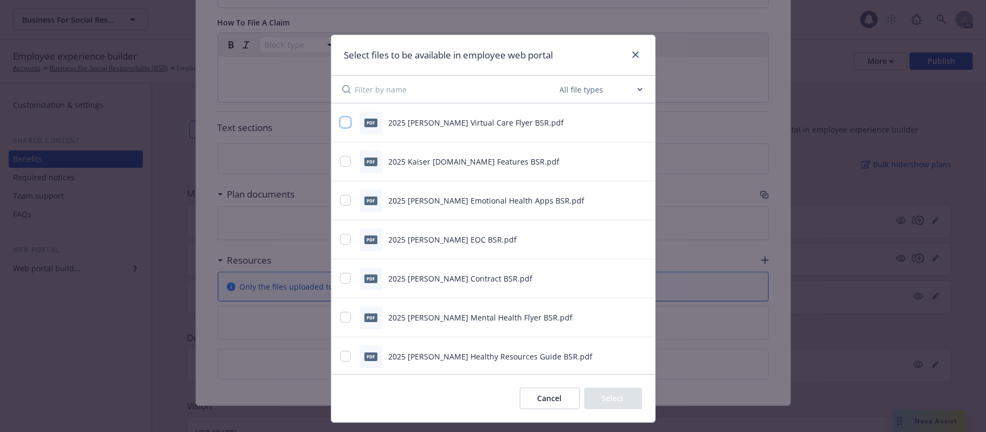
click at [341, 125] on input "checkbox" at bounding box center [345, 122] width 11 height 11
checkbox input "true"
click at [343, 163] on input "checkbox" at bounding box center [345, 161] width 11 height 11
checkbox input "true"
click at [344, 239] on input "checkbox" at bounding box center [345, 239] width 11 height 11
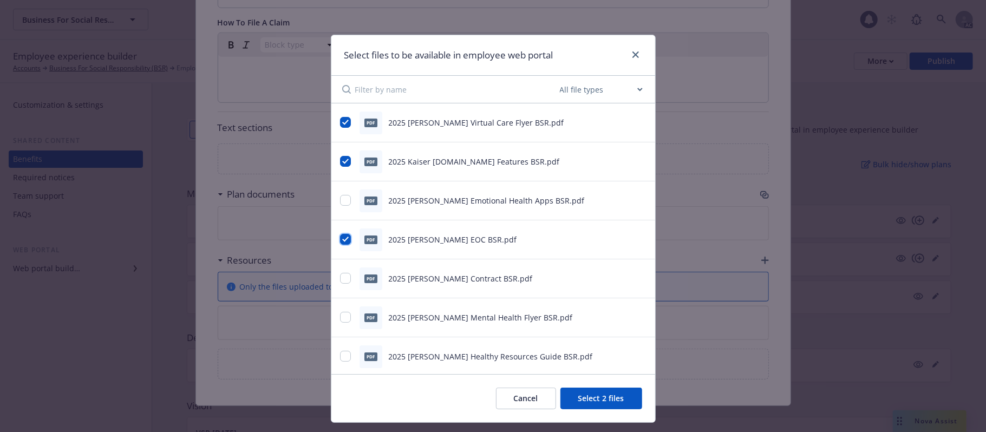
checkbox input "true"
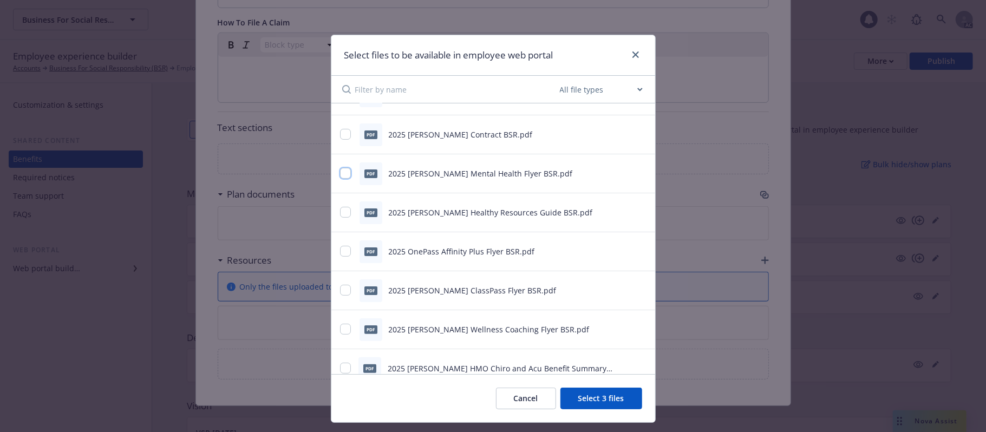
click at [341, 172] on input "checkbox" at bounding box center [345, 173] width 11 height 11
checkbox input "true"
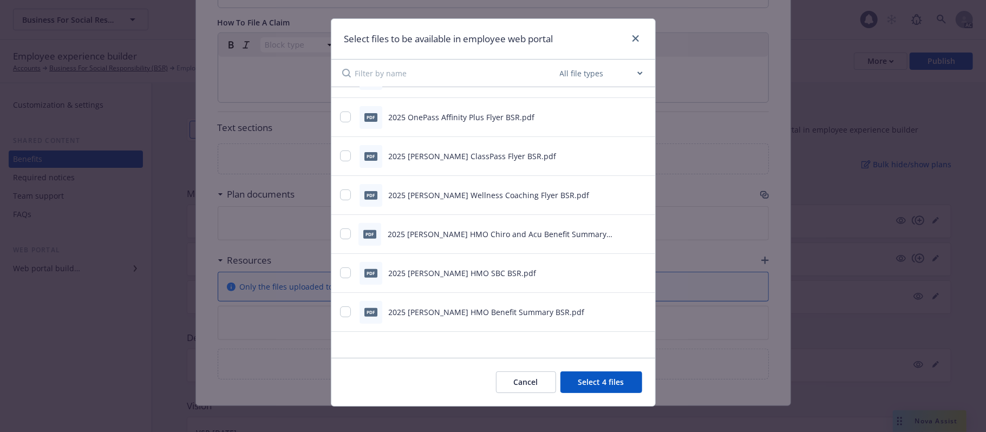
scroll to position [26, 0]
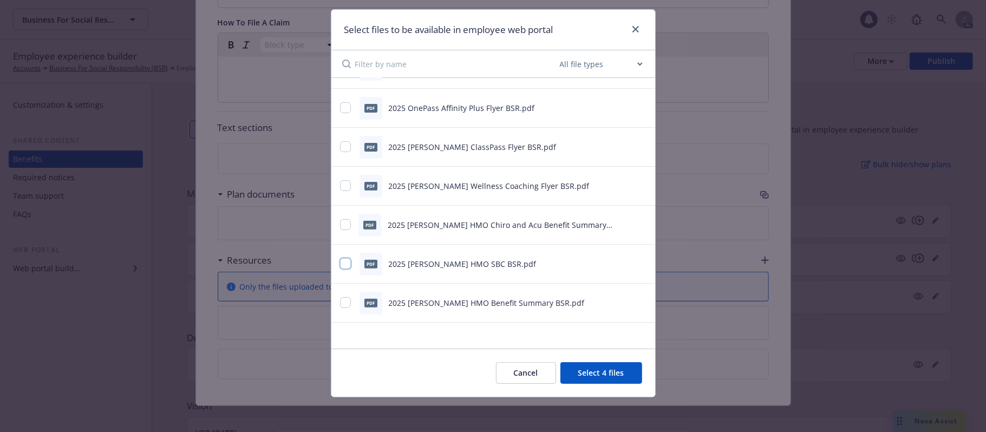
click at [340, 267] on input "checkbox" at bounding box center [345, 263] width 11 height 11
checkbox input "true"
click at [345, 305] on div at bounding box center [346, 302] width 13 height 11
click at [340, 222] on input "checkbox" at bounding box center [345, 224] width 11 height 11
checkbox input "true"
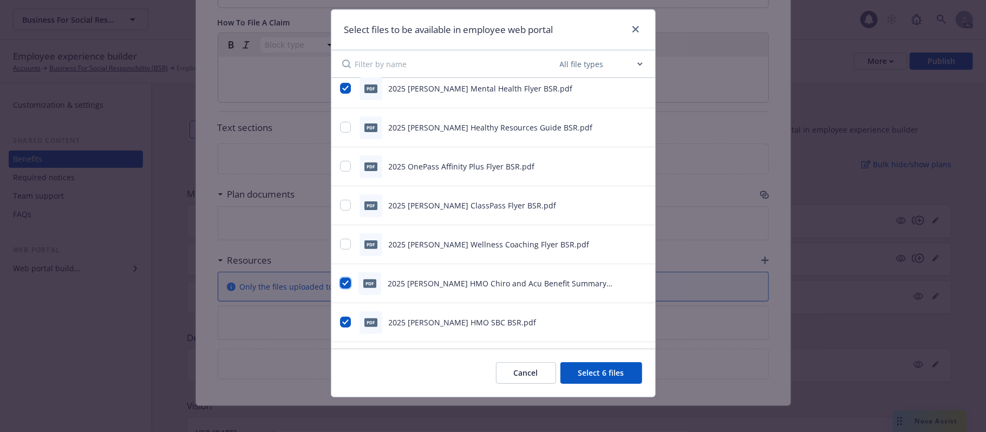
scroll to position [189, 0]
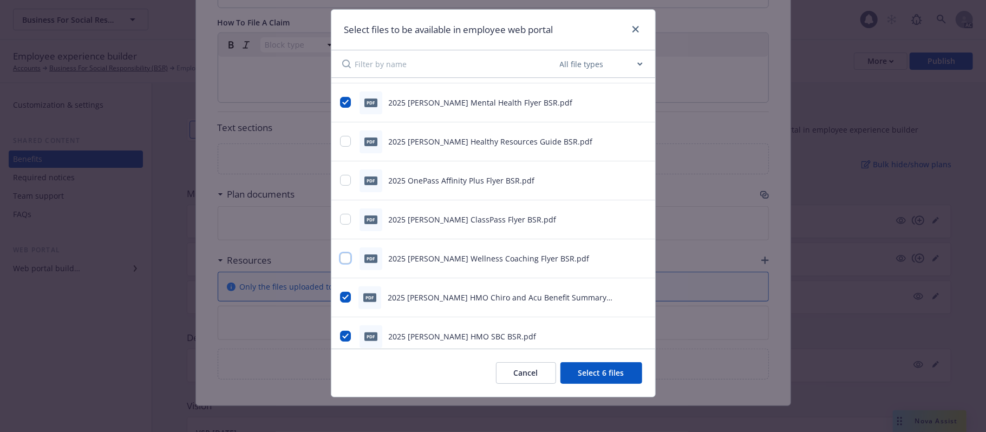
click at [340, 258] on input "checkbox" at bounding box center [345, 258] width 11 height 11
checkbox input "true"
click at [341, 220] on input "checkbox" at bounding box center [345, 219] width 11 height 11
checkbox input "true"
click at [347, 179] on div at bounding box center [346, 180] width 13 height 11
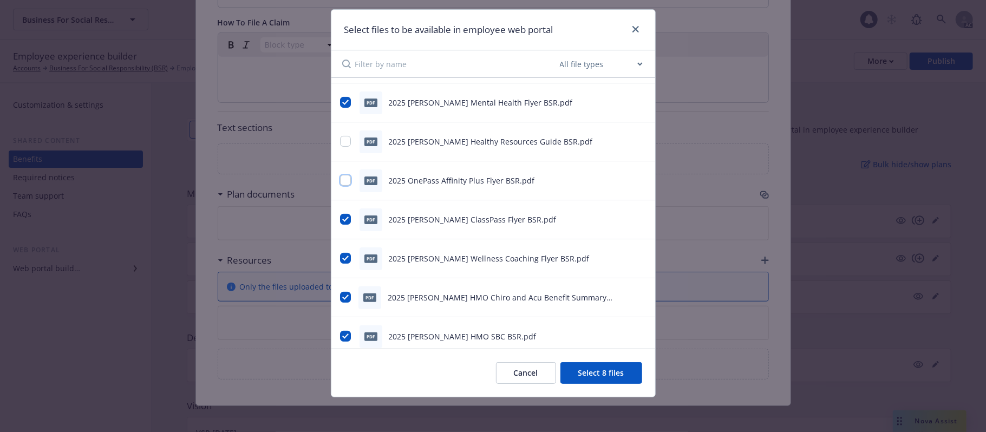
click at [342, 181] on input "checkbox" at bounding box center [345, 180] width 11 height 11
checkbox input "true"
click at [342, 141] on input "checkbox" at bounding box center [345, 141] width 11 height 11
checkbox input "true"
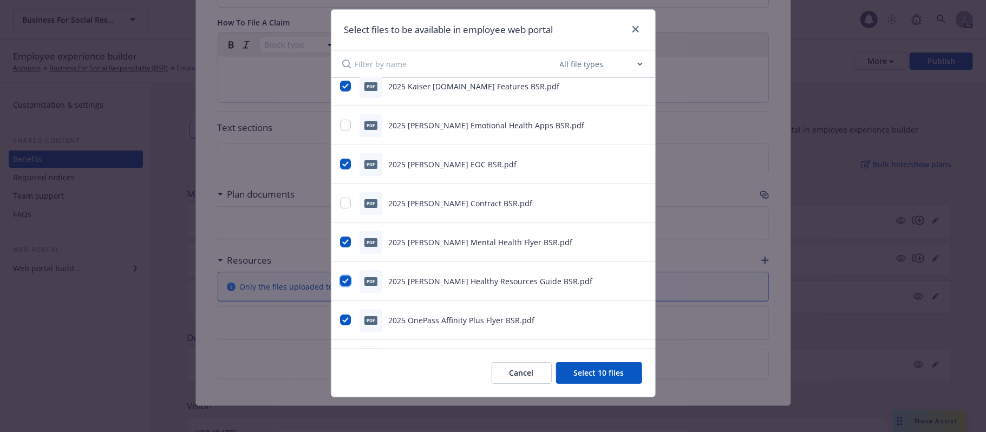
scroll to position [0, 0]
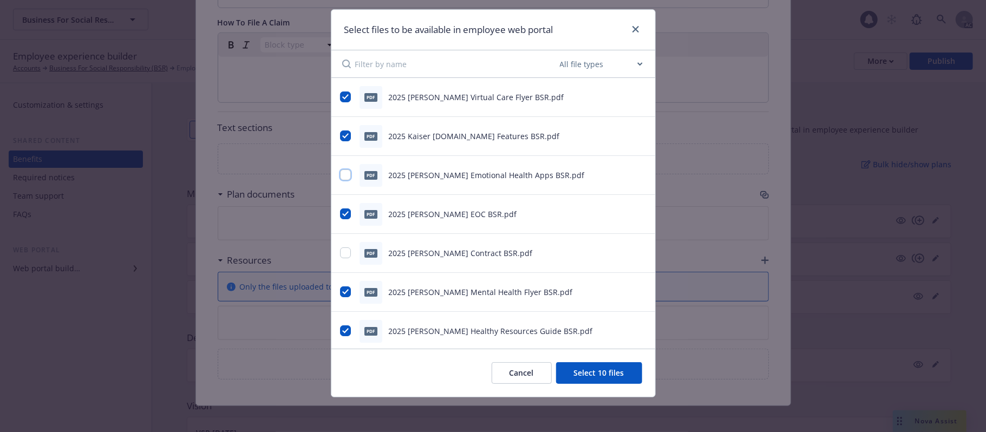
click at [340, 174] on input "checkbox" at bounding box center [345, 174] width 11 height 11
checkbox input "true"
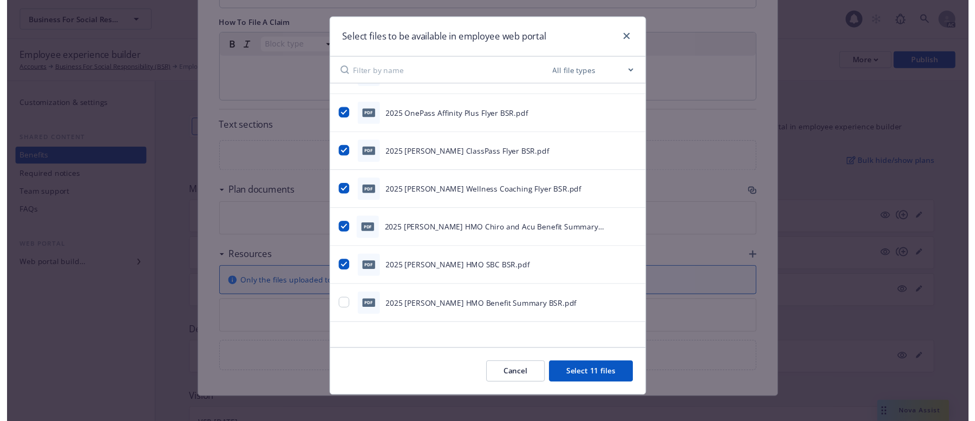
scroll to position [26, 0]
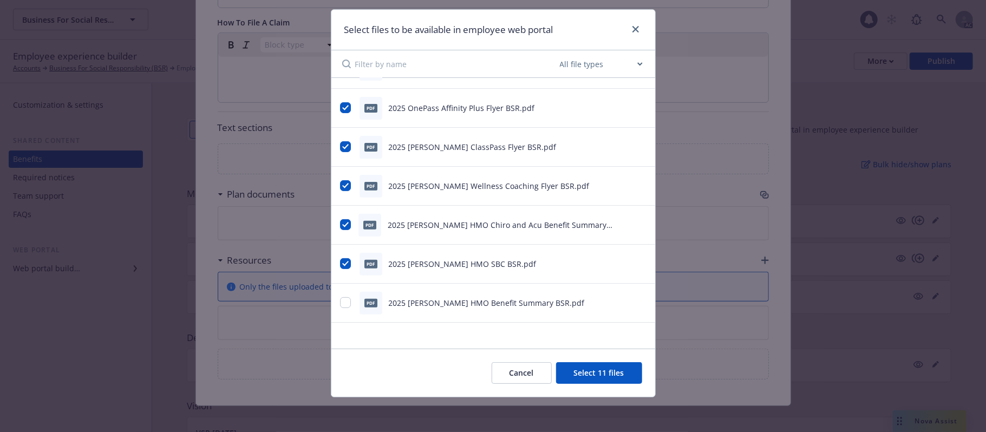
click at [345, 306] on div at bounding box center [346, 302] width 13 height 11
click at [341, 300] on input "checkbox" at bounding box center [345, 302] width 11 height 11
checkbox input "true"
click at [591, 347] on button "Select 12 files" at bounding box center [599, 373] width 86 height 22
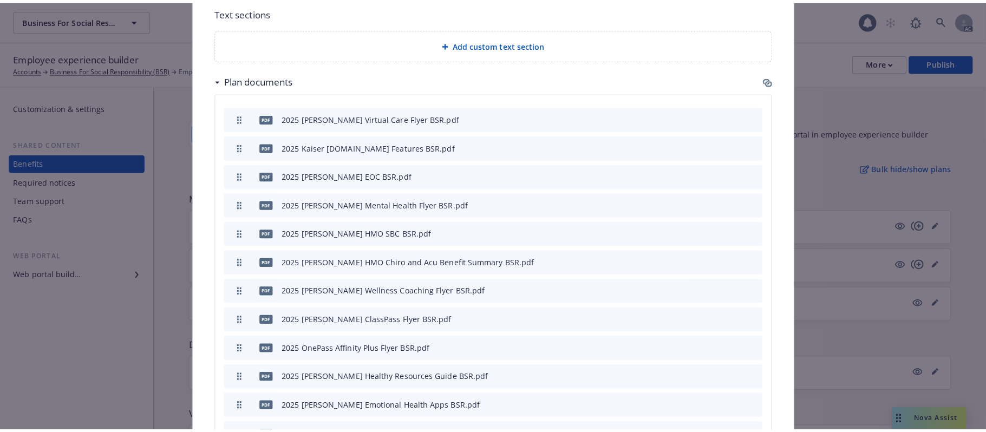
scroll to position [794, 0]
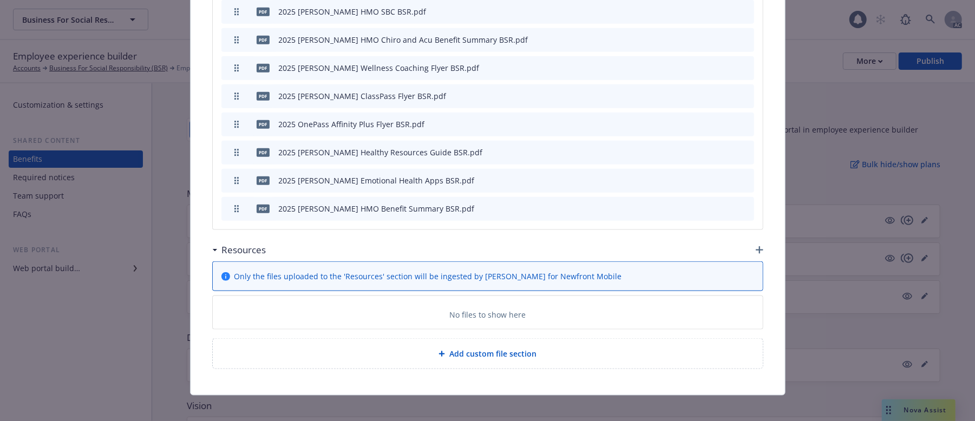
click at [756, 246] on icon "button" at bounding box center [760, 250] width 8 height 8
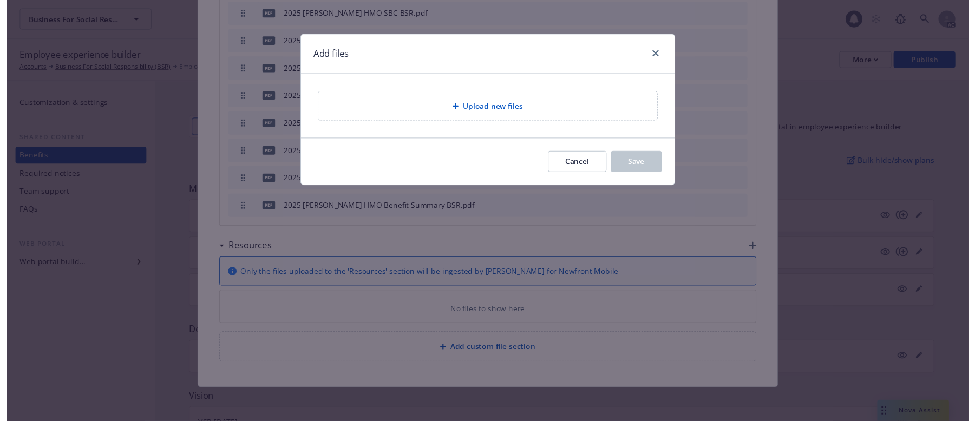
scroll to position [783, 0]
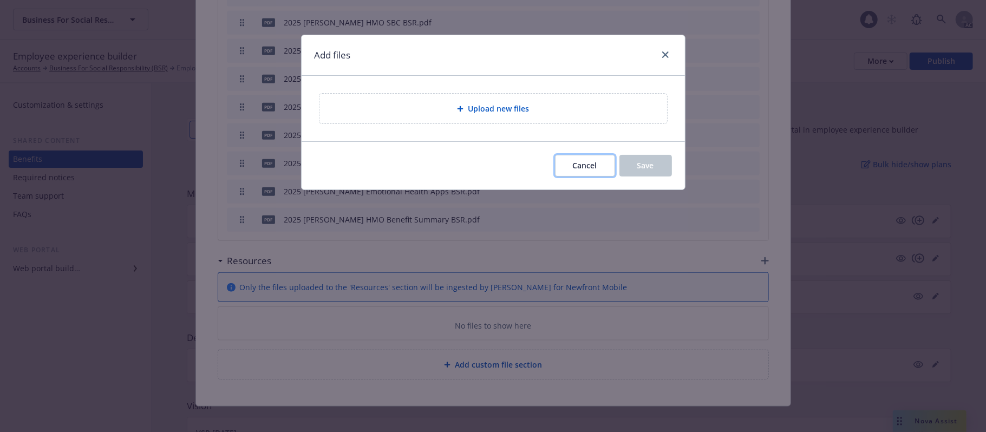
click at [573, 165] on span "Cancel" at bounding box center [585, 165] width 24 height 10
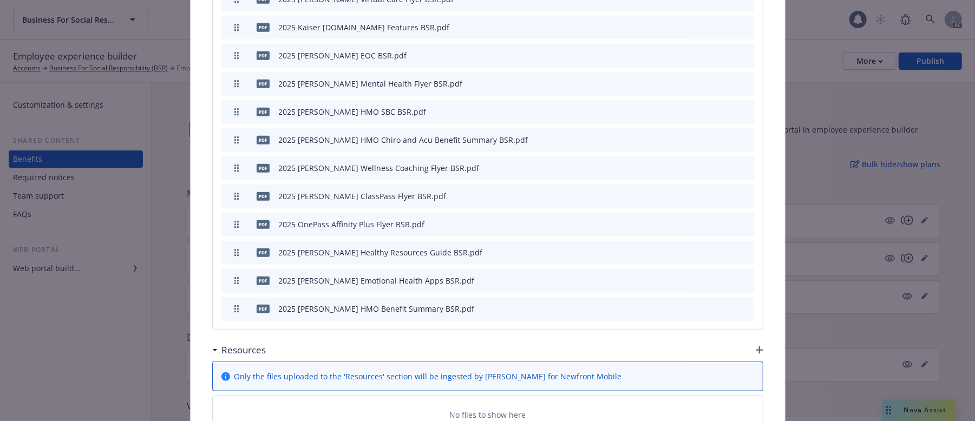
scroll to position [639, 0]
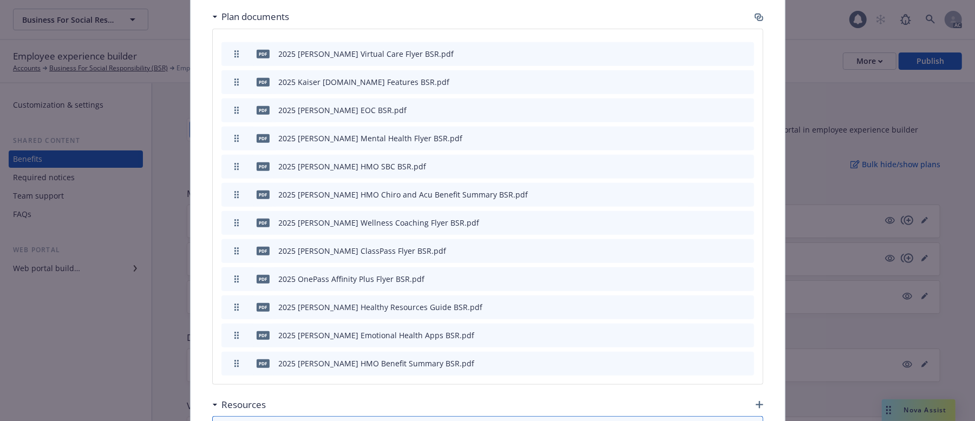
click at [722, 331] on icon "preview file" at bounding box center [727, 335] width 10 height 8
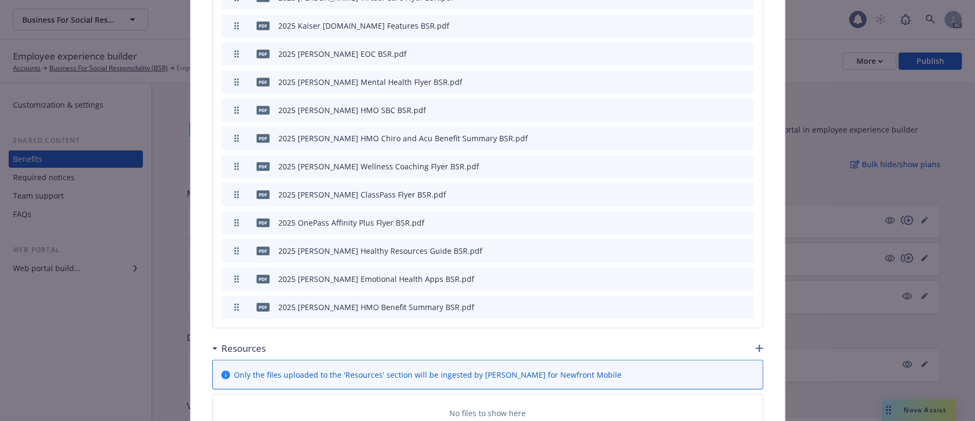
scroll to position [711, 0]
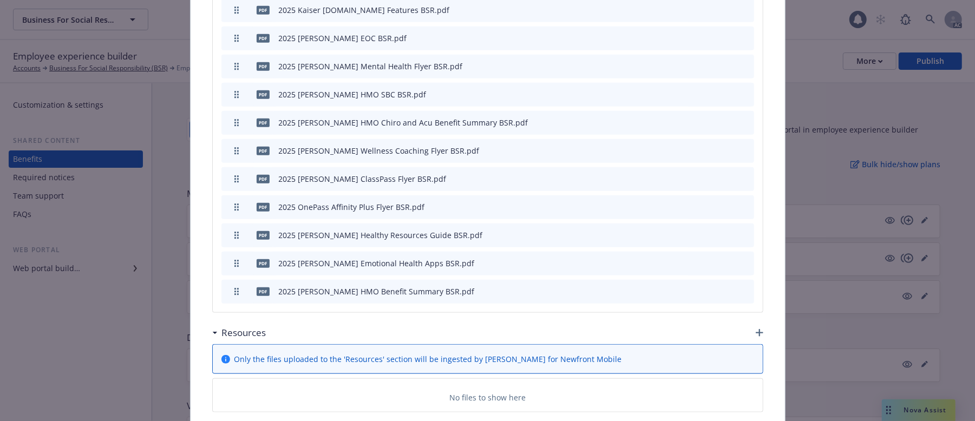
click at [741, 258] on icon "archive file" at bounding box center [745, 262] width 8 height 9
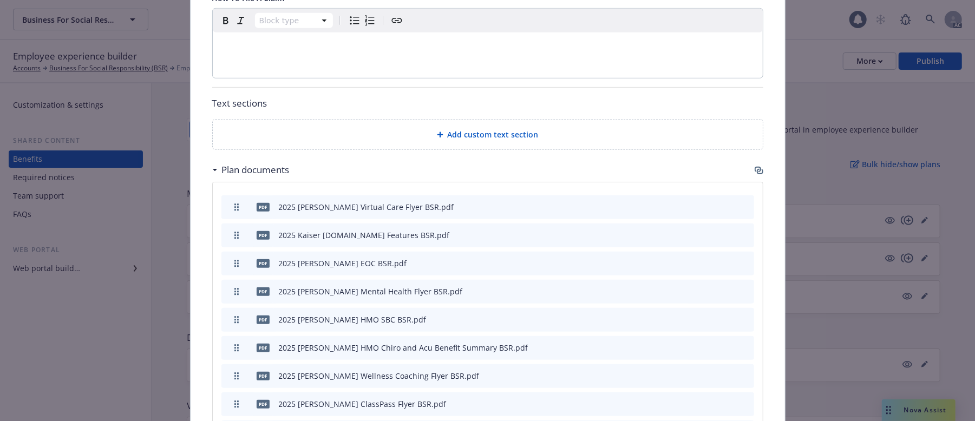
scroll to position [501, 0]
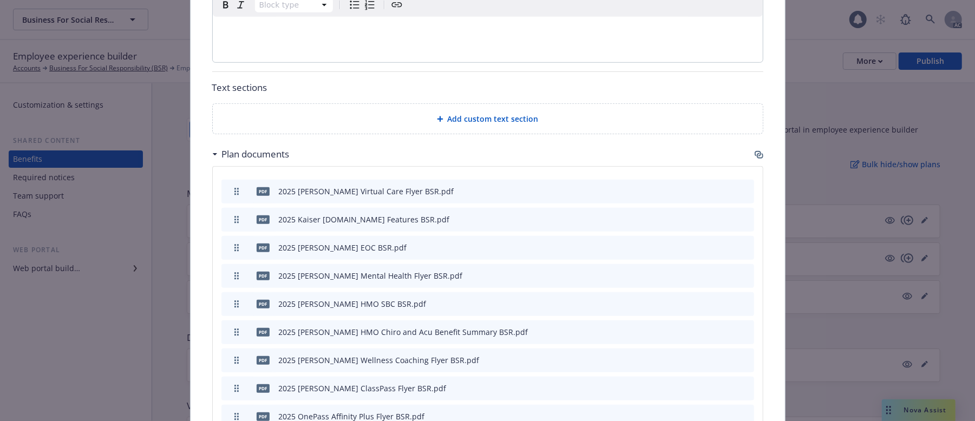
click at [741, 186] on icon "archive file" at bounding box center [745, 190] width 8 height 9
click at [722, 187] on icon "preview file" at bounding box center [727, 191] width 10 height 8
click at [743, 185] on button "archive file" at bounding box center [744, 190] width 11 height 11
click at [741, 214] on icon "archive file" at bounding box center [745, 218] width 8 height 9
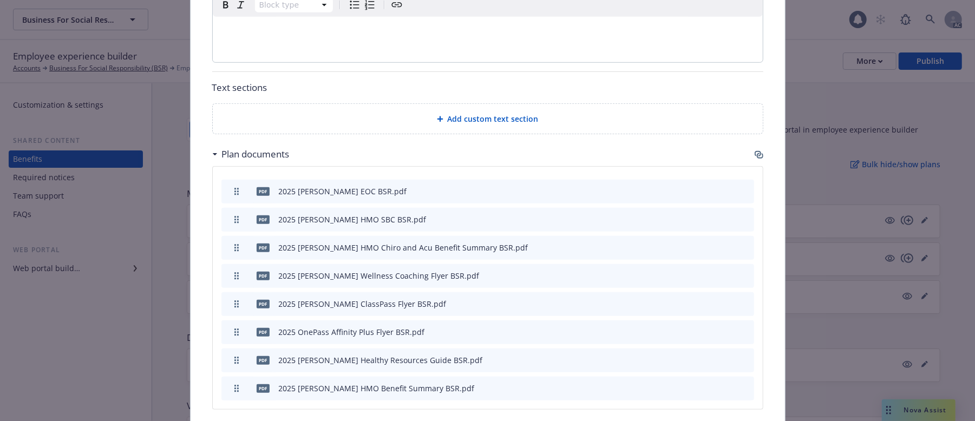
click at [741, 271] on icon "archive file" at bounding box center [745, 275] width 8 height 9
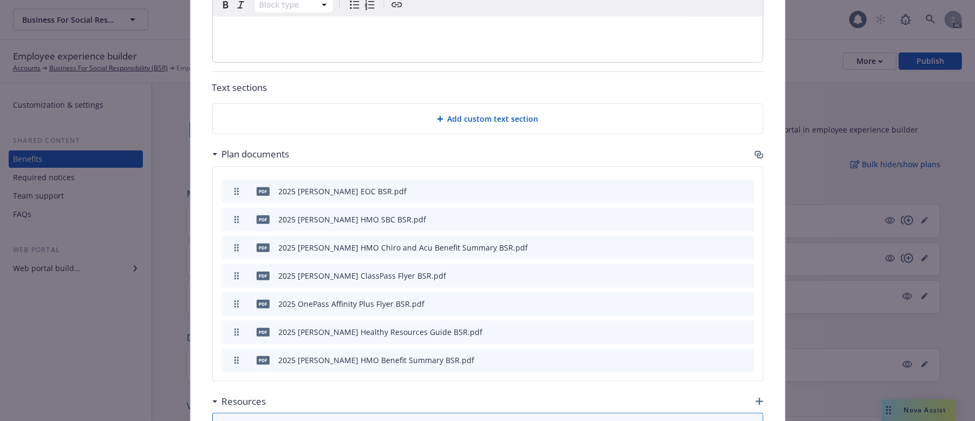
click at [741, 271] on icon "archive file" at bounding box center [745, 275] width 8 height 9
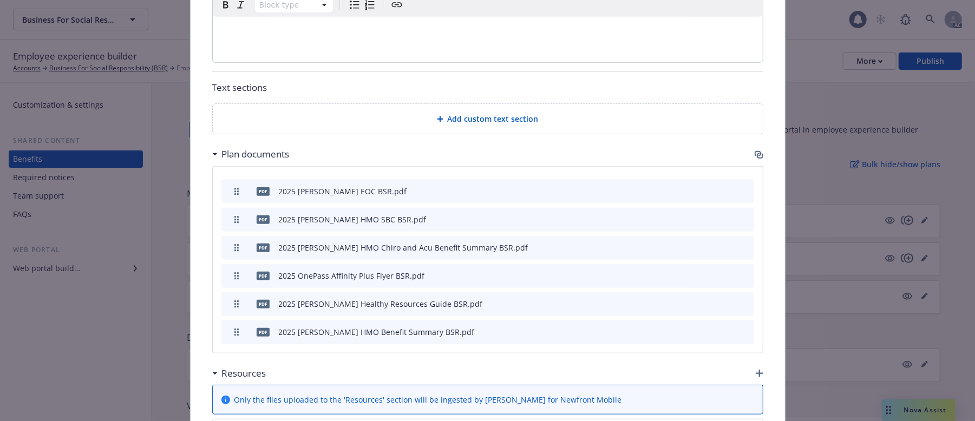
click at [740, 271] on icon "archive file" at bounding box center [744, 275] width 9 height 9
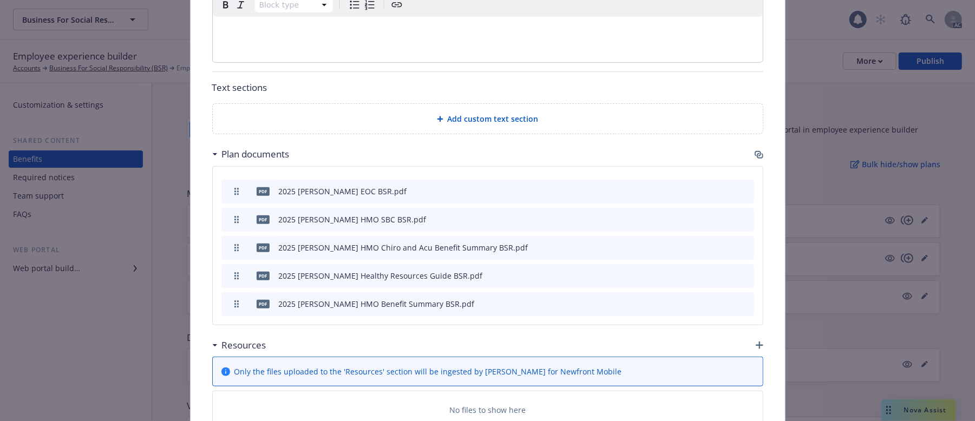
click at [741, 271] on icon "archive file" at bounding box center [745, 275] width 8 height 9
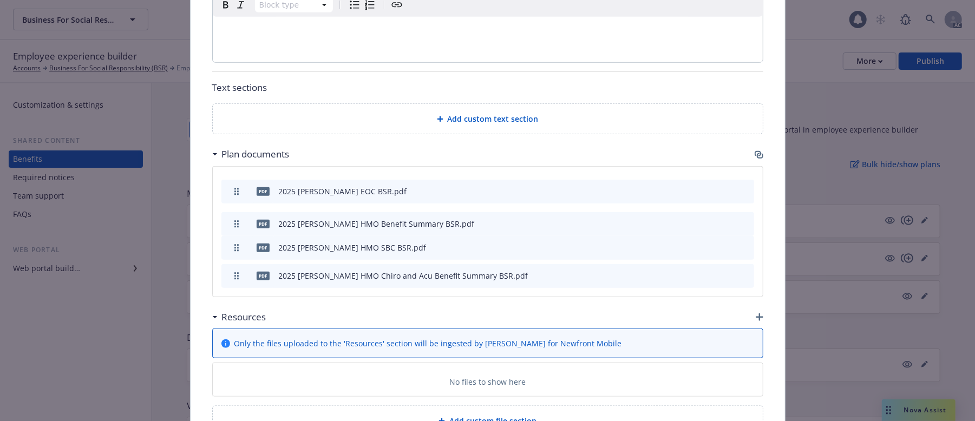
drag, startPoint x: 232, startPoint y: 263, endPoint x: 243, endPoint y: 210, distance: 54.3
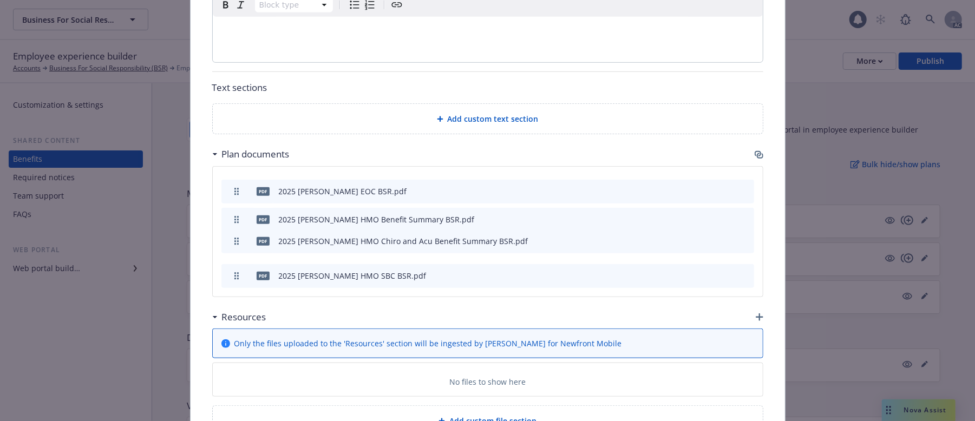
drag, startPoint x: 232, startPoint y: 264, endPoint x: 235, endPoint y: 230, distance: 34.8
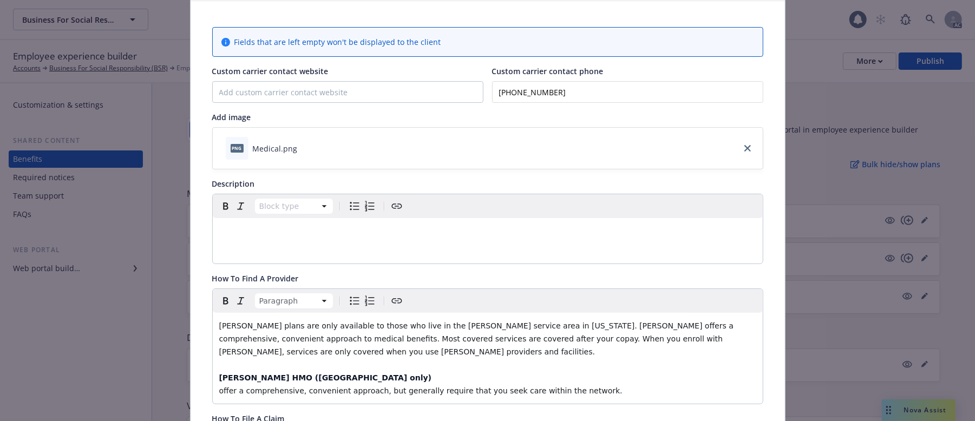
scroll to position [0, 0]
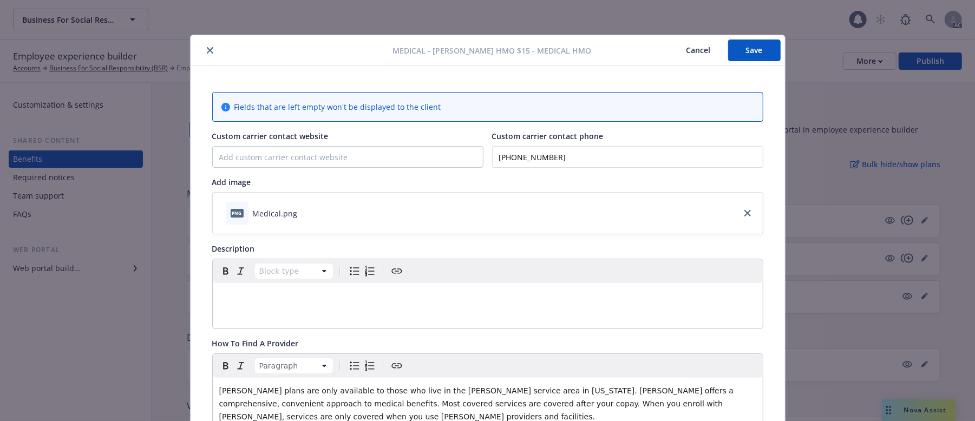
click at [760, 48] on button "Save" at bounding box center [754, 51] width 53 height 22
click at [749, 48] on button "Save" at bounding box center [754, 51] width 53 height 22
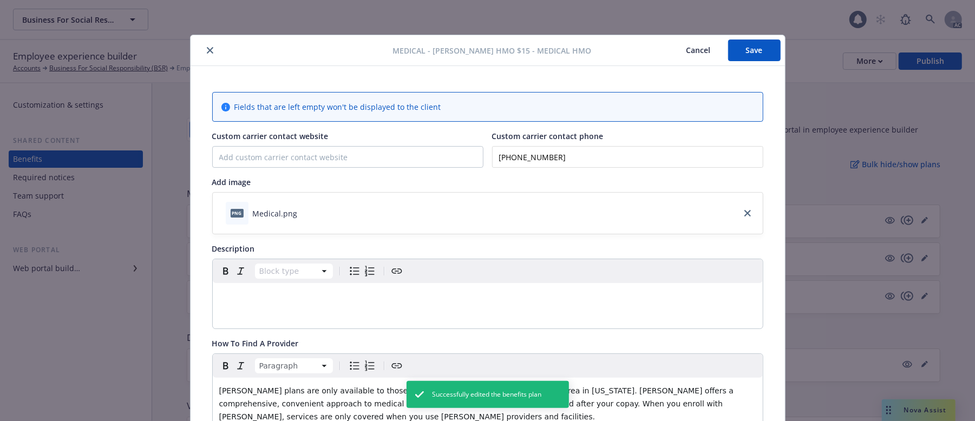
click at [689, 48] on button "Cancel" at bounding box center [698, 51] width 59 height 22
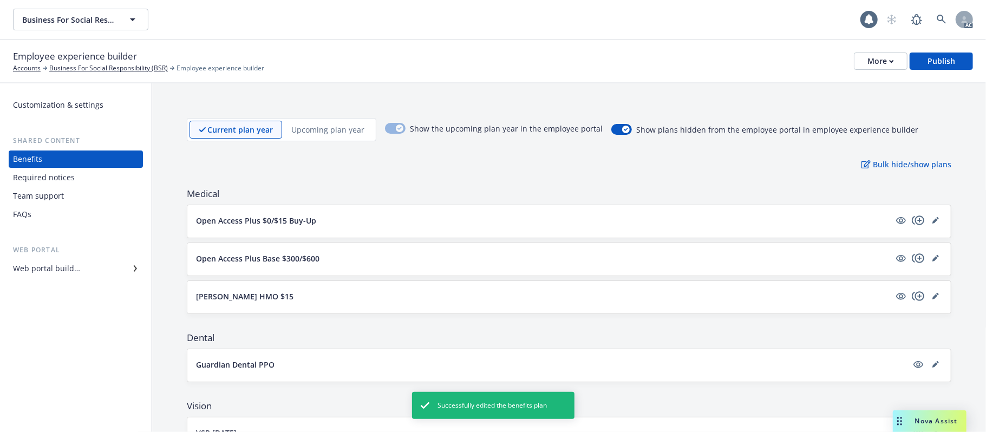
click at [397, 295] on button "Kaiser HMO $15" at bounding box center [543, 296] width 694 height 11
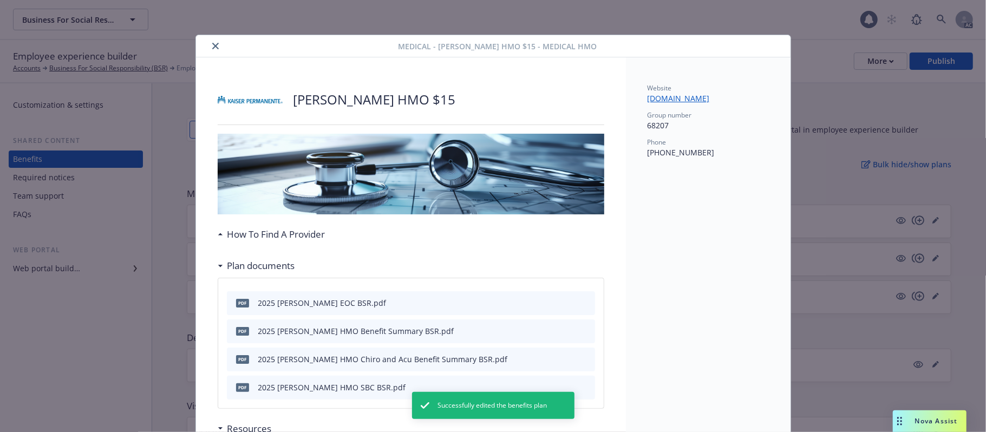
scroll to position [32, 0]
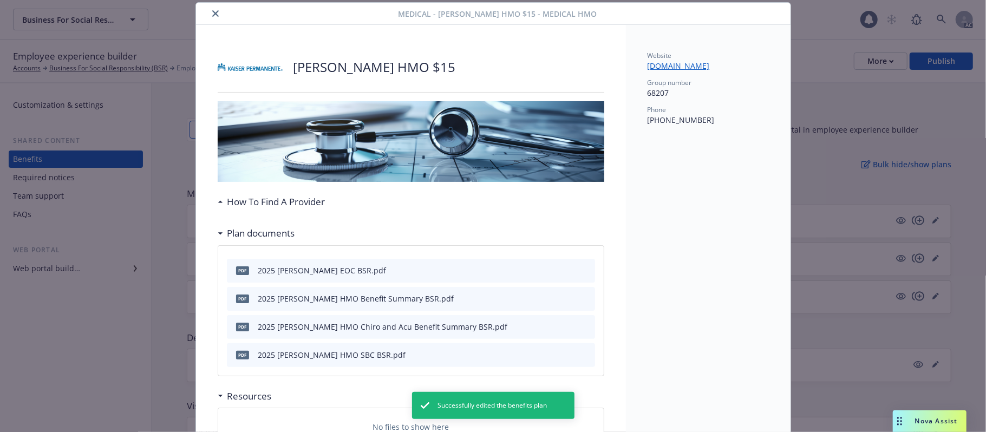
click at [218, 202] on icon at bounding box center [220, 201] width 5 height 3
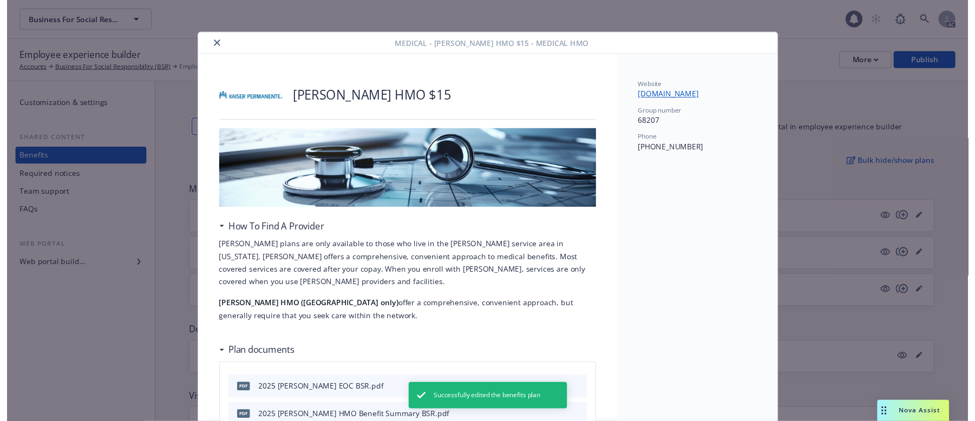
scroll to position [0, 0]
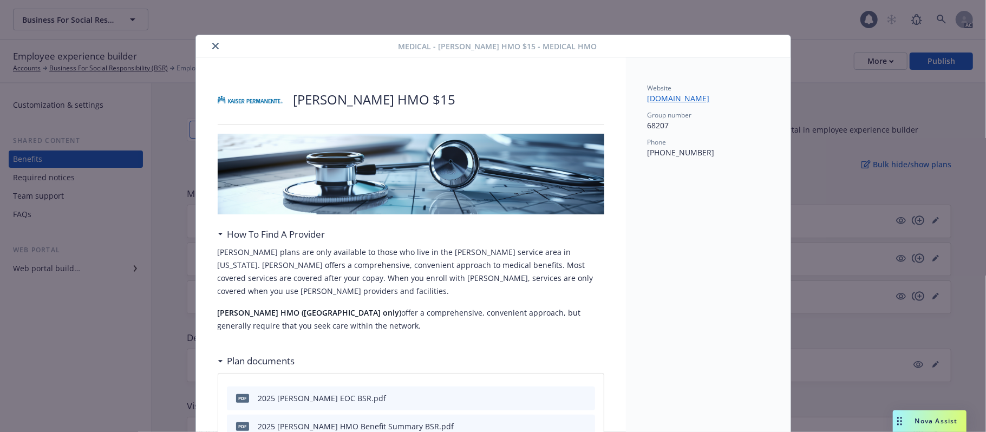
click at [212, 44] on icon "close" at bounding box center [215, 46] width 6 height 6
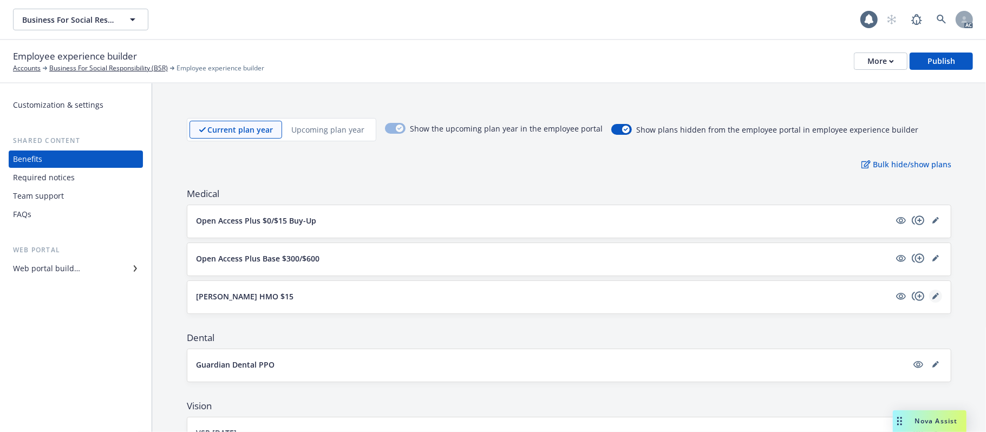
click at [907, 299] on icon "editPencil" at bounding box center [934, 296] width 5 height 5
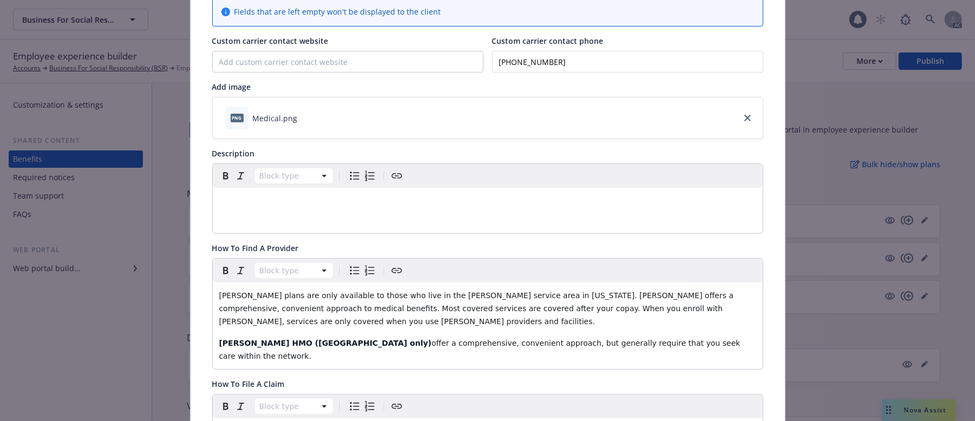
scroll to position [177, 0]
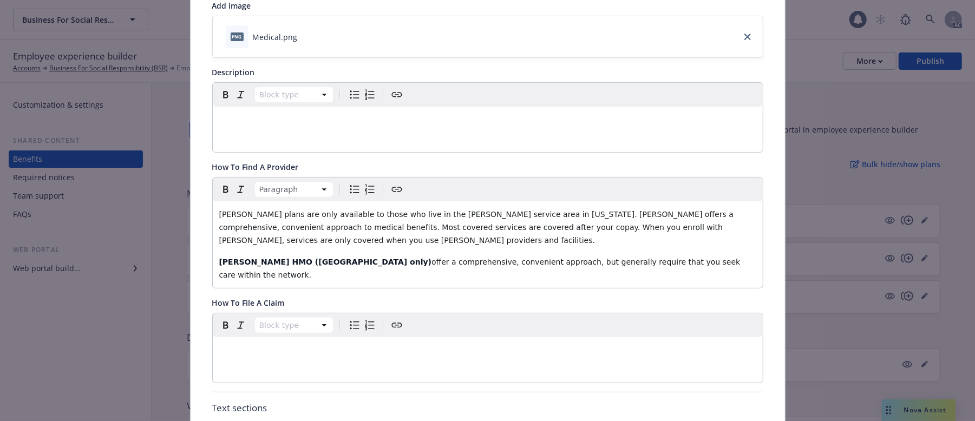
drag, startPoint x: 596, startPoint y: 265, endPoint x: 115, endPoint y: 195, distance: 485.8
click at [115, 195] on div "Medical - Kaiser HMO $15 - Medical HMO Cancel Save Fields that are left empty w…" at bounding box center [487, 210] width 975 height 421
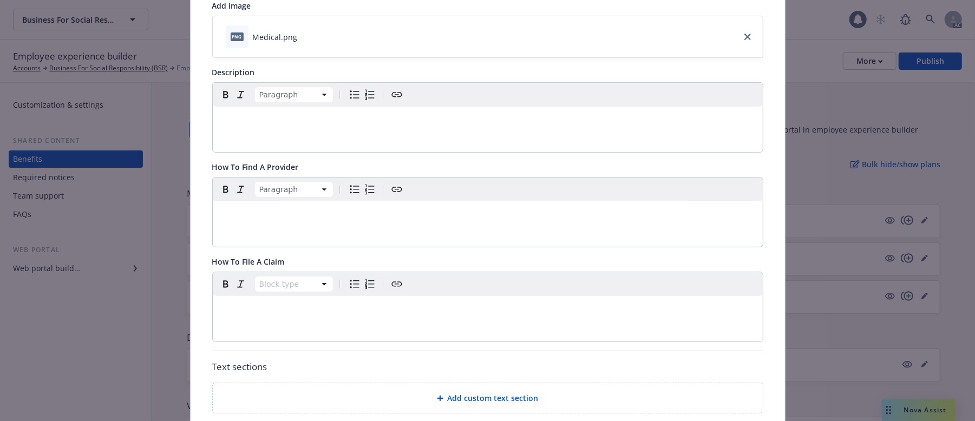
click at [254, 127] on div "editable markdown" at bounding box center [488, 120] width 550 height 26
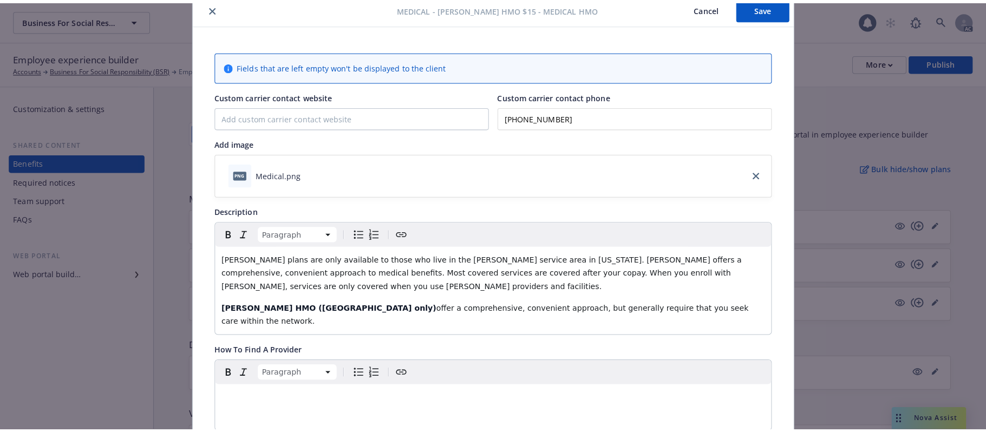
scroll to position [0, 0]
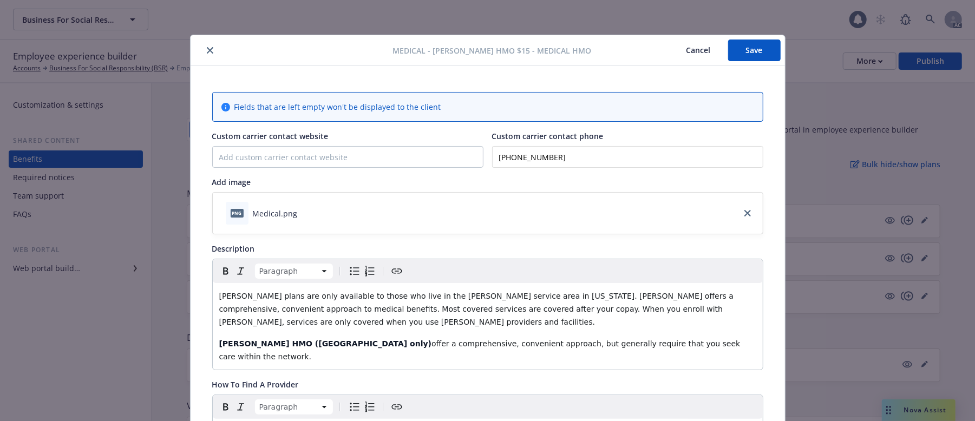
click at [213, 295] on div "Kaiser plans are only available to those who live in the Kaiser service area in…" at bounding box center [488, 326] width 550 height 87
click at [757, 48] on button "Save" at bounding box center [754, 51] width 53 height 22
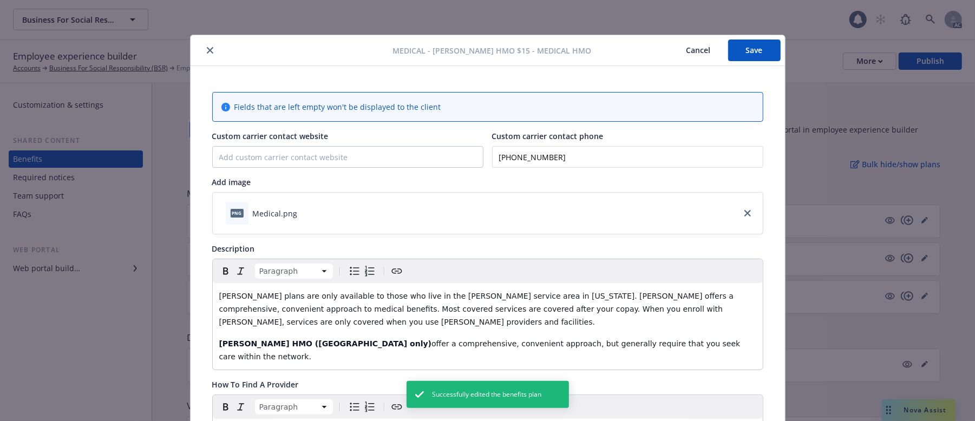
click at [689, 47] on button "Cancel" at bounding box center [698, 51] width 59 height 22
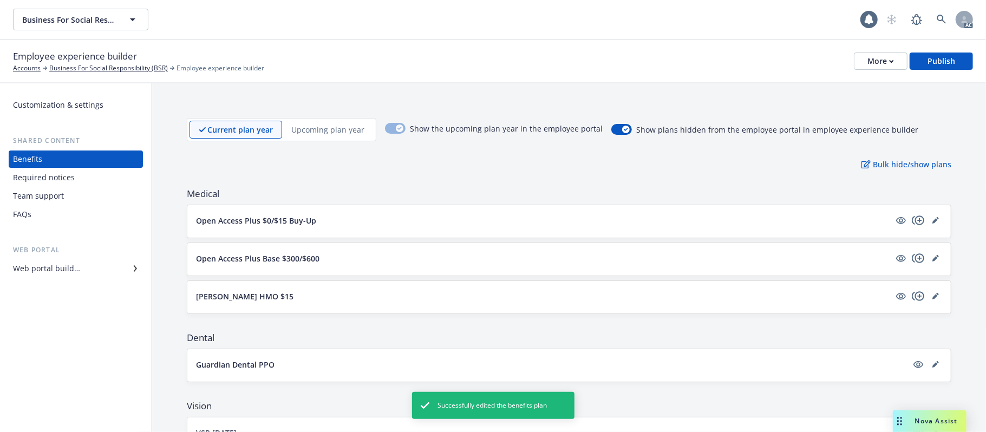
click at [408, 295] on button "Kaiser HMO $15" at bounding box center [543, 296] width 694 height 11
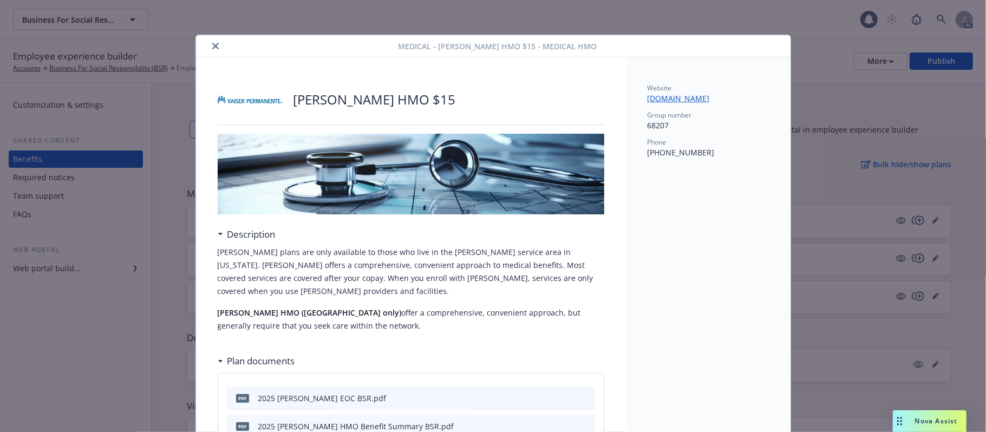
click at [212, 40] on button "close" at bounding box center [215, 46] width 13 height 13
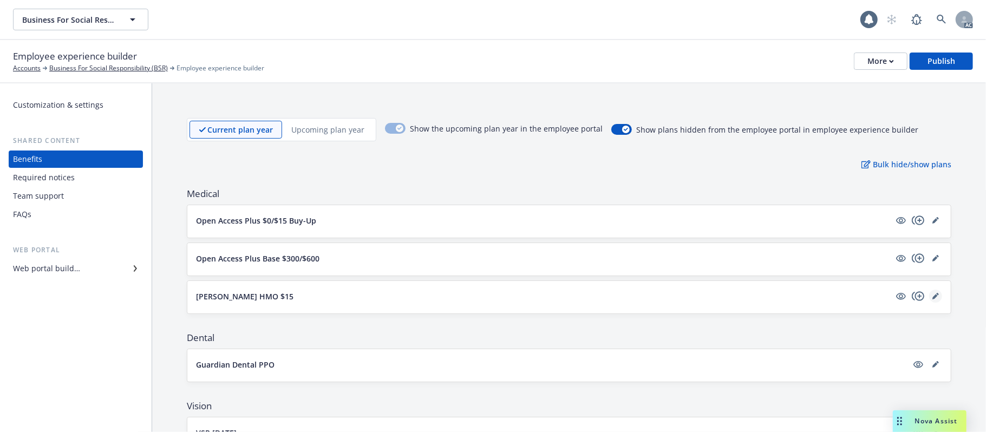
click at [907, 299] on icon "editPencil" at bounding box center [934, 296] width 5 height 5
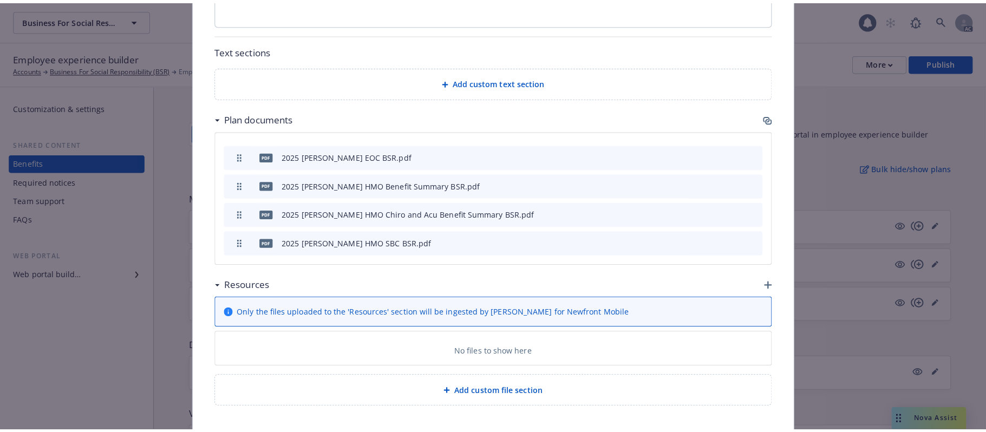
scroll to position [538, 0]
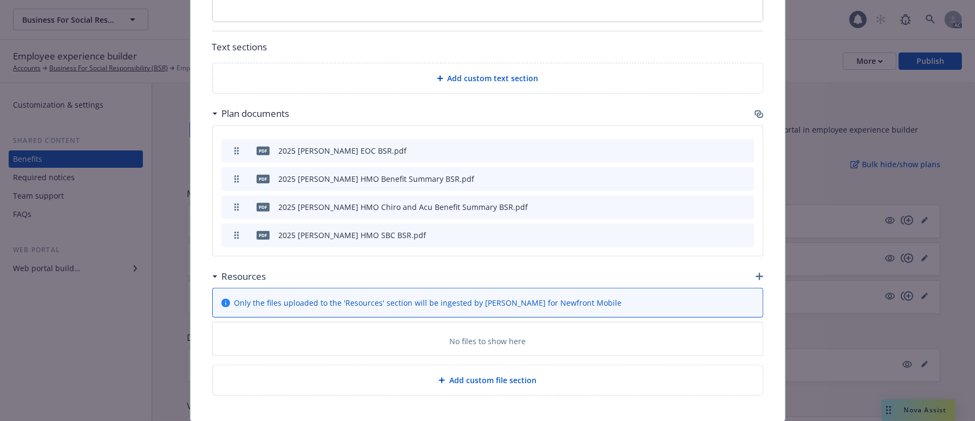
click at [756, 273] on icon "button" at bounding box center [760, 277] width 8 height 8
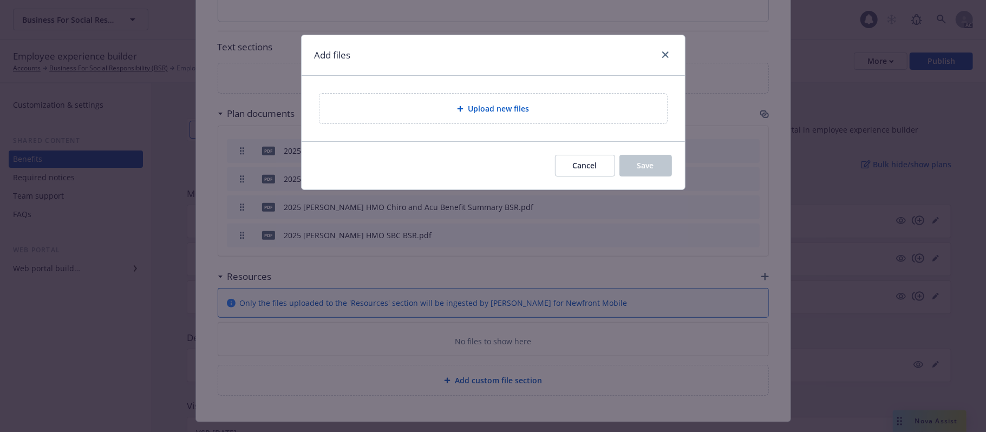
click at [450, 111] on div "Upload new files" at bounding box center [493, 108] width 330 height 12
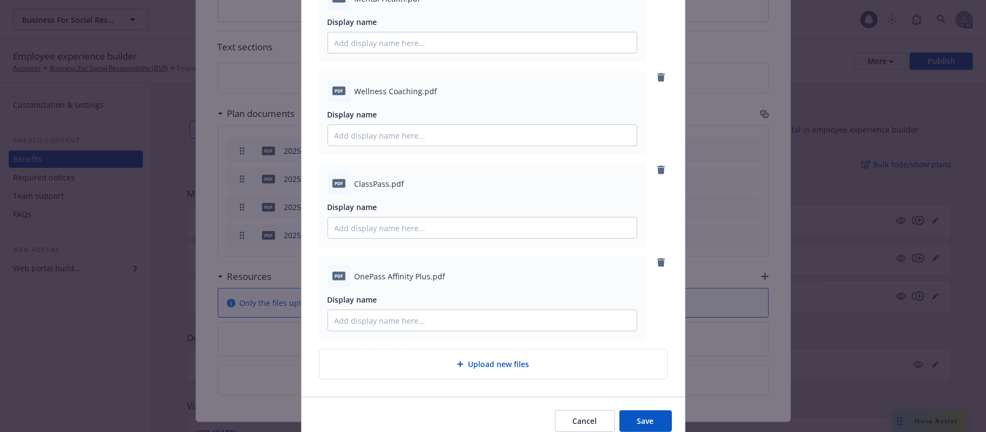
scroll to position [534, 0]
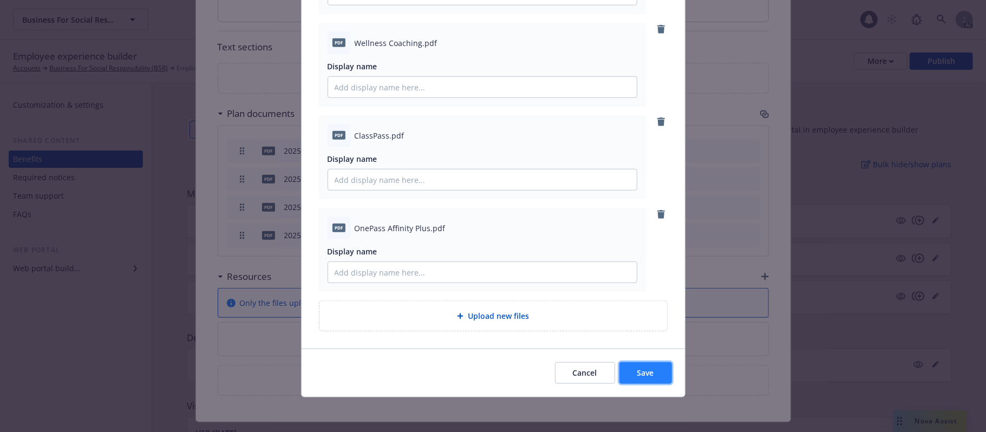
click at [644, 347] on span "Save" at bounding box center [645, 373] width 17 height 10
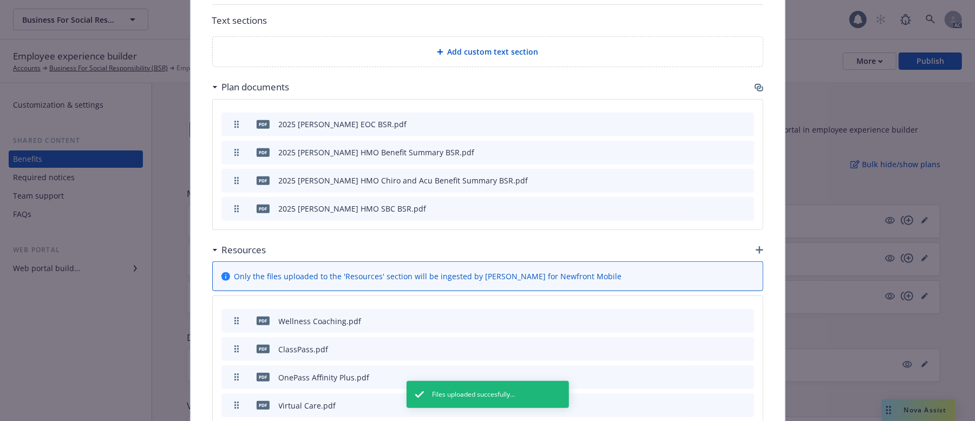
scroll to position [774, 0]
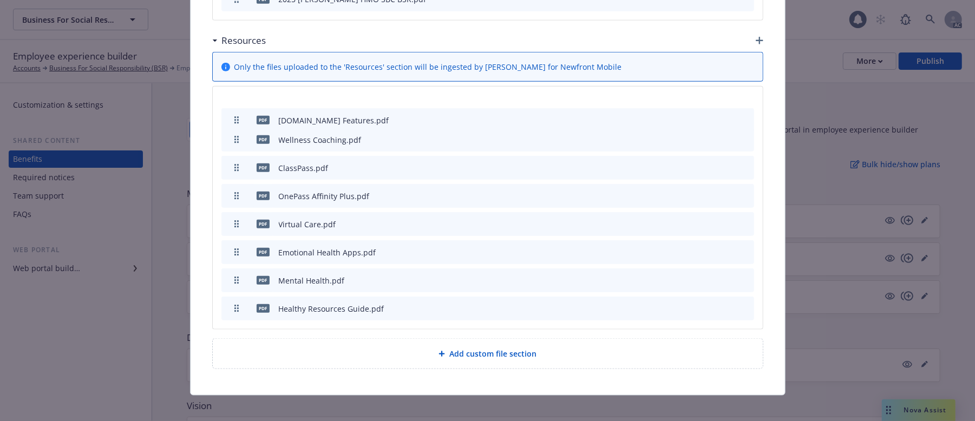
drag, startPoint x: 231, startPoint y: 240, endPoint x: 228, endPoint y: 108, distance: 132.1
drag, startPoint x: 232, startPoint y: 214, endPoint x: 233, endPoint y: 129, distance: 85.6
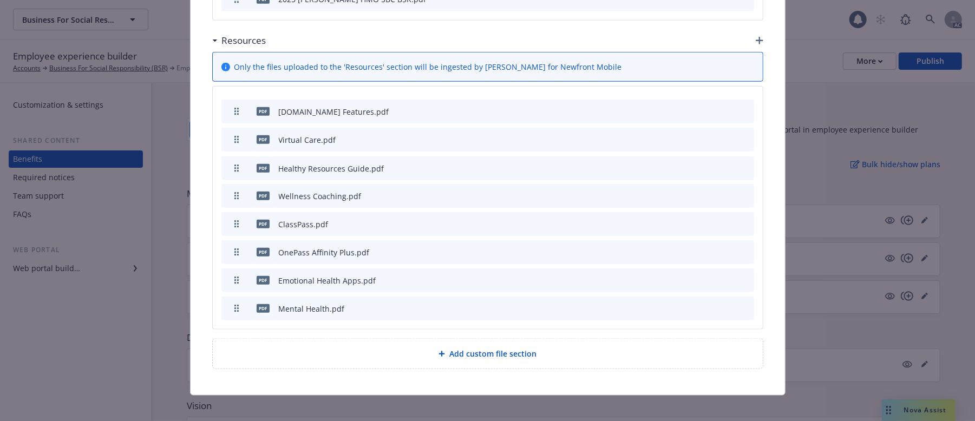
drag, startPoint x: 234, startPoint y: 298, endPoint x: 243, endPoint y: 158, distance: 140.0
drag, startPoint x: 230, startPoint y: 269, endPoint x: 228, endPoint y: 187, distance: 81.8
drag, startPoint x: 230, startPoint y: 299, endPoint x: 228, endPoint y: 215, distance: 83.4
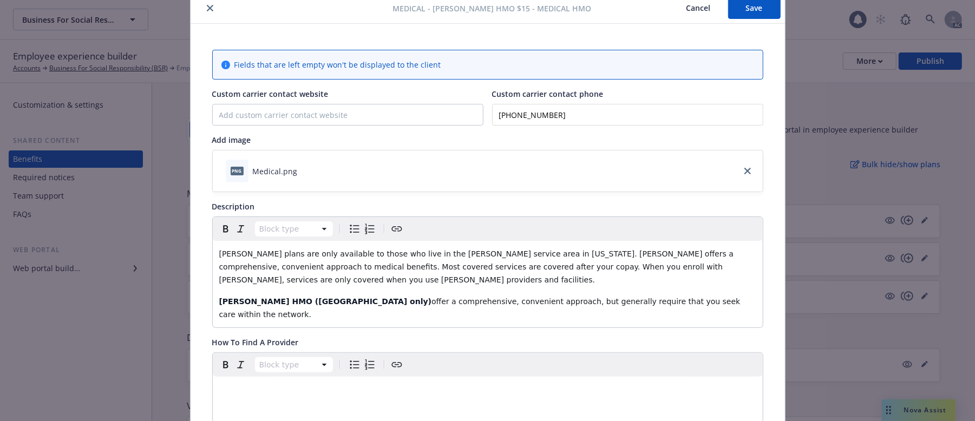
scroll to position [0, 0]
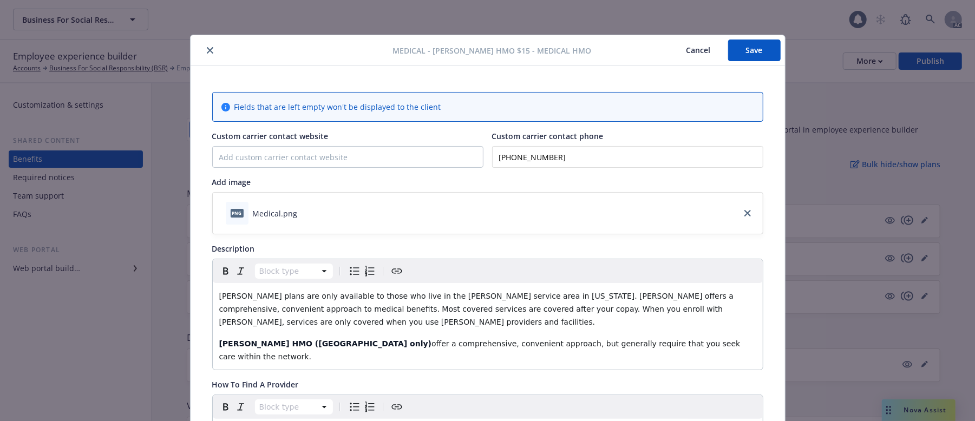
click at [733, 49] on button "Save" at bounding box center [754, 51] width 53 height 22
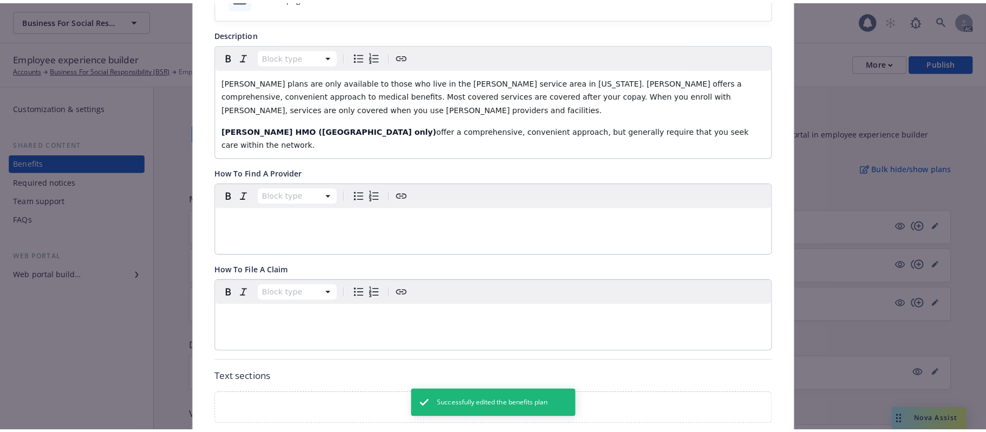
scroll to position [433, 0]
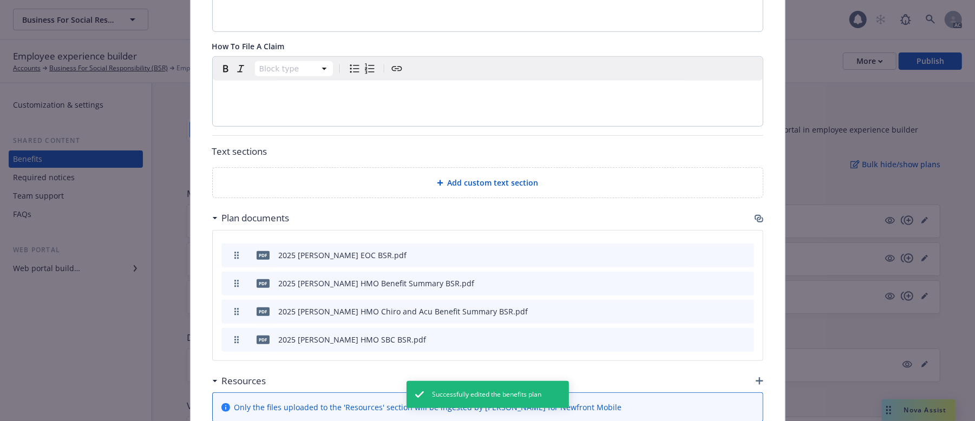
click at [755, 214] on icon "button" at bounding box center [759, 218] width 9 height 9
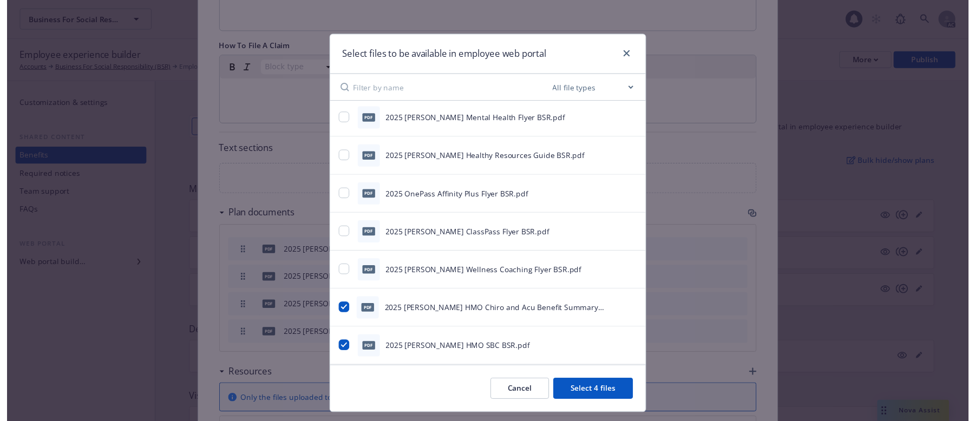
scroll to position [262, 0]
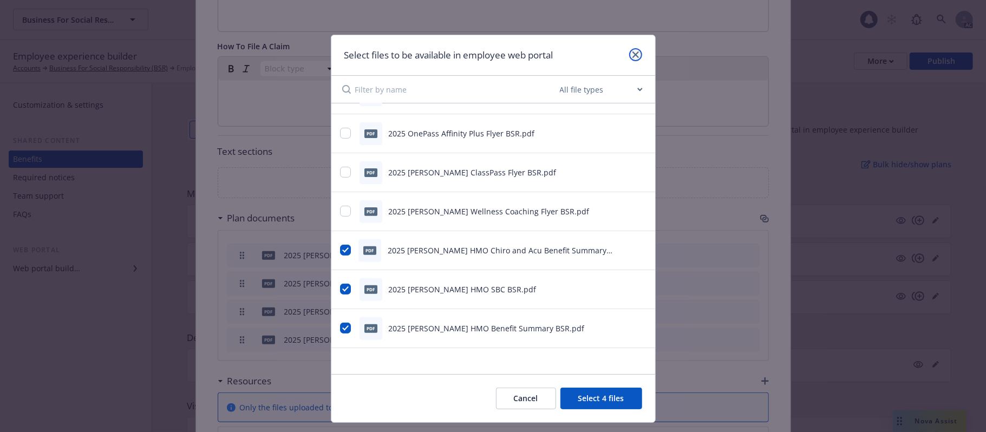
click at [633, 56] on link "close" at bounding box center [635, 54] width 13 height 13
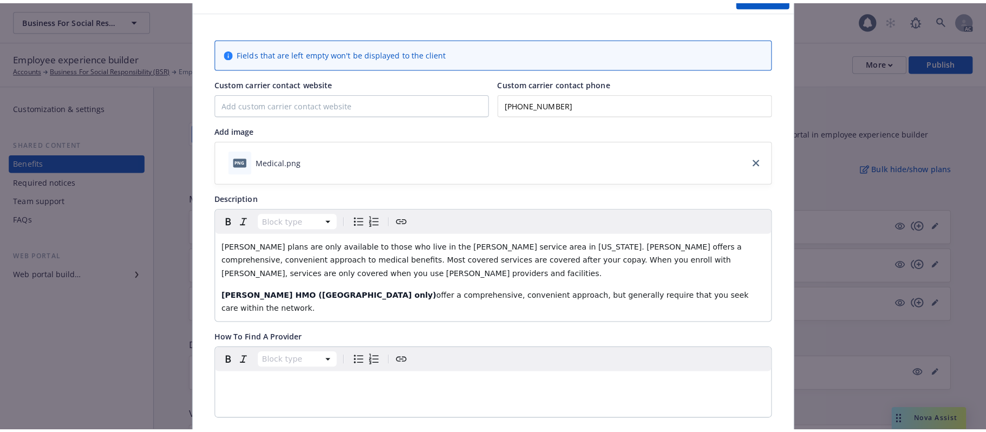
scroll to position [0, 0]
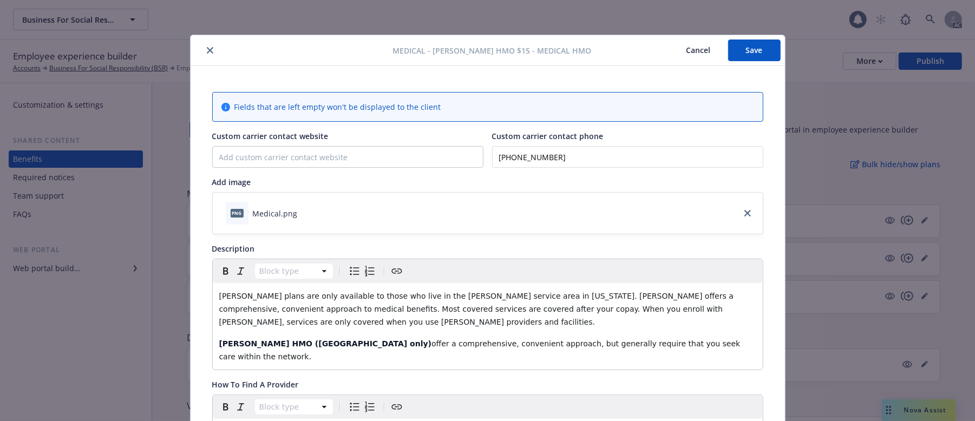
click at [730, 53] on button "Save" at bounding box center [754, 51] width 53 height 22
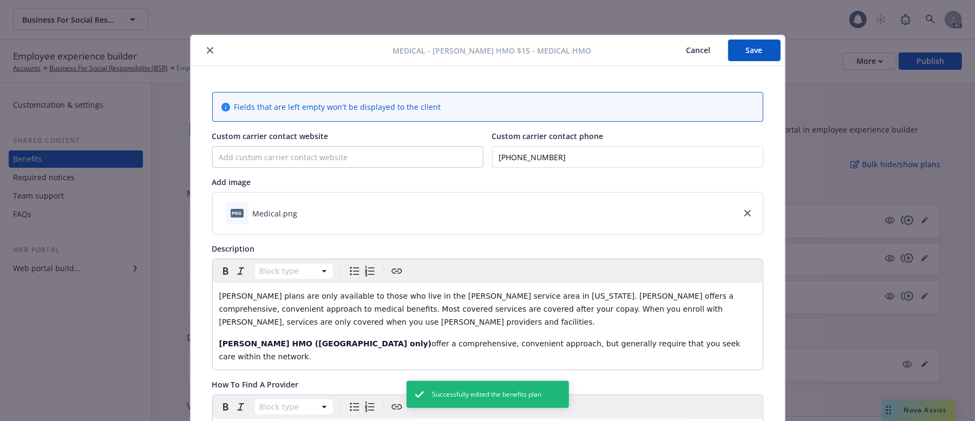
click at [677, 53] on button "Cancel" at bounding box center [698, 51] width 59 height 22
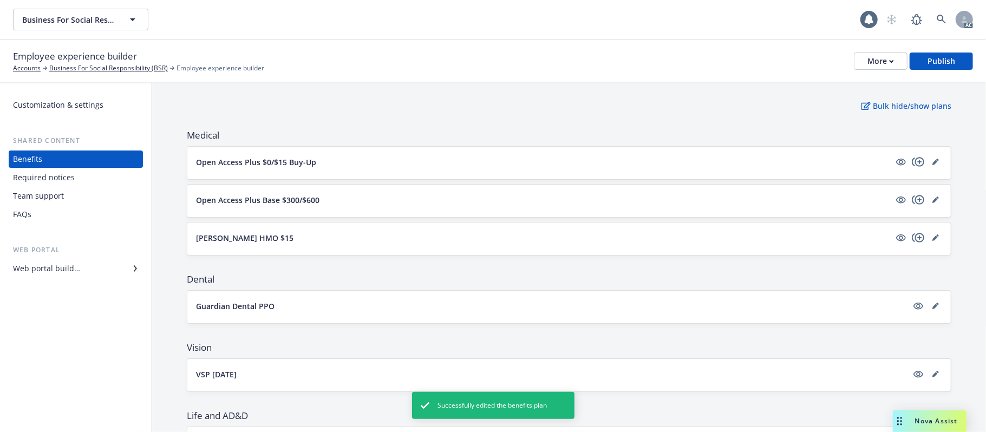
scroll to position [144, 0]
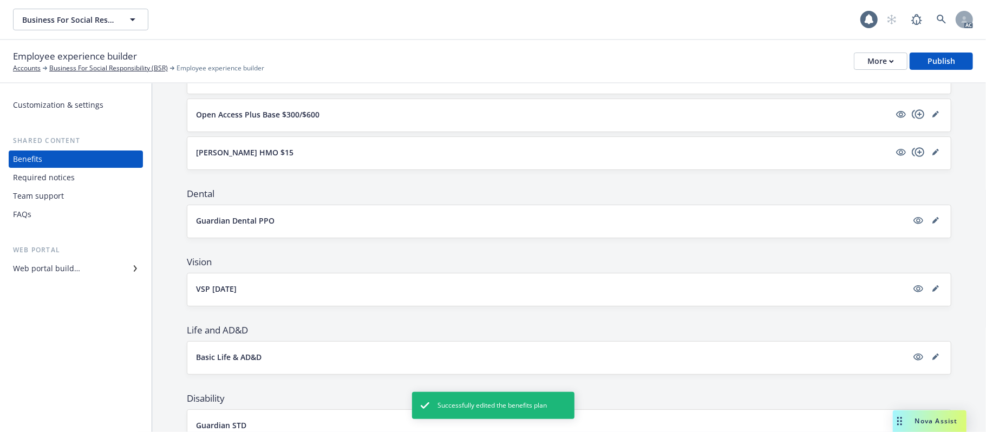
click at [454, 150] on button "Kaiser HMO $15" at bounding box center [543, 152] width 694 height 11
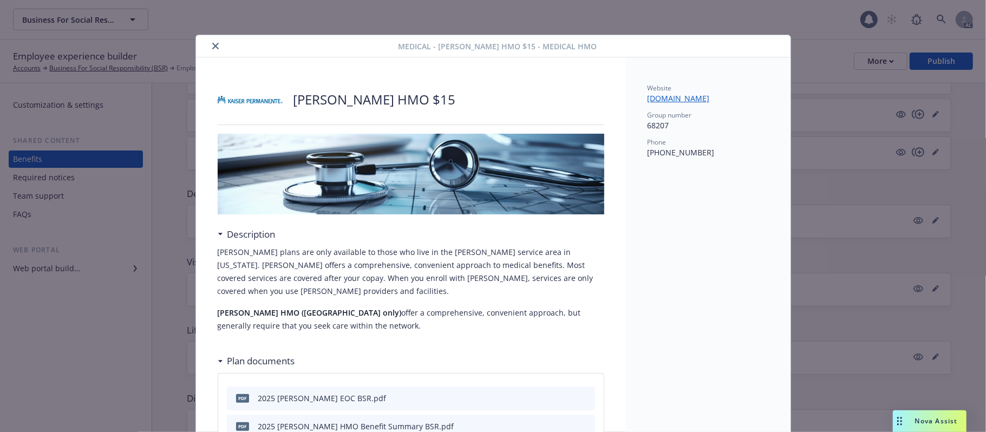
click at [212, 48] on icon "close" at bounding box center [215, 46] width 6 height 6
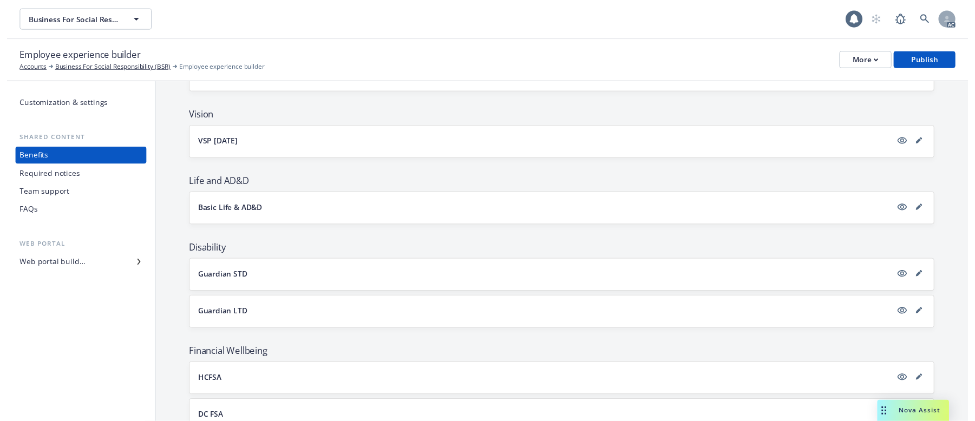
scroll to position [72, 0]
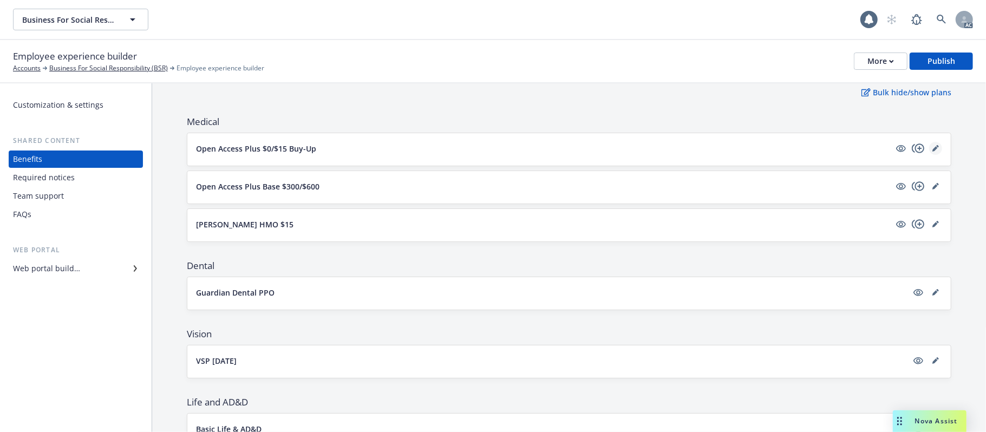
click at [907, 149] on icon "editPencil" at bounding box center [935, 148] width 6 height 6
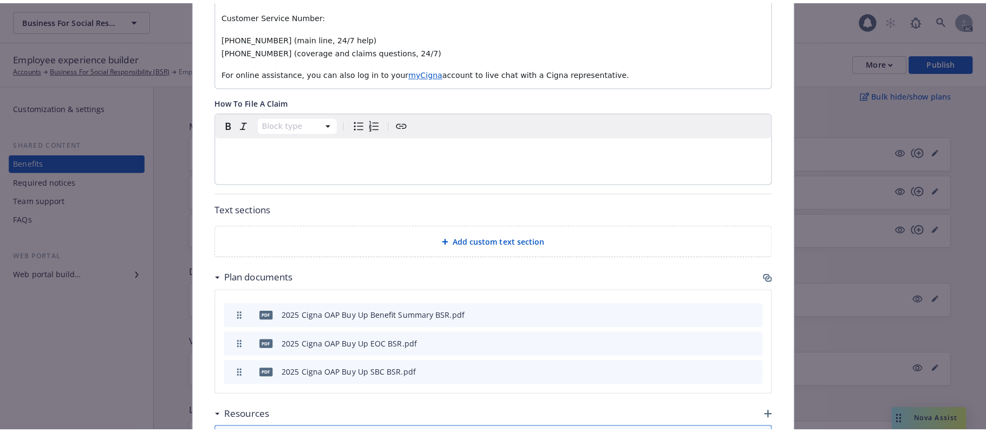
scroll to position [735, 0]
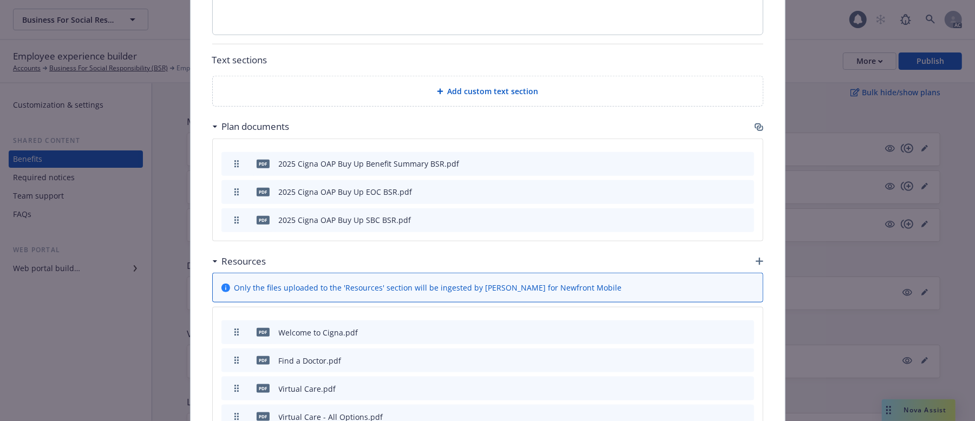
click at [756, 258] on icon "button" at bounding box center [760, 262] width 8 height 8
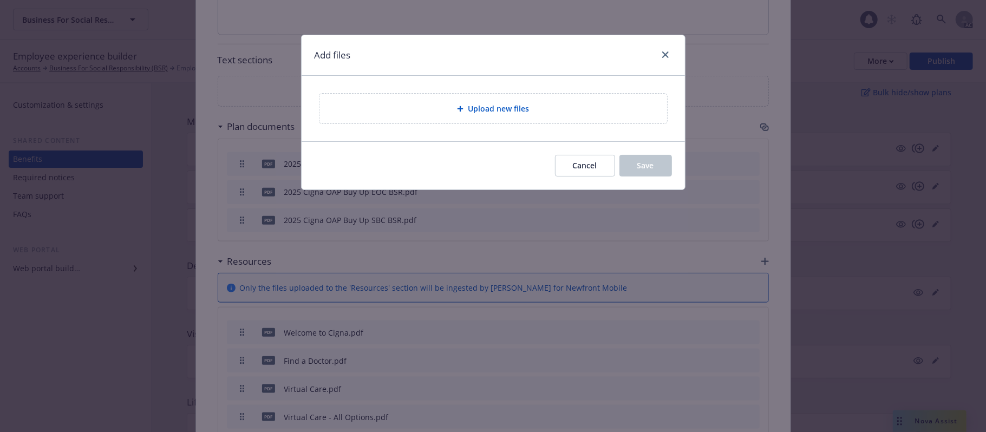
click at [444, 117] on div "Upload new files" at bounding box center [493, 109] width 348 height 30
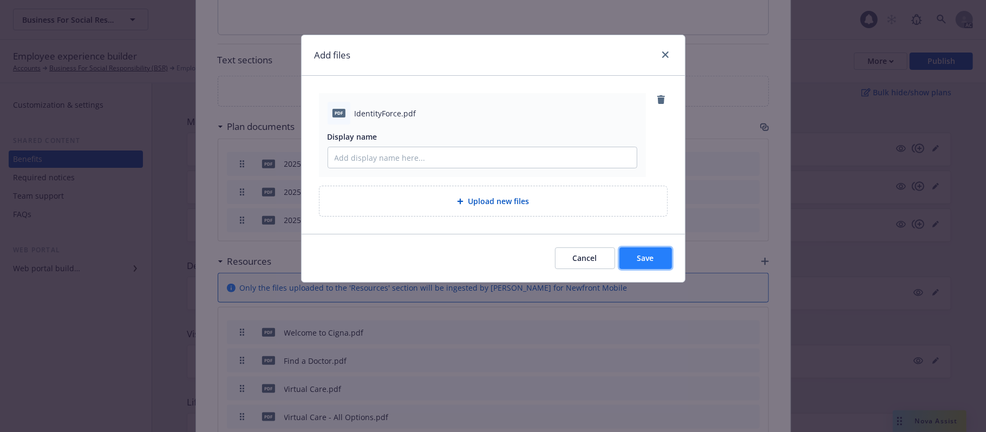
click at [650, 269] on button "Save" at bounding box center [645, 258] width 53 height 22
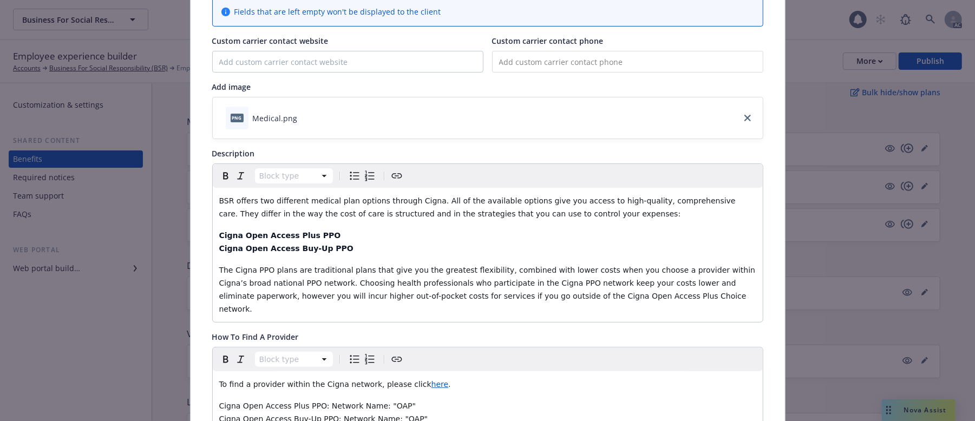
scroll to position [0, 0]
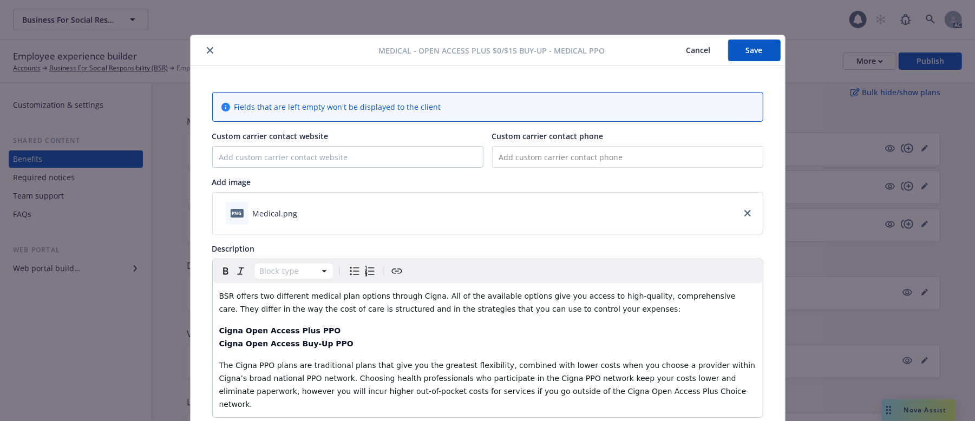
click at [749, 57] on button "Save" at bounding box center [754, 51] width 53 height 22
click at [692, 48] on button "Cancel" at bounding box center [698, 51] width 59 height 22
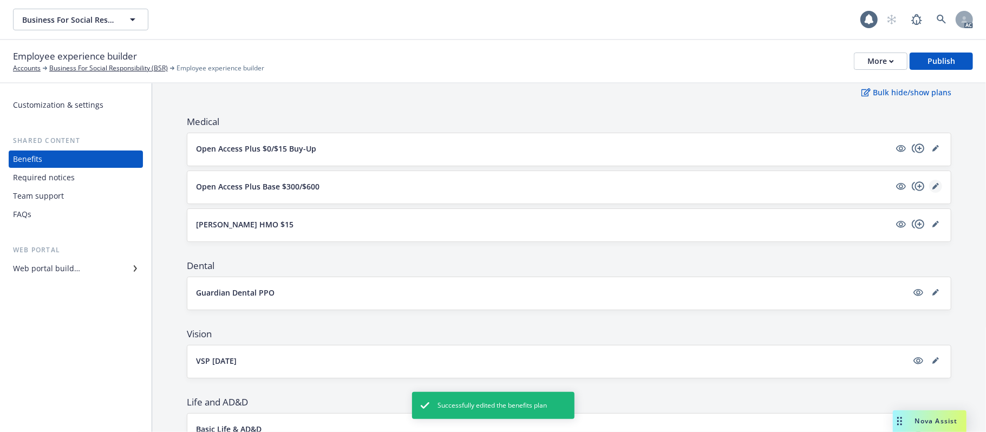
click at [907, 187] on icon "editPencil" at bounding box center [934, 186] width 5 height 5
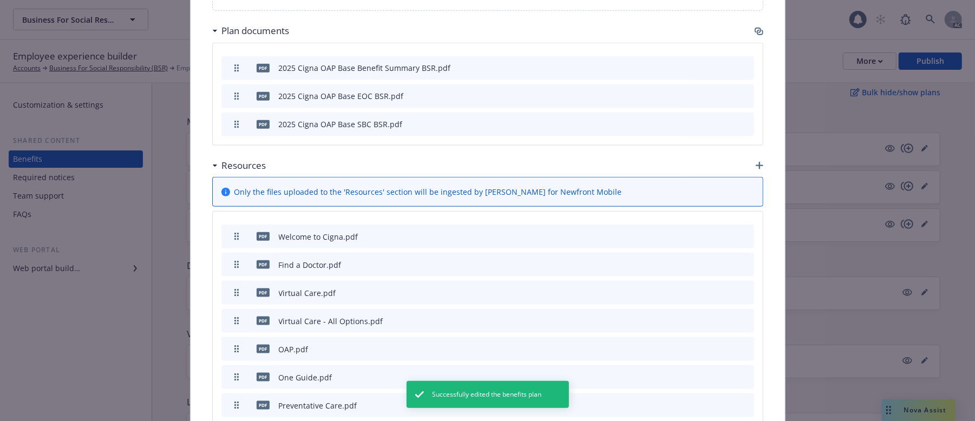
scroll to position [735, 0]
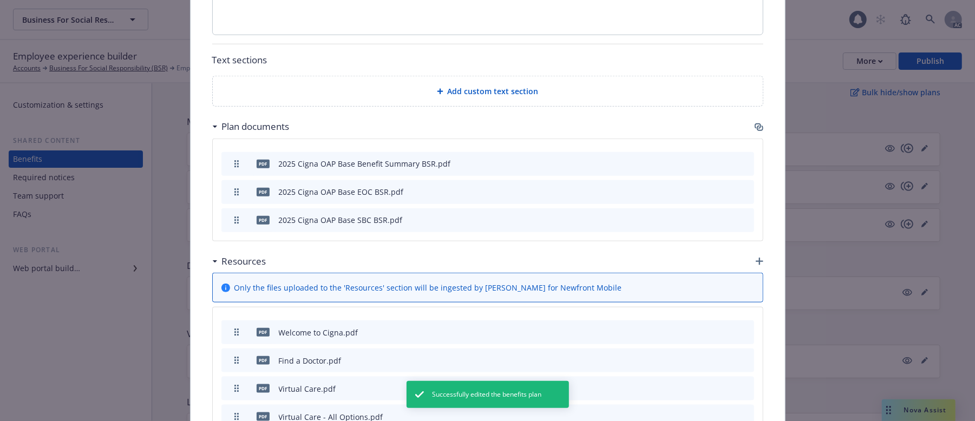
click at [756, 258] on icon "button" at bounding box center [760, 262] width 8 height 8
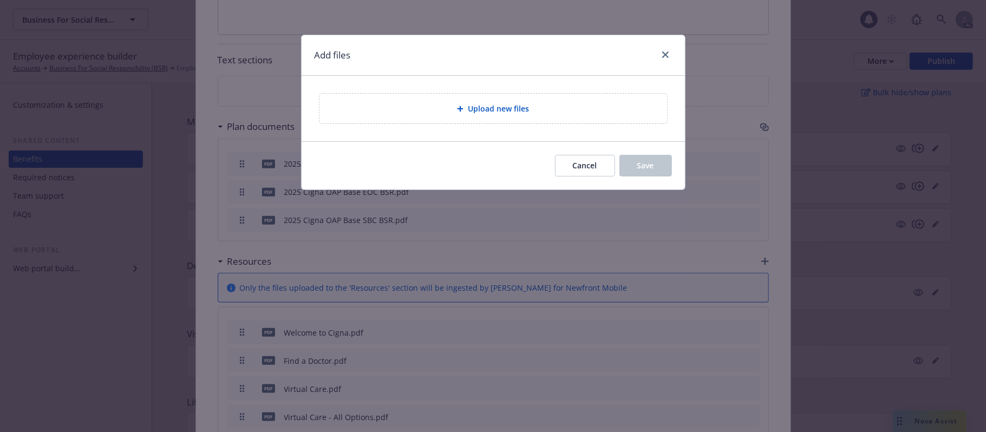
click at [534, 114] on div "Upload new files" at bounding box center [493, 108] width 330 height 12
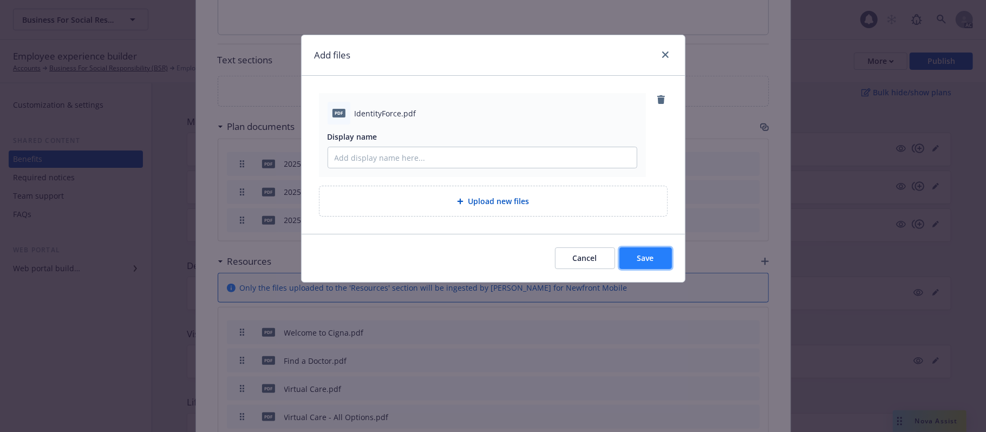
click at [635, 263] on button "Save" at bounding box center [645, 258] width 53 height 22
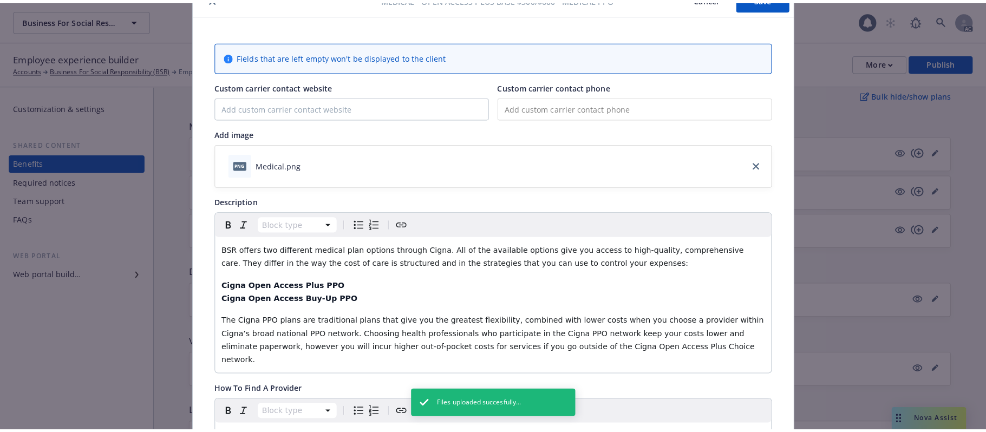
scroll to position [0, 0]
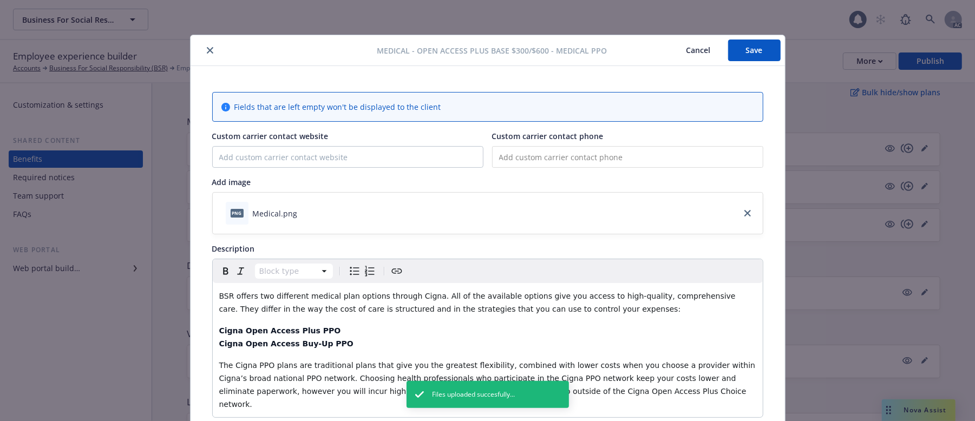
click at [747, 55] on button "Save" at bounding box center [754, 51] width 53 height 22
click at [685, 50] on button "Cancel" at bounding box center [698, 51] width 59 height 22
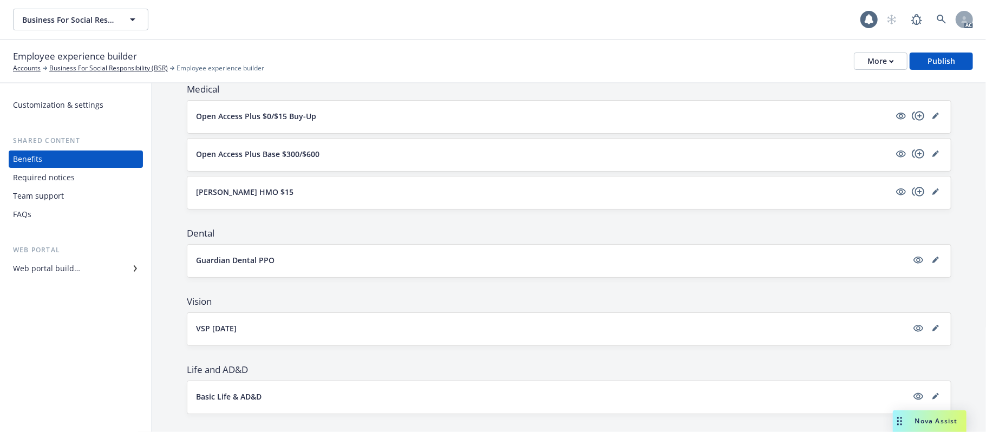
scroll to position [45, 0]
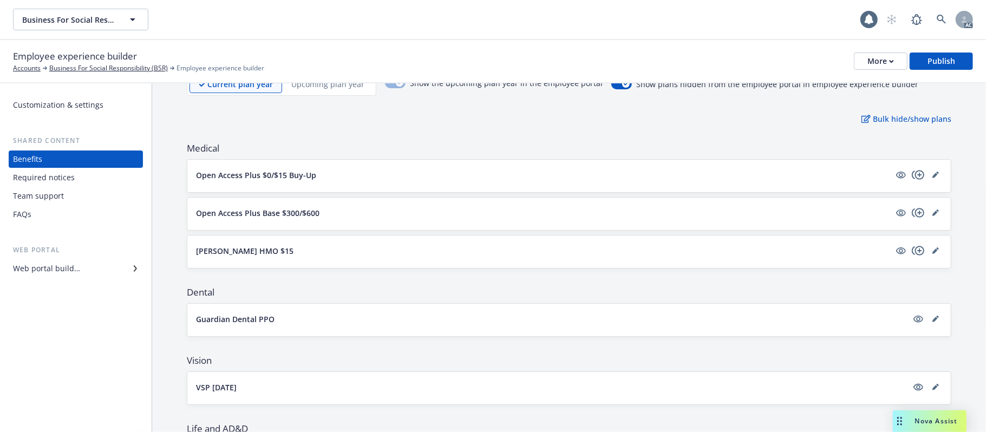
click at [393, 253] on button "Kaiser HMO $15" at bounding box center [543, 250] width 694 height 11
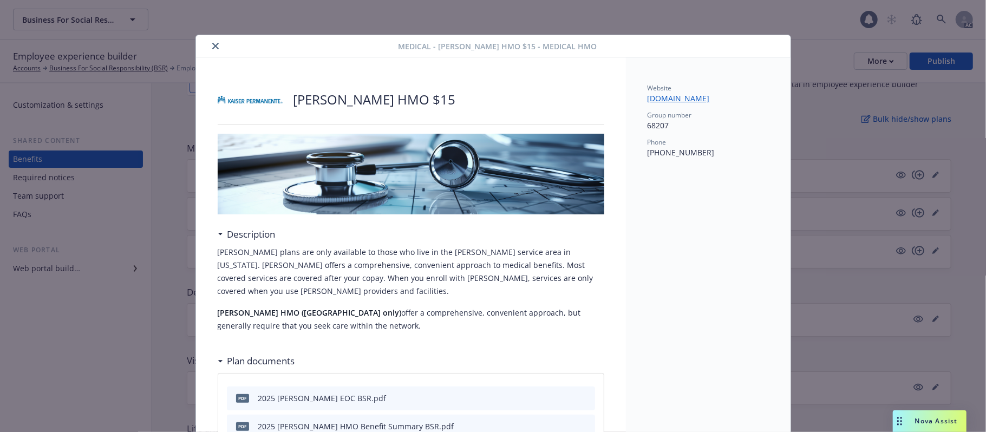
click at [212, 49] on icon "close" at bounding box center [215, 46] width 6 height 6
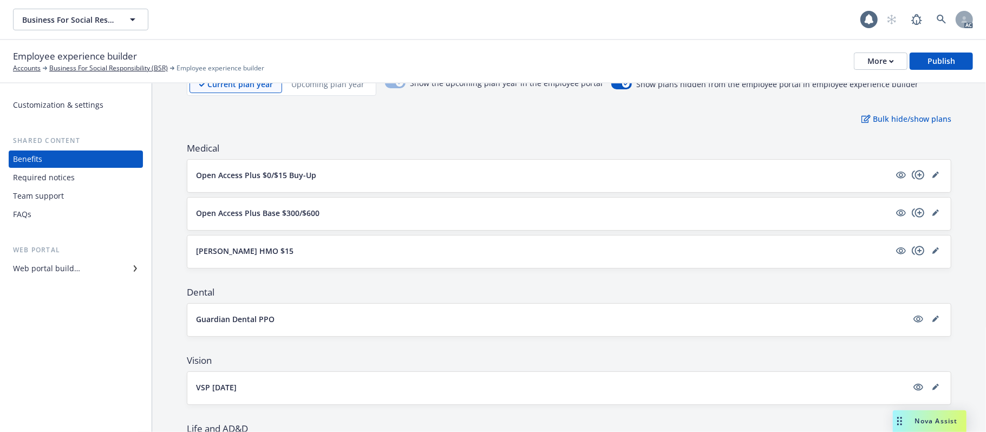
click at [46, 271] on div "Web portal builder" at bounding box center [46, 268] width 67 height 17
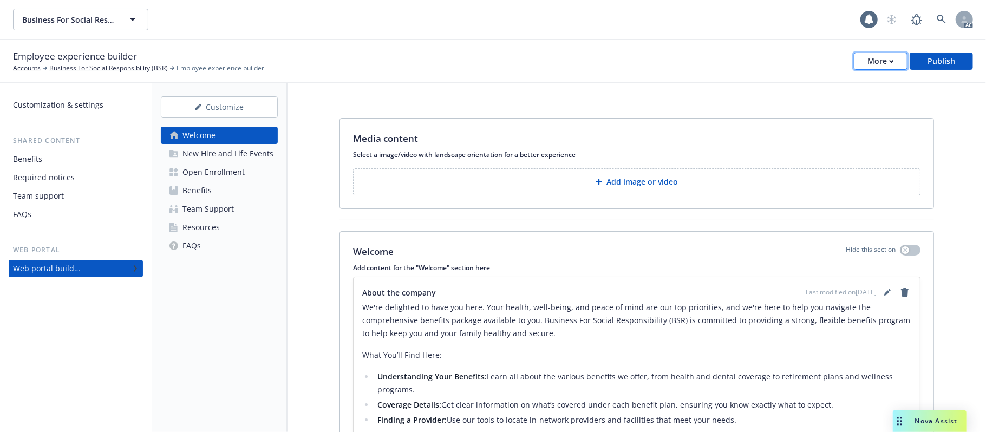
click at [878, 57] on div "More" at bounding box center [880, 61] width 27 height 16
click at [786, 83] on div "Copy preview link Copy portal link Configure test user to preview app" at bounding box center [827, 106] width 160 height 65
click at [56, 107] on div "Customization & settings" at bounding box center [58, 104] width 90 height 17
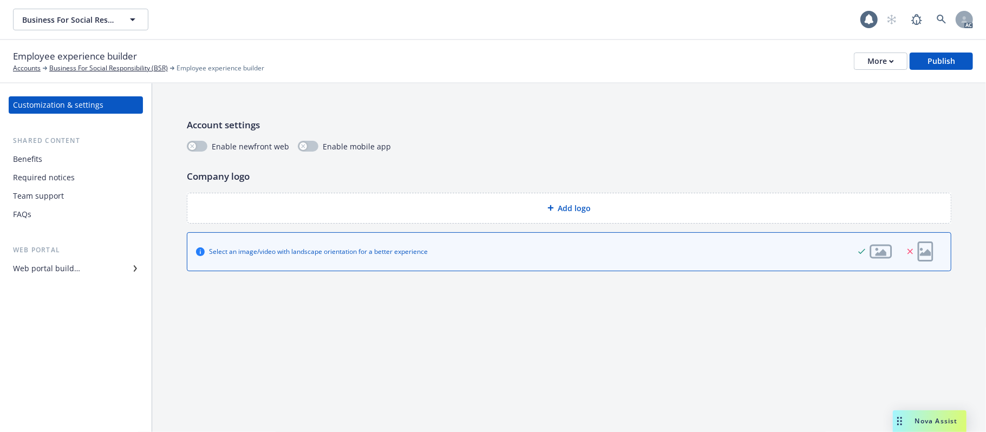
click at [572, 206] on span "Add logo" at bounding box center [574, 207] width 33 height 11
click at [40, 271] on div "Web portal builder" at bounding box center [46, 268] width 67 height 17
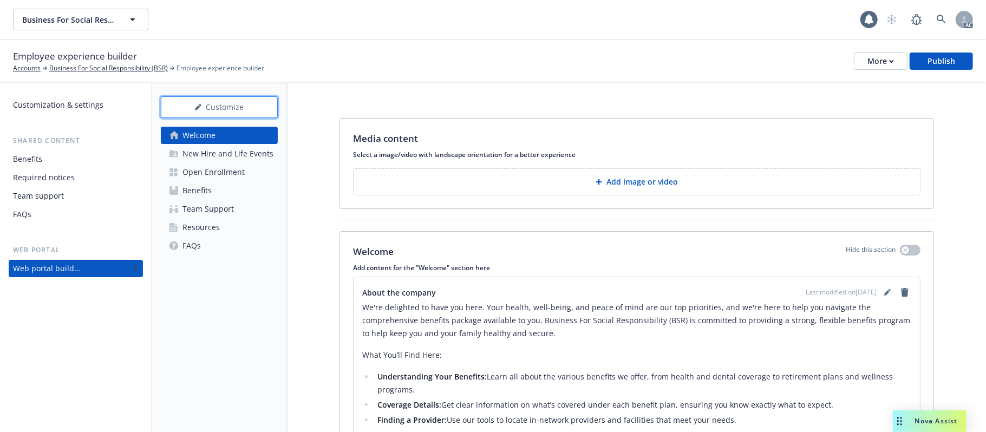
click at [211, 102] on div "Customize" at bounding box center [219, 107] width 81 height 21
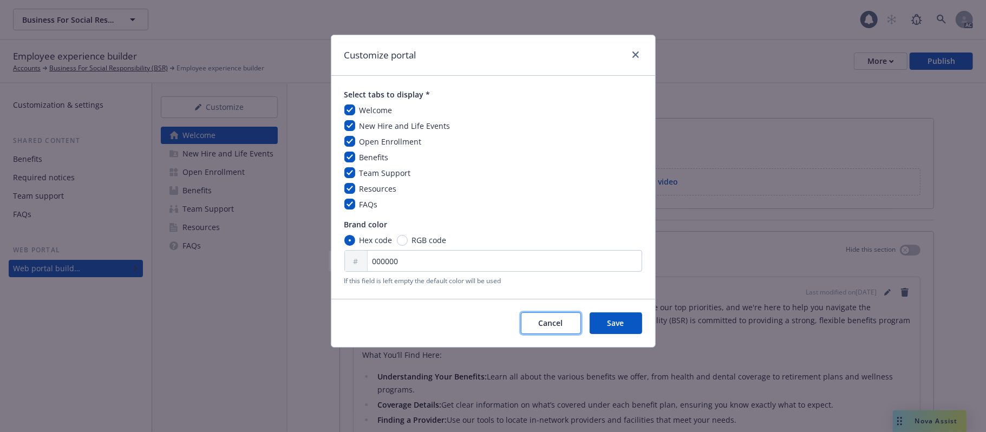
click at [557, 317] on button "Cancel" at bounding box center [551, 323] width 60 height 22
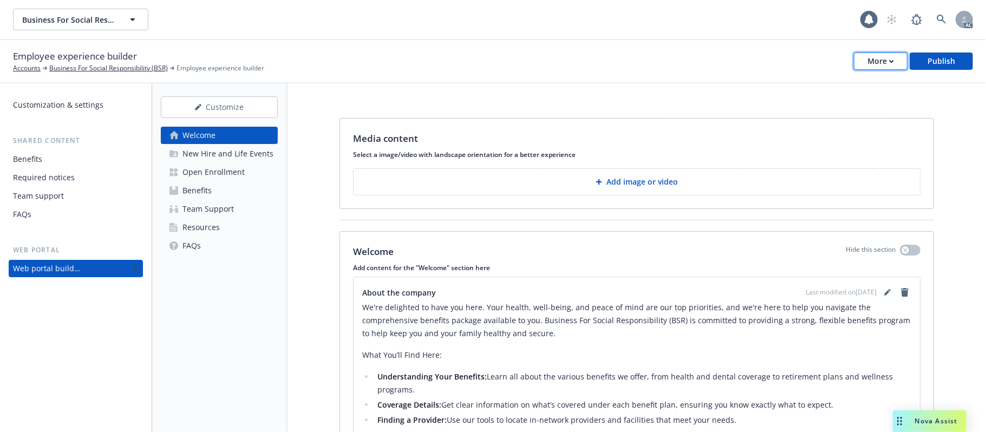
click at [874, 64] on div "More" at bounding box center [880, 61] width 27 height 16
click at [507, 89] on div "Media content Select a image/video with landscape orientation for a better expe…" at bounding box center [636, 371] width 698 height 576
click at [48, 107] on div "Customization & settings" at bounding box center [58, 104] width 90 height 17
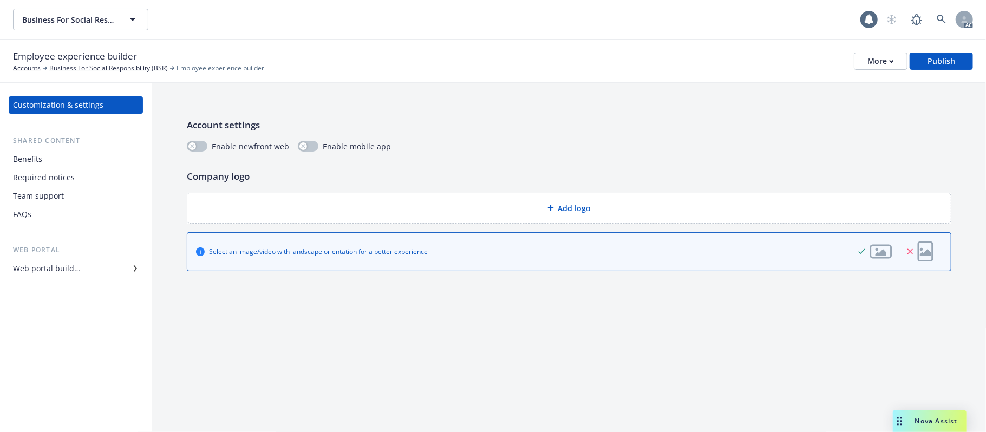
click at [66, 265] on div "Web portal builder" at bounding box center [46, 268] width 67 height 17
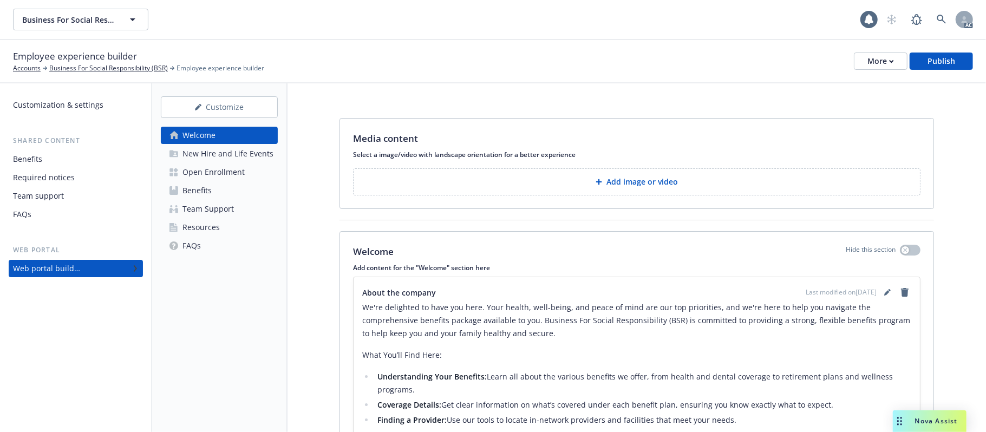
click at [214, 194] on link "Benefits" at bounding box center [219, 190] width 117 height 17
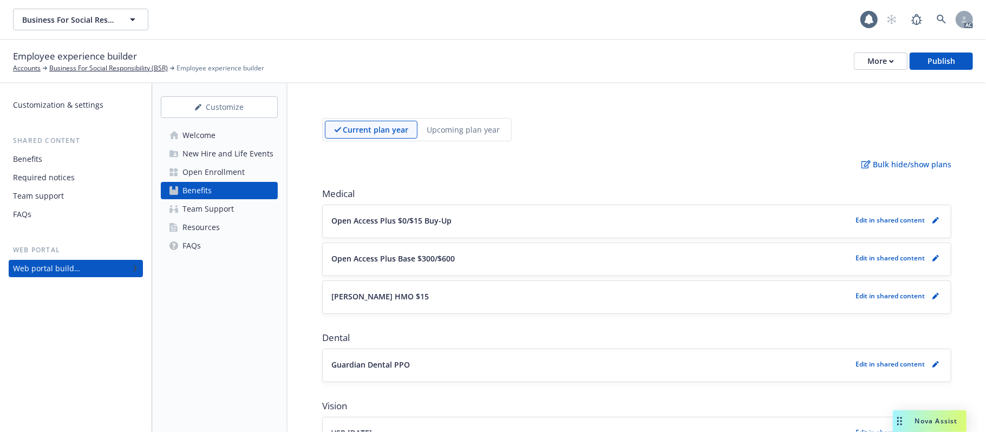
click at [60, 158] on div "Benefits" at bounding box center [76, 159] width 126 height 17
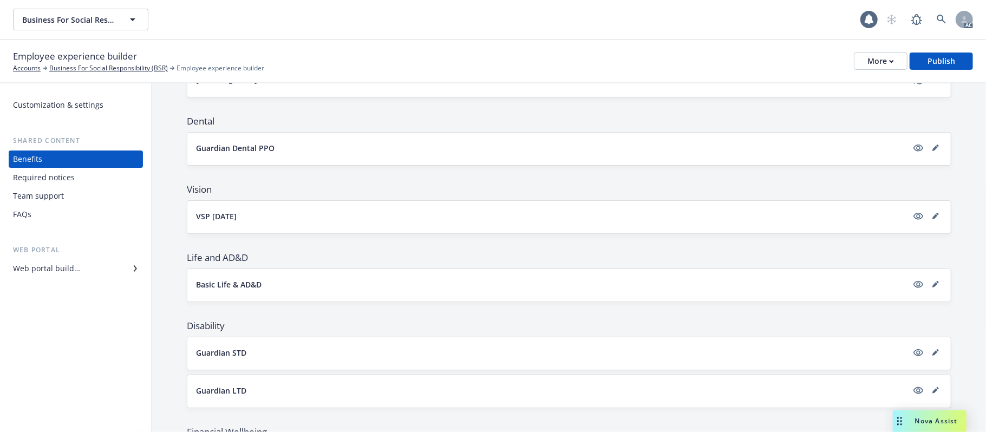
scroll to position [72, 0]
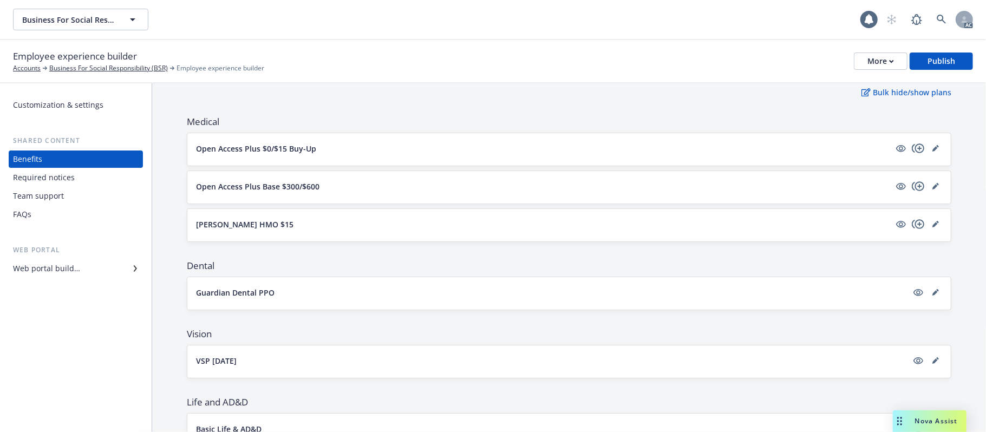
click at [315, 291] on button "Guardian Dental PPO" at bounding box center [551, 292] width 711 height 11
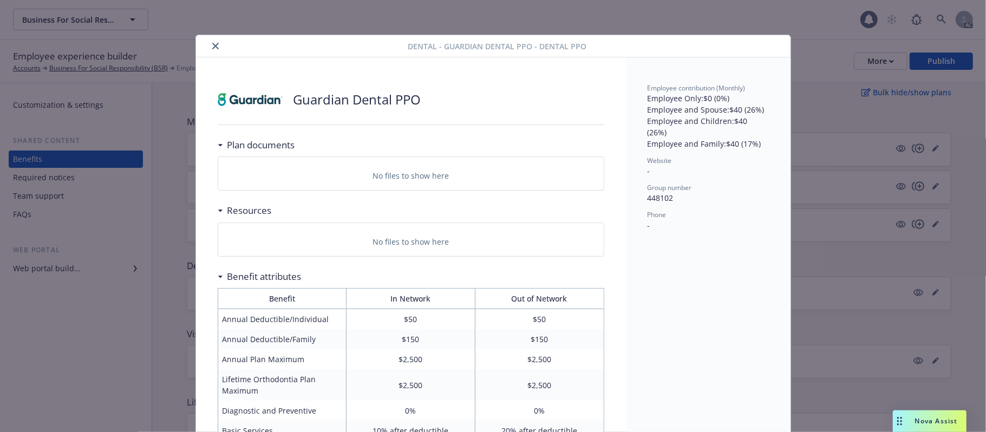
scroll to position [32, 0]
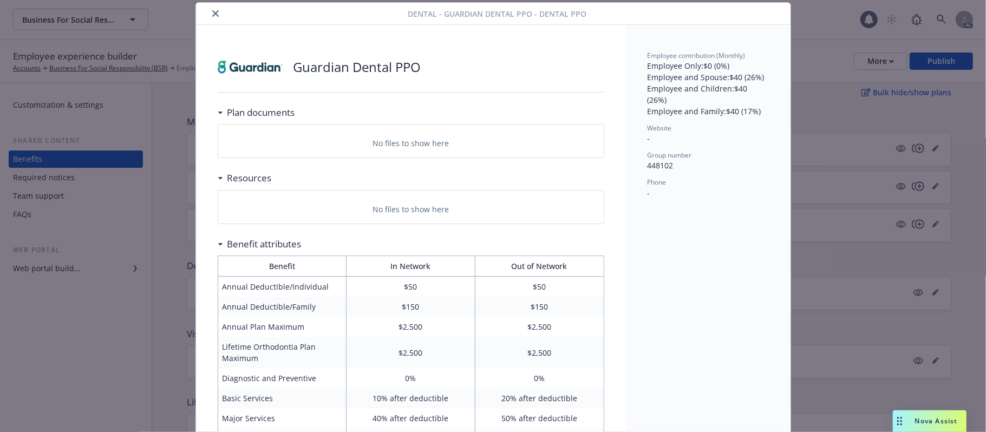
click at [878, 55] on div "Dental - Guardian Dental PPO - Dental PPO Guardian Dental PPO Plan documents No…" at bounding box center [493, 216] width 986 height 432
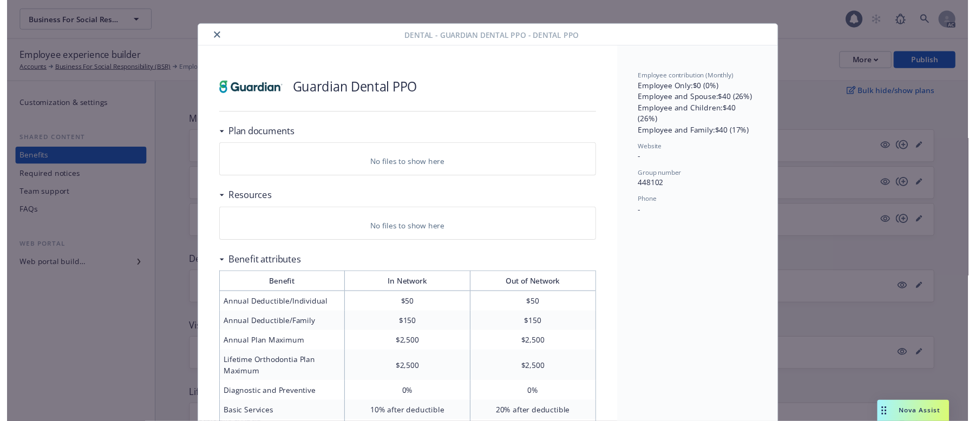
scroll to position [0, 0]
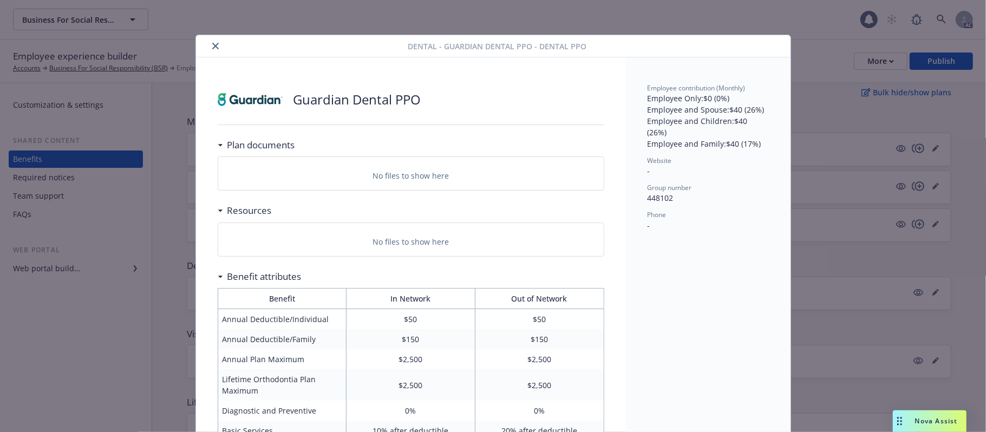
click at [212, 43] on icon "close" at bounding box center [215, 46] width 6 height 6
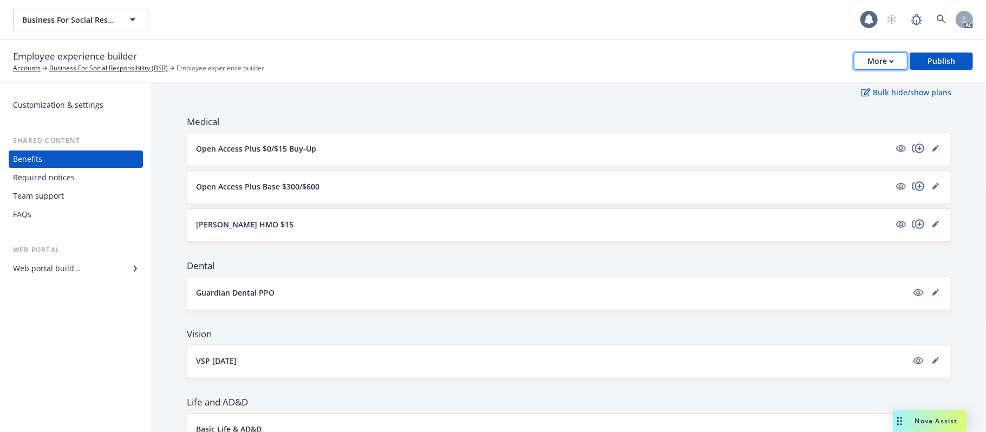
click at [862, 58] on button "More" at bounding box center [881, 61] width 54 height 17
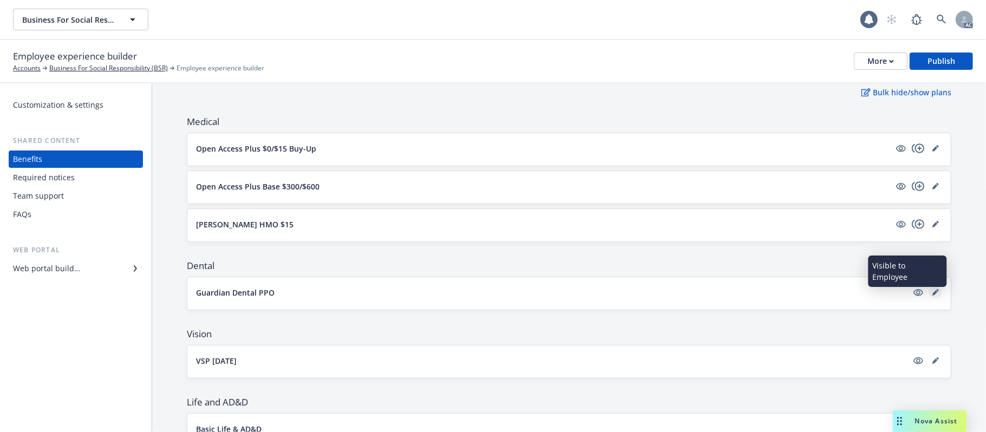
click at [907, 291] on icon "editPencil" at bounding box center [935, 292] width 6 height 6
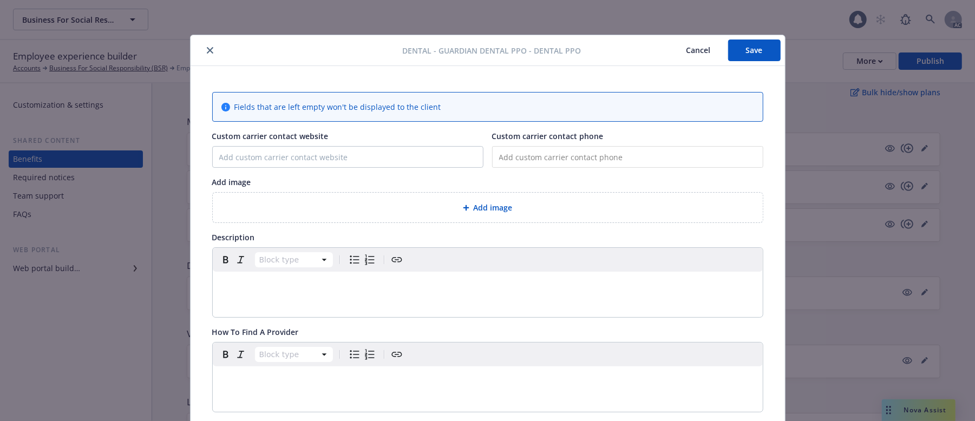
scroll to position [32, 0]
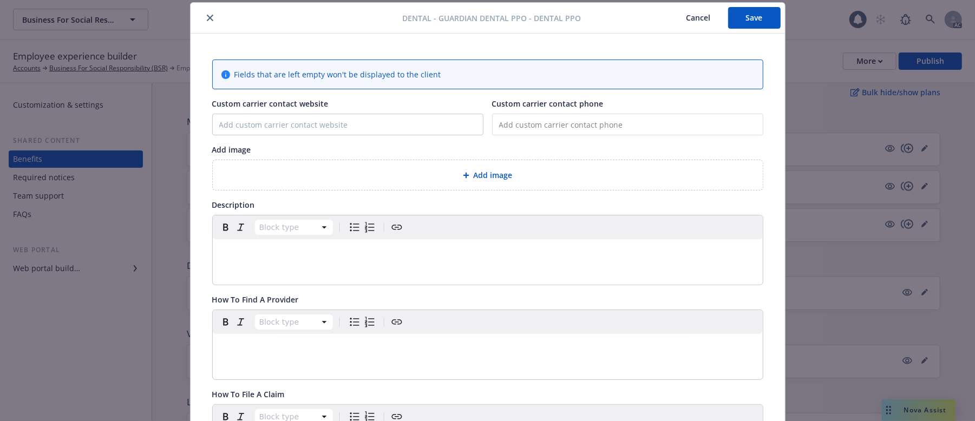
click at [515, 178] on div "Add image" at bounding box center [487, 175] width 533 height 12
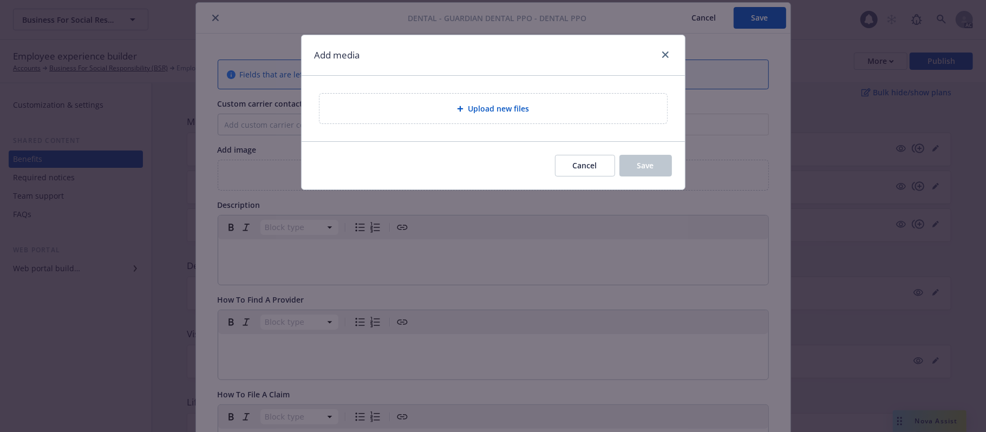
click at [561, 115] on div "Upload new files" at bounding box center [493, 108] width 330 height 12
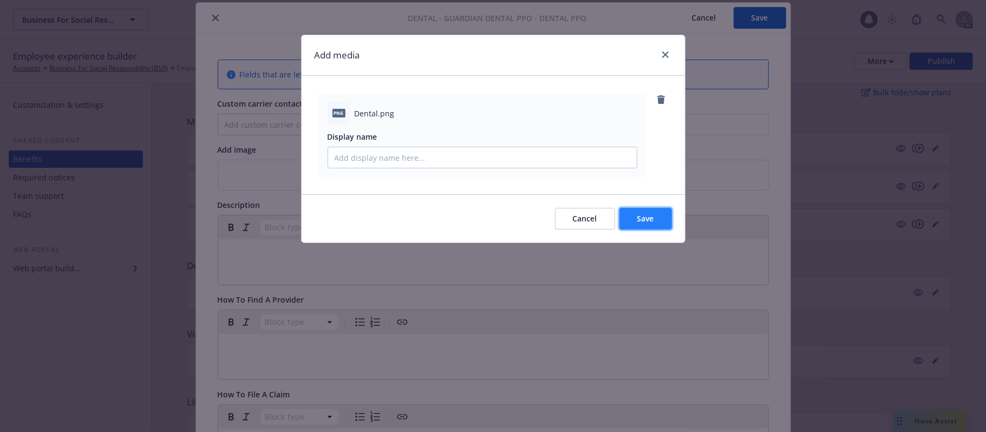
click at [648, 220] on span "Save" at bounding box center [645, 218] width 17 height 10
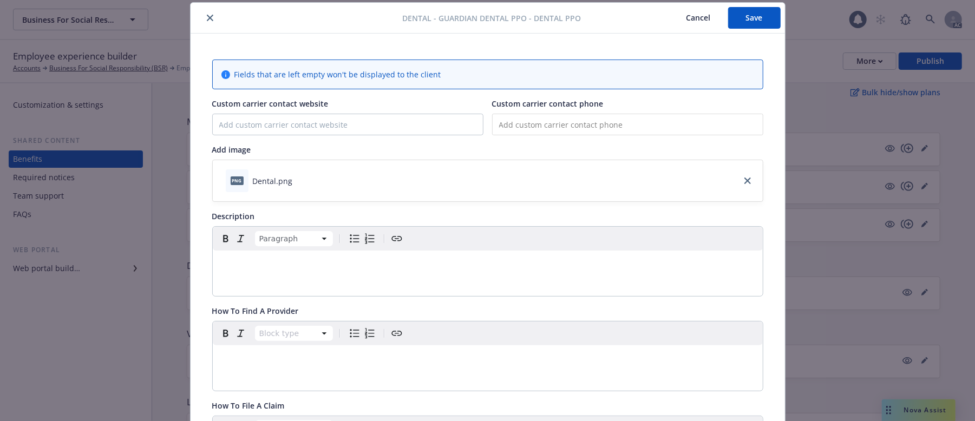
click at [280, 270] on p "editable markdown" at bounding box center [487, 263] width 537 height 13
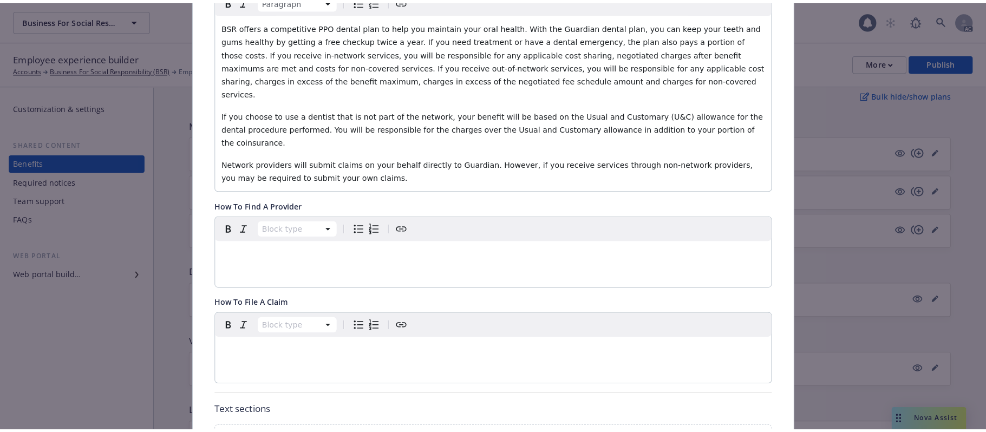
scroll to position [393, 0]
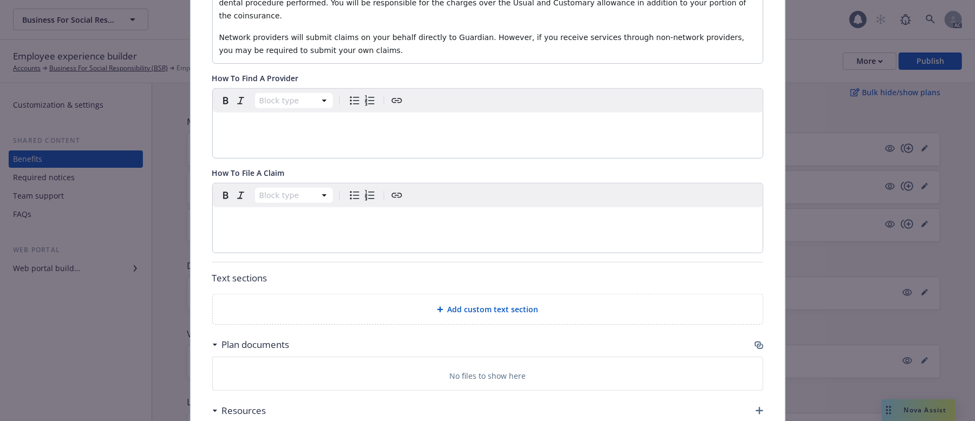
click at [756, 341] on icon "button" at bounding box center [759, 345] width 9 height 9
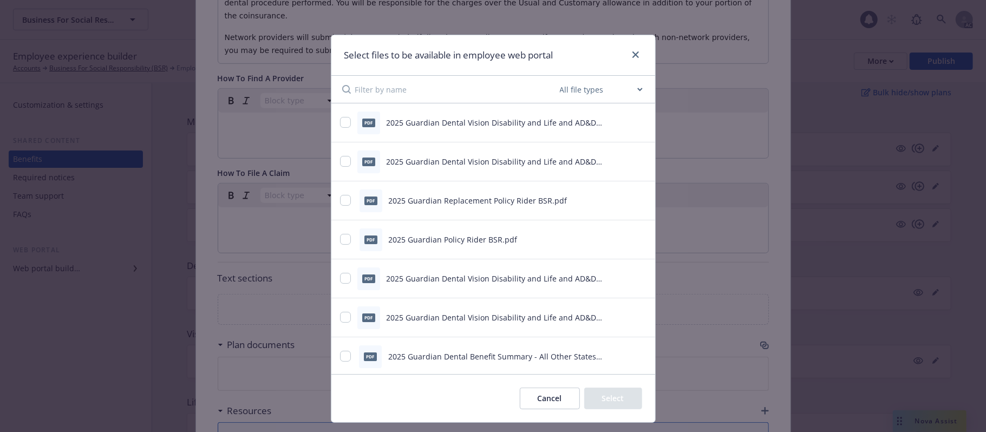
click at [636, 119] on icon "preview file" at bounding box center [641, 123] width 10 height 8
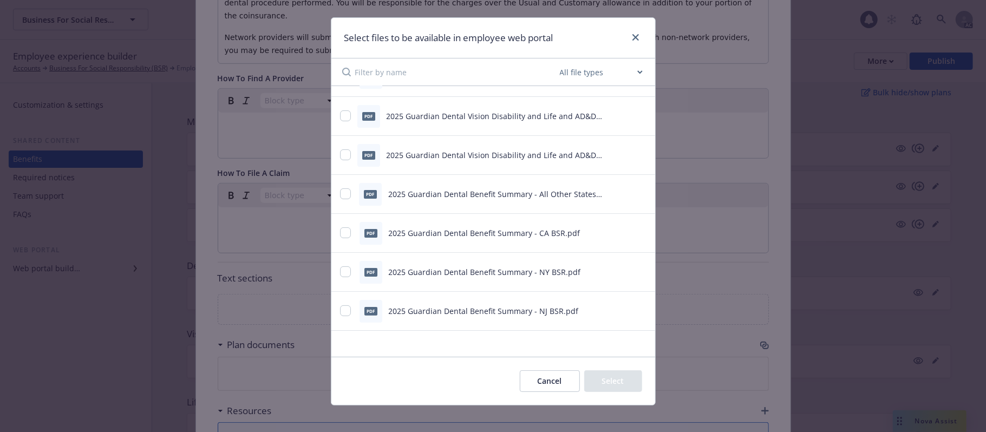
scroll to position [26, 0]
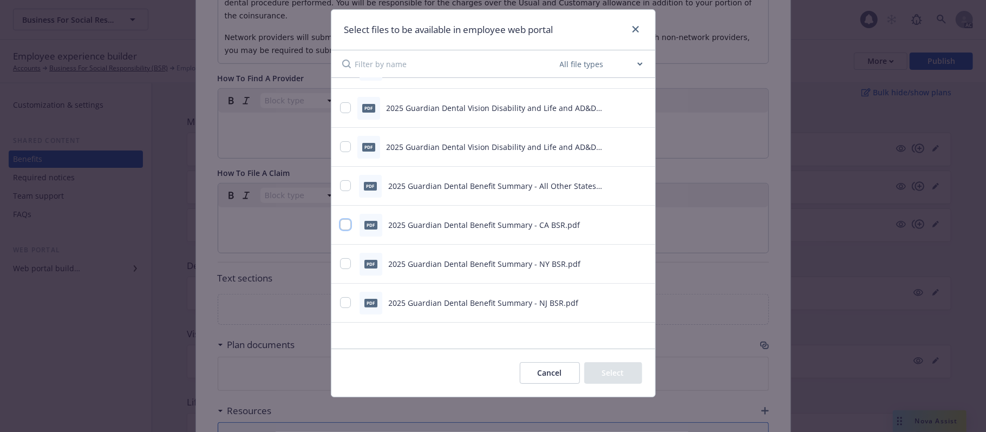
click at [340, 226] on input "checkbox" at bounding box center [345, 224] width 11 height 11
checkbox input "true"
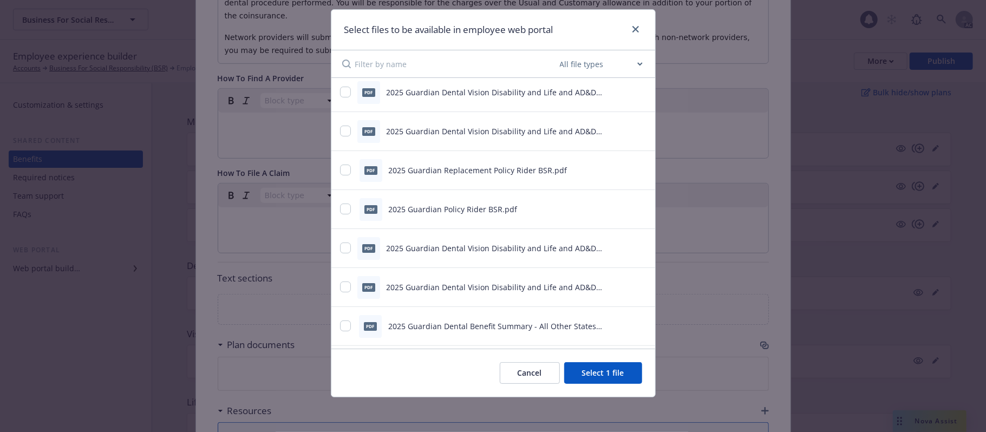
scroll to position [0, 0]
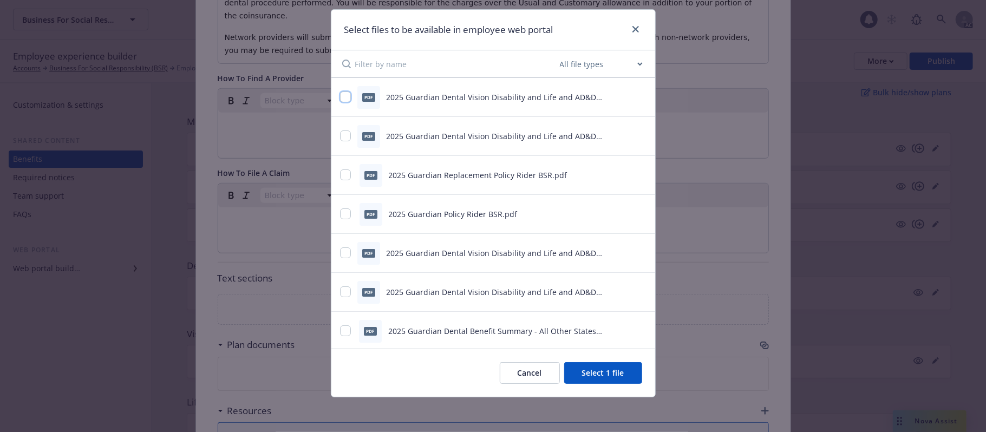
click at [340, 94] on input "checkbox" at bounding box center [345, 97] width 11 height 11
checkbox input "true"
click at [340, 139] on input "checkbox" at bounding box center [345, 135] width 11 height 11
checkbox input "true"
click at [341, 253] on input "checkbox" at bounding box center [345, 252] width 11 height 11
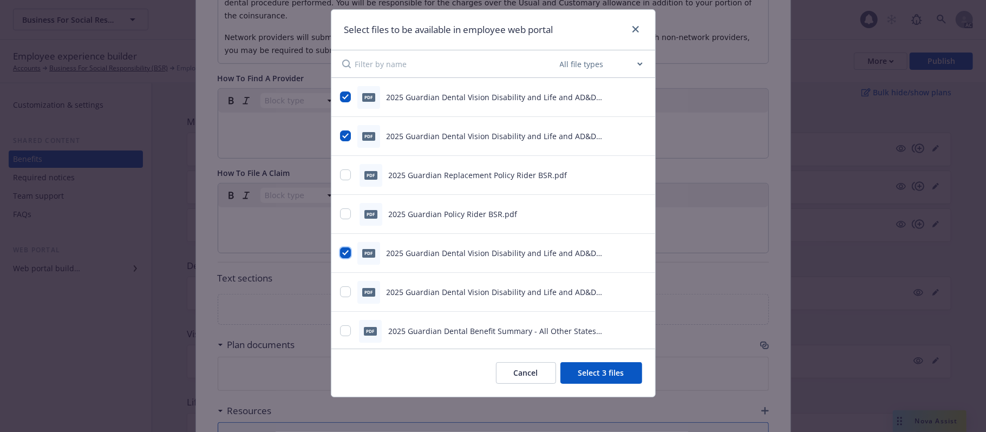
checkbox input "true"
click at [343, 291] on input "checkbox" at bounding box center [345, 291] width 11 height 11
checkbox input "true"
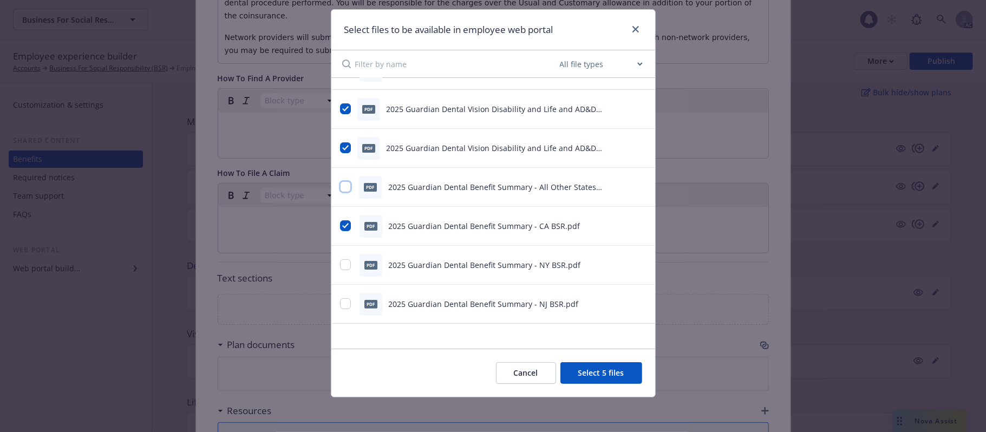
click at [340, 185] on input "checkbox" at bounding box center [345, 186] width 11 height 11
checkbox input "true"
click at [340, 265] on input "checkbox" at bounding box center [345, 264] width 11 height 11
checkbox input "true"
click at [341, 304] on input "checkbox" at bounding box center [345, 303] width 11 height 11
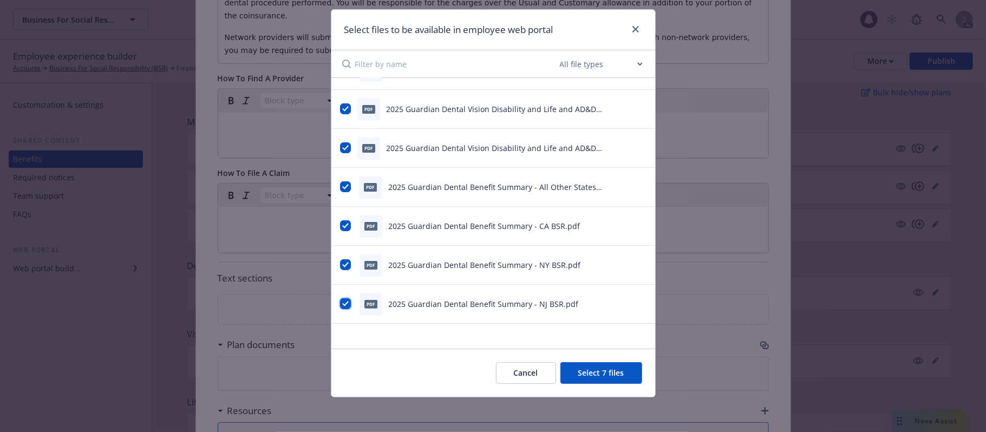
checkbox input "true"
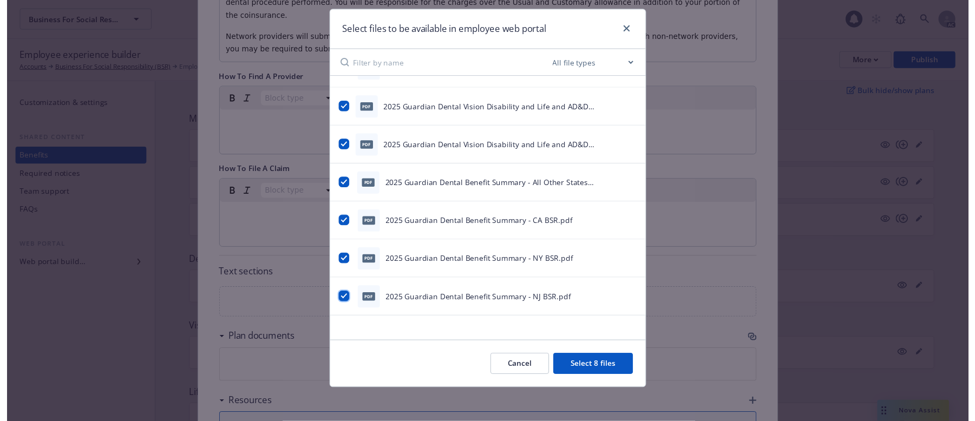
scroll to position [145, 0]
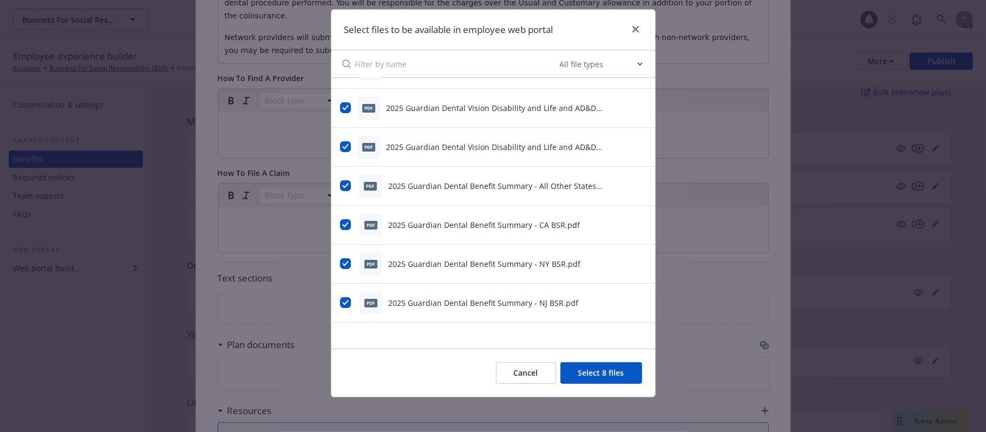
click at [623, 347] on button "Select 8 files" at bounding box center [601, 373] width 82 height 22
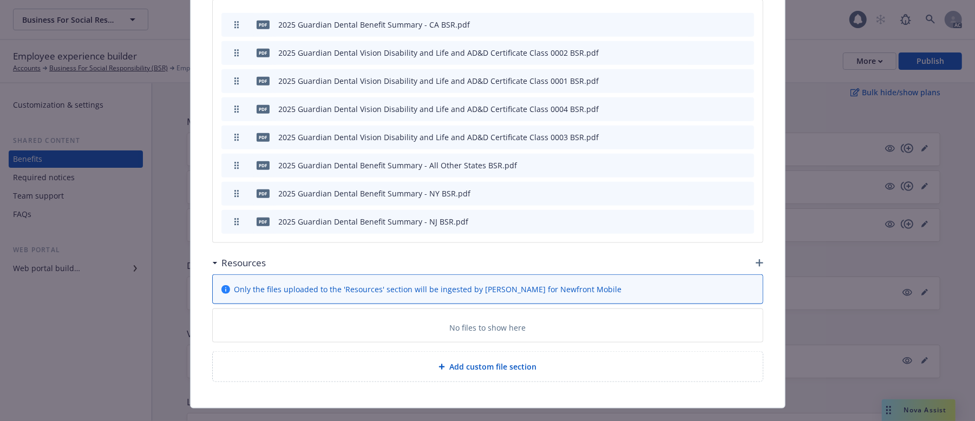
scroll to position [678, 0]
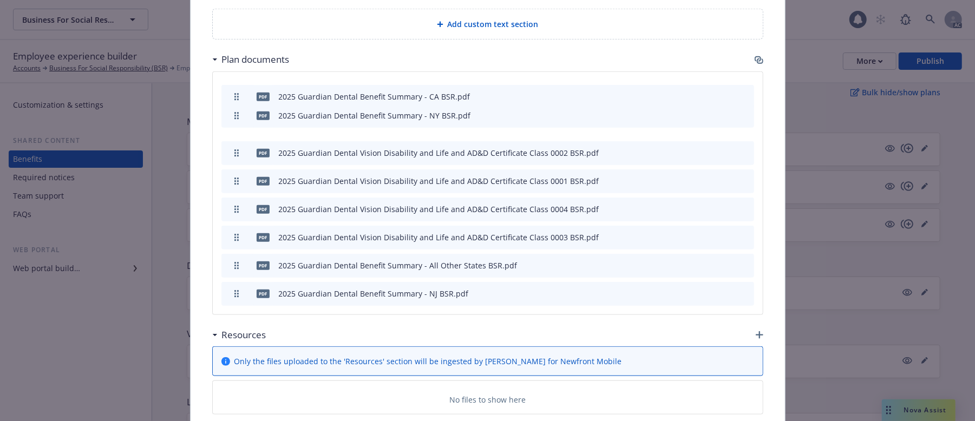
drag, startPoint x: 231, startPoint y: 243, endPoint x: 257, endPoint y: 96, distance: 149.5
drag, startPoint x: 232, startPoint y: 270, endPoint x: 265, endPoint y: 91, distance: 181.7
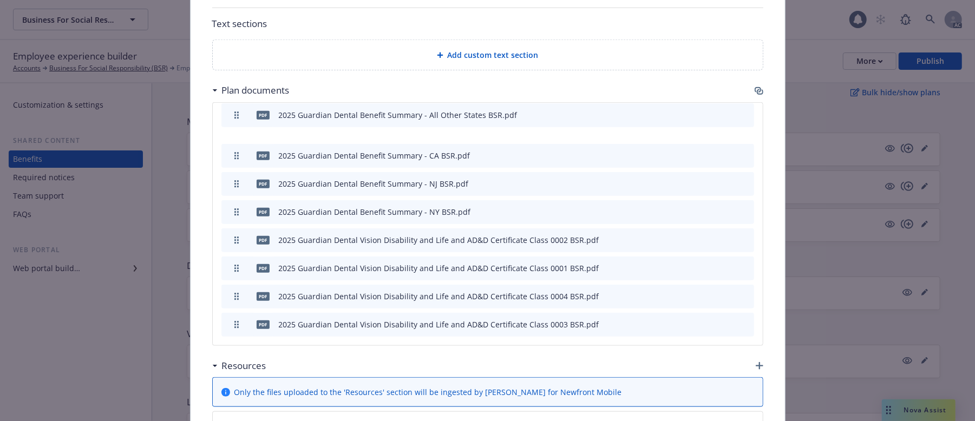
drag, startPoint x: 237, startPoint y: 272, endPoint x: 256, endPoint y: 79, distance: 194.2
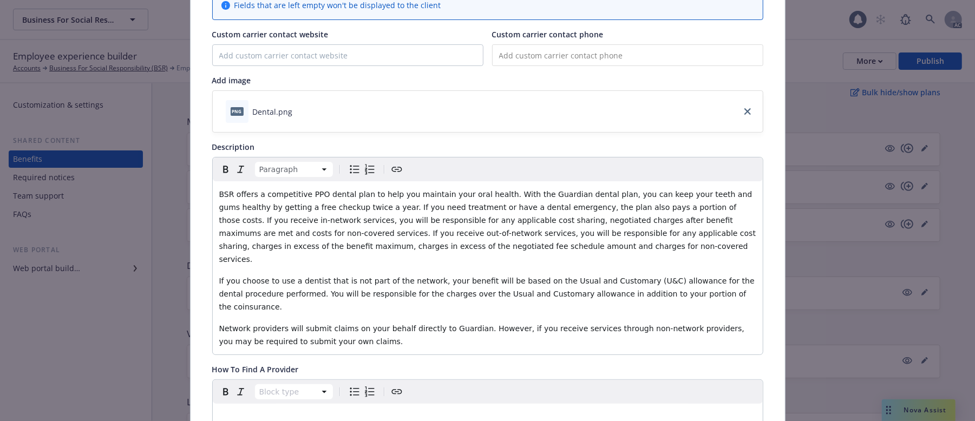
scroll to position [0, 0]
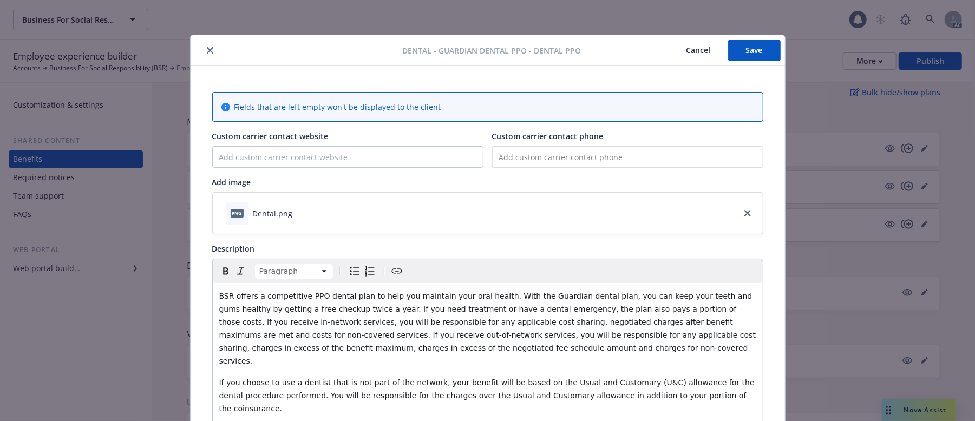
click at [739, 54] on button "Save" at bounding box center [754, 51] width 53 height 22
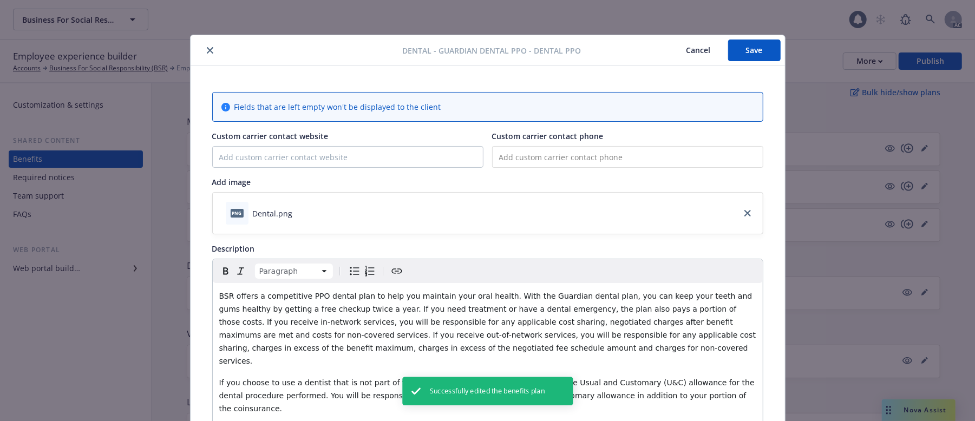
click at [685, 50] on button "Cancel" at bounding box center [698, 51] width 59 height 22
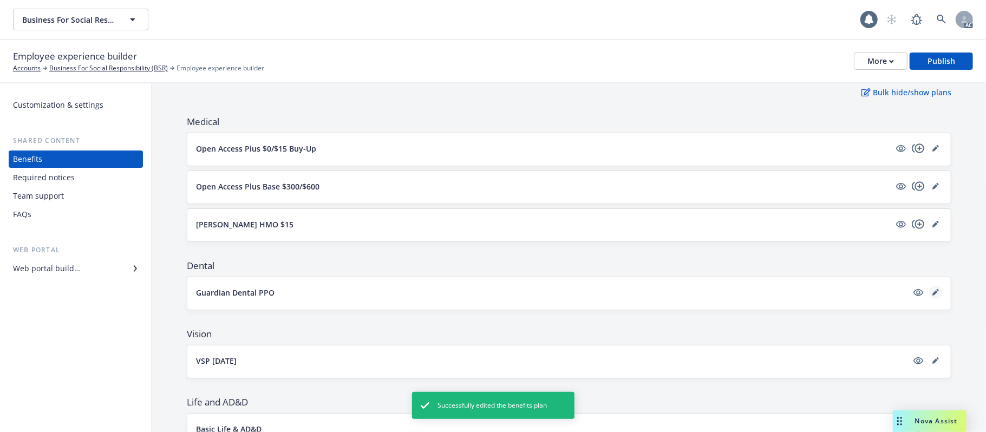
click at [907, 293] on icon "editPencil" at bounding box center [935, 292] width 6 height 6
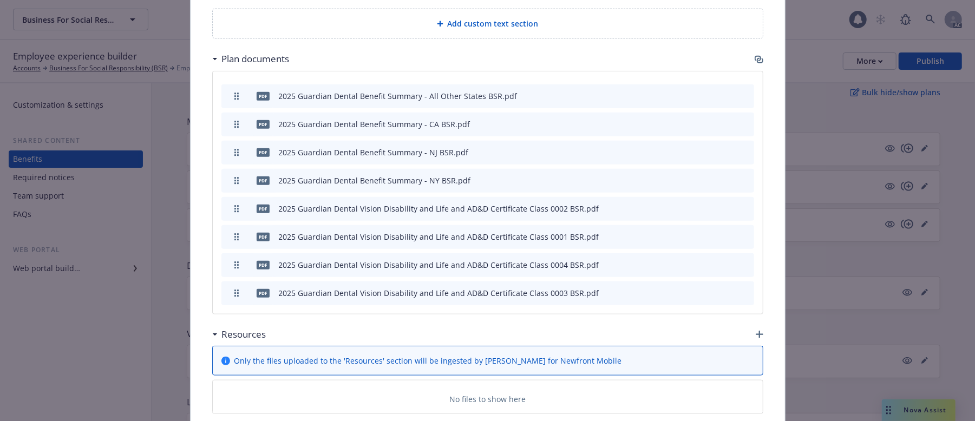
scroll to position [682, 0]
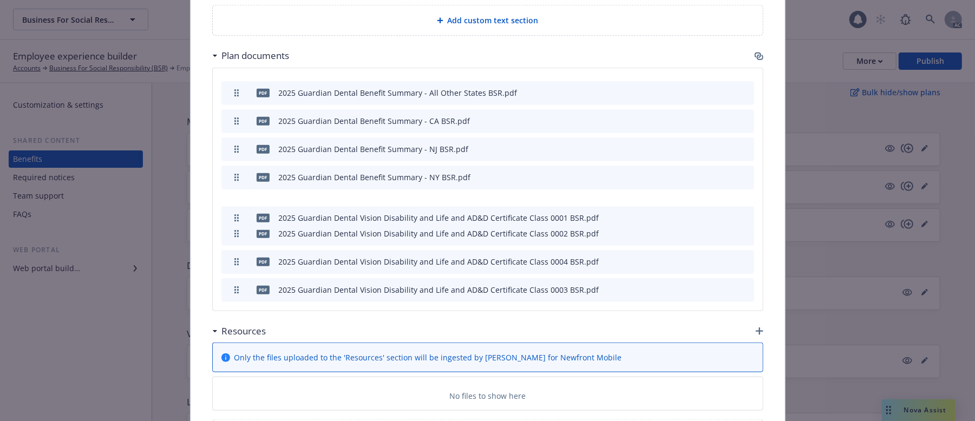
drag, startPoint x: 233, startPoint y: 207, endPoint x: 233, endPoint y: 191, distance: 15.7
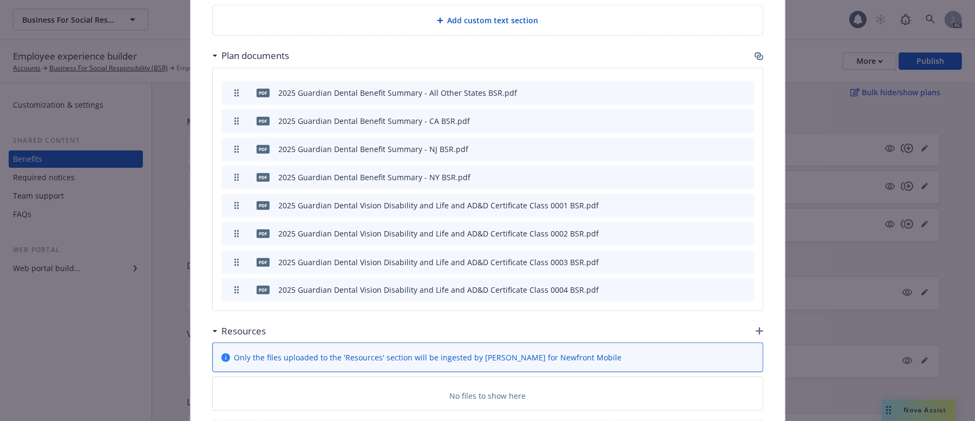
drag, startPoint x: 234, startPoint y: 267, endPoint x: 231, endPoint y: 239, distance: 27.8
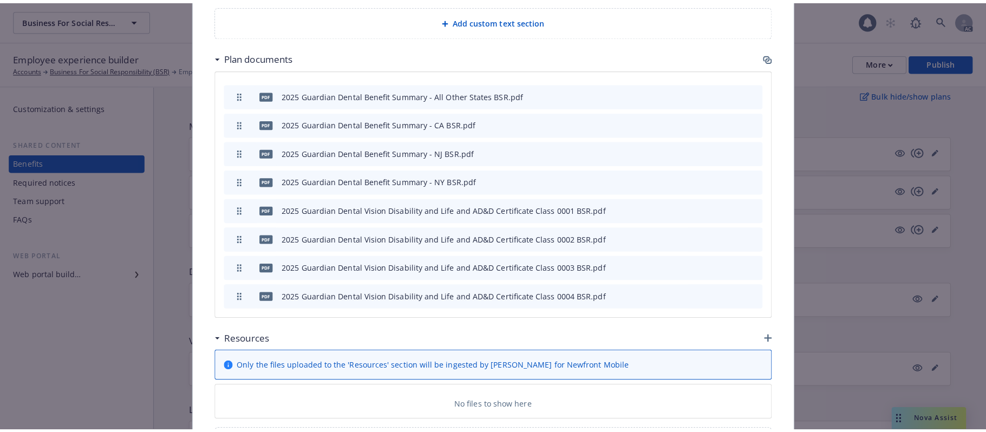
scroll to position [750, 0]
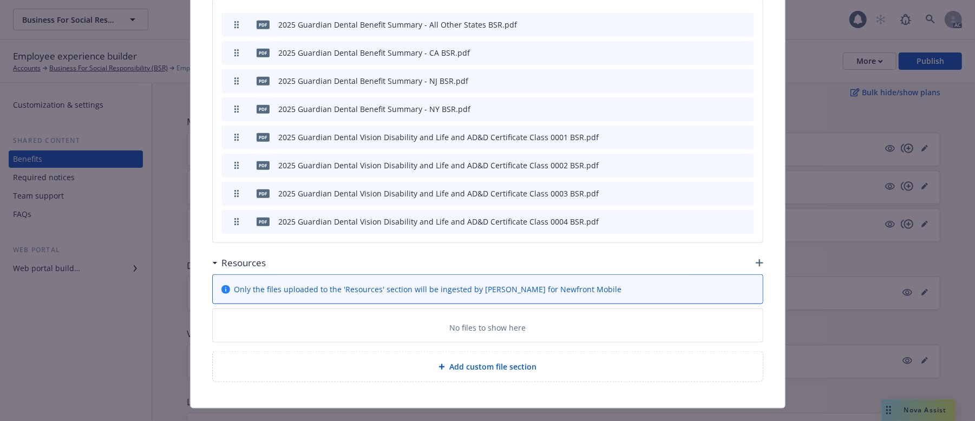
click at [756, 259] on icon "button" at bounding box center [760, 263] width 8 height 8
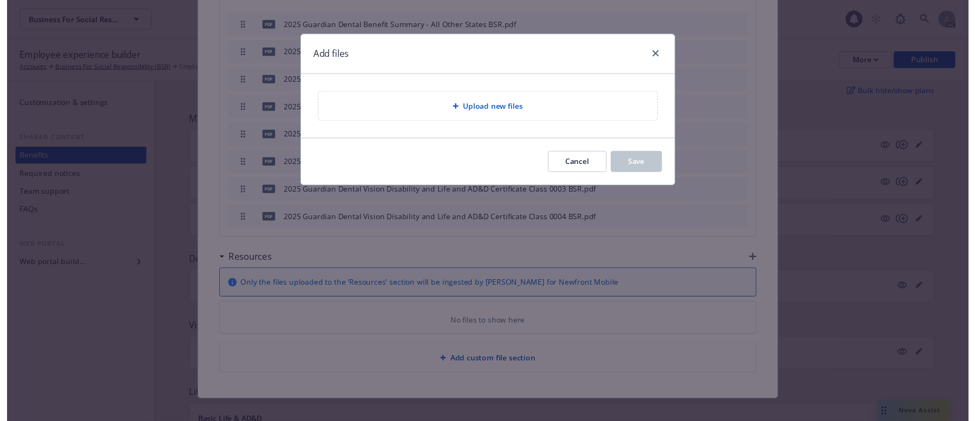
scroll to position [740, 0]
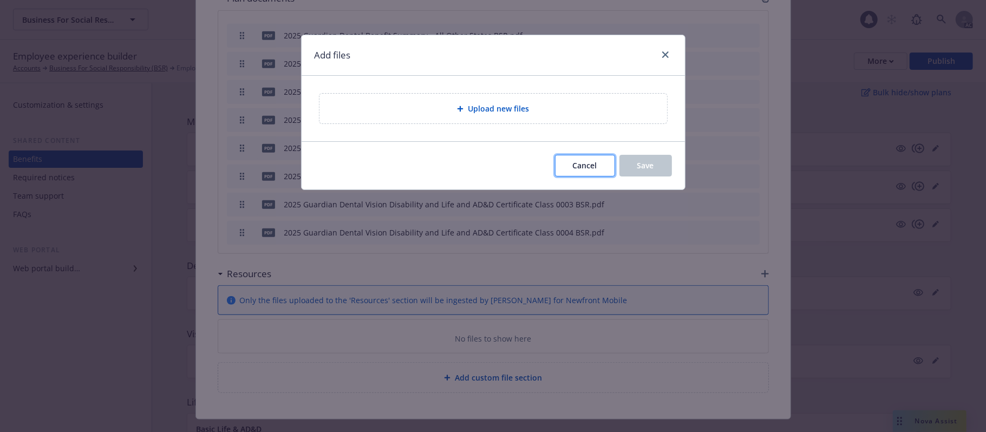
click at [584, 165] on span "Cancel" at bounding box center [585, 165] width 24 height 10
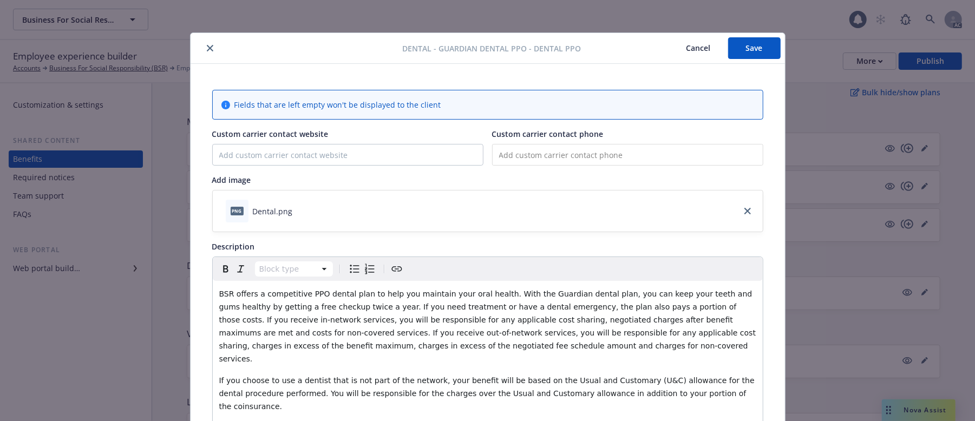
scroll to position [0, 0]
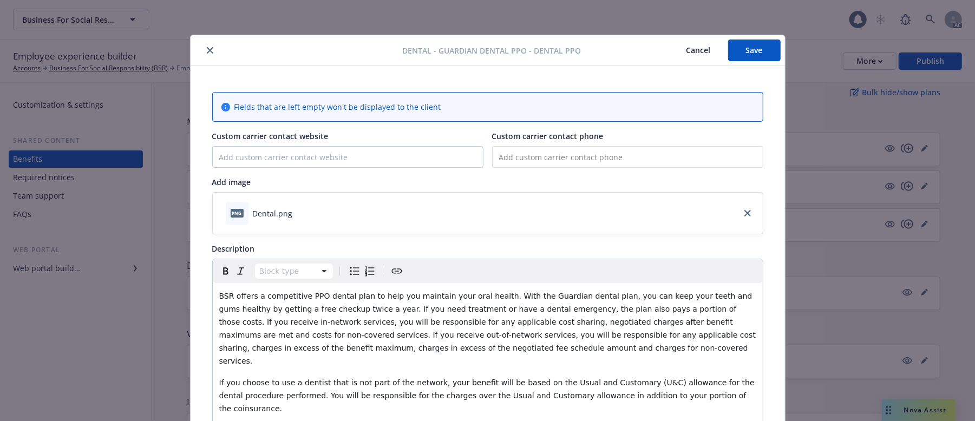
click at [745, 54] on button "Save" at bounding box center [754, 51] width 53 height 22
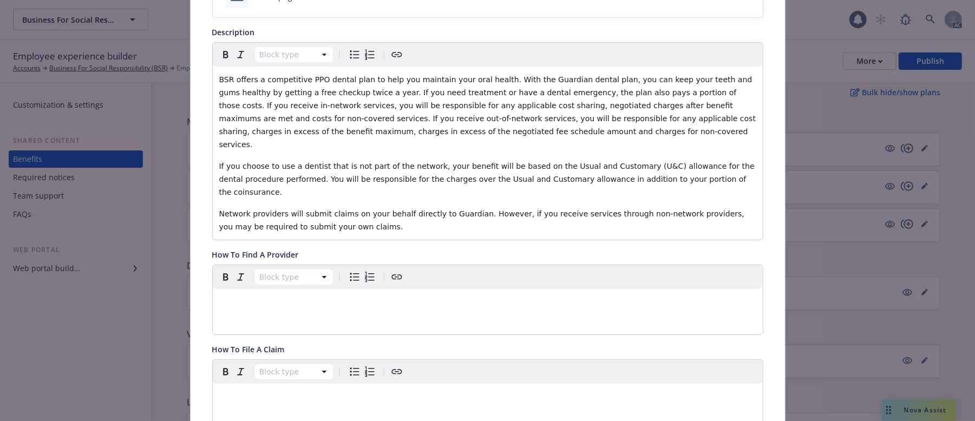
scroll to position [361, 0]
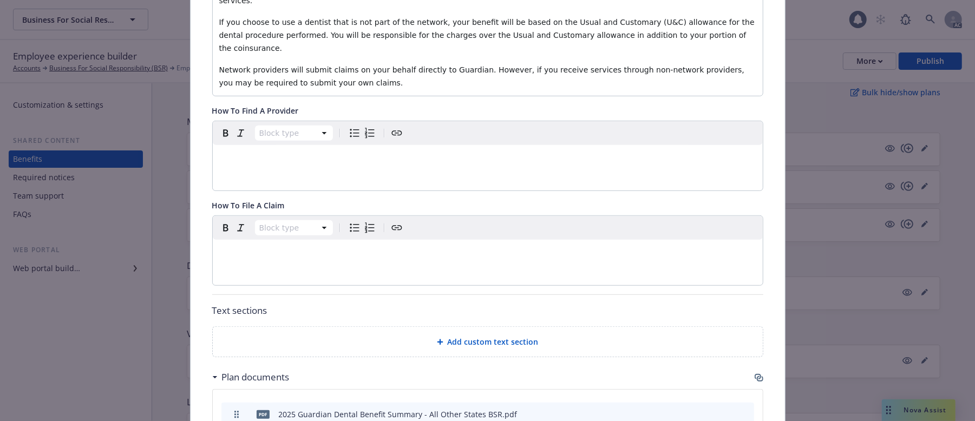
click at [247, 152] on p "editable markdown" at bounding box center [487, 158] width 537 height 13
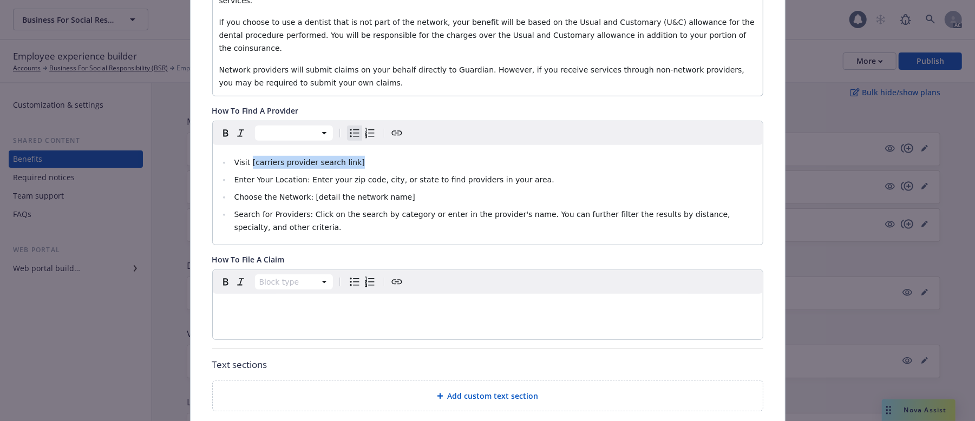
drag, startPoint x: 353, startPoint y: 139, endPoint x: 245, endPoint y: 135, distance: 107.8
click at [245, 156] on li "Visit [carriers provider search link]" at bounding box center [493, 162] width 525 height 13
click at [579, 208] on li "Search for Providers: Click on the search by category or enter in the provider'…" at bounding box center [493, 221] width 525 height 26
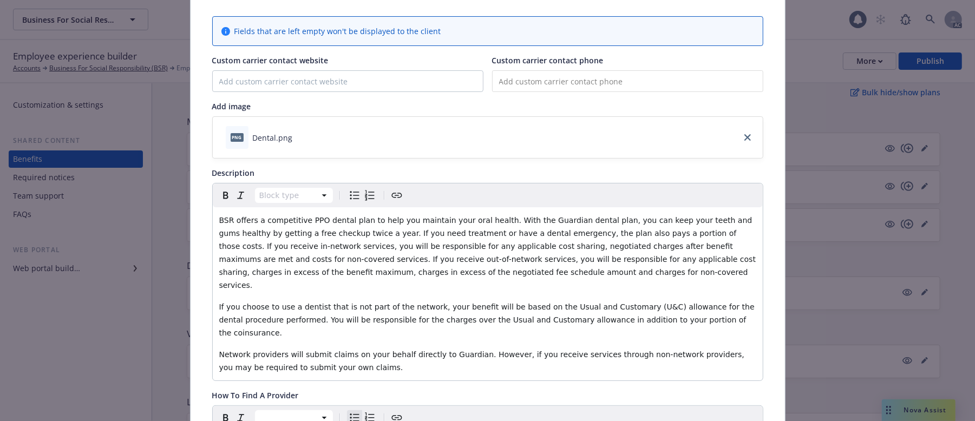
scroll to position [0, 0]
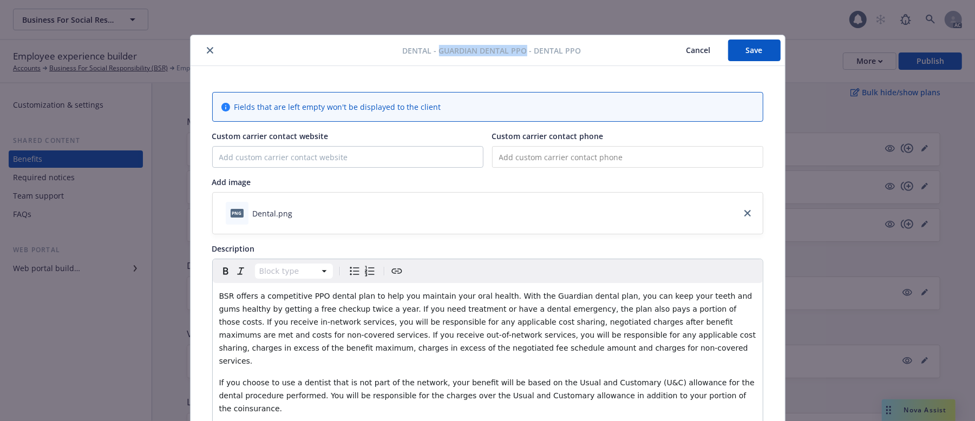
drag, startPoint x: 520, startPoint y: 50, endPoint x: 435, endPoint y: 44, distance: 85.2
click at [435, 45] on span "Dental - Guardian Dental PPO - Dental PPO" at bounding box center [492, 50] width 179 height 11
copy span "Guardian Dental PPO"
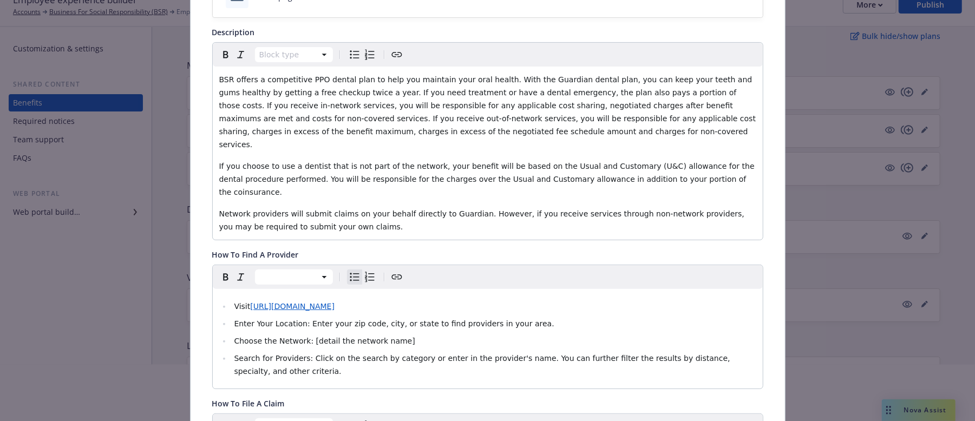
scroll to position [72, 0]
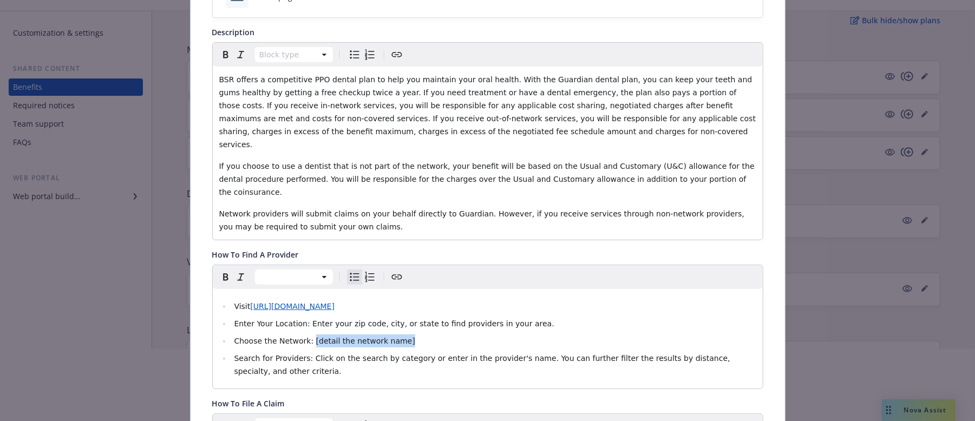
drag, startPoint x: 301, startPoint y: 317, endPoint x: 409, endPoint y: 312, distance: 108.4
click at [409, 335] on li "Choose the Network: [detail the network name]" at bounding box center [493, 341] width 525 height 13
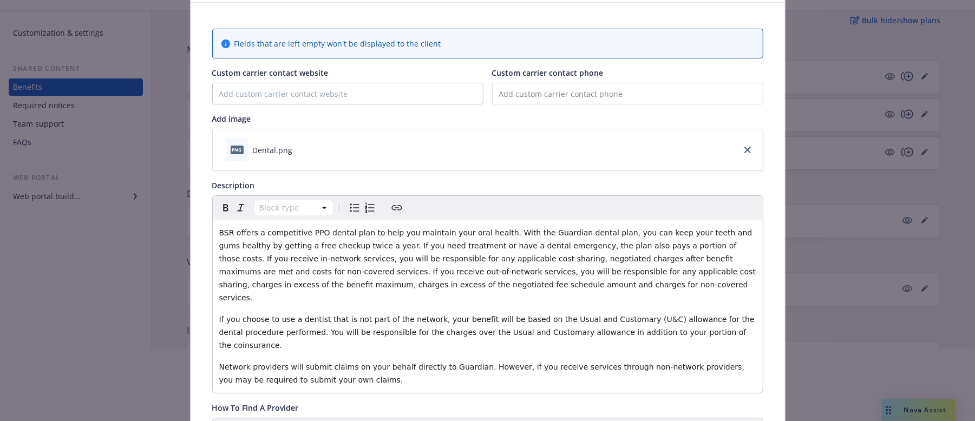
scroll to position [0, 0]
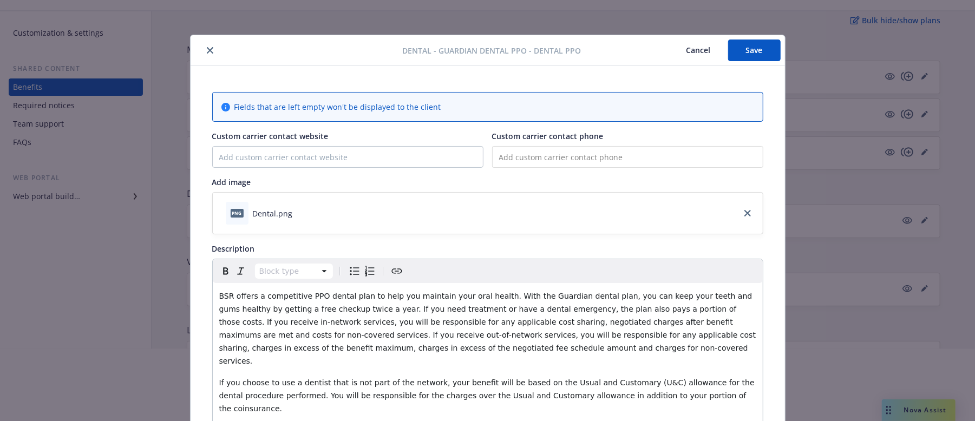
click at [751, 45] on button "Save" at bounding box center [754, 51] width 53 height 22
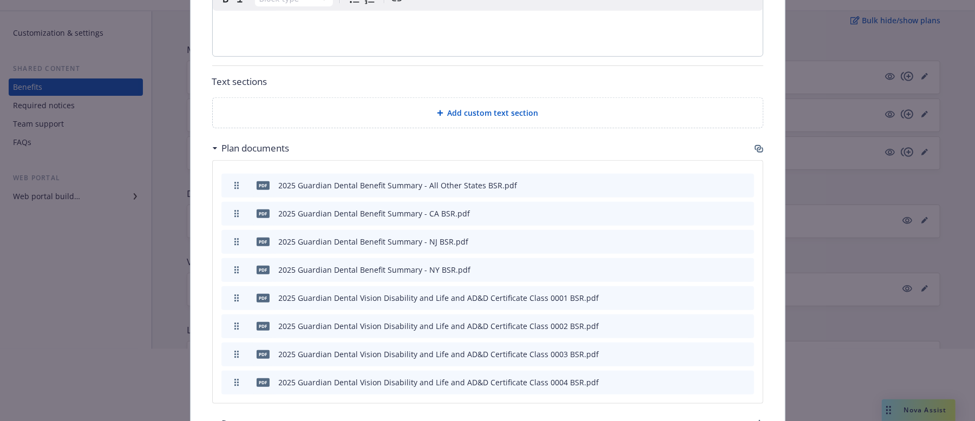
scroll to position [794, 0]
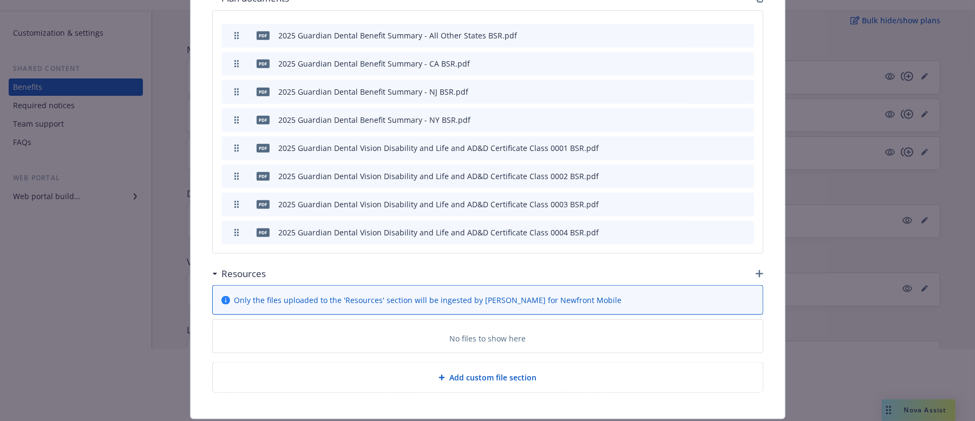
click at [756, 270] on icon "button" at bounding box center [760, 274] width 8 height 8
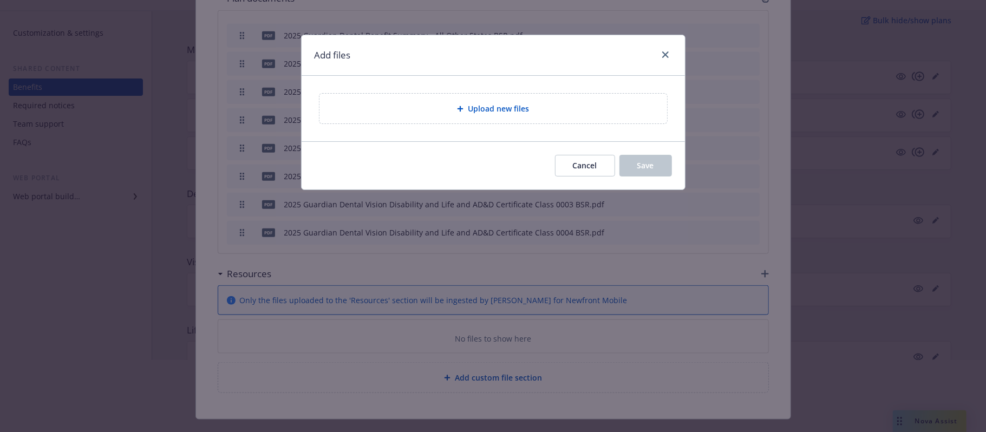
click at [489, 90] on div "Upload new files" at bounding box center [493, 109] width 383 height 66
click at [468, 116] on div "Upload new files" at bounding box center [493, 109] width 348 height 30
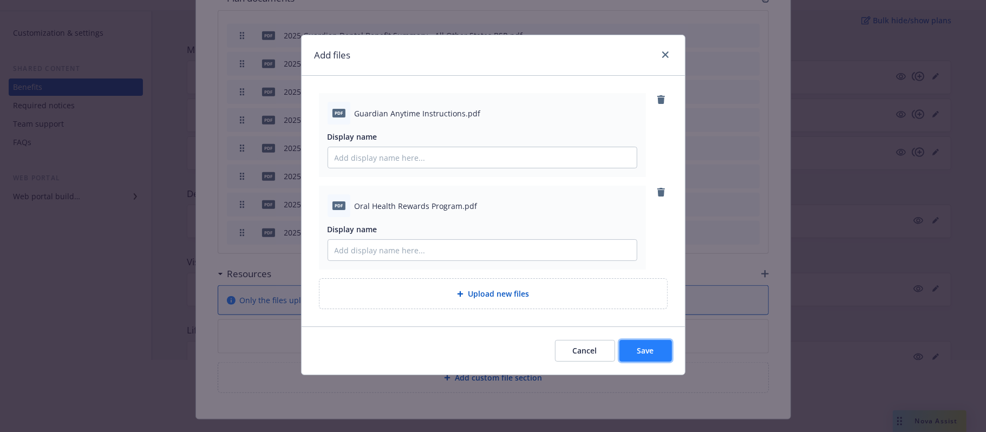
click at [652, 345] on button "Save" at bounding box center [645, 351] width 53 height 22
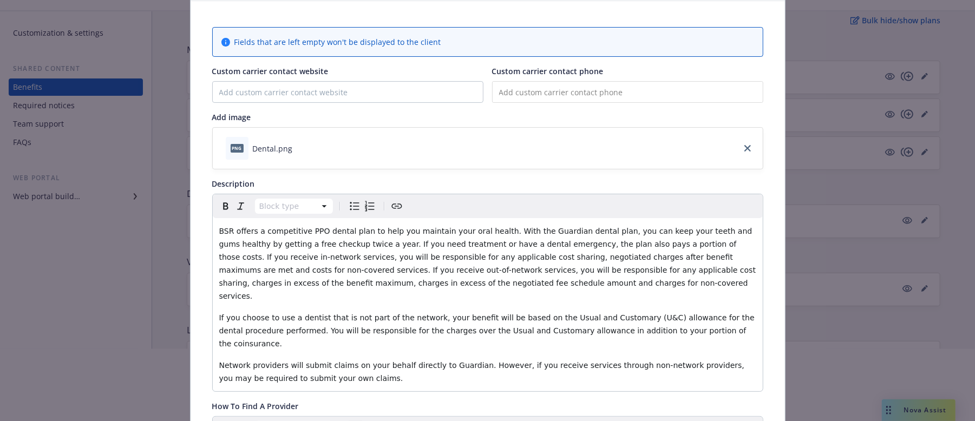
scroll to position [0, 0]
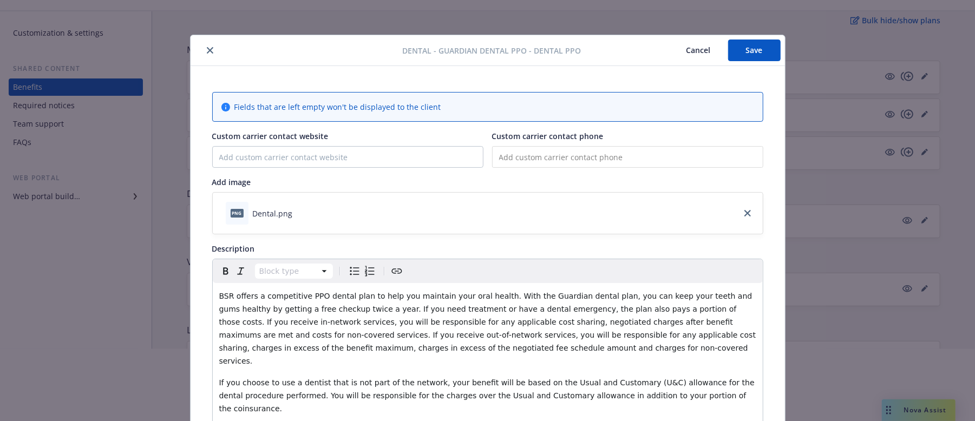
click at [759, 50] on button "Save" at bounding box center [754, 51] width 53 height 22
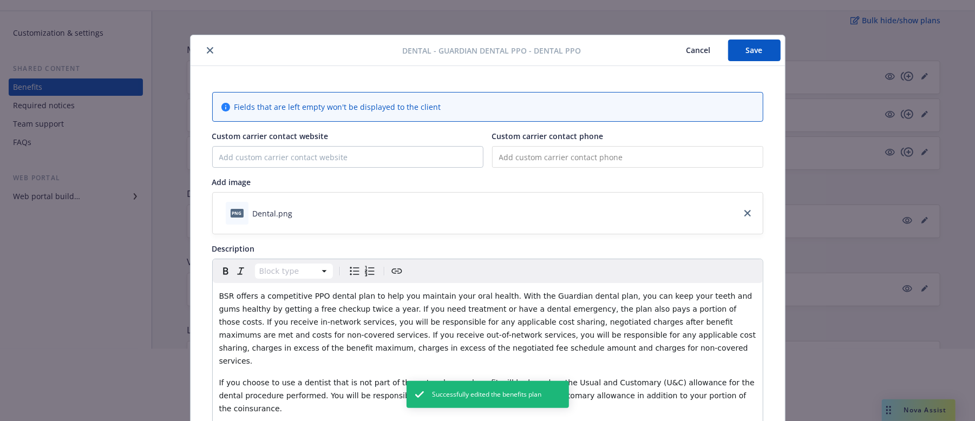
click at [694, 48] on button "Cancel" at bounding box center [698, 51] width 59 height 22
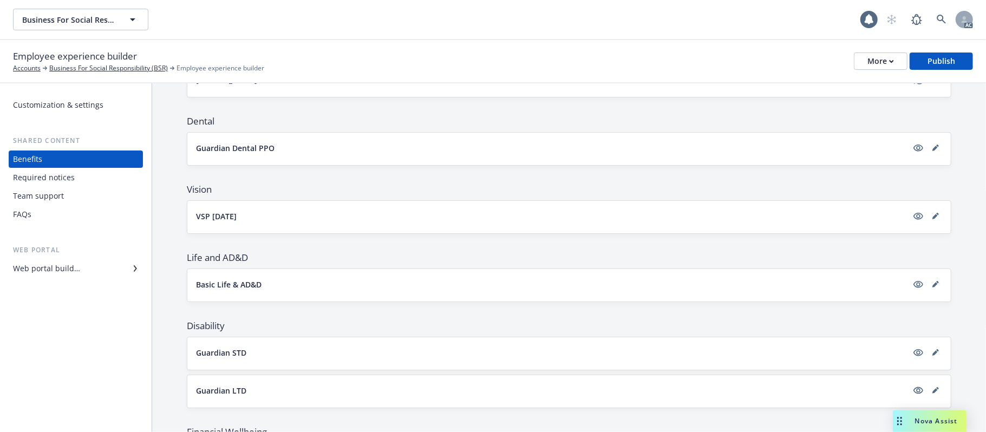
scroll to position [144, 0]
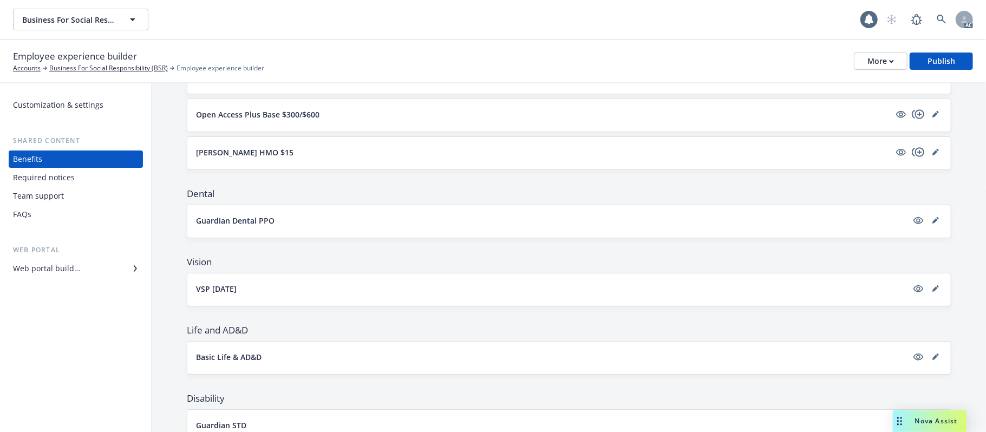
click at [605, 224] on button "Guardian Dental PPO" at bounding box center [551, 220] width 711 height 11
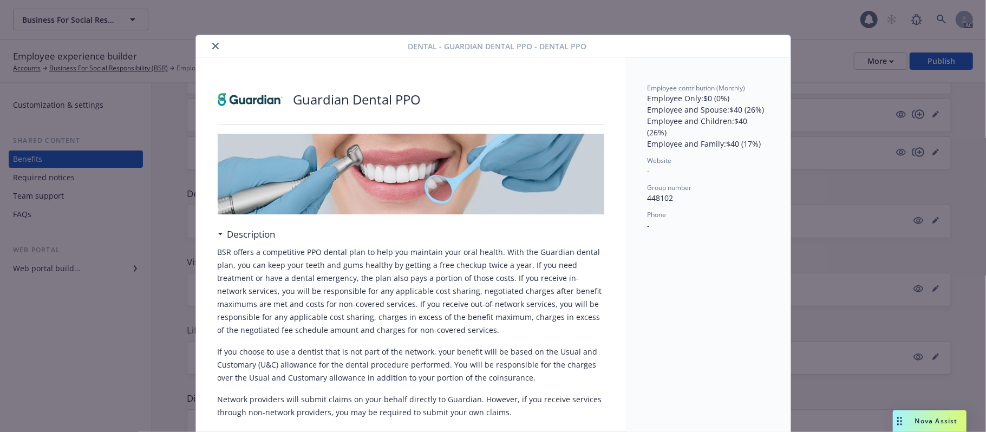
click at [212, 44] on icon "close" at bounding box center [215, 46] width 6 height 6
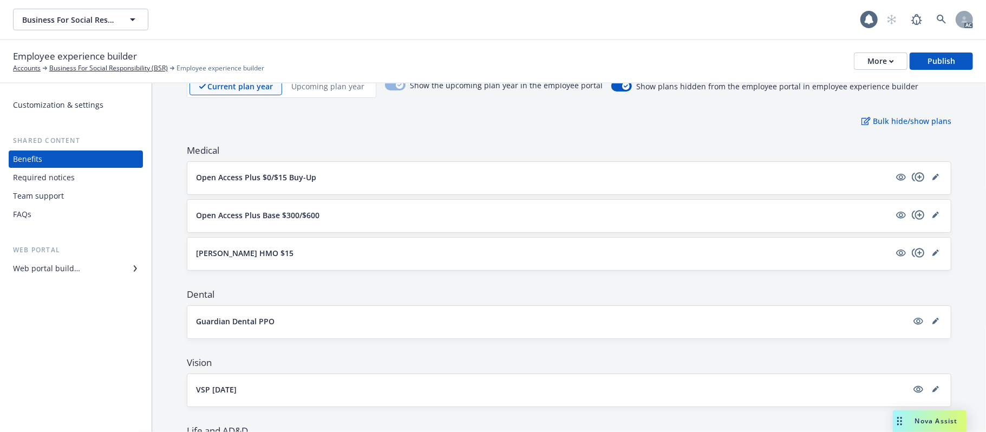
scroll to position [144, 0]
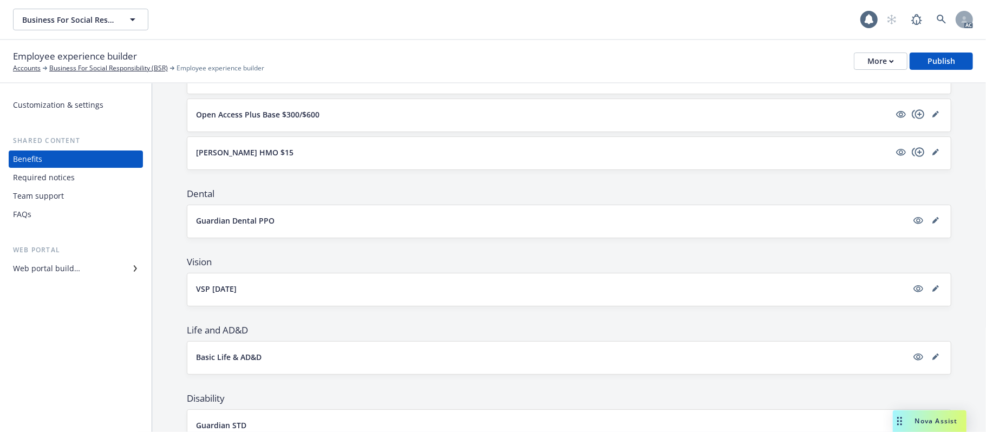
click at [287, 292] on button "VSP 12/12/12" at bounding box center [551, 288] width 711 height 11
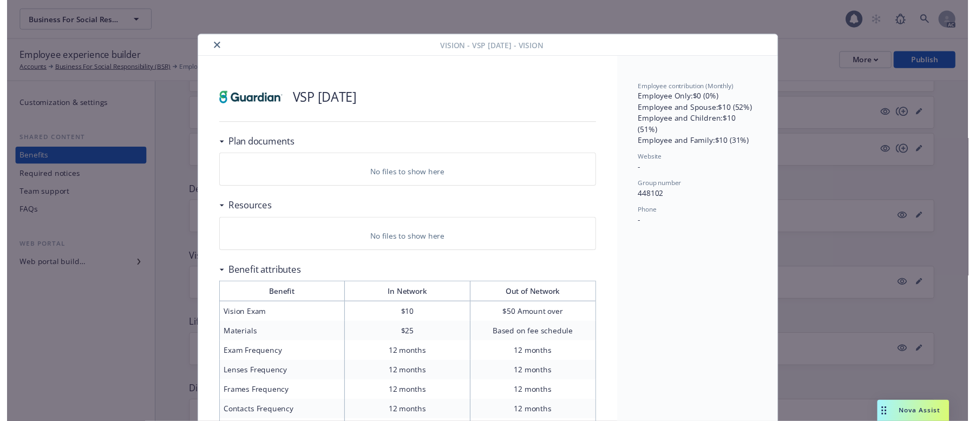
scroll to position [32, 0]
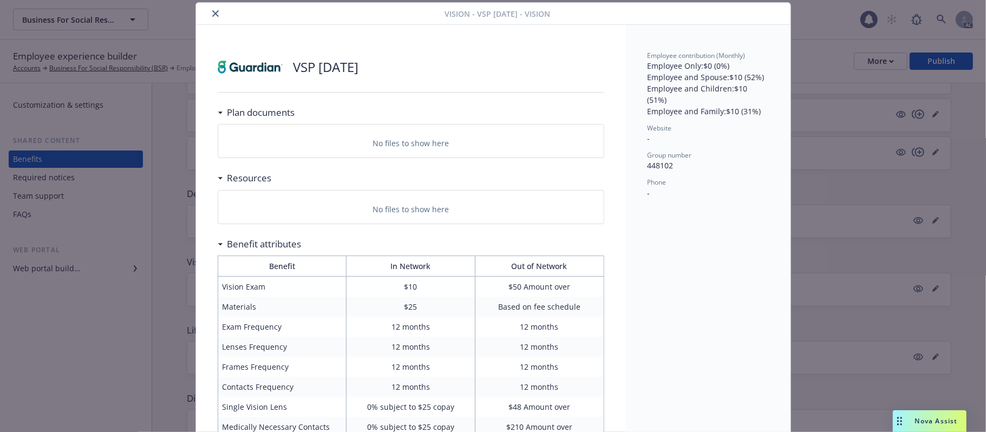
click at [212, 15] on icon "close" at bounding box center [215, 13] width 6 height 6
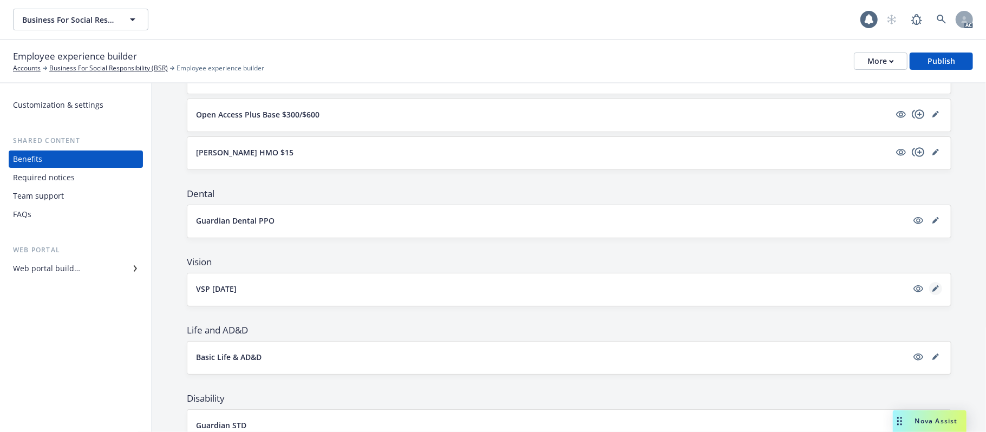
click at [907, 293] on link "editPencil" at bounding box center [935, 288] width 13 height 13
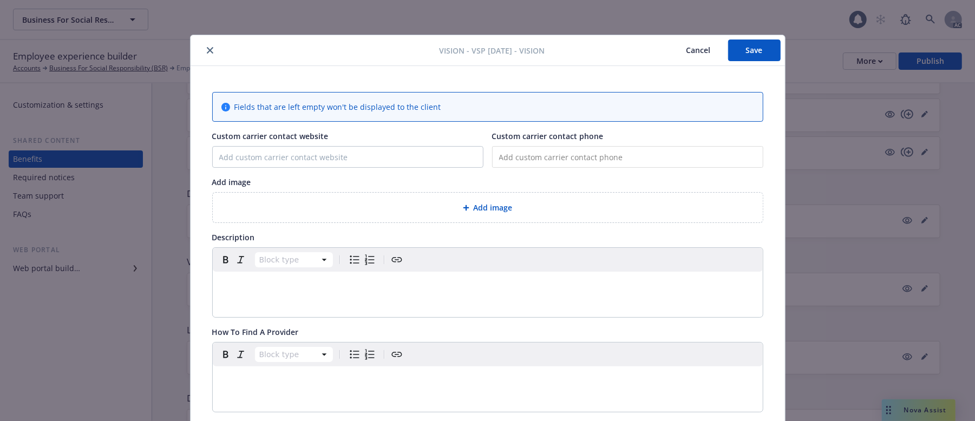
scroll to position [217, 0]
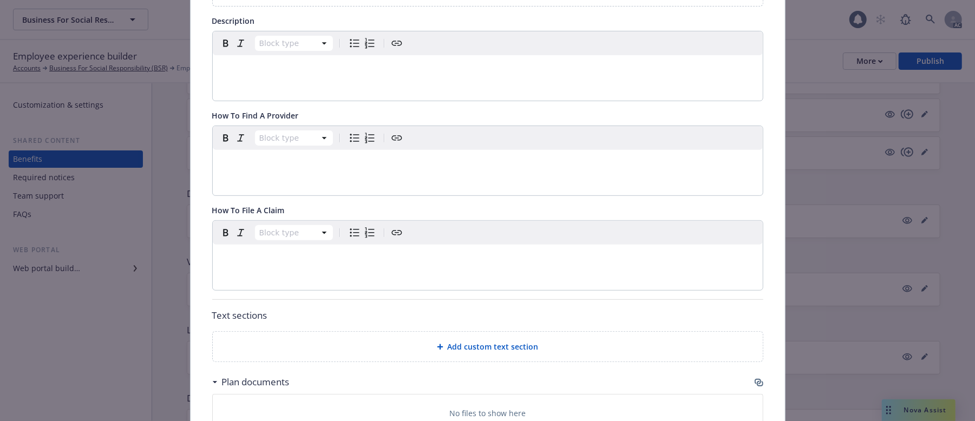
click at [488, 180] on div "Block type" at bounding box center [488, 160] width 550 height 69
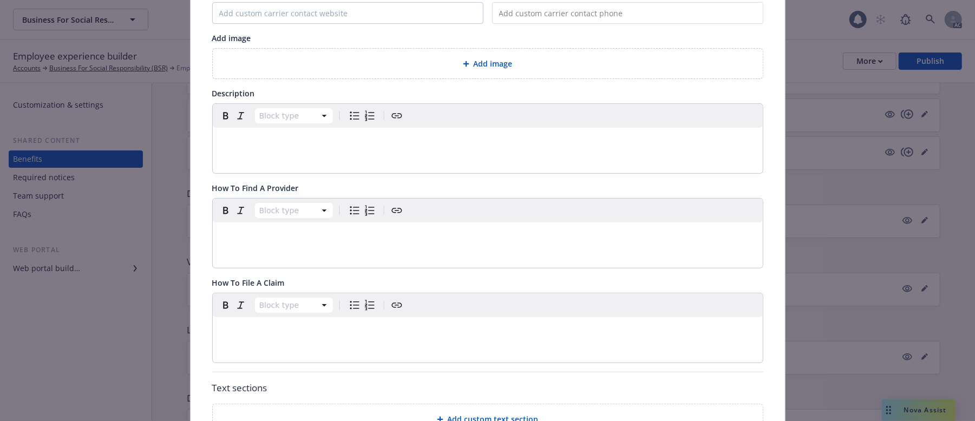
scroll to position [0, 0]
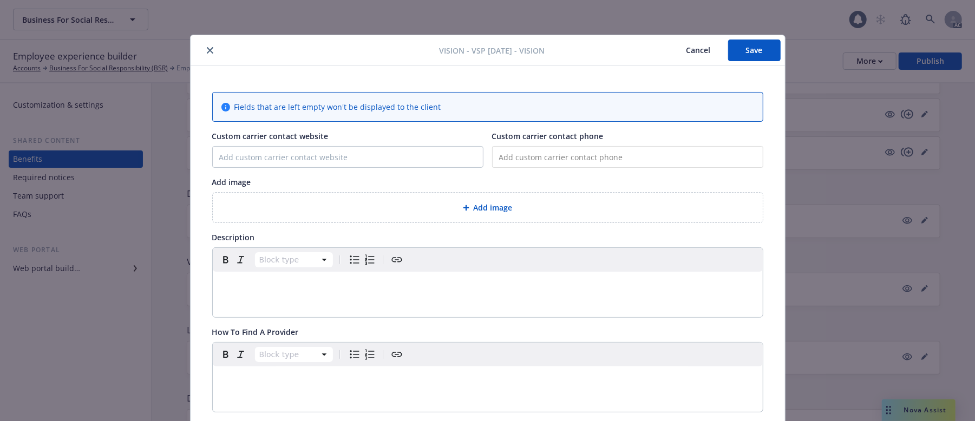
click at [544, 162] on input "tel" at bounding box center [627, 157] width 271 height 22
click at [278, 163] on input "Custom carrier contact website" at bounding box center [348, 157] width 270 height 21
click at [265, 162] on input "Custom carrier contact website" at bounding box center [348, 157] width 270 height 21
paste input "https://www.vsp.com/"
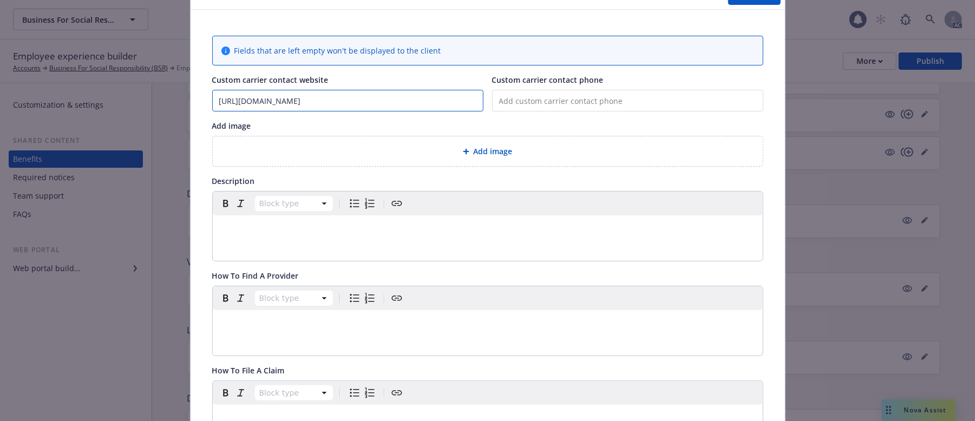
scroll to position [72, 0]
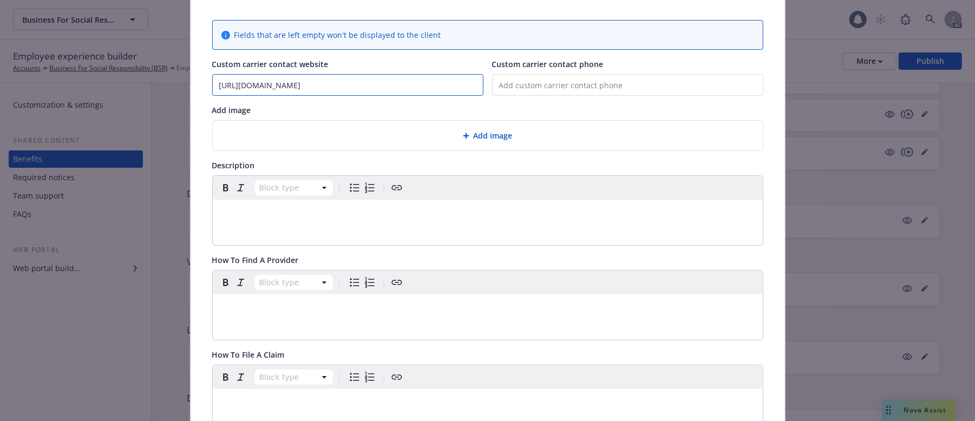
type input "https://www.vsp.com/"
click at [501, 136] on span "Add image" at bounding box center [493, 135] width 39 height 11
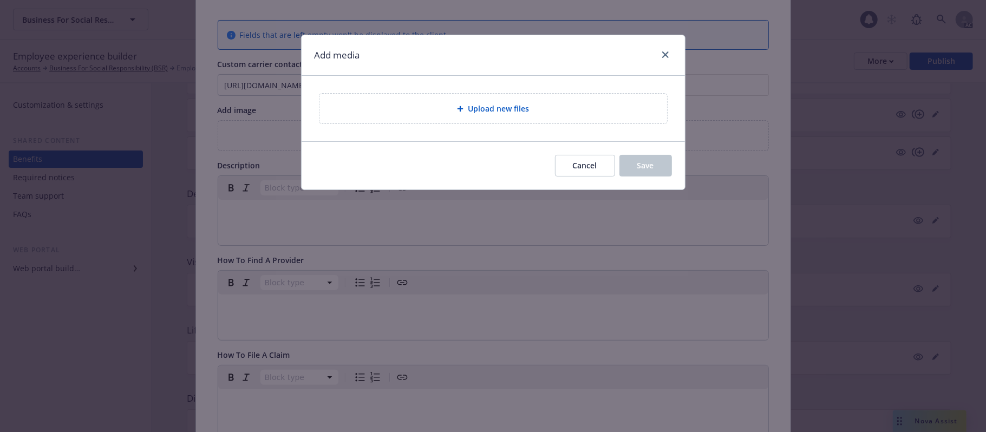
click at [507, 112] on span "Upload new files" at bounding box center [498, 108] width 61 height 11
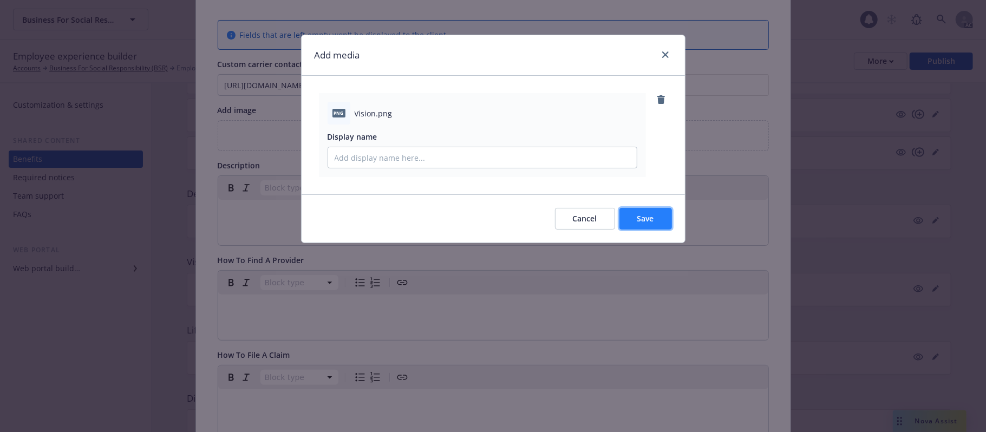
click at [642, 217] on span "Save" at bounding box center [645, 218] width 17 height 10
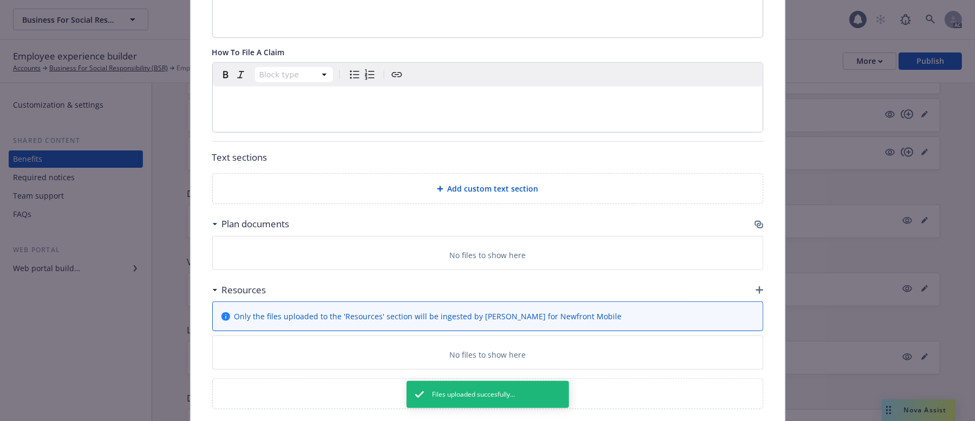
scroll to position [440, 0]
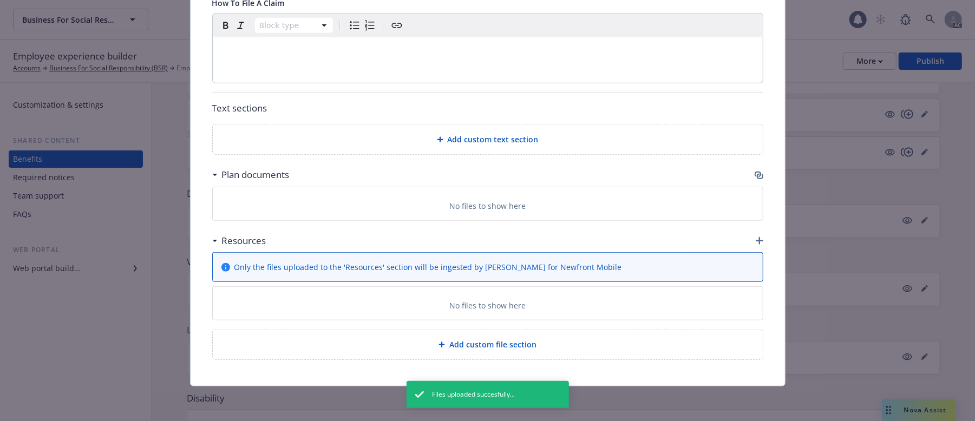
click at [756, 238] on icon "button" at bounding box center [760, 241] width 8 height 8
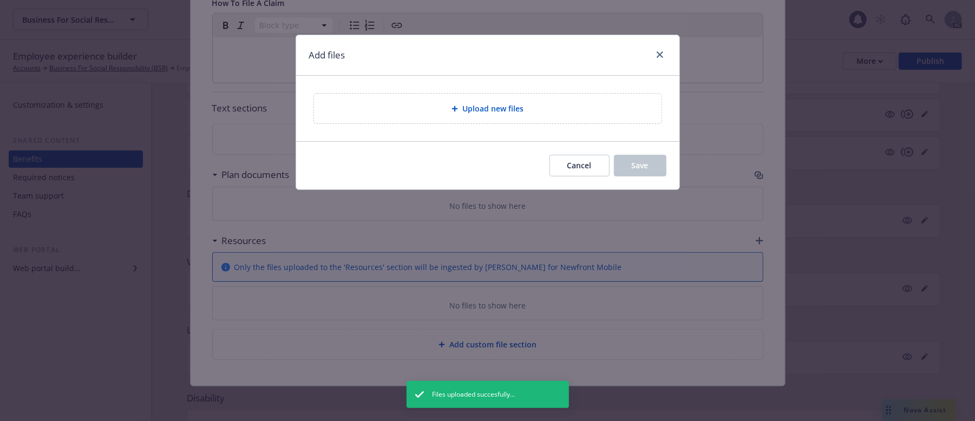
scroll to position [429, 0]
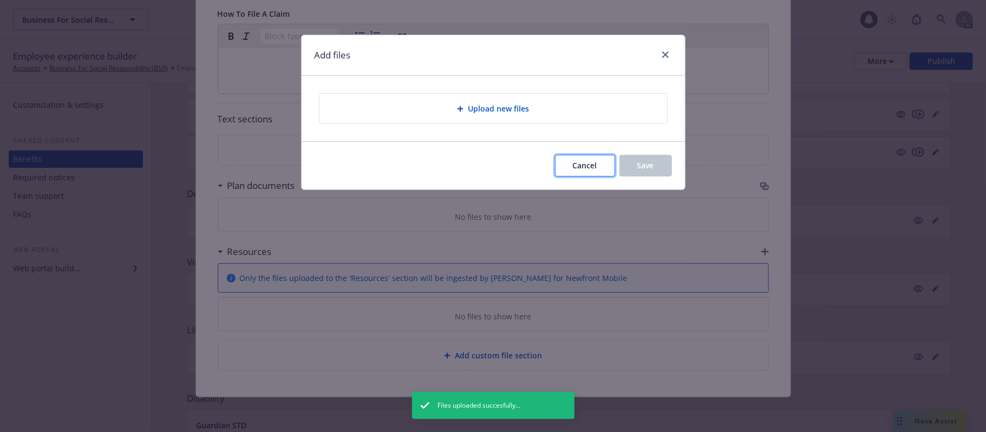
click at [587, 164] on span "Cancel" at bounding box center [585, 165] width 24 height 10
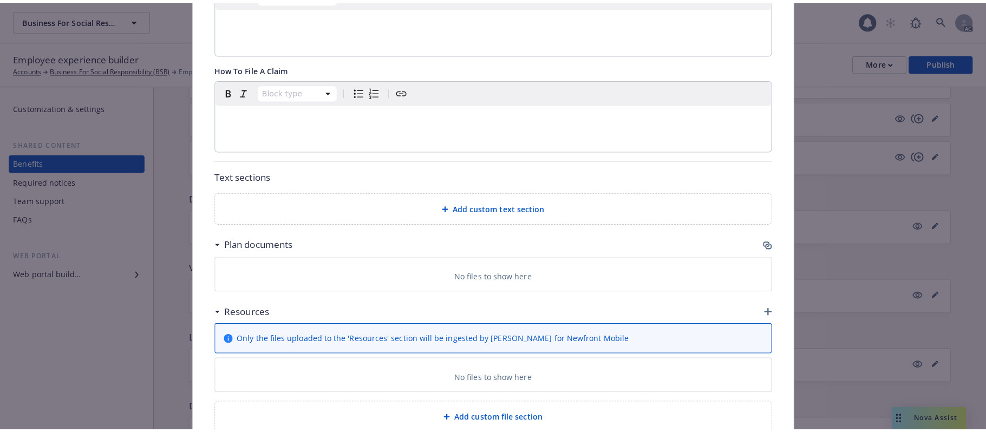
scroll to position [356, 0]
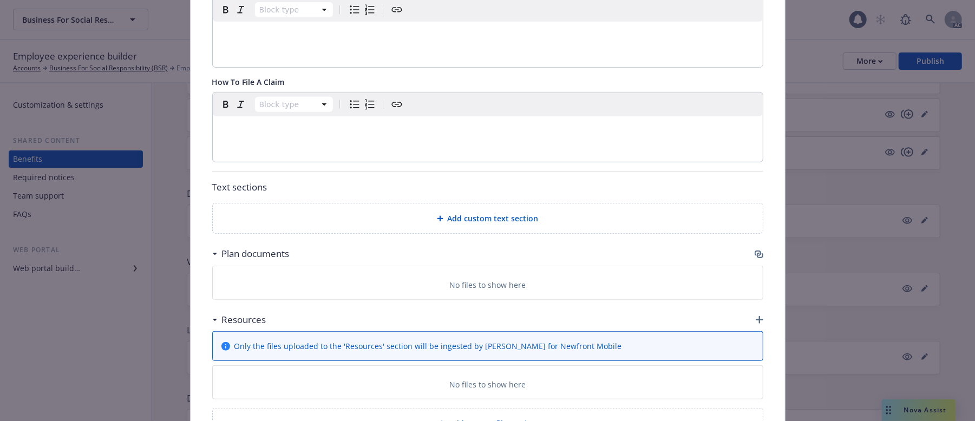
click at [755, 256] on icon "button" at bounding box center [759, 254] width 9 height 9
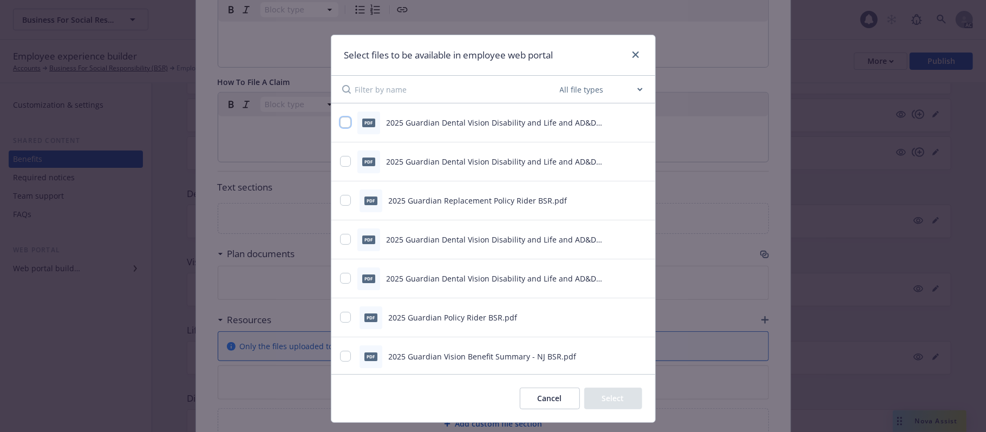
click at [340, 118] on input "checkbox" at bounding box center [345, 122] width 11 height 11
checkbox input "true"
click at [342, 164] on input "checkbox" at bounding box center [345, 161] width 11 height 11
checkbox input "true"
drag, startPoint x: 344, startPoint y: 237, endPoint x: 347, endPoint y: 280, distance: 43.4
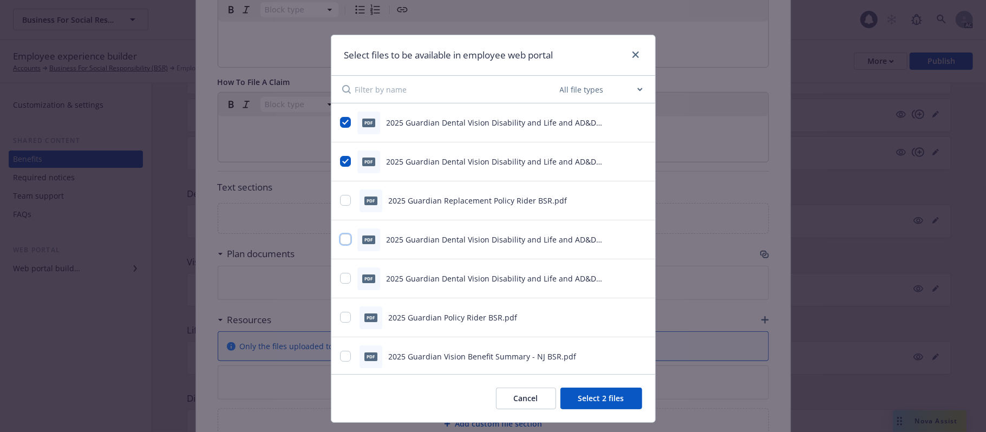
click at [343, 237] on input "checkbox" at bounding box center [345, 239] width 11 height 11
checkbox input "true"
click at [341, 280] on input "checkbox" at bounding box center [345, 278] width 11 height 11
checkbox input "true"
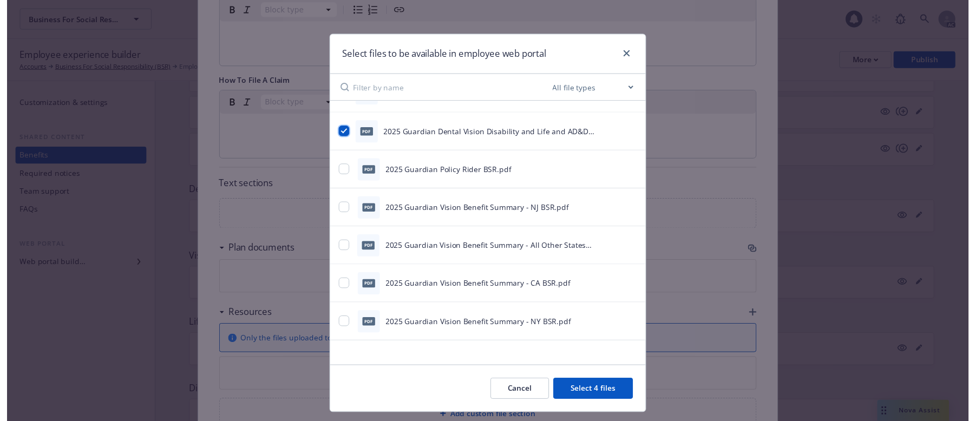
scroll to position [145, 0]
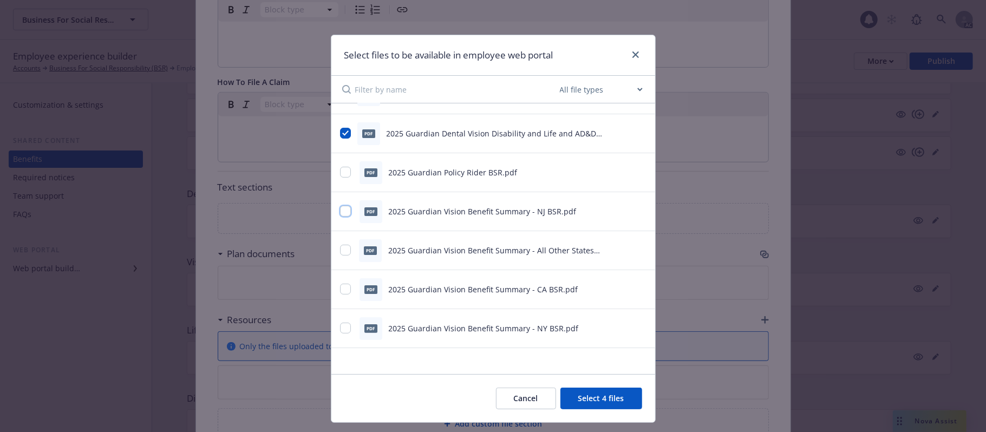
click at [344, 213] on input "checkbox" at bounding box center [345, 211] width 11 height 11
checkbox input "true"
click at [340, 250] on input "checkbox" at bounding box center [345, 250] width 11 height 11
checkbox input "true"
click at [341, 295] on input "checkbox" at bounding box center [345, 289] width 11 height 11
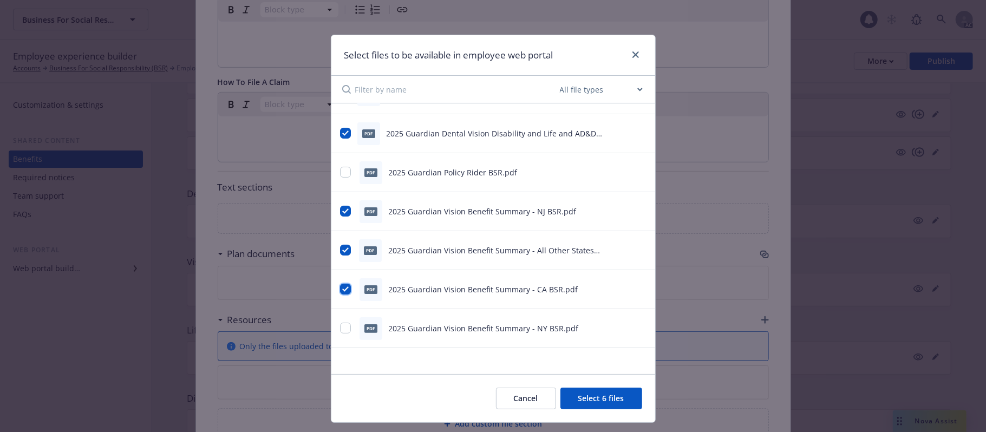
checkbox input "true"
click at [343, 330] on input "checkbox" at bounding box center [345, 328] width 11 height 11
checkbox input "true"
click at [596, 347] on button "Select 8 files" at bounding box center [601, 399] width 82 height 22
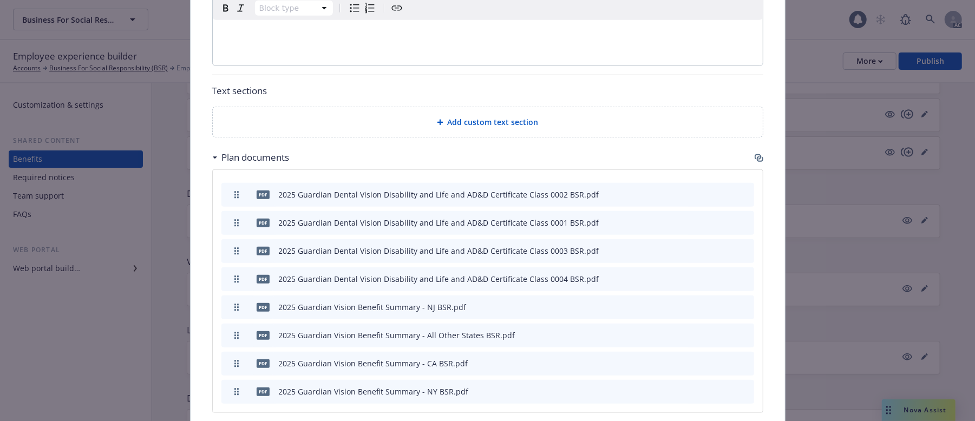
scroll to position [501, 0]
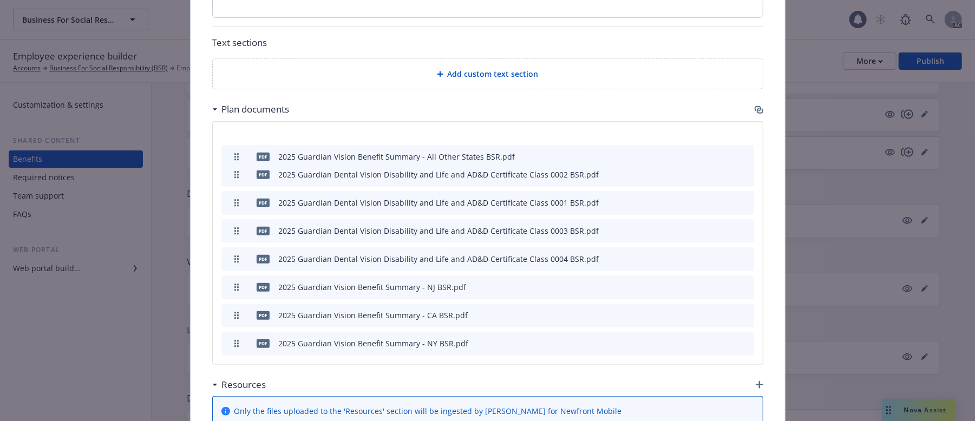
drag, startPoint x: 230, startPoint y: 289, endPoint x: 254, endPoint y: 159, distance: 132.7
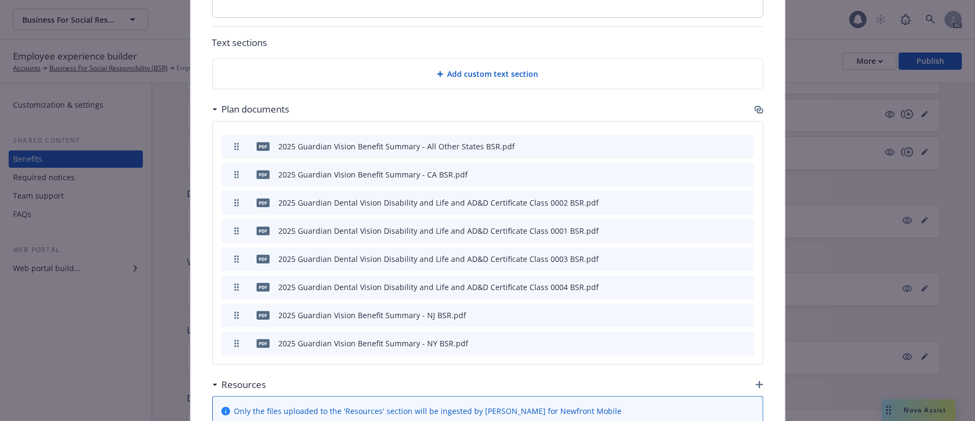
drag, startPoint x: 234, startPoint y: 319, endPoint x: 267, endPoint y: 178, distance: 144.5
drag, startPoint x: 232, startPoint y: 321, endPoint x: 277, endPoint y: 210, distance: 119.2
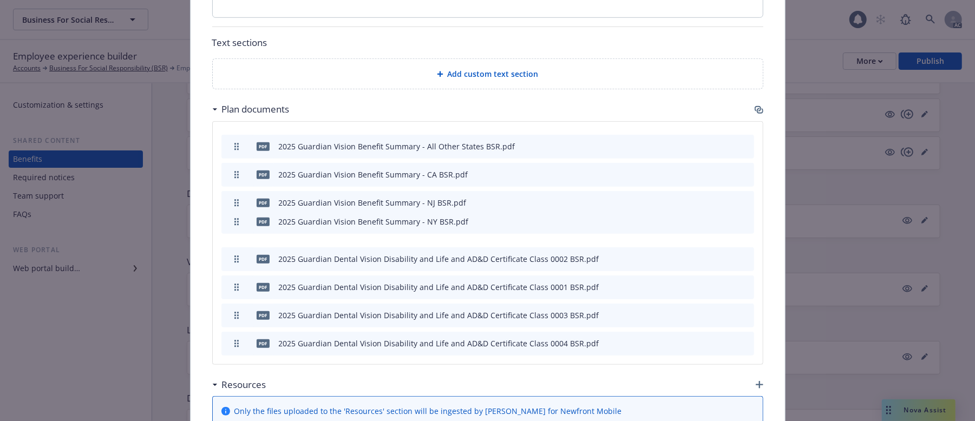
drag, startPoint x: 232, startPoint y: 347, endPoint x: 273, endPoint y: 230, distance: 123.3
drag, startPoint x: 230, startPoint y: 263, endPoint x: 234, endPoint y: 290, distance: 28.0
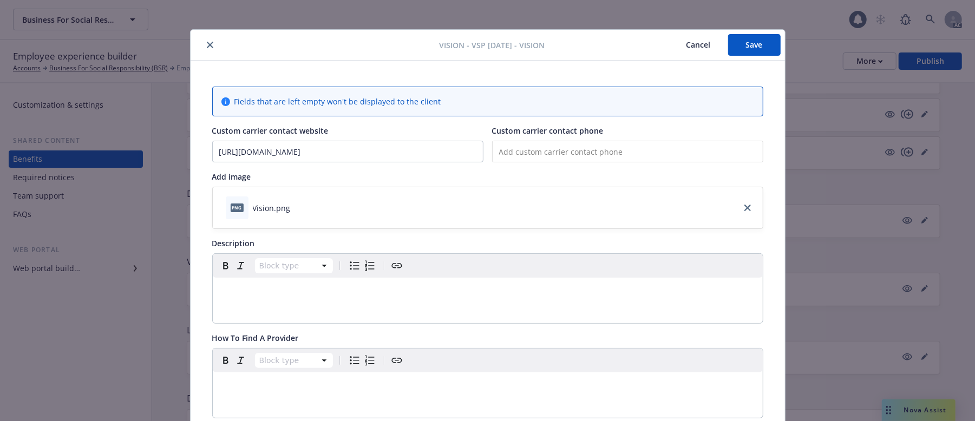
scroll to position [0, 0]
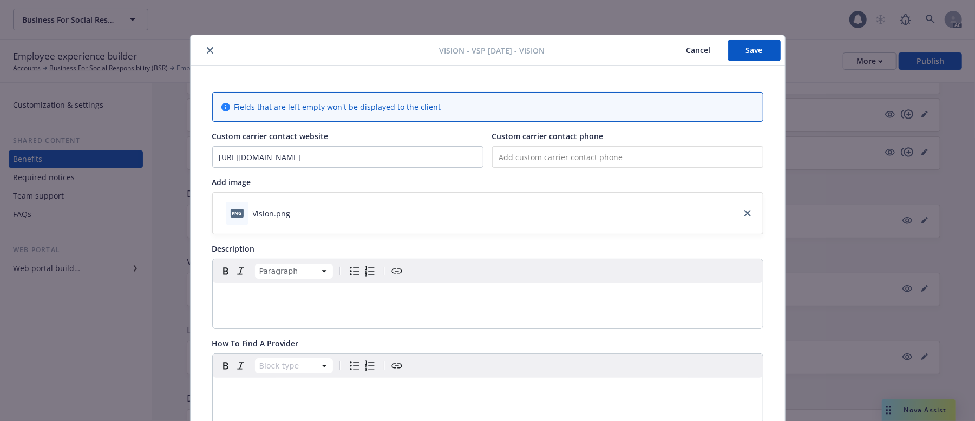
click at [266, 293] on p "editable markdown" at bounding box center [487, 296] width 537 height 13
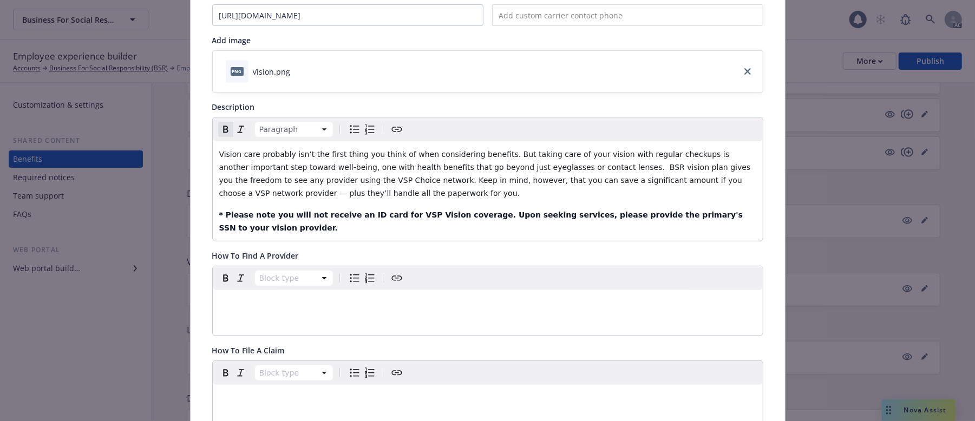
scroll to position [144, 0]
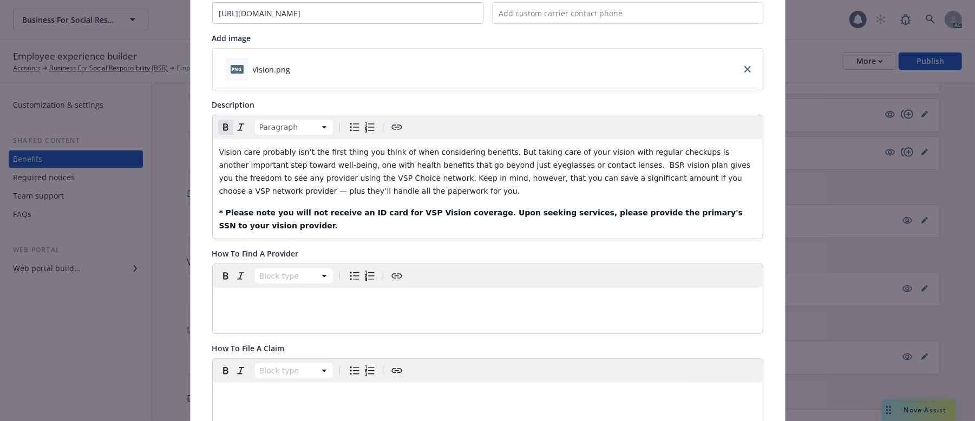
click at [299, 298] on div "editable markdown" at bounding box center [488, 301] width 550 height 26
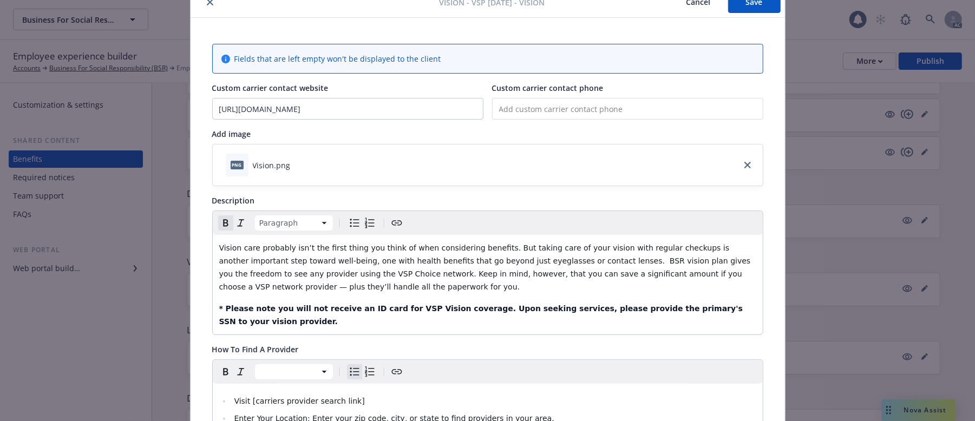
scroll to position [0, 0]
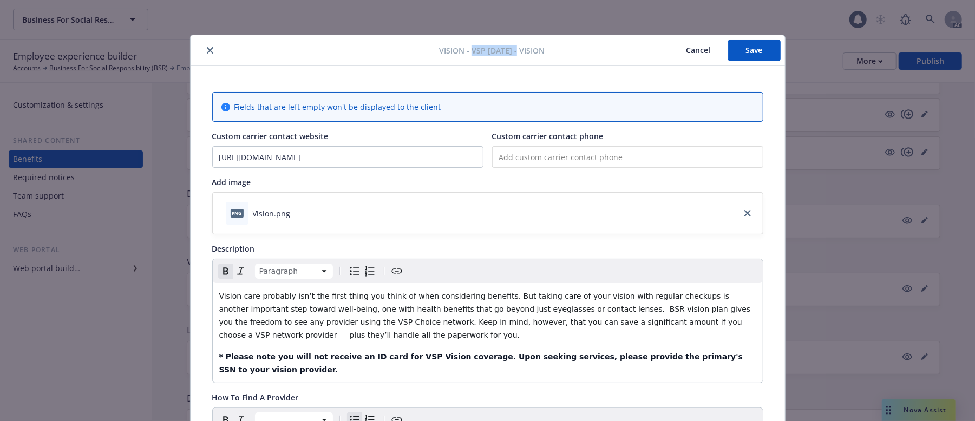
drag, startPoint x: 462, startPoint y: 52, endPoint x: 508, endPoint y: 50, distance: 45.5
click at [508, 50] on span "Vision - VSP 12/12/12 - Vision" at bounding box center [492, 50] width 106 height 11
copy span "VSP 12/12/12"
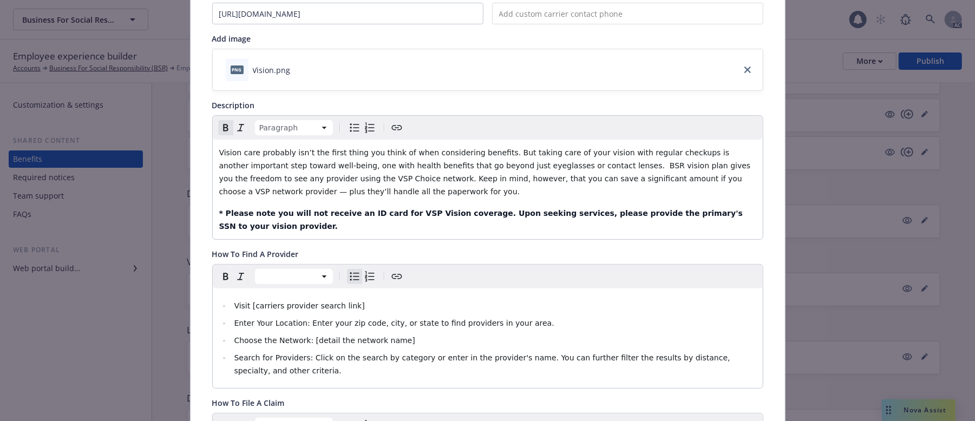
scroll to position [144, 0]
drag, startPoint x: 302, startPoint y: 328, endPoint x: 460, endPoint y: 317, distance: 158.4
click at [460, 317] on ul "Visit [carriers provider search link] Enter Your Location: Enter your zip code,…" at bounding box center [487, 338] width 537 height 78
drag, startPoint x: 349, startPoint y: 292, endPoint x: 245, endPoint y: 292, distance: 103.4
click at [245, 299] on li "Visit [carriers provider search link]" at bounding box center [493, 305] width 525 height 13
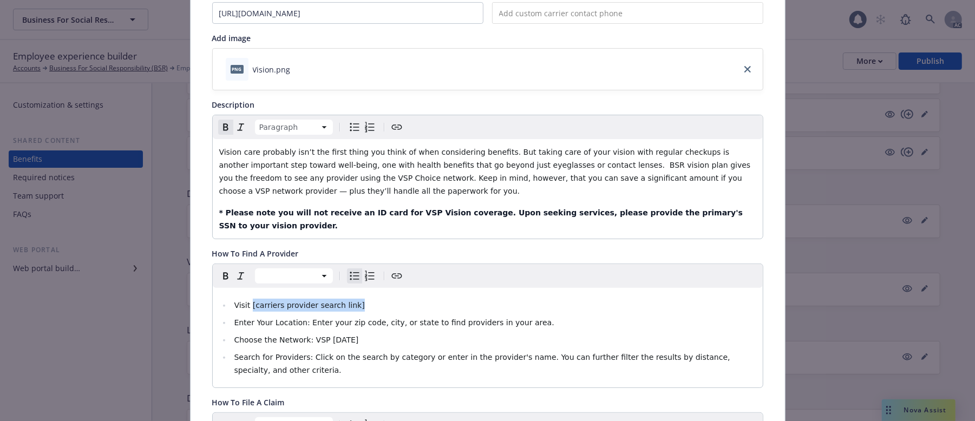
click at [345, 299] on li "Visit [carriers provider search link]" at bounding box center [493, 305] width 525 height 13
drag, startPoint x: 351, startPoint y: 292, endPoint x: 245, endPoint y: 295, distance: 105.6
click at [245, 299] on li "Visit [carriers provider search link]" at bounding box center [493, 305] width 525 height 13
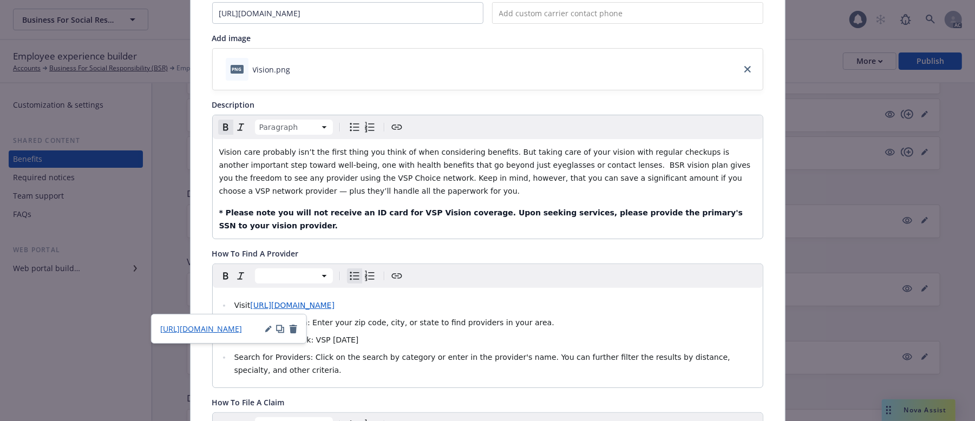
click at [399, 299] on li "Visit https://www.vsp.com/eye-doctor?sortByPremier=true&utm_source=consumer_nat…" at bounding box center [493, 305] width 525 height 13
click at [596, 336] on li "Choose the Network: VSP 12/12/12" at bounding box center [493, 340] width 525 height 13
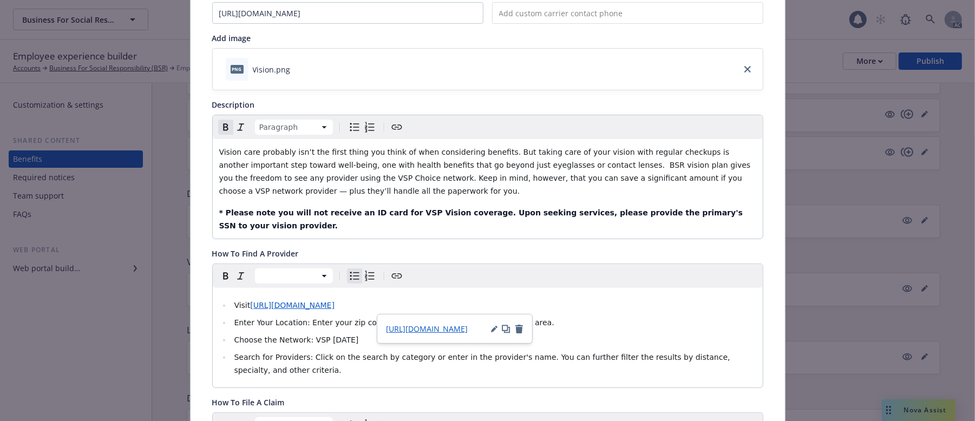
drag, startPoint x: 666, startPoint y: 306, endPoint x: 254, endPoint y: 302, distance: 411.5
click at [254, 302] on li "Visit https://www.vsp.com/eye-doctor?sortByPremier=true&utm_source=consumer_nat…" at bounding box center [493, 305] width 525 height 13
click at [350, 299] on li "Visit [carriers provider search link]" at bounding box center [493, 305] width 525 height 13
drag, startPoint x: 245, startPoint y: 293, endPoint x: 364, endPoint y: 289, distance: 119.2
click at [364, 299] on li "Visit [carriers provider search link]" at bounding box center [493, 305] width 525 height 13
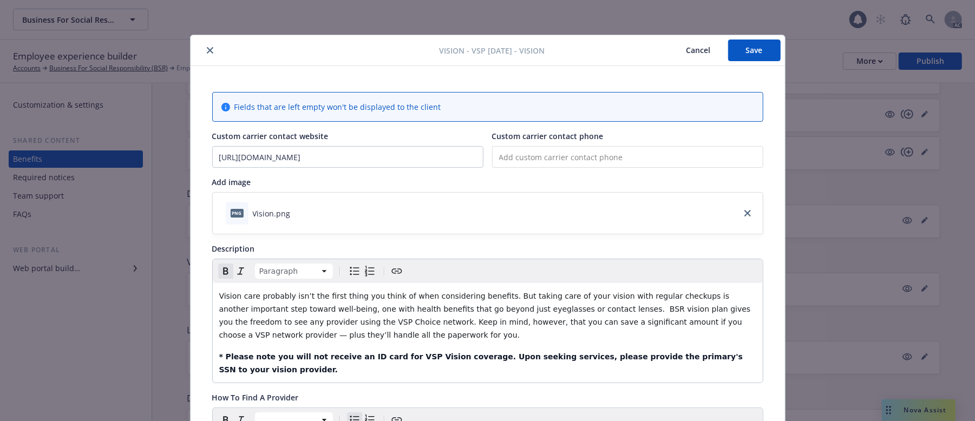
scroll to position [72, 0]
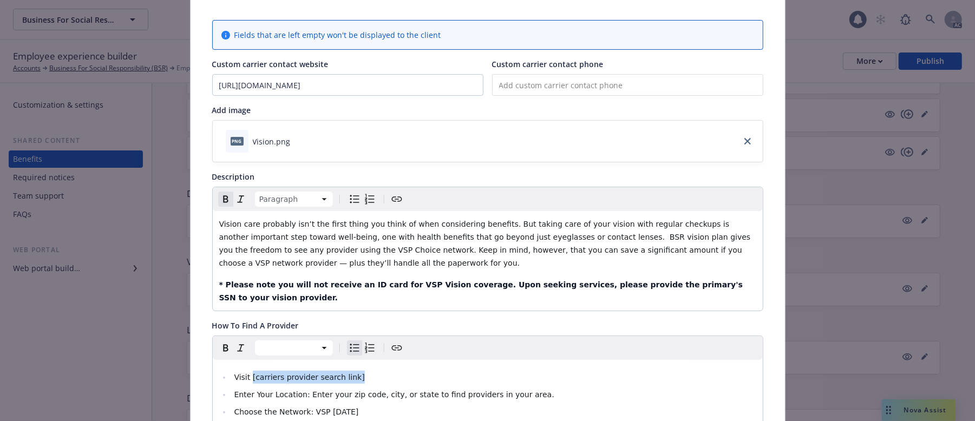
click at [345, 347] on li "Visit [carriers provider search link]" at bounding box center [493, 377] width 525 height 13
drag, startPoint x: 347, startPoint y: 367, endPoint x: 246, endPoint y: 363, distance: 101.3
click at [246, 347] on li "Visit [carriers provider search link]" at bounding box center [493, 377] width 525 height 13
drag, startPoint x: 541, startPoint y: 384, endPoint x: 880, endPoint y: 302, distance: 348.3
click at [544, 347] on li "Enter Your Location: Enter your zip code, city, or state to find providers in y…" at bounding box center [493, 394] width 525 height 13
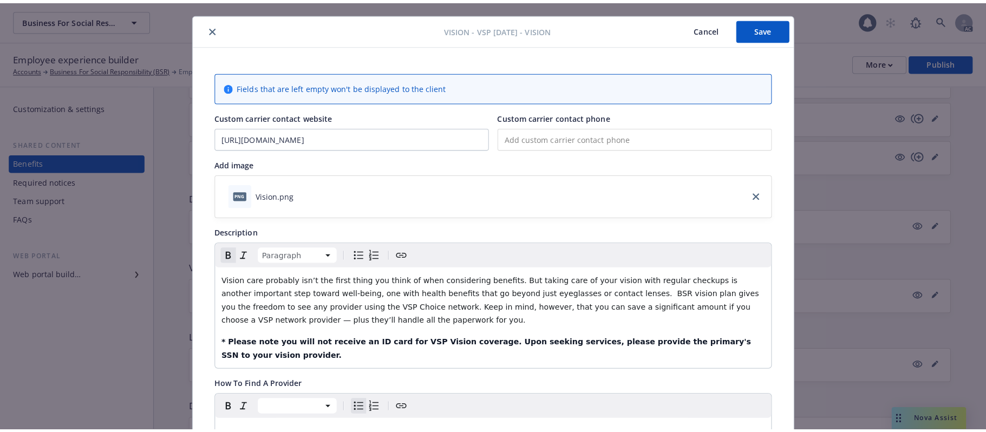
scroll to position [0, 0]
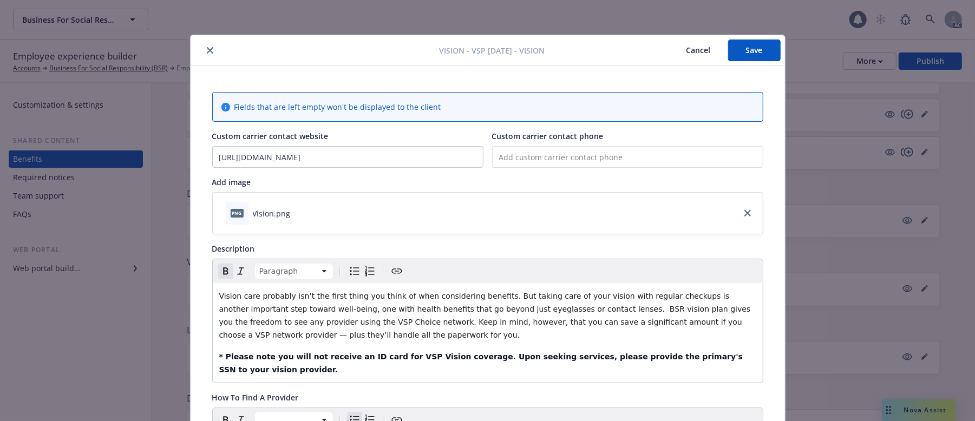
click at [744, 53] on button "Save" at bounding box center [754, 51] width 53 height 22
click at [737, 45] on button "Save" at bounding box center [754, 51] width 53 height 22
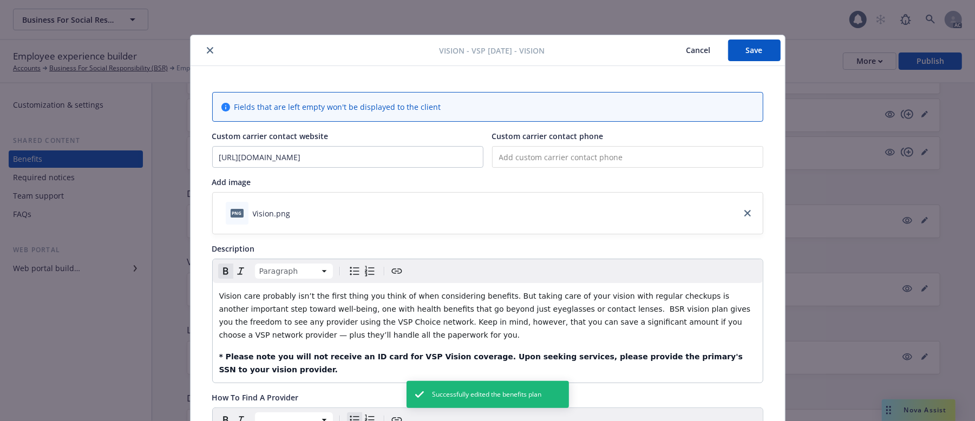
click at [692, 50] on button "Cancel" at bounding box center [698, 51] width 59 height 22
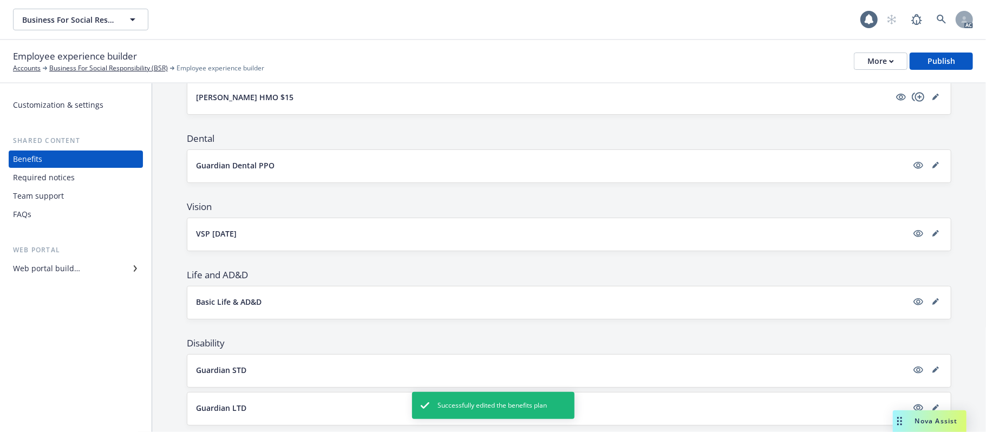
scroll to position [262, 0]
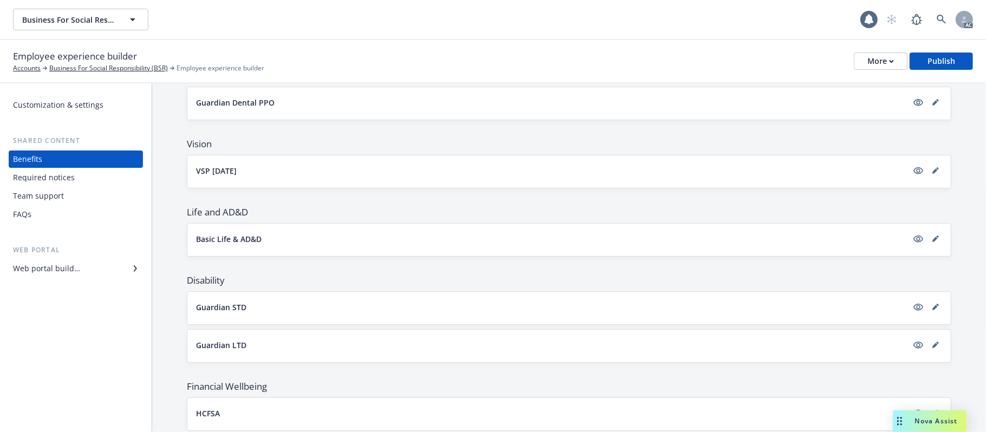
click at [306, 245] on button "Basic Life & AD&D" at bounding box center [551, 238] width 711 height 11
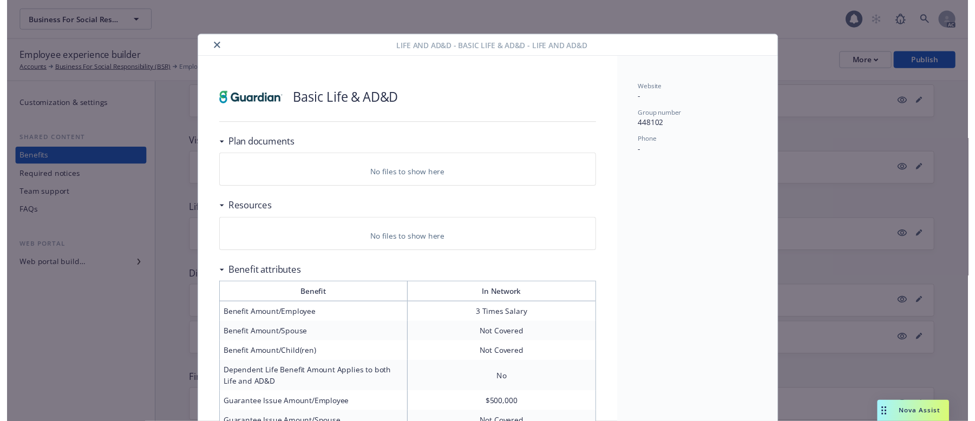
scroll to position [32, 0]
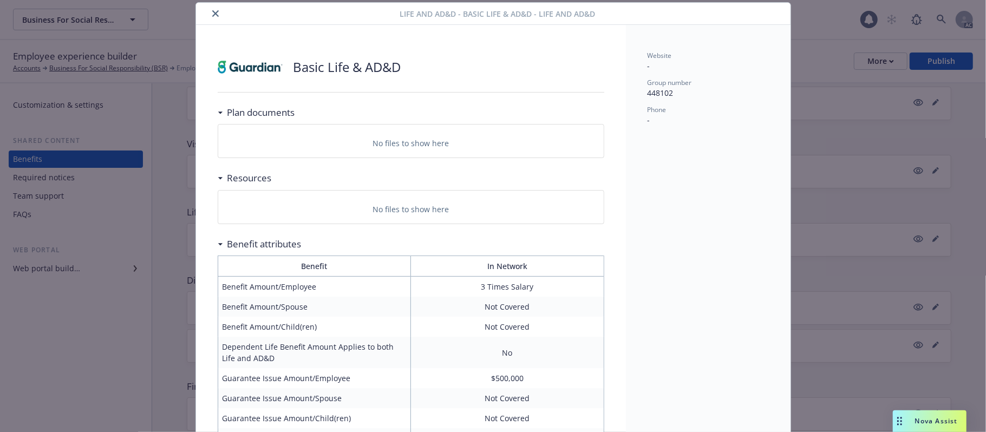
click at [212, 11] on icon "close" at bounding box center [215, 13] width 6 height 6
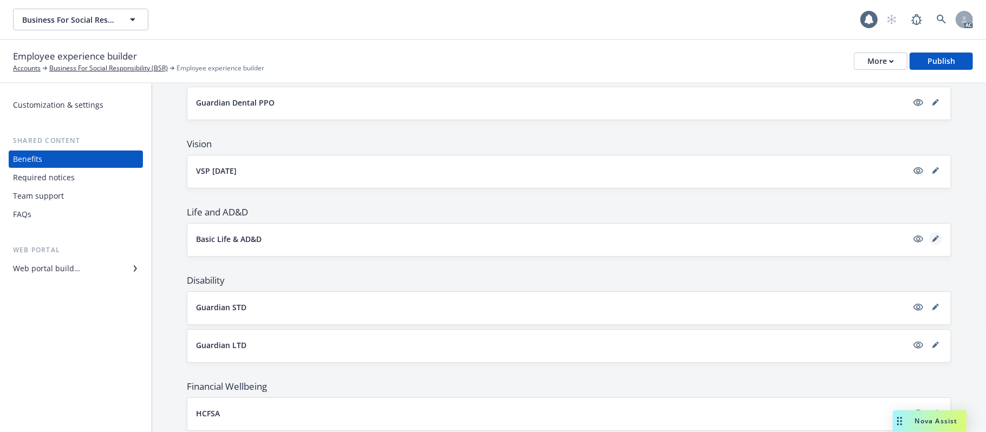
click at [907, 239] on icon "editPencil" at bounding box center [935, 239] width 6 height 6
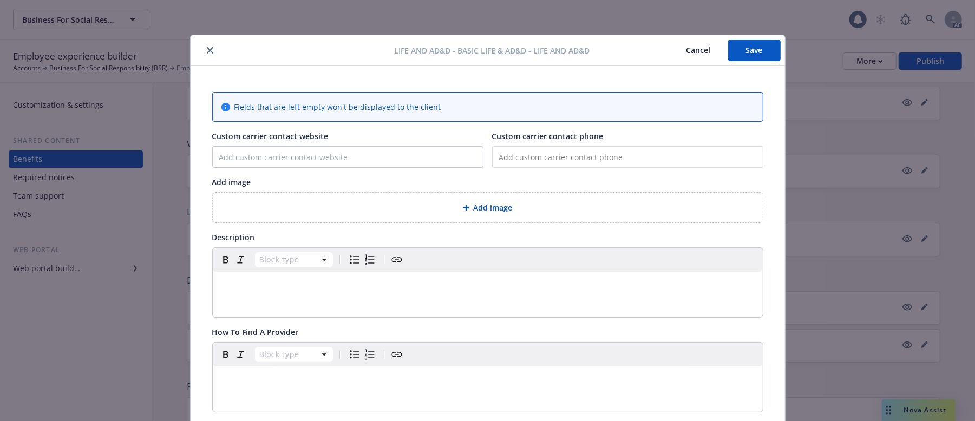
scroll to position [32, 0]
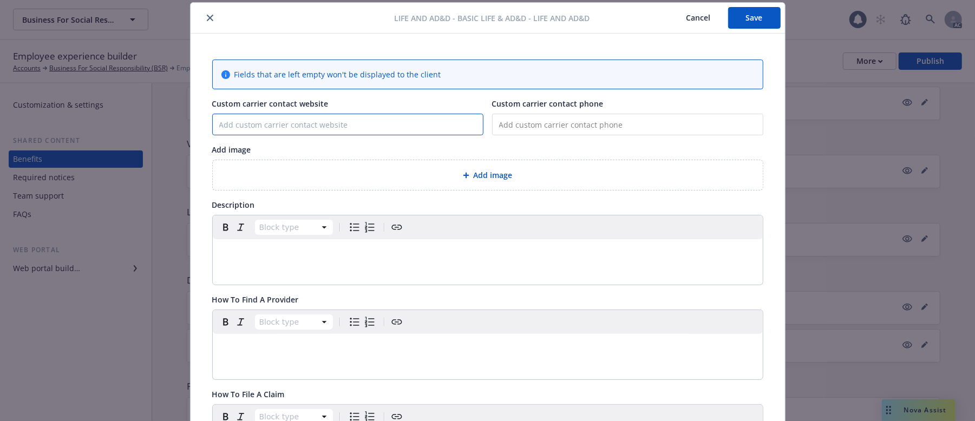
click at [252, 128] on input "Custom carrier contact website" at bounding box center [348, 124] width 270 height 21
paste input "https://www.guardianlife.com/"
type input "https://www.guardianlife.com/"
click at [527, 131] on input "tel" at bounding box center [627, 125] width 271 height 22
paste input "(188) 848-2734"
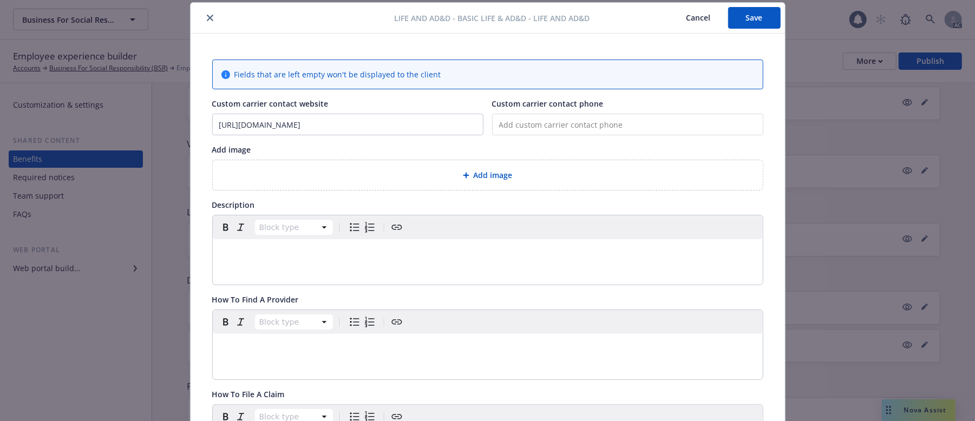
type input "(188) 848-2734"
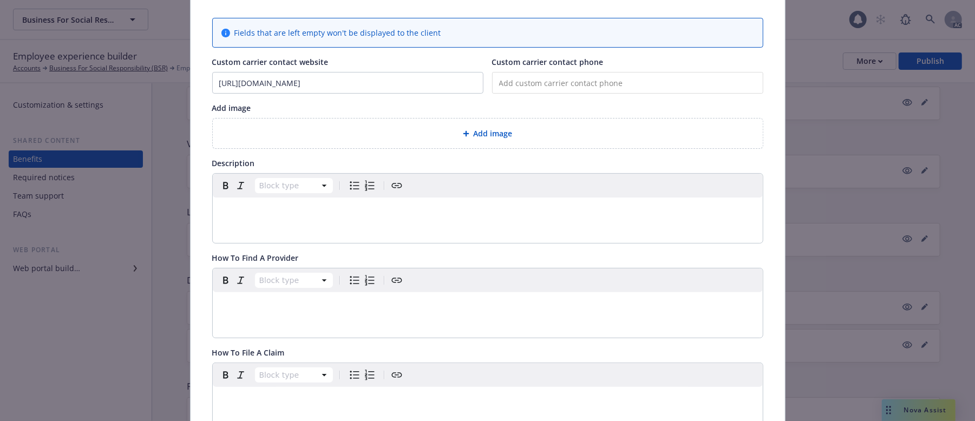
scroll to position [144, 0]
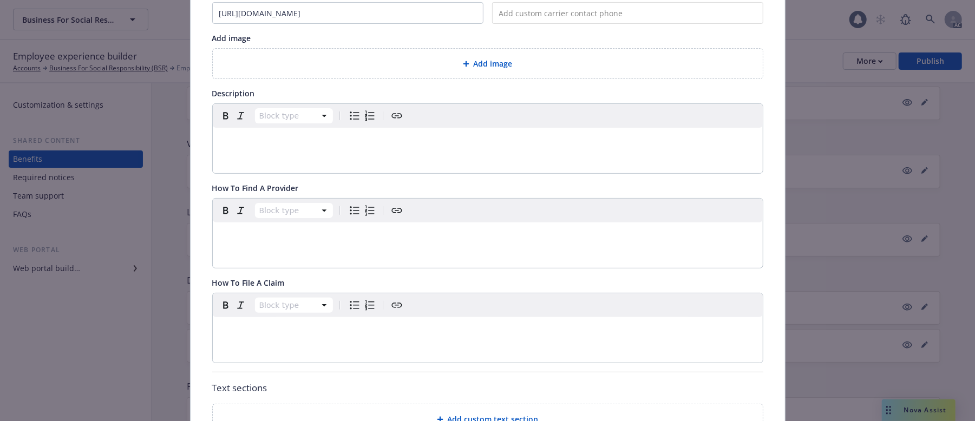
click at [269, 158] on div "Block type" at bounding box center [488, 138] width 550 height 69
click at [276, 140] on p "editable markdown" at bounding box center [487, 140] width 537 height 13
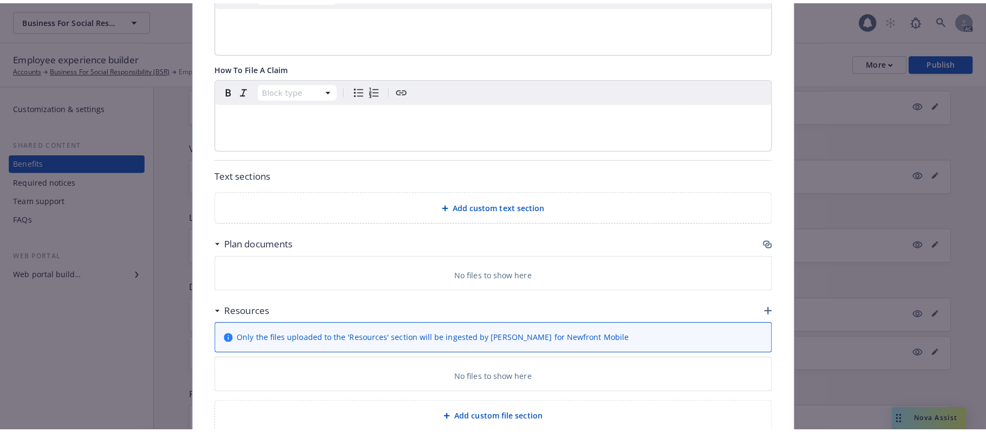
scroll to position [433, 0]
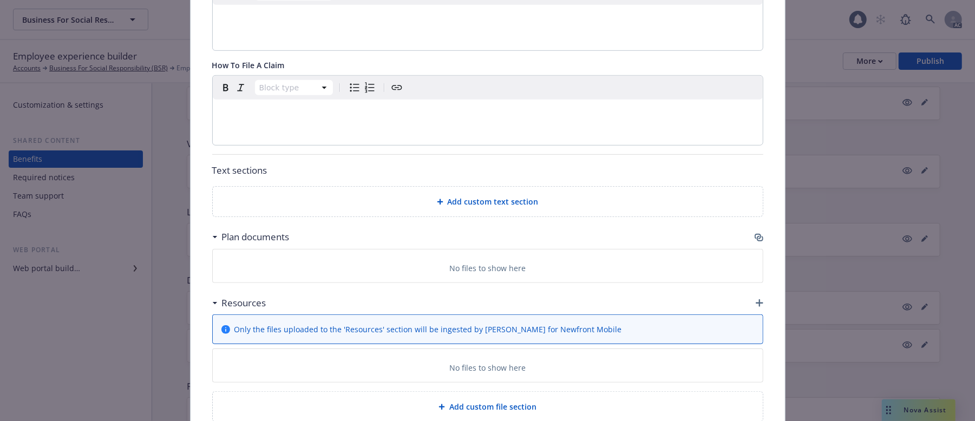
click at [755, 234] on icon "button" at bounding box center [758, 236] width 6 height 5
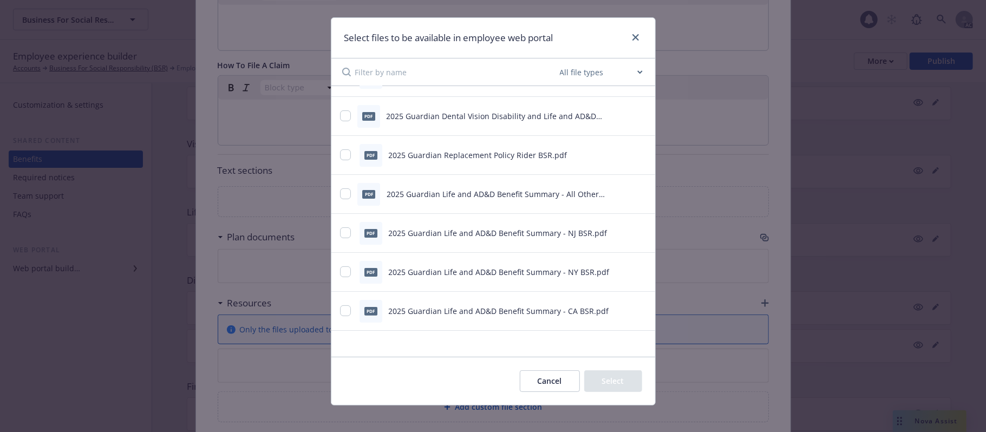
scroll to position [26, 0]
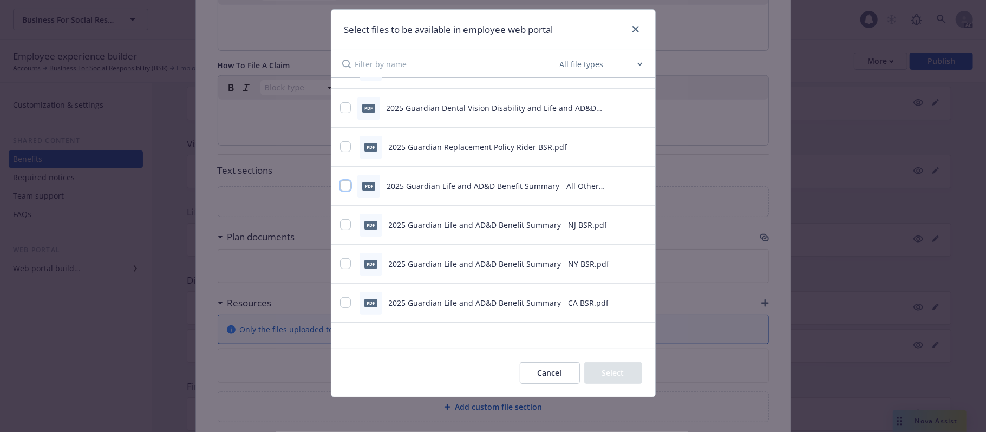
click at [342, 185] on input "checkbox" at bounding box center [345, 185] width 11 height 11
checkbox input "true"
click at [345, 217] on div "pdf 2025 Guardian Life and AD&D Benefit Summary - NJ BSR.pdf" at bounding box center [479, 225] width 279 height 23
click at [340, 220] on input "checkbox" at bounding box center [345, 224] width 11 height 11
checkbox input "true"
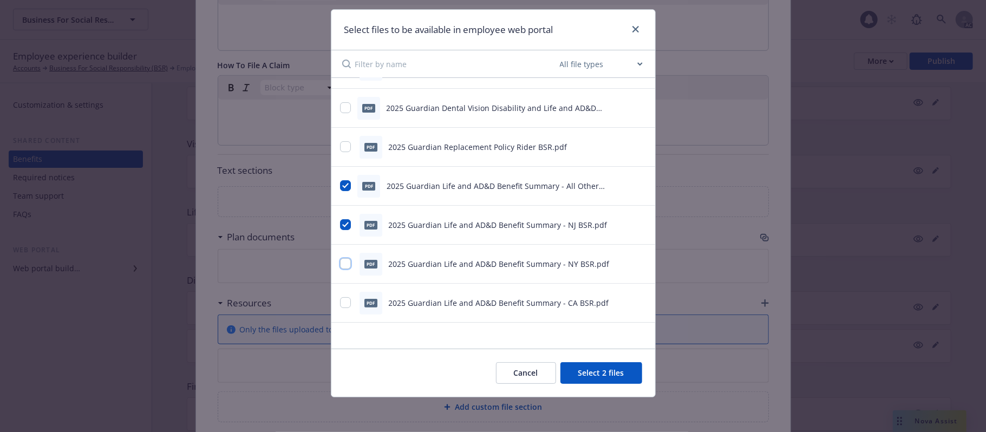
click at [341, 264] on input "checkbox" at bounding box center [345, 263] width 11 height 11
checkbox input "true"
click at [340, 301] on input "checkbox" at bounding box center [345, 302] width 11 height 11
checkbox input "true"
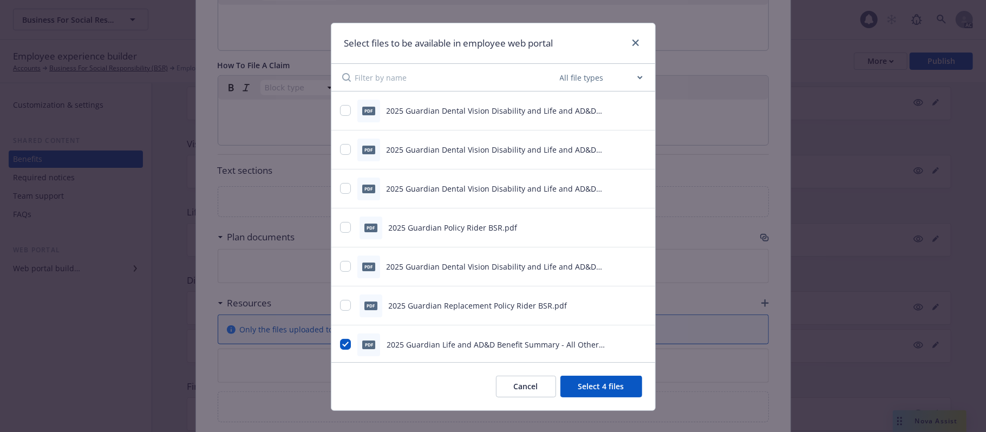
scroll to position [0, 0]
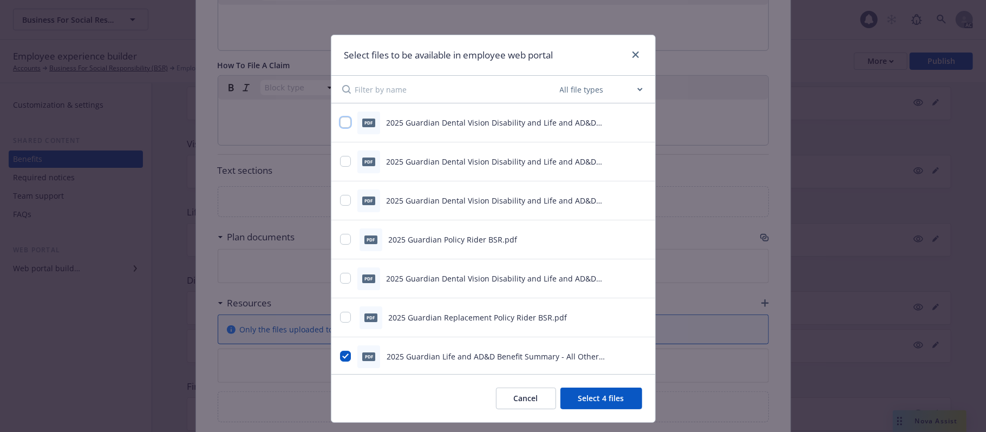
click at [345, 123] on input "checkbox" at bounding box center [345, 122] width 11 height 11
checkbox input "true"
click at [340, 165] on input "checkbox" at bounding box center [345, 161] width 11 height 11
checkbox input "true"
click at [340, 201] on input "checkbox" at bounding box center [345, 200] width 11 height 11
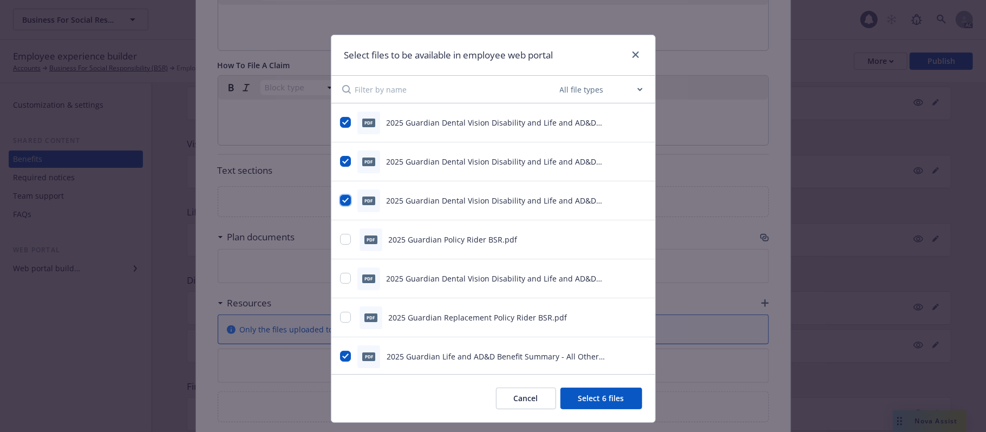
checkbox input "true"
click at [340, 277] on input "checkbox" at bounding box center [345, 278] width 11 height 11
checkbox input "true"
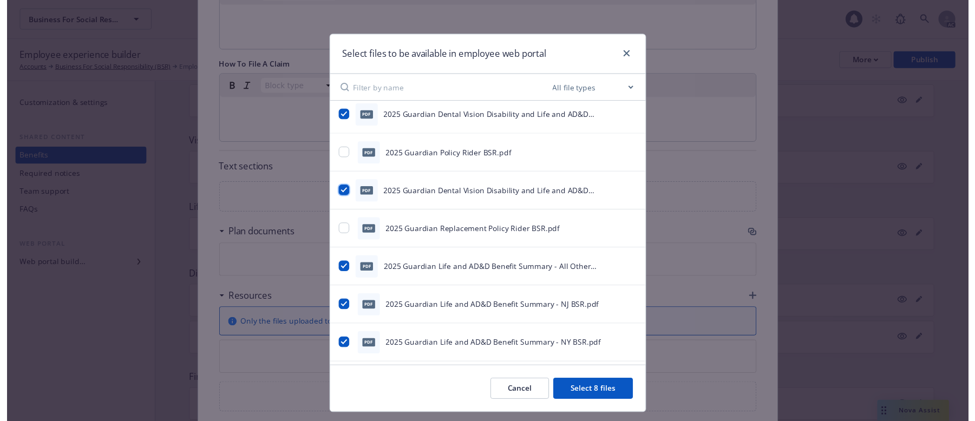
scroll to position [144, 0]
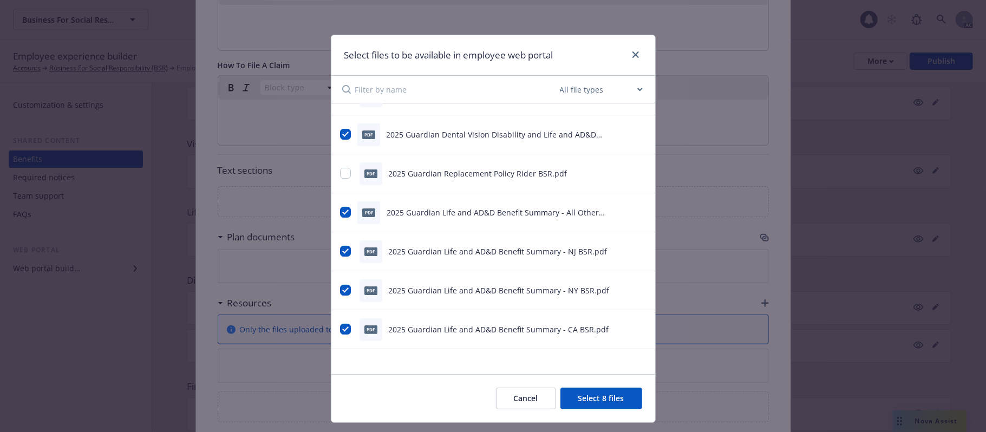
click at [594, 347] on button "Select 8 files" at bounding box center [601, 399] width 82 height 22
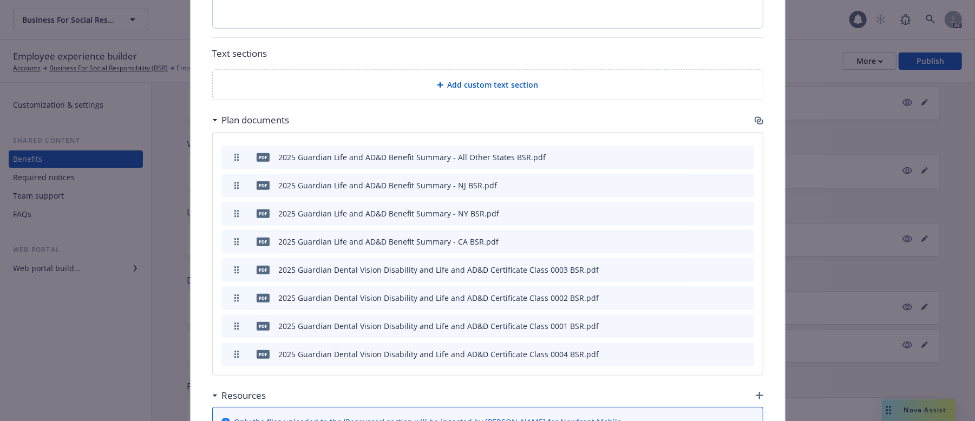
scroll to position [650, 0]
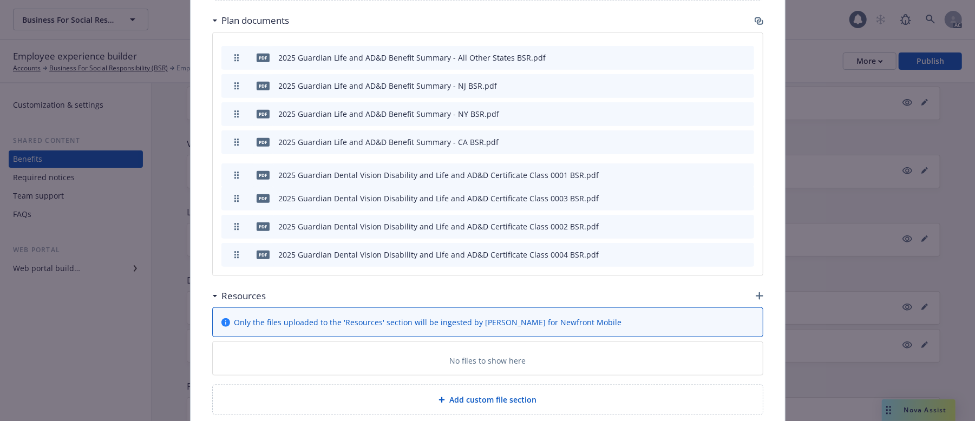
drag, startPoint x: 230, startPoint y: 215, endPoint x: 228, endPoint y: 164, distance: 52.0
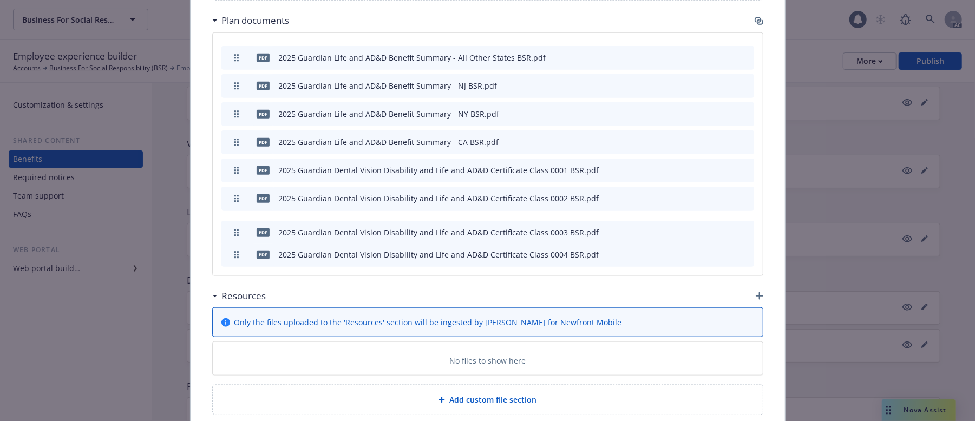
drag, startPoint x: 230, startPoint y: 187, endPoint x: 236, endPoint y: 224, distance: 37.3
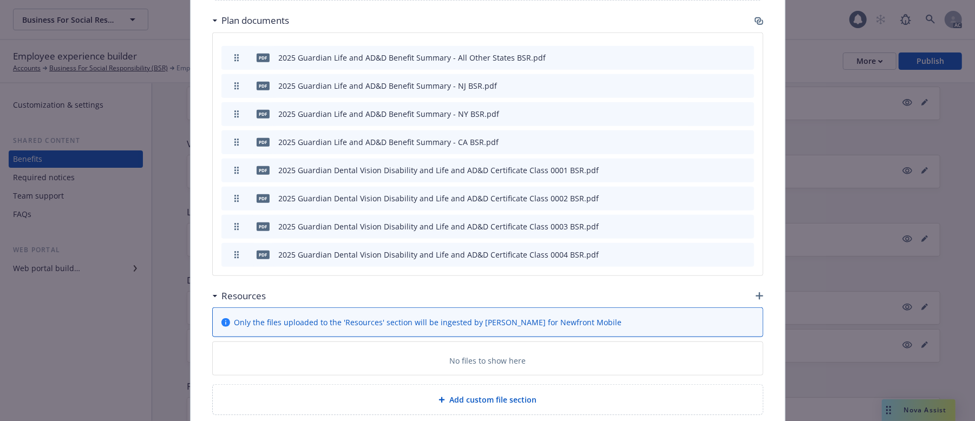
scroll to position [577, 0]
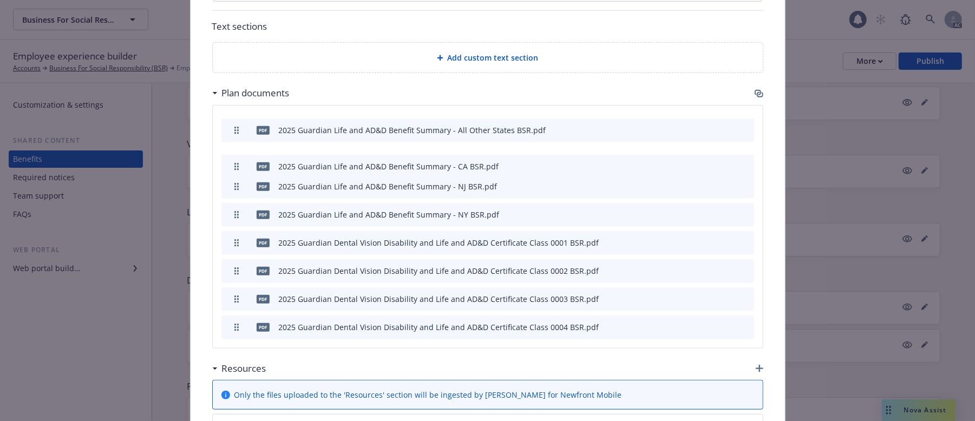
drag, startPoint x: 234, startPoint y: 204, endPoint x: 243, endPoint y: 152, distance: 52.8
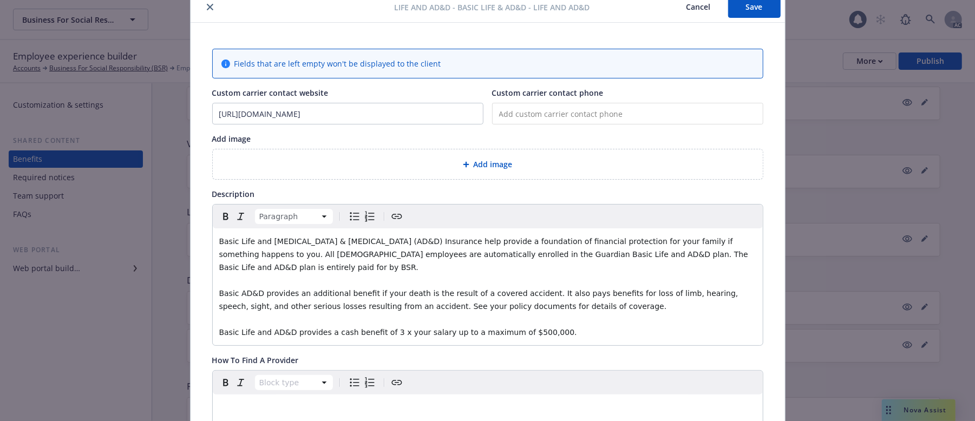
scroll to position [0, 0]
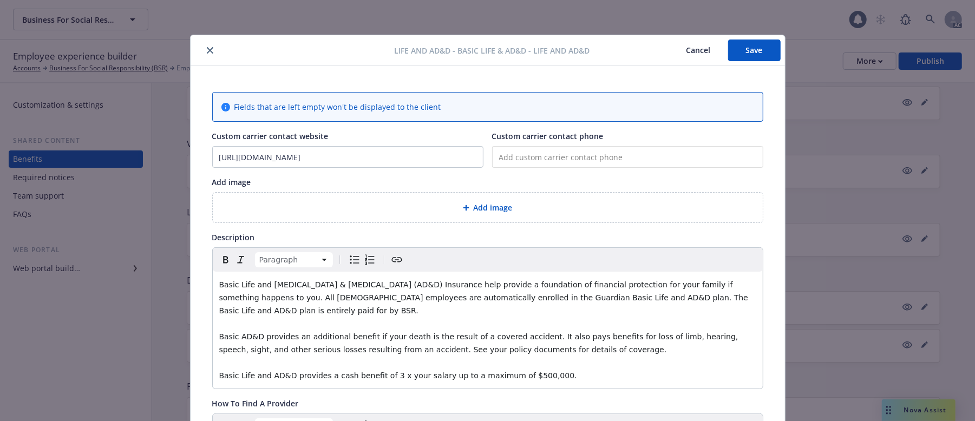
click at [497, 211] on span "Add image" at bounding box center [493, 207] width 39 height 11
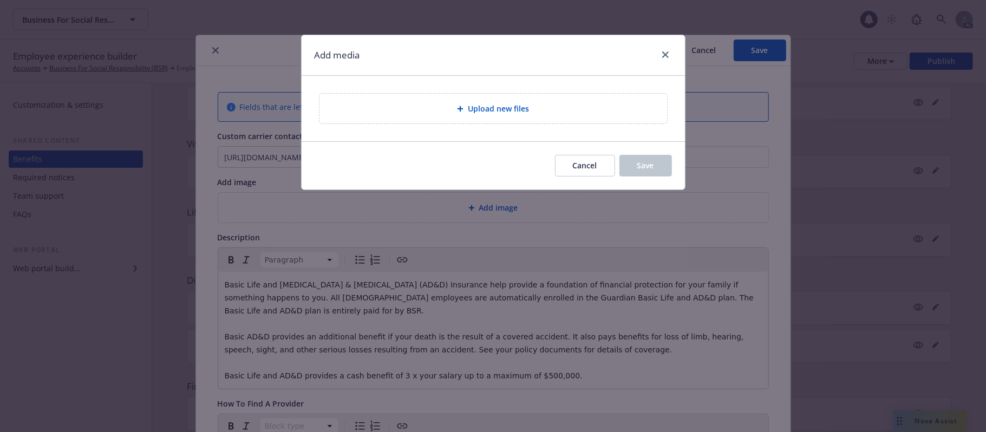
click at [543, 105] on div "Upload new files" at bounding box center [493, 108] width 330 height 12
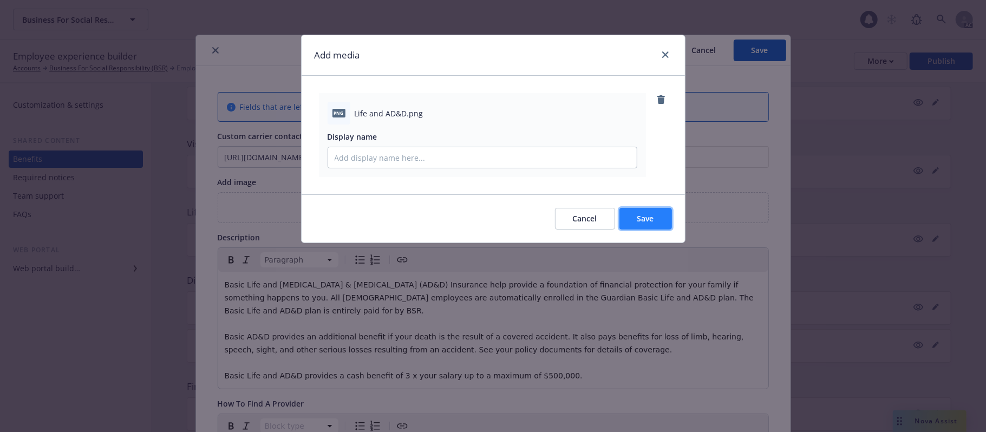
click at [648, 221] on span "Save" at bounding box center [645, 218] width 17 height 10
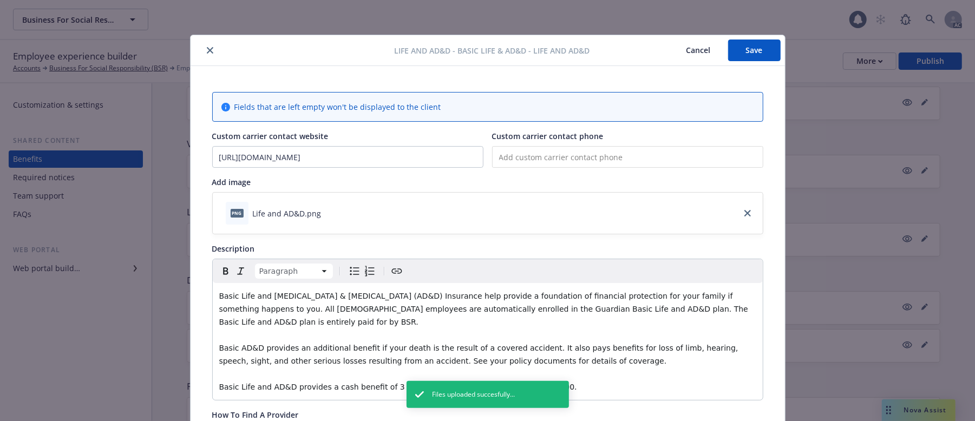
click at [749, 53] on button "Save" at bounding box center [754, 51] width 53 height 22
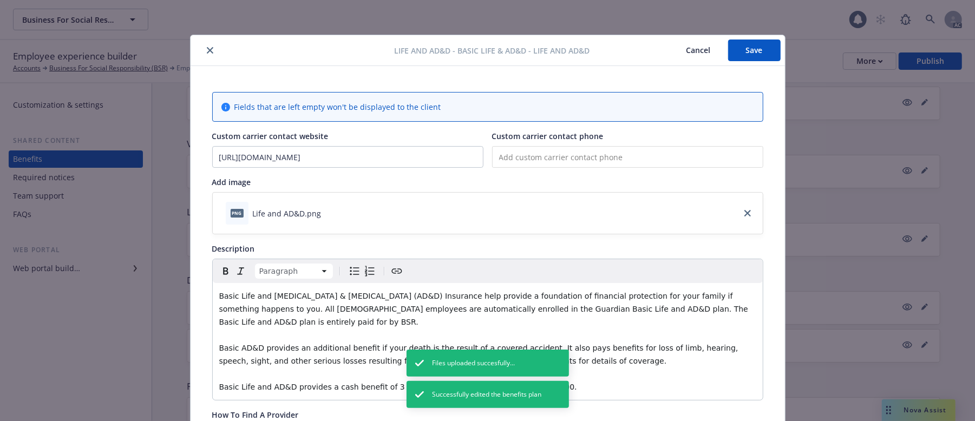
click at [693, 42] on button "Cancel" at bounding box center [698, 51] width 59 height 22
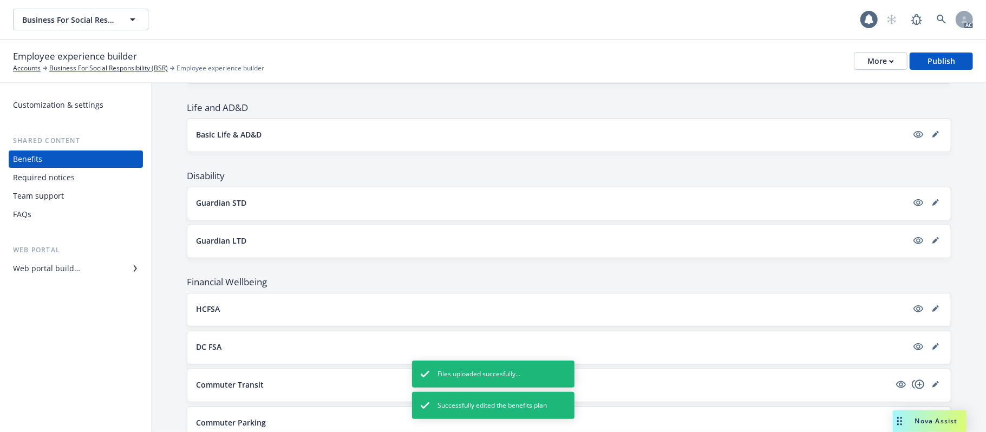
scroll to position [262, 0]
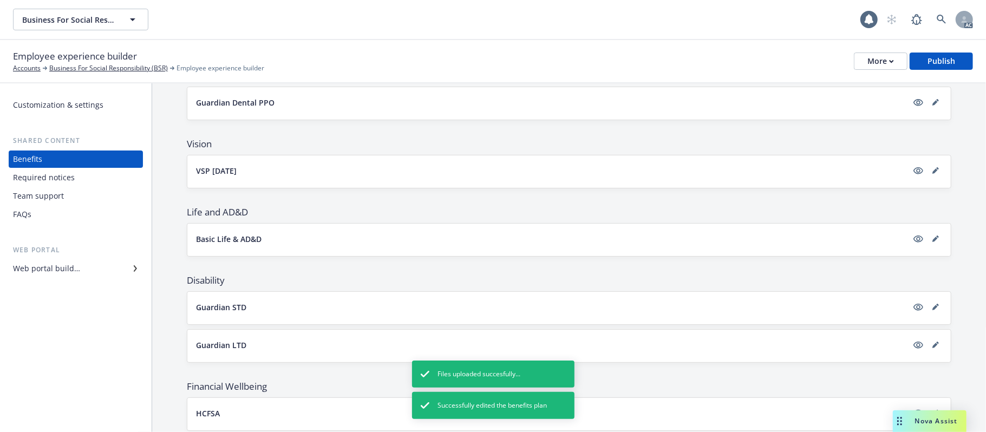
click at [339, 244] on button "Basic Life & AD&D" at bounding box center [551, 238] width 711 height 11
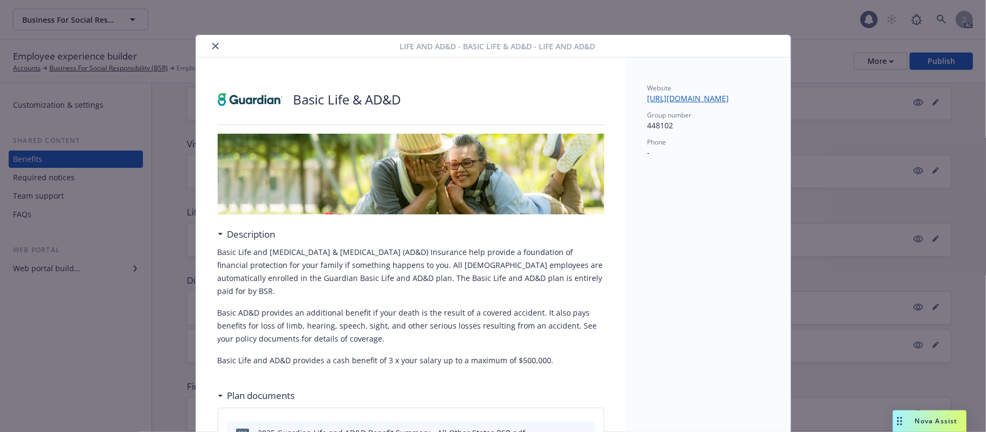
click at [212, 48] on icon "close" at bounding box center [215, 46] width 6 height 6
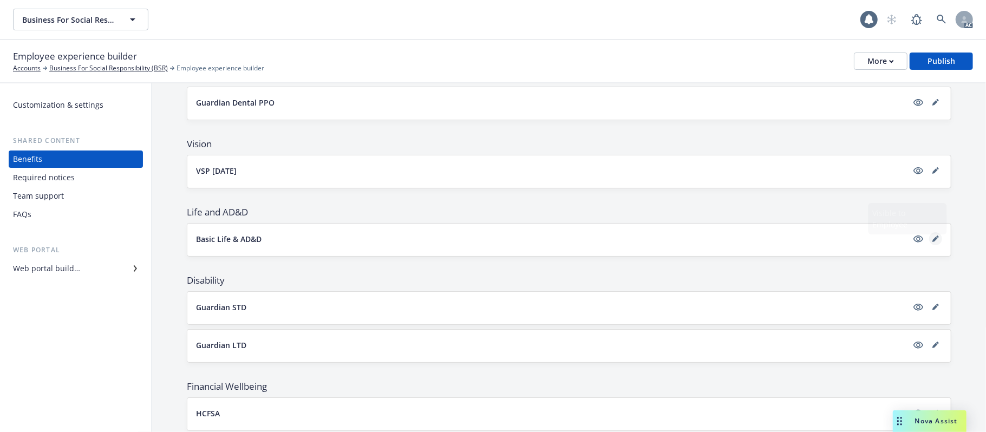
click at [907, 241] on link "editPencil" at bounding box center [935, 238] width 13 height 13
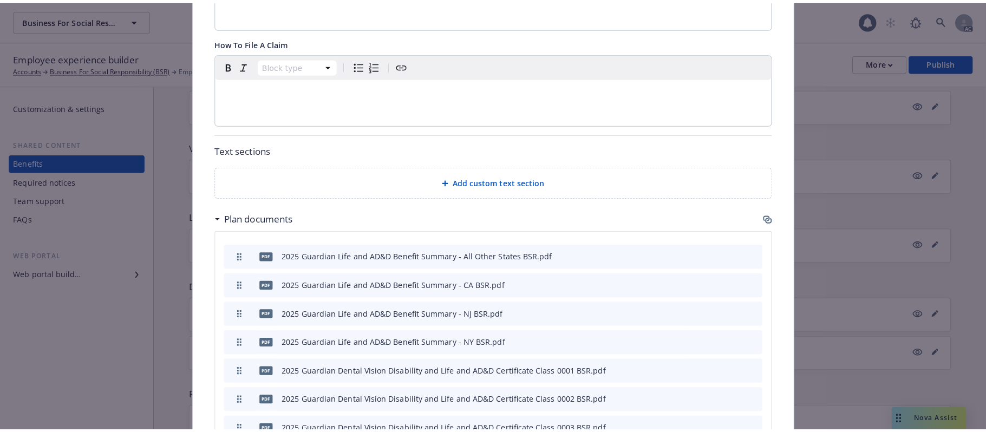
scroll to position [610, 0]
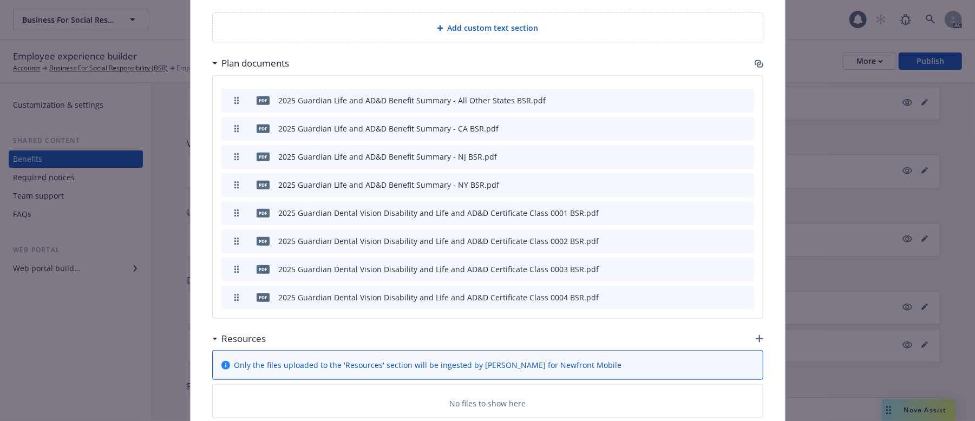
click at [756, 335] on icon "button" at bounding box center [760, 339] width 8 height 8
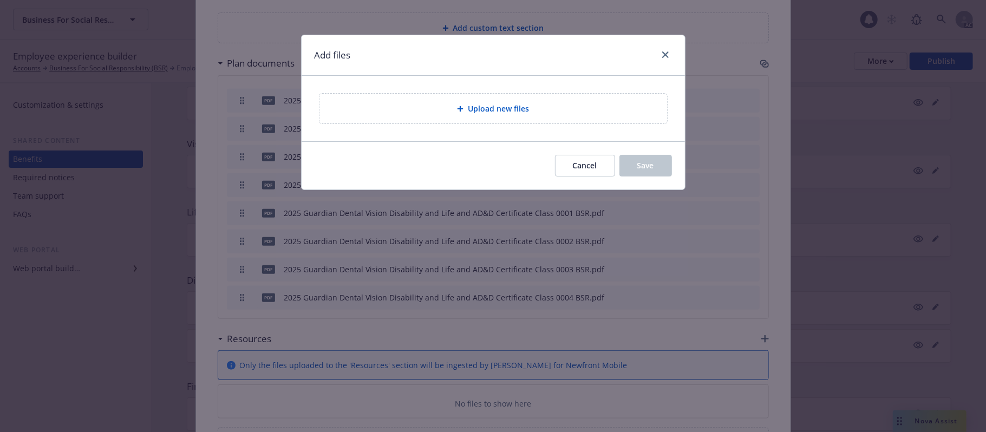
click at [440, 115] on div "Upload new files" at bounding box center [493, 108] width 330 height 12
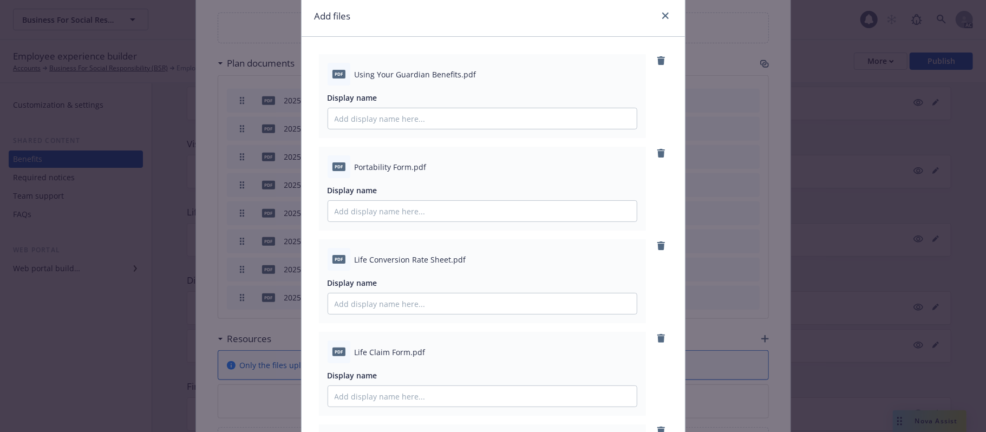
scroll to position [72, 0]
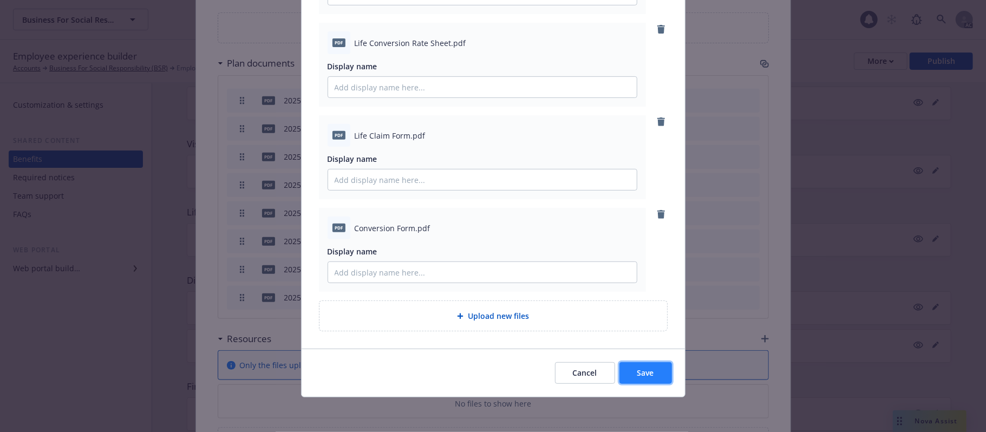
click at [626, 347] on button "Save" at bounding box center [645, 373] width 53 height 22
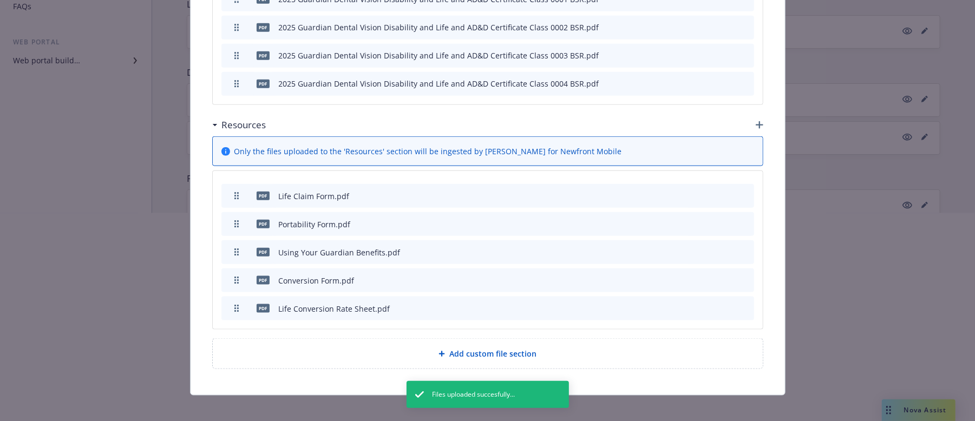
scroll to position [217, 0]
drag, startPoint x: 226, startPoint y: 271, endPoint x: 232, endPoint y: 224, distance: 47.4
click at [232, 224] on div at bounding box center [487, 247] width 975 height 69
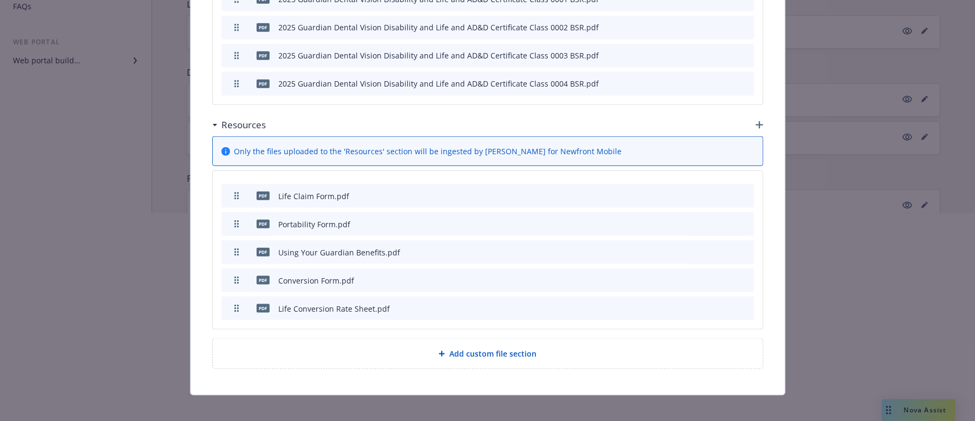
drag, startPoint x: 231, startPoint y: 271, endPoint x: 233, endPoint y: 227, distance: 43.9
click at [233, 227] on div at bounding box center [487, 247] width 975 height 69
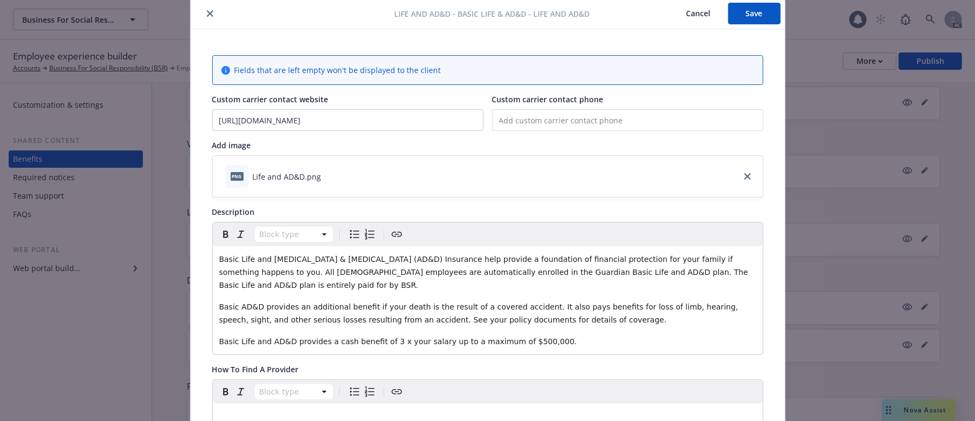
scroll to position [0, 0]
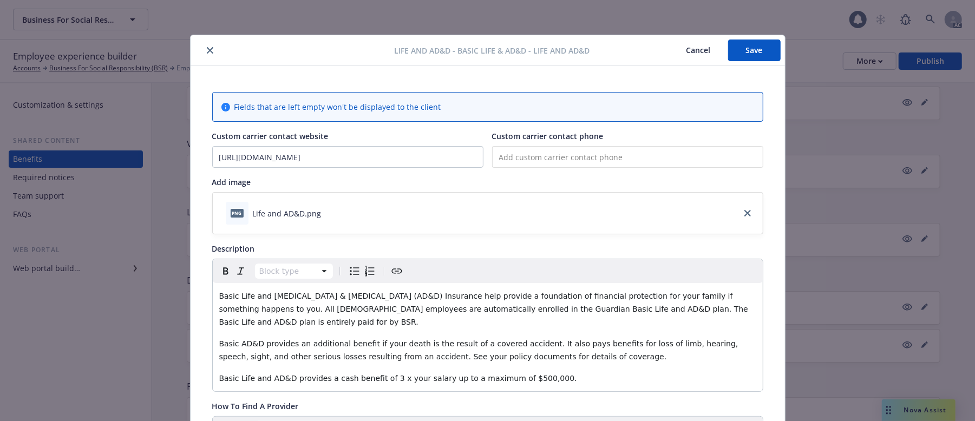
click at [754, 44] on button "Save" at bounding box center [754, 51] width 53 height 22
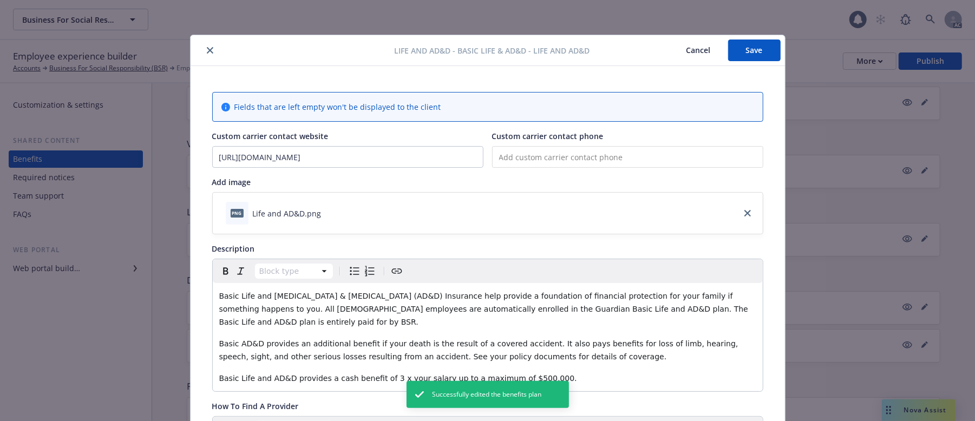
click at [685, 50] on button "Cancel" at bounding box center [698, 51] width 59 height 22
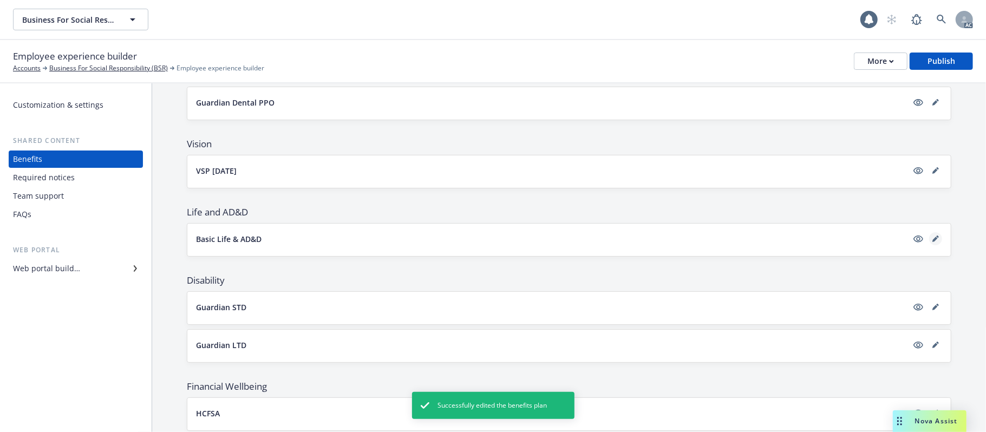
click at [907, 239] on icon "editPencil" at bounding box center [935, 239] width 6 height 6
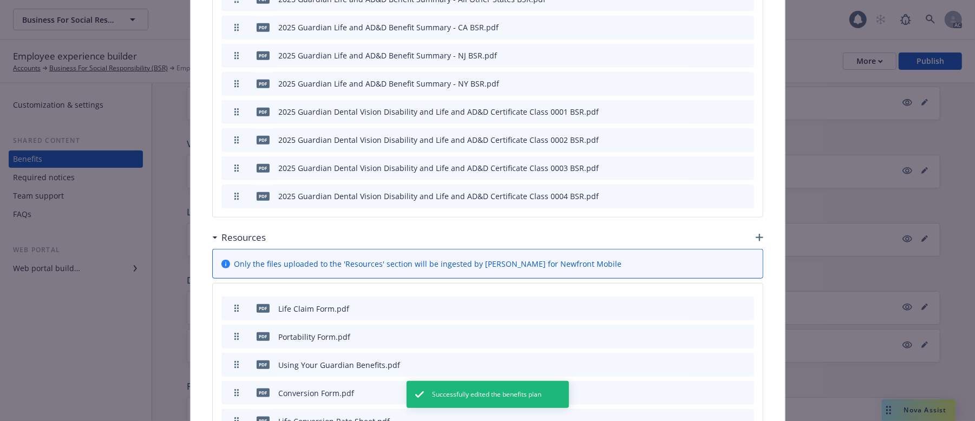
scroll to position [824, 0]
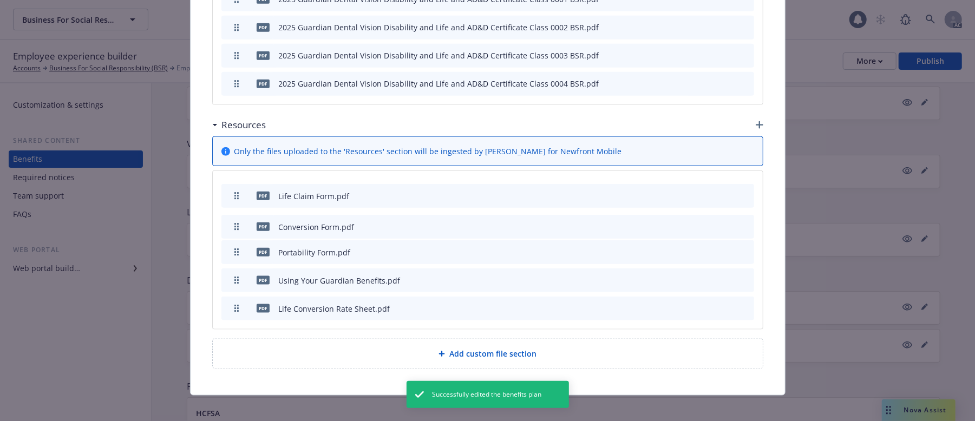
drag, startPoint x: 232, startPoint y: 269, endPoint x: 239, endPoint y: 215, distance: 54.1
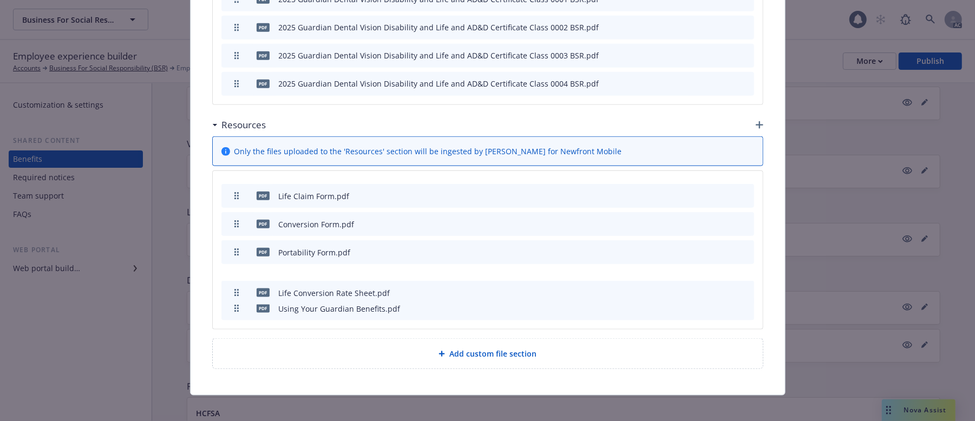
drag, startPoint x: 232, startPoint y: 299, endPoint x: 239, endPoint y: 277, distance: 22.8
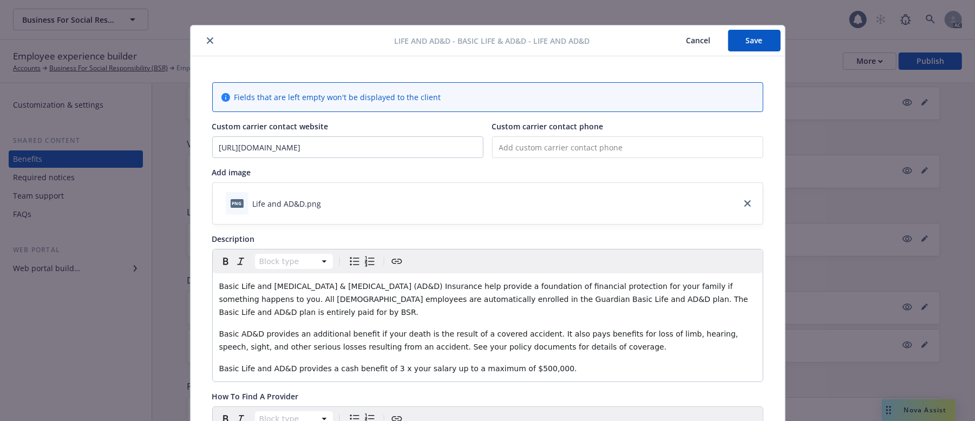
scroll to position [0, 0]
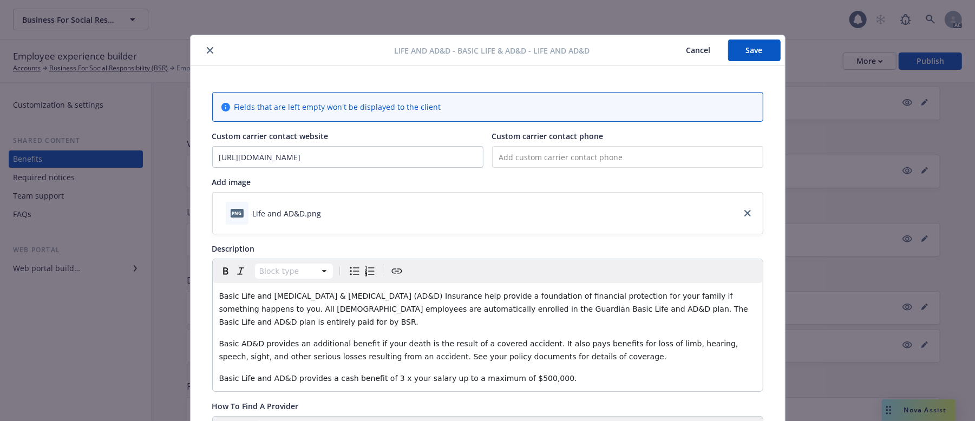
click at [753, 52] on button "Save" at bounding box center [754, 51] width 53 height 22
click at [743, 50] on button "Save" at bounding box center [754, 51] width 53 height 22
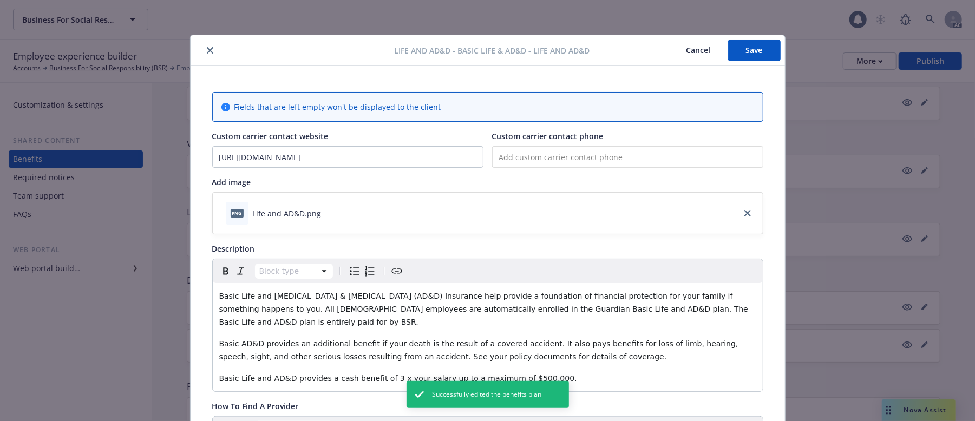
click at [684, 49] on button "Cancel" at bounding box center [698, 51] width 59 height 22
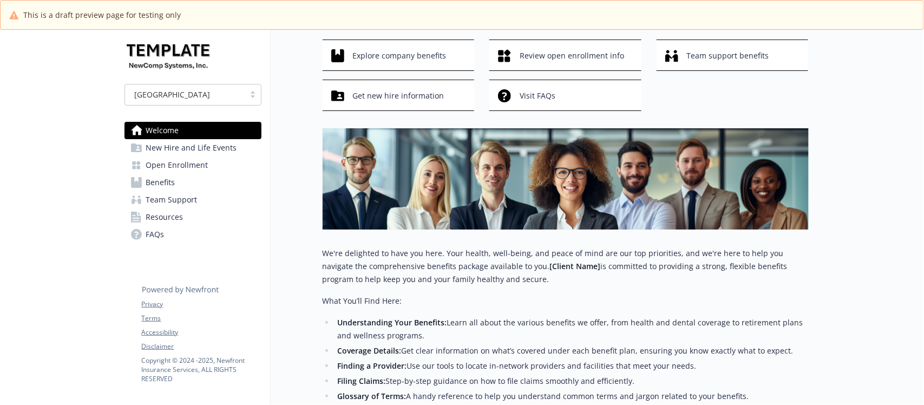
scroll to position [135, 0]
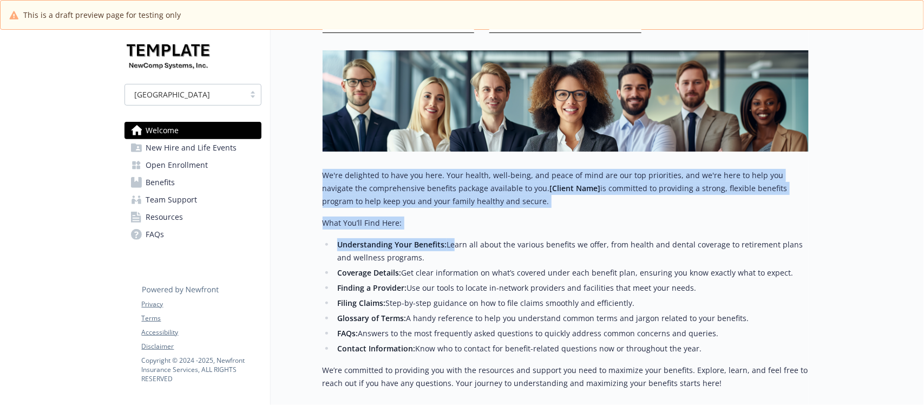
drag, startPoint x: 321, startPoint y: 175, endPoint x: 532, endPoint y: 271, distance: 232.1
click at [532, 271] on div "Welcome Explore company benefits Review open enrollment info Team support benef…" at bounding box center [540, 193] width 538 height 598
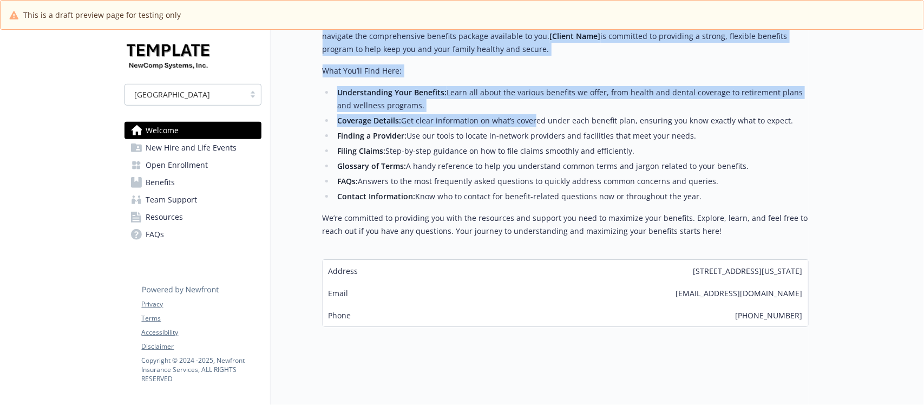
scroll to position [298, 0]
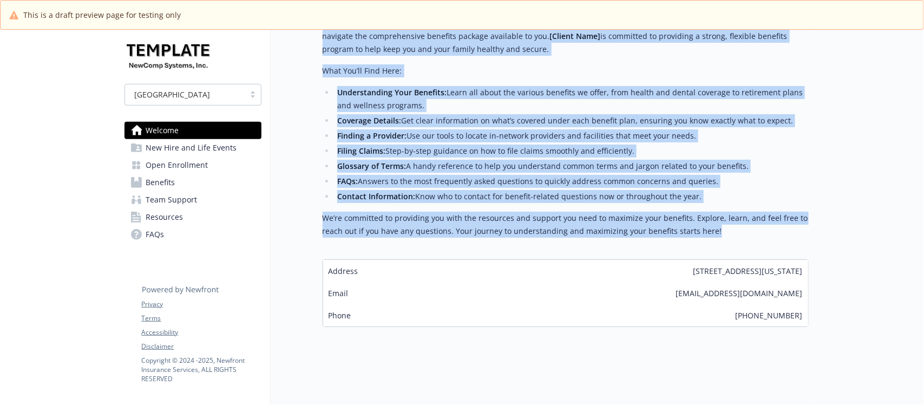
click at [721, 224] on p "We’re committed to providing you with the resources and support you need to max…" at bounding box center [566, 225] width 486 height 26
copy div "We're delighted to have you here. Your health, well-being, and peace of mind ar…"
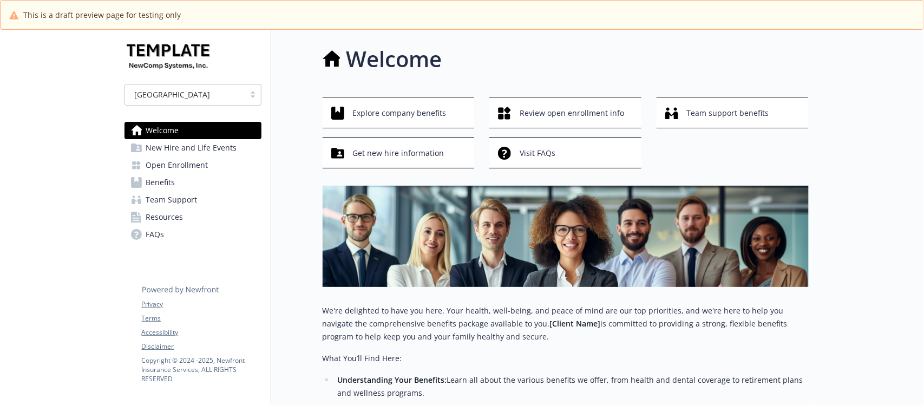
click at [198, 143] on span "New Hire and Life Events" at bounding box center [191, 147] width 91 height 17
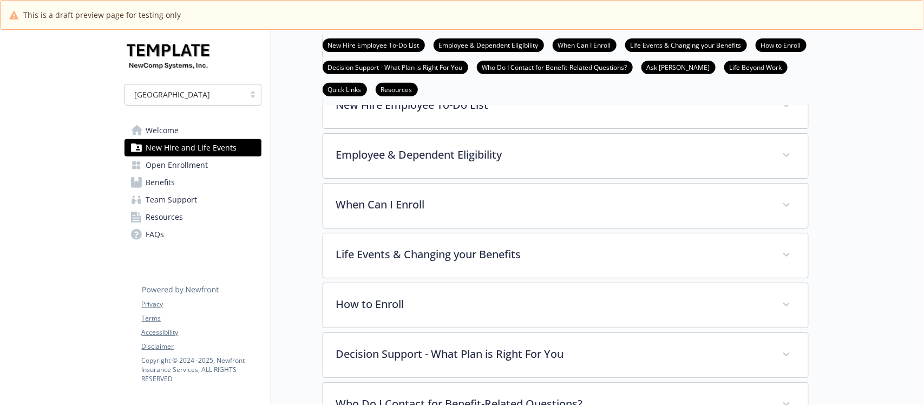
scroll to position [135, 0]
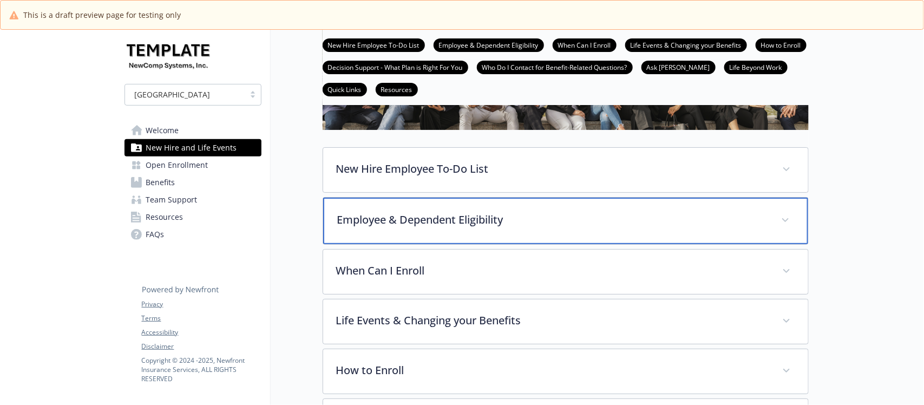
click at [459, 218] on p "Employee & Dependent Eligibility" at bounding box center [552, 220] width 431 height 16
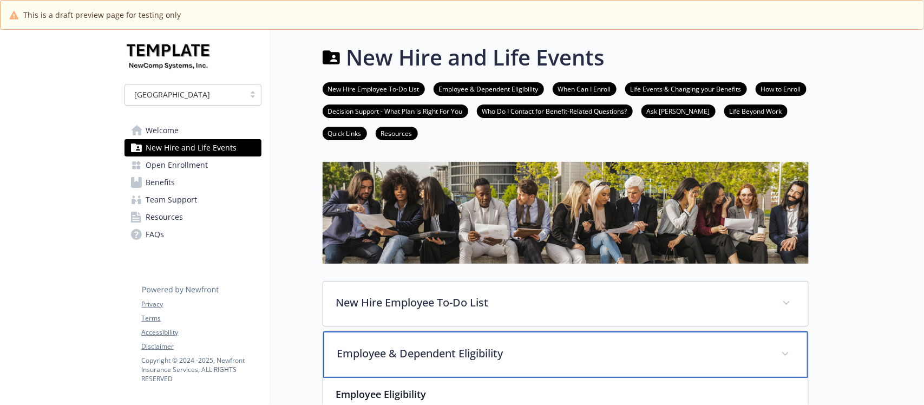
scroll to position [0, 0]
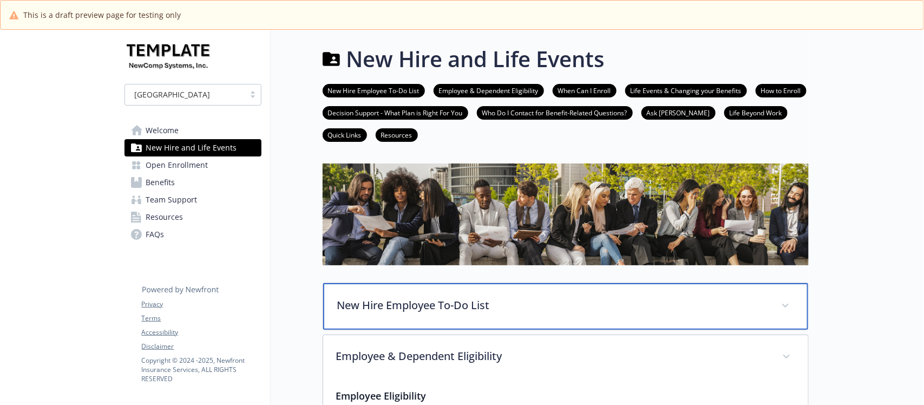
click at [505, 299] on p "New Hire Employee To-Do List" at bounding box center [552, 305] width 431 height 16
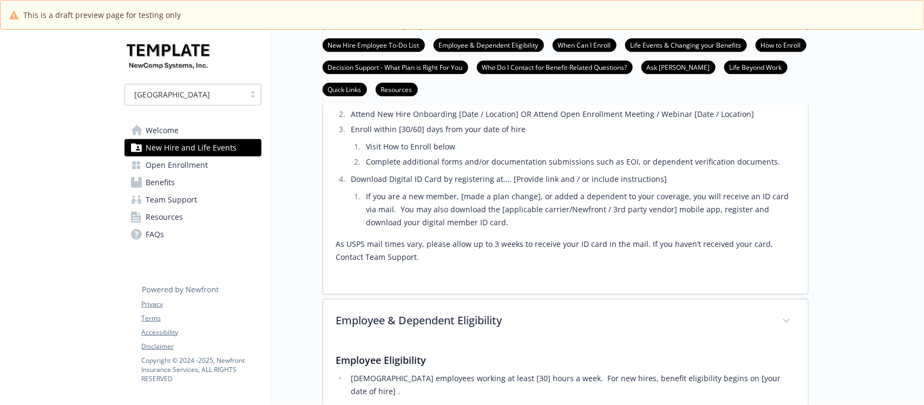
scroll to position [338, 0]
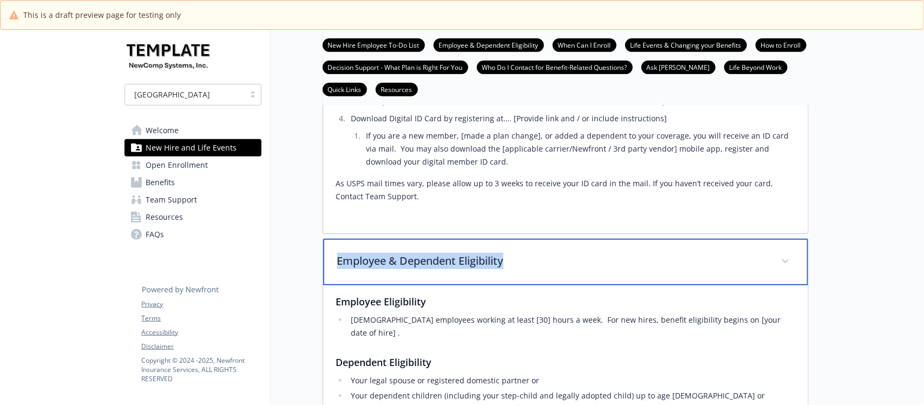
drag, startPoint x: 532, startPoint y: 266, endPoint x: 336, endPoint y: 260, distance: 196.6
click at [336, 260] on div "Employee & Dependent Eligibility" at bounding box center [565, 262] width 485 height 47
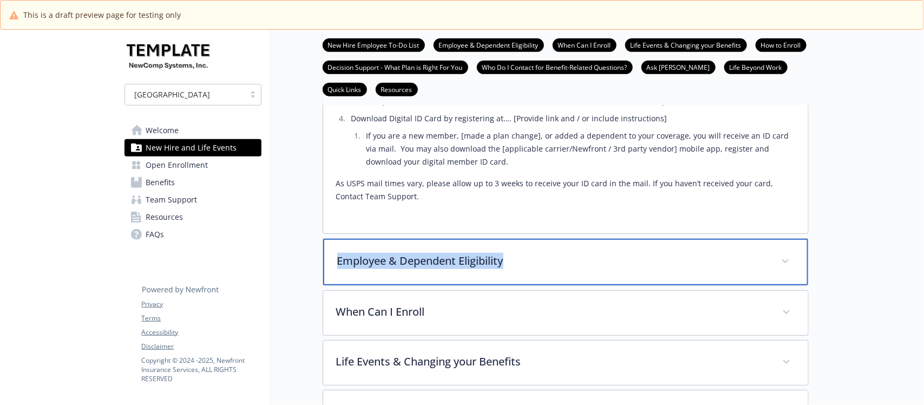
copy p "Employee & Dependent Eligibility"
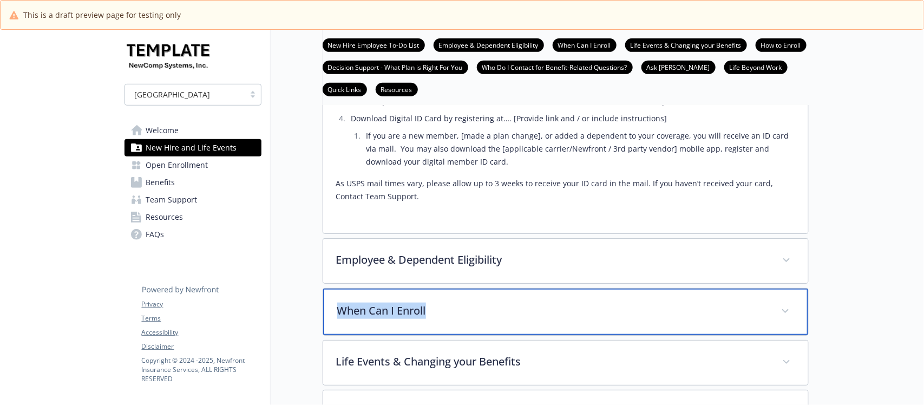
drag, startPoint x: 458, startPoint y: 315, endPoint x: 338, endPoint y: 315, distance: 119.1
click at [338, 315] on p "When Can I Enroll" at bounding box center [552, 311] width 431 height 16
copy p "When Can I Enroll"
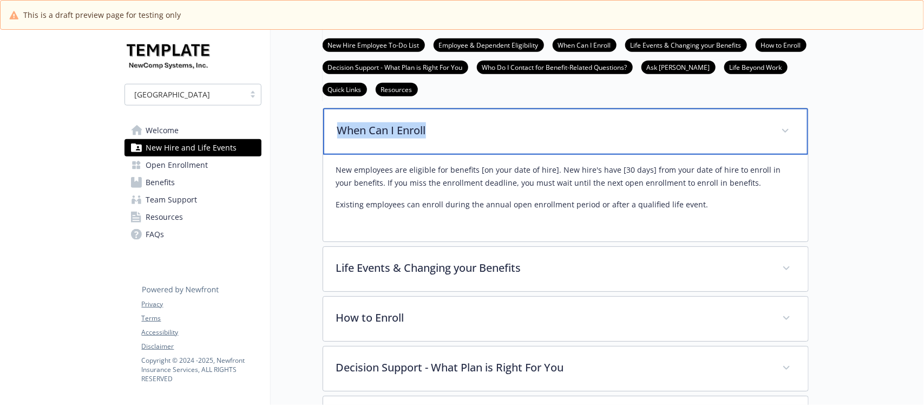
scroll to position [609, 0]
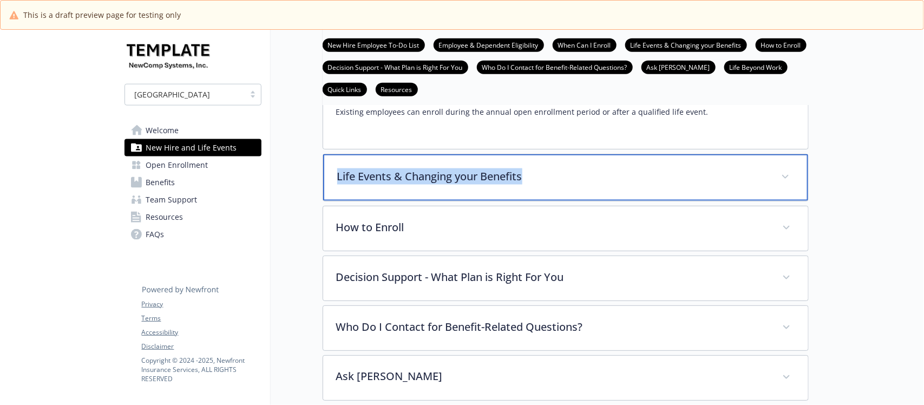
drag, startPoint x: 553, startPoint y: 183, endPoint x: 336, endPoint y: 183, distance: 217.1
click at [337, 183] on p "Life Events & Changing your Benefits" at bounding box center [552, 176] width 431 height 16
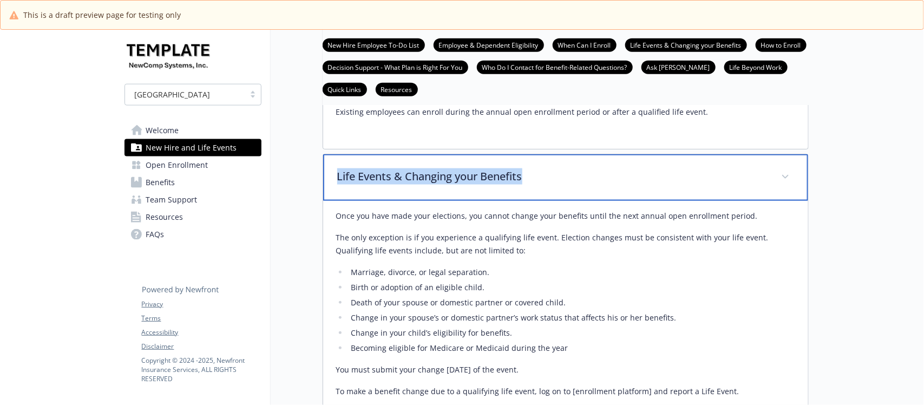
copy p "Life Events & Changing your Benefits"
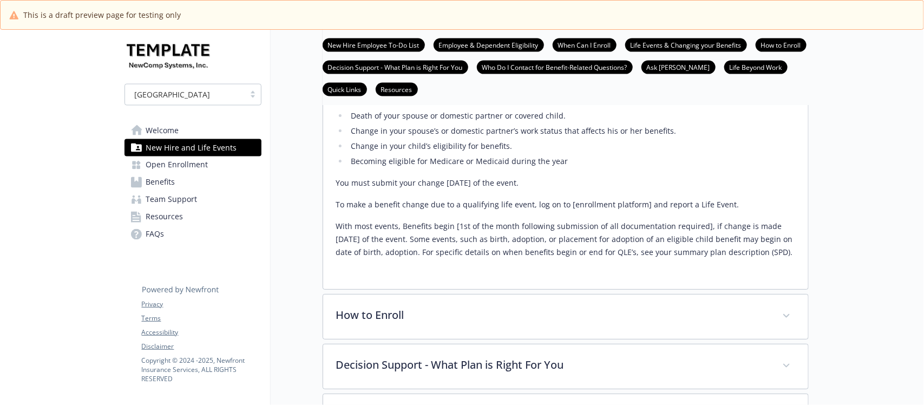
scroll to position [880, 0]
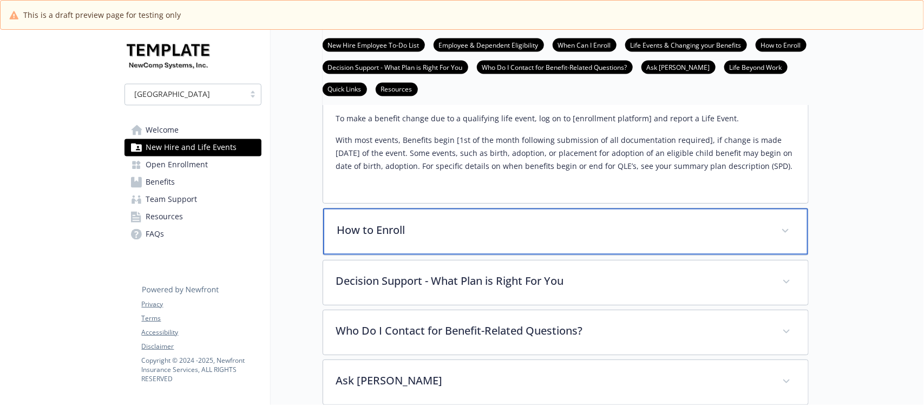
click at [463, 239] on p "How to Enroll" at bounding box center [552, 231] width 431 height 16
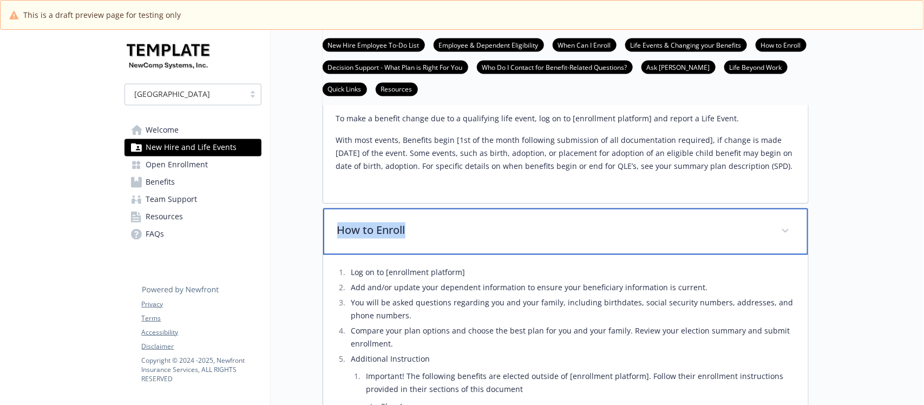
drag, startPoint x: 446, startPoint y: 234, endPoint x: 316, endPoint y: 241, distance: 130.1
click at [326, 242] on div "How to Enroll" at bounding box center [565, 231] width 485 height 47
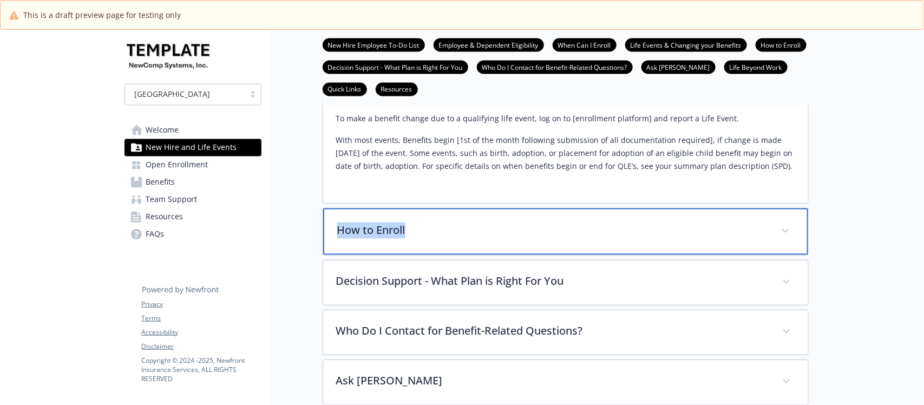
copy p "How to Enroll"
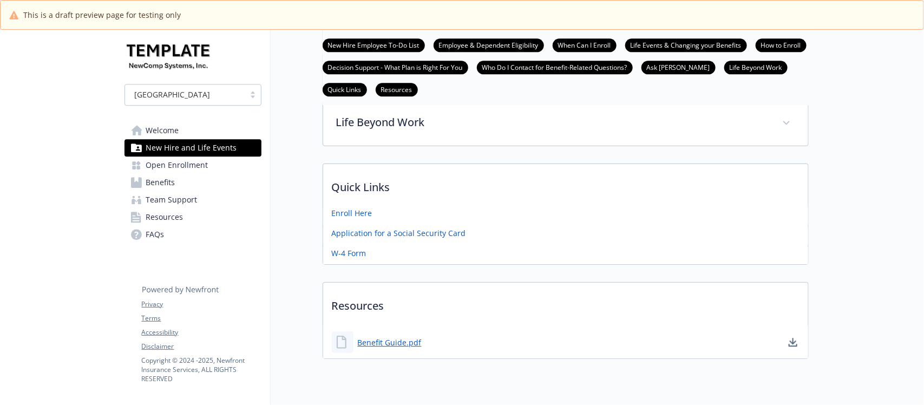
scroll to position [1167, 0]
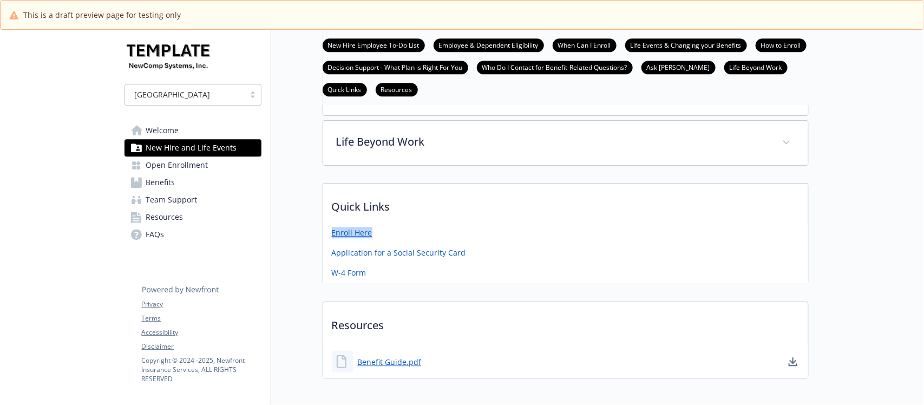
drag, startPoint x: 374, startPoint y: 238, endPoint x: 331, endPoint y: 237, distance: 42.8
click at [331, 237] on div "Enroll Here" at bounding box center [565, 235] width 485 height 17
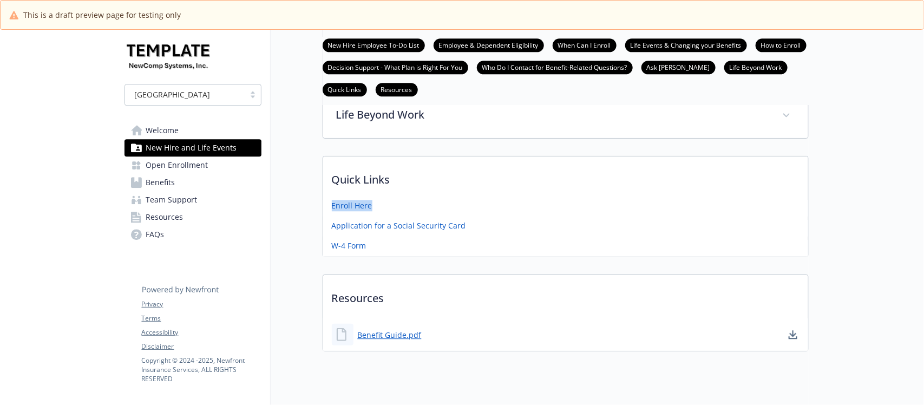
scroll to position [1233, 0]
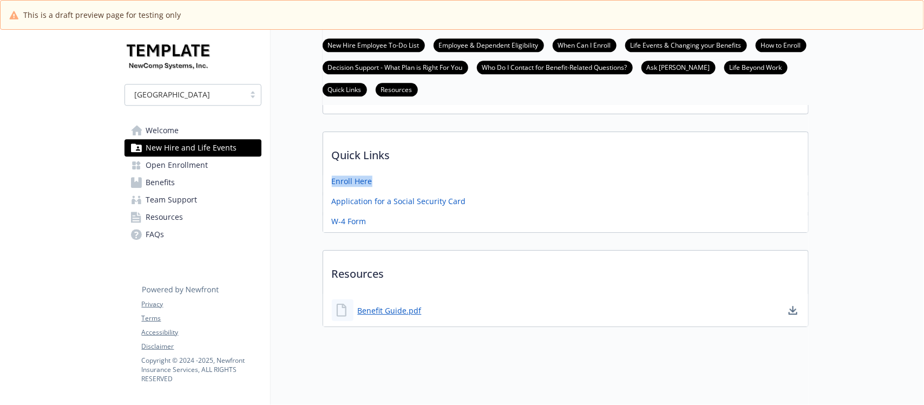
click at [180, 215] on span "Resources" at bounding box center [164, 216] width 37 height 17
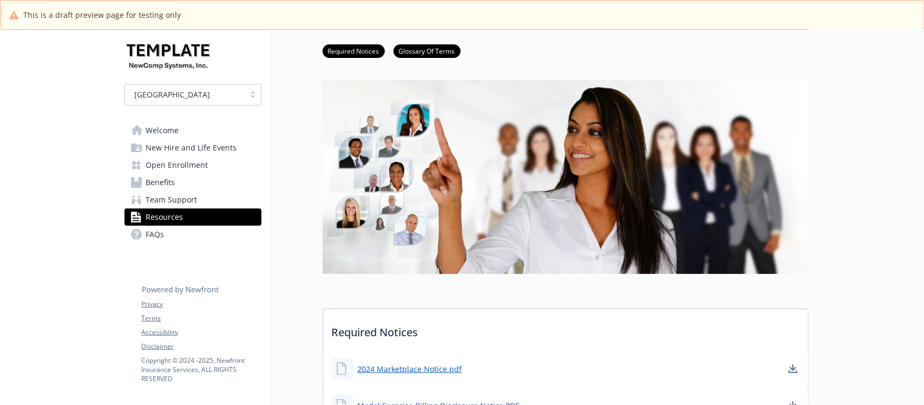
scroll to position [1233, 0]
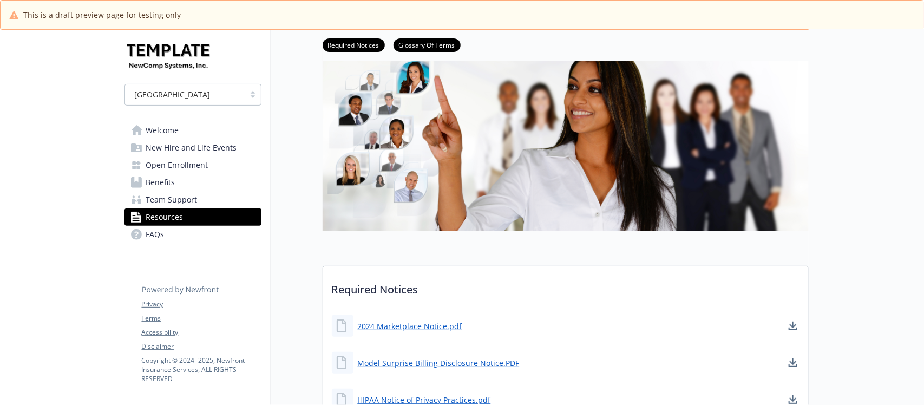
click at [155, 234] on span "FAQs" at bounding box center [155, 234] width 18 height 17
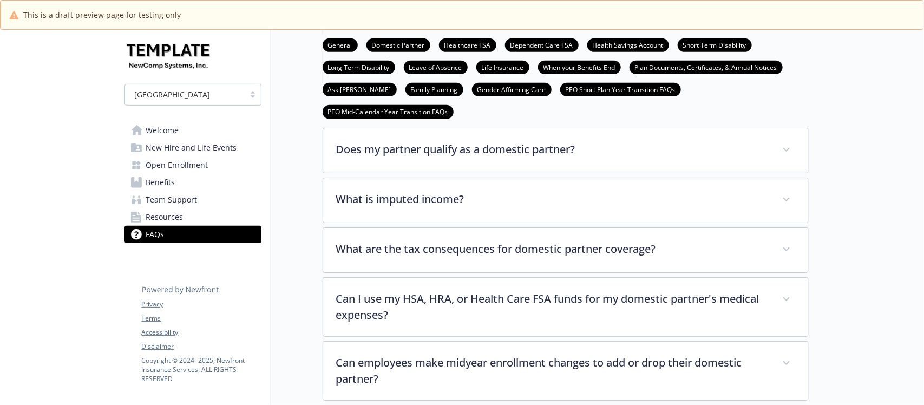
click at [191, 193] on span "Team Support" at bounding box center [171, 199] width 51 height 17
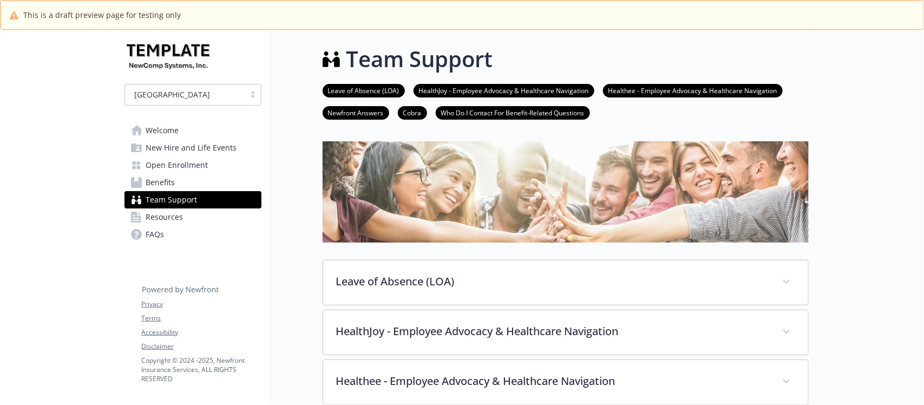
scroll to position [271, 0]
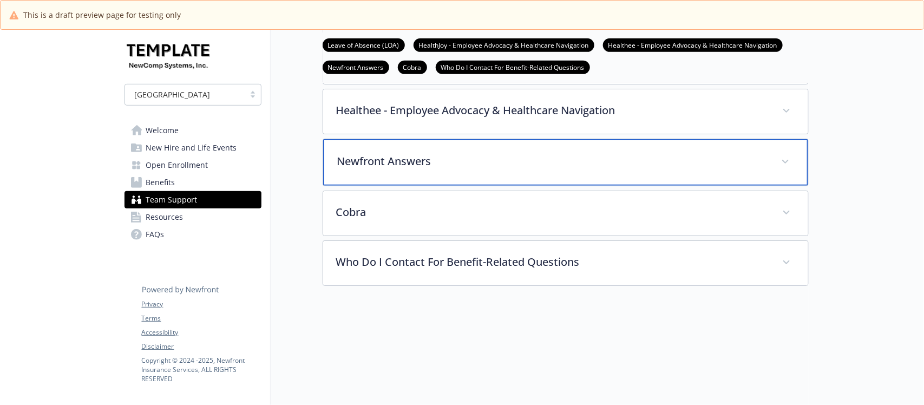
click at [447, 169] on p "Newfront Answers" at bounding box center [552, 161] width 431 height 16
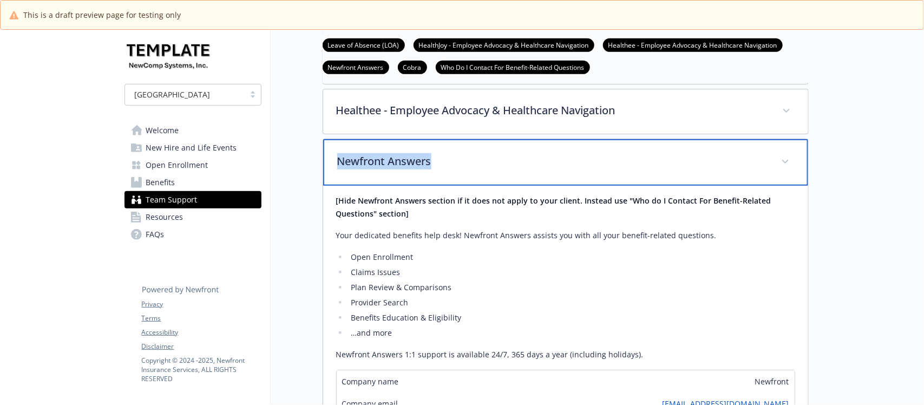
drag, startPoint x: 455, startPoint y: 188, endPoint x: 312, endPoint y: 184, distance: 143.0
click at [312, 184] on div "Team Support Leave of Absence (LOA) HealthJoy - Employee Advocacy & Healthcare …" at bounding box center [540, 233] width 538 height 949
copy p "Newfront Answers"
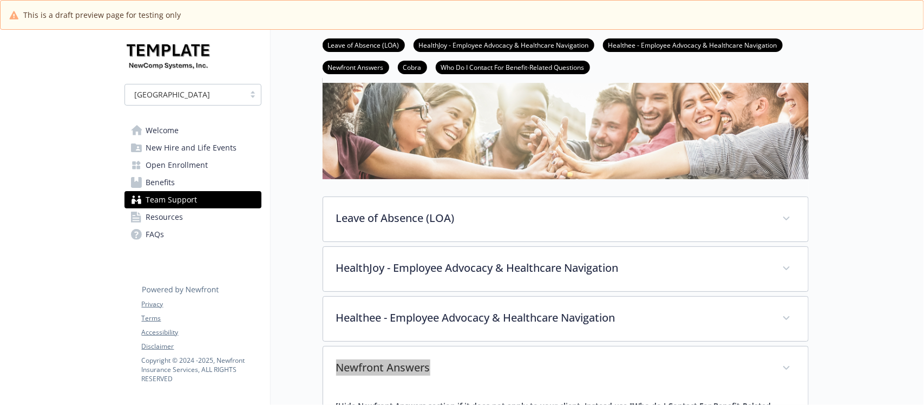
scroll to position [334, 0]
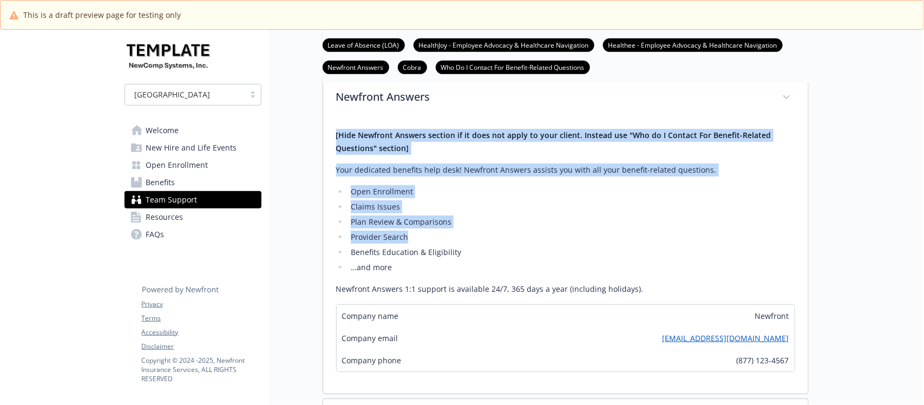
drag, startPoint x: 331, startPoint y: 160, endPoint x: 429, endPoint y: 256, distance: 137.1
click at [429, 256] on div "[Hide Newfront Answers section if it does not apply to your client. Instead use…" at bounding box center [565, 256] width 485 height 273
click at [426, 228] on li "Plan Review & Comparisons" at bounding box center [571, 221] width 447 height 13
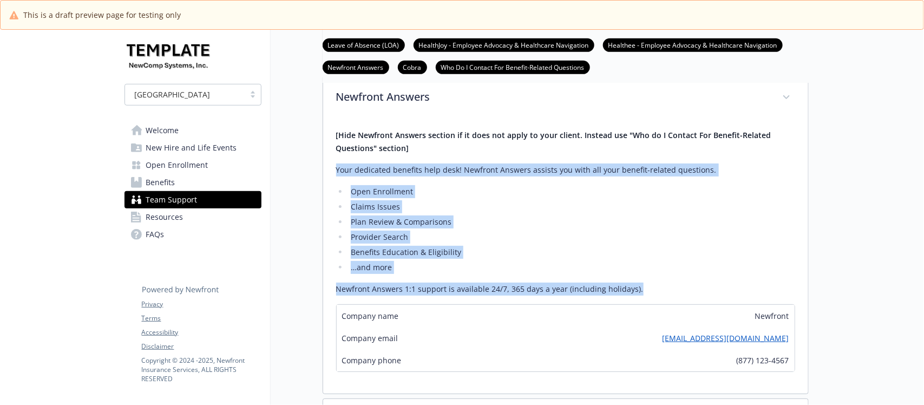
drag, startPoint x: 334, startPoint y: 194, endPoint x: 647, endPoint y: 312, distance: 334.7
click at [647, 312] on div "[Hide Newfront Answers section if it does not apply to your client. Instead use…" at bounding box center [565, 256] width 485 height 273
copy div "Your dedicated benefits help desk! Newfront Answers assists you with all your b…"
click at [158, 166] on span "Open Enrollment" at bounding box center [177, 164] width 62 height 17
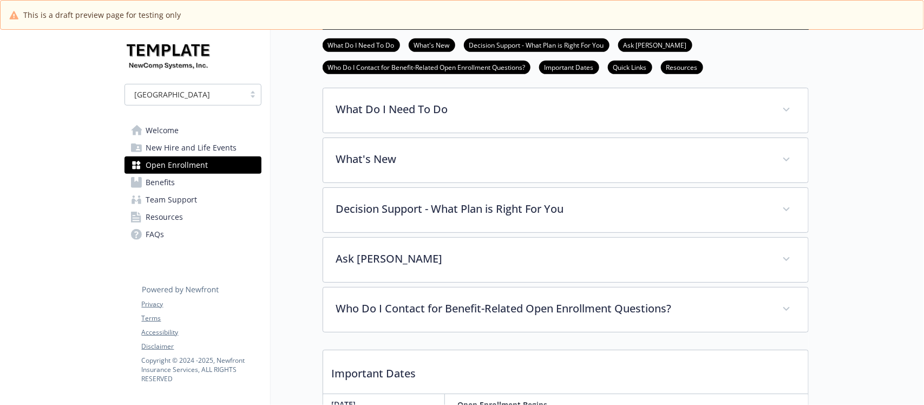
scroll to position [402, 0]
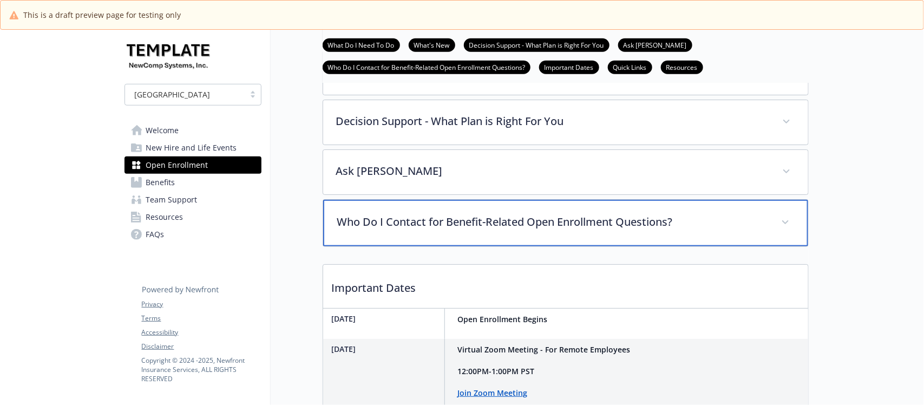
click at [520, 245] on div "Who Do I Contact for Benefit-Related Open Enrollment Questions?" at bounding box center [565, 223] width 485 height 47
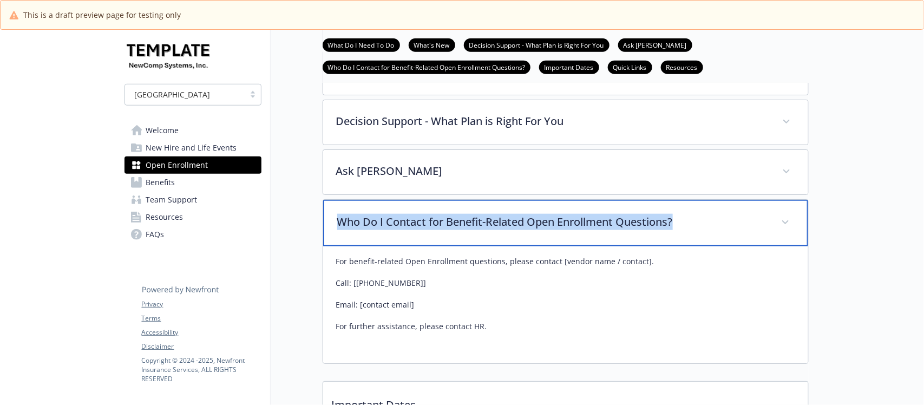
drag, startPoint x: 689, startPoint y: 252, endPoint x: 329, endPoint y: 254, distance: 360.1
click at [329, 246] on div "Who Do I Contact for Benefit-Related Open Enrollment Questions?" at bounding box center [565, 223] width 485 height 47
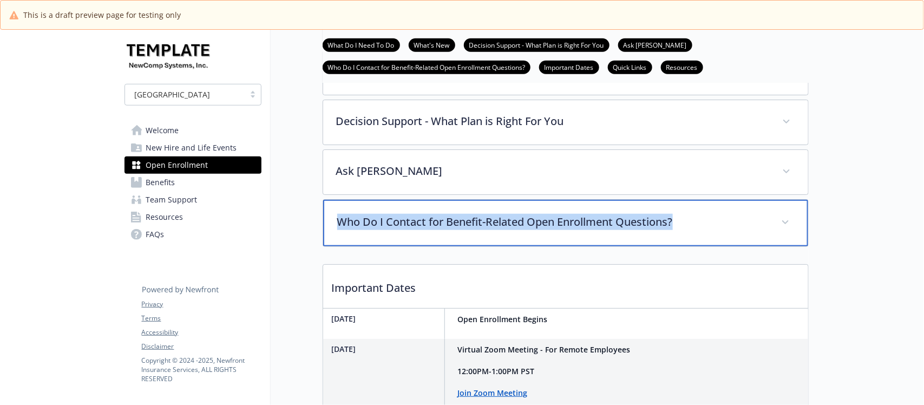
copy p "Who Do I Contact for Benefit-Related Open Enrollment Questions?"
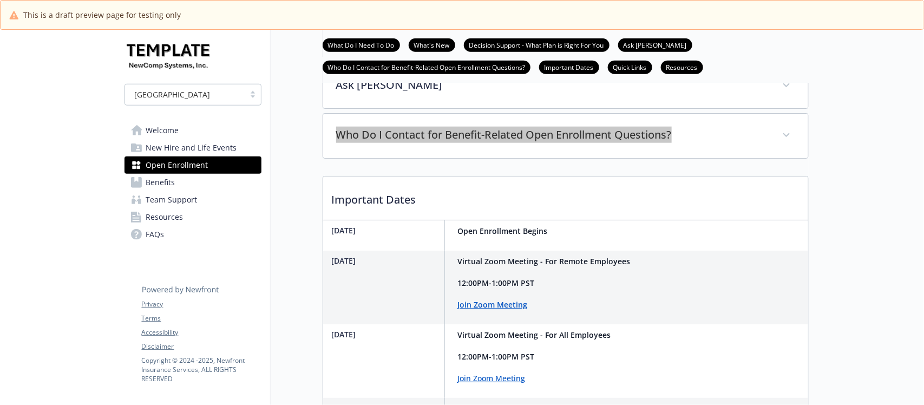
scroll to position [537, 0]
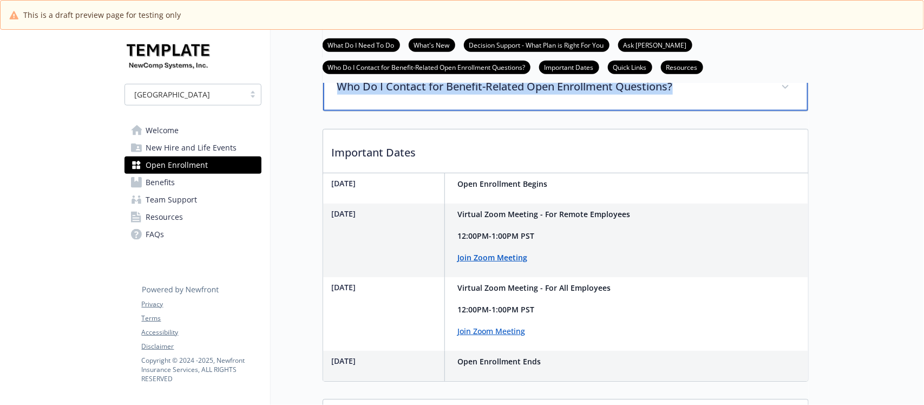
click at [474, 95] on p "Who Do I Contact for Benefit-Related Open Enrollment Questions?" at bounding box center [552, 87] width 431 height 16
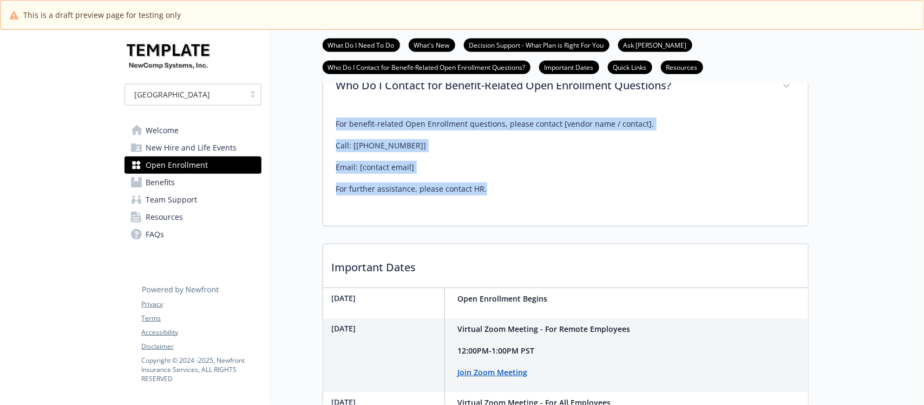
drag, startPoint x: 333, startPoint y: 156, endPoint x: 506, endPoint y: 225, distance: 186.4
click at [506, 225] on div "For benefit-related Open Enrollment questions, please contact [vendor name / co…" at bounding box center [565, 167] width 485 height 117
copy div "For benefit-related Open Enrollment questions, please contact [vendor name / co…"
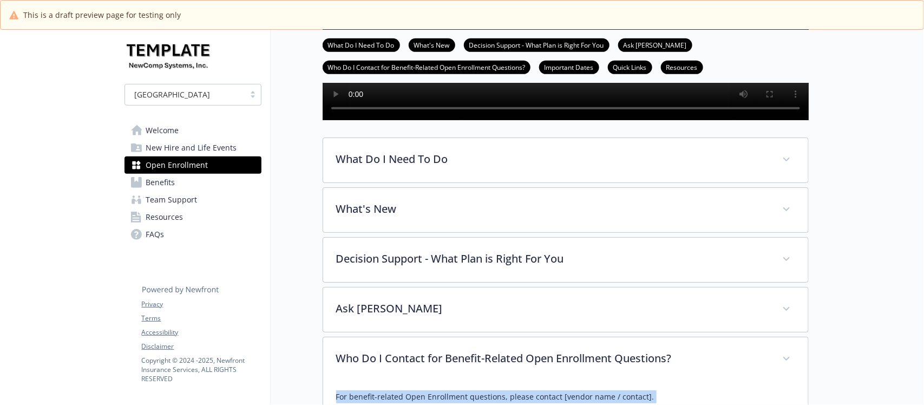
scroll to position [334, 0]
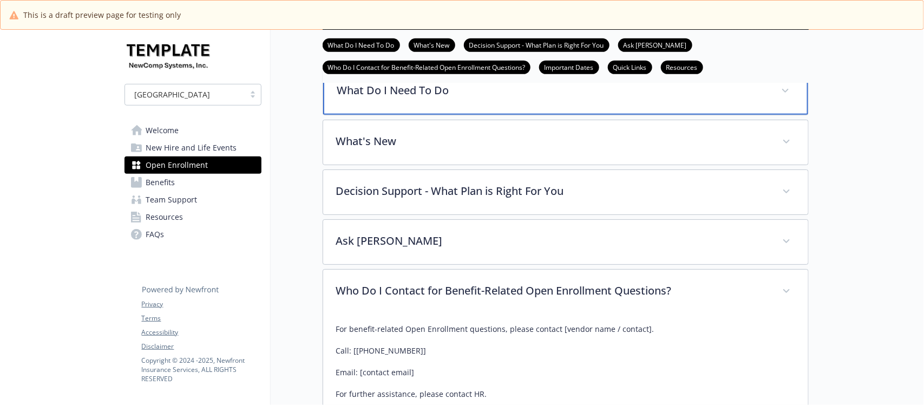
click at [454, 99] on p "What Do I Need To Do" at bounding box center [552, 90] width 431 height 16
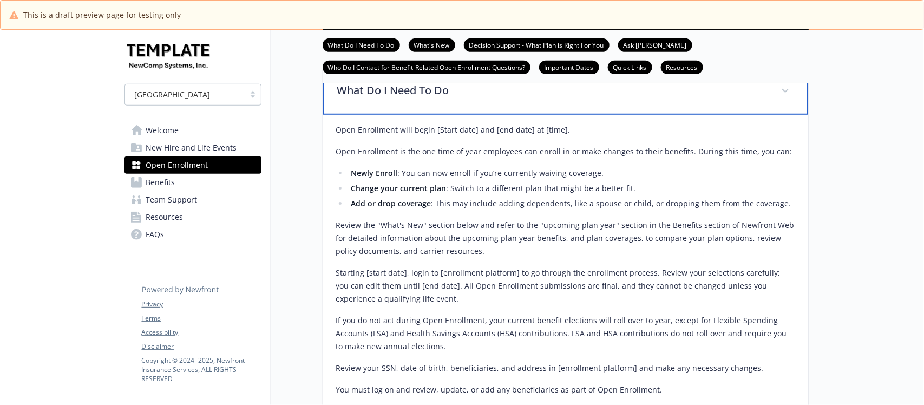
click at [454, 99] on p "What Do I Need To Do" at bounding box center [552, 90] width 431 height 16
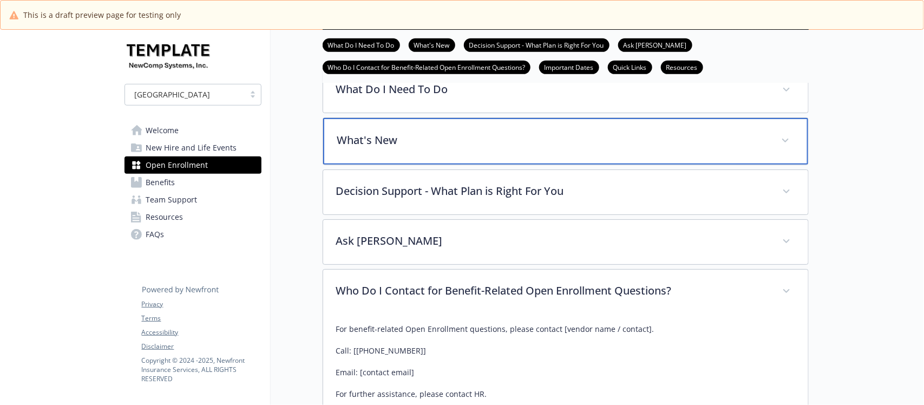
click at [477, 148] on p "What's New" at bounding box center [552, 140] width 431 height 16
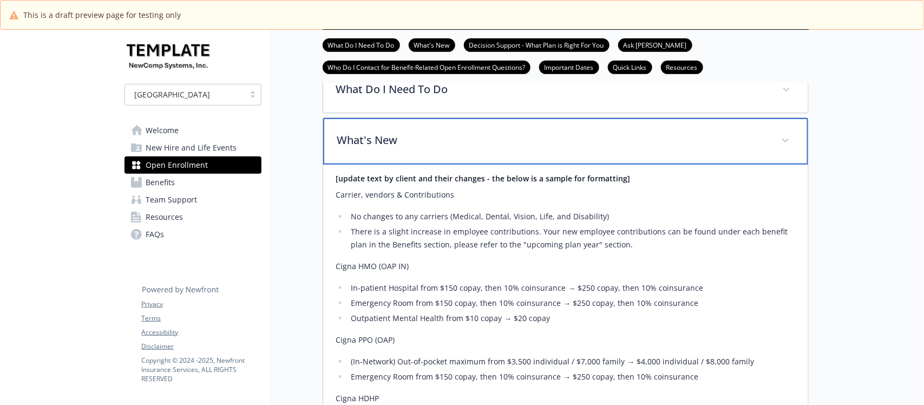
click at [477, 148] on p "What's New" at bounding box center [552, 140] width 431 height 16
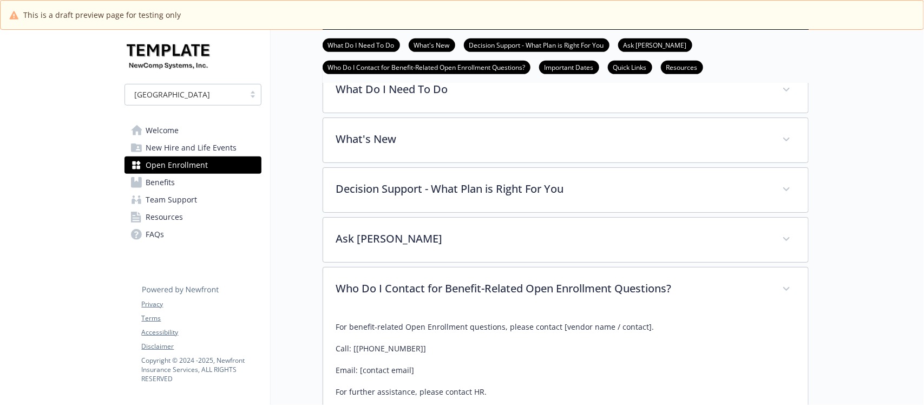
click at [197, 143] on span "New Hire and Life Events" at bounding box center [191, 147] width 91 height 17
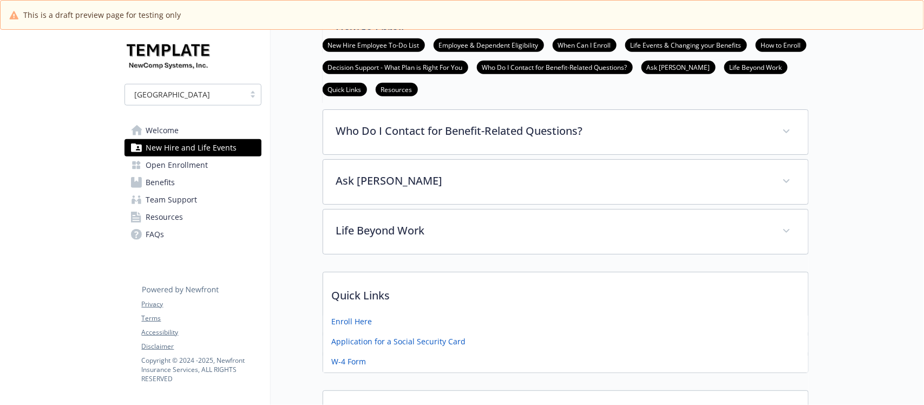
scroll to position [334, 0]
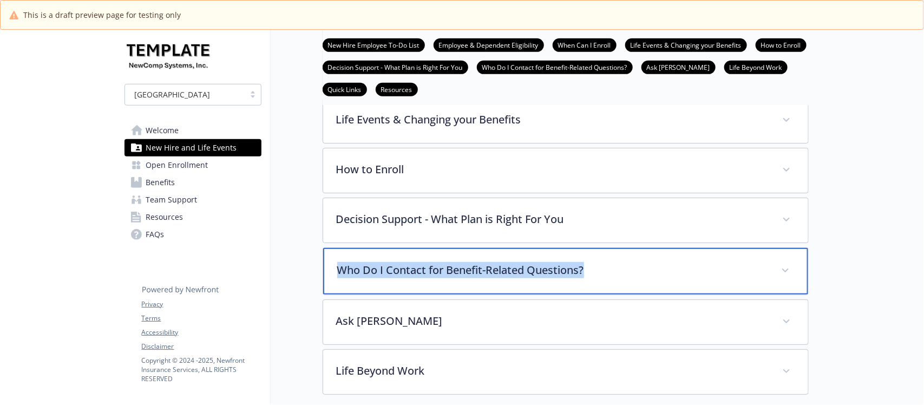
drag, startPoint x: 612, startPoint y: 270, endPoint x: 330, endPoint y: 277, distance: 282.2
click at [330, 277] on div "Who Do I Contact for Benefit-Related Questions?" at bounding box center [565, 271] width 485 height 47
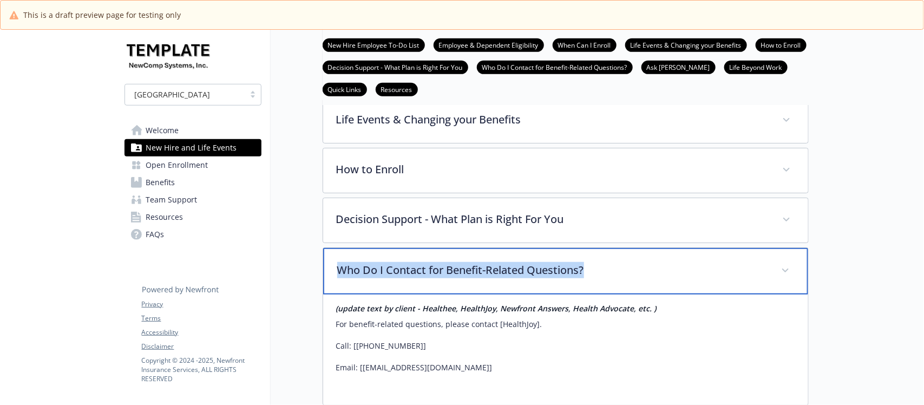
copy p "Who Do I Contact for Benefit-Related Questions?"
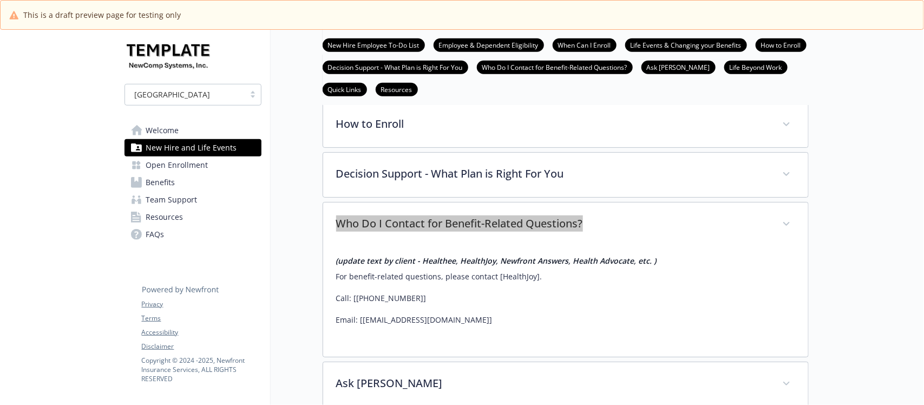
scroll to position [402, 0]
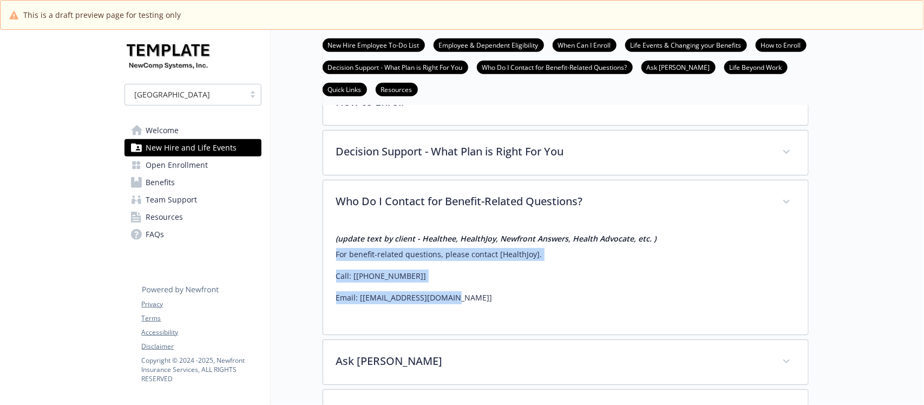
drag, startPoint x: 333, startPoint y: 259, endPoint x: 459, endPoint y: 302, distance: 132.7
click at [459, 302] on div "(update text by client - Healthee, HealthJoy, Newfront Answers, Health Advocate…" at bounding box center [565, 280] width 485 height 110
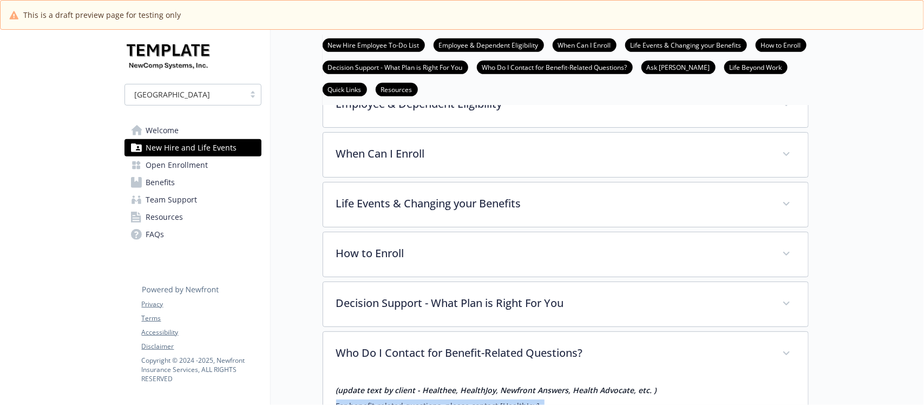
scroll to position [128, 0]
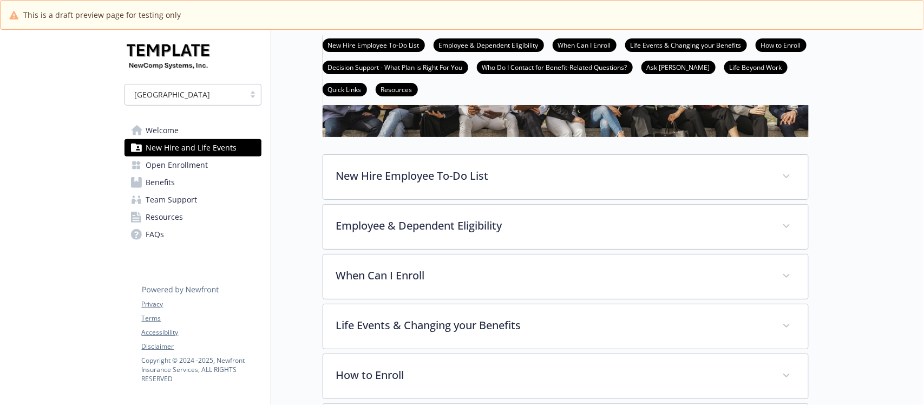
click at [183, 165] on span "Open Enrollment" at bounding box center [177, 164] width 62 height 17
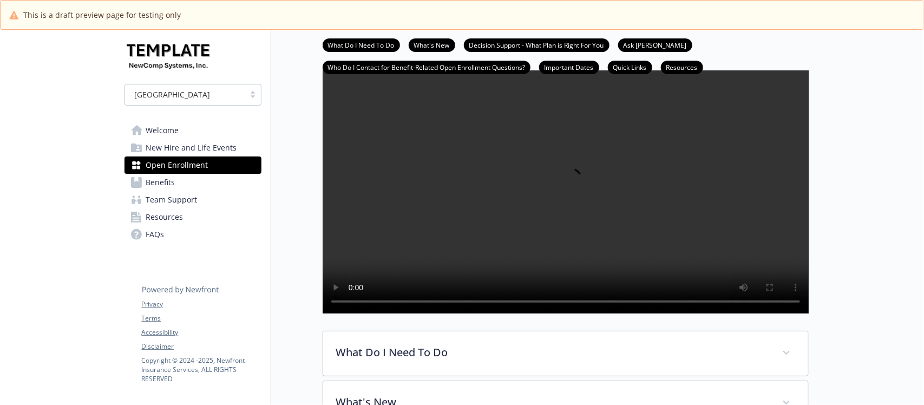
scroll to position [271, 0]
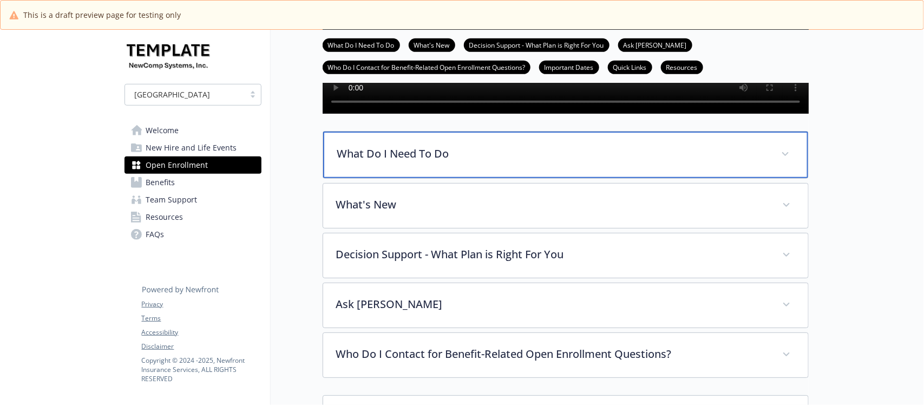
click at [451, 162] on p "What Do I Need To Do" at bounding box center [552, 154] width 431 height 16
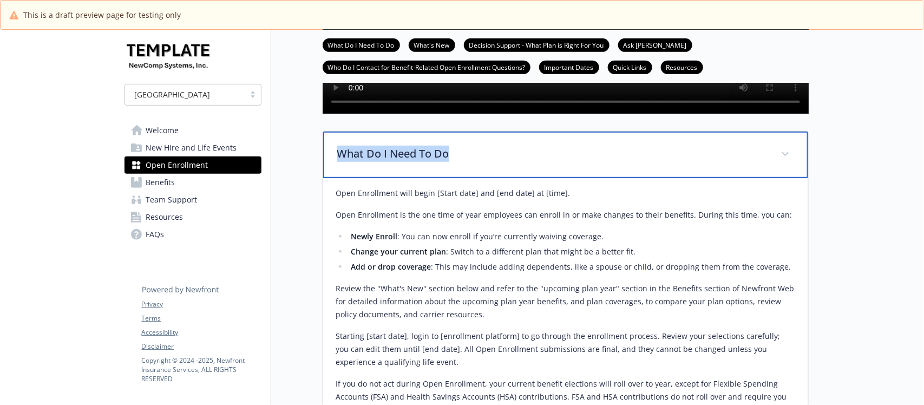
drag, startPoint x: 455, startPoint y: 180, endPoint x: 333, endPoint y: 182, distance: 122.4
click at [333, 178] on div "What Do I Need To Do" at bounding box center [565, 155] width 485 height 47
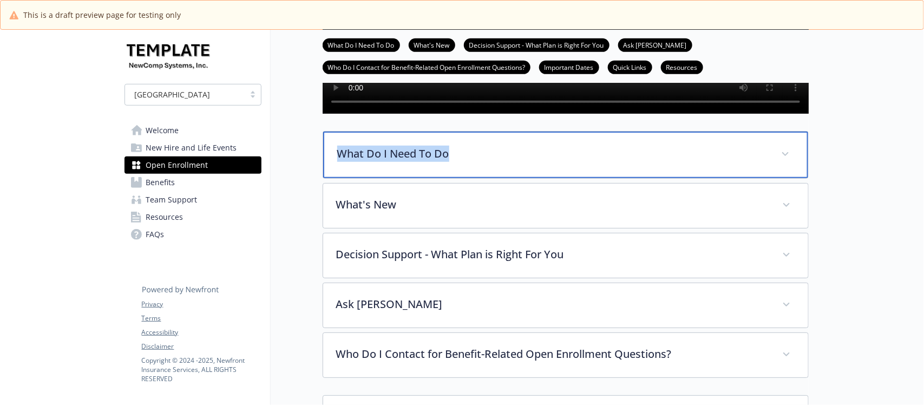
click at [483, 162] on p "What Do I Need To Do" at bounding box center [552, 154] width 431 height 16
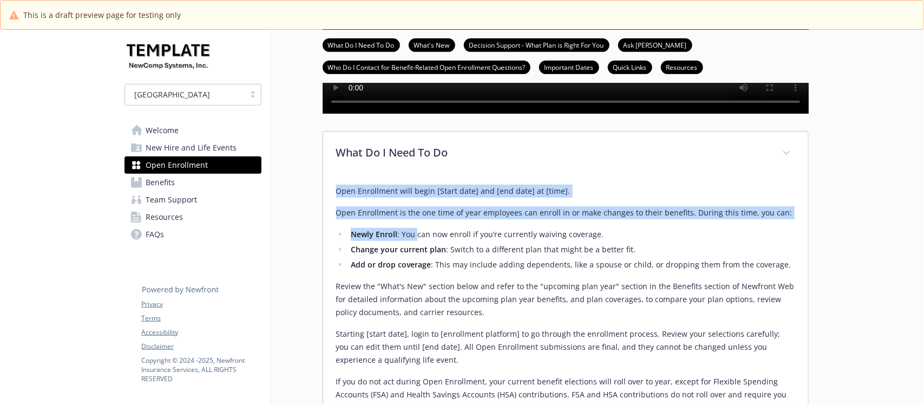
drag, startPoint x: 332, startPoint y: 222, endPoint x: 417, endPoint y: 263, distance: 94.9
click at [417, 260] on div "Open Enrollment will begin [Start date] and [end date] at [time]. Open Enrollme…" at bounding box center [565, 332] width 485 height 312
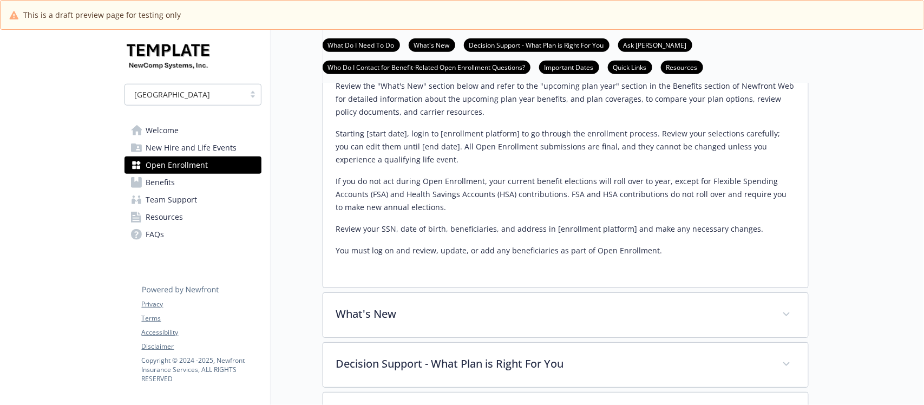
scroll to position [474, 0]
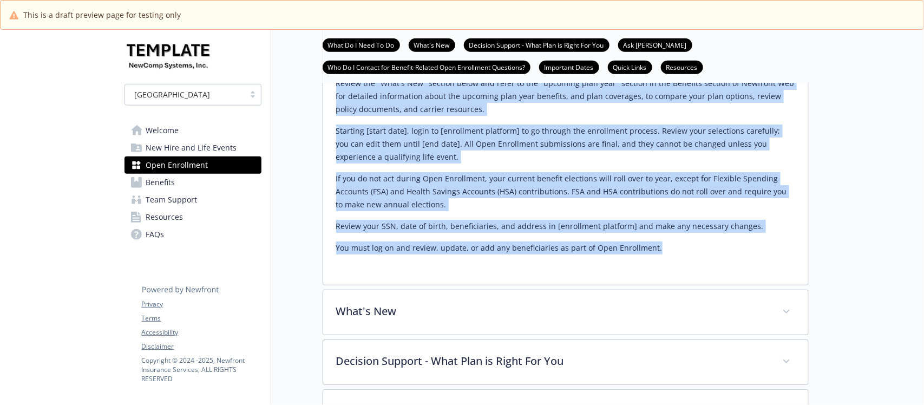
click at [663, 254] on p "You must log on and review, update, or add any beneficiaries as part of Open En…" at bounding box center [565, 247] width 459 height 13
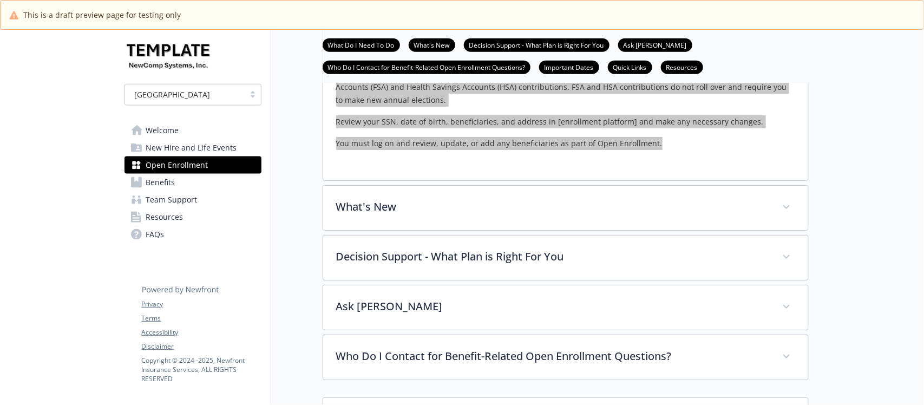
scroll to position [677, 0]
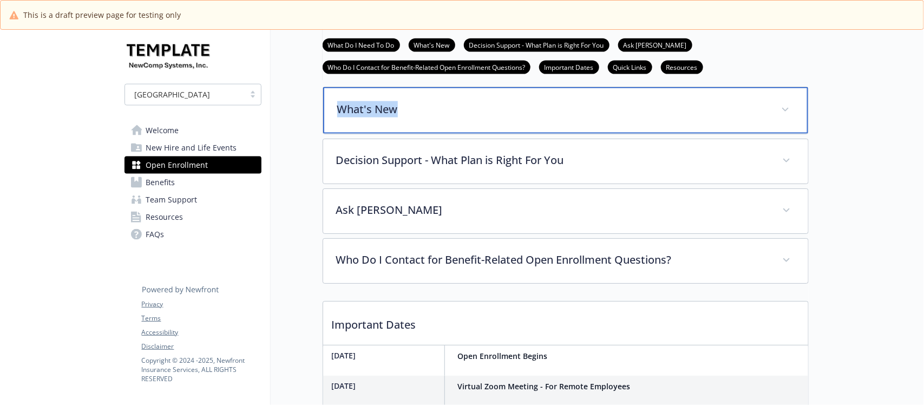
drag, startPoint x: 423, startPoint y: 138, endPoint x: 319, endPoint y: 141, distance: 104.0
click at [319, 141] on div "Open Enrollment What Do I Need To Do What's New Decision Support - What Plan is…" at bounding box center [540, 46] width 538 height 1387
click at [453, 117] on p "What's New" at bounding box center [552, 109] width 431 height 16
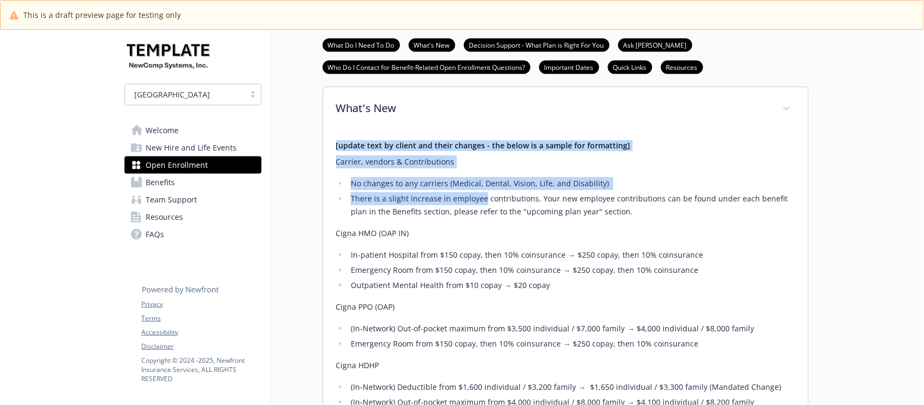
drag, startPoint x: 334, startPoint y: 176, endPoint x: 490, endPoint y: 236, distance: 166.9
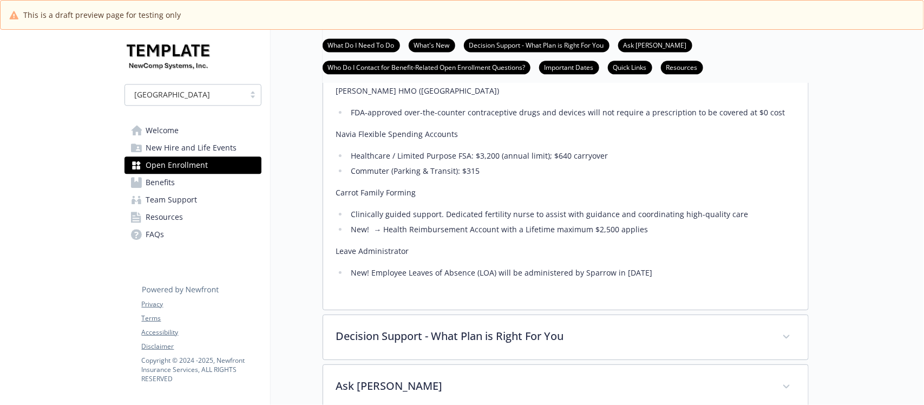
scroll to position [1151, 0]
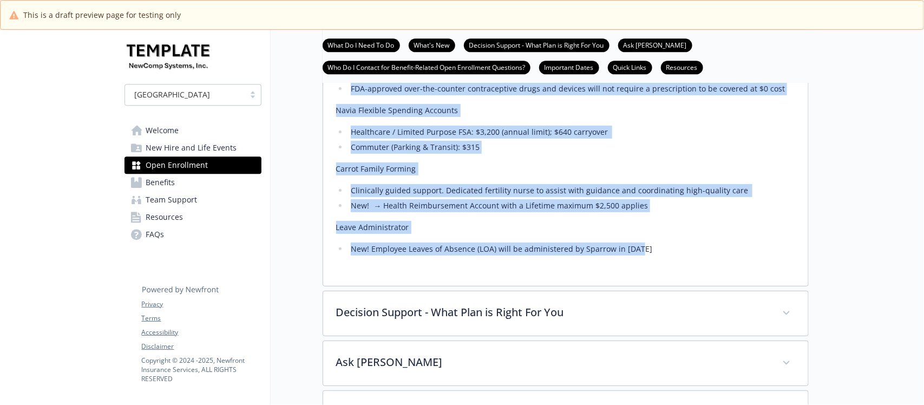
click at [654, 256] on li "New! Employee Leaves of Absence (LOA) will be administered by Sparrow in 2024" at bounding box center [571, 249] width 447 height 13
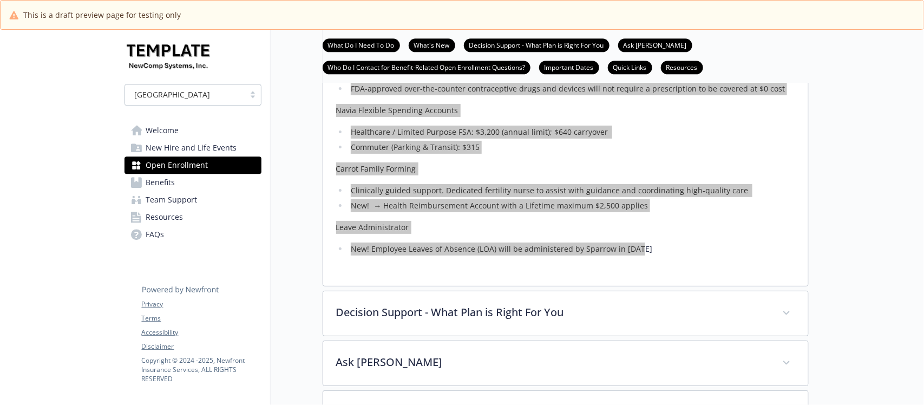
scroll to position [1286, 0]
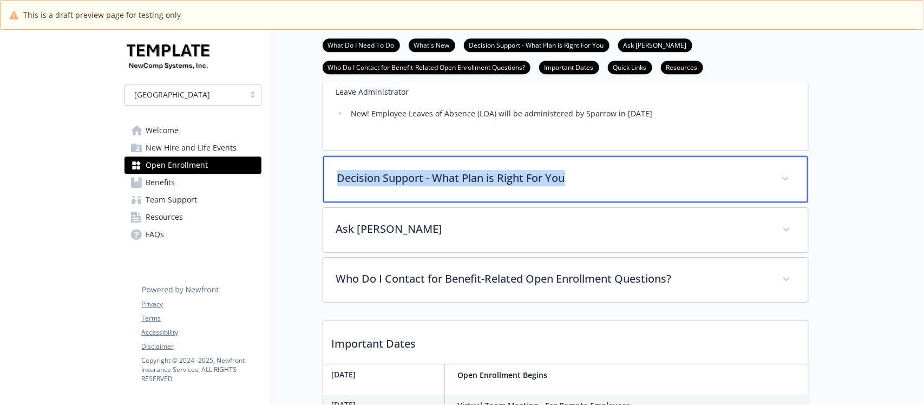
drag, startPoint x: 608, startPoint y: 206, endPoint x: 334, endPoint y: 210, distance: 274.0
click at [334, 202] on div "Decision Support - What Plan is Right For You" at bounding box center [565, 179] width 485 height 47
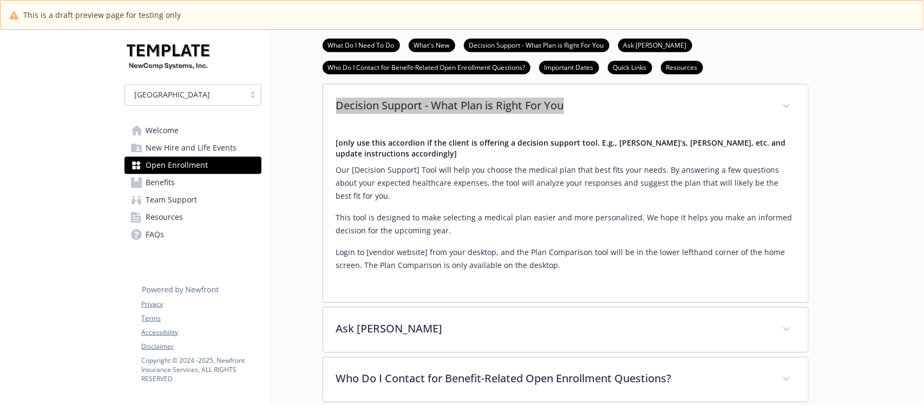
scroll to position [1421, 0]
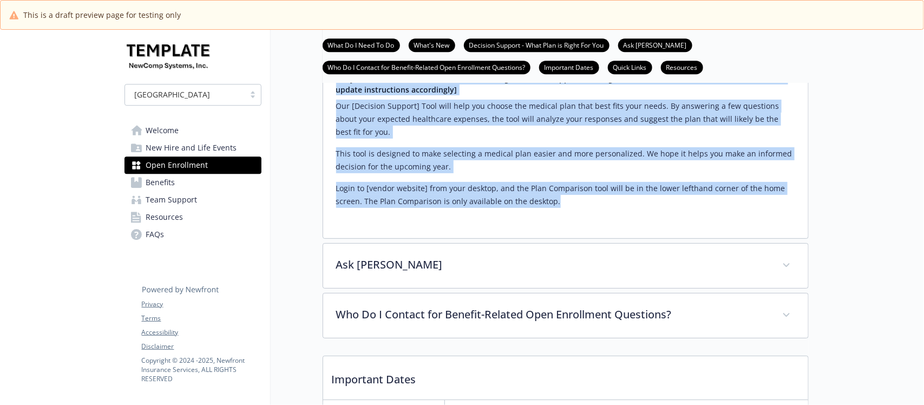
drag, startPoint x: 332, startPoint y: 107, endPoint x: 571, endPoint y: 228, distance: 268.3
click at [571, 228] on div "[only use this accordion if the client is offering a decision support tool. E.g…" at bounding box center [565, 151] width 485 height 173
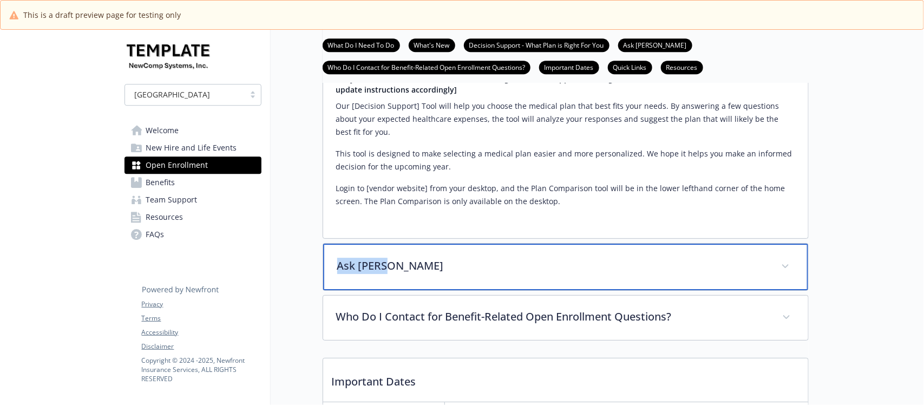
drag, startPoint x: 420, startPoint y: 293, endPoint x: 319, endPoint y: 296, distance: 100.8
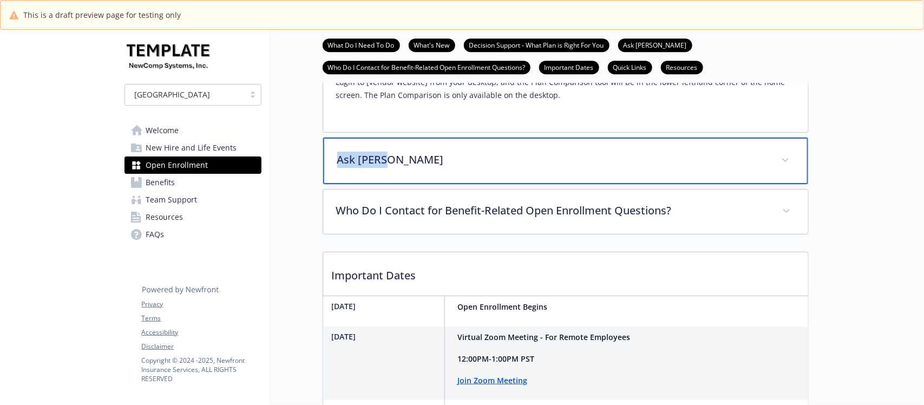
scroll to position [1624, 0]
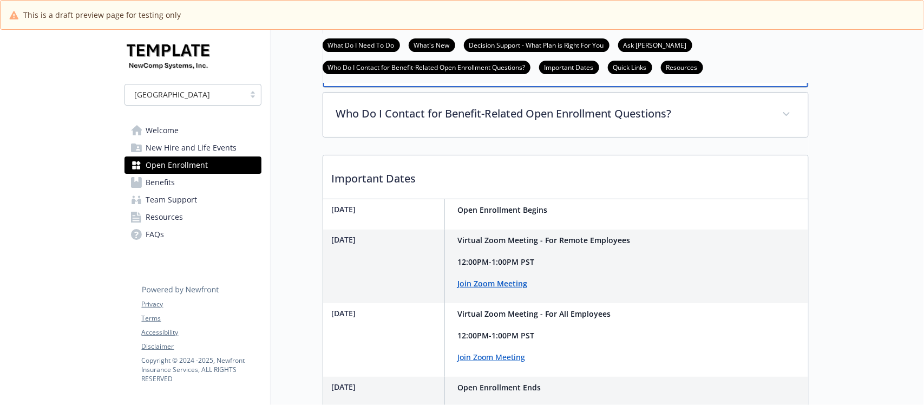
click at [436, 71] on p "Ask Benji" at bounding box center [552, 63] width 431 height 16
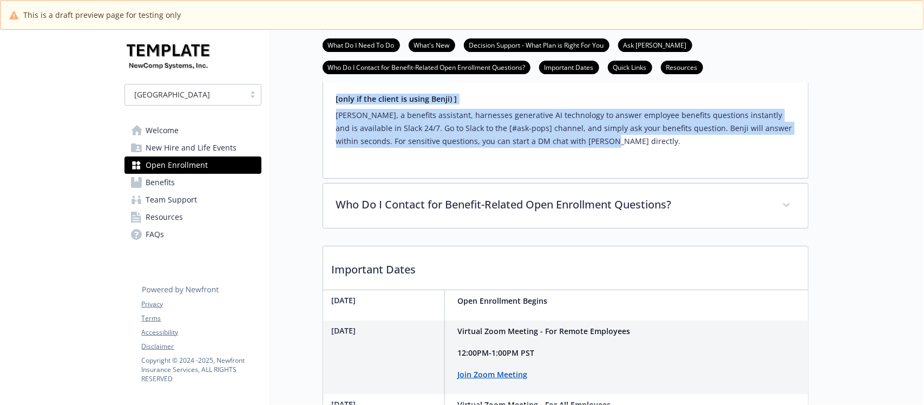
drag, startPoint x: 336, startPoint y: 132, endPoint x: 664, endPoint y: 173, distance: 330.7
click at [664, 148] on div "[only if the client is using Benji) ] Benji, a benefits assistant, harnesses ge…" at bounding box center [565, 121] width 459 height 54
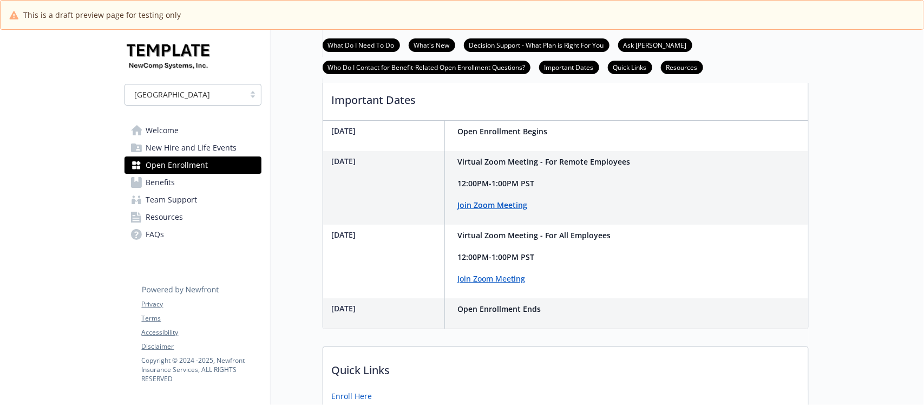
scroll to position [1827, 0]
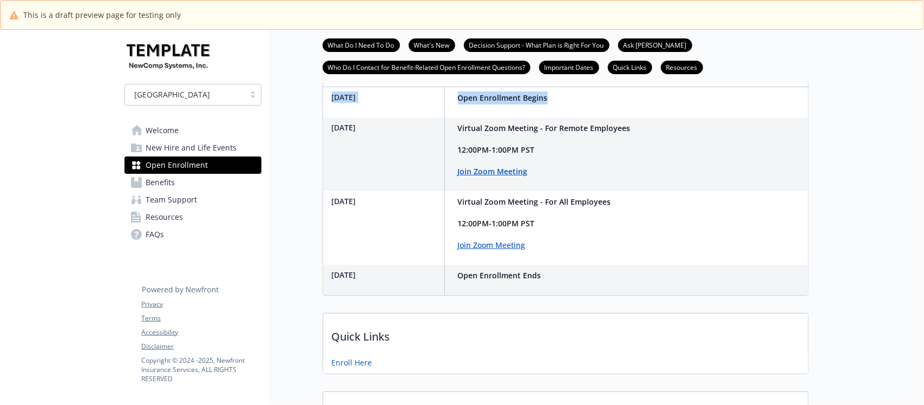
drag, startPoint x: 585, startPoint y: 131, endPoint x: 330, endPoint y: 133, distance: 254.5
click at [330, 117] on div "November 15th Open Enrollment Begins" at bounding box center [565, 102] width 485 height 30
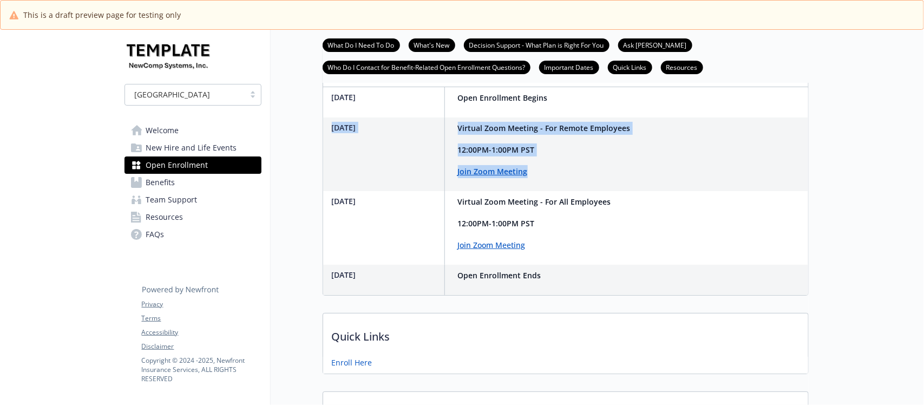
drag, startPoint x: 547, startPoint y: 210, endPoint x: 329, endPoint y: 169, distance: 221.9
click at [329, 169] on div "November 16th Virtual Zoom Meeting - For Remote Employees 12:00PM-1:00PM PST Jo…" at bounding box center [479, 154] width 312 height 74
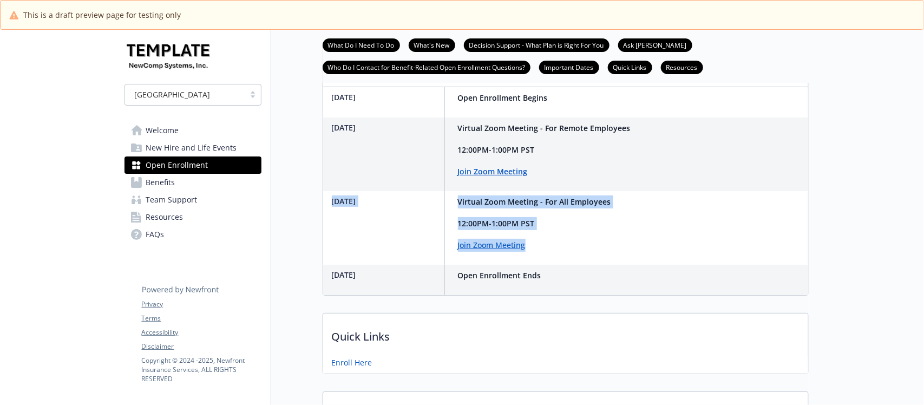
drag, startPoint x: 543, startPoint y: 277, endPoint x: 323, endPoint y: 233, distance: 223.7
click at [323, 233] on div "November 19th Virtual Zoom Meeting - For All Employees 12:00PM-1:00PM PST Join …" at bounding box center [469, 228] width 292 height 74
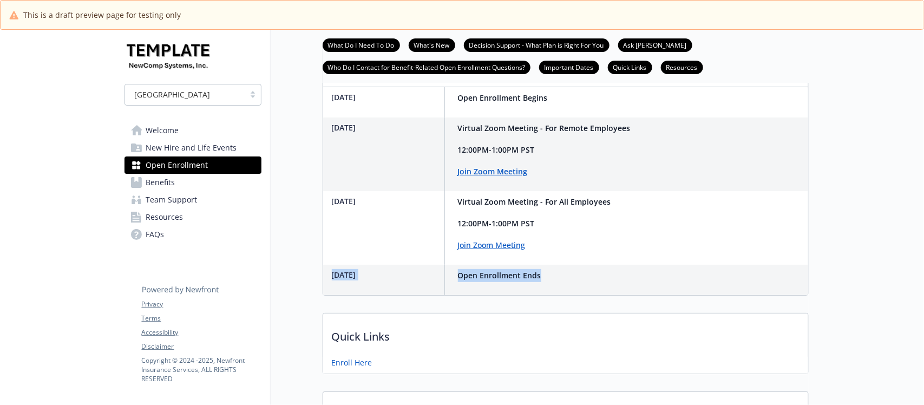
drag, startPoint x: 567, startPoint y: 307, endPoint x: 314, endPoint y: 319, distance: 253.2
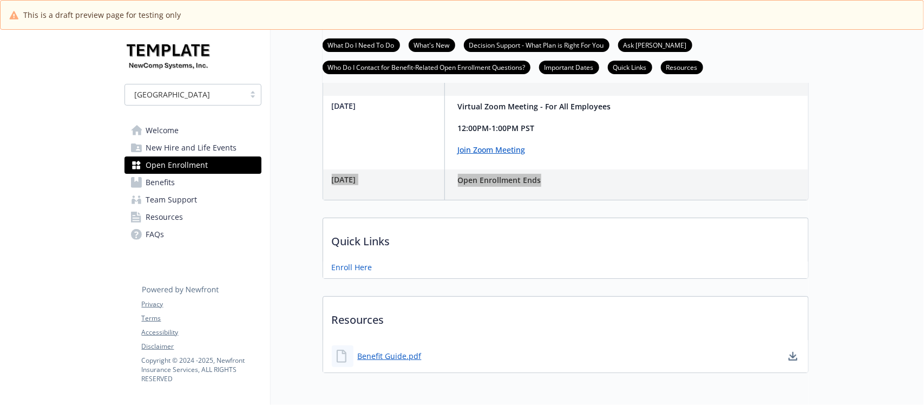
scroll to position [2012, 0]
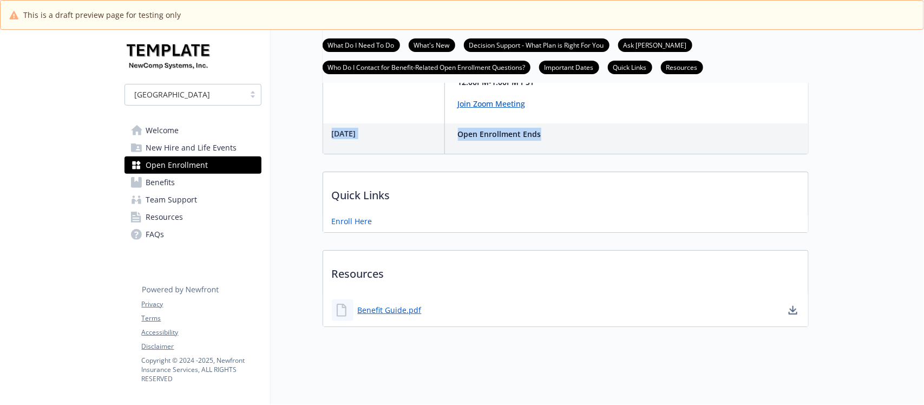
click at [189, 201] on span "Team Support" at bounding box center [171, 199] width 51 height 17
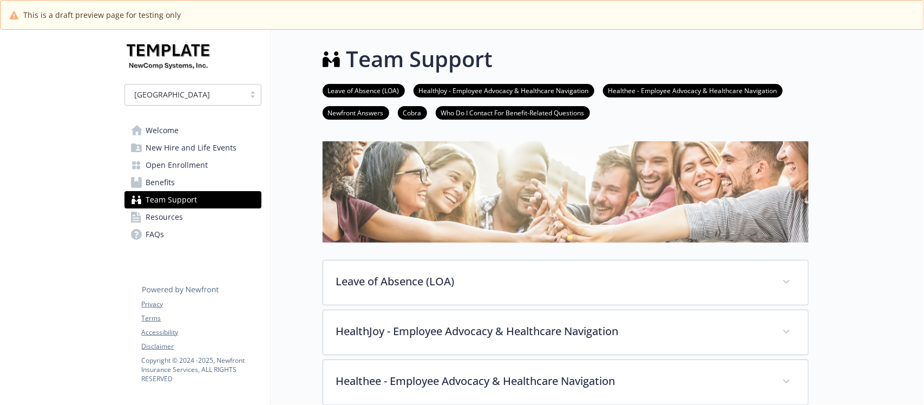
scroll to position [135, 0]
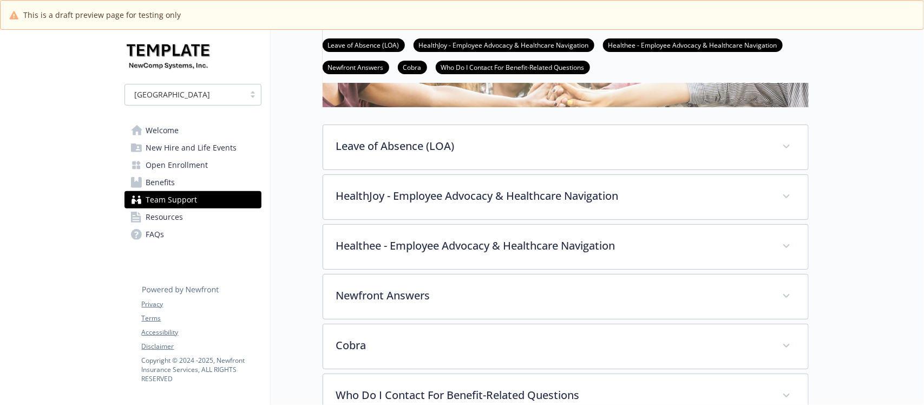
click at [185, 218] on link "Resources" at bounding box center [193, 216] width 137 height 17
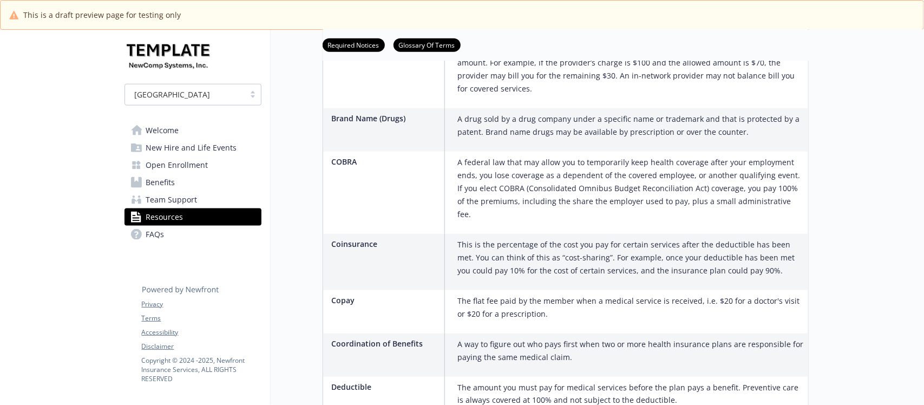
scroll to position [609, 0]
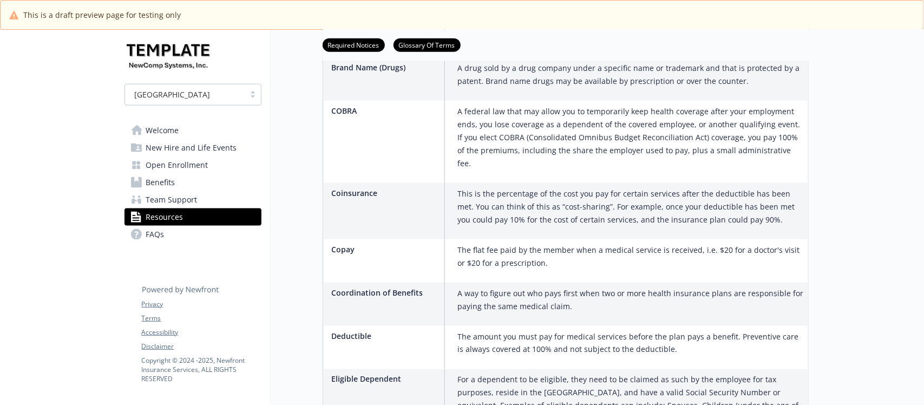
click at [188, 198] on span "Team Support" at bounding box center [171, 199] width 51 height 17
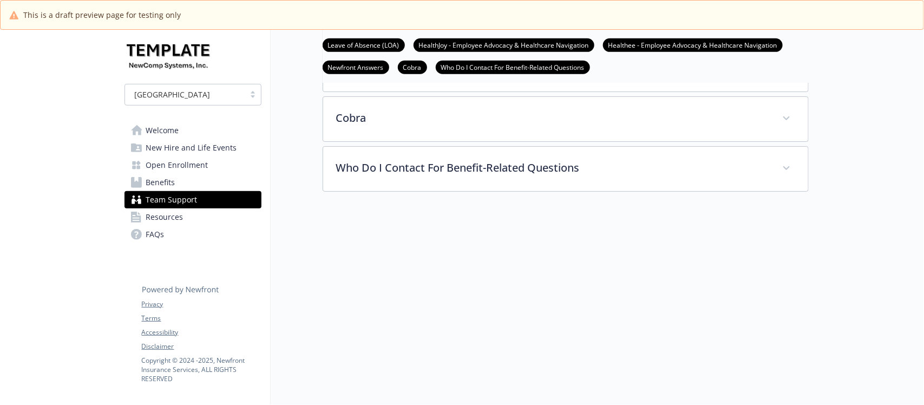
scroll to position [398, 0]
click at [155, 145] on span "New Hire and Life Events" at bounding box center [191, 147] width 91 height 17
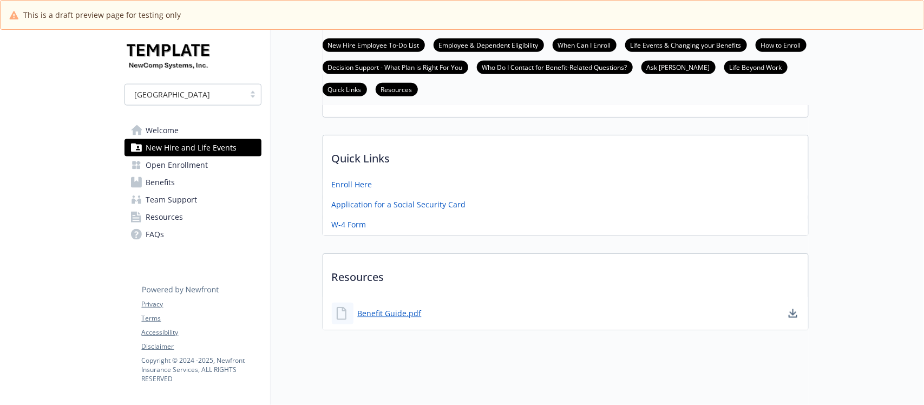
scroll to position [406, 0]
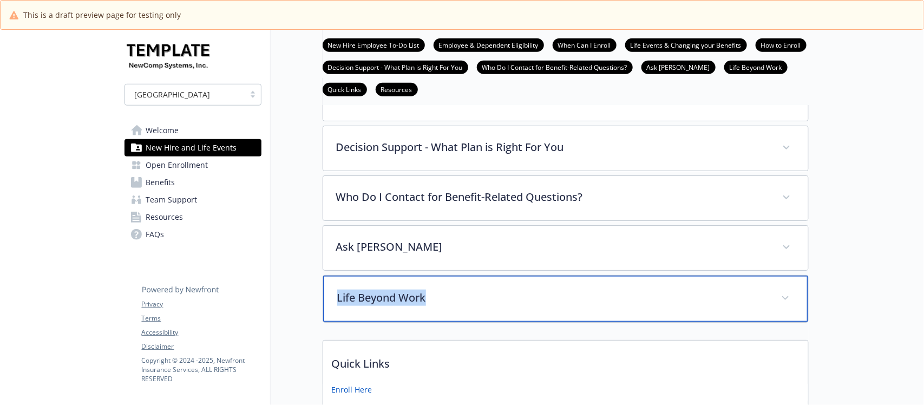
drag, startPoint x: 459, startPoint y: 304, endPoint x: 334, endPoint y: 302, distance: 124.5
click at [334, 302] on div "Life Beyond Work" at bounding box center [565, 299] width 485 height 47
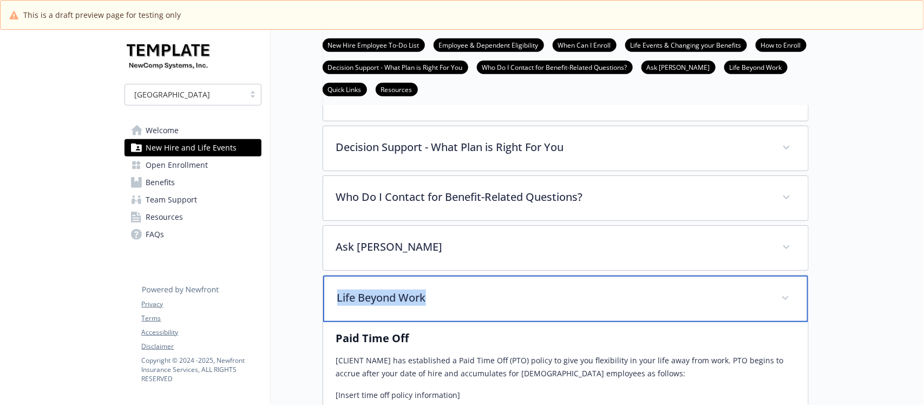
click at [399, 299] on p "Life Beyond Work" at bounding box center [552, 298] width 431 height 16
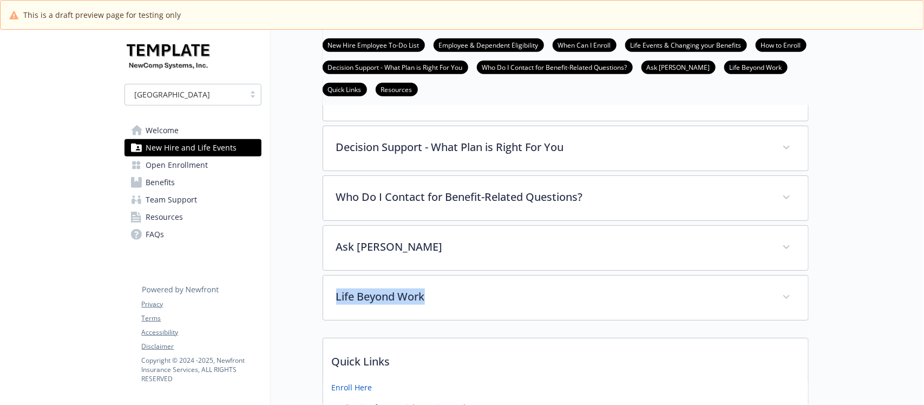
click at [226, 169] on link "Open Enrollment" at bounding box center [193, 164] width 137 height 17
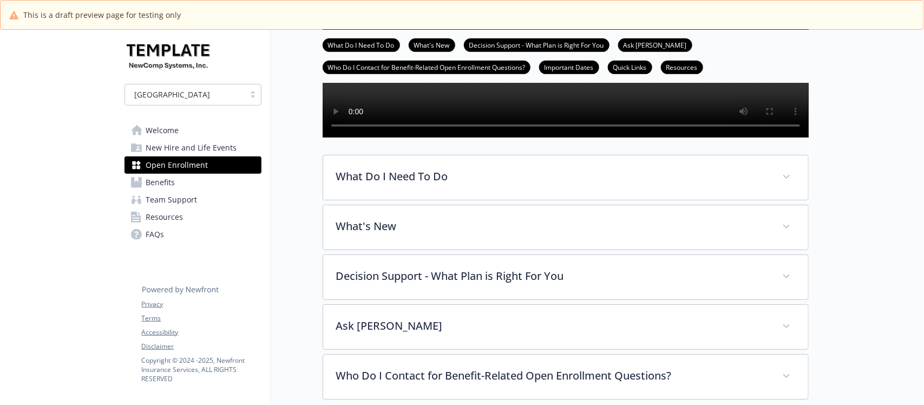
scroll to position [271, 0]
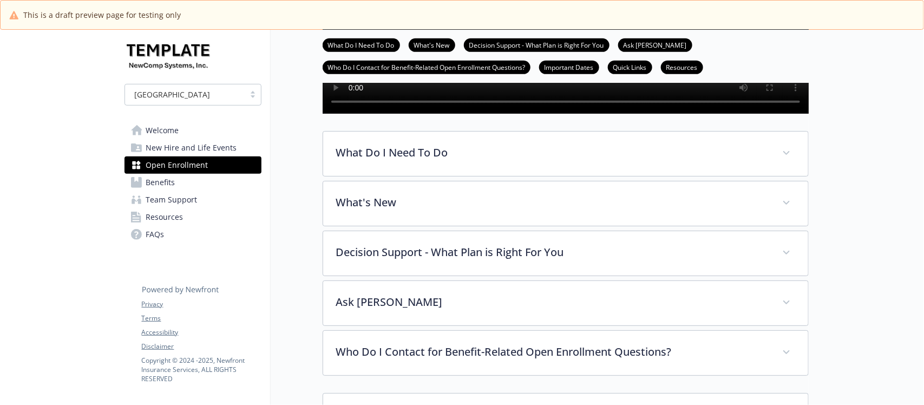
click at [151, 183] on span "Benefits" at bounding box center [160, 182] width 29 height 17
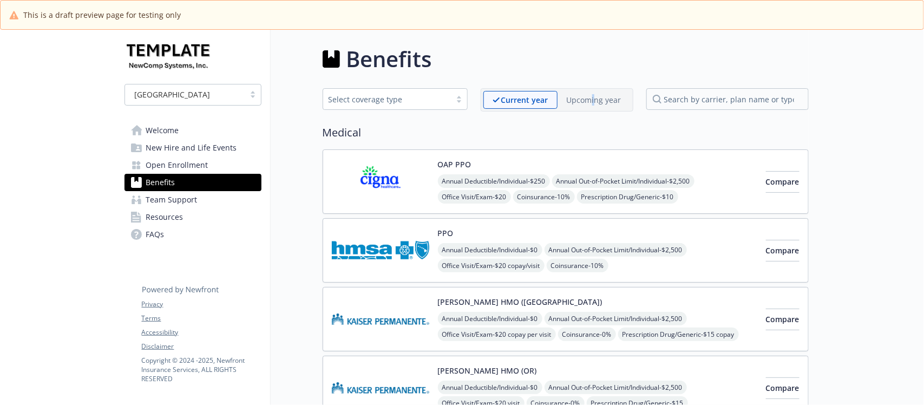
click at [594, 108] on div "Upcoming year" at bounding box center [594, 100] width 73 height 18
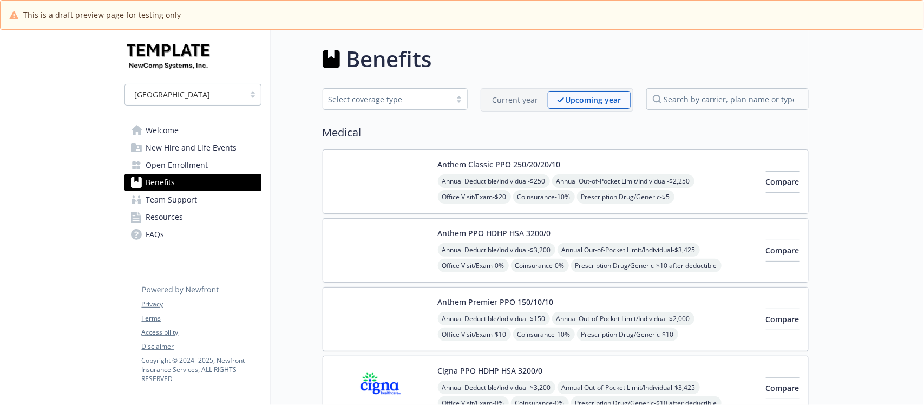
scroll to position [203, 0]
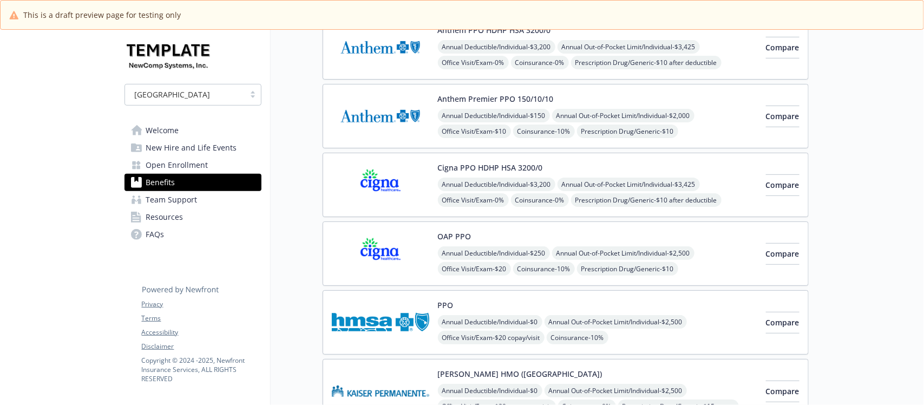
click at [600, 241] on div "OAP PPO Annual Deductible/Individual - $250 Annual Out-of-Pocket Limit/Individu…" at bounding box center [597, 254] width 319 height 46
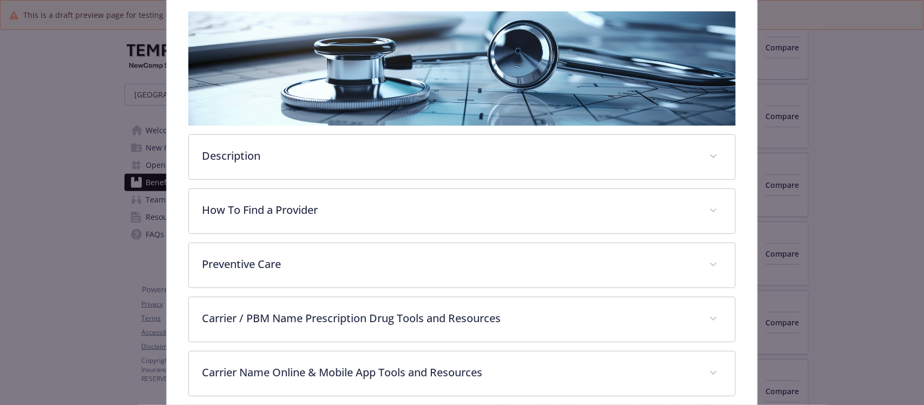
scroll to position [236, 0]
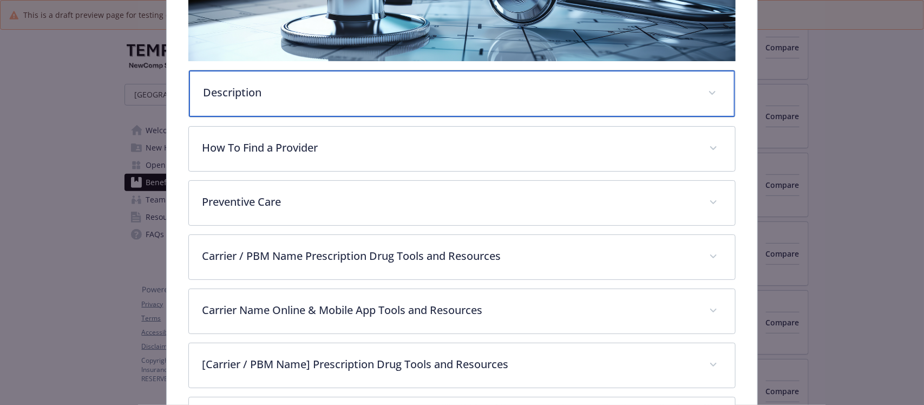
click at [435, 88] on p "Description" at bounding box center [449, 92] width 492 height 16
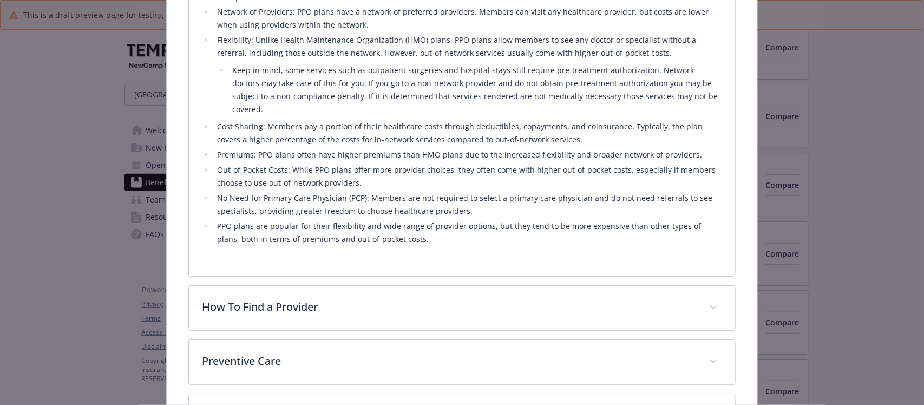
scroll to position [574, 0]
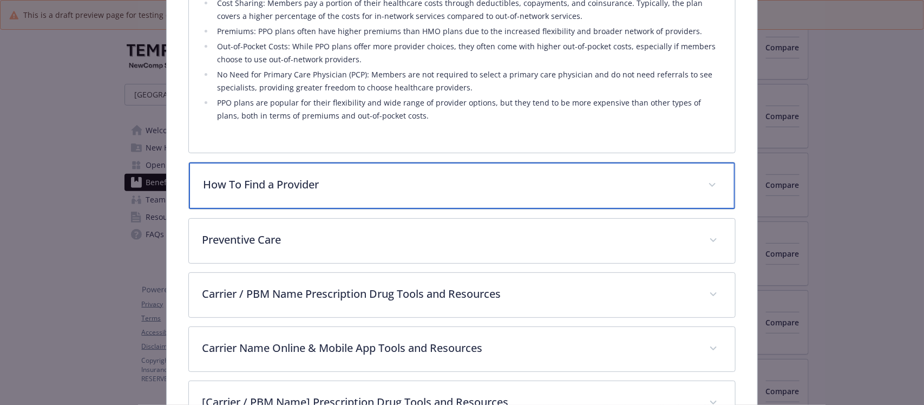
click at [435, 177] on p "How To Find a Provider" at bounding box center [449, 185] width 492 height 16
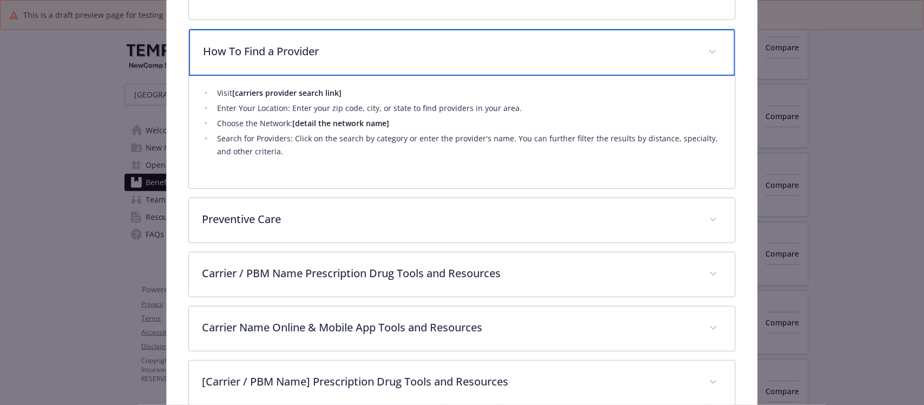
scroll to position [708, 0]
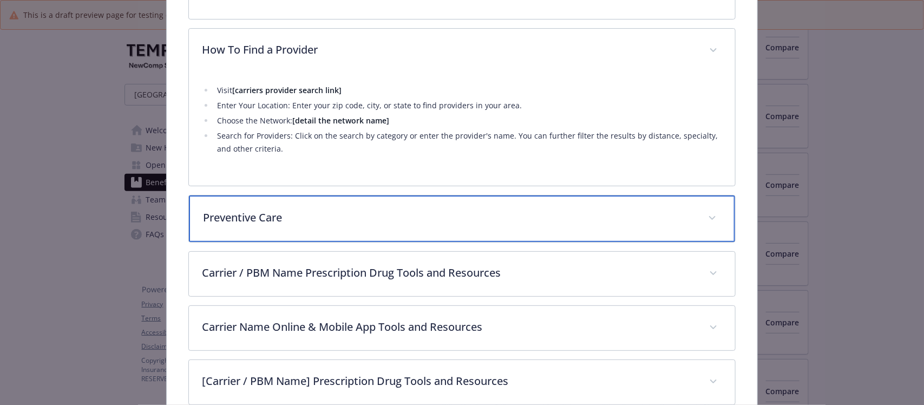
click at [374, 195] on div "Preventive Care" at bounding box center [462, 218] width 546 height 47
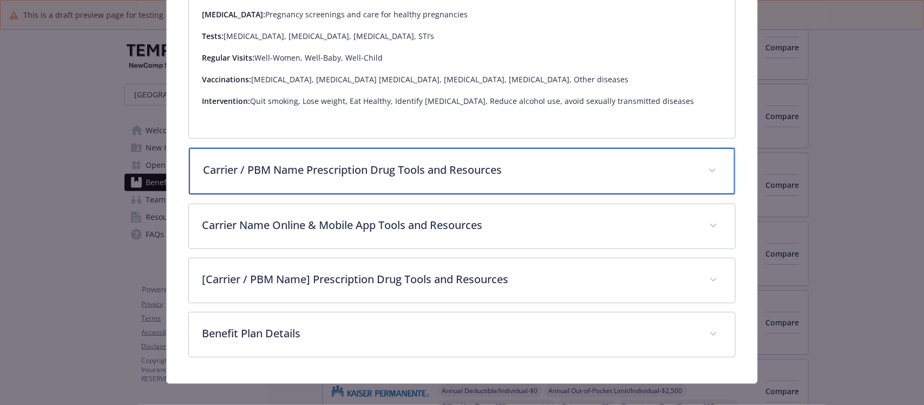
click at [385, 164] on p "Carrier / PBM Name Prescription Drug Tools and Resources" at bounding box center [449, 170] width 492 height 16
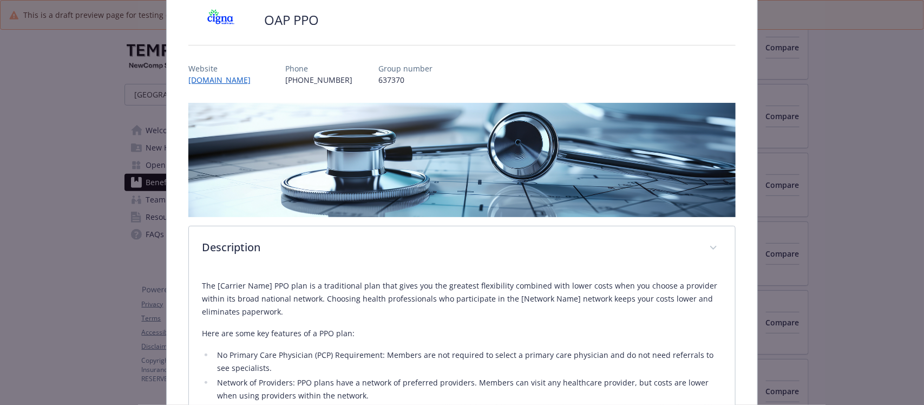
scroll to position [0, 0]
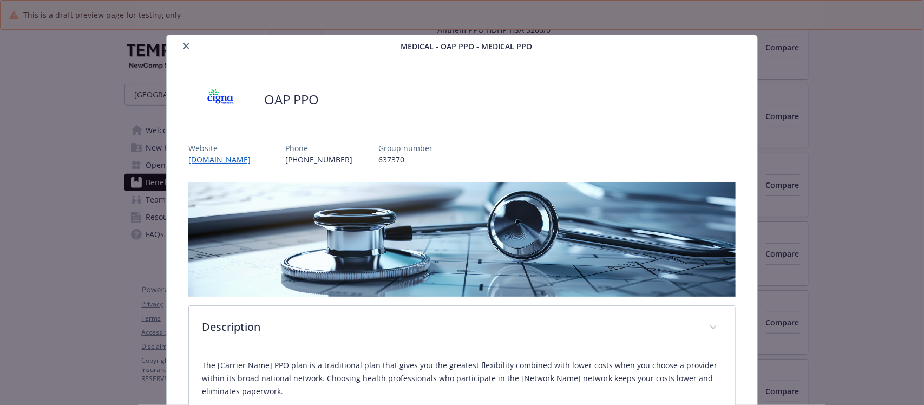
click at [186, 44] on icon "close" at bounding box center [186, 46] width 6 height 6
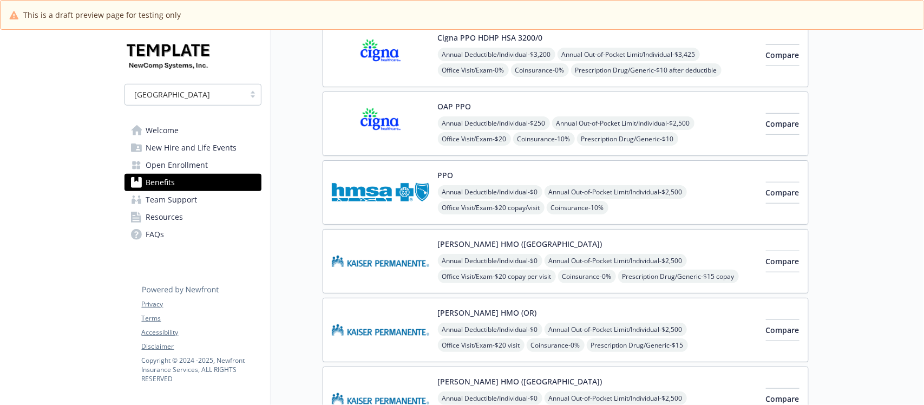
scroll to position [474, 0]
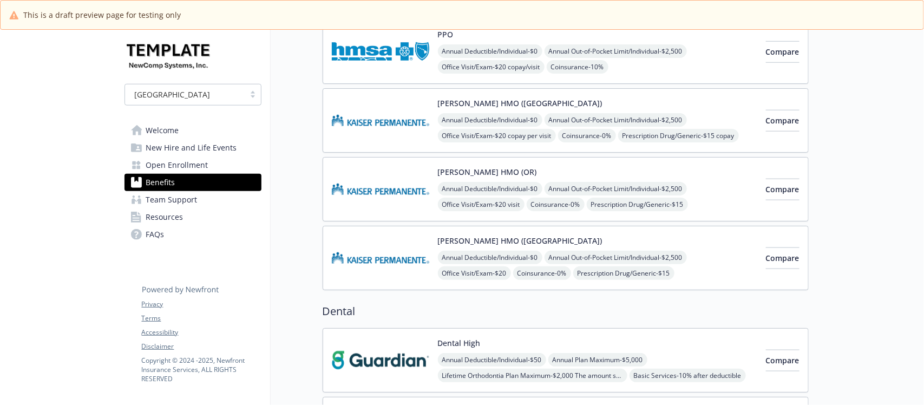
click at [565, 236] on div "[PERSON_NAME] HMO ([GEOGRAPHIC_DATA]) Annual Deductible/Individual - $0 Annual …" at bounding box center [566, 258] width 486 height 64
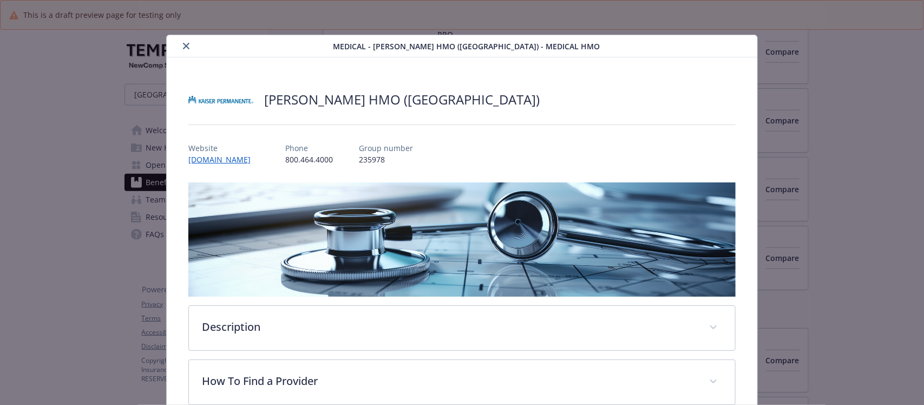
click at [185, 44] on icon "close" at bounding box center [186, 46] width 6 height 6
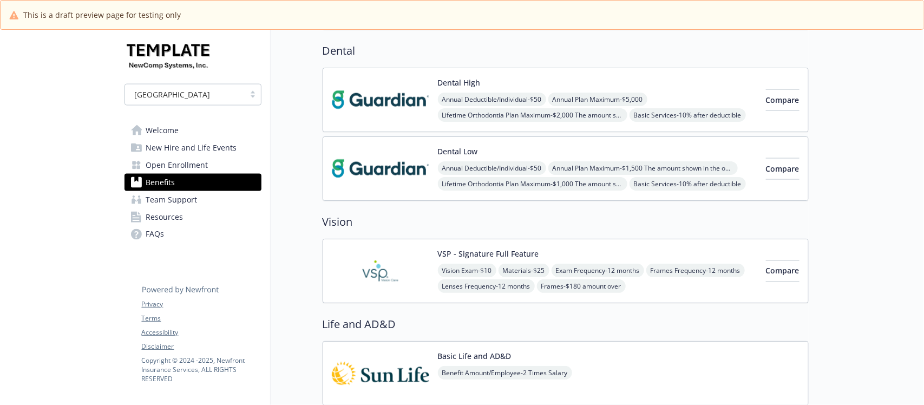
scroll to position [744, 0]
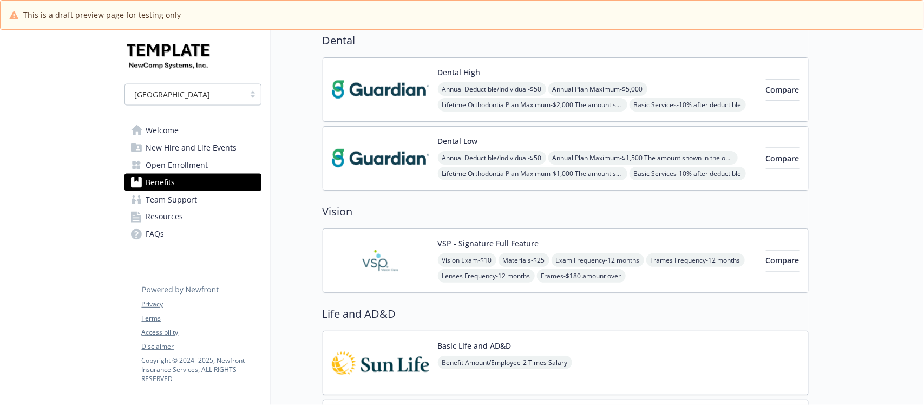
click at [563, 76] on div "Dental High Annual Deductible/Individual - $50 Annual Plan Maximum - $5,000 Lif…" at bounding box center [597, 90] width 319 height 46
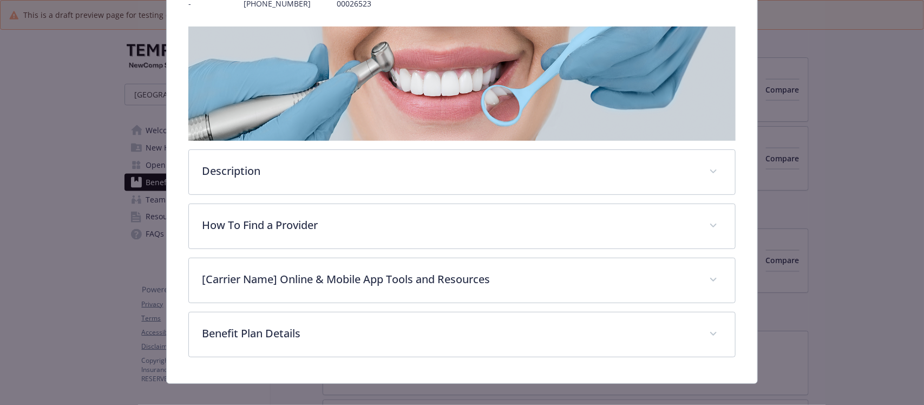
scroll to position [169, 0]
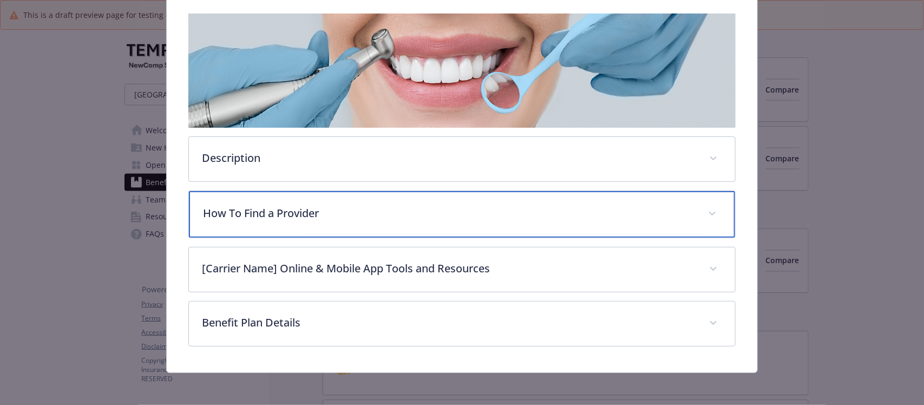
click at [331, 205] on p "How To Find a Provider" at bounding box center [449, 213] width 492 height 16
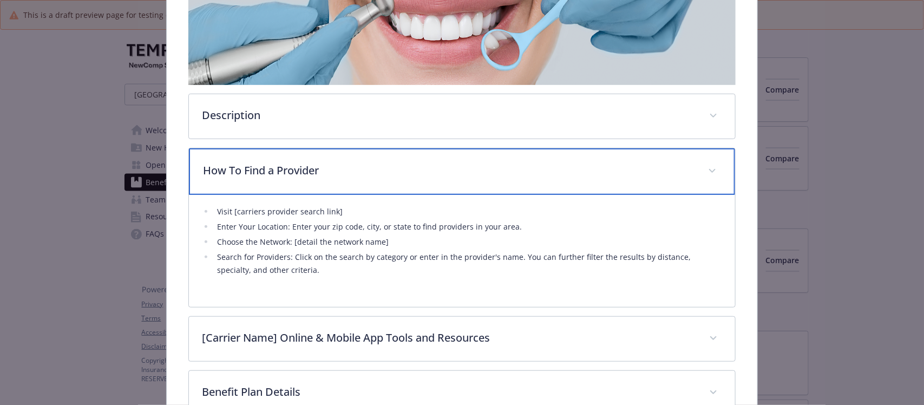
scroll to position [147, 0]
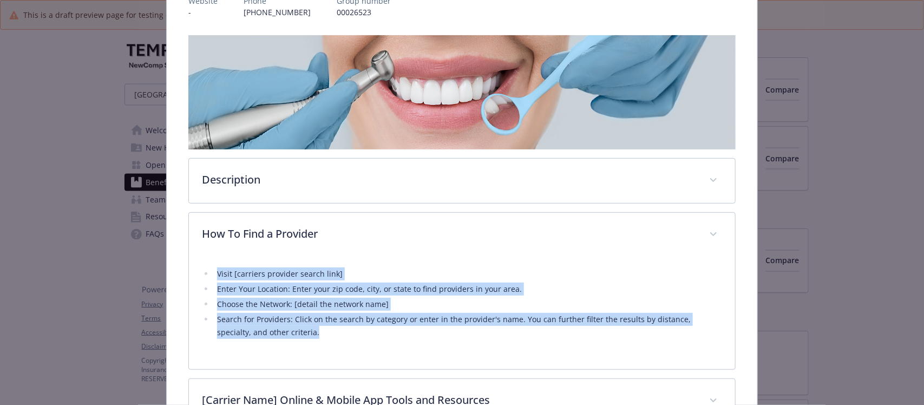
drag, startPoint x: 299, startPoint y: 334, endPoint x: 176, endPoint y: 269, distance: 139.0
click at [176, 269] on div "Dental High Website - Phone 212-598-8000 Group number 00026523 Description The …" at bounding box center [462, 207] width 590 height 594
copy ul "Visit [carriers provider search link] Enter Your Location: Enter your zip code,…"
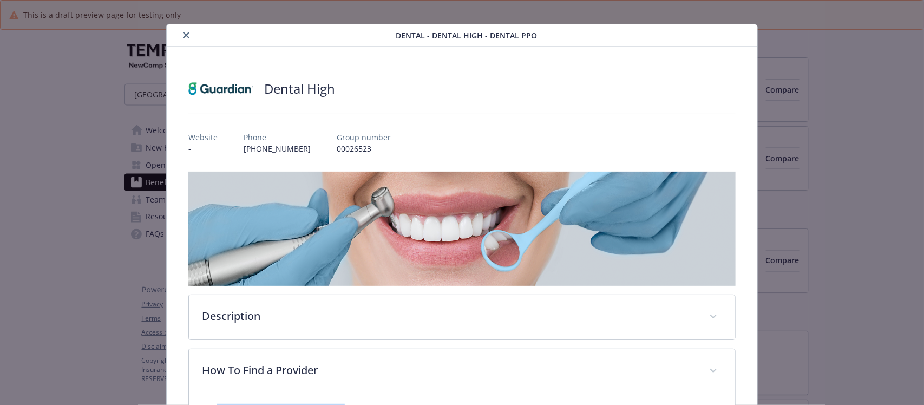
scroll to position [0, 0]
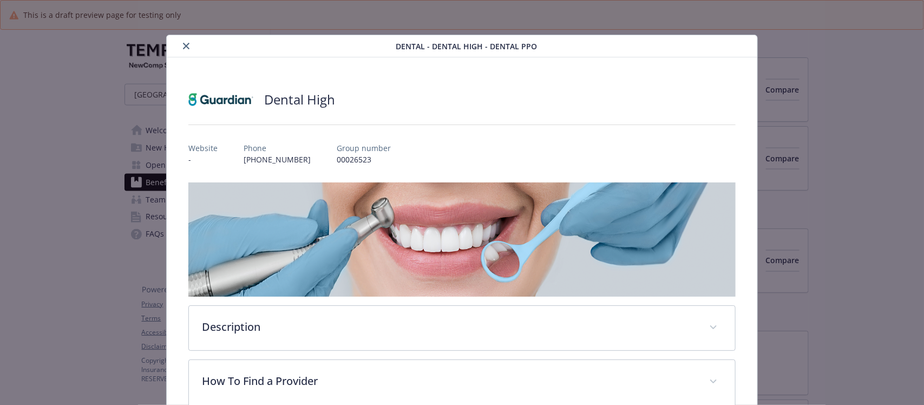
click at [188, 48] on button "close" at bounding box center [186, 46] width 13 height 13
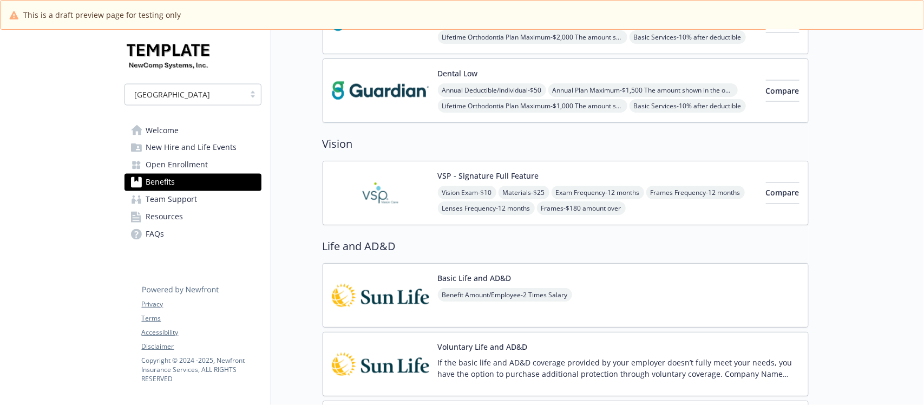
click at [409, 187] on img at bounding box center [380, 193] width 97 height 46
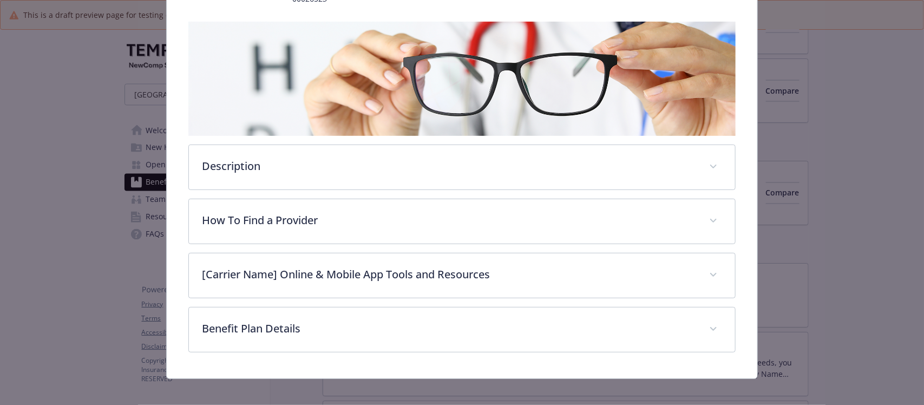
scroll to position [169, 0]
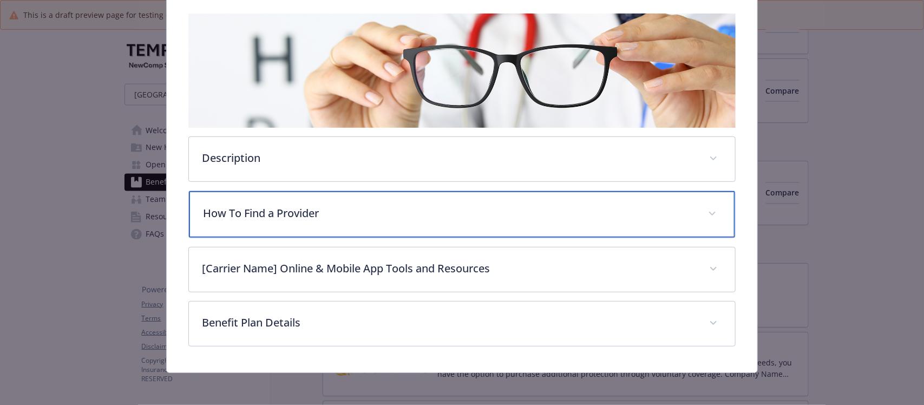
click at [264, 215] on p "How To Find a Provider" at bounding box center [449, 213] width 492 height 16
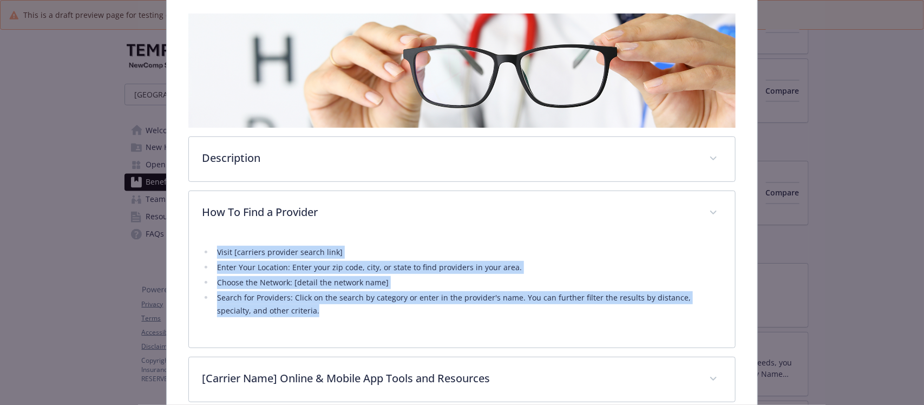
drag, startPoint x: 243, startPoint y: 302, endPoint x: 191, endPoint y: 252, distance: 72.0
click at [191, 253] on div "Visit [carriers provider search link] Enter Your Location: Enter your zip code,…" at bounding box center [462, 292] width 546 height 113
copy ul "Visit [carriers provider search link] Enter Your Location: Enter your zip code,…"
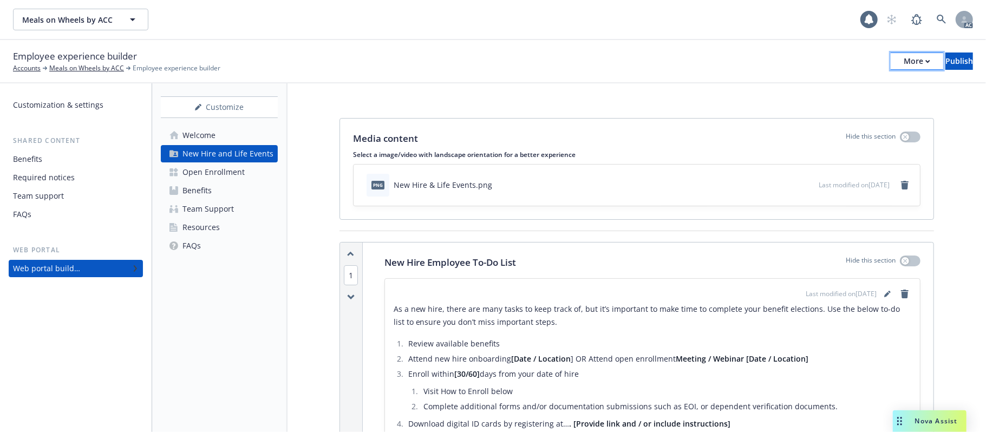
click at [904, 63] on div "More" at bounding box center [917, 61] width 27 height 16
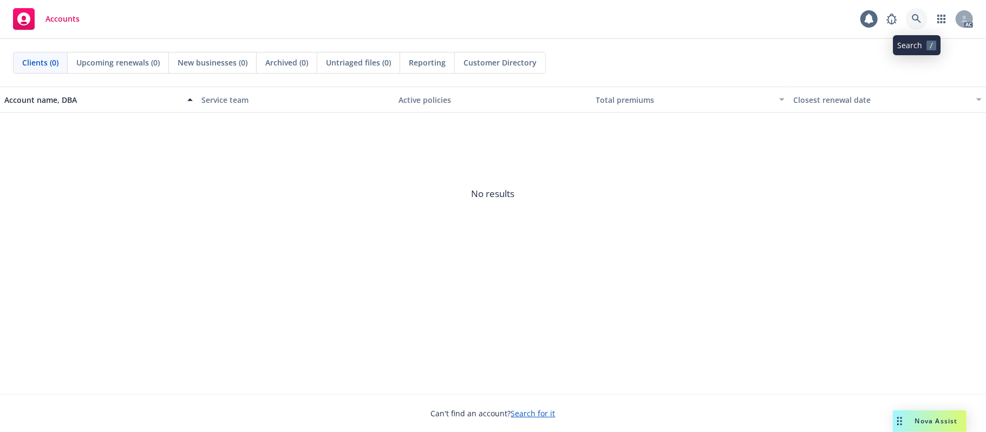
click at [919, 17] on icon at bounding box center [917, 19] width 10 height 10
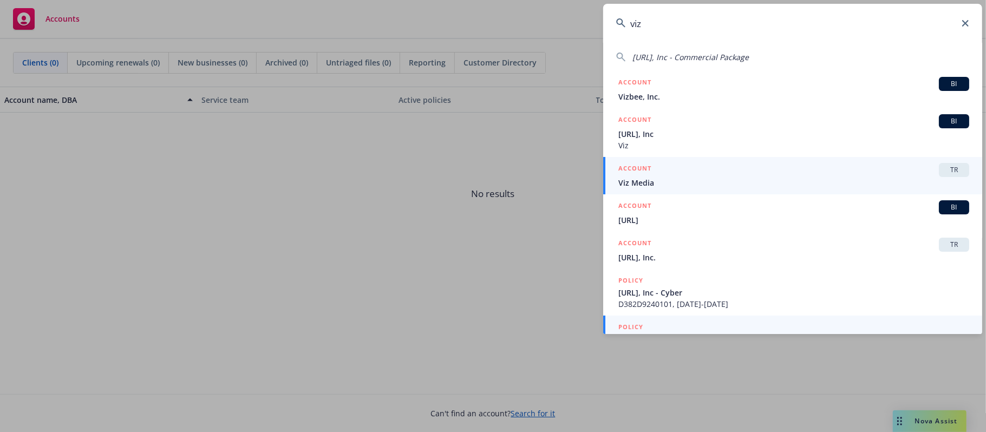
scroll to position [144, 0]
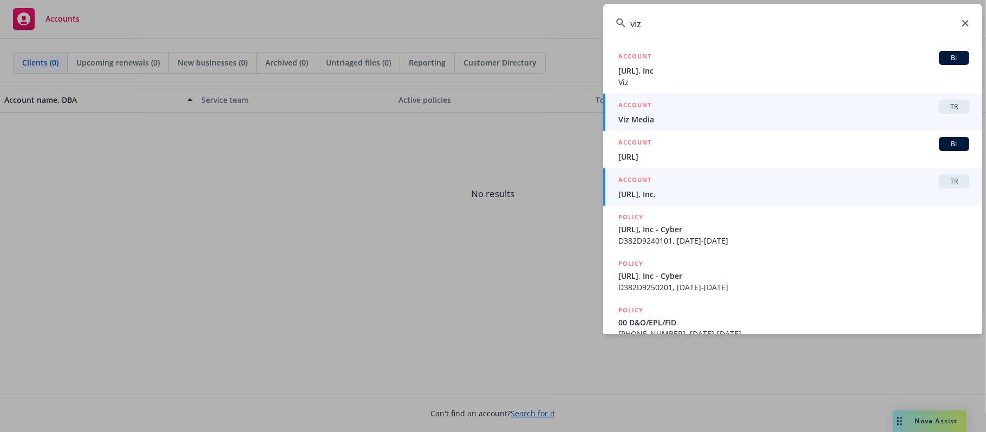
type input "viz"
click at [771, 179] on div "ACCOUNT TR" at bounding box center [793, 181] width 351 height 14
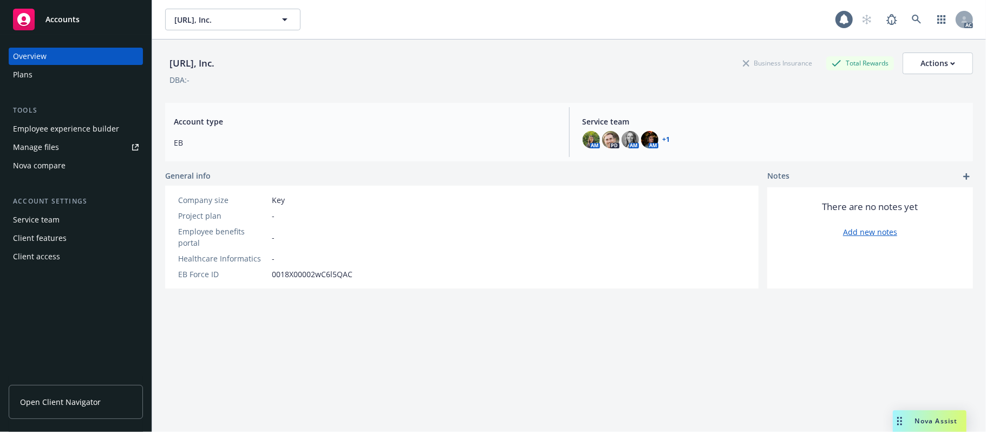
click at [85, 129] on div "Employee experience builder" at bounding box center [66, 128] width 106 height 17
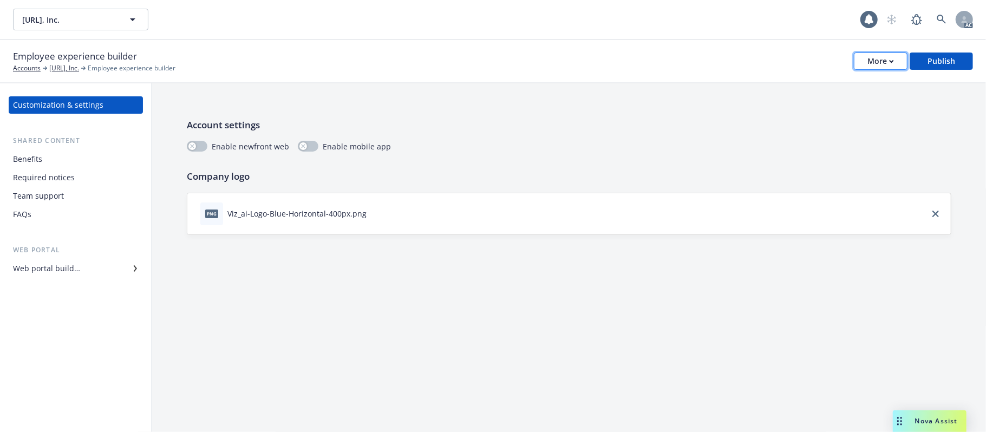
click at [887, 61] on div "More" at bounding box center [880, 61] width 27 height 16
click at [61, 269] on div "Web portal builder" at bounding box center [46, 268] width 67 height 17
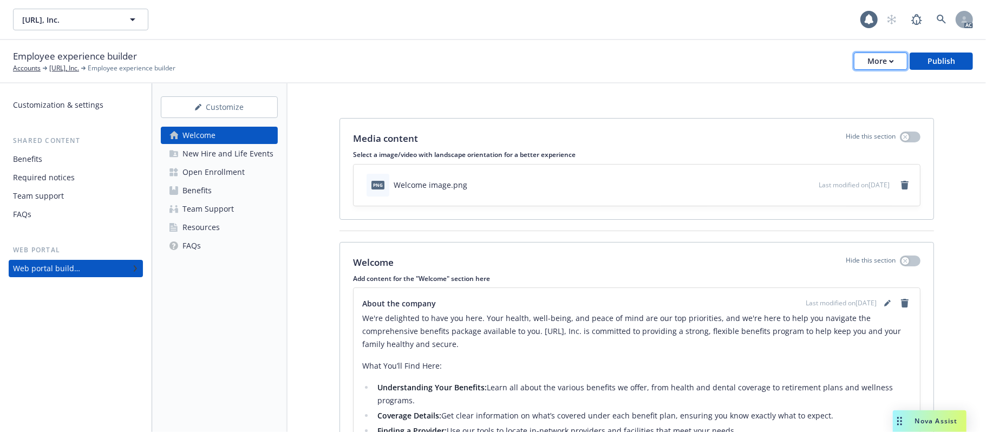
click at [885, 58] on div "More" at bounding box center [880, 61] width 27 height 16
click at [564, 89] on div "Media content Hide this section Select a image/video with landscape orientation…" at bounding box center [636, 376] width 698 height 587
drag, startPoint x: 518, startPoint y: 0, endPoint x: 688, endPoint y: 29, distance: 172.0
click at [688, 29] on div "[URL], Inc. [URL], Inc." at bounding box center [436, 20] width 847 height 22
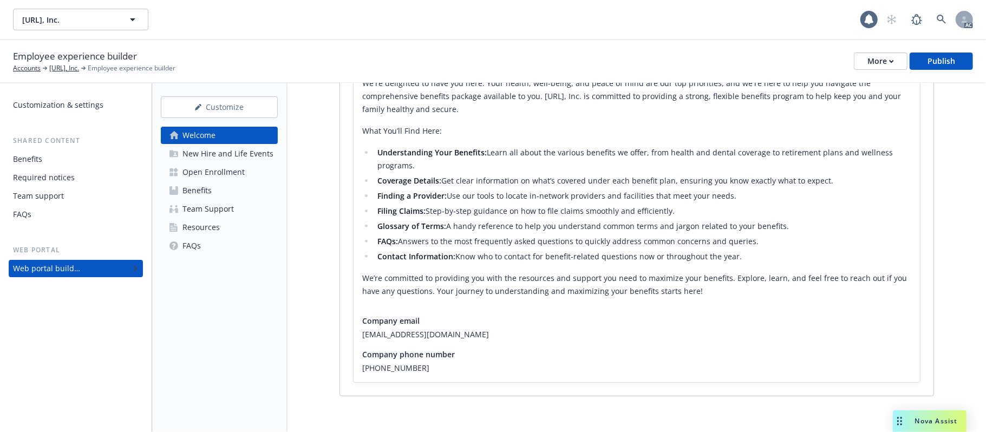
scroll to position [240, 0]
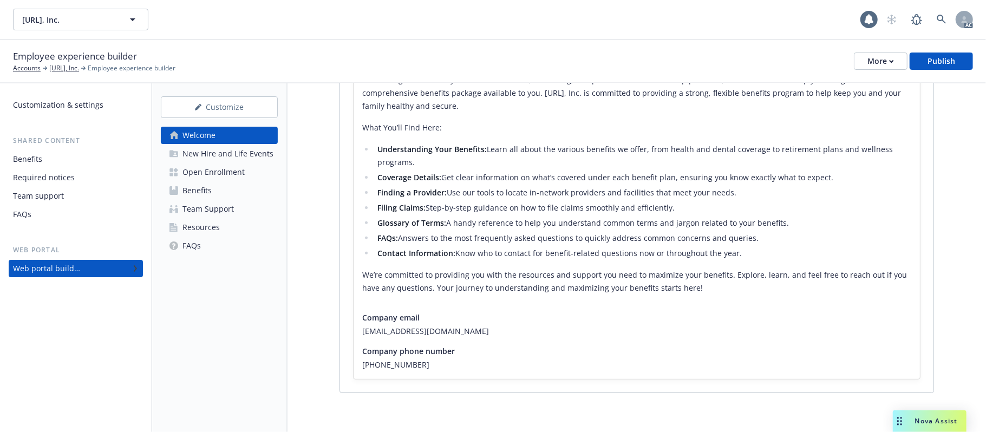
click at [210, 210] on div "Team Support" at bounding box center [207, 208] width 51 height 17
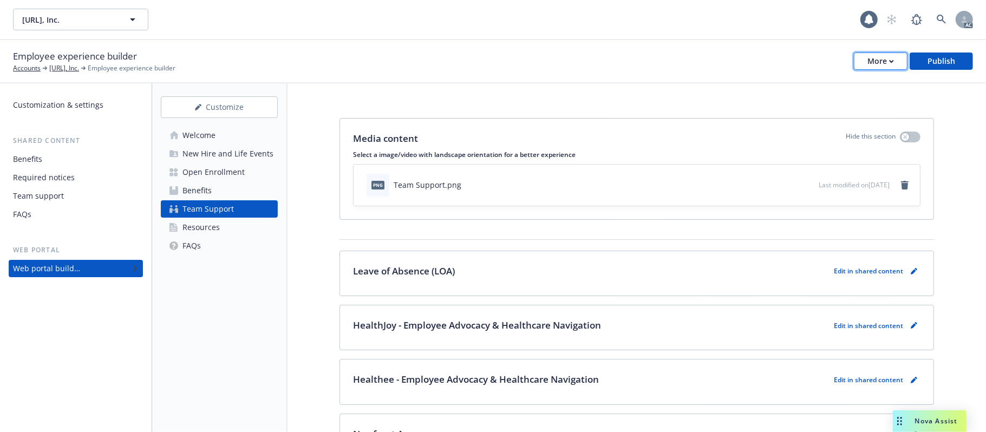
click at [879, 57] on div "More" at bounding box center [880, 61] width 27 height 16
click at [565, 59] on div "Employee experience builder Accounts [URL], Inc. Employee experience builder Mo…" at bounding box center [493, 61] width 960 height 24
